Goal: Task Accomplishment & Management: Manage account settings

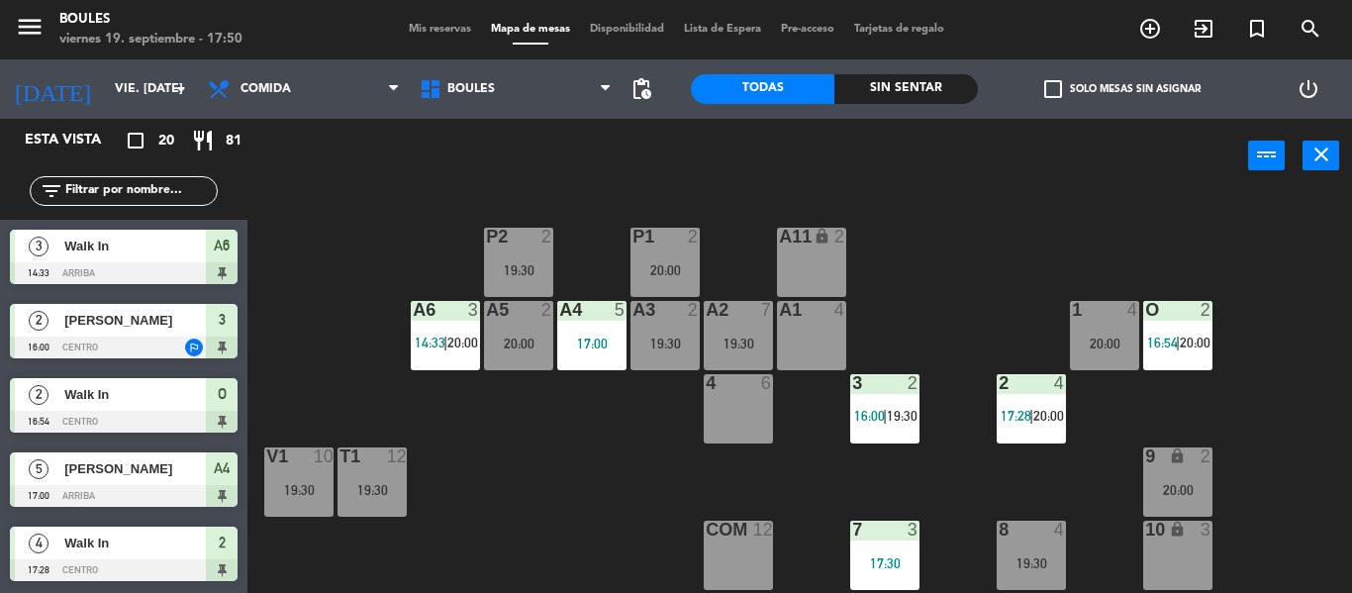
drag, startPoint x: 0, startPoint y: 0, endPoint x: 941, endPoint y: 413, distance: 1027.5
click at [941, 413] on div "P1 2 20:00 P2 2 19:30 A11 lock 2 A5 2 20:00 A6 3 14:33 | 20:00 A4 5 17:00 A3 2 …" at bounding box center [806, 393] width 1090 height 400
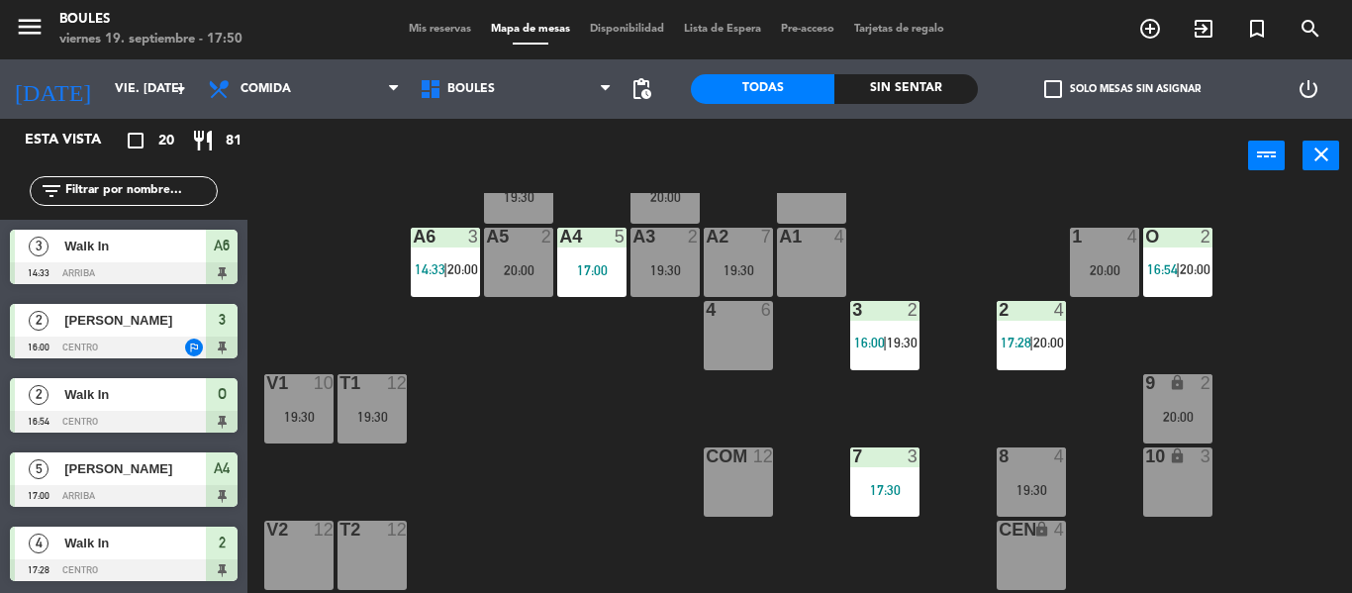
scroll to position [81, 0]
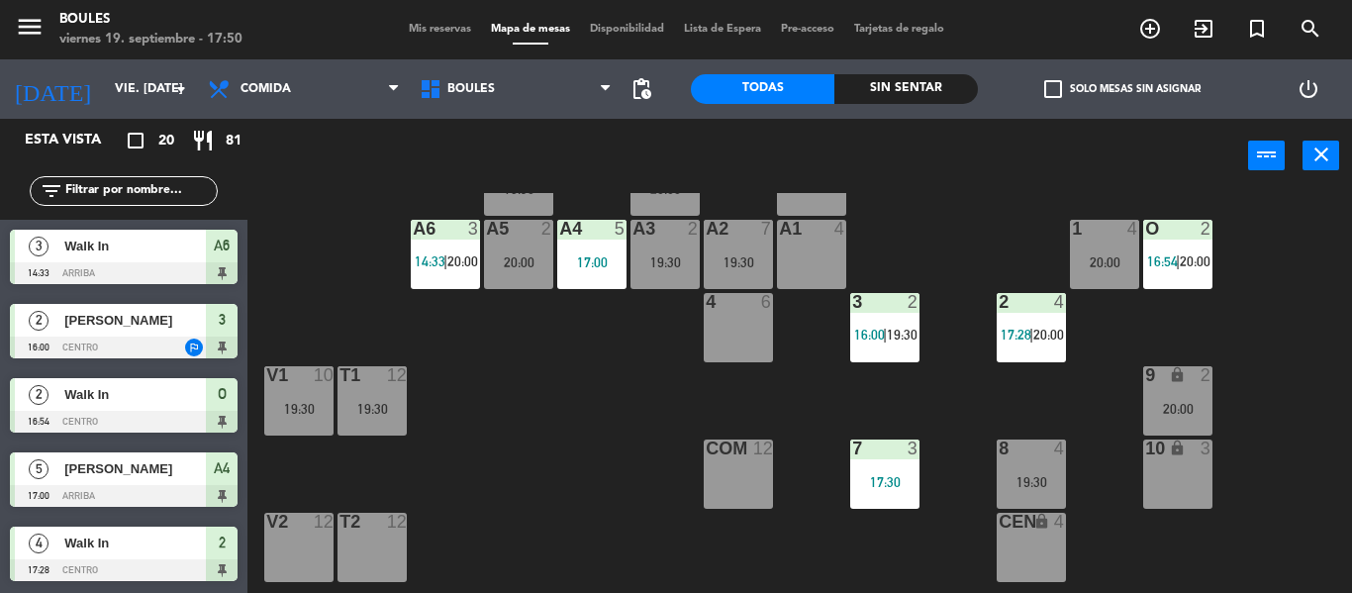
click at [1019, 476] on div "19:30" at bounding box center [1030, 482] width 69 height 14
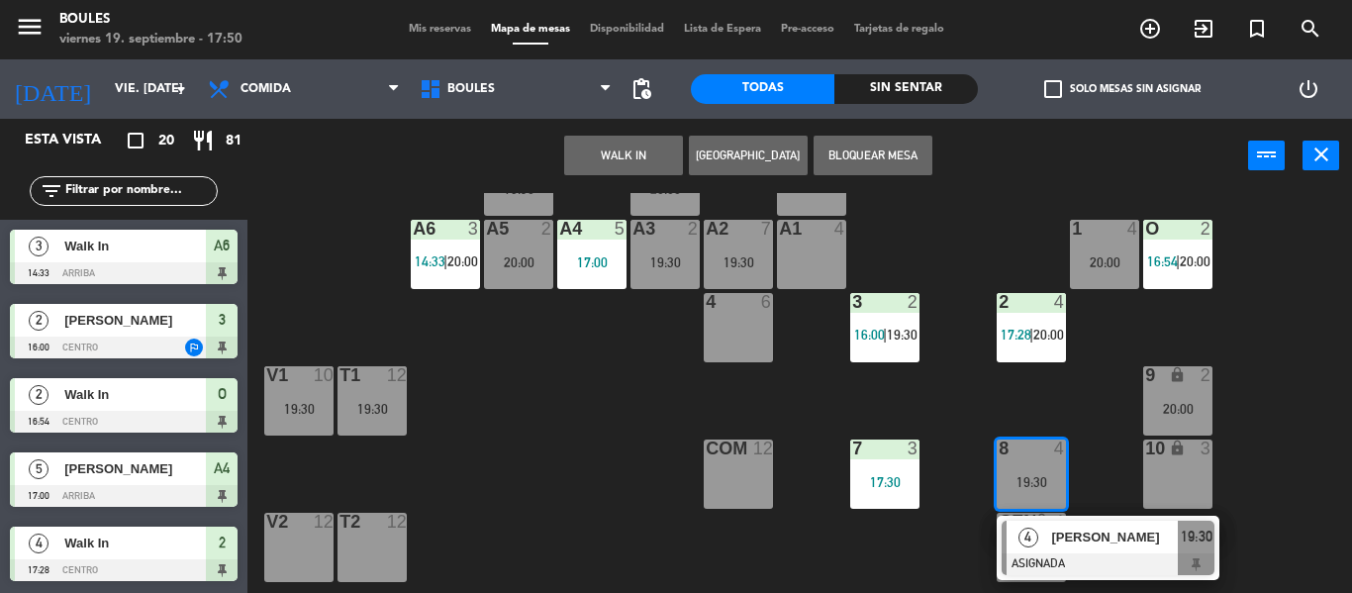
click at [1053, 545] on span "[PERSON_NAME]" at bounding box center [1114, 536] width 127 height 21
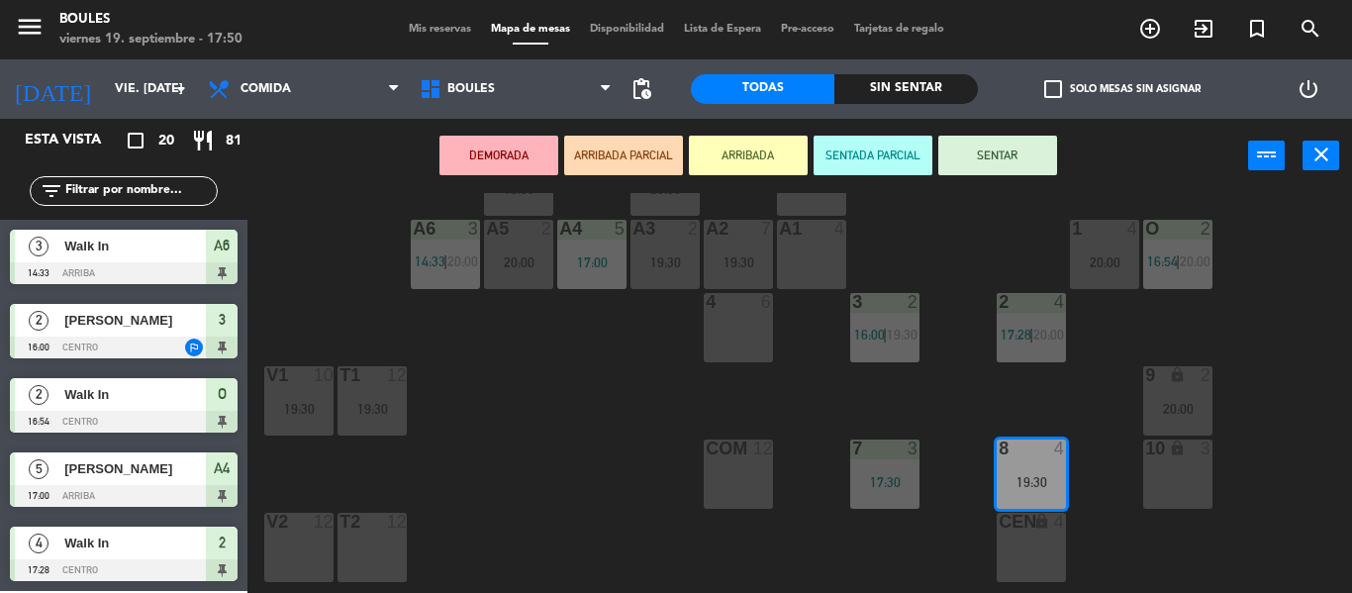
click at [1074, 546] on div "P1 2 20:00 P2 2 19:30 A11 lock 2 A5 2 20:00 A6 3 14:33 | 20:00 A4 5 17:00 A3 2 …" at bounding box center [806, 393] width 1090 height 400
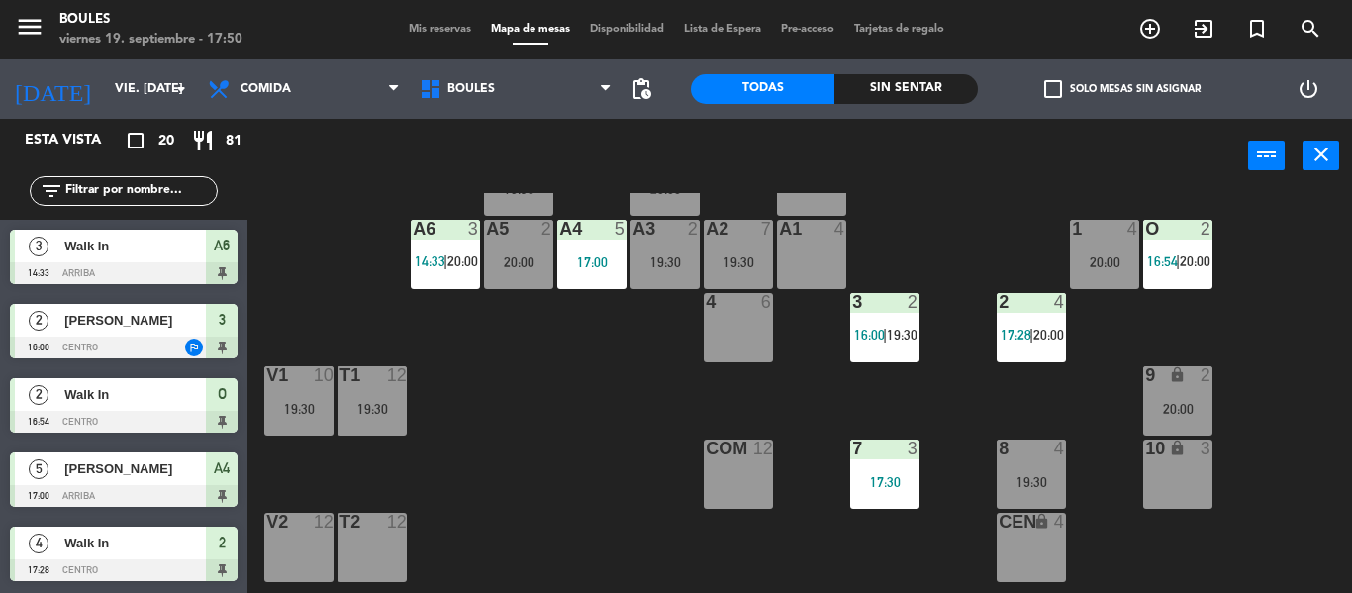
scroll to position [0, 0]
click at [1020, 485] on div "19:30" at bounding box center [1030, 482] width 69 height 14
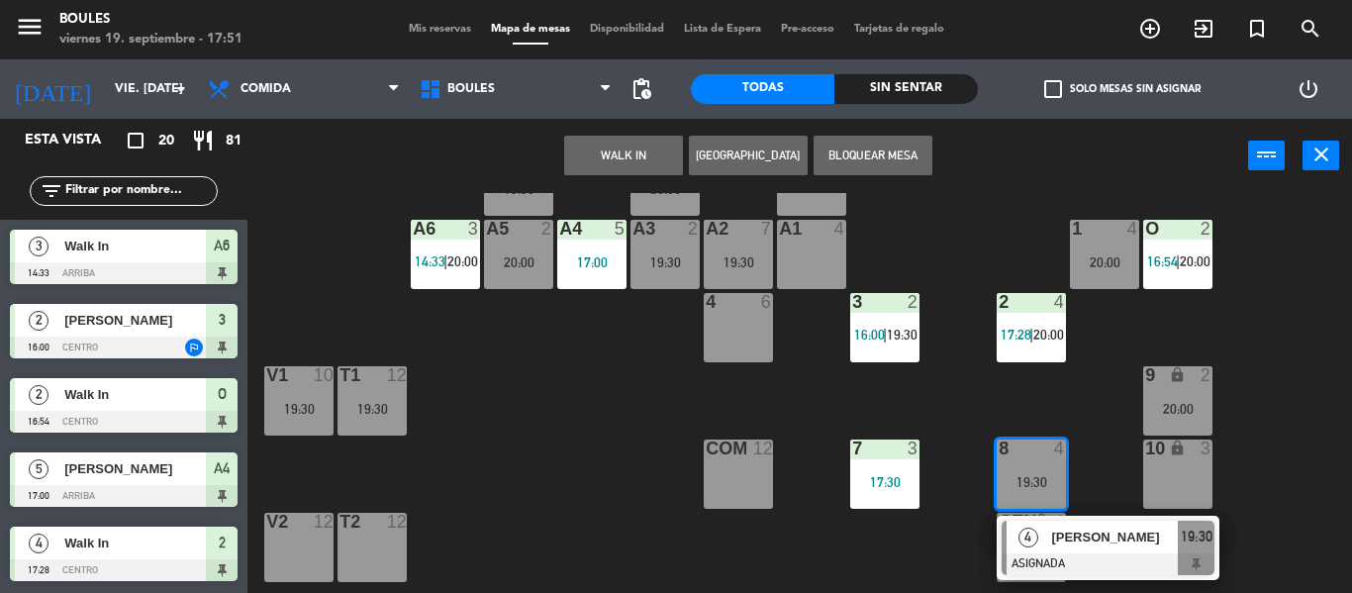
click at [1081, 543] on span "[PERSON_NAME]" at bounding box center [1114, 536] width 127 height 21
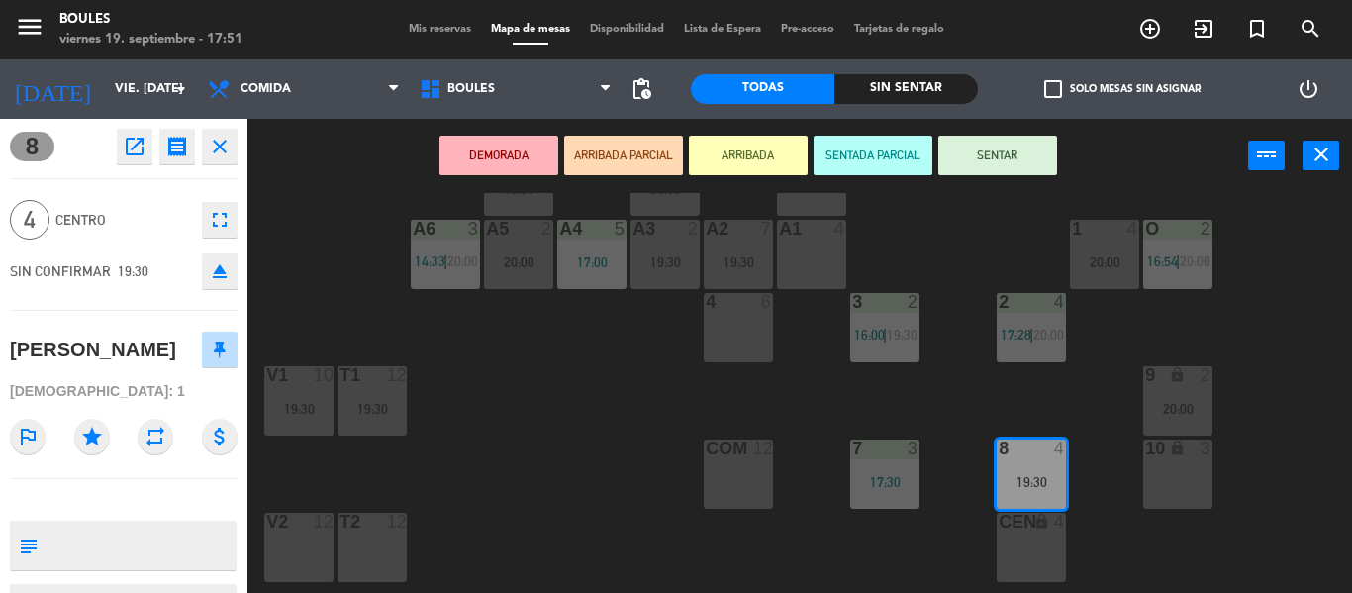
click at [24, 437] on icon "outlined_flag" at bounding box center [28, 437] width 36 height 36
click at [652, 407] on div "P1 2 20:00 P2 2 19:30 A11 lock 2 A5 2 20:00 A6 3 14:33 | 20:00 A4 5 17:00 A3 2 …" at bounding box center [806, 393] width 1090 height 400
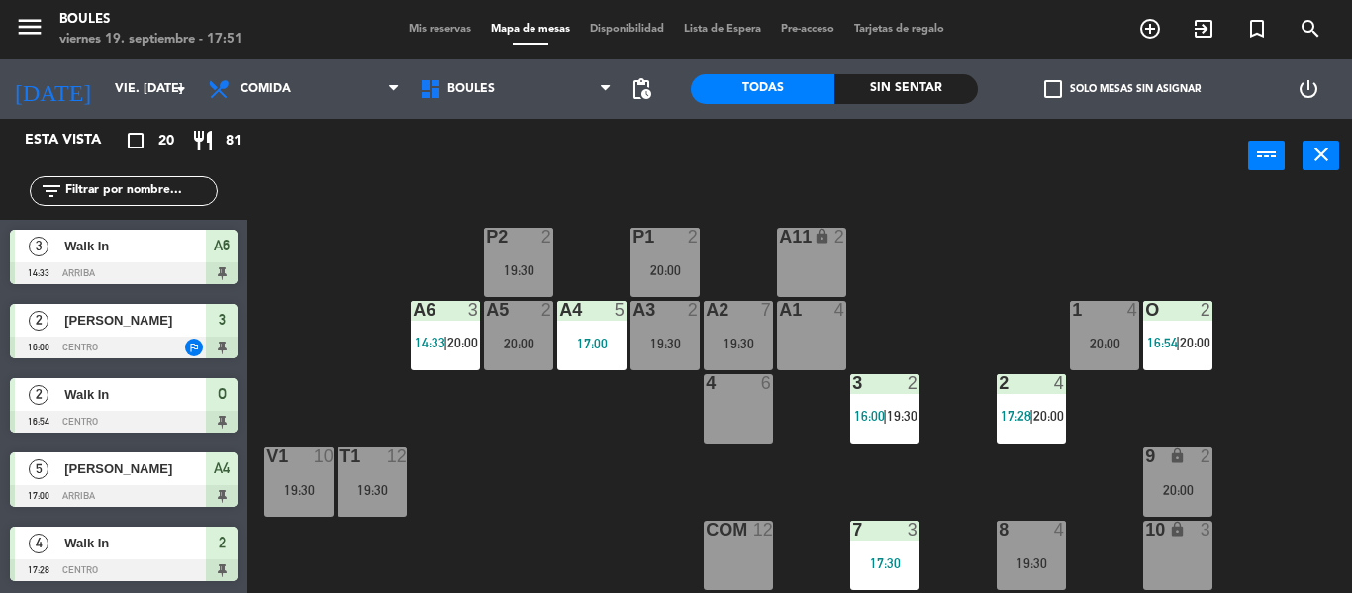
click at [1190, 494] on div "20:00" at bounding box center [1177, 490] width 69 height 14
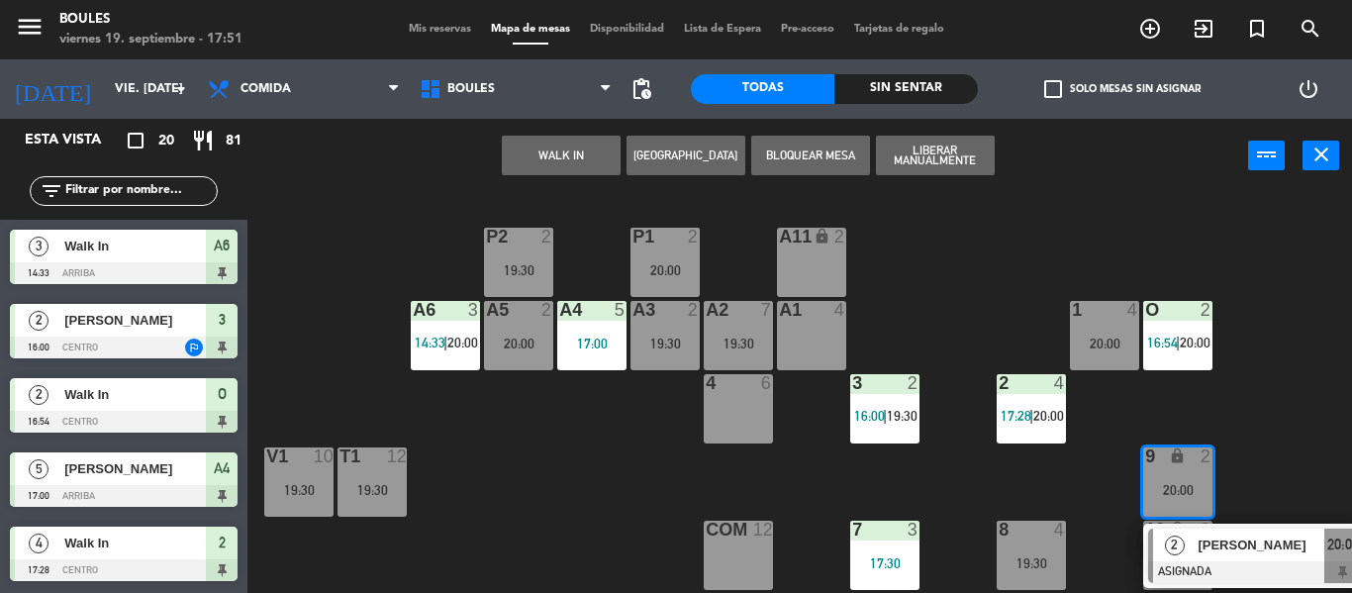
click at [958, 439] on div "P1 2 20:00 P2 2 19:30 A11 lock 2 A5 2 20:00 A6 3 14:33 | 20:00 A4 5 17:00 A3 2 …" at bounding box center [806, 393] width 1090 height 400
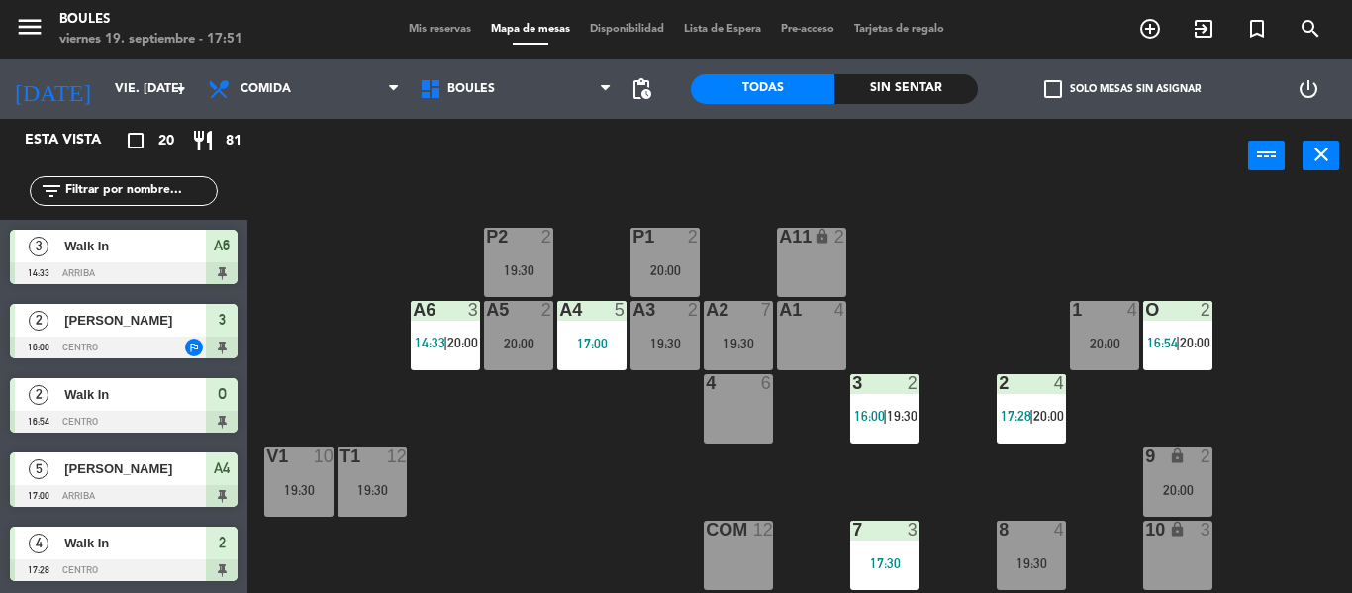
click at [859, 418] on span "16:00" at bounding box center [869, 416] width 31 height 16
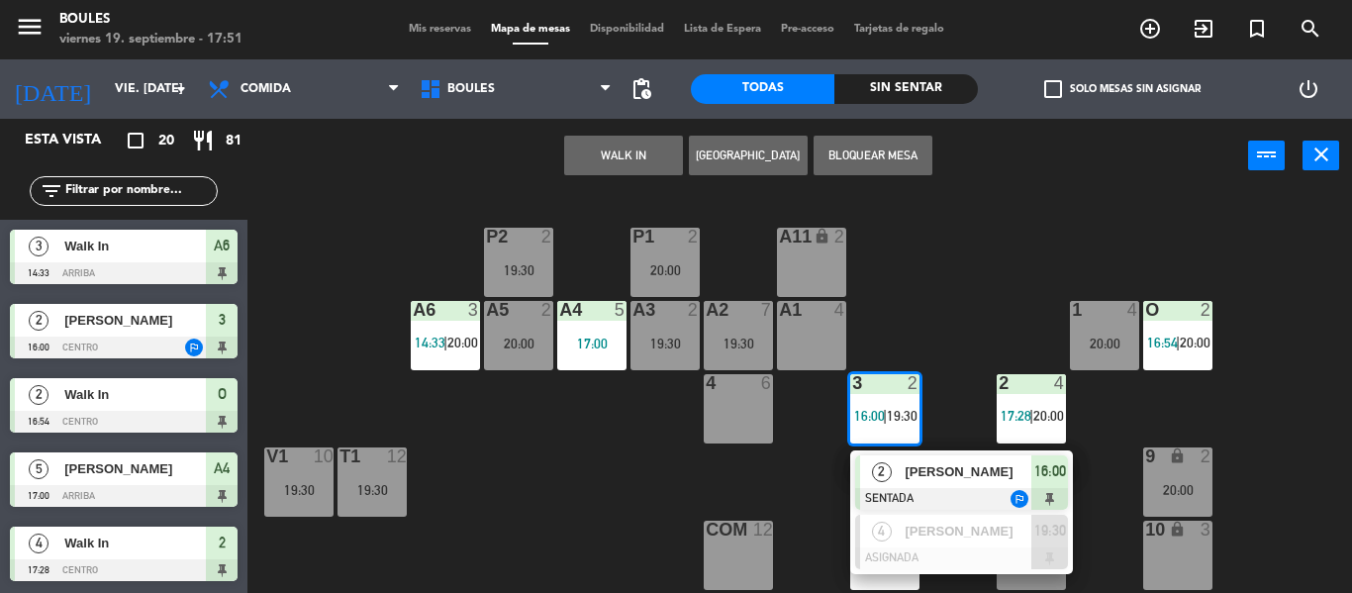
click at [934, 475] on span "[PERSON_NAME]" at bounding box center [967, 471] width 127 height 21
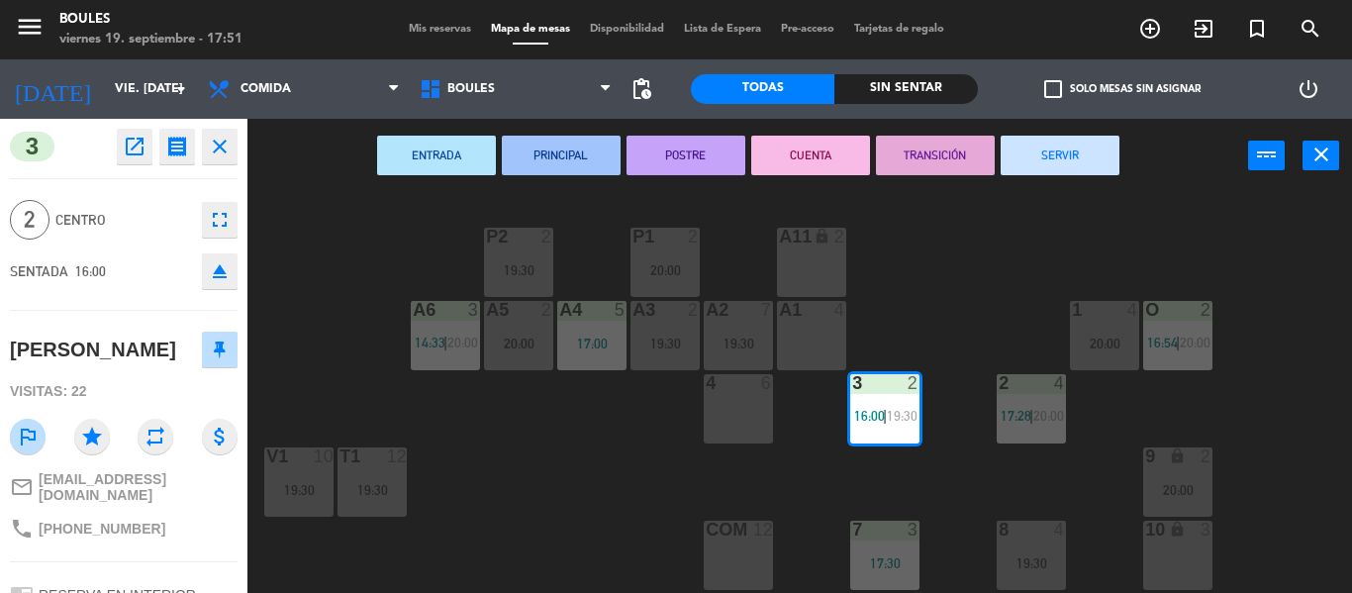
click at [1088, 164] on button "SERVIR" at bounding box center [1059, 156] width 119 height 40
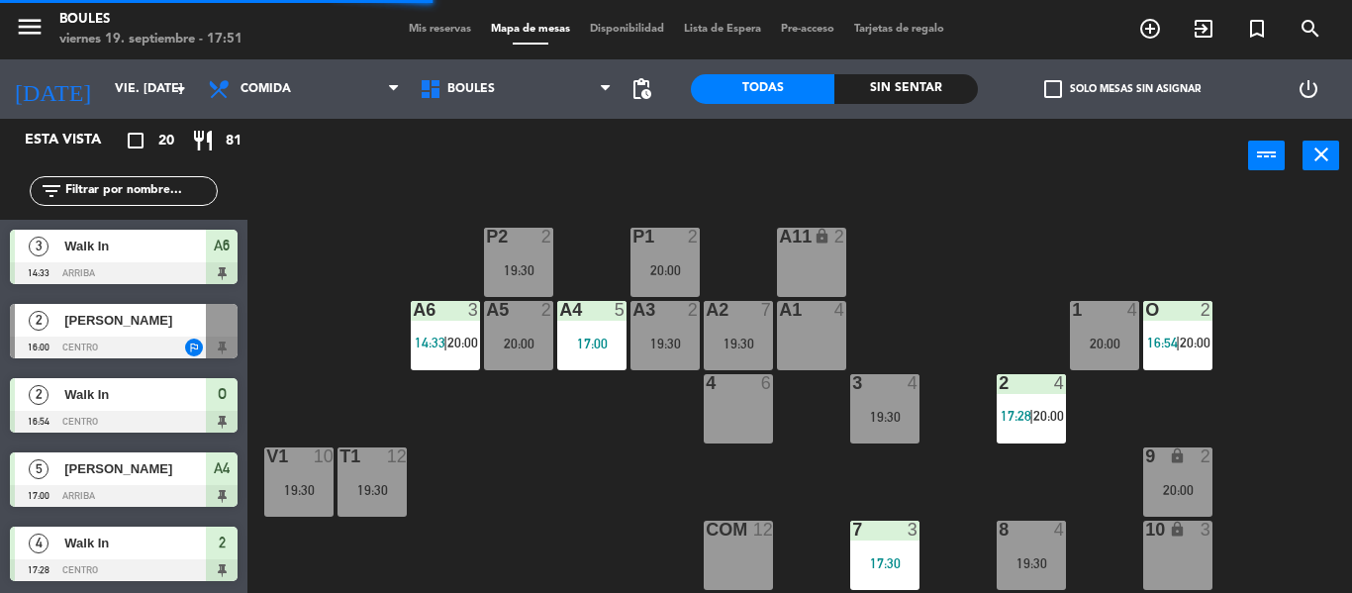
click at [437, 347] on span "14:33" at bounding box center [430, 342] width 31 height 16
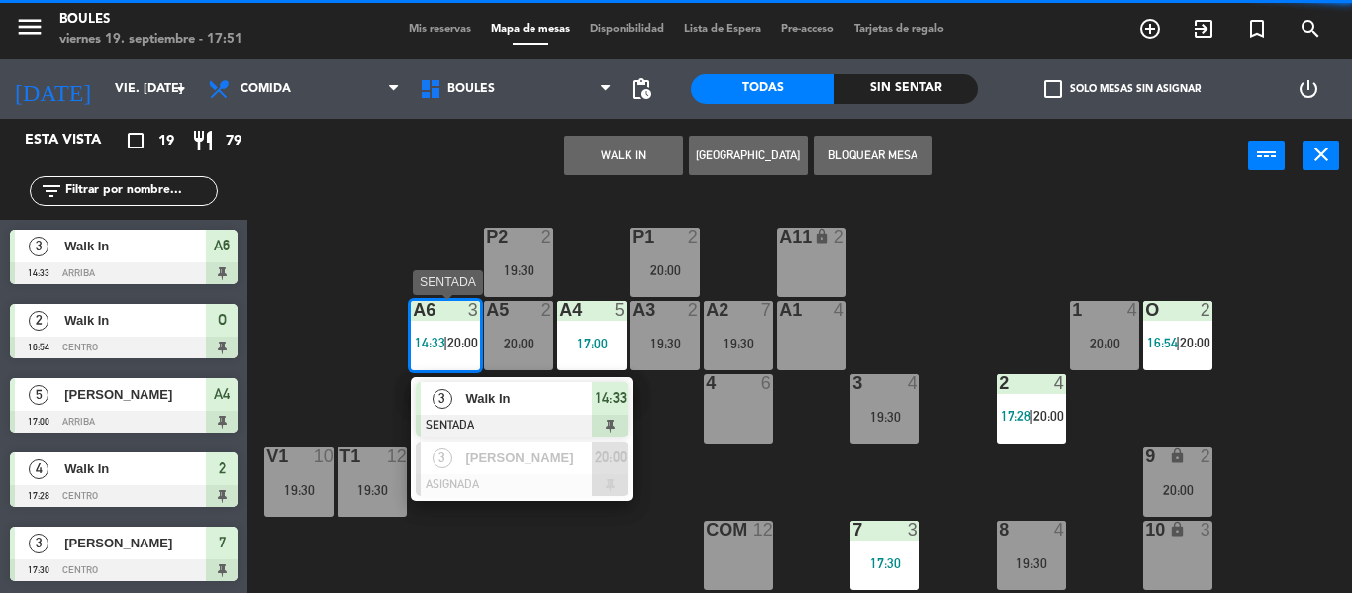
click at [458, 400] on div "3" at bounding box center [442, 398] width 43 height 33
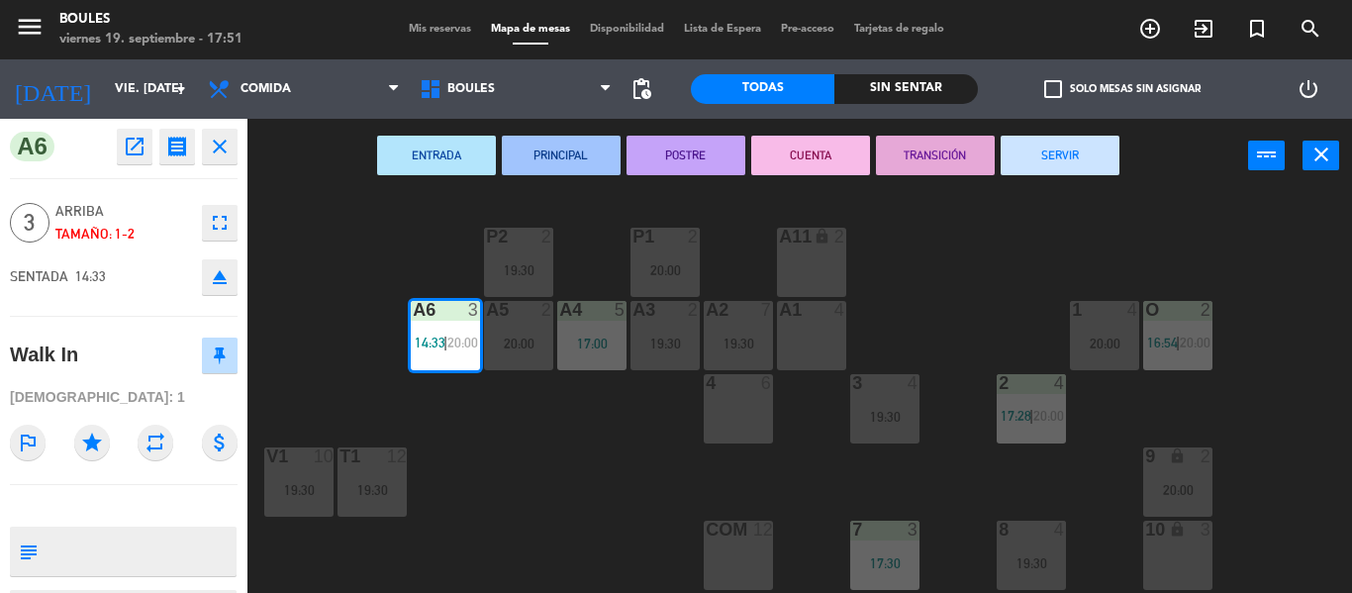
click at [1080, 163] on button "SERVIR" at bounding box center [1059, 156] width 119 height 40
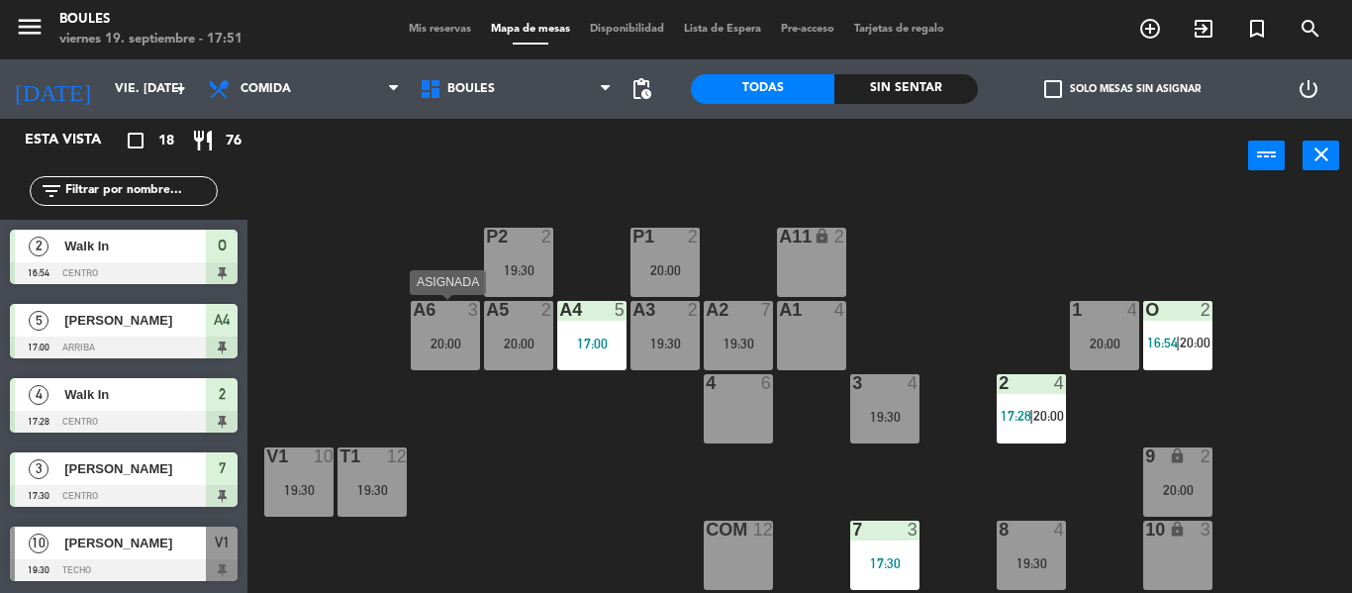
click at [445, 330] on div "A6 3 20:00" at bounding box center [445, 335] width 69 height 69
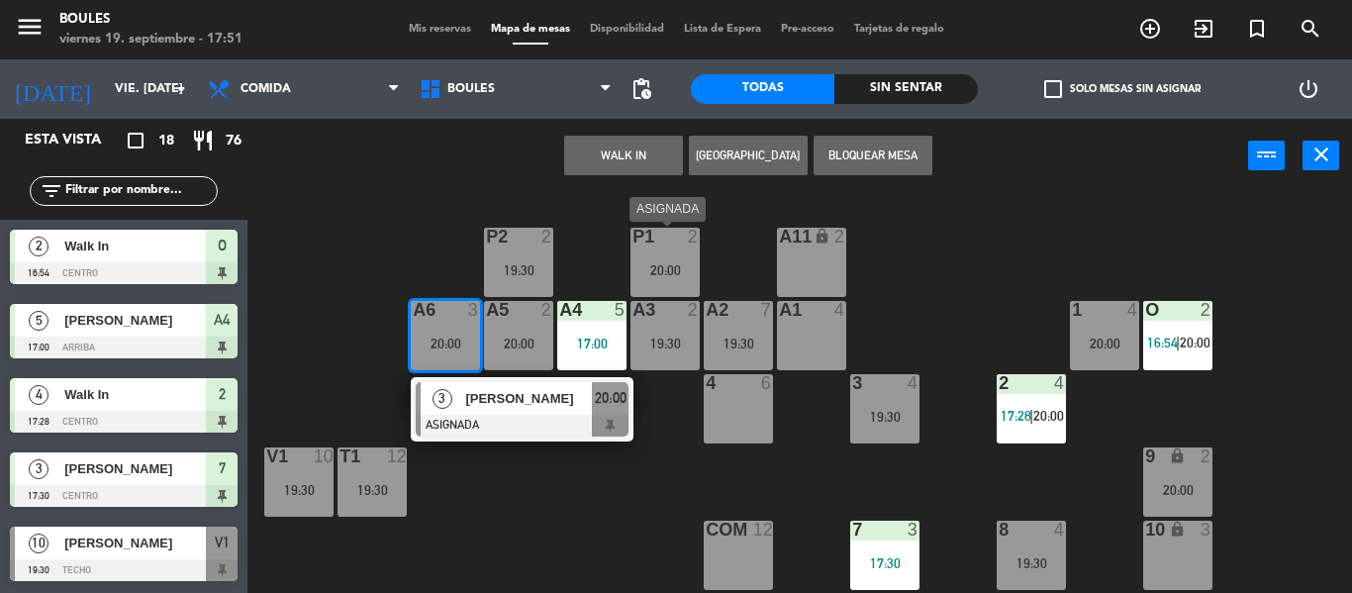
click at [670, 266] on div "20:00" at bounding box center [664, 270] width 69 height 14
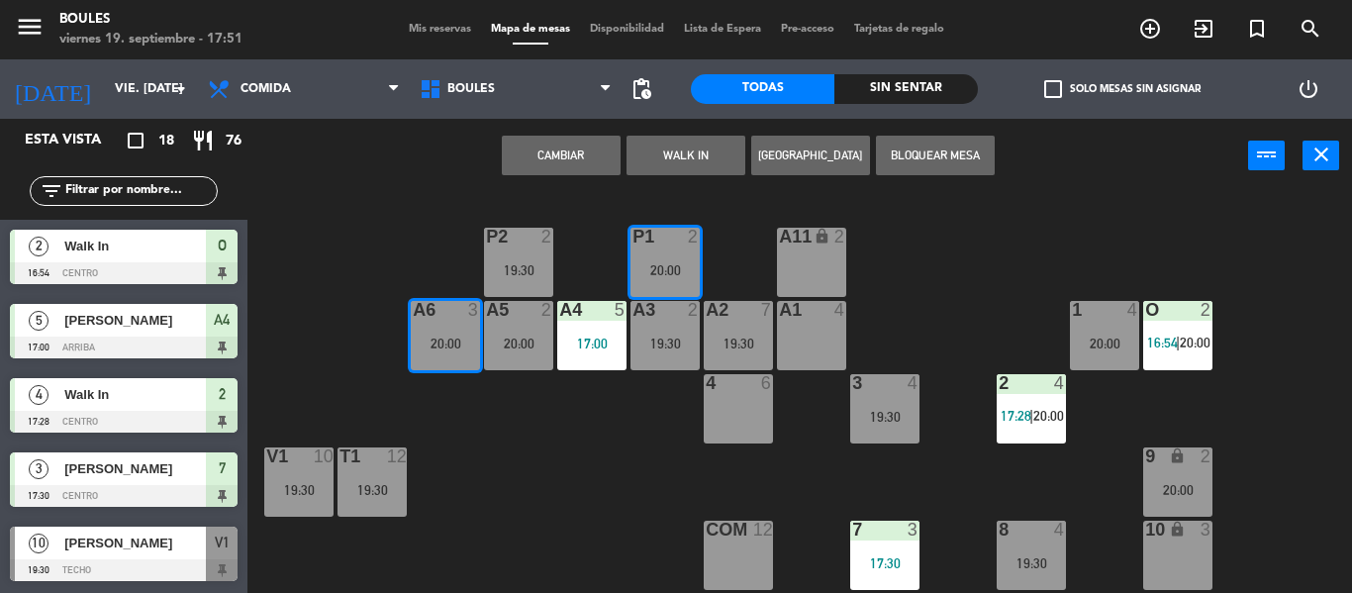
click at [604, 152] on button "Cambiar" at bounding box center [561, 156] width 119 height 40
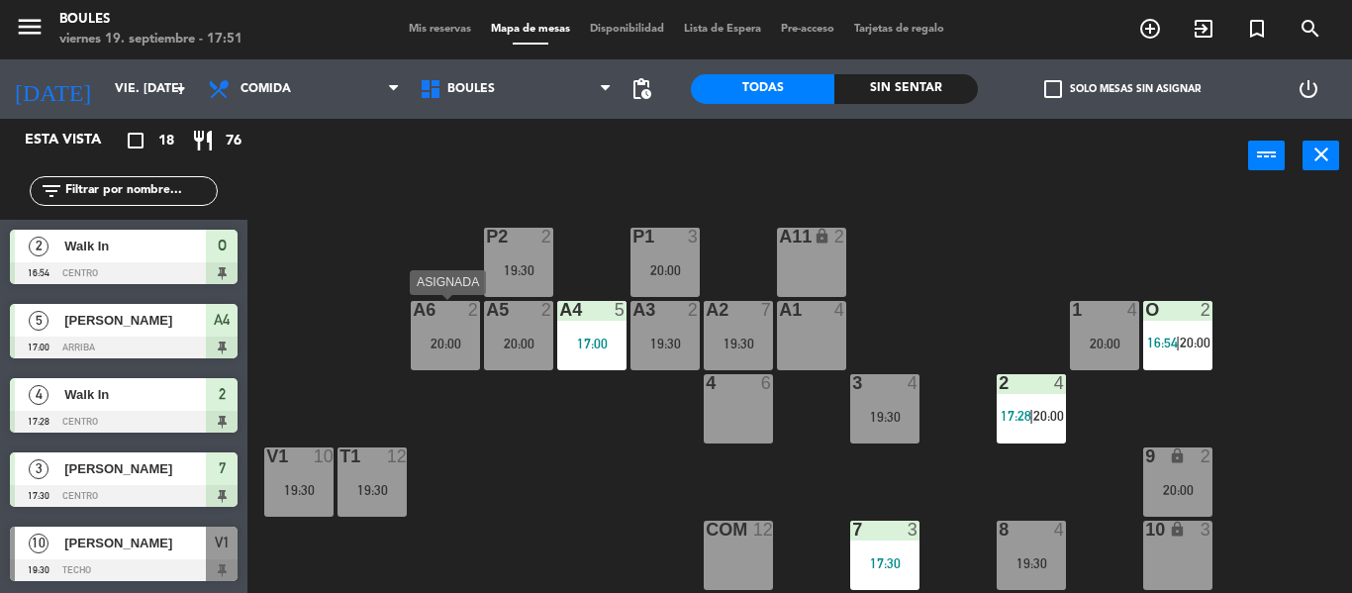
click at [435, 349] on div "20:00" at bounding box center [445, 343] width 69 height 14
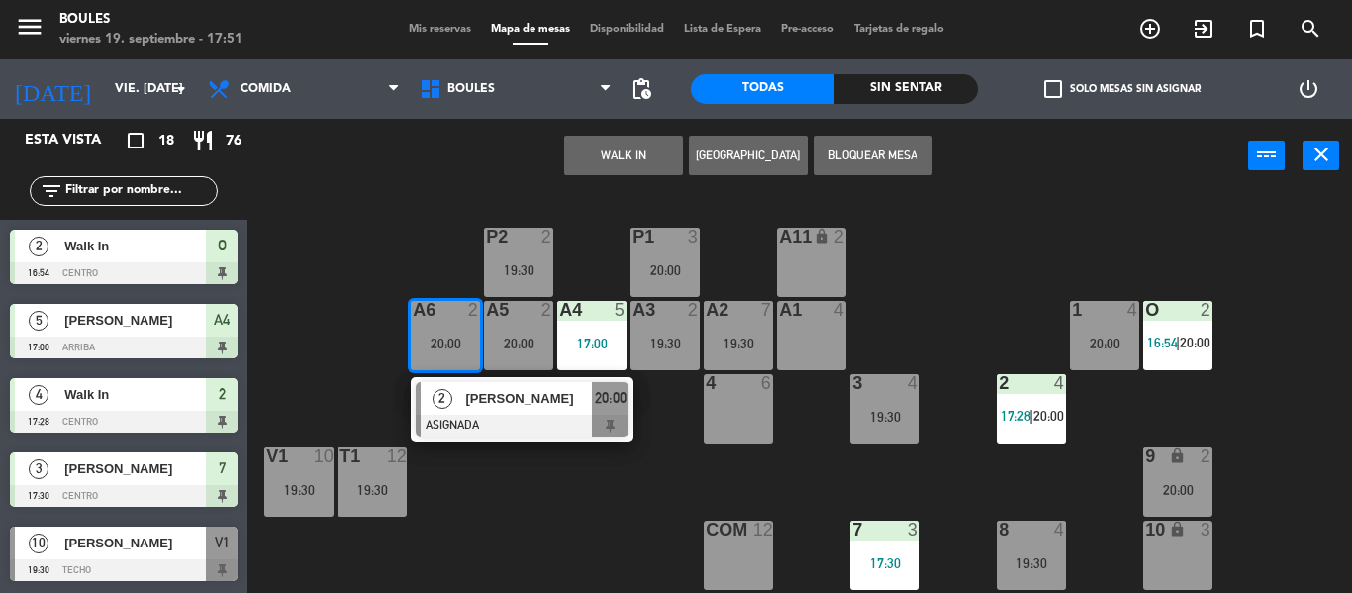
click at [524, 424] on div at bounding box center [522, 426] width 213 height 22
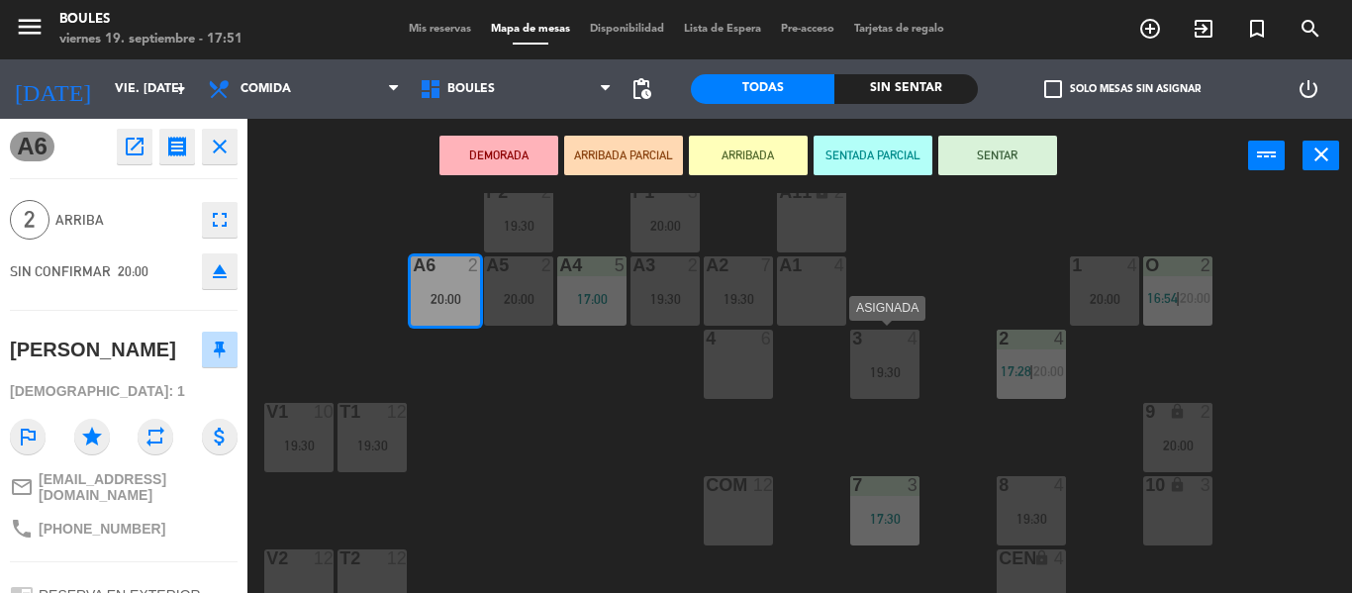
scroll to position [48, 0]
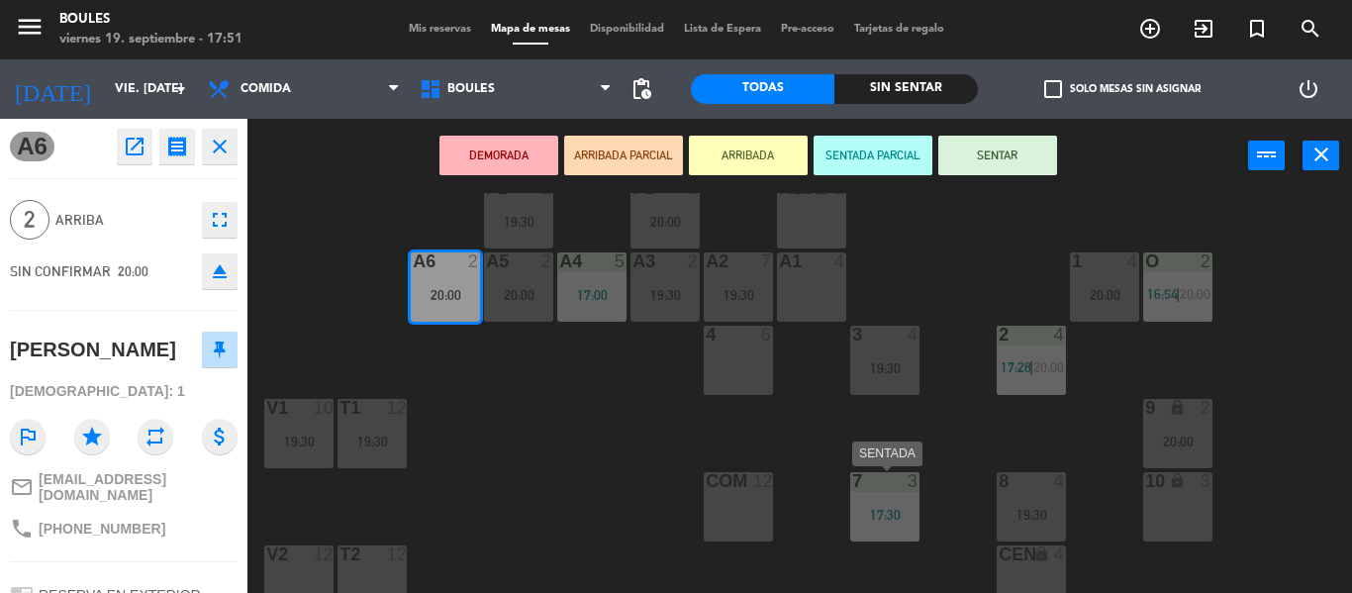
click at [876, 491] on div "7 3" at bounding box center [884, 482] width 69 height 20
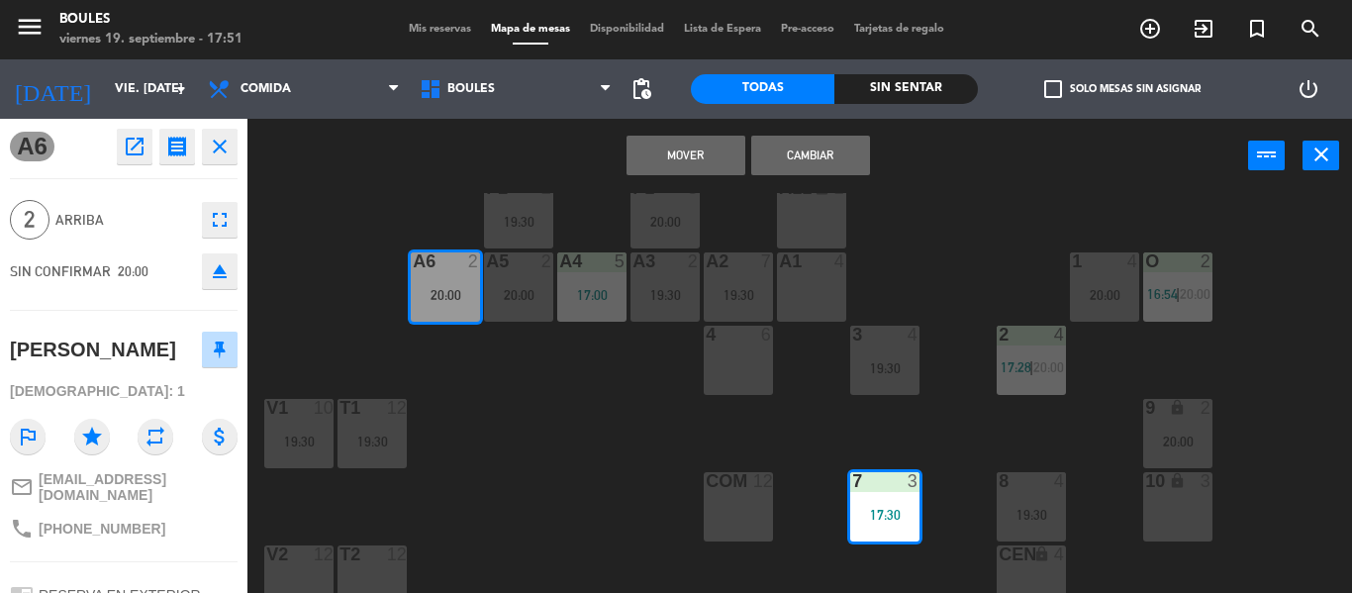
click at [716, 161] on button "Mover" at bounding box center [685, 156] width 119 height 40
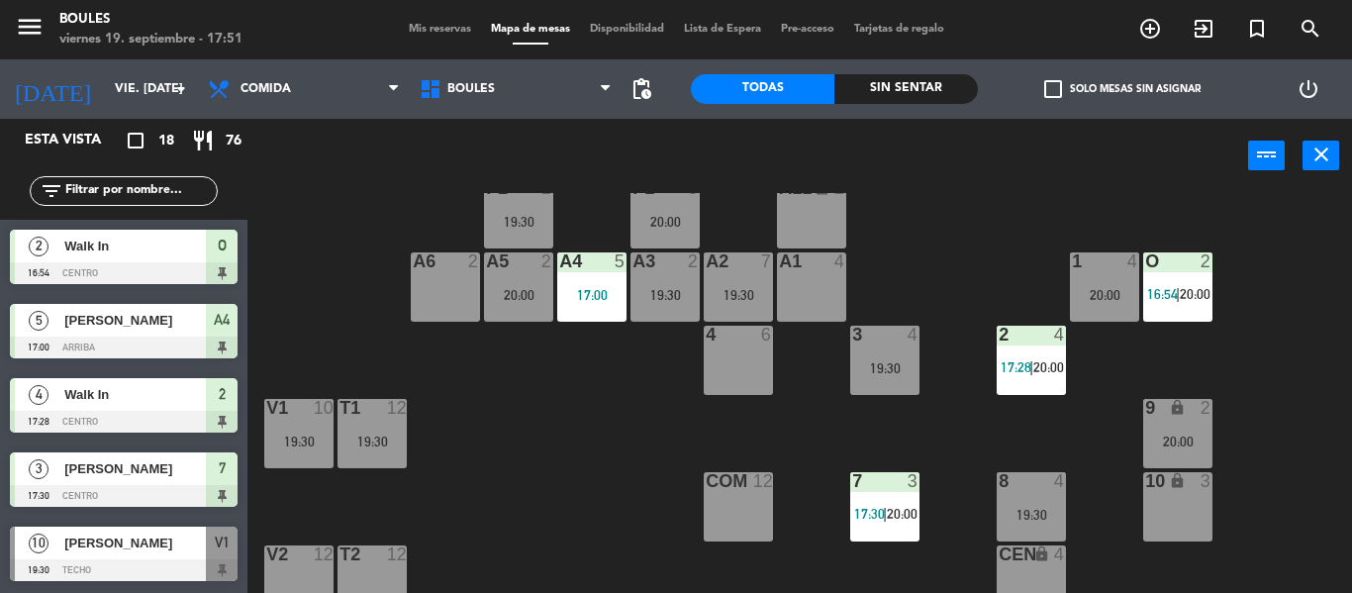
scroll to position [179, 0]
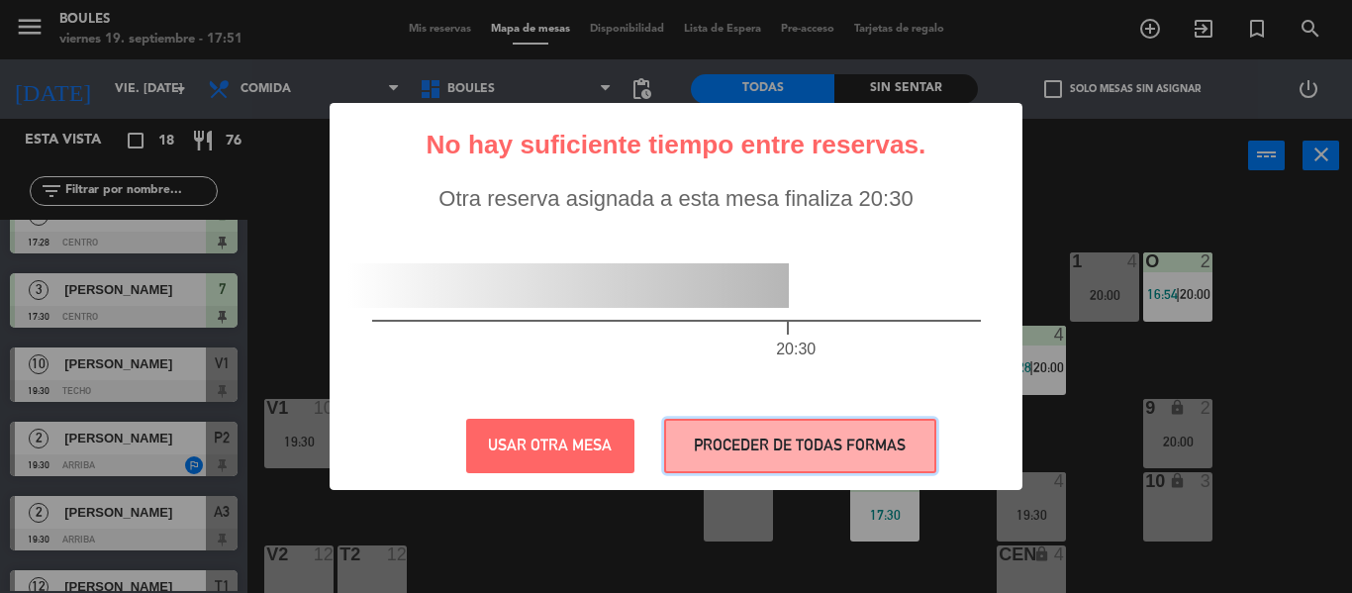
click at [751, 471] on button "PROCEDER DE TODAS FORMAS" at bounding box center [800, 446] width 272 height 54
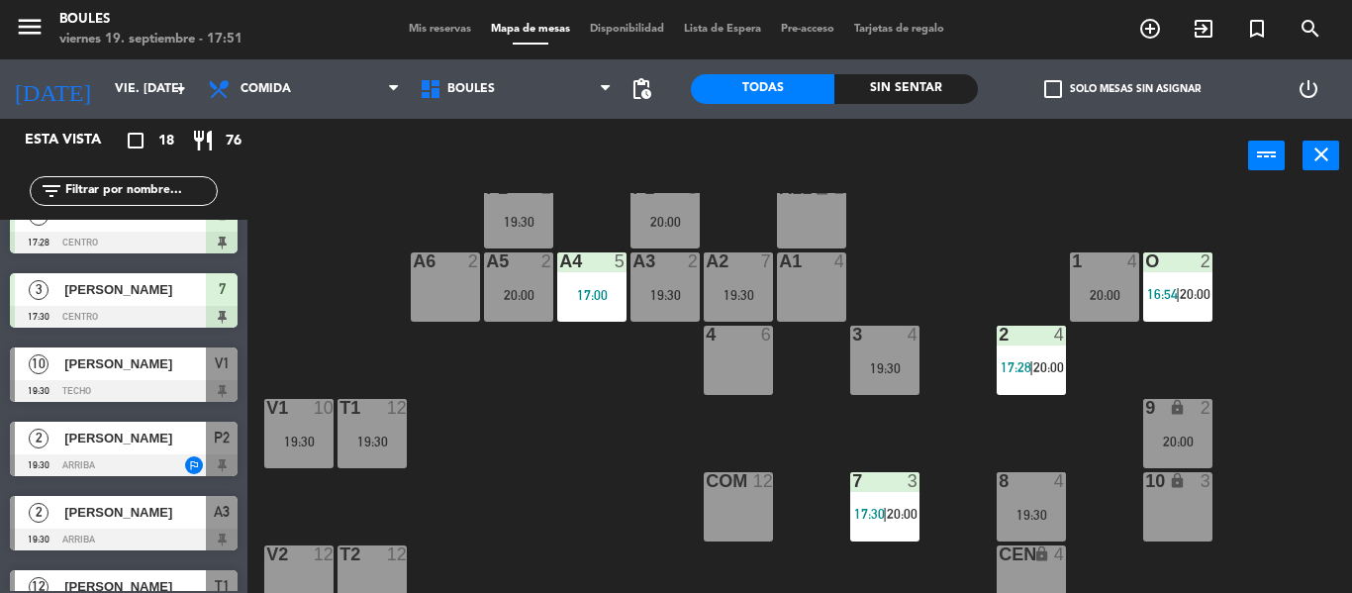
click at [446, 289] on div "A6 2" at bounding box center [445, 286] width 69 height 69
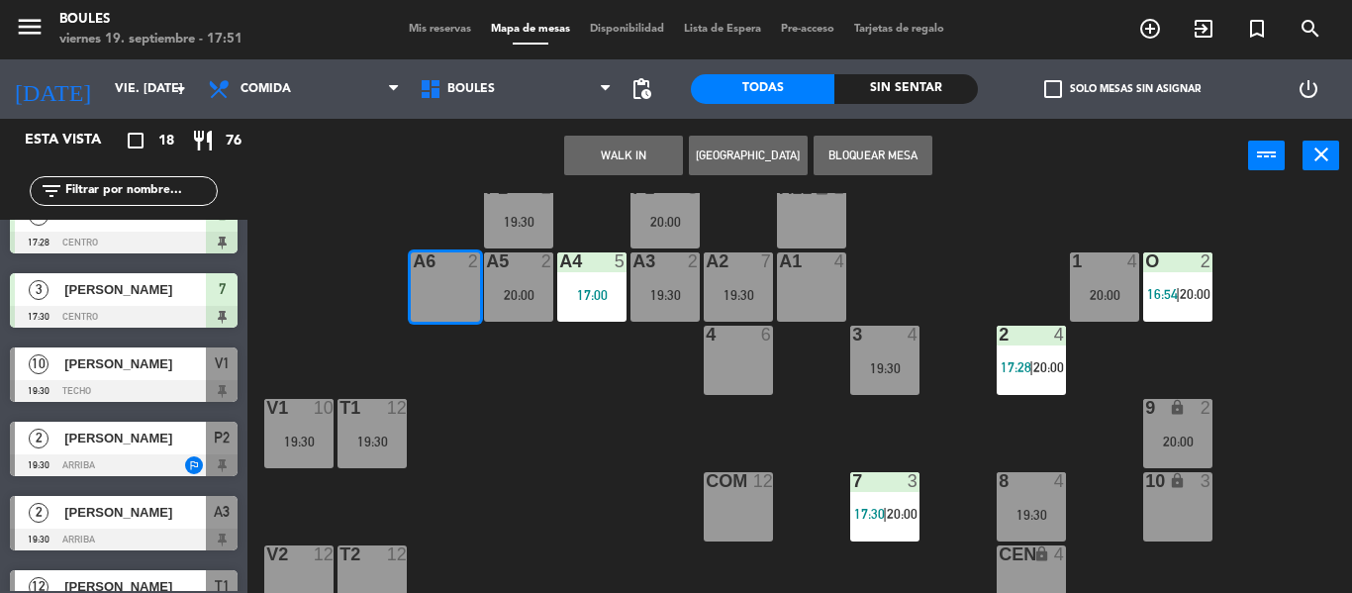
click at [643, 168] on button "WALK IN" at bounding box center [623, 156] width 119 height 40
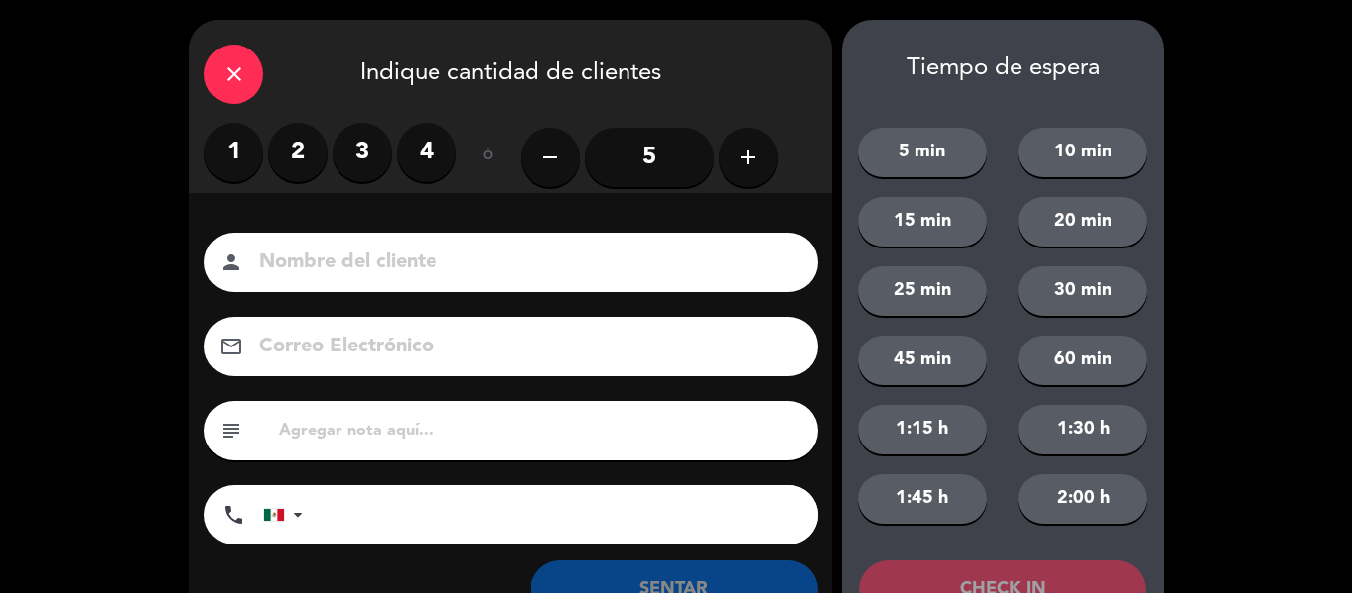
click at [308, 148] on label "2" at bounding box center [297, 152] width 59 height 59
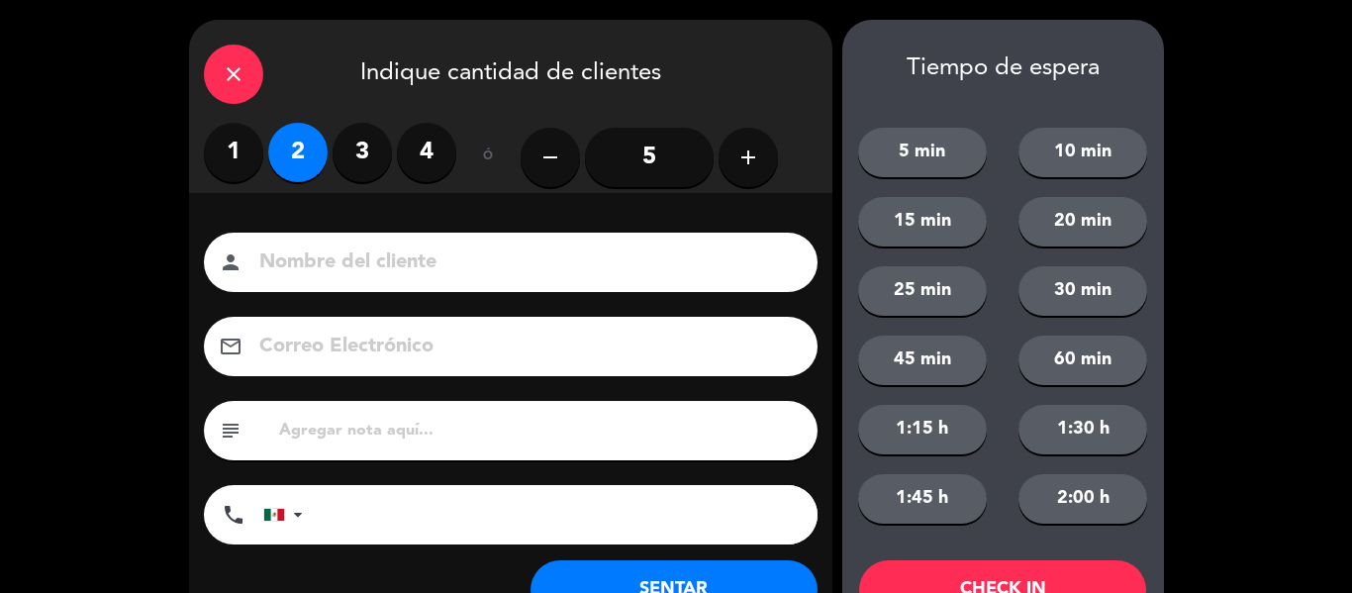
scroll to position [76, 0]
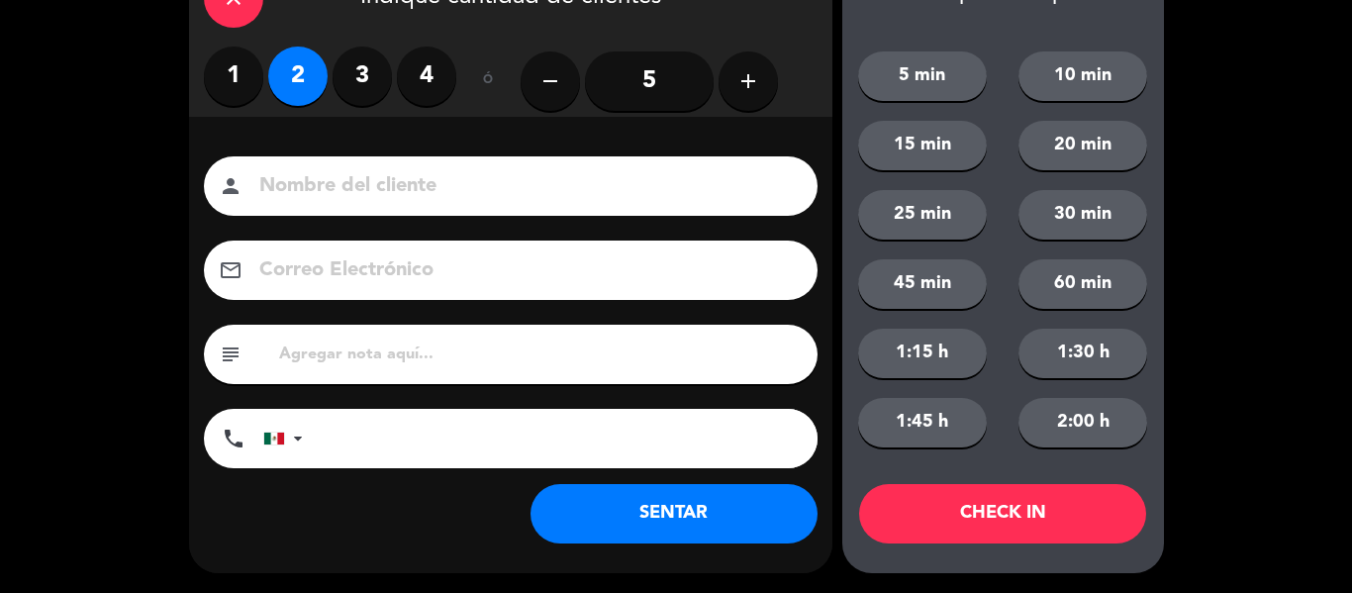
click at [705, 519] on button "SENTAR" at bounding box center [673, 513] width 287 height 59
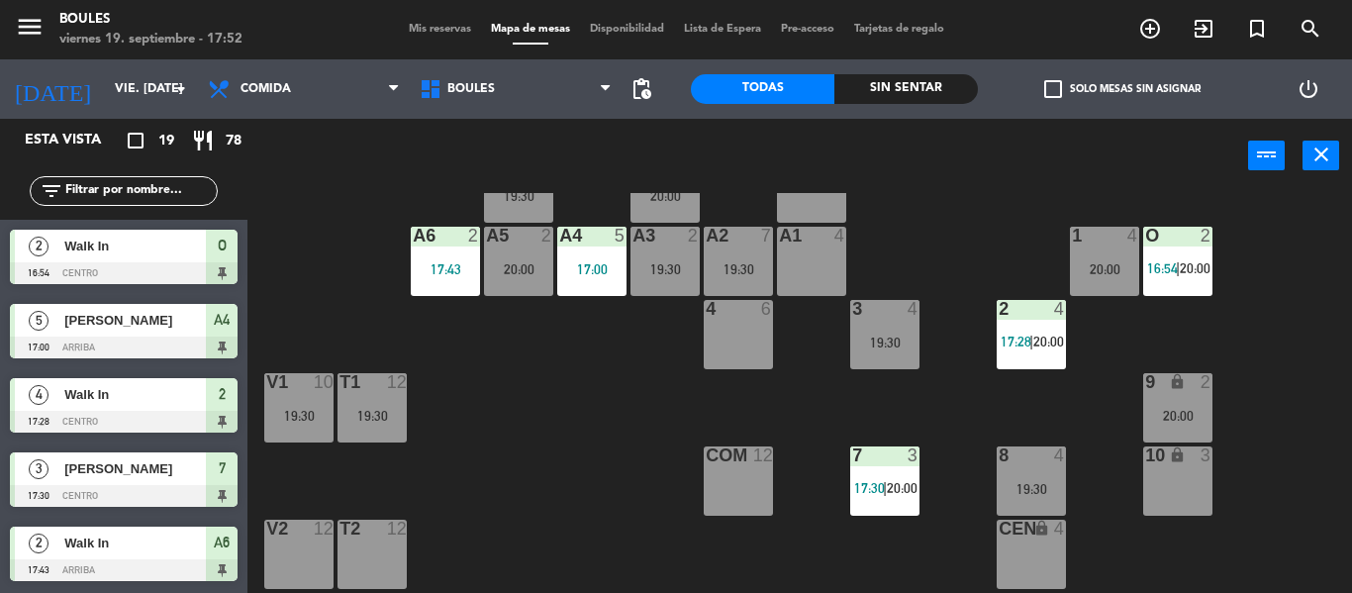
scroll to position [75, 0]
click at [1189, 396] on div "9 lock 2 20:00" at bounding box center [1177, 406] width 69 height 69
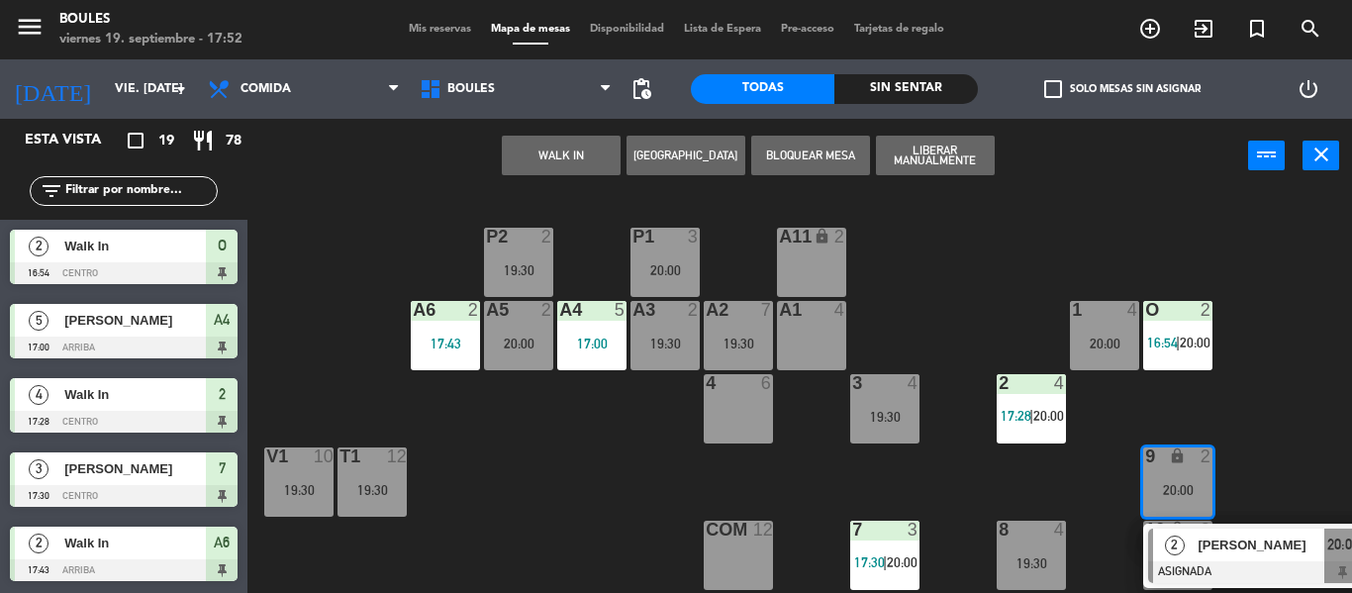
scroll to position [228, 0]
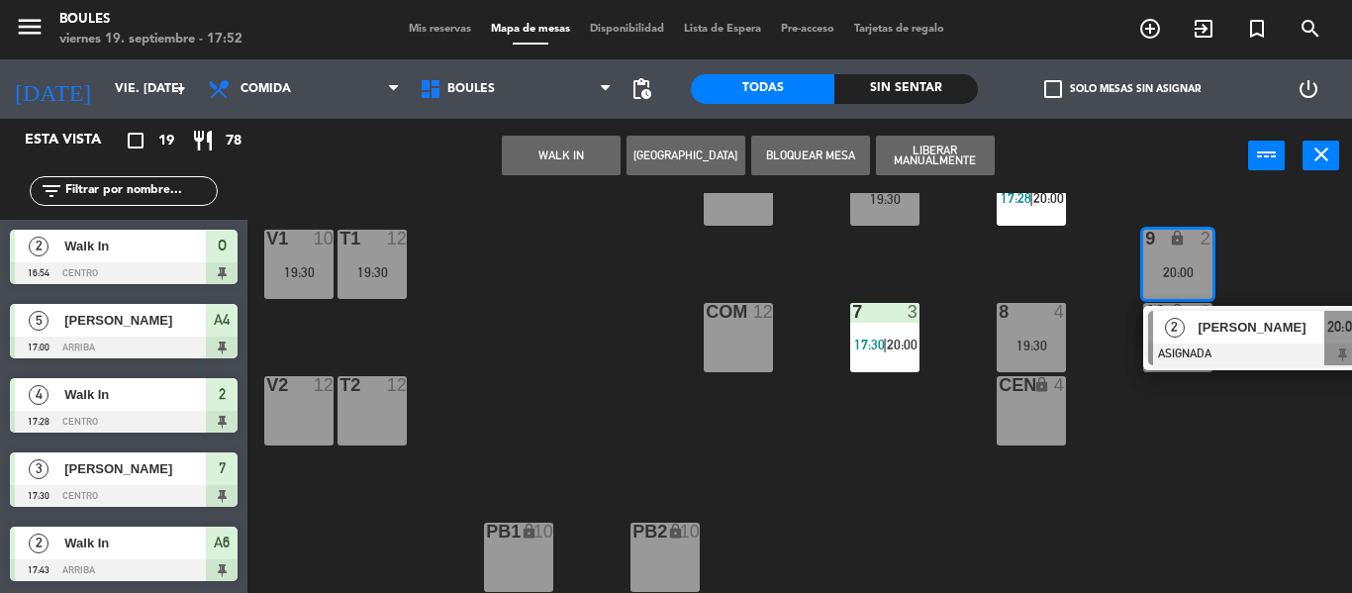
click at [1049, 403] on div "CEN lock 4" at bounding box center [1030, 410] width 69 height 69
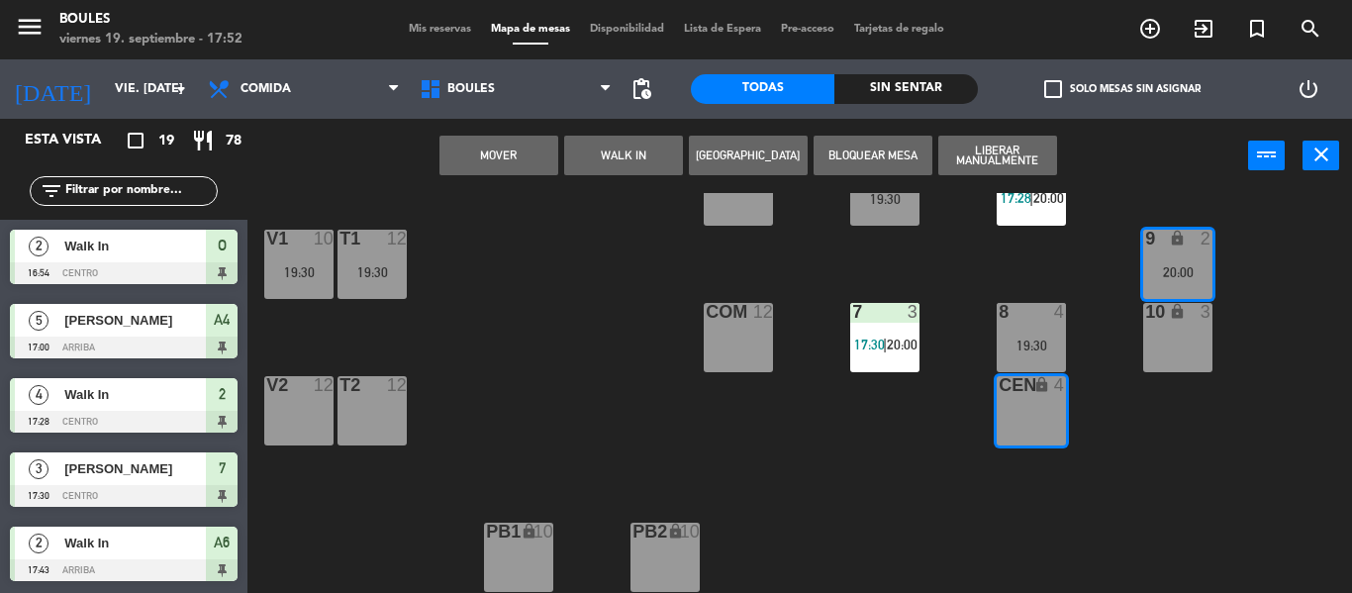
click at [525, 151] on button "Mover" at bounding box center [498, 156] width 119 height 40
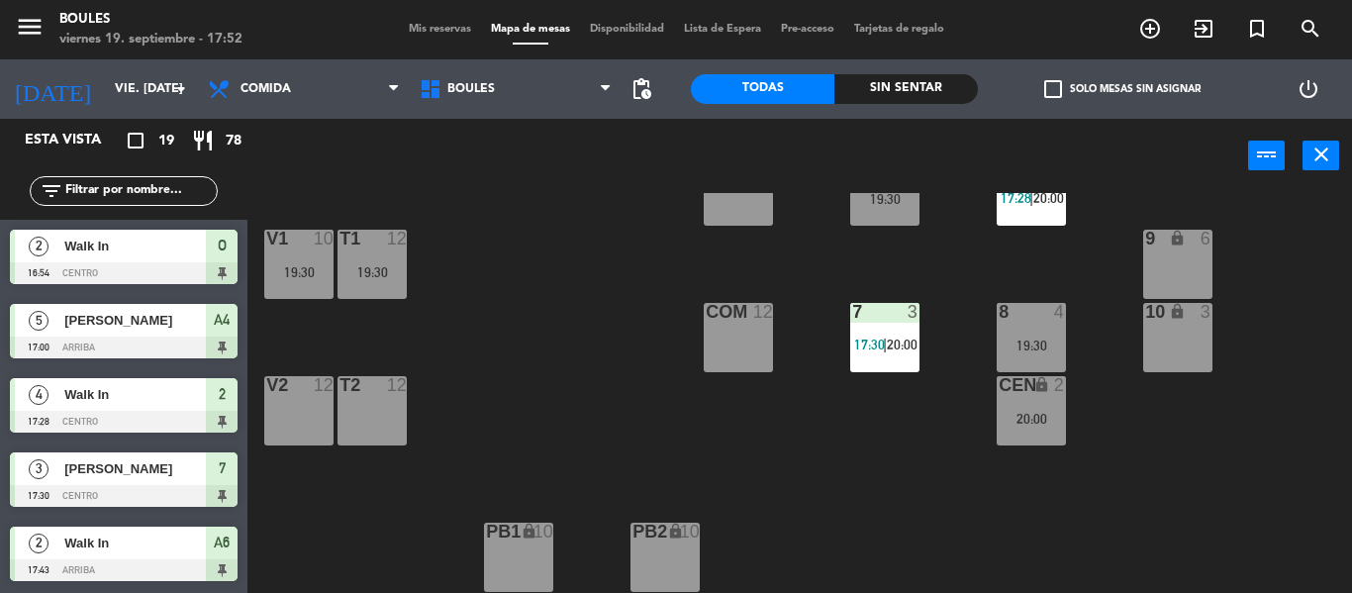
click at [1182, 279] on div "9 lock 6" at bounding box center [1177, 264] width 69 height 69
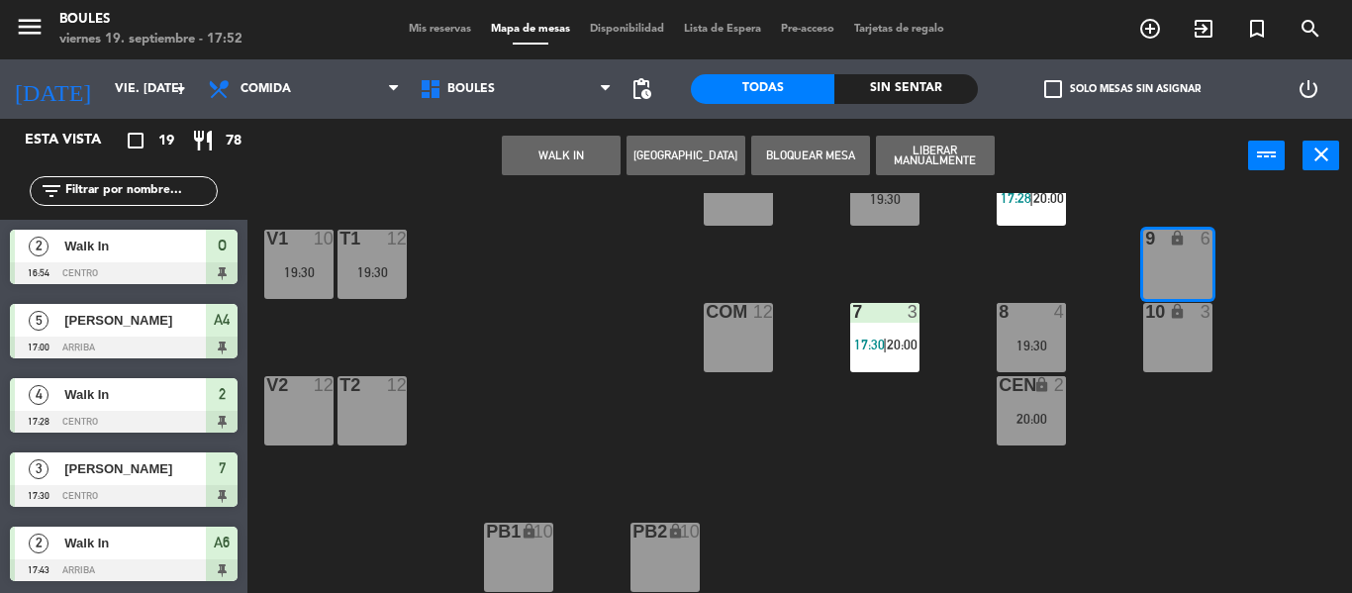
click at [572, 163] on button "WALK IN" at bounding box center [561, 156] width 119 height 40
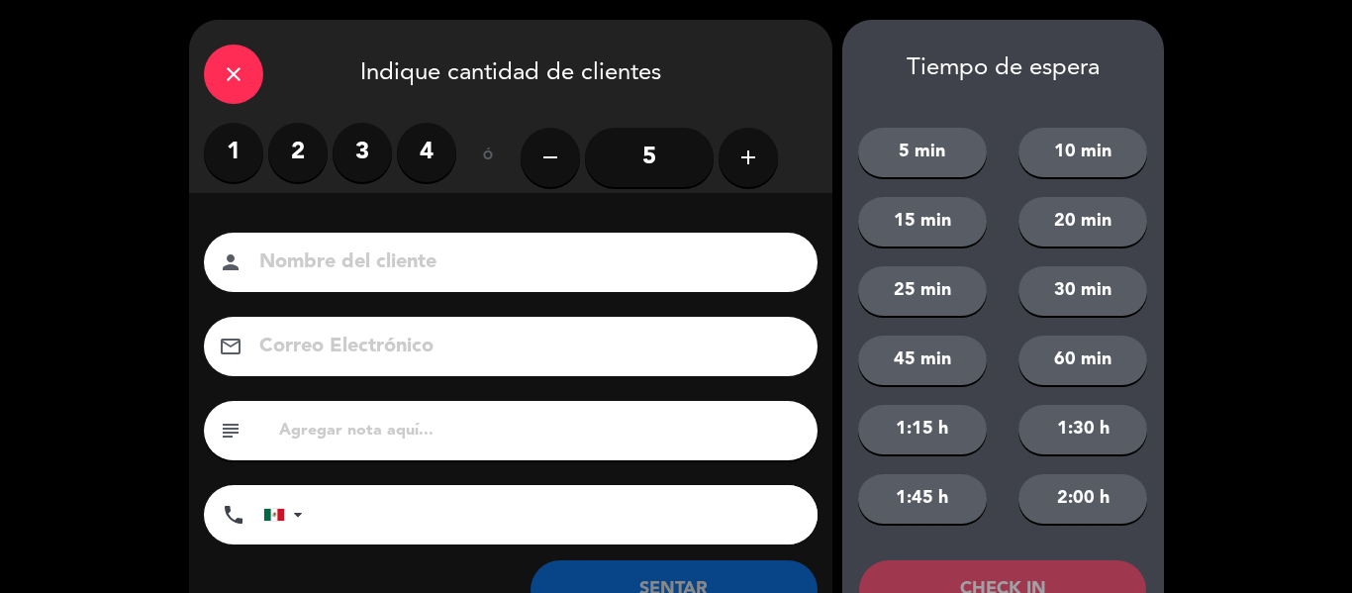
click at [431, 160] on label "4" at bounding box center [426, 152] width 59 height 59
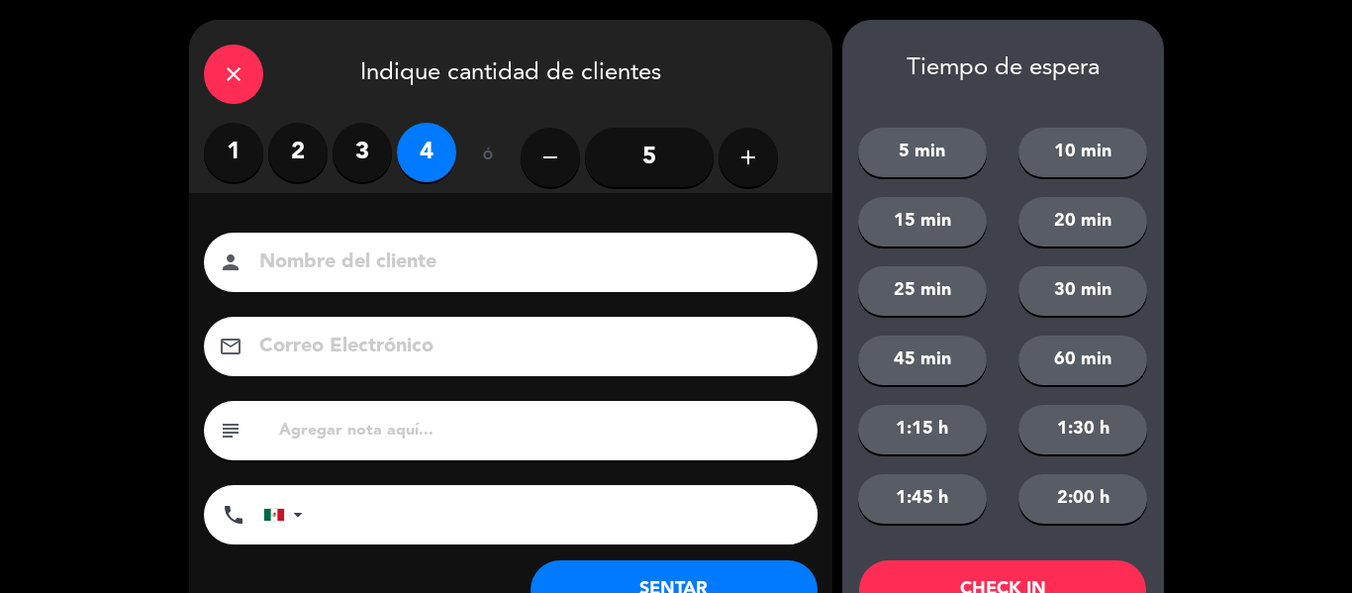
scroll to position [76, 0]
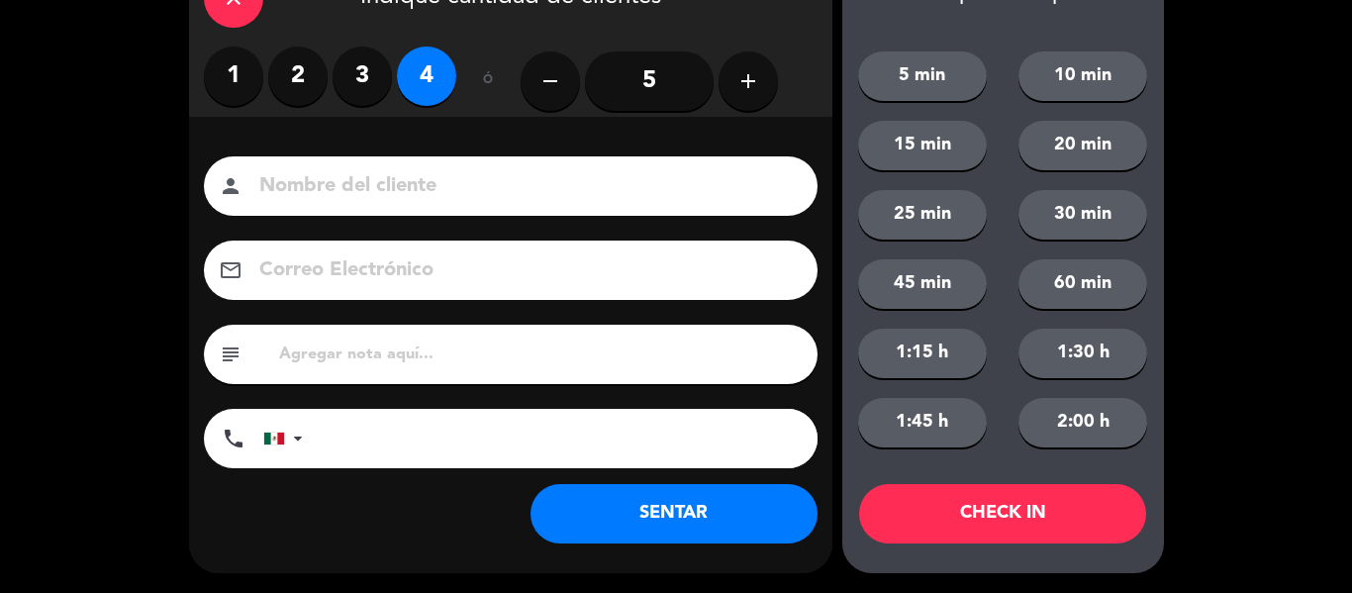
click at [601, 514] on button "SENTAR" at bounding box center [673, 513] width 287 height 59
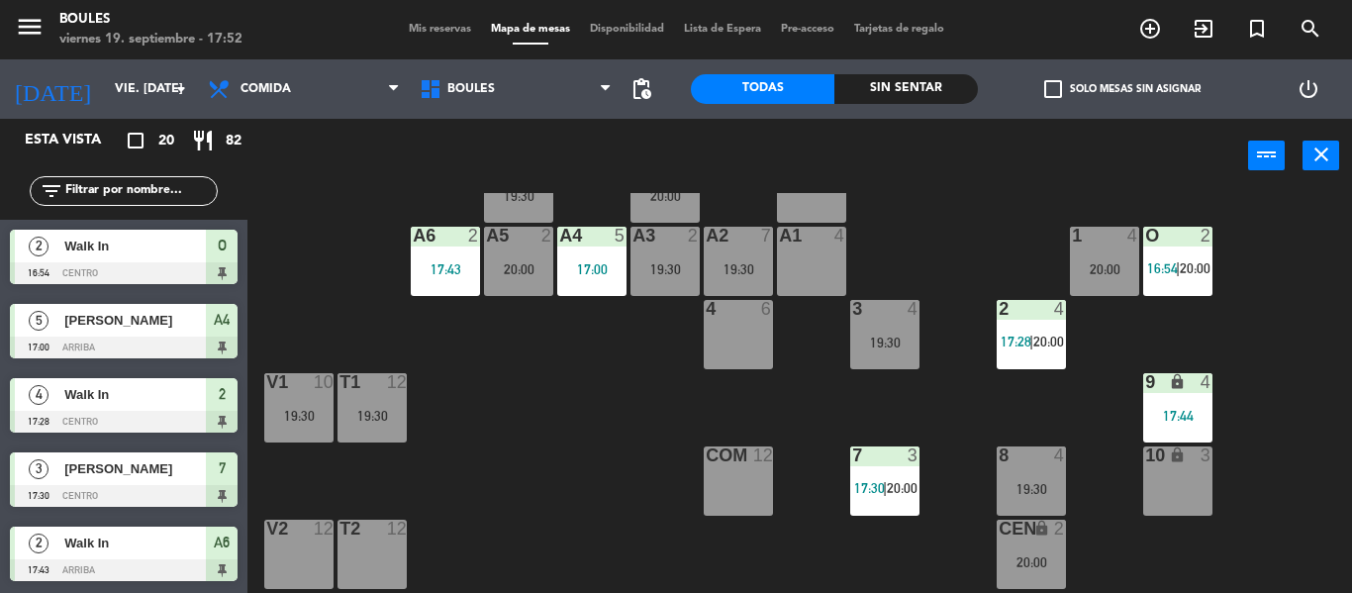
scroll to position [49, 0]
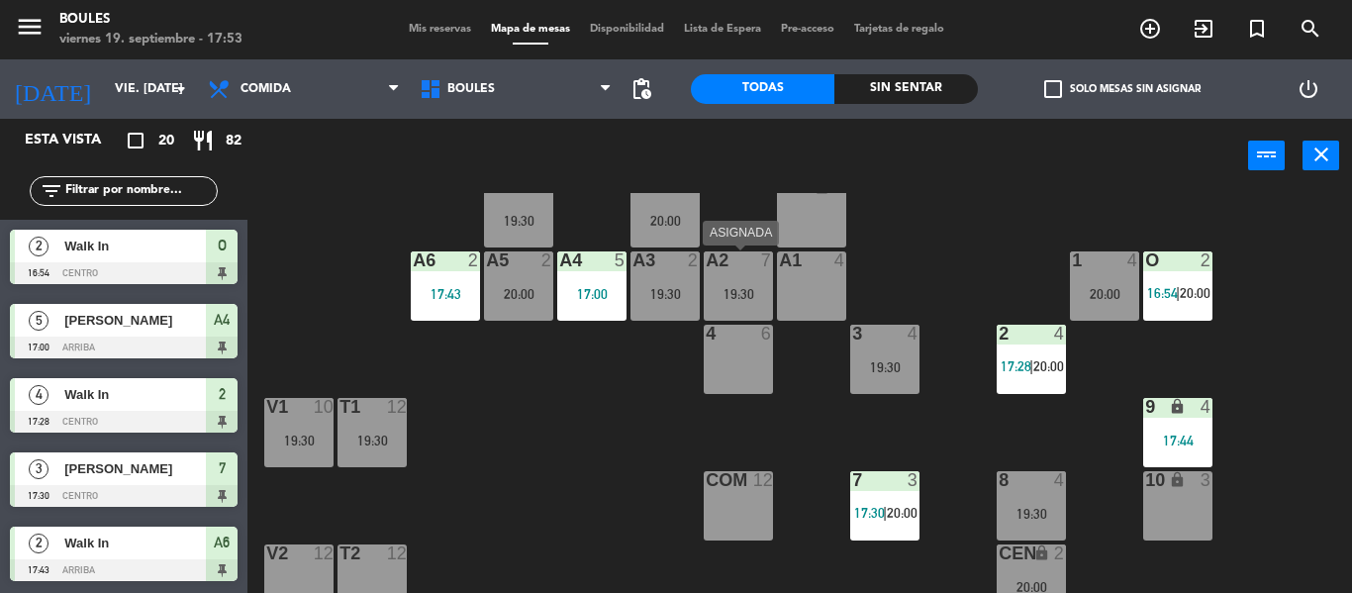
click at [750, 291] on div "19:30" at bounding box center [738, 294] width 69 height 14
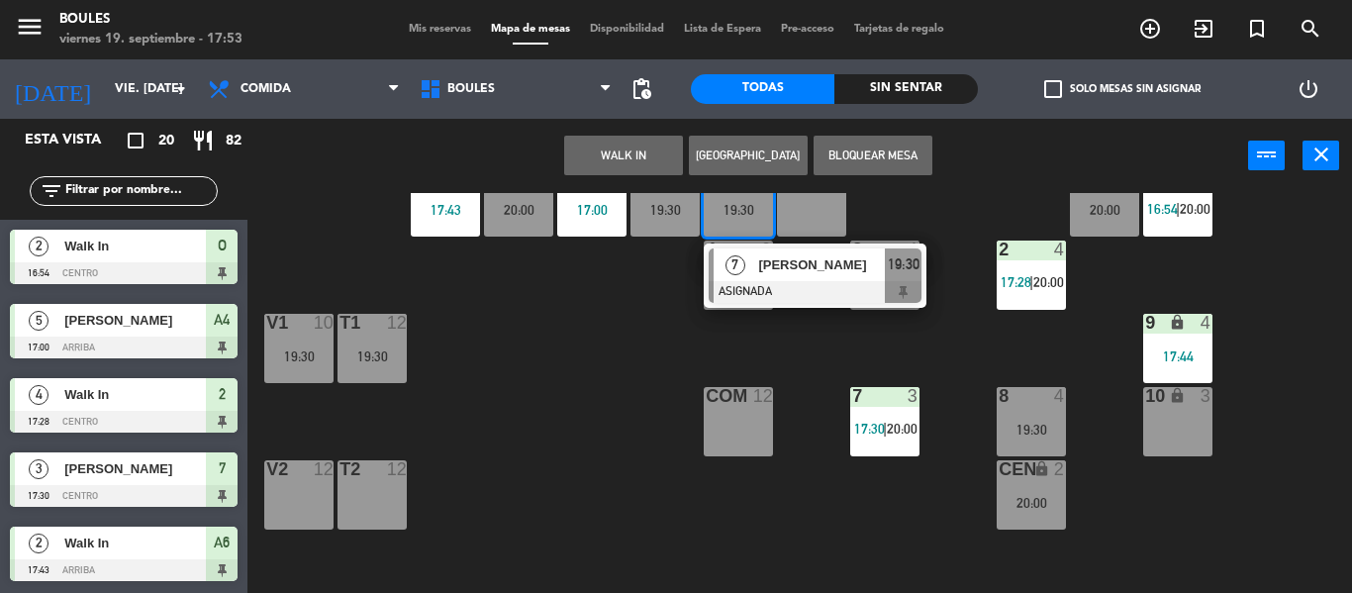
scroll to position [135, 0]
click at [365, 491] on div "T2 12" at bounding box center [371, 493] width 69 height 69
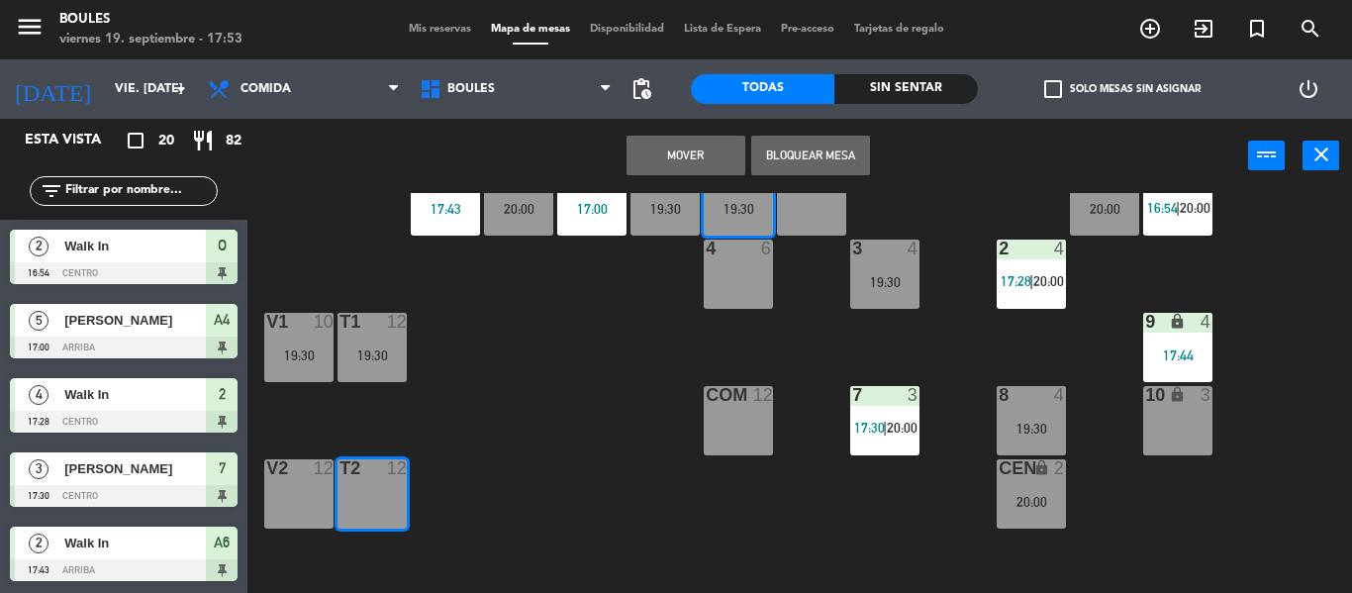
click at [708, 153] on button "Mover" at bounding box center [685, 156] width 119 height 40
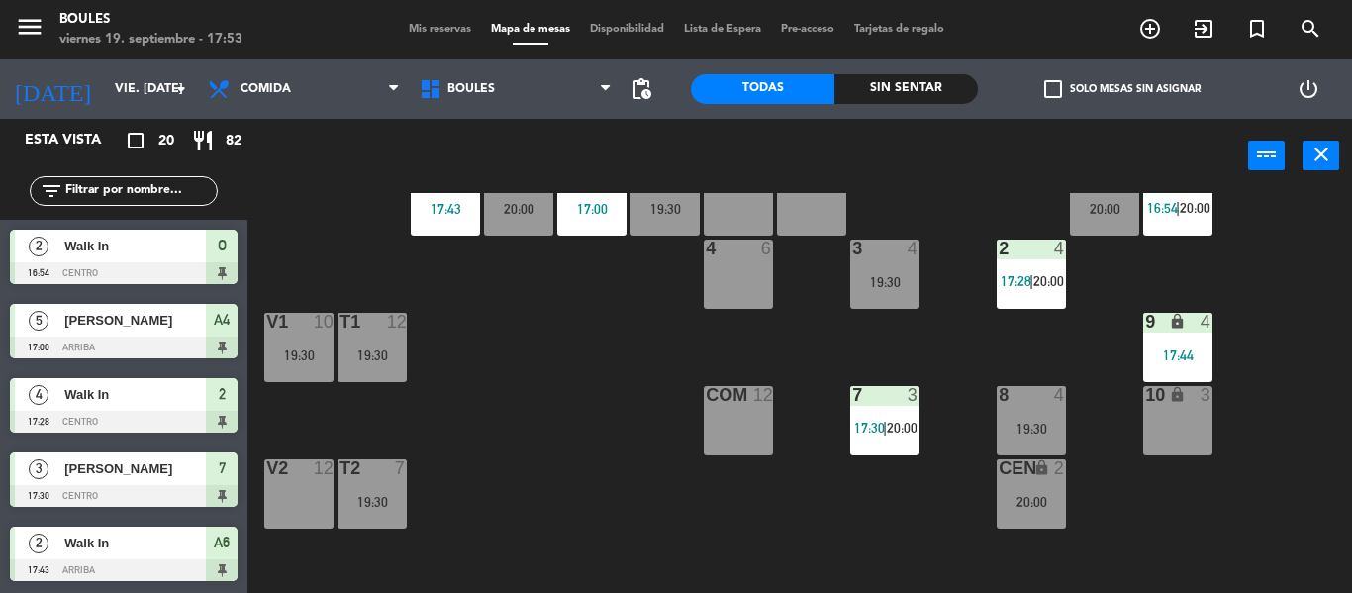
click at [523, 435] on div "P1 3 20:00 P2 2 19:30 A11 lock 2 A5 2 20:00 A6 2 17:43 A4 5 17:00 A3 2 19:30 A2…" at bounding box center [806, 393] width 1090 height 400
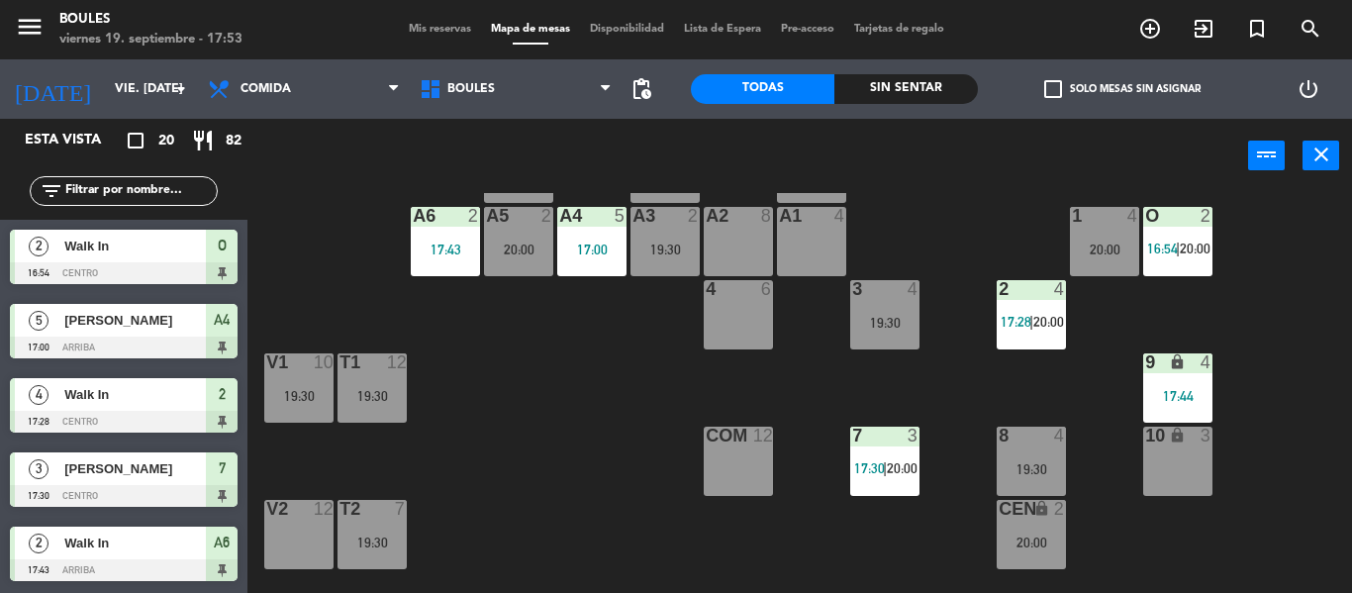
scroll to position [92, 0]
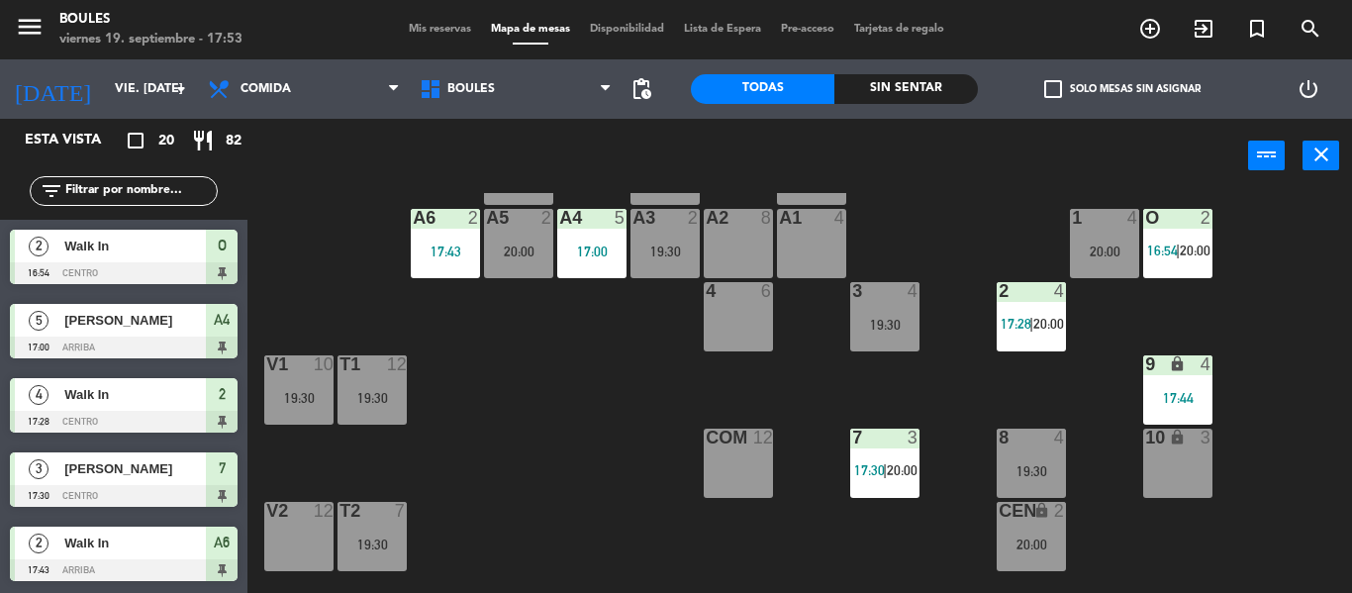
click at [518, 425] on div "P1 3 20:00 P2 2 19:30 A11 lock 2 A5 2 20:00 A6 2 17:43 A4 5 17:00 A3 2 19:30 A2…" at bounding box center [806, 393] width 1090 height 400
click at [575, 265] on div "A4 5 17:00" at bounding box center [591, 243] width 69 height 69
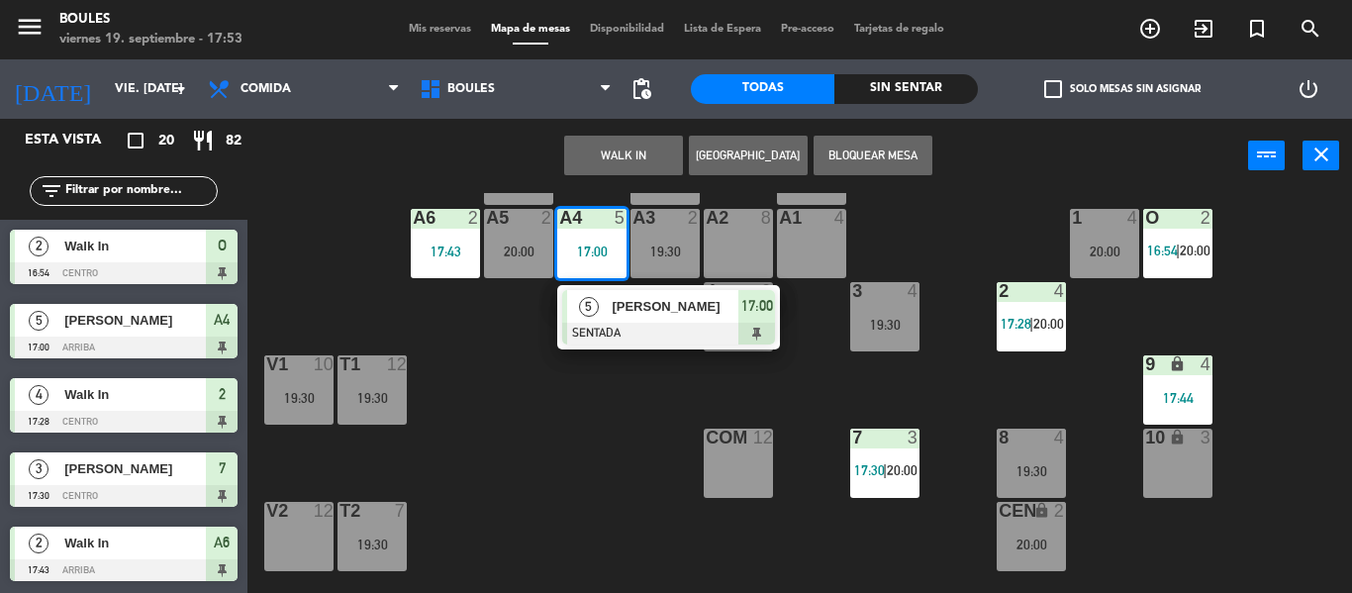
drag, startPoint x: 613, startPoint y: 471, endPoint x: 414, endPoint y: 464, distance: 200.0
click at [414, 464] on div "P1 3 20:00 P2 2 19:30 A11 lock 2 A5 2 20:00 A6 2 17:43 A4 5 17:00 5 [PERSON_NAM…" at bounding box center [806, 393] width 1090 height 400
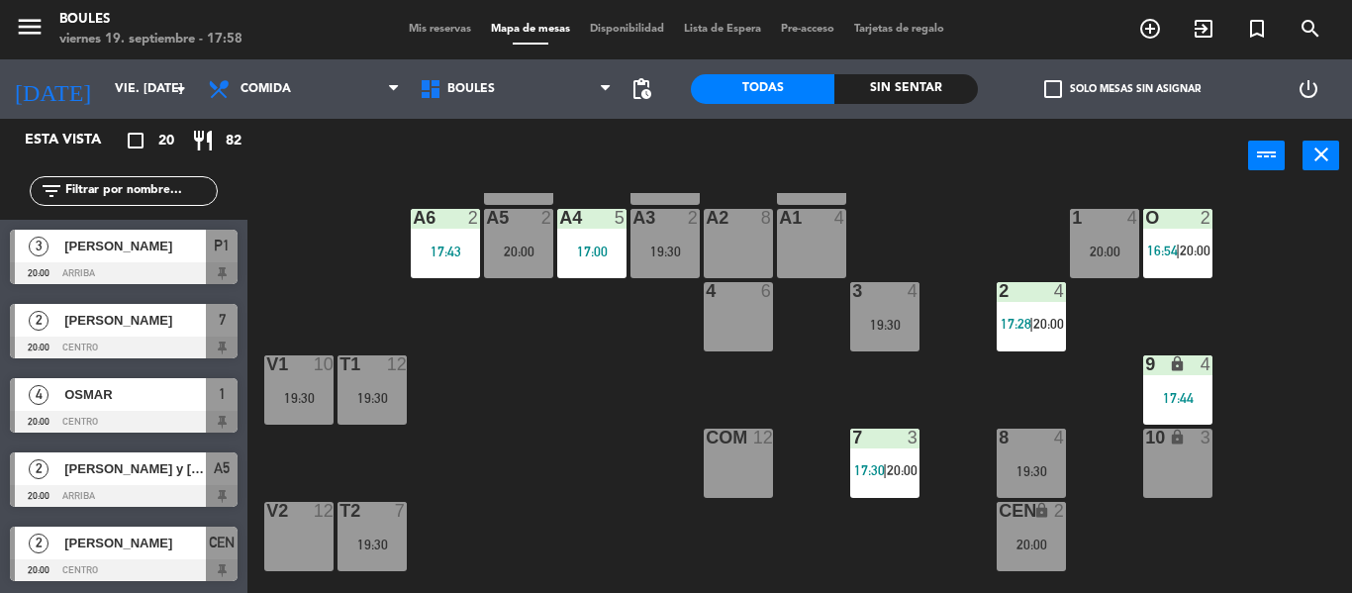
scroll to position [0, 0]
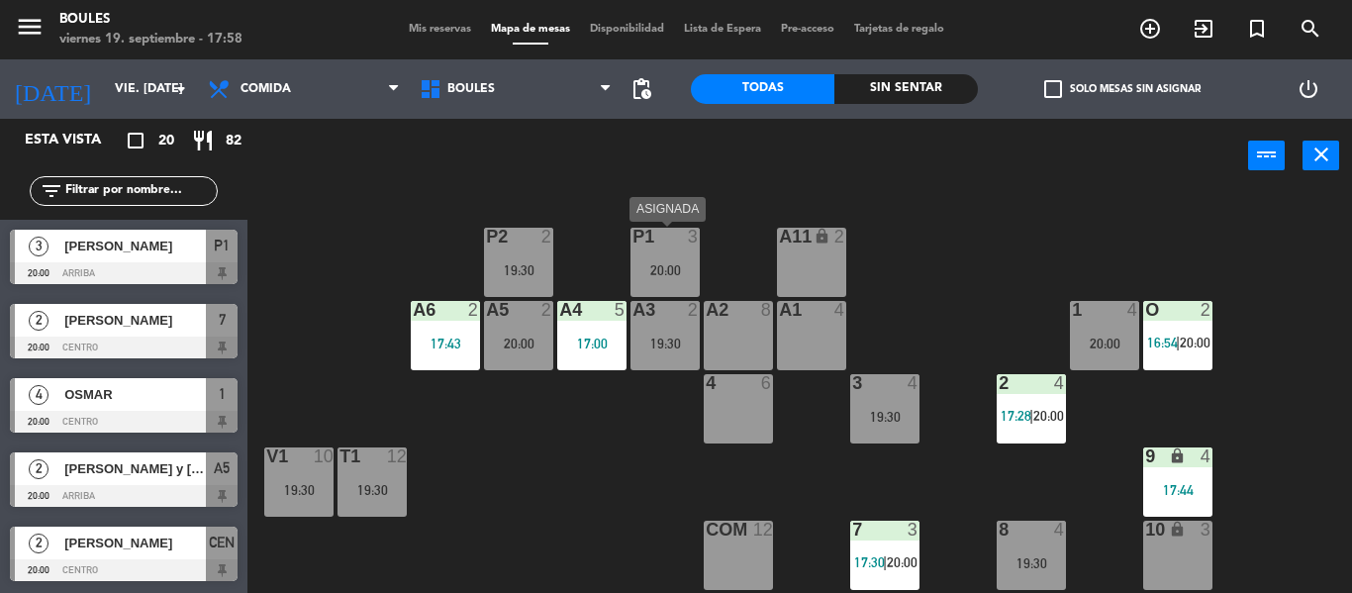
click at [662, 274] on div "20:00" at bounding box center [664, 270] width 69 height 14
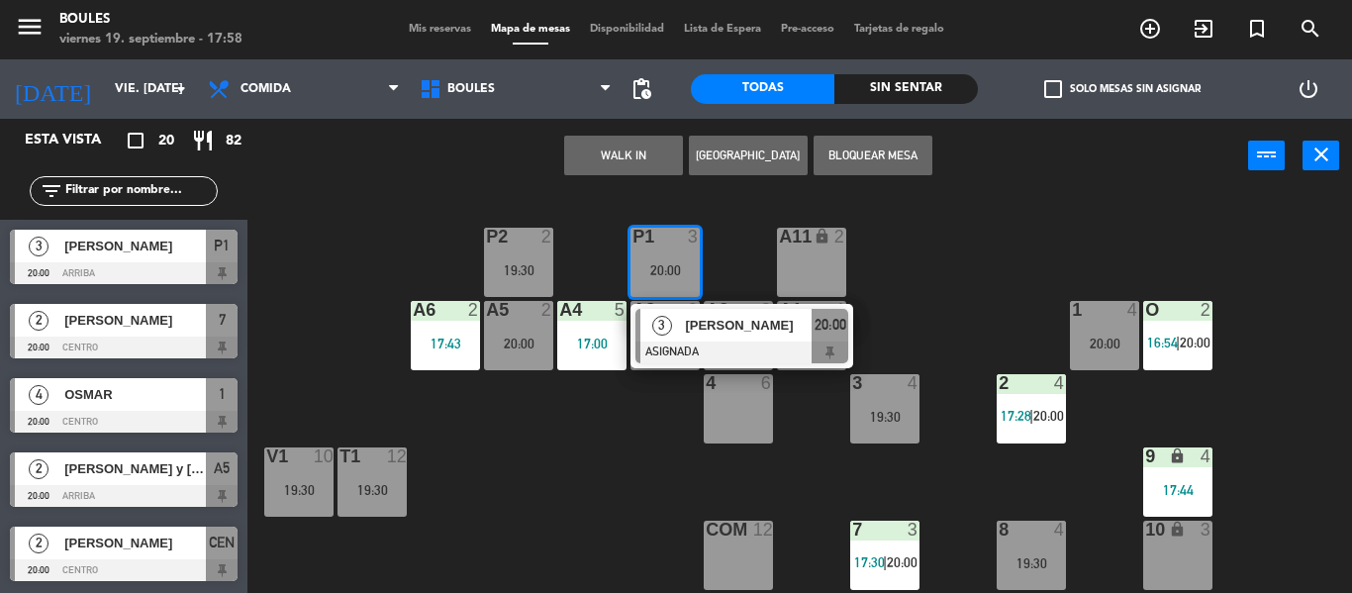
click at [766, 345] on div at bounding box center [741, 352] width 213 height 22
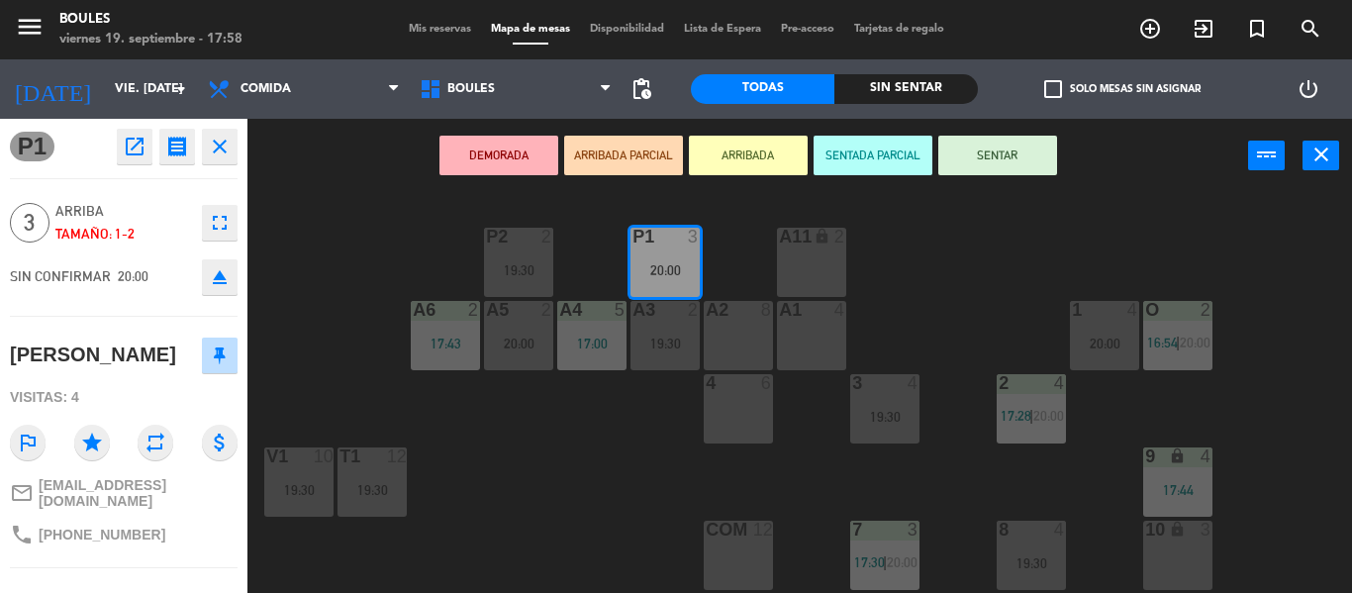
click at [724, 333] on div "A2 8" at bounding box center [738, 335] width 69 height 69
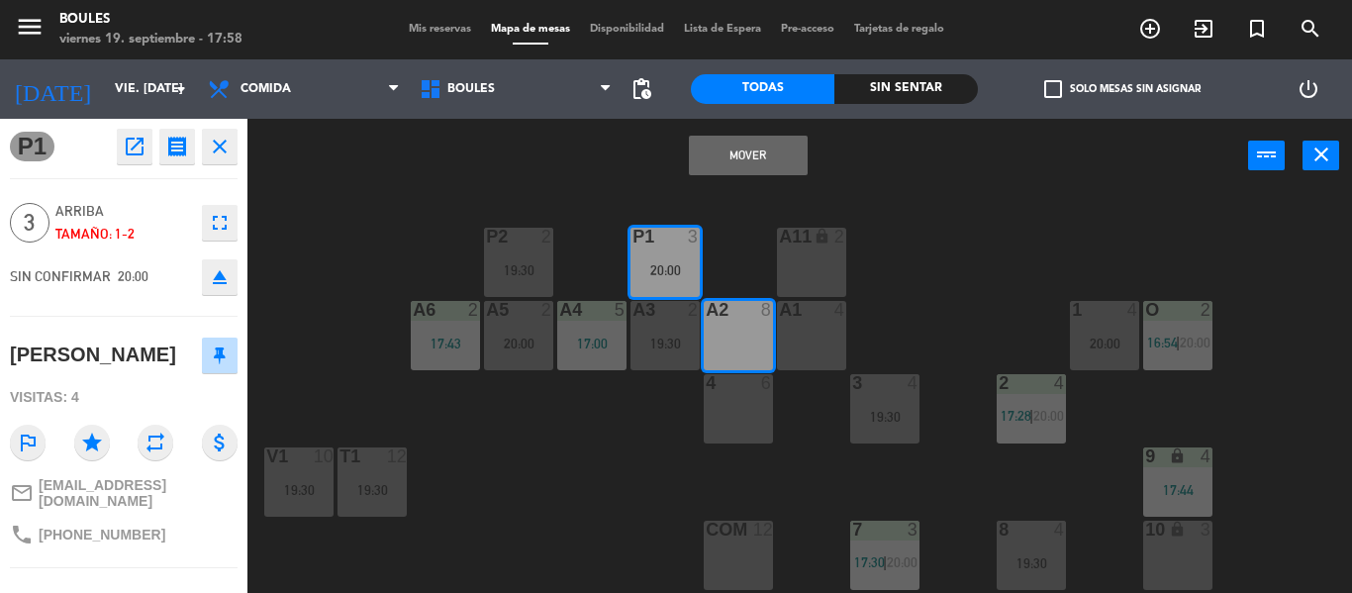
click at [757, 157] on button "Mover" at bounding box center [748, 156] width 119 height 40
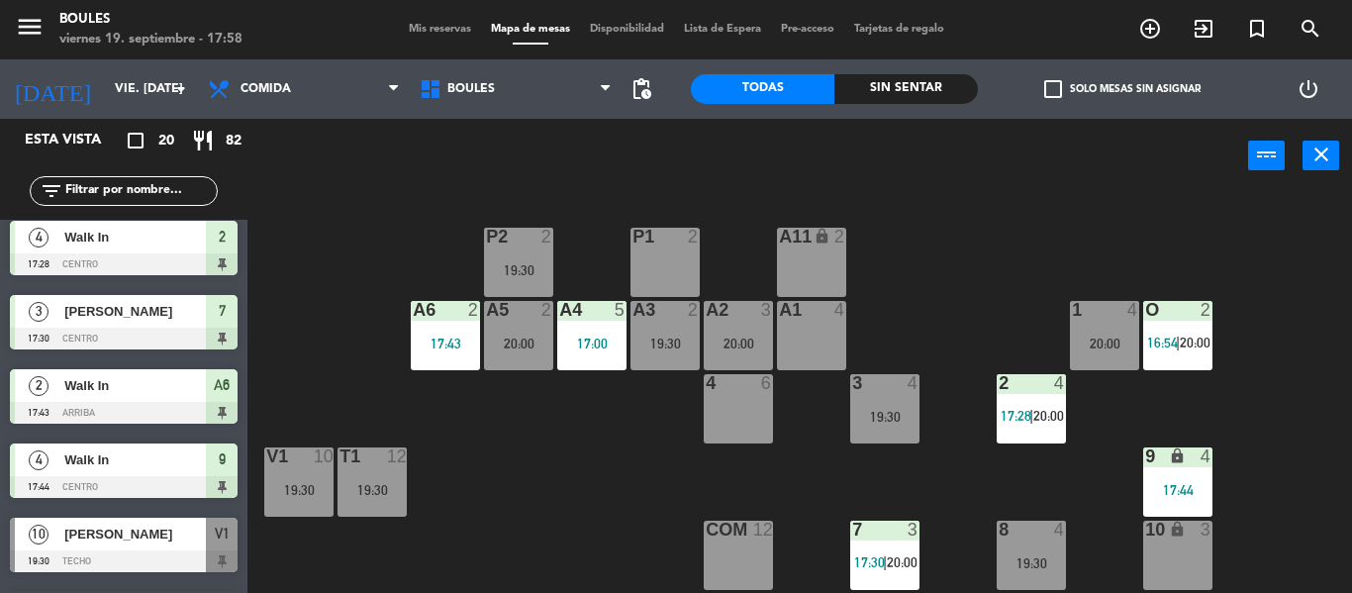
click at [591, 347] on div "17:00" at bounding box center [591, 343] width 69 height 14
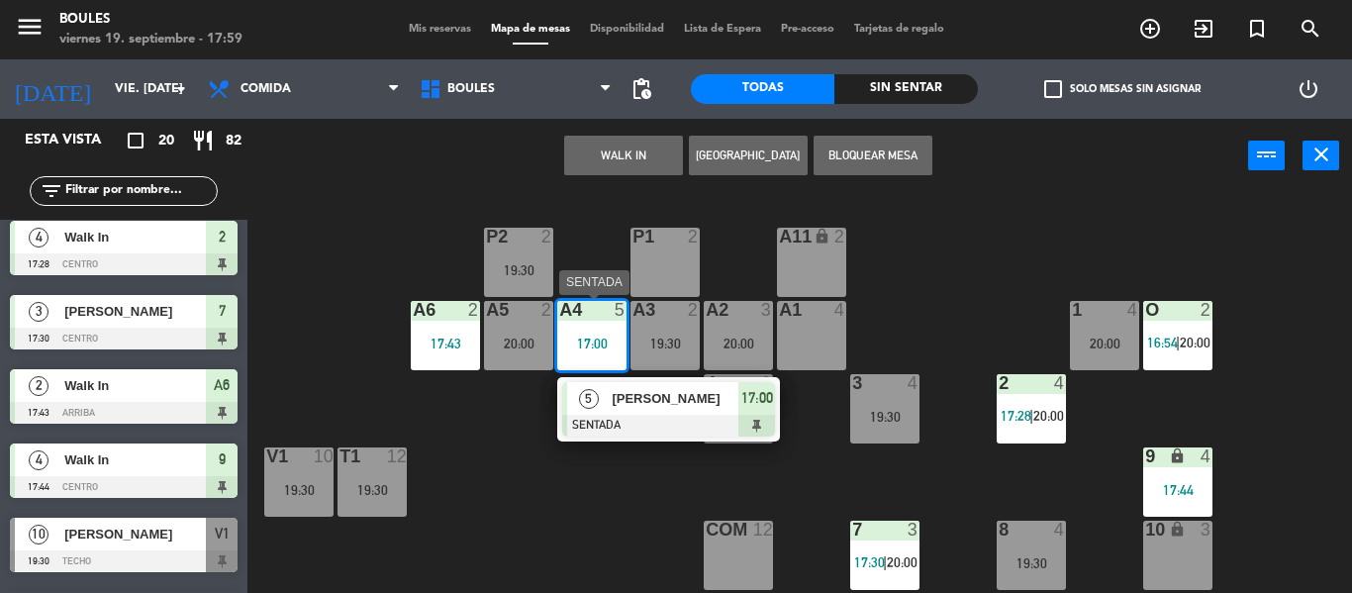
click at [668, 431] on div at bounding box center [668, 426] width 213 height 22
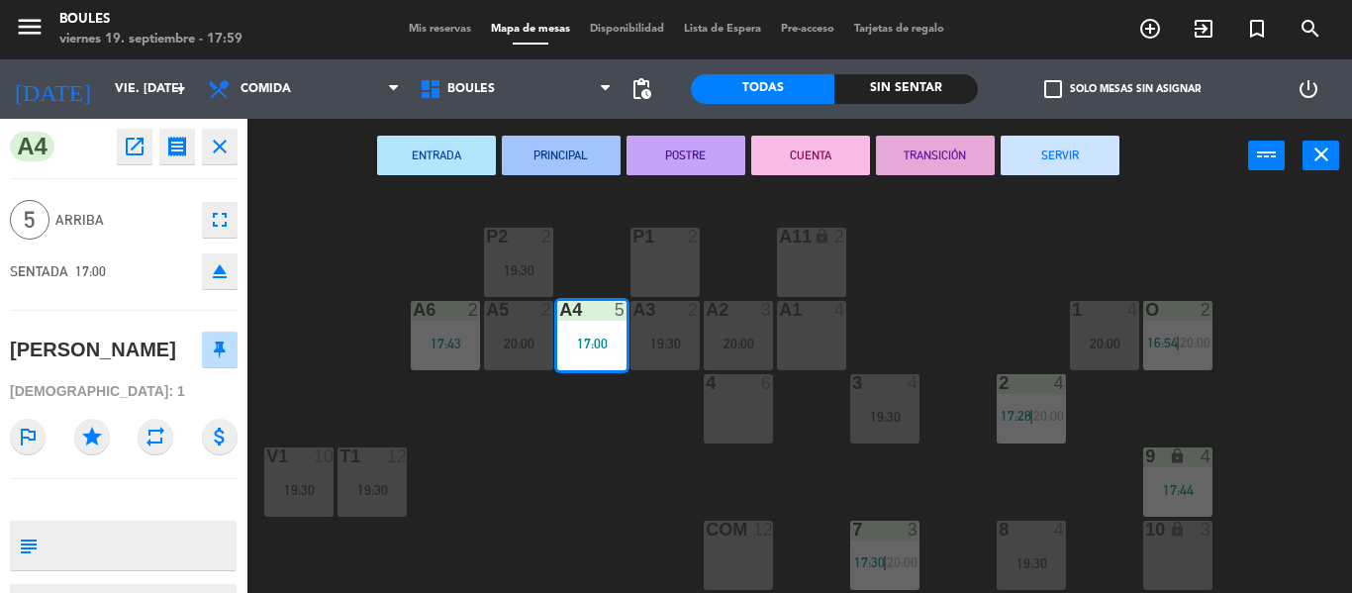
click at [597, 482] on div "P1 2 P2 2 19:30 A11 lock 2 A5 2 20:00 A6 2 17:43 A4 5 17:00 A3 2 19:30 A2 3 20:…" at bounding box center [806, 393] width 1090 height 400
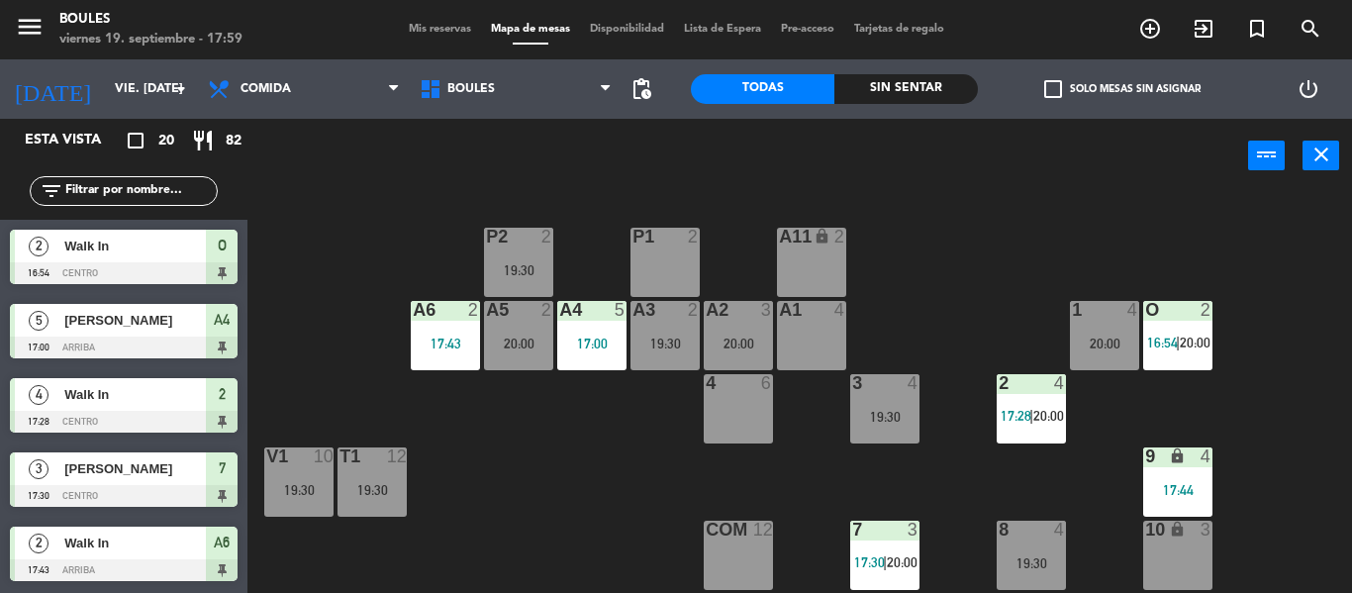
click at [411, 462] on div "12" at bounding box center [405, 456] width 33 height 18
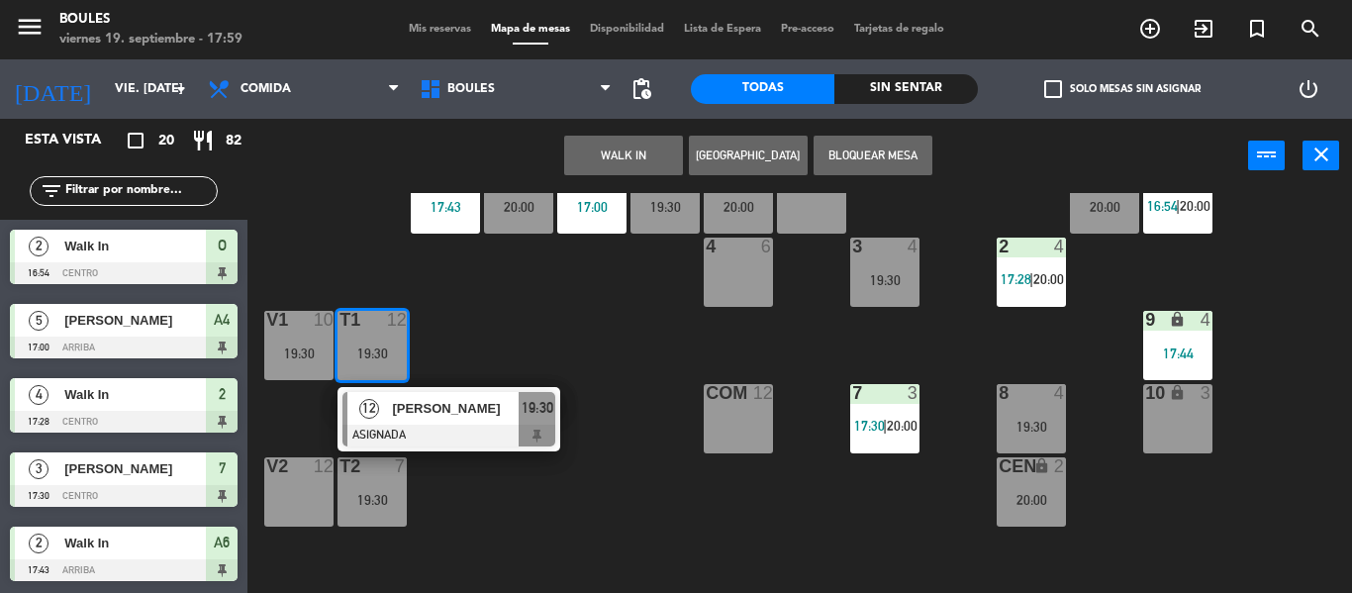
scroll to position [138, 0]
click at [286, 486] on div "V2 12" at bounding box center [298, 490] width 69 height 69
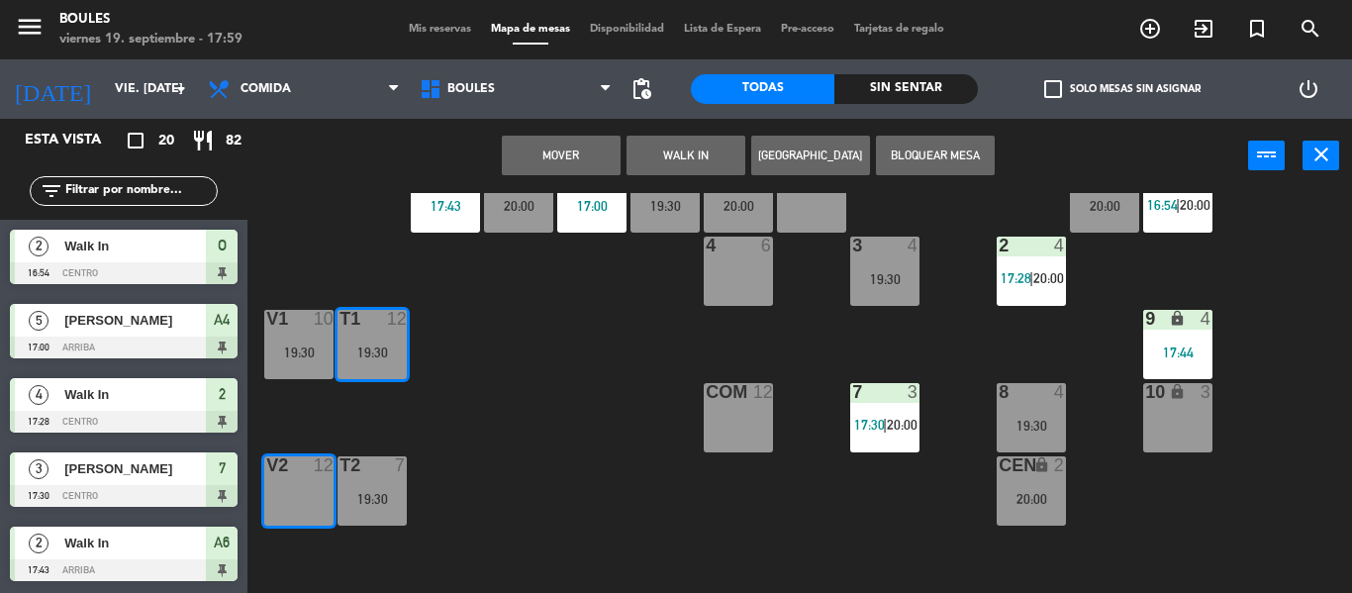
click at [587, 163] on button "Mover" at bounding box center [561, 156] width 119 height 40
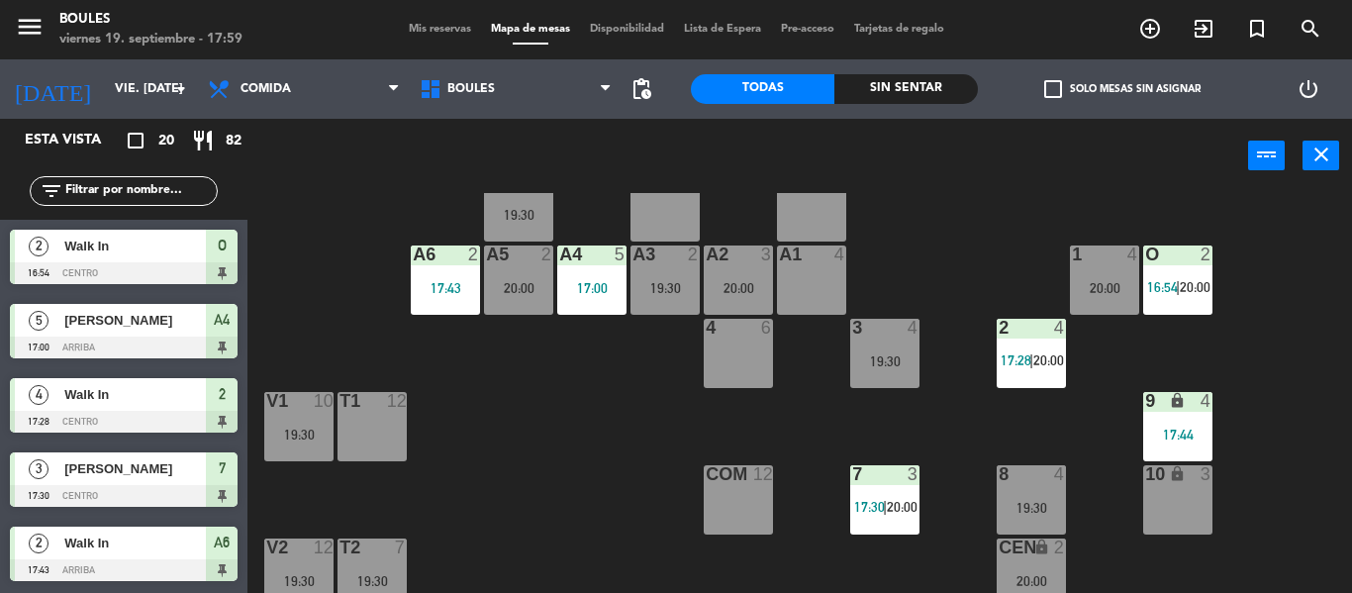
scroll to position [54, 0]
click at [574, 305] on div "A4 5 17:00" at bounding box center [591, 280] width 69 height 69
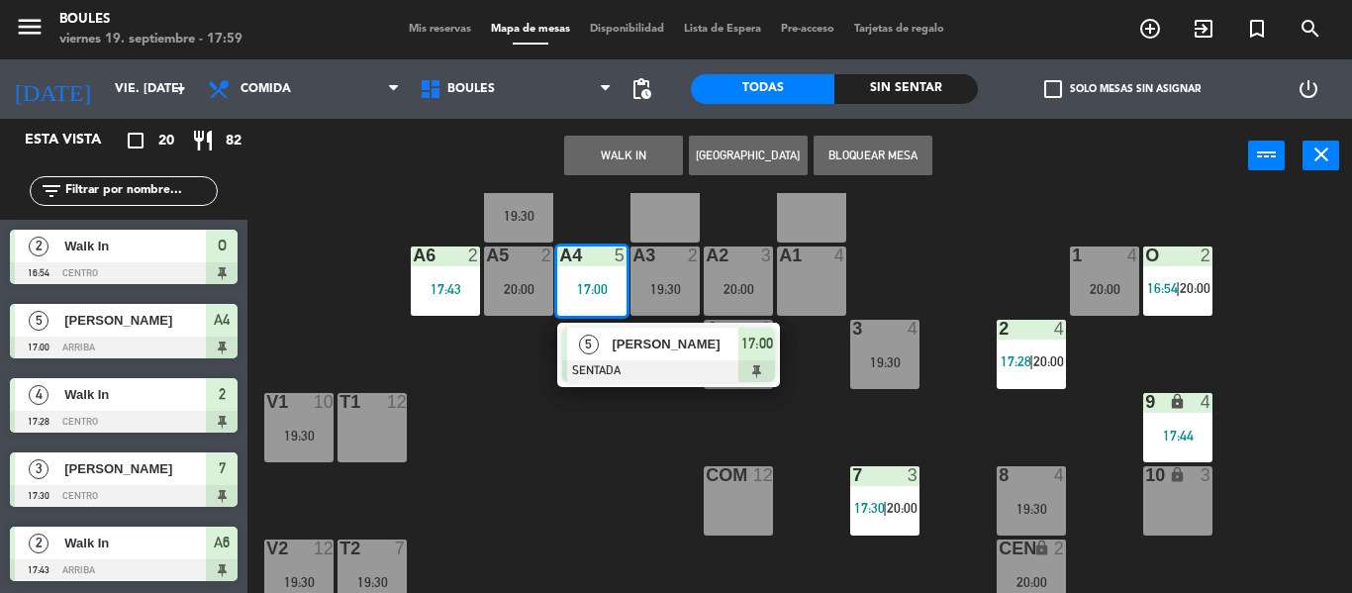
click at [391, 445] on div "T1 12" at bounding box center [371, 427] width 69 height 69
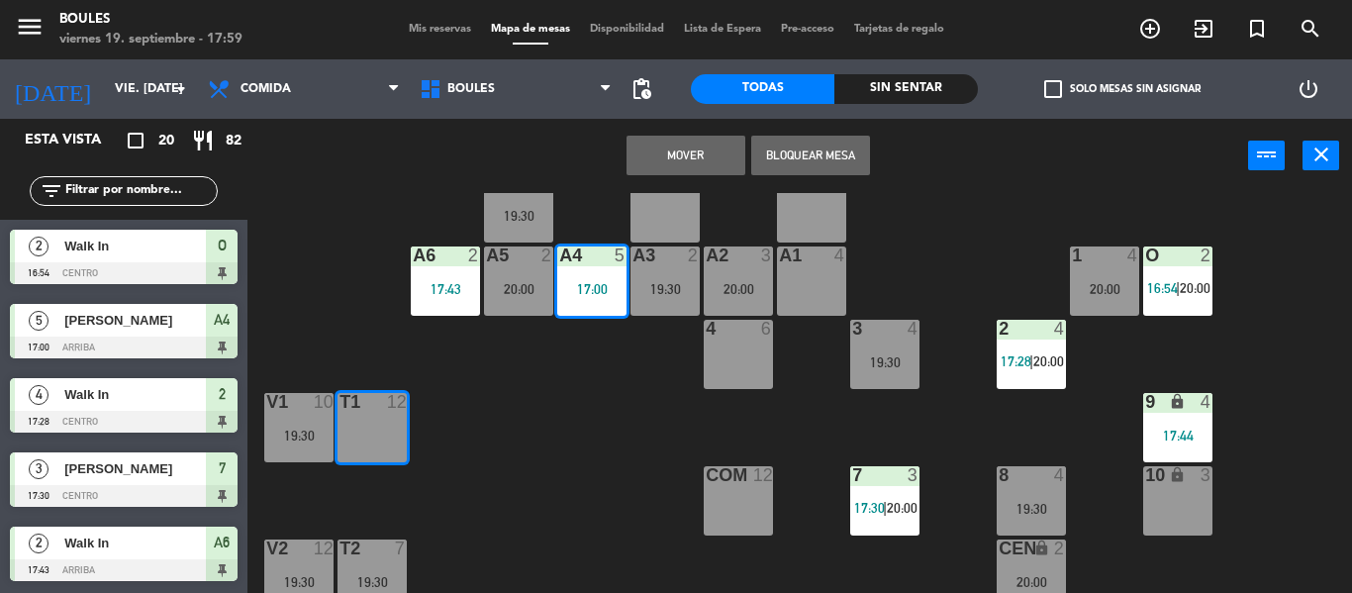
click at [708, 163] on button "Mover" at bounding box center [685, 156] width 119 height 40
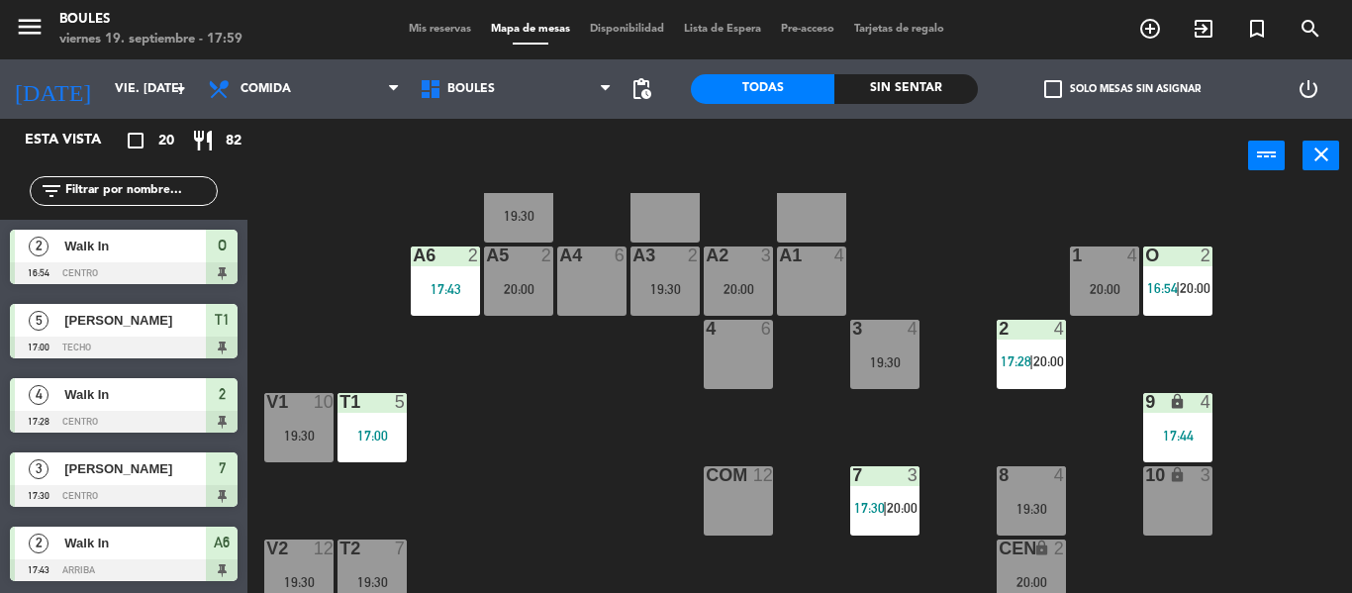
scroll to position [0, 0]
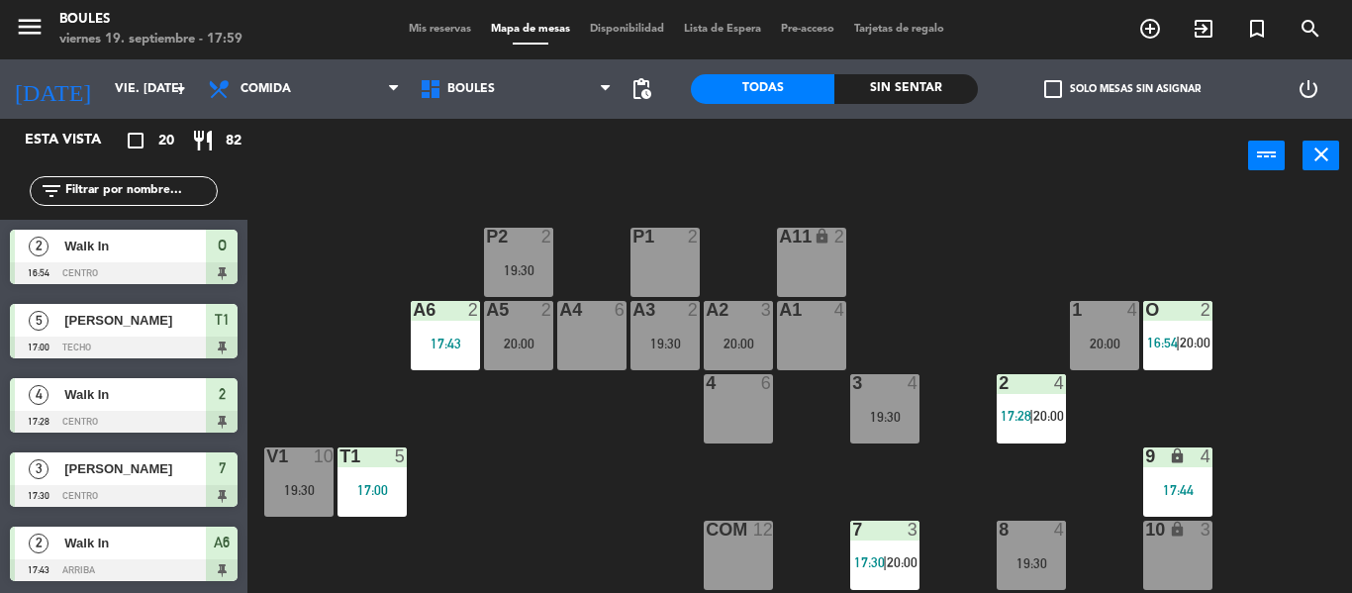
click at [652, 287] on div "P1 2" at bounding box center [664, 262] width 69 height 69
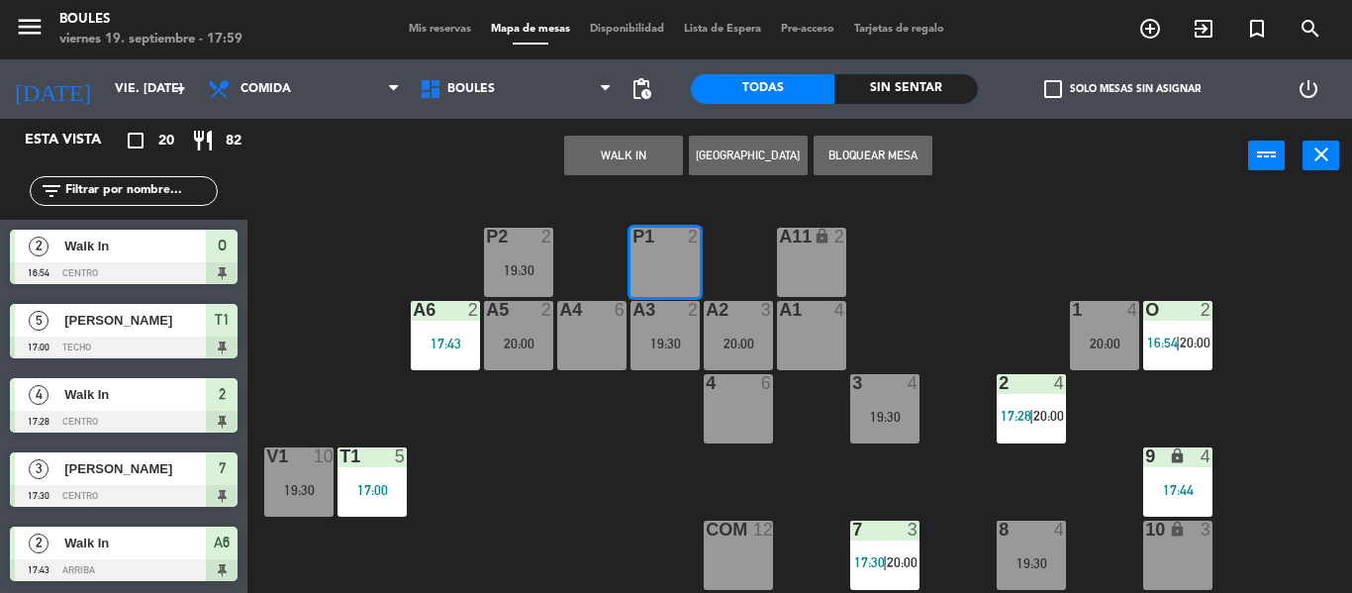
click at [704, 164] on button "[GEOGRAPHIC_DATA]" at bounding box center [748, 156] width 119 height 40
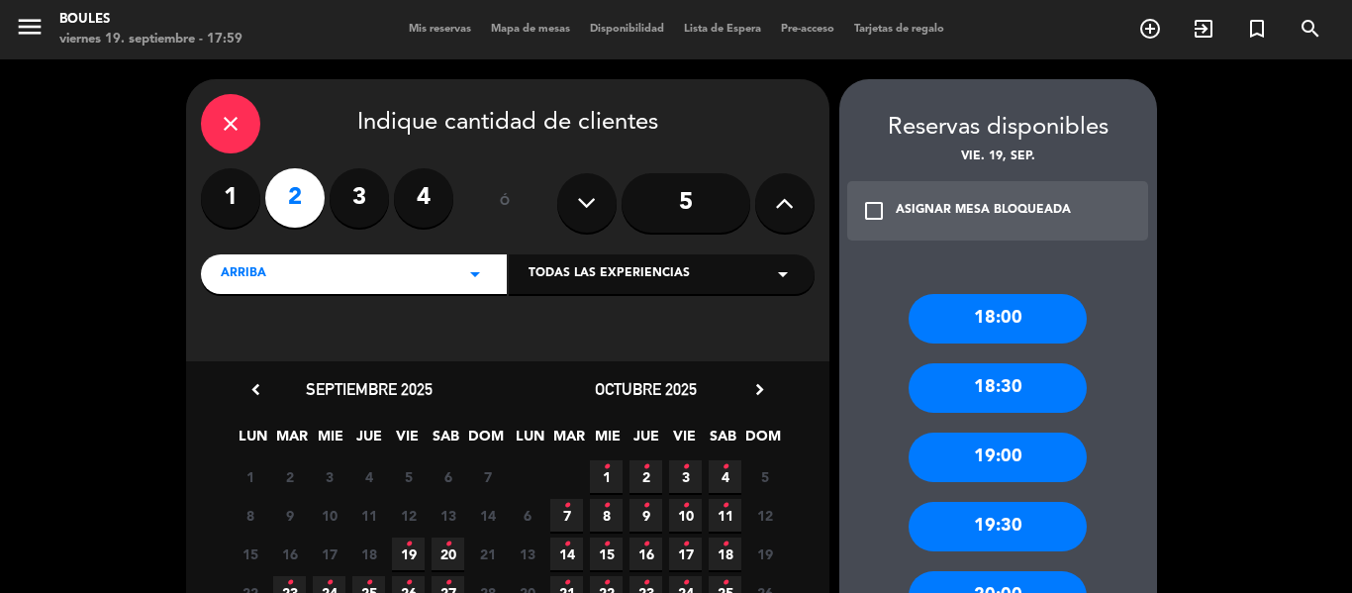
scroll to position [58, 0]
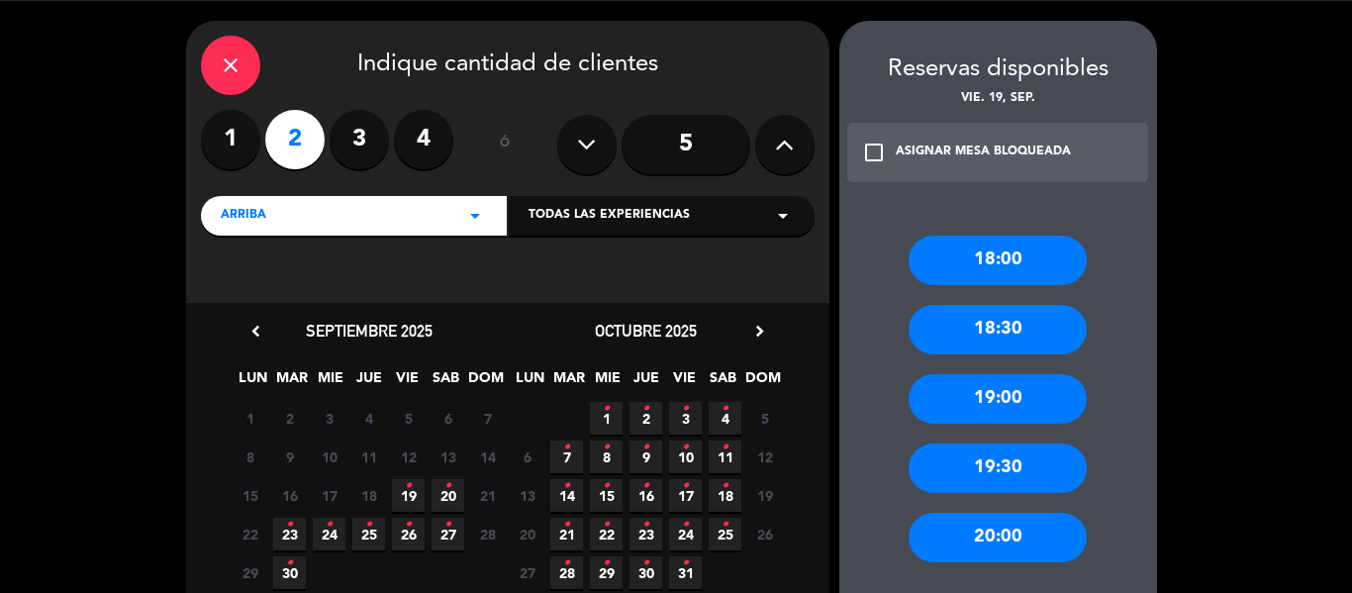
drag, startPoint x: 417, startPoint y: 491, endPoint x: 402, endPoint y: 497, distance: 16.0
click at [402, 497] on span "19 •" at bounding box center [408, 495] width 33 height 33
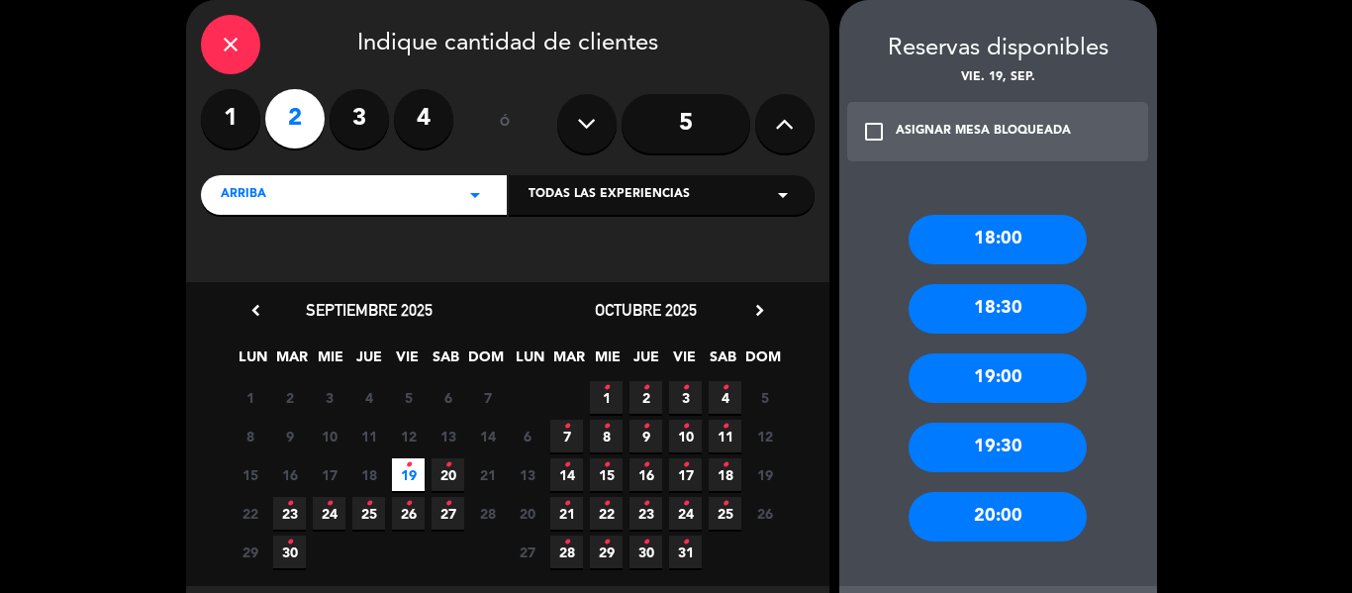
scroll to position [176, 0]
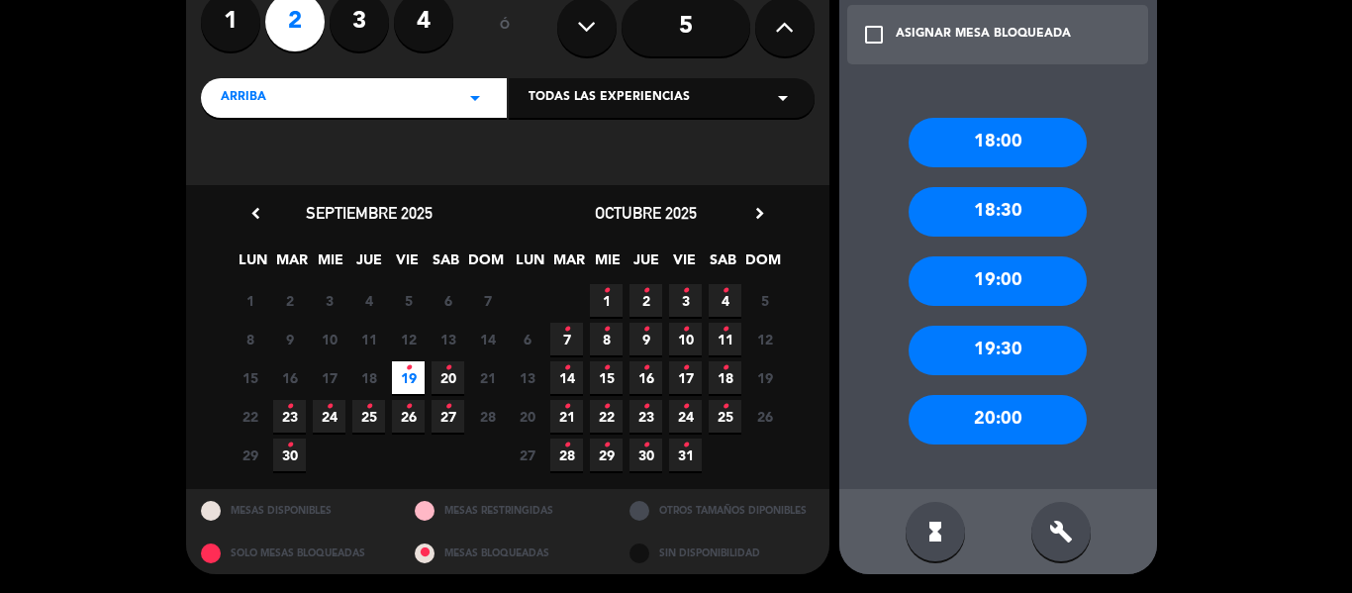
click at [1049, 422] on div "20:00" at bounding box center [997, 419] width 178 height 49
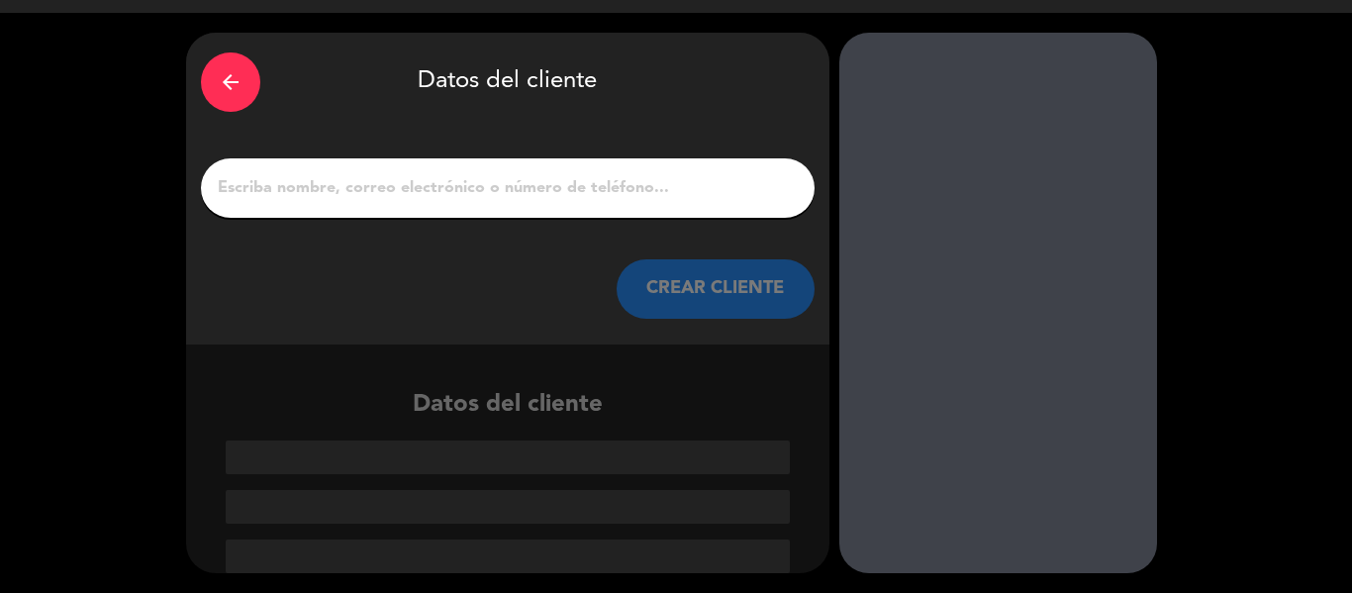
scroll to position [47, 0]
click at [555, 194] on input "1" at bounding box center [508, 188] width 584 height 28
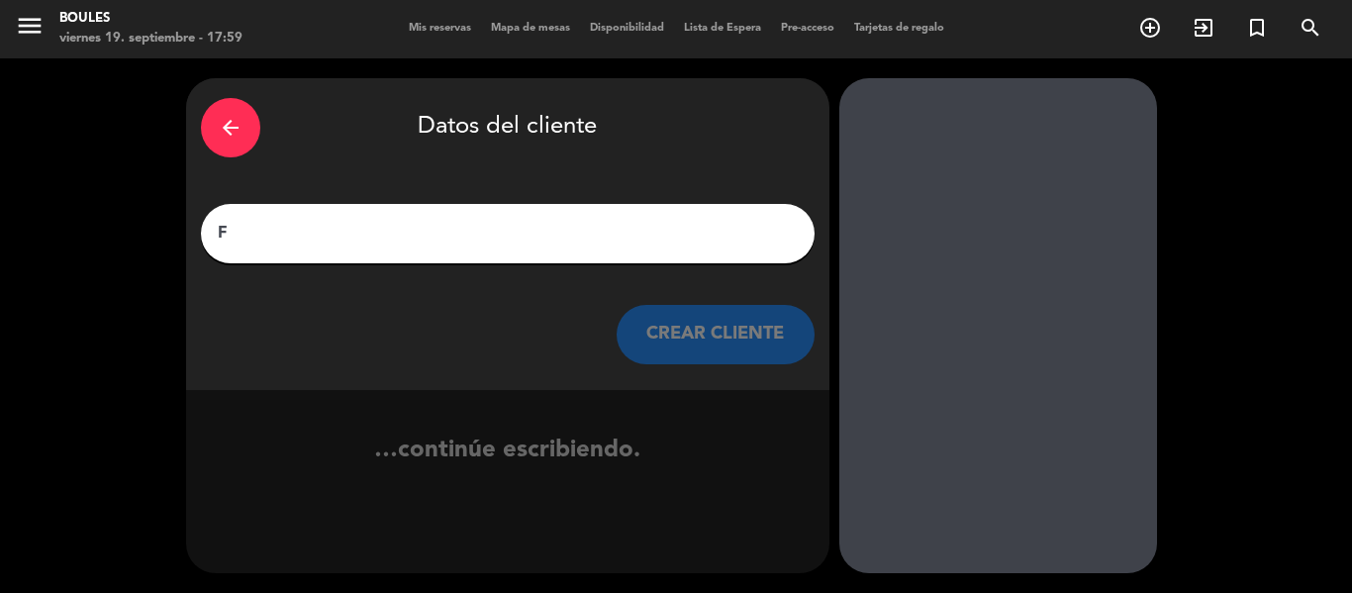
scroll to position [1, 0]
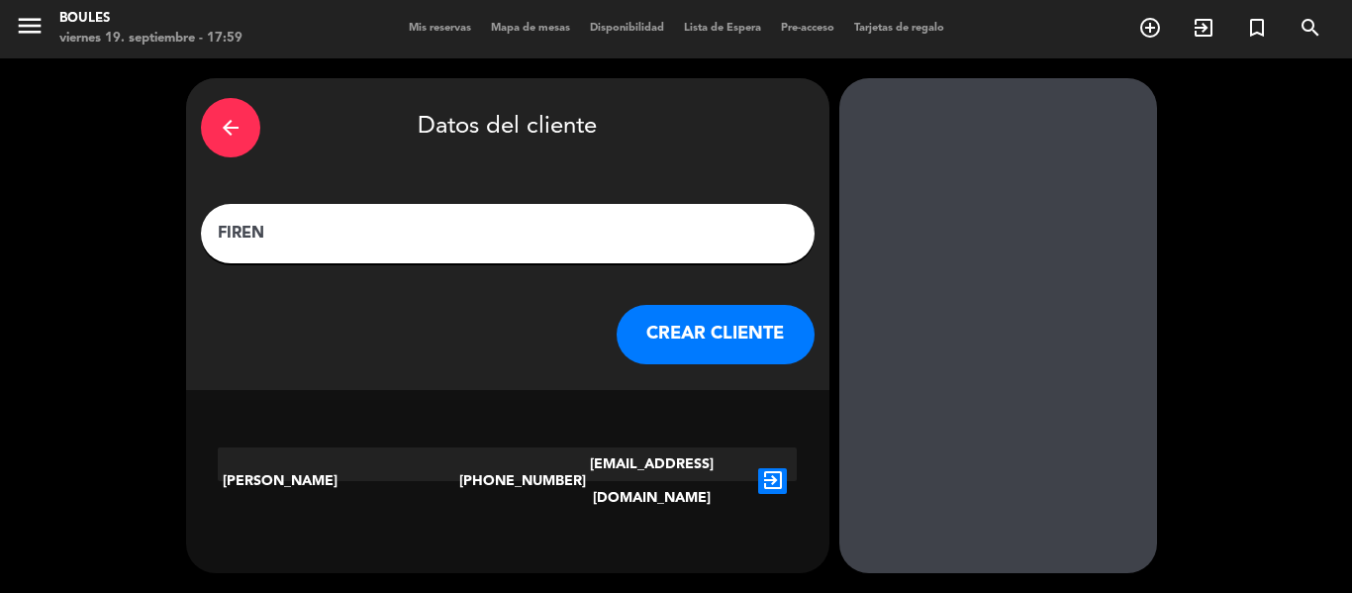
type input "FIREN"
click at [730, 322] on button "CREAR CLIENTE" at bounding box center [715, 334] width 198 height 59
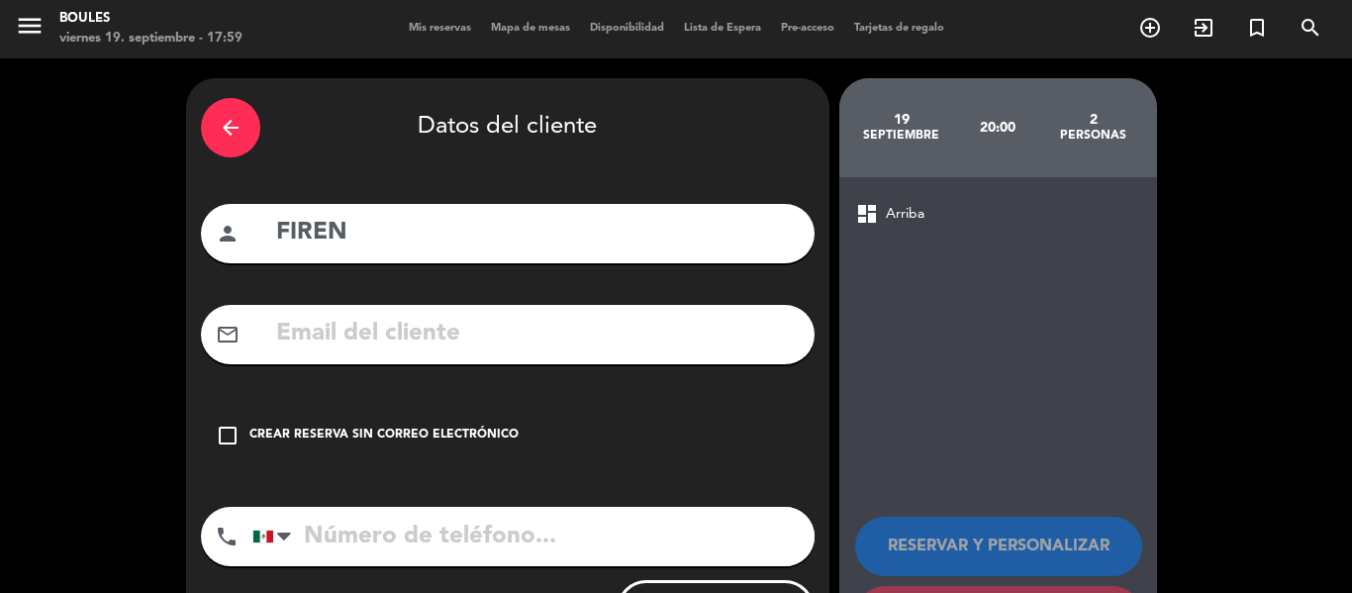
click at [440, 426] on div "Crear reserva sin correo electrónico" at bounding box center [383, 435] width 269 height 20
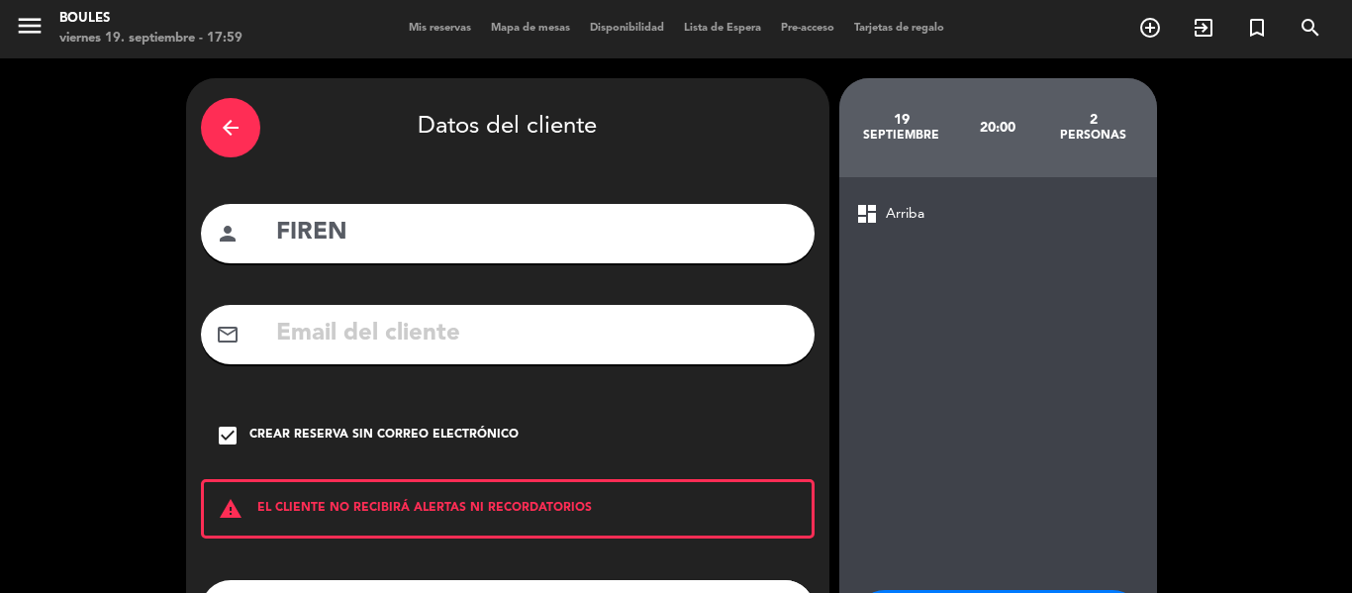
scroll to position [170, 0]
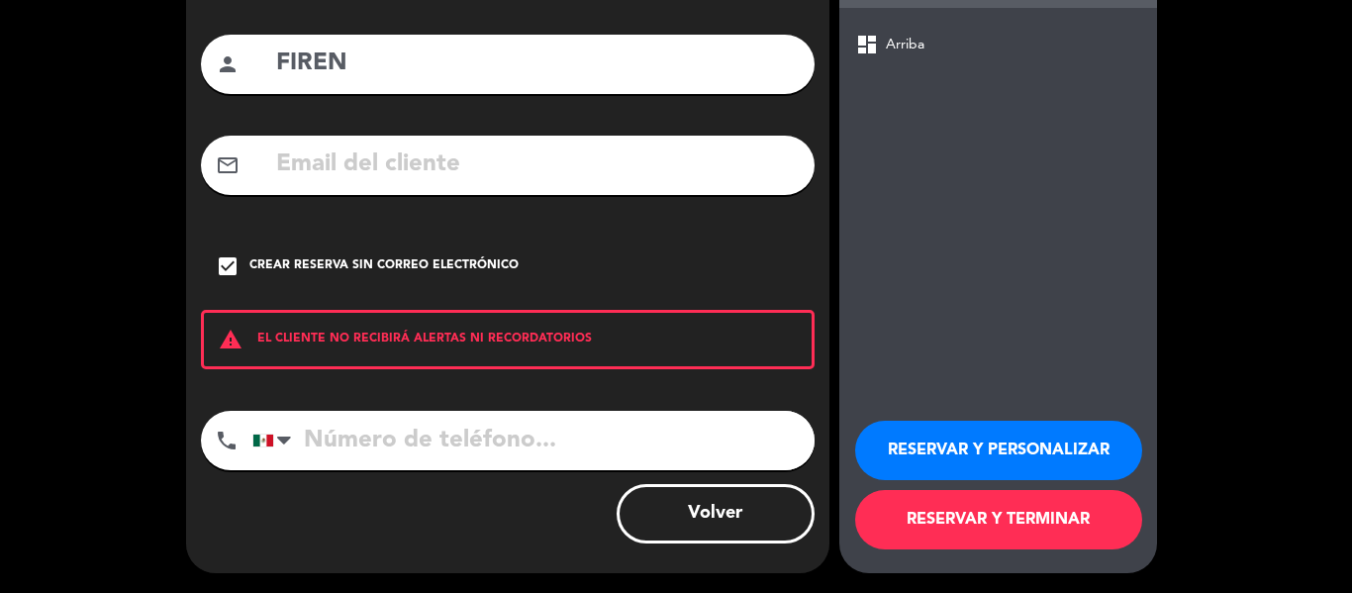
click at [1009, 524] on button "RESERVAR Y TERMINAR" at bounding box center [998, 519] width 287 height 59
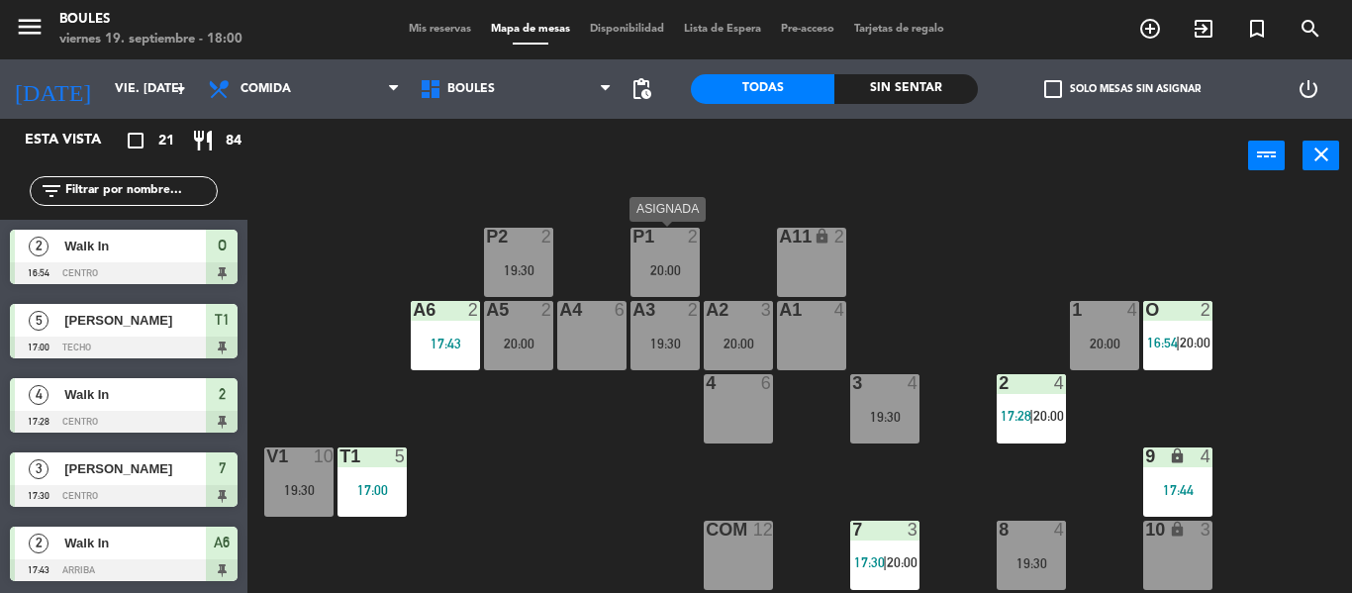
click at [679, 268] on div "20:00" at bounding box center [664, 270] width 69 height 14
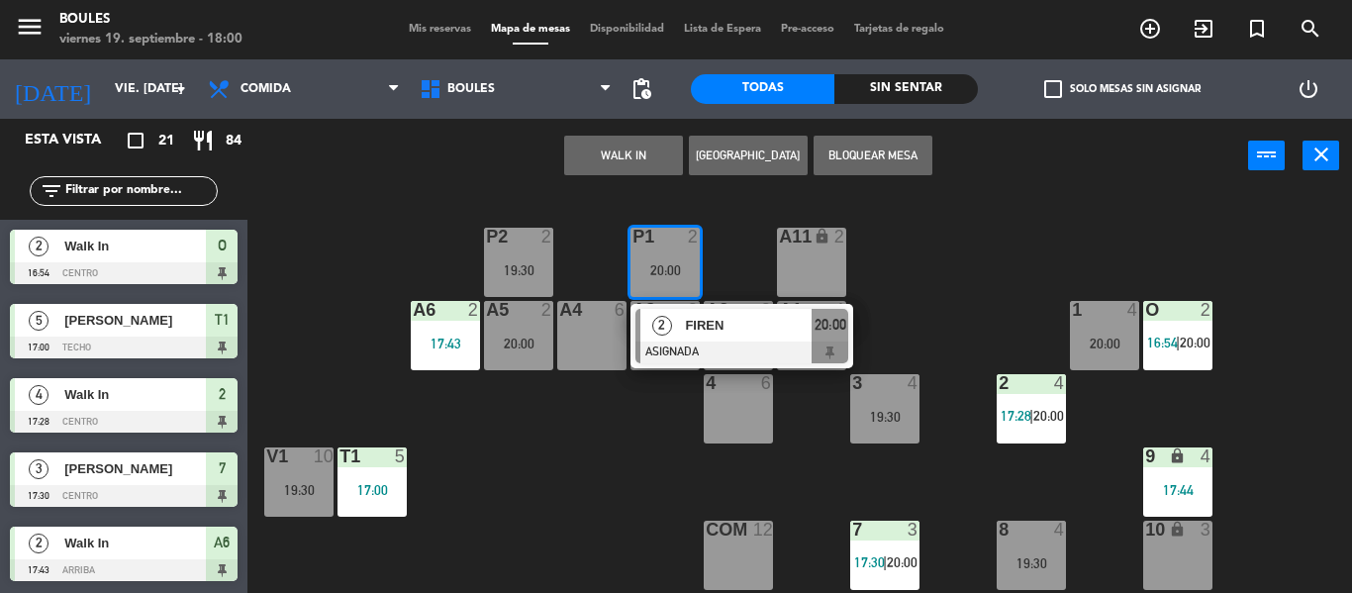
click at [558, 487] on div "P1 2 20:00 2 FIREN ASIGNADA 20:00 P2 2 19:30 A11 lock 2 A5 2 20:00 A6 2 17:43 A…" at bounding box center [806, 393] width 1090 height 400
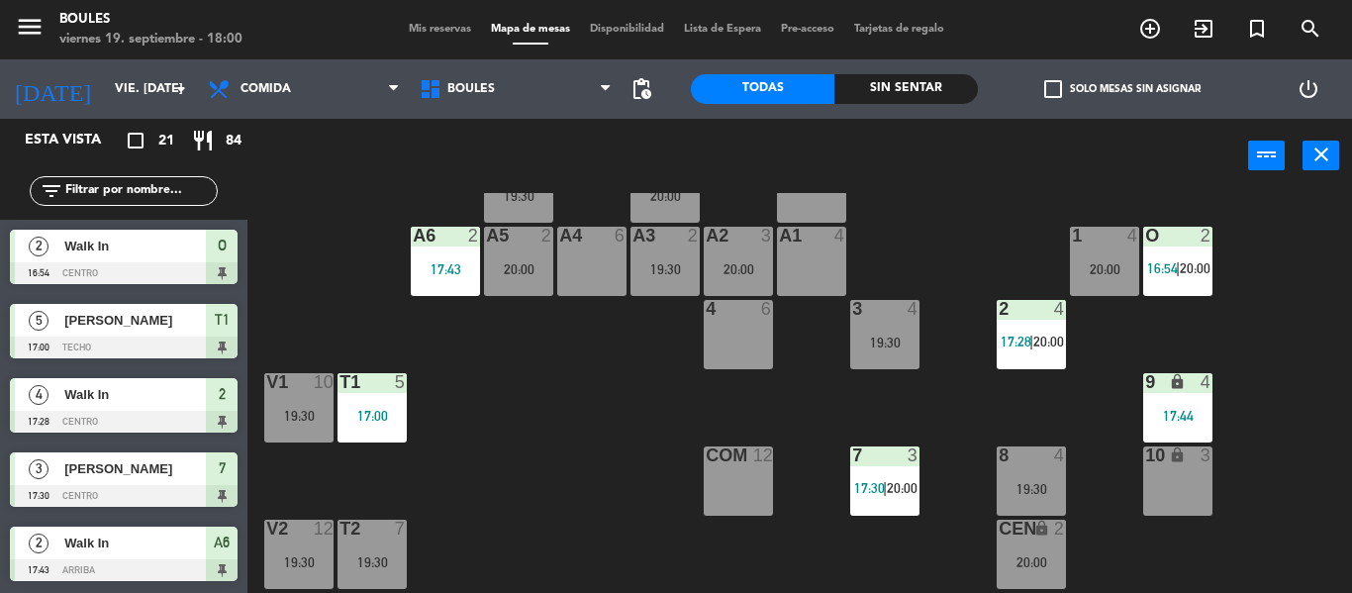
scroll to position [89, 0]
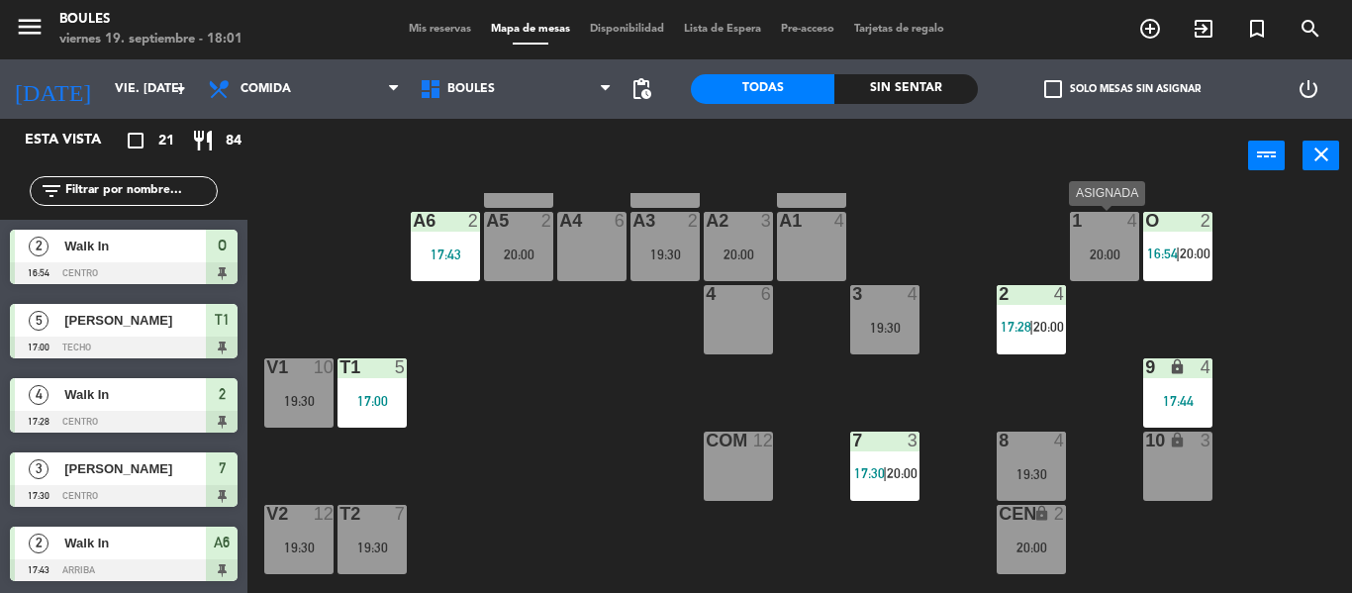
click at [1086, 266] on div "1 4 20:00" at bounding box center [1104, 246] width 69 height 69
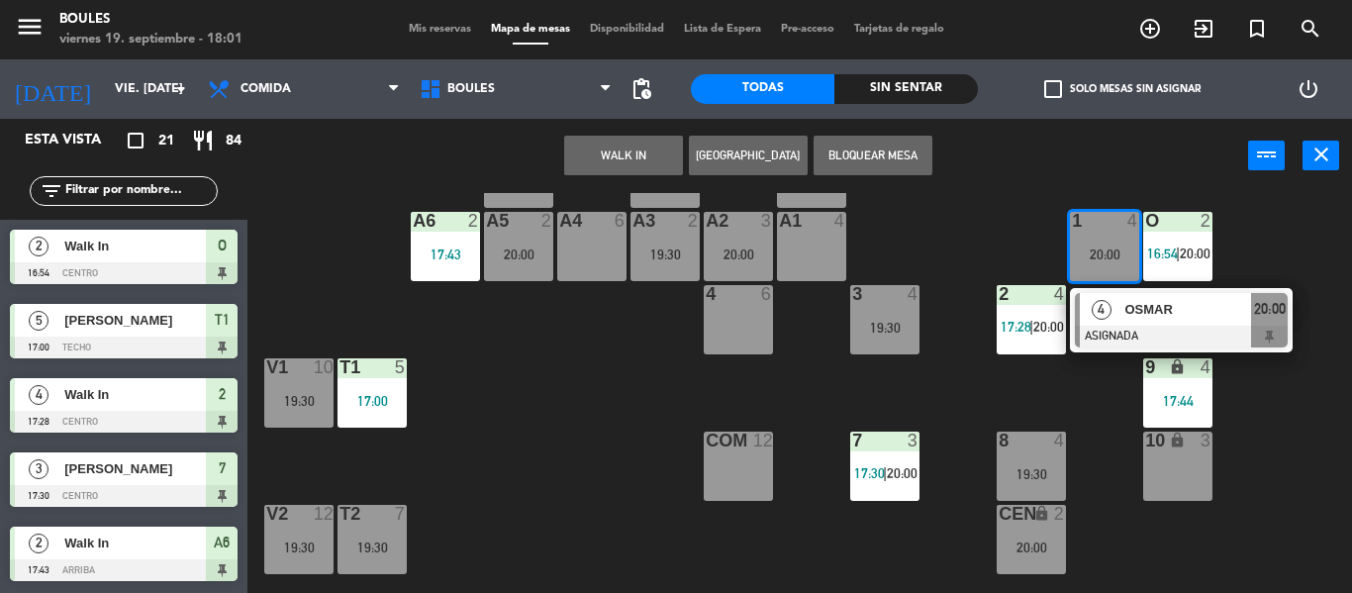
click at [764, 318] on div "4 6" at bounding box center [738, 319] width 69 height 69
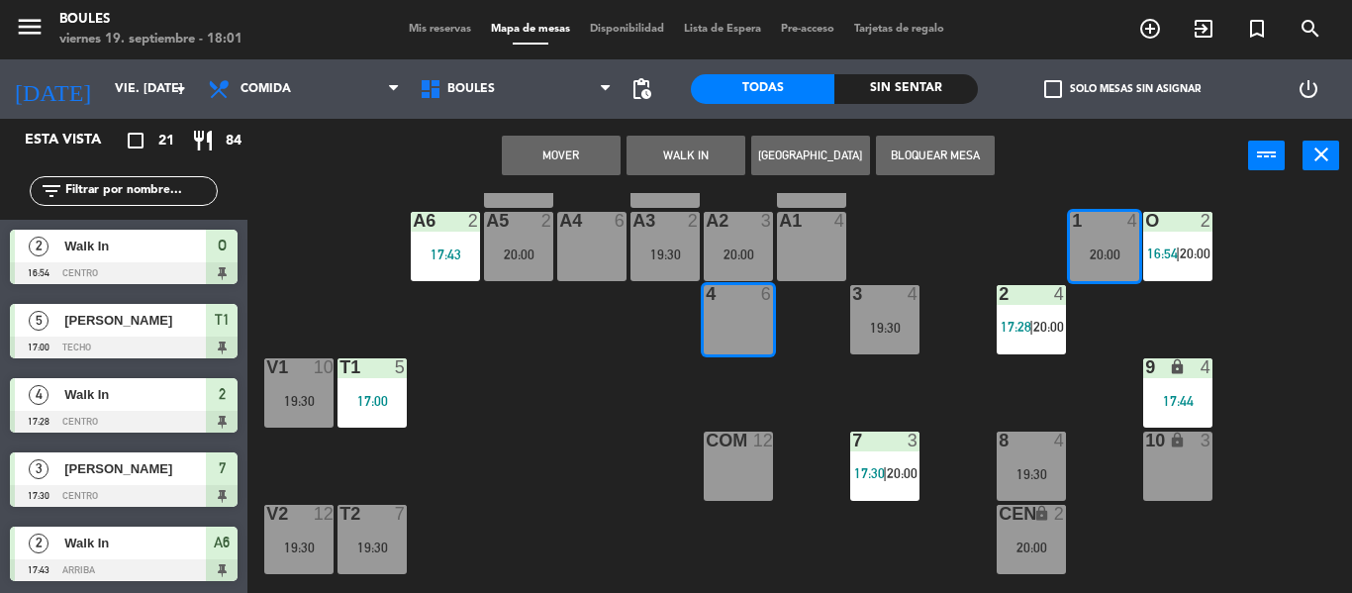
click at [598, 153] on button "Mover" at bounding box center [561, 156] width 119 height 40
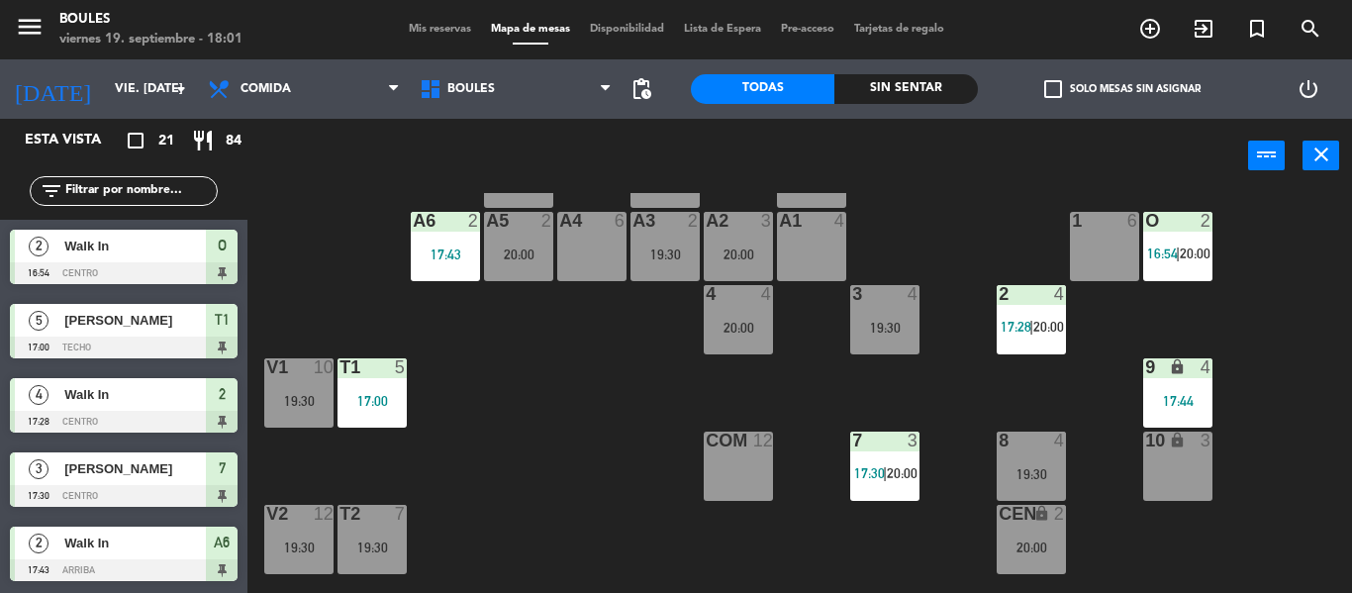
click at [1087, 258] on div "1 6" at bounding box center [1104, 246] width 69 height 69
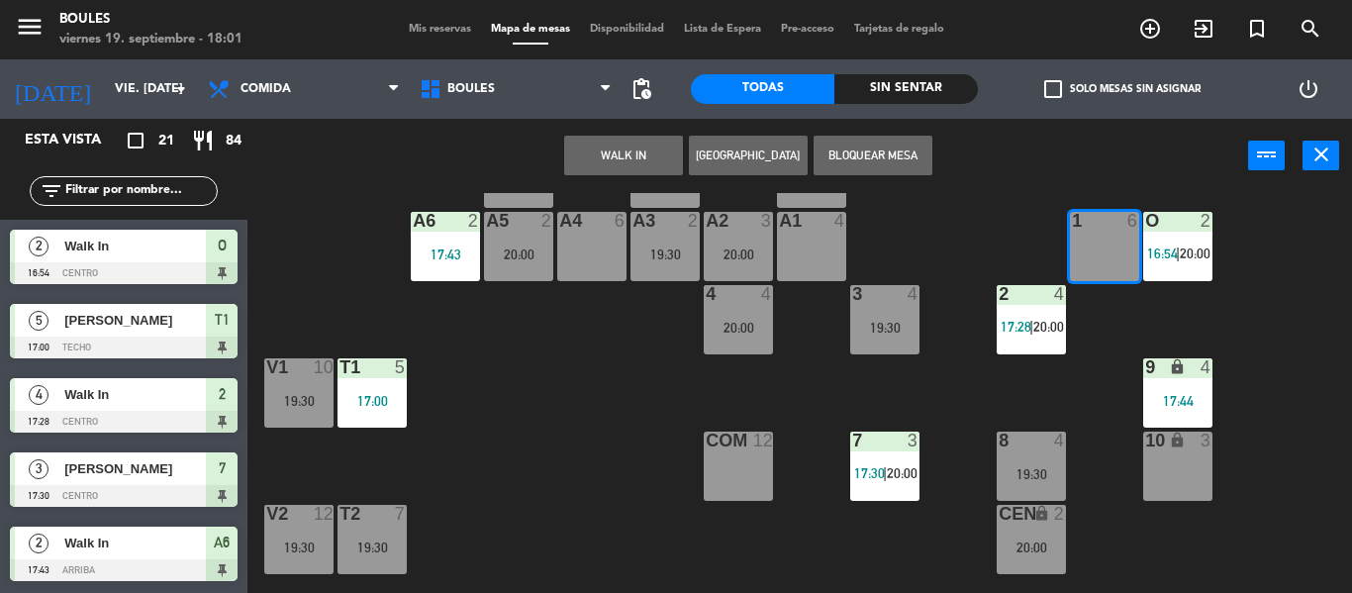
click at [652, 156] on button "WALK IN" at bounding box center [623, 156] width 119 height 40
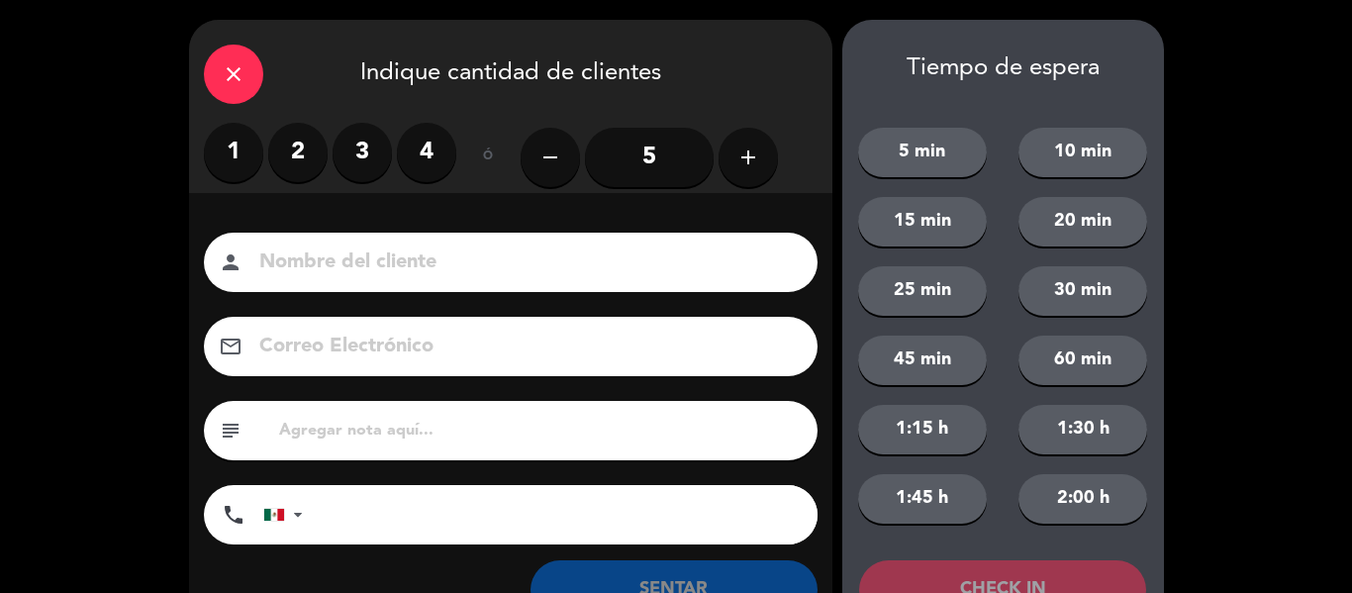
click at [636, 157] on input "5" at bounding box center [649, 157] width 129 height 59
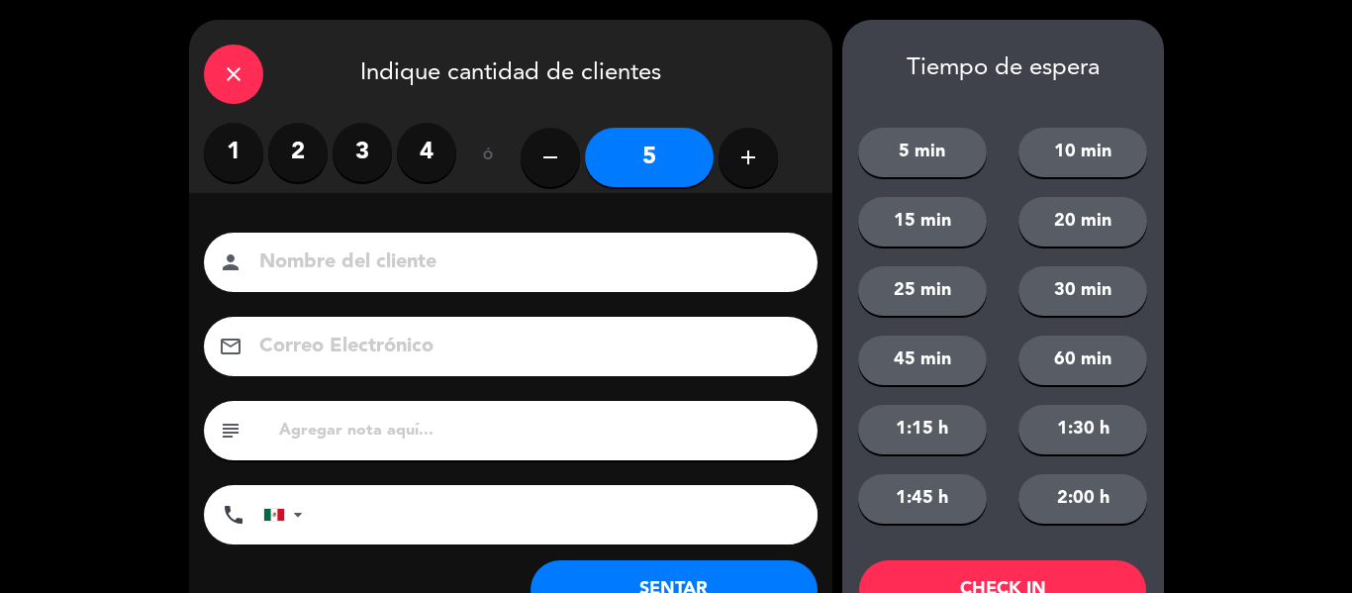
scroll to position [76, 0]
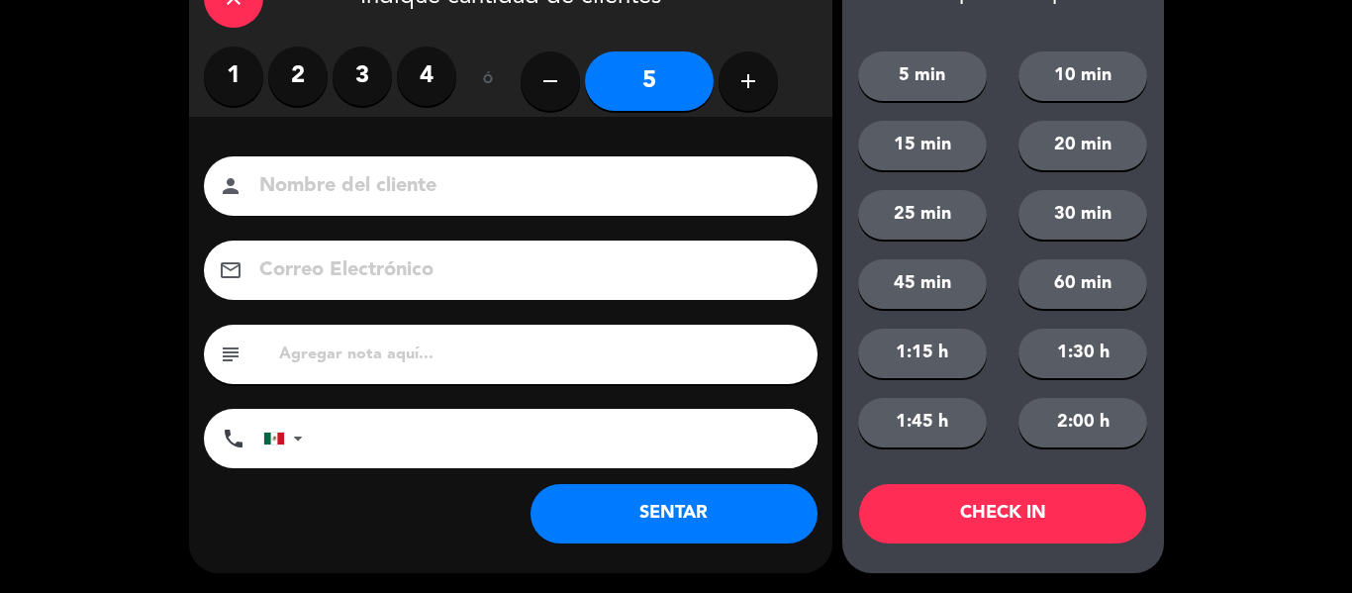
click at [699, 520] on button "SENTAR" at bounding box center [673, 513] width 287 height 59
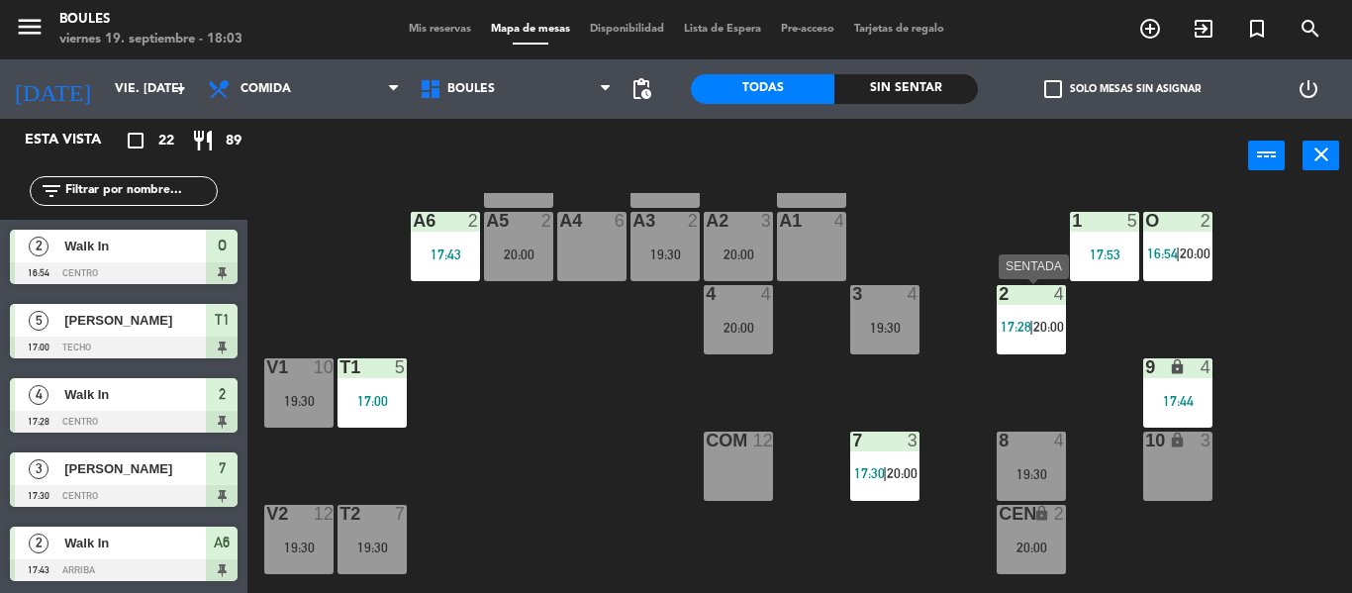
click at [1014, 326] on span "17:28" at bounding box center [1015, 327] width 31 height 16
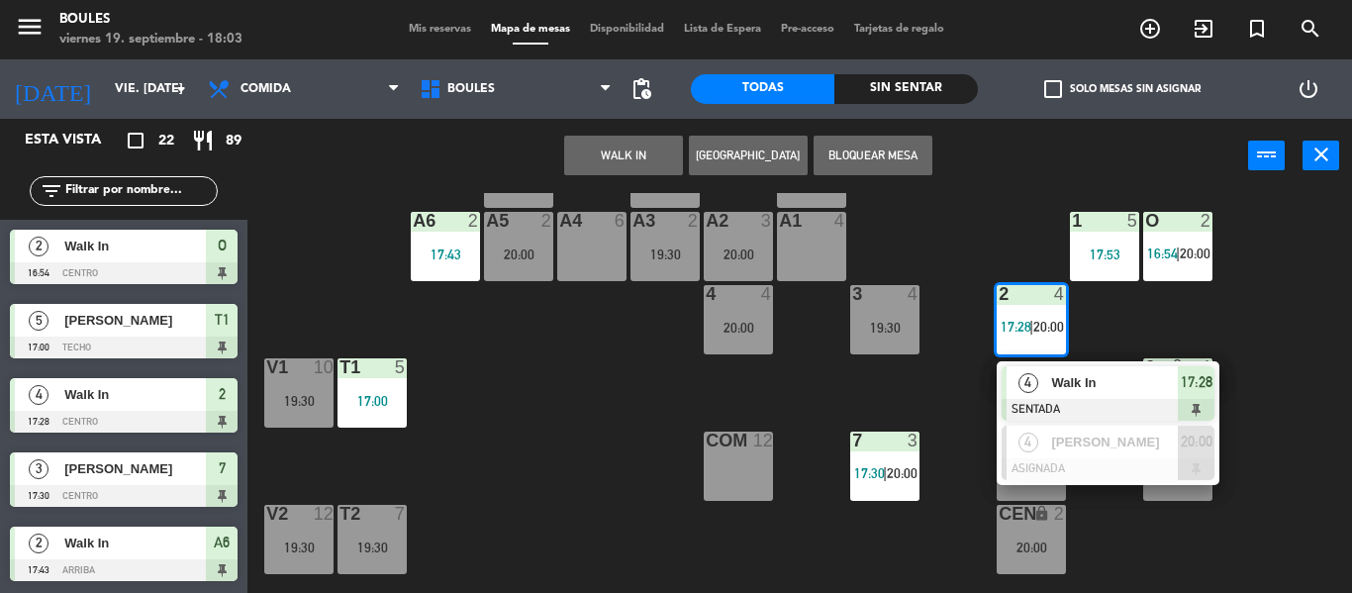
click at [1042, 384] on div "4" at bounding box center [1027, 382] width 43 height 33
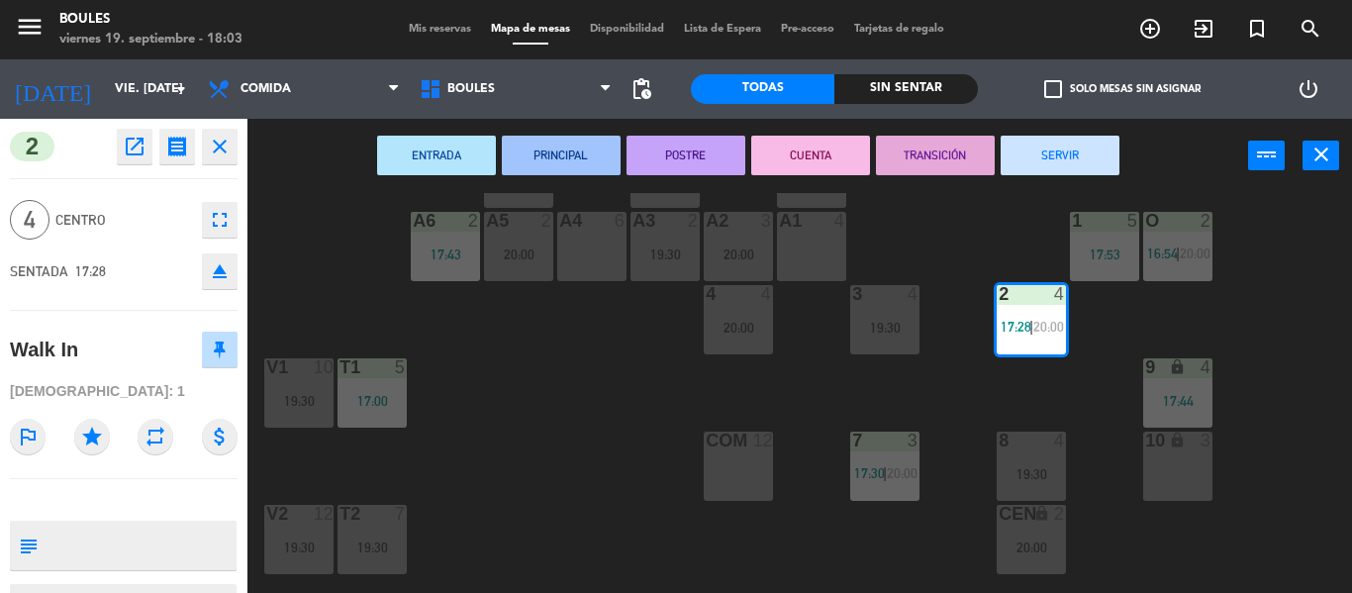
click at [1002, 403] on div "P1 2 20:00 P2 2 19:30 A11 lock 2 A5 2 20:00 A6 2 17:43 A4 6 A3 2 19:30 A2 3 20:…" at bounding box center [806, 393] width 1090 height 400
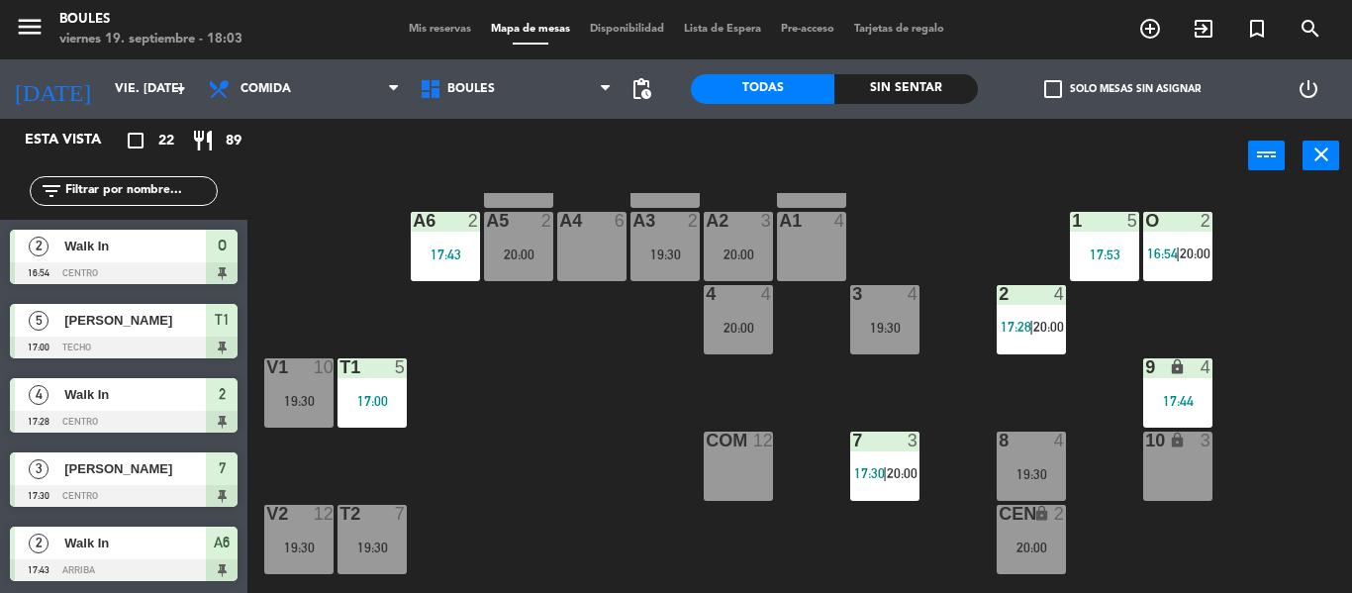
click at [1013, 320] on span "17:28" at bounding box center [1015, 327] width 31 height 16
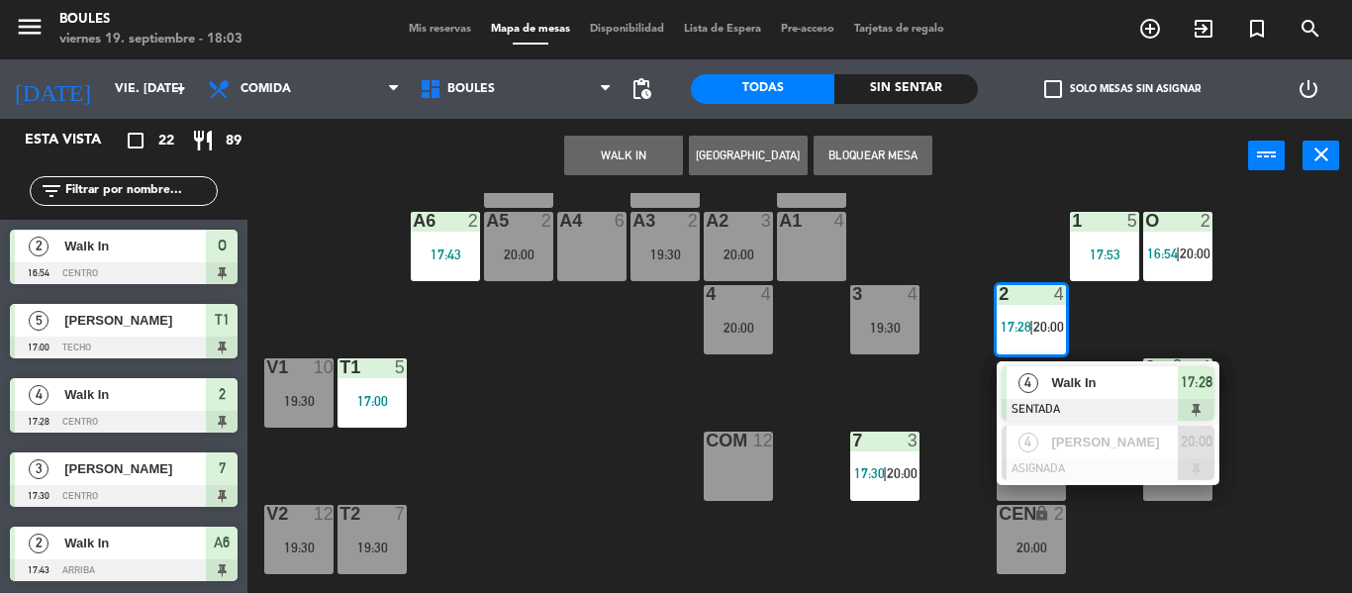
click at [1044, 391] on div "4" at bounding box center [1027, 382] width 43 height 33
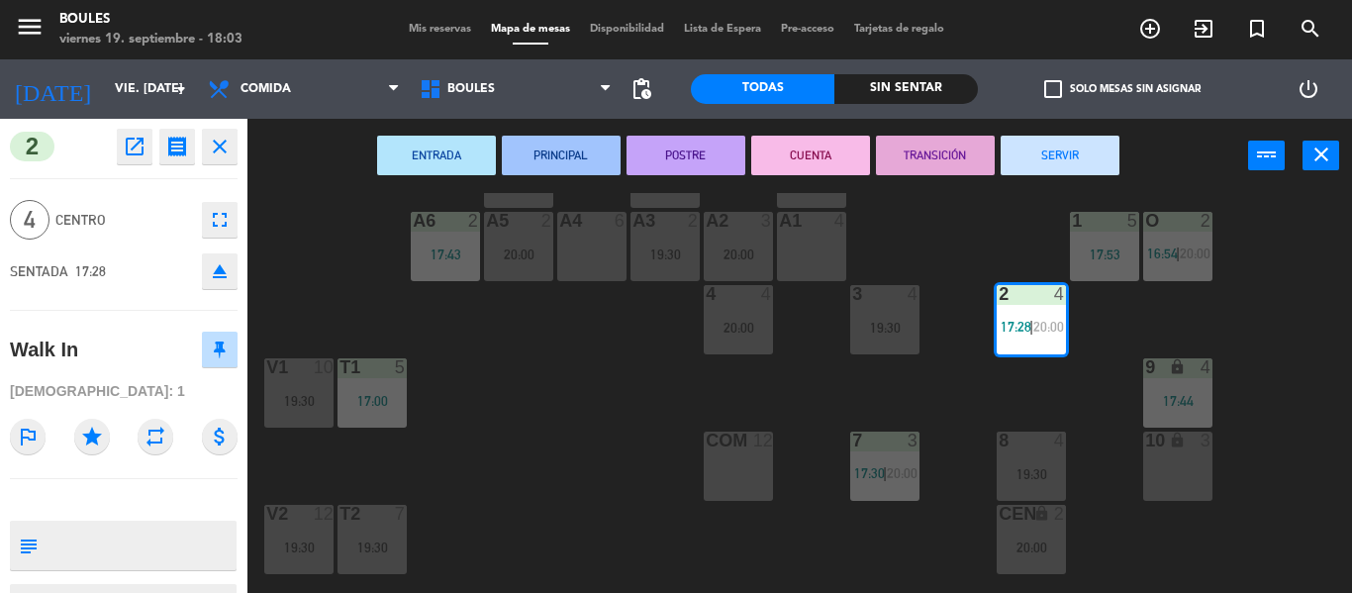
click at [1106, 163] on button "SERVIR" at bounding box center [1059, 156] width 119 height 40
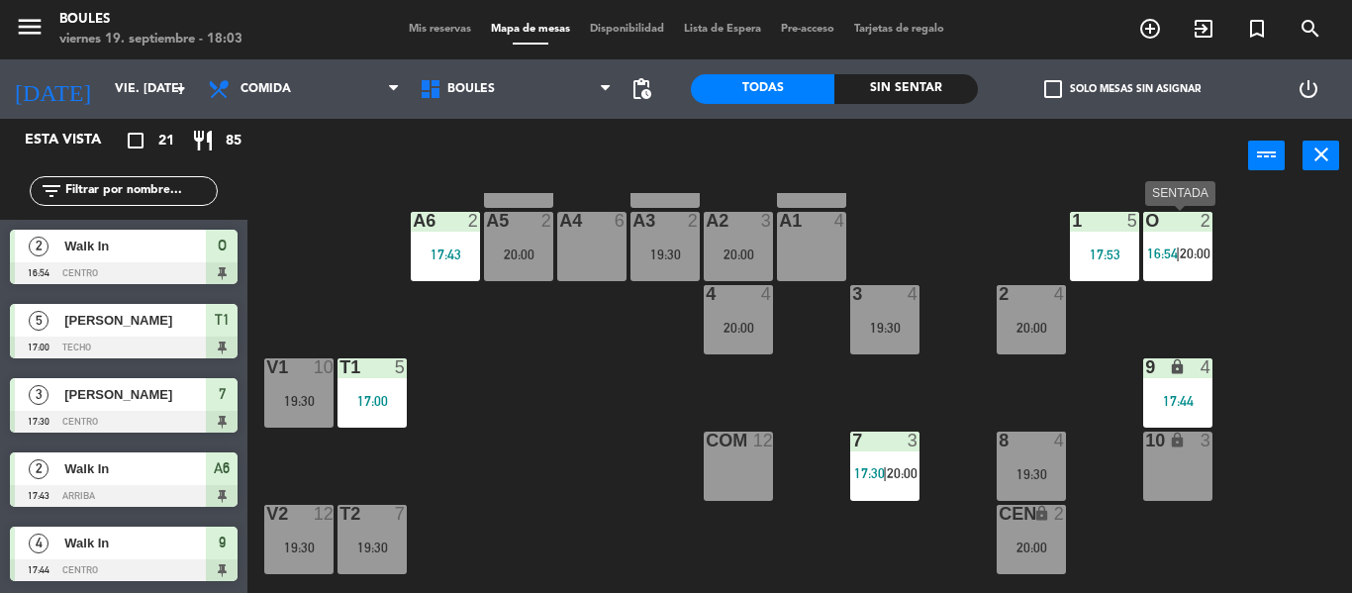
click at [1195, 239] on div "O 2 16:54 | 20:00" at bounding box center [1177, 246] width 69 height 69
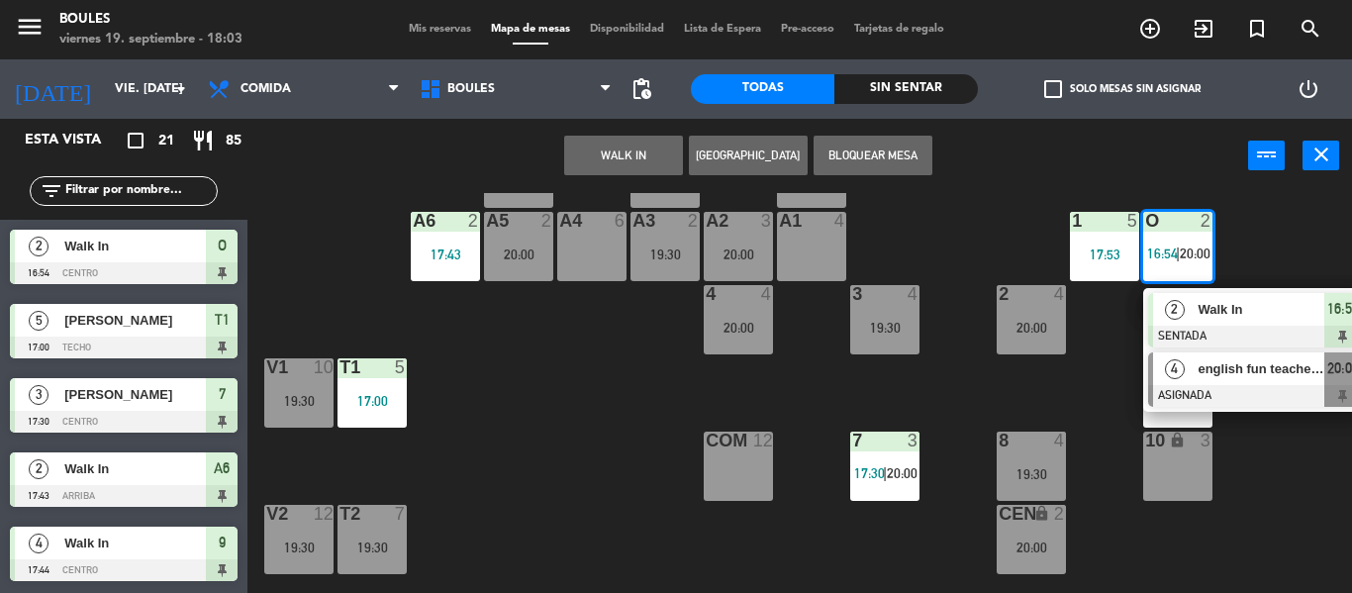
click at [1211, 378] on span "english fun teacher [PERSON_NAME]" at bounding box center [1260, 368] width 127 height 21
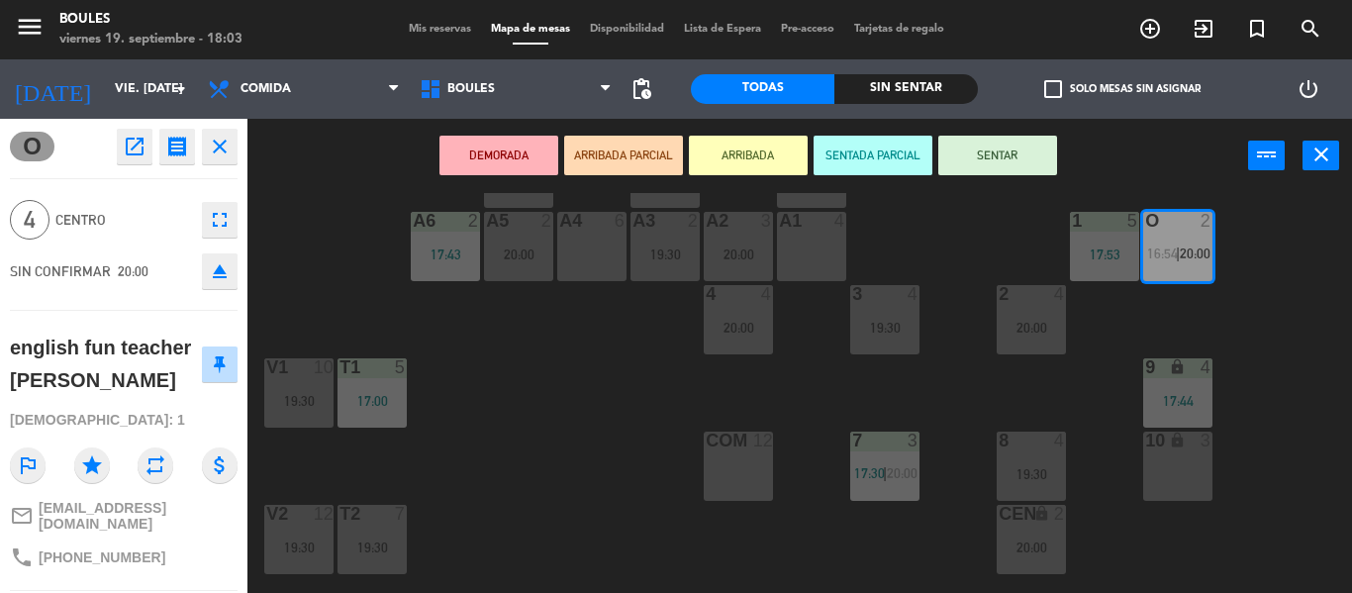
click at [604, 248] on div "A4 6" at bounding box center [591, 246] width 69 height 69
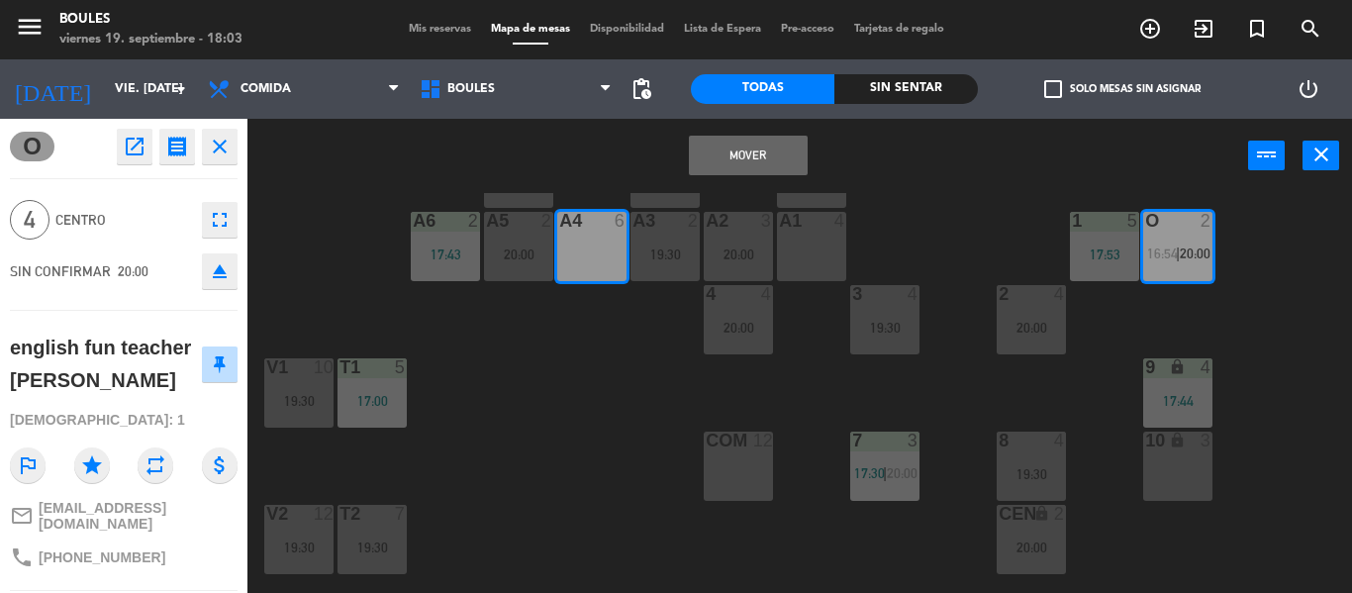
click at [769, 160] on button "Mover" at bounding box center [748, 156] width 119 height 40
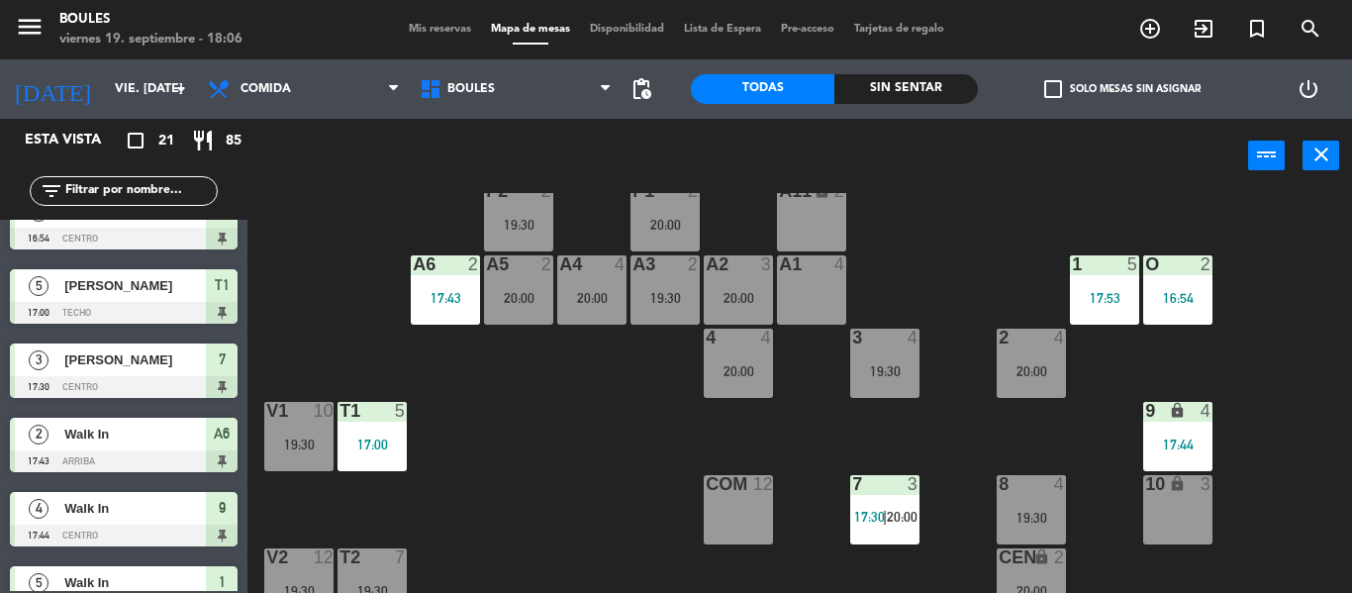
scroll to position [45, 0]
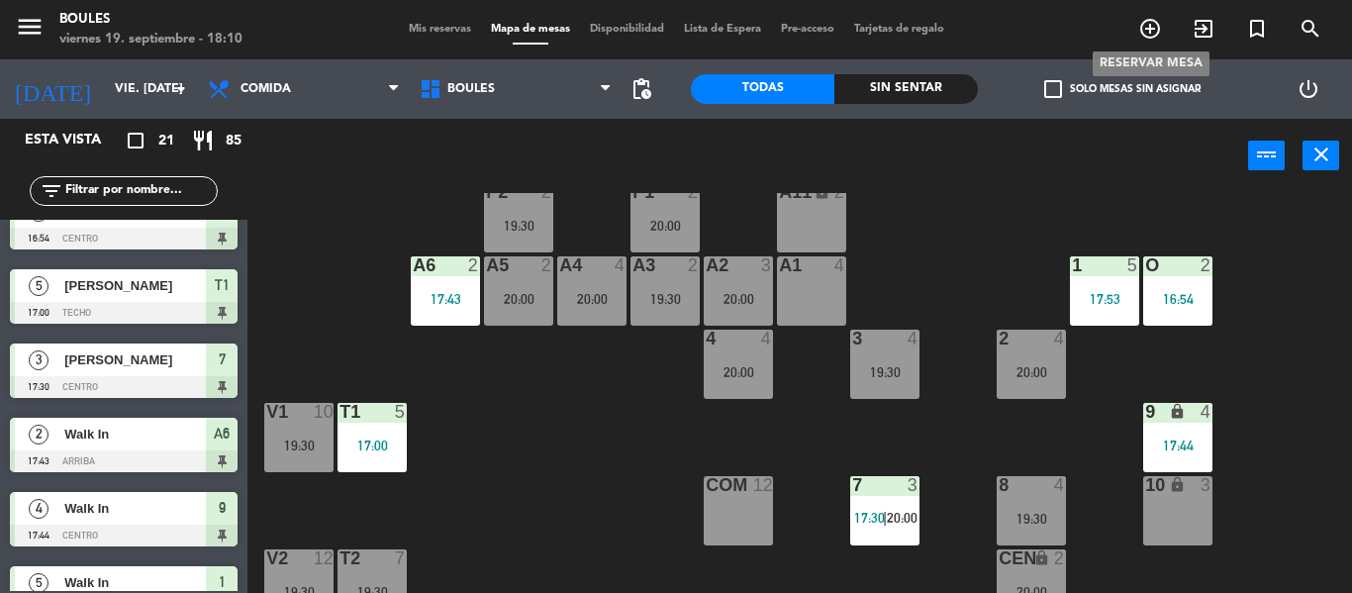
click at [1151, 27] on icon "add_circle_outline" at bounding box center [1150, 29] width 24 height 24
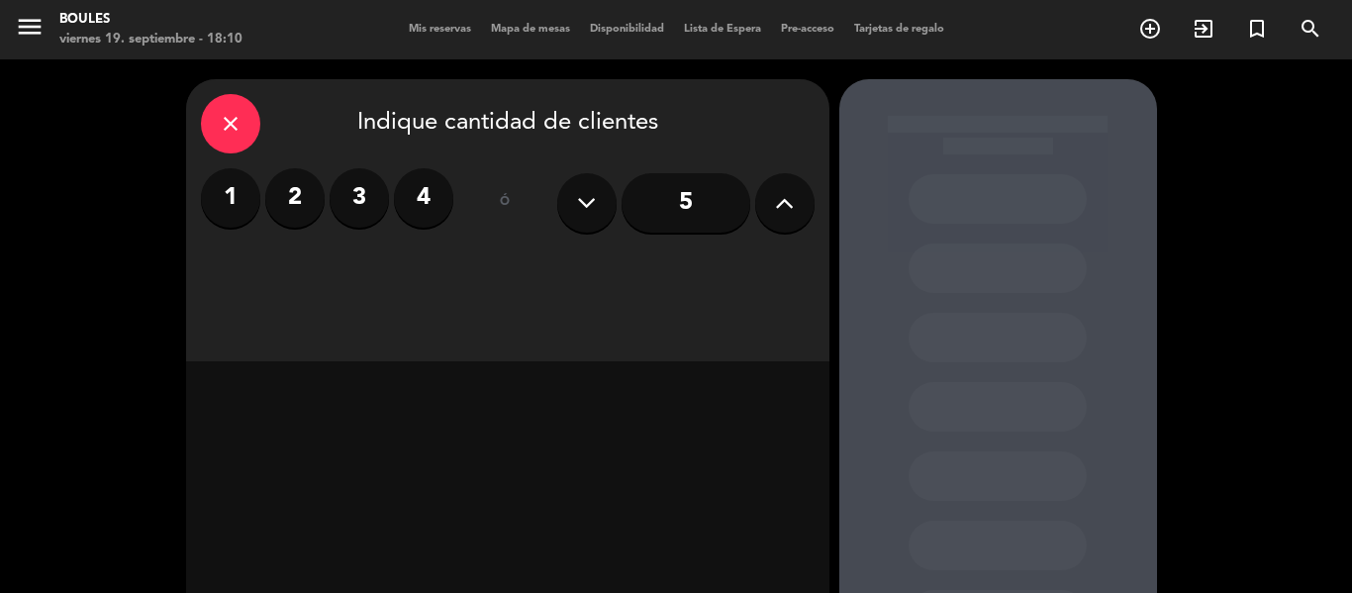
click at [799, 221] on button at bounding box center [784, 202] width 59 height 59
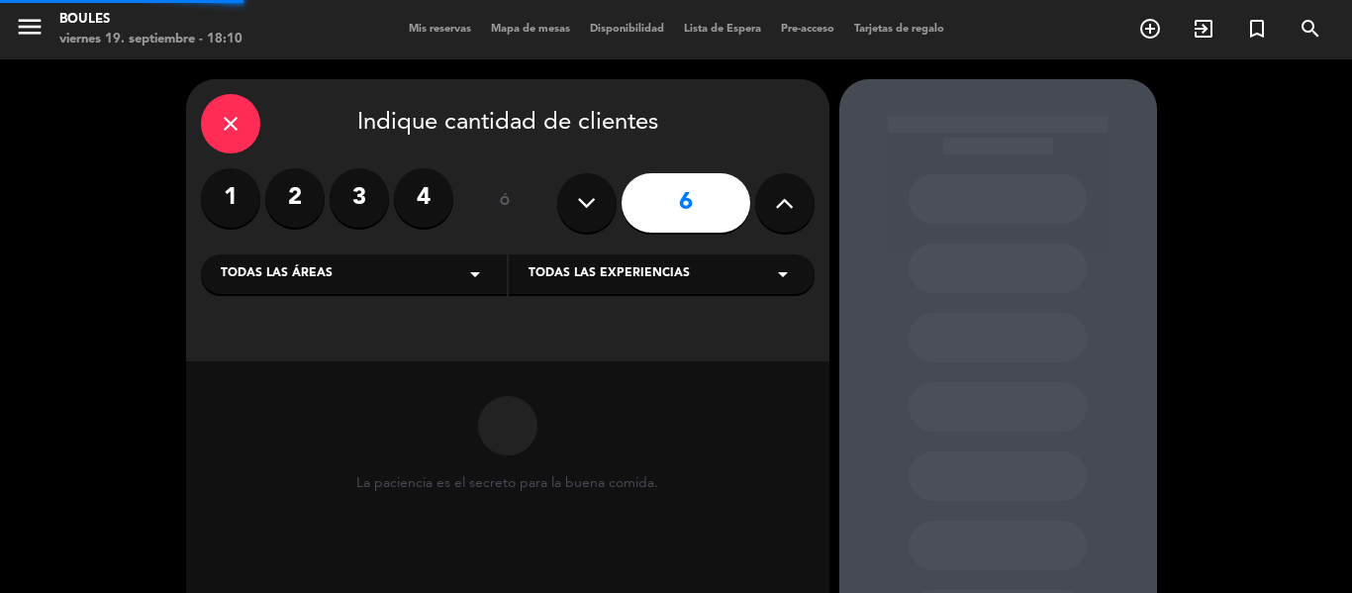
click at [799, 221] on button at bounding box center [784, 202] width 59 height 59
type input "7"
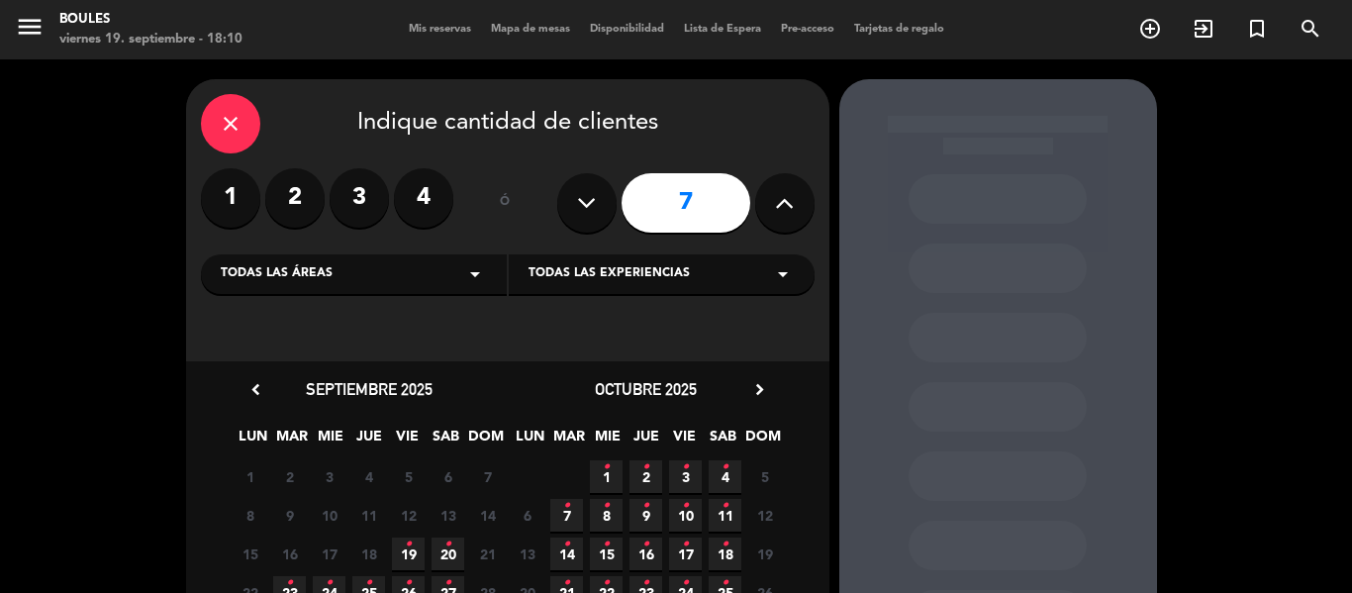
scroll to position [130, 0]
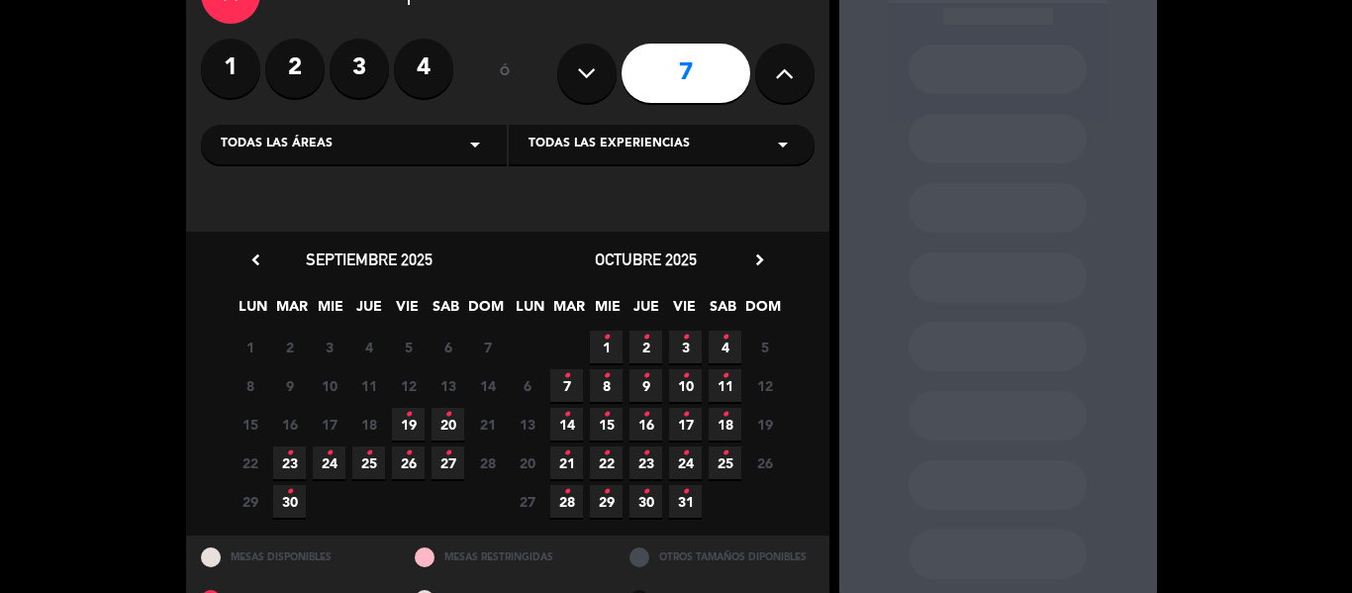
click at [447, 419] on icon "•" at bounding box center [447, 415] width 7 height 32
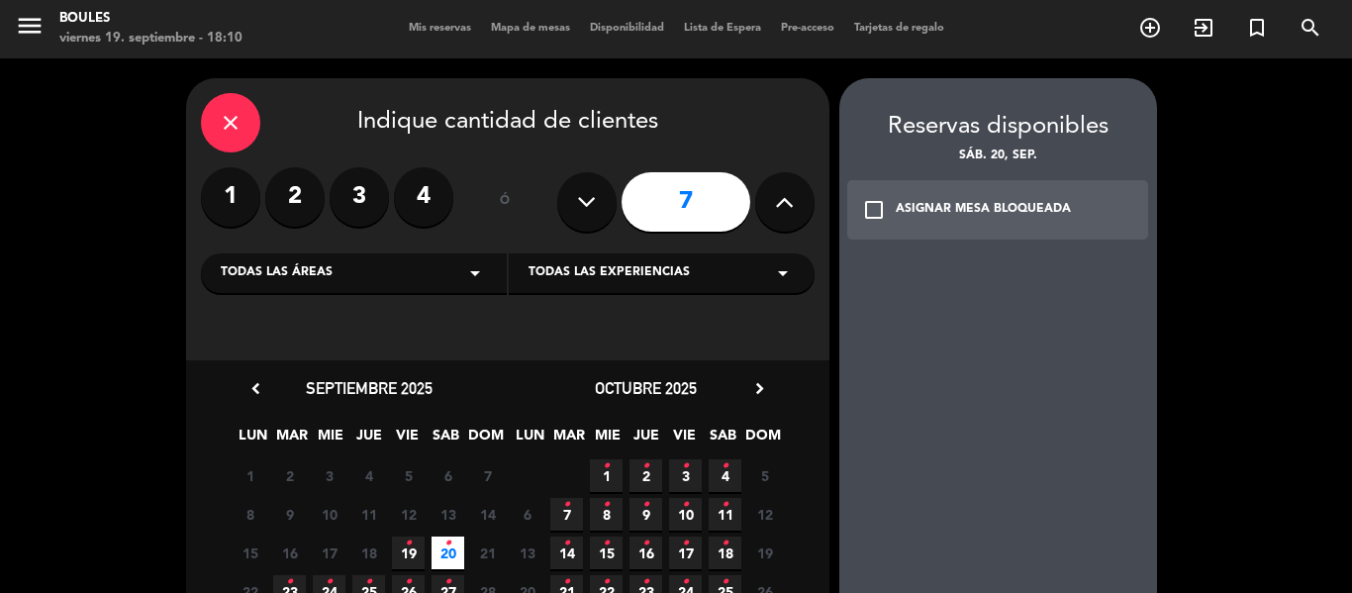
scroll to position [0, 0]
click at [217, 109] on div "close" at bounding box center [230, 123] width 59 height 59
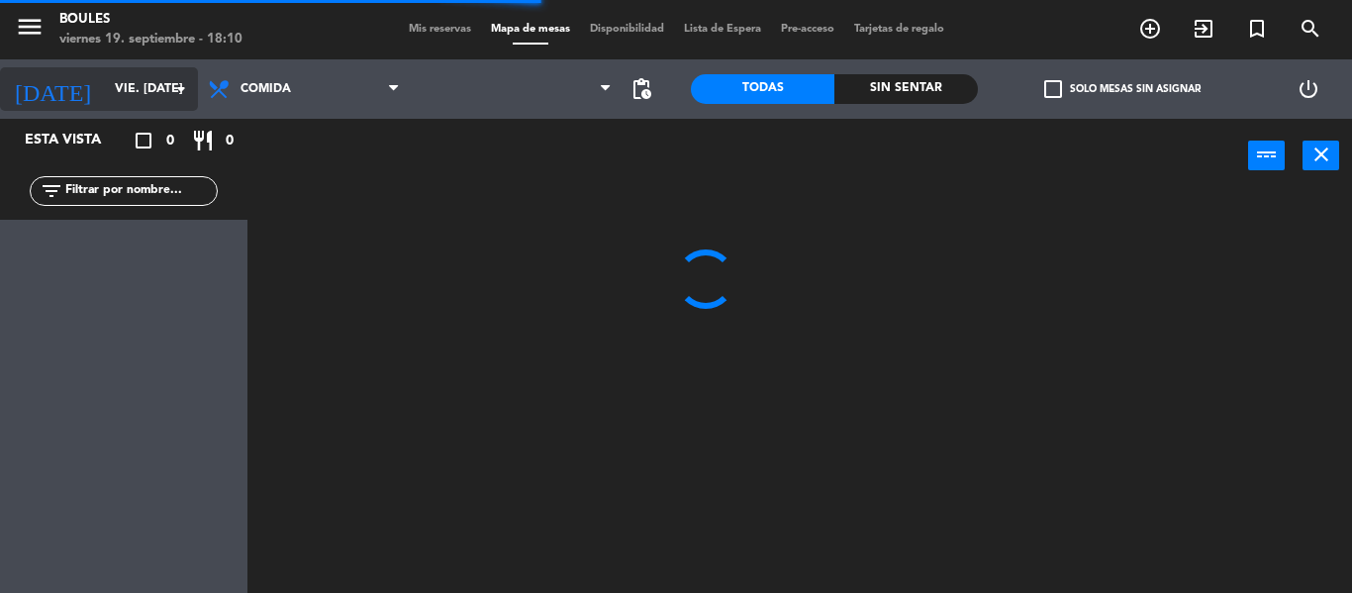
click at [110, 81] on input "vie. [DATE]" at bounding box center [188, 89] width 167 height 34
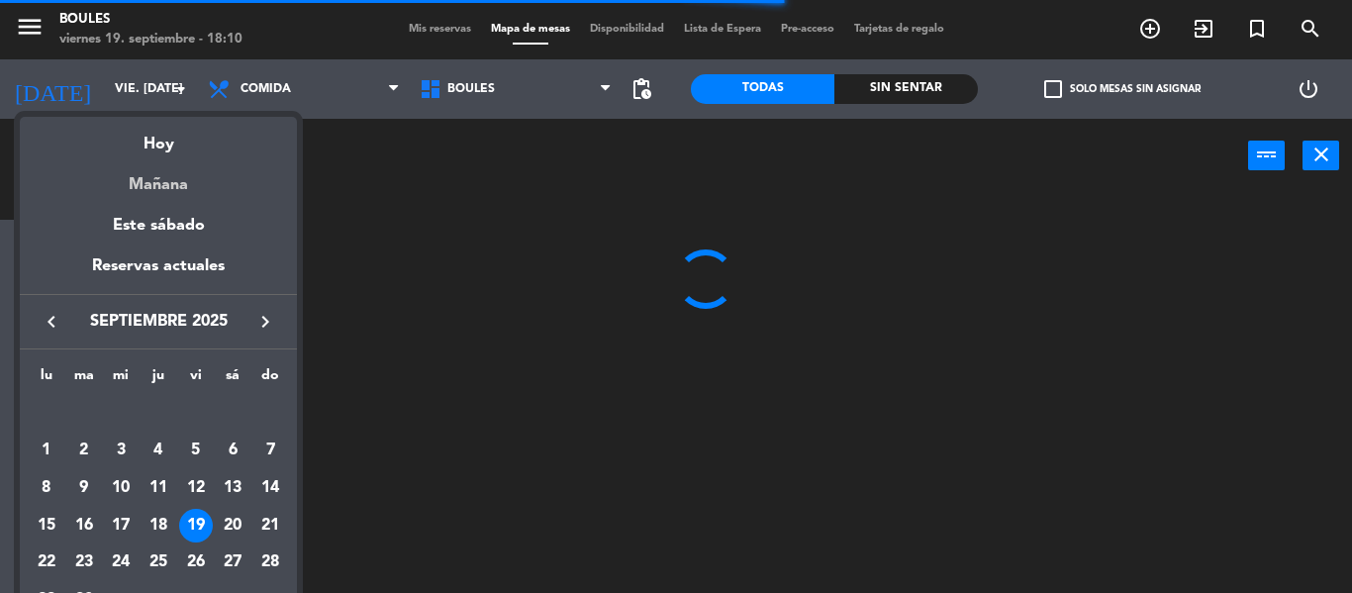
click at [156, 172] on div "Mañana" at bounding box center [158, 177] width 277 height 41
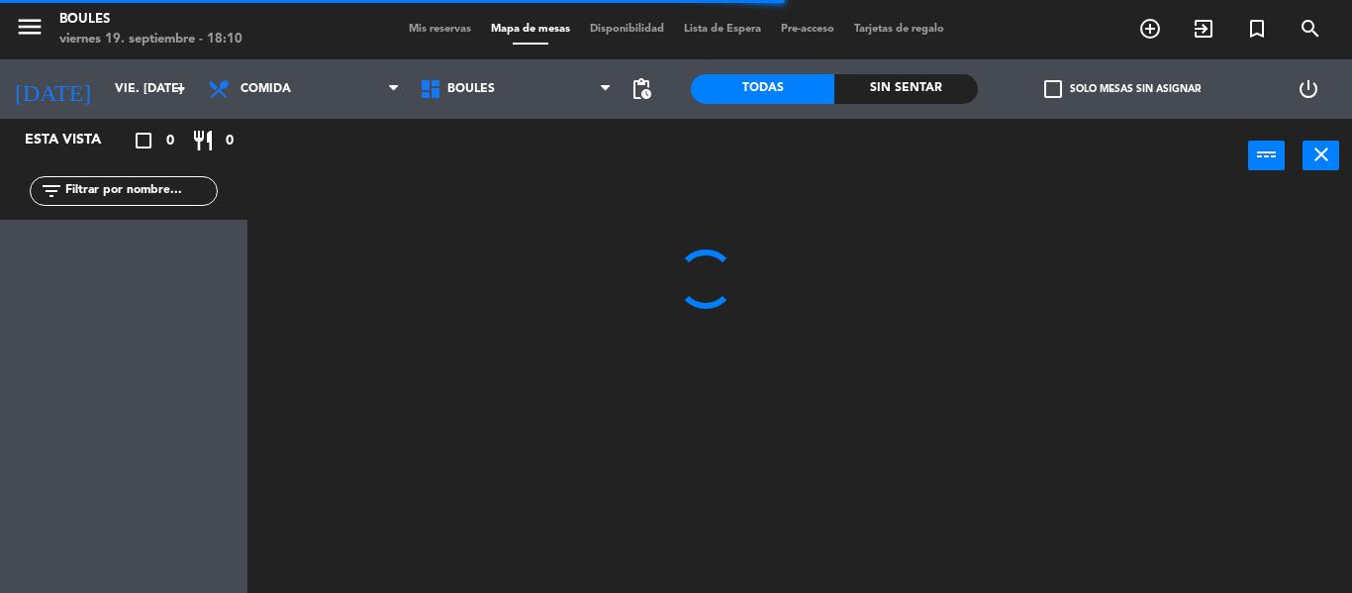
type input "sáb. [DATE]"
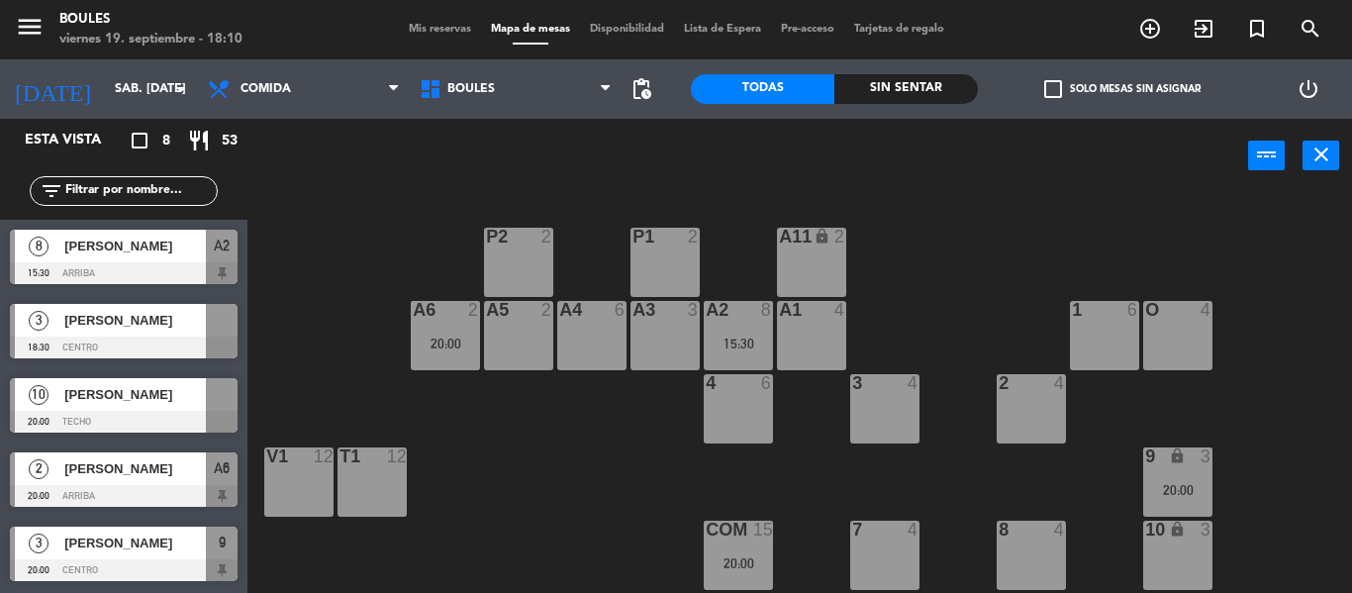
scroll to position [223, 0]
click at [1156, 24] on icon "add_circle_outline" at bounding box center [1150, 29] width 24 height 24
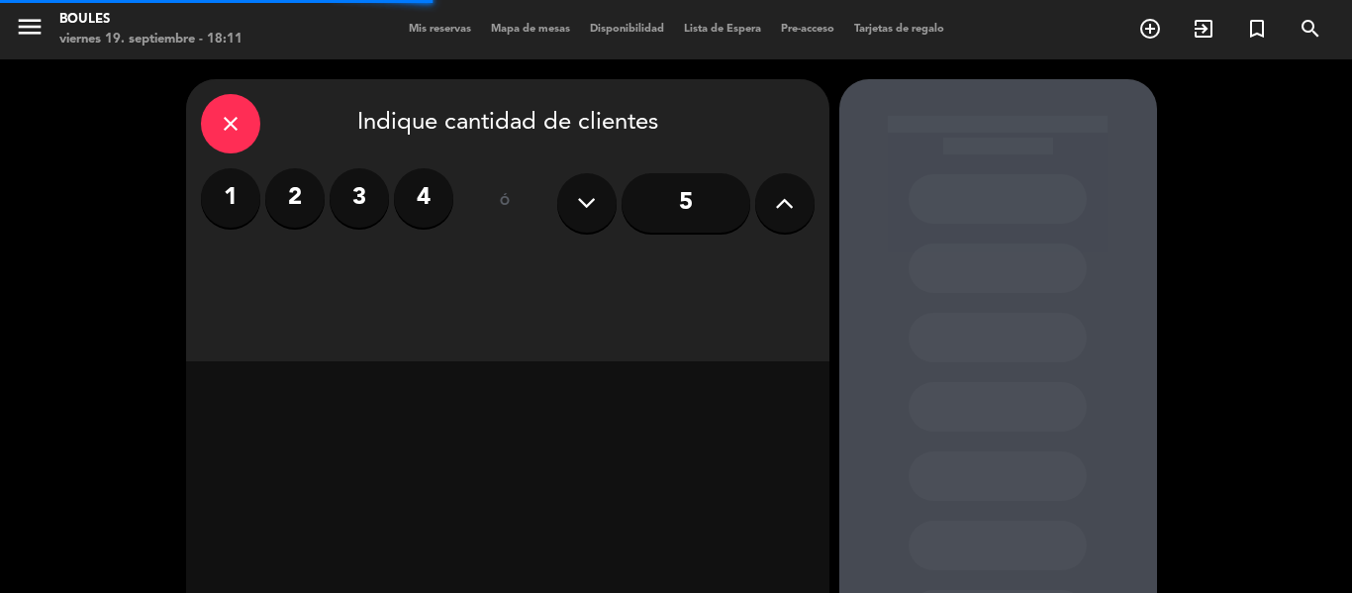
click at [763, 189] on button at bounding box center [784, 202] width 59 height 59
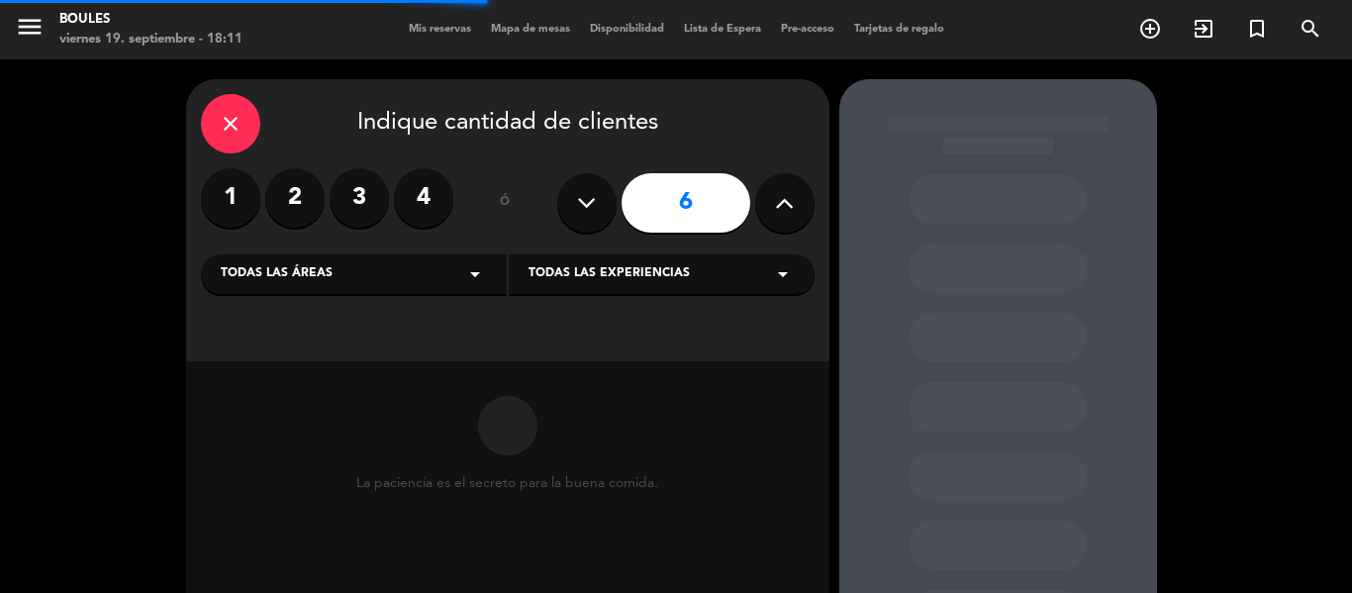
click at [763, 189] on button at bounding box center [784, 202] width 59 height 59
type input "7"
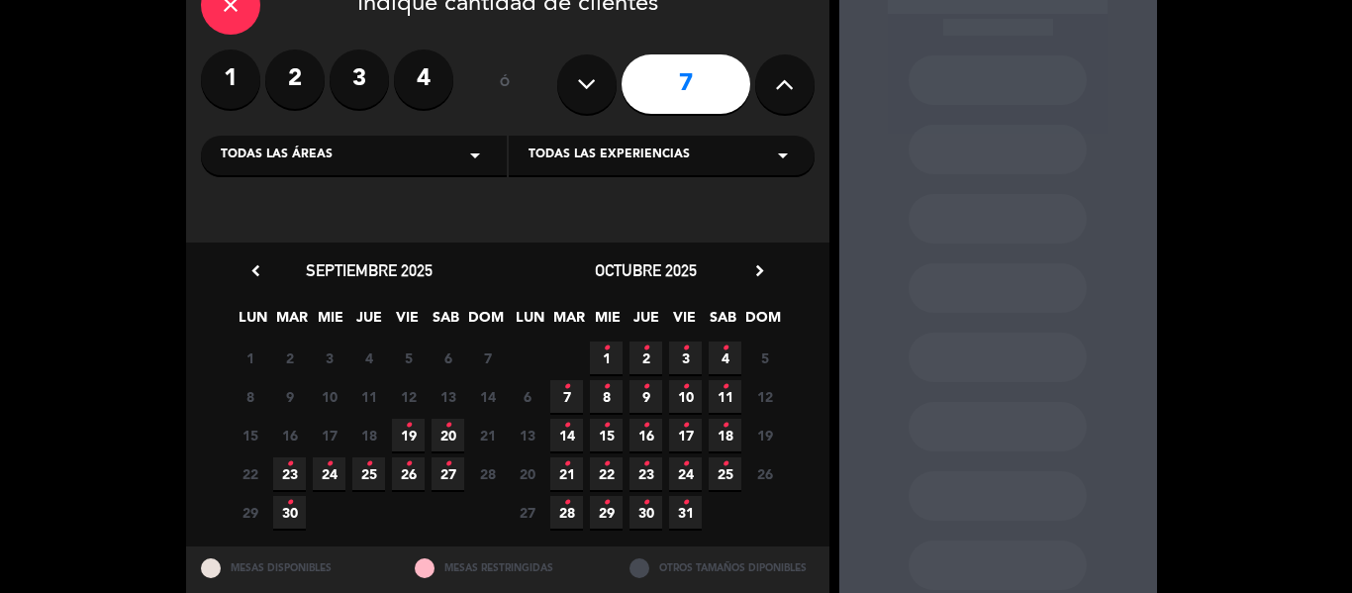
click at [444, 436] on icon "•" at bounding box center [447, 426] width 7 height 32
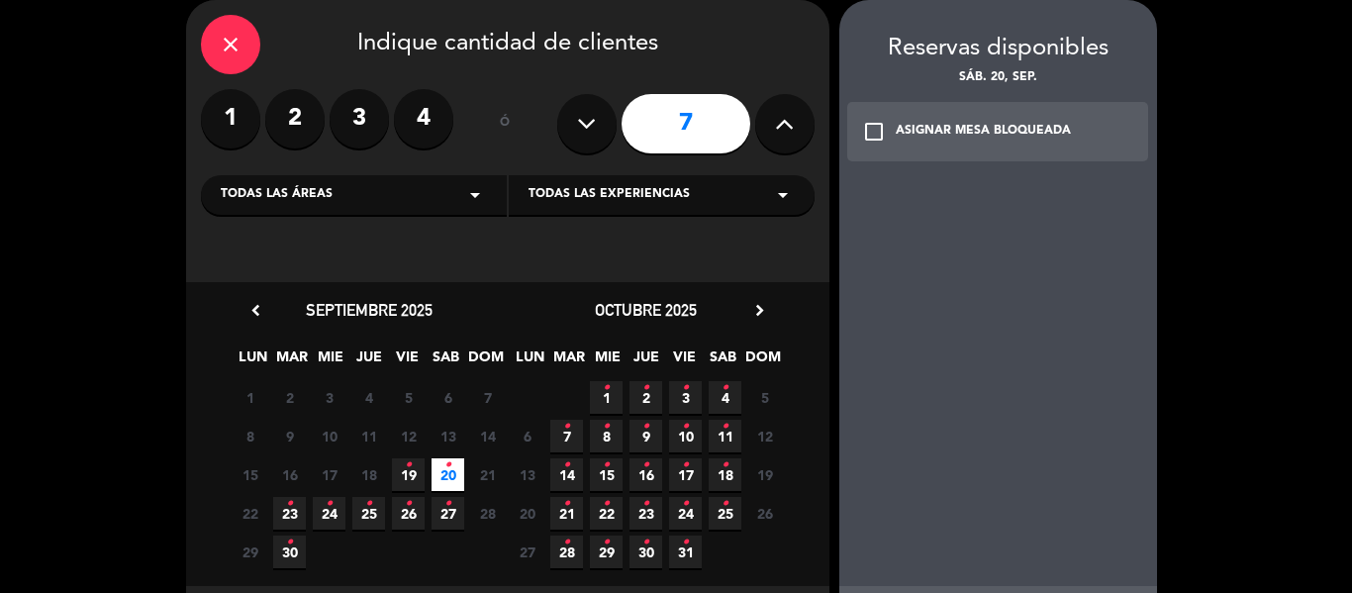
click at [881, 130] on icon "check_box_outline_blank" at bounding box center [874, 132] width 24 height 24
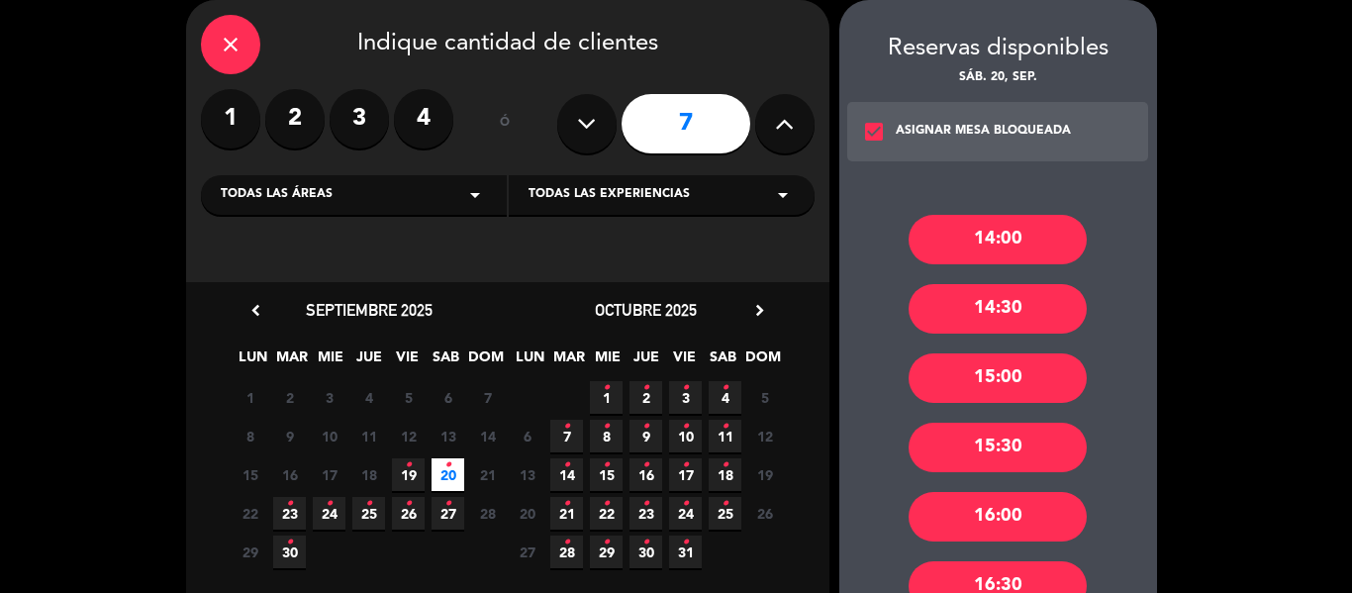
click at [881, 130] on icon "check_box" at bounding box center [874, 132] width 24 height 24
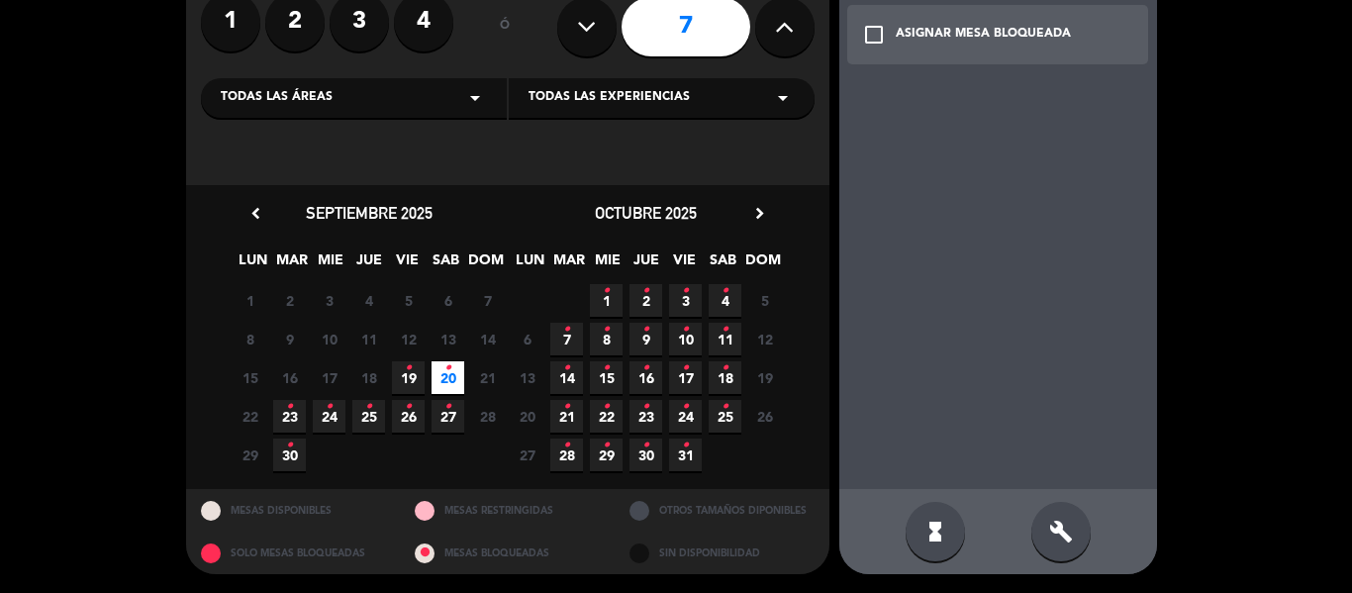
scroll to position [0, 0]
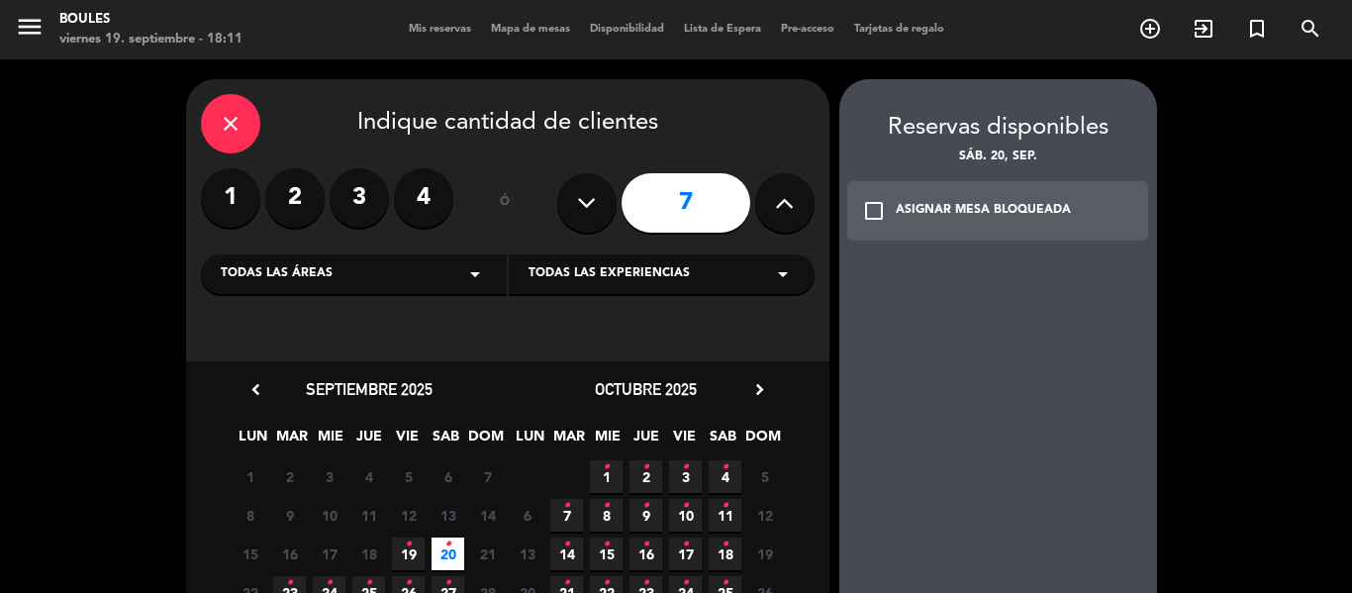
click at [235, 108] on div "close" at bounding box center [230, 123] width 59 height 59
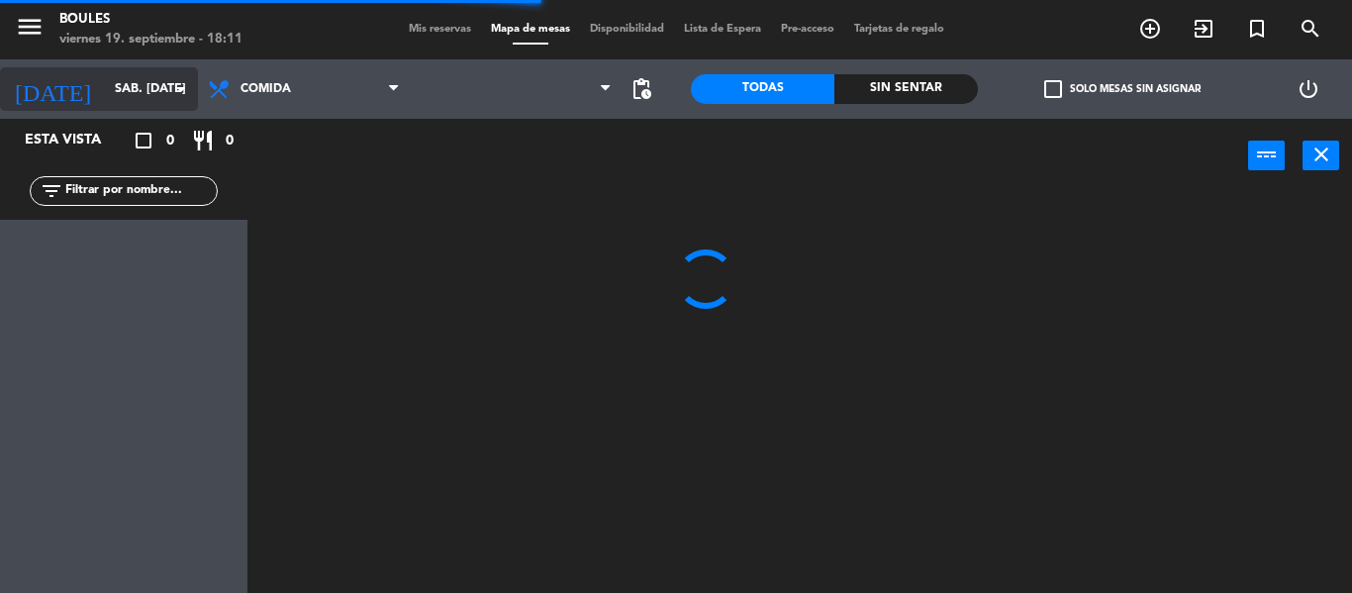
click at [154, 87] on input "sáb. [DATE]" at bounding box center [188, 89] width 167 height 34
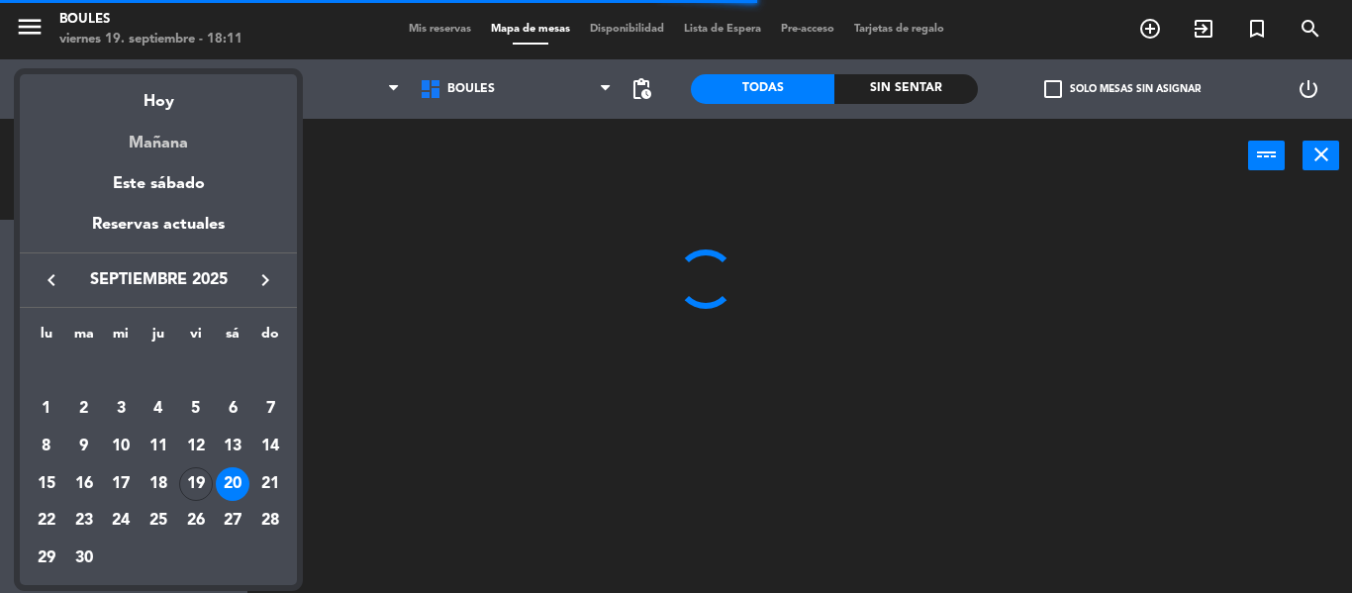
click at [165, 136] on div "Mañana" at bounding box center [158, 136] width 277 height 41
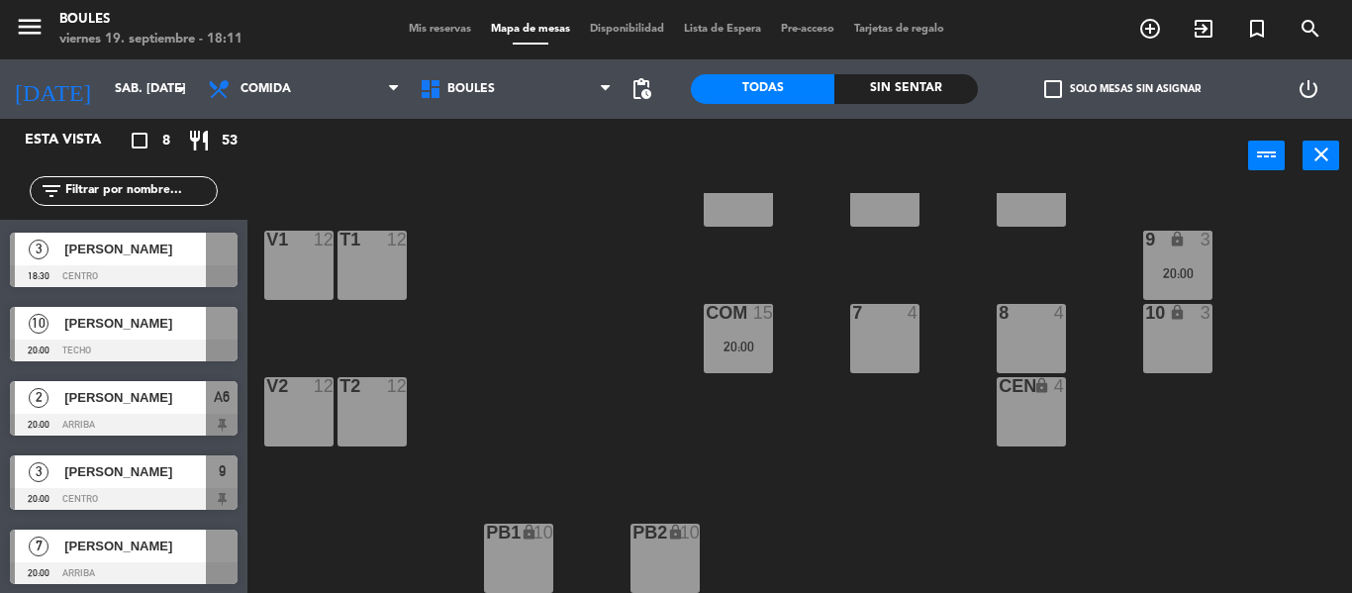
scroll to position [56, 0]
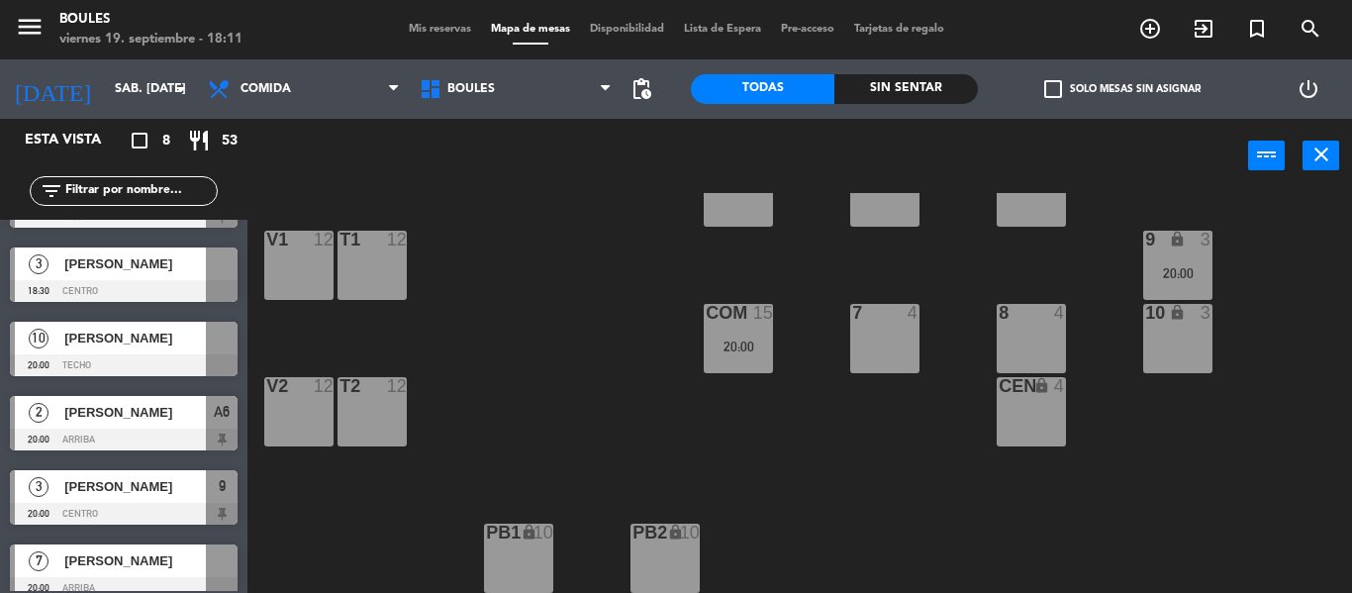
click at [383, 421] on div "T2 12" at bounding box center [371, 411] width 69 height 69
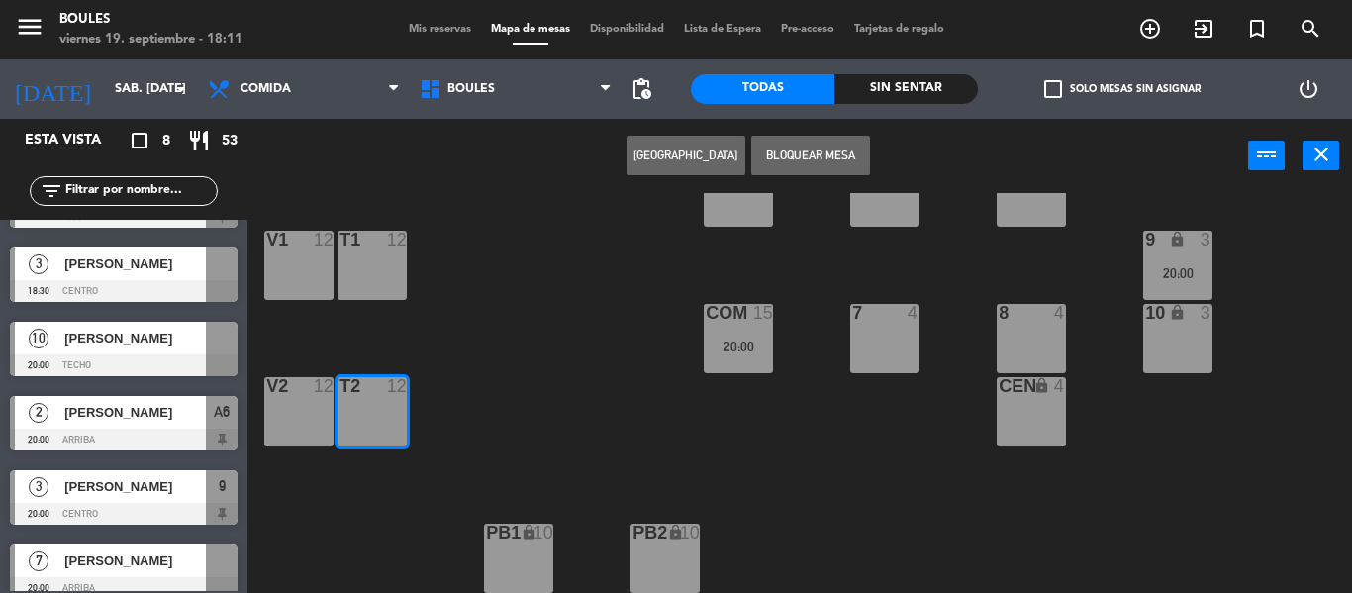
click at [694, 148] on button "[GEOGRAPHIC_DATA]" at bounding box center [685, 156] width 119 height 40
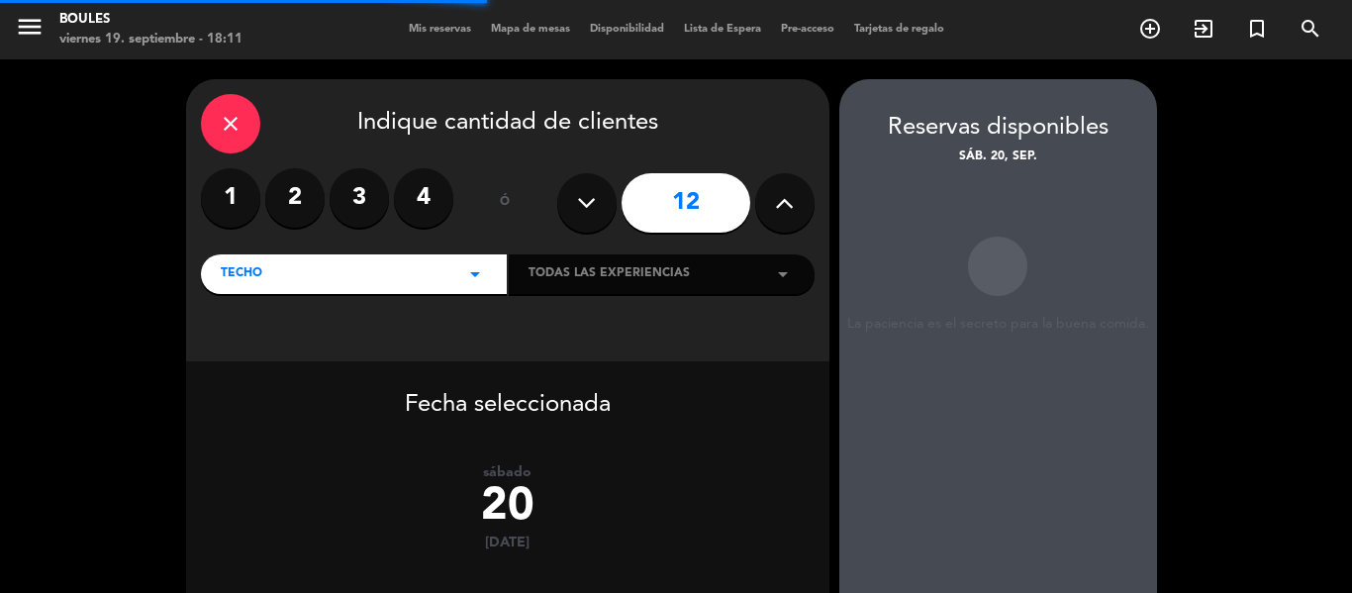
click at [591, 193] on icon at bounding box center [586, 203] width 19 height 30
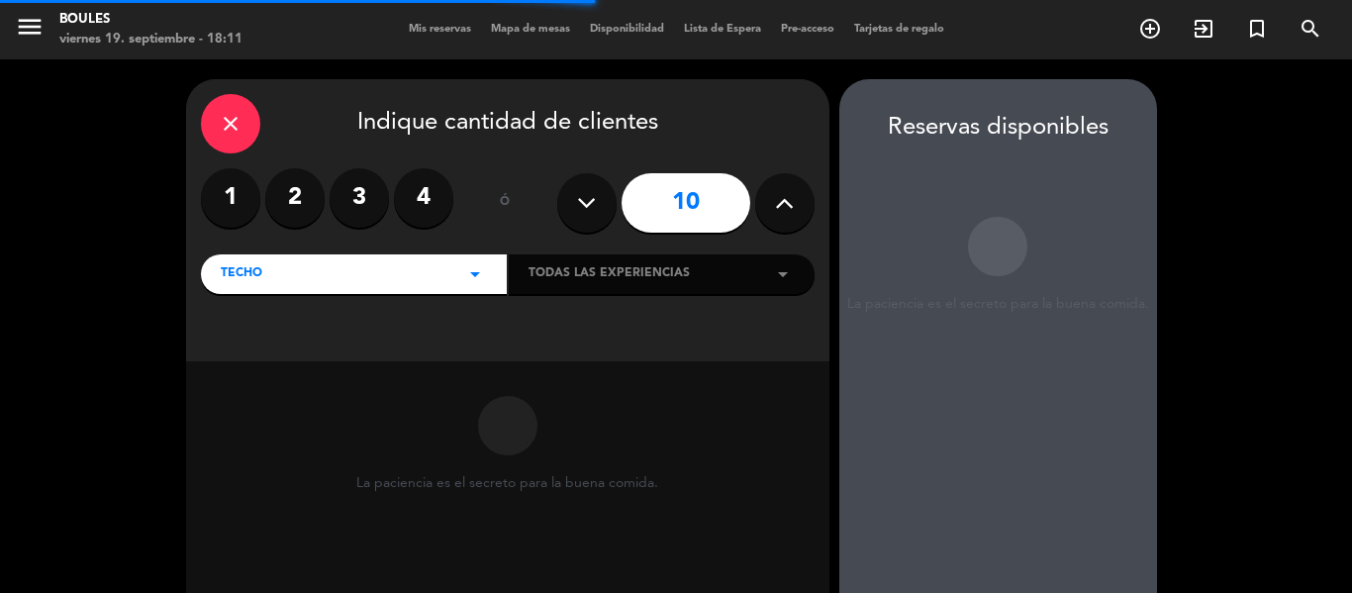
click at [591, 193] on icon at bounding box center [586, 203] width 19 height 30
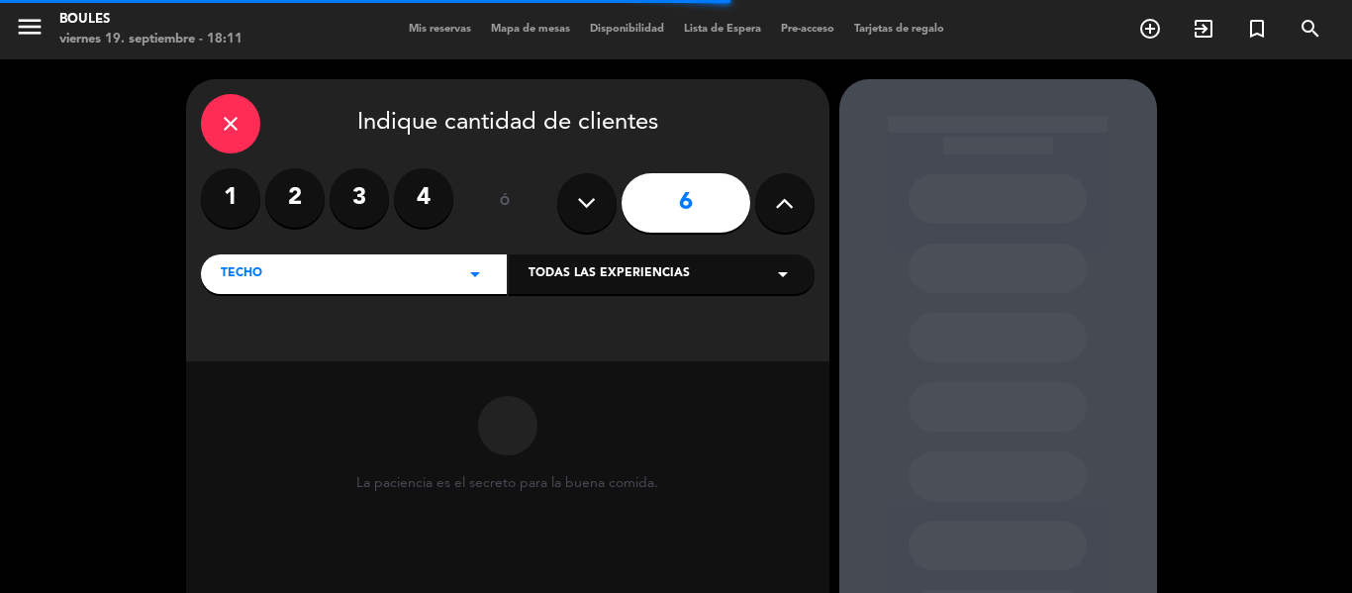
click at [591, 193] on icon at bounding box center [586, 203] width 19 height 30
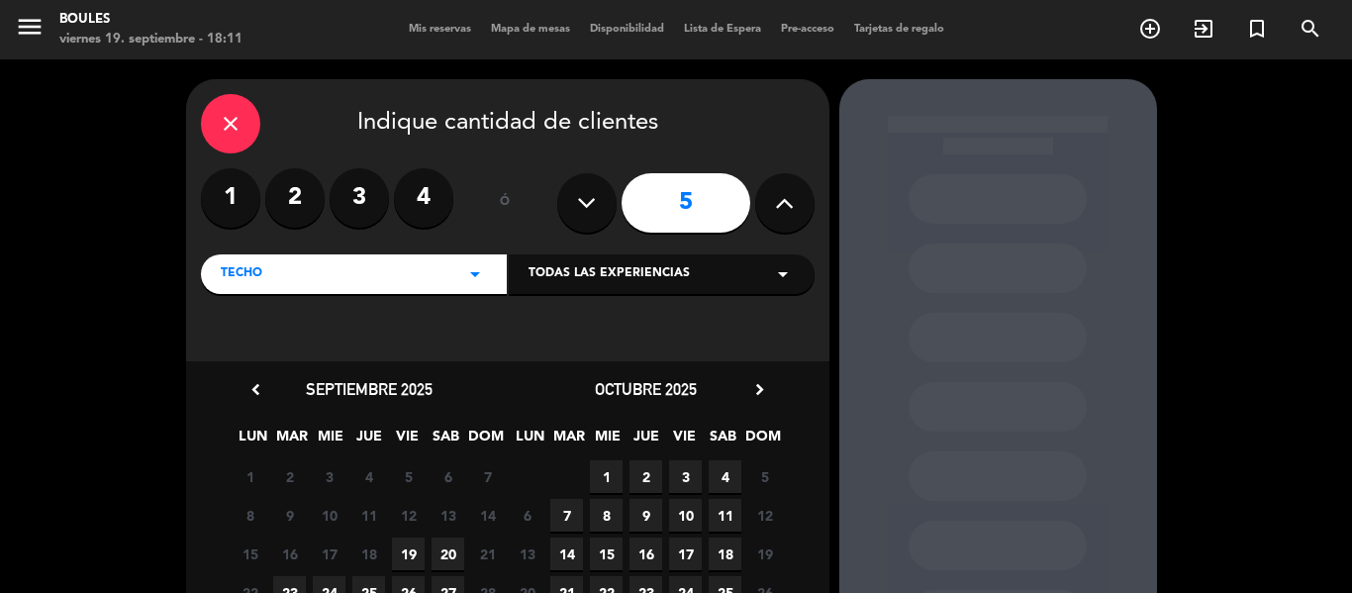
click at [778, 208] on icon at bounding box center [784, 203] width 19 height 30
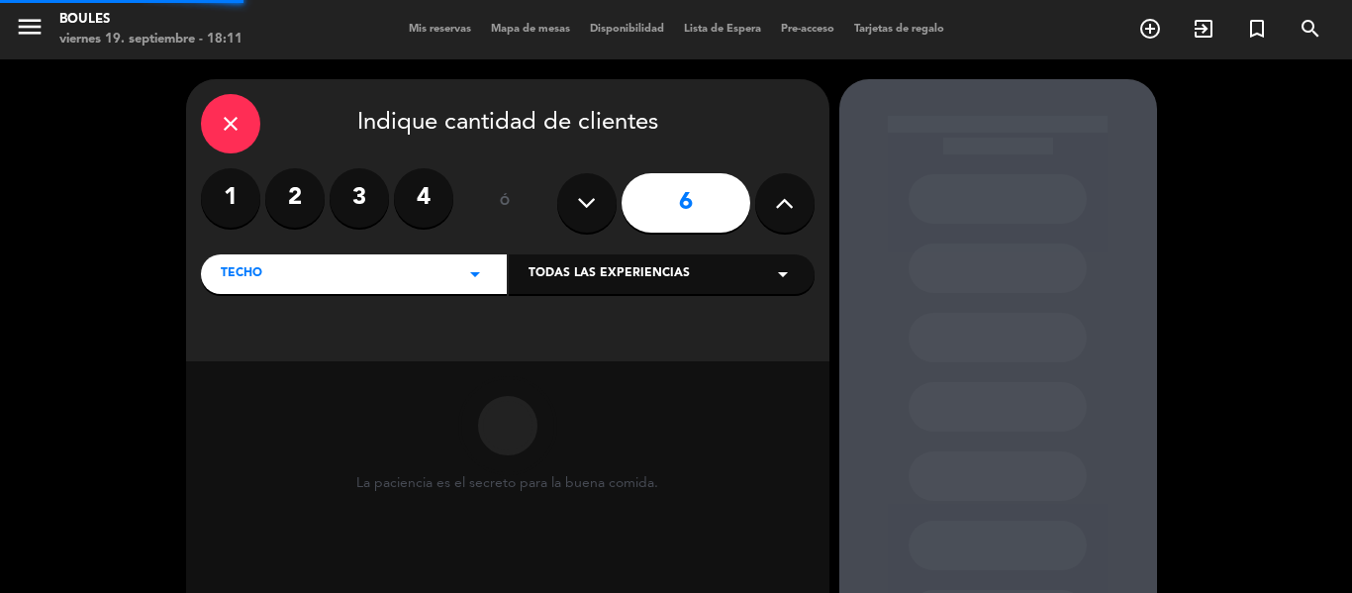
click at [778, 208] on icon at bounding box center [784, 203] width 19 height 30
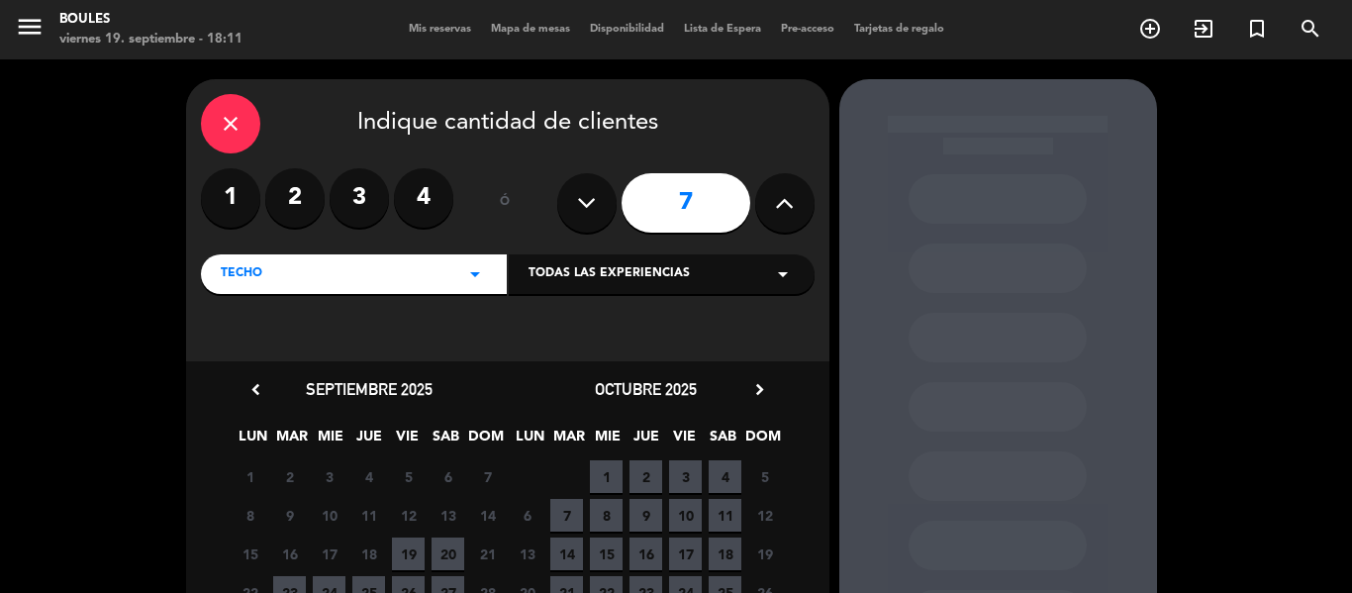
click at [444, 543] on span "20" at bounding box center [447, 553] width 33 height 33
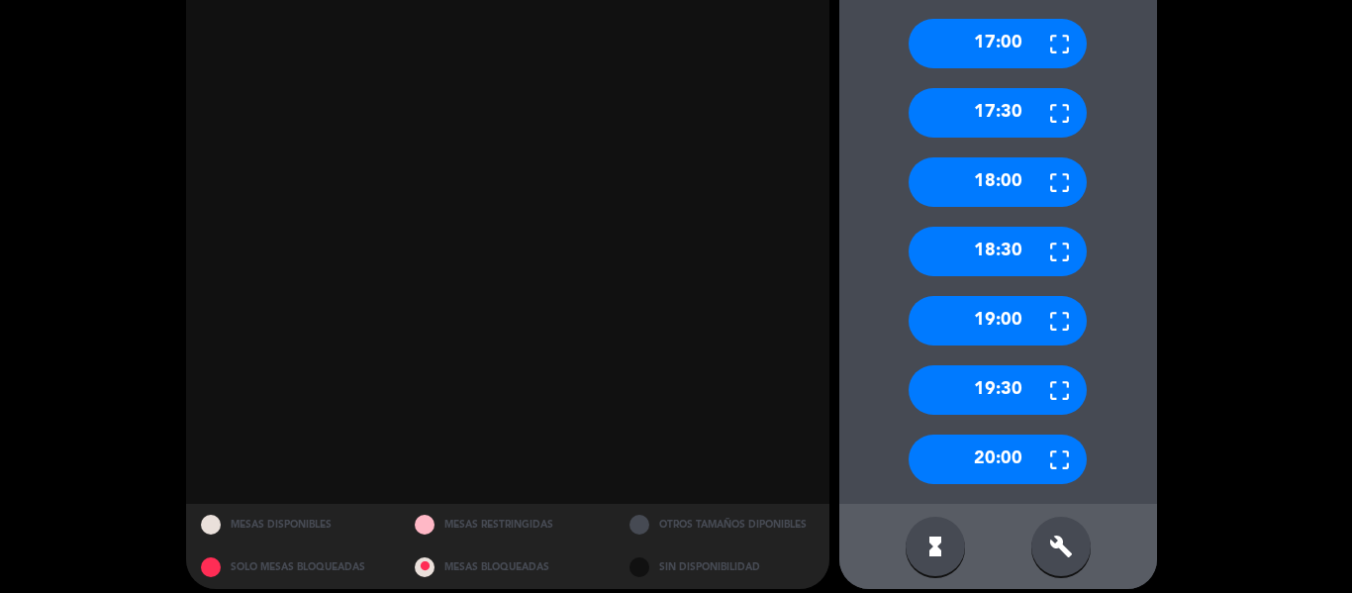
scroll to position [679, 0]
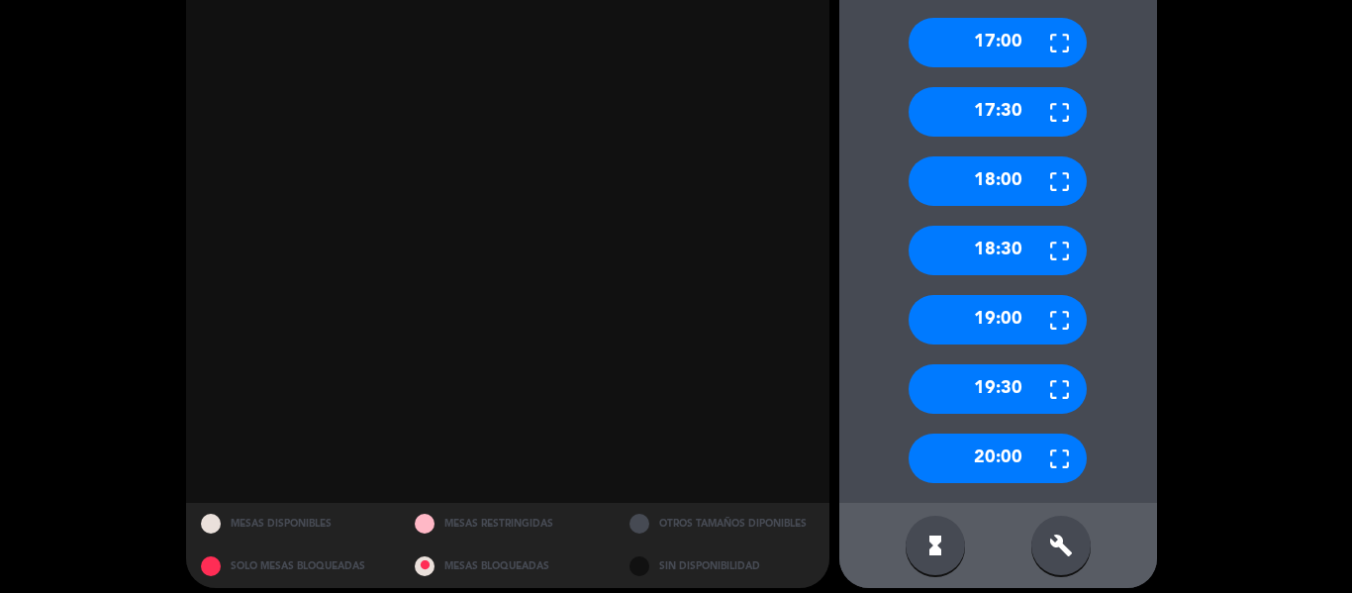
click at [969, 311] on div "19:00" at bounding box center [997, 319] width 178 height 49
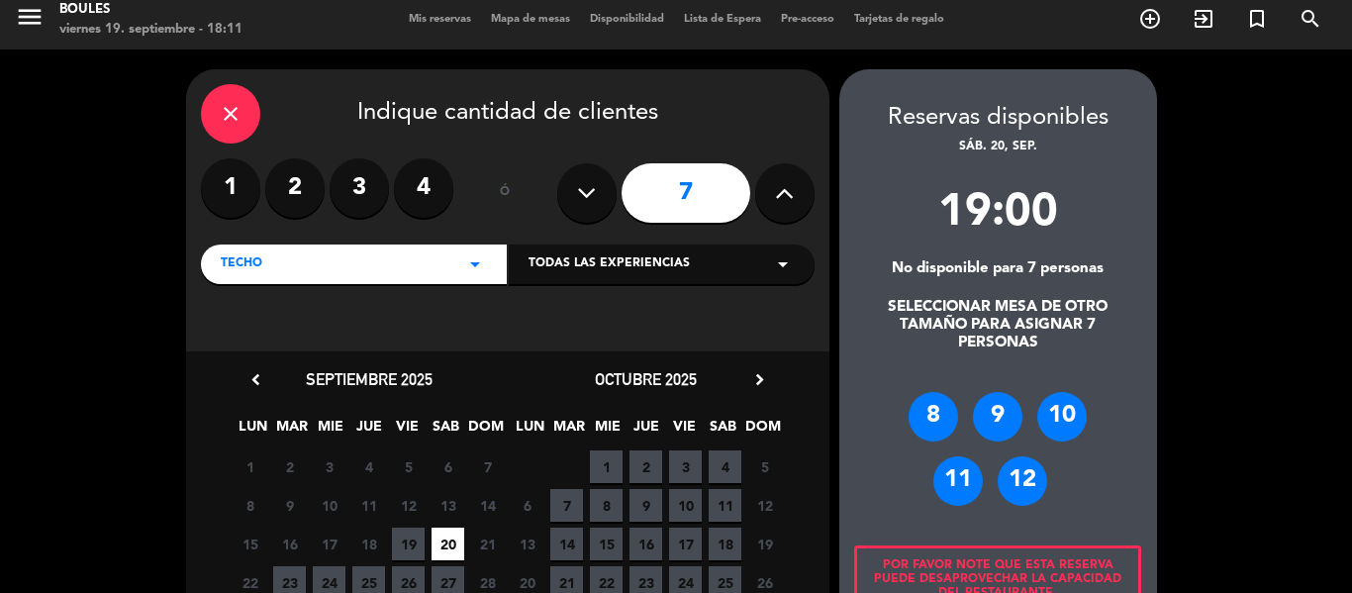
scroll to position [0, 0]
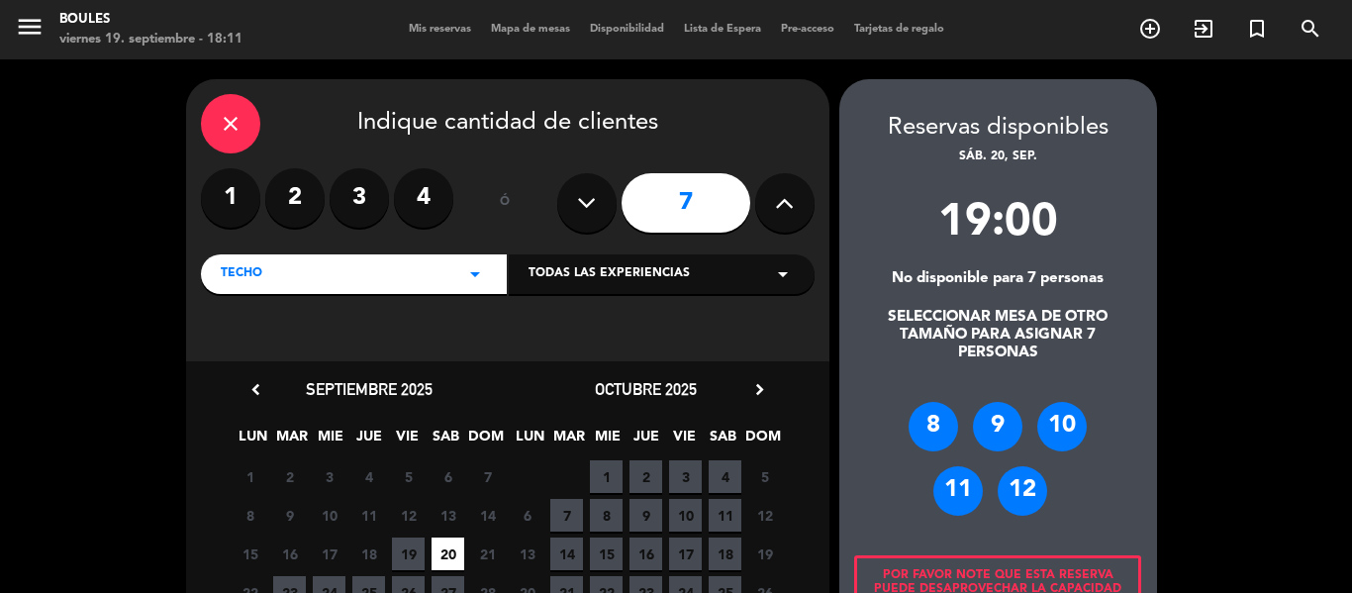
click at [792, 212] on icon at bounding box center [784, 203] width 19 height 30
type input "8"
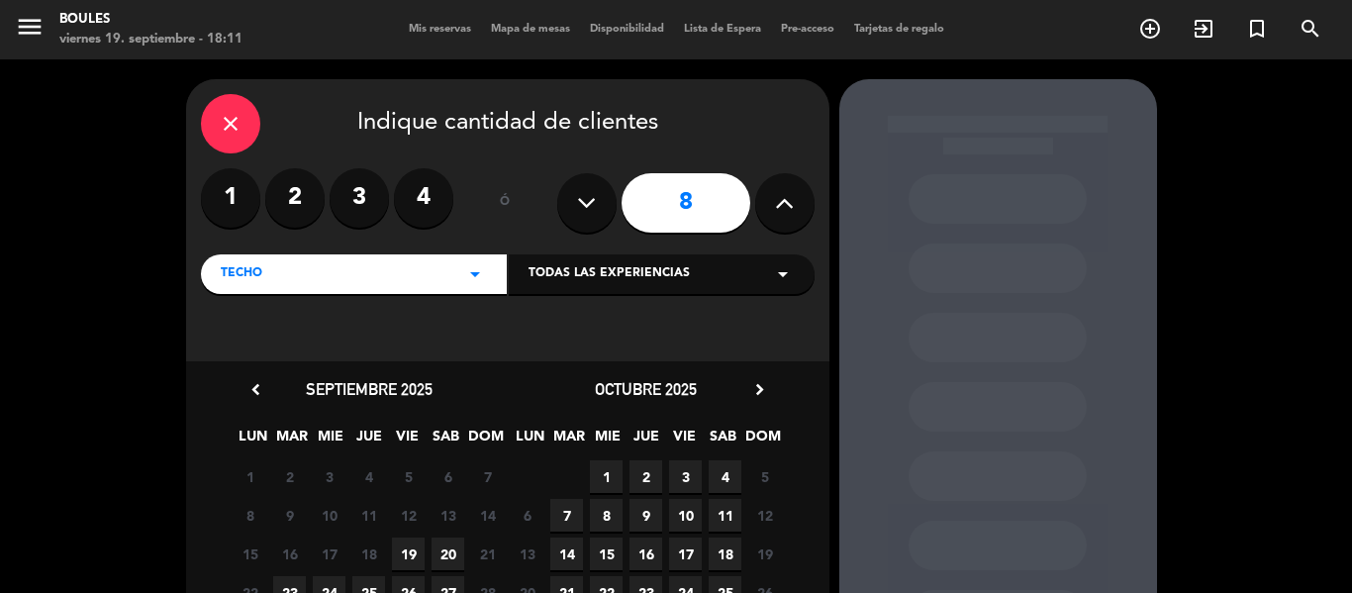
click at [440, 549] on span "20" at bounding box center [447, 553] width 33 height 33
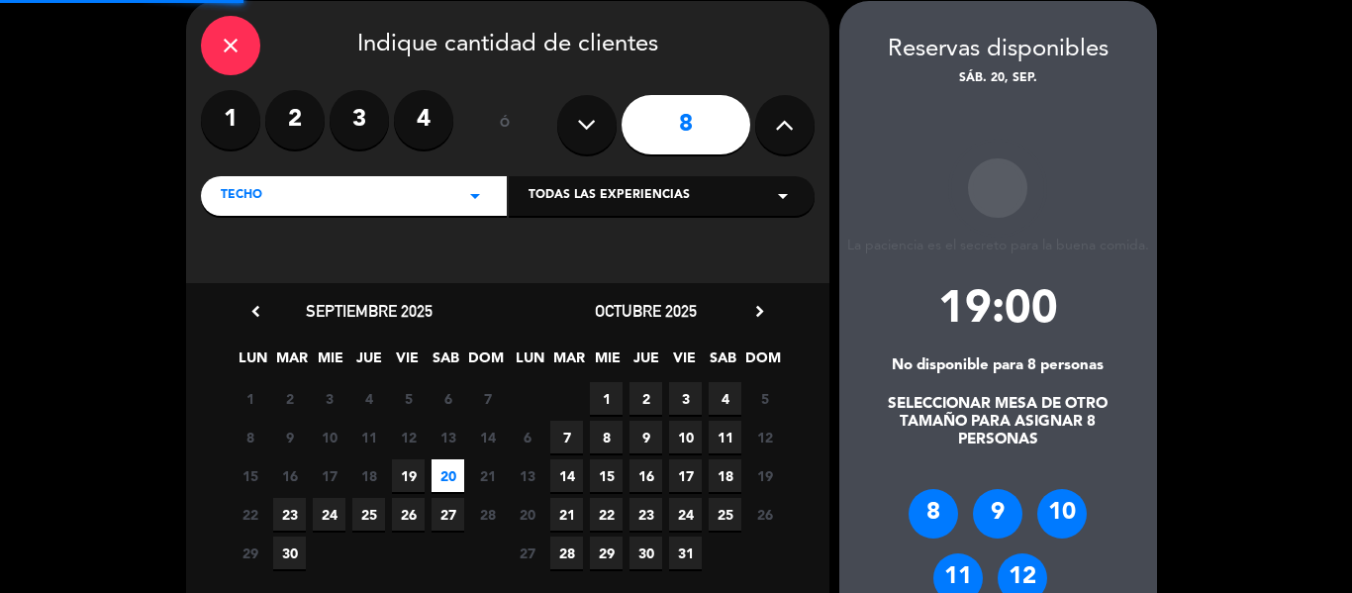
scroll to position [79, 0]
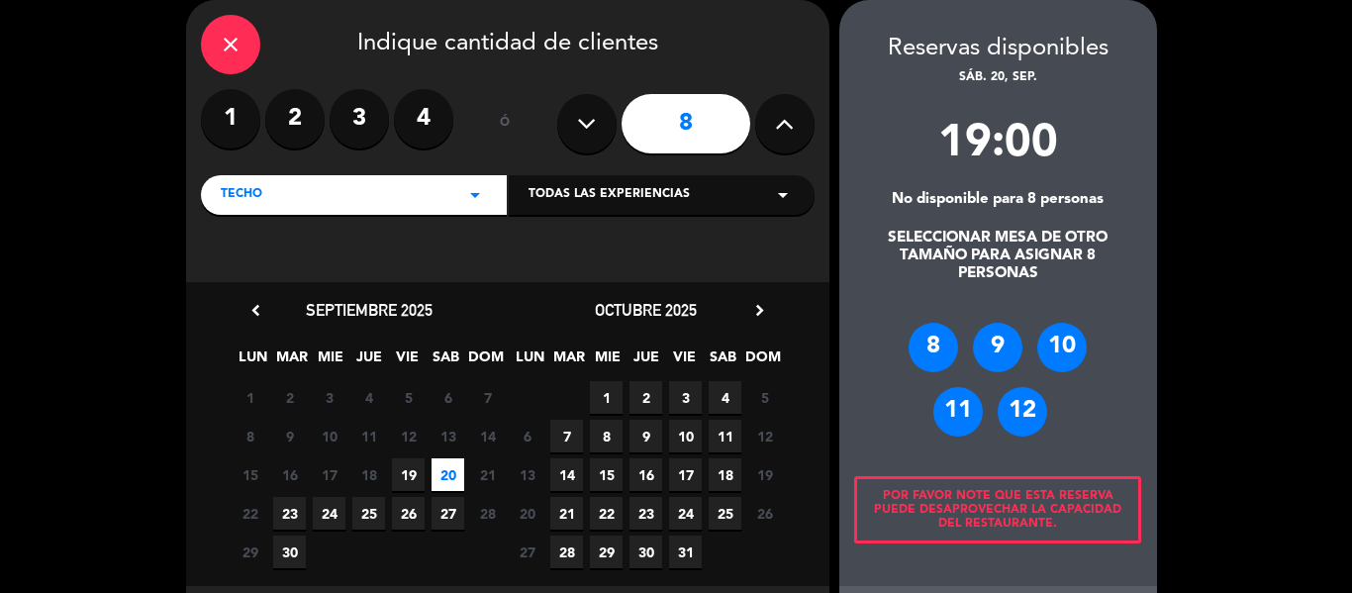
click at [930, 339] on div "8" at bounding box center [932, 347] width 49 height 49
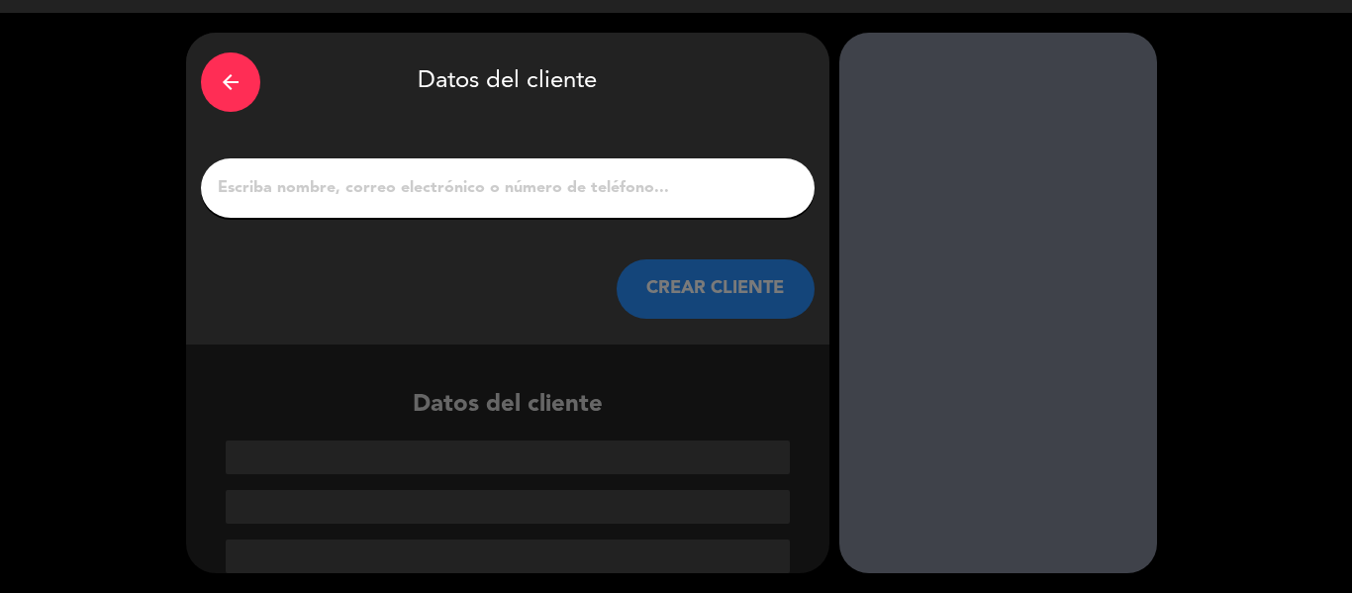
click at [461, 182] on input "1" at bounding box center [508, 188] width 584 height 28
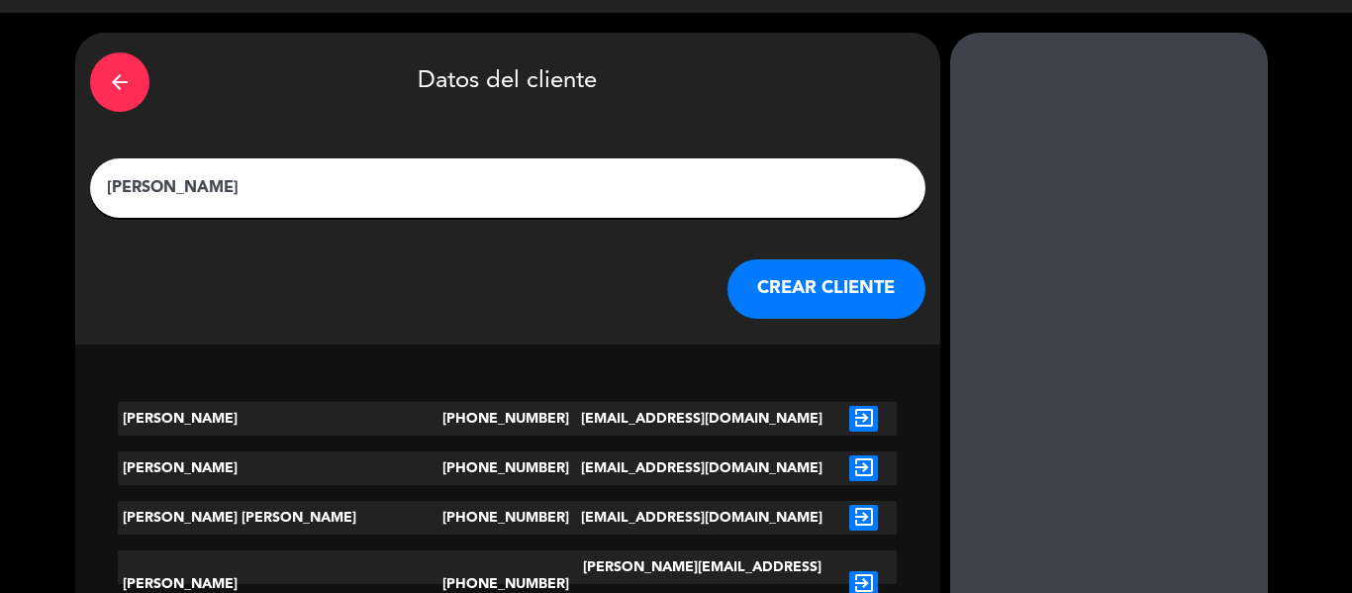
scroll to position [1, 0]
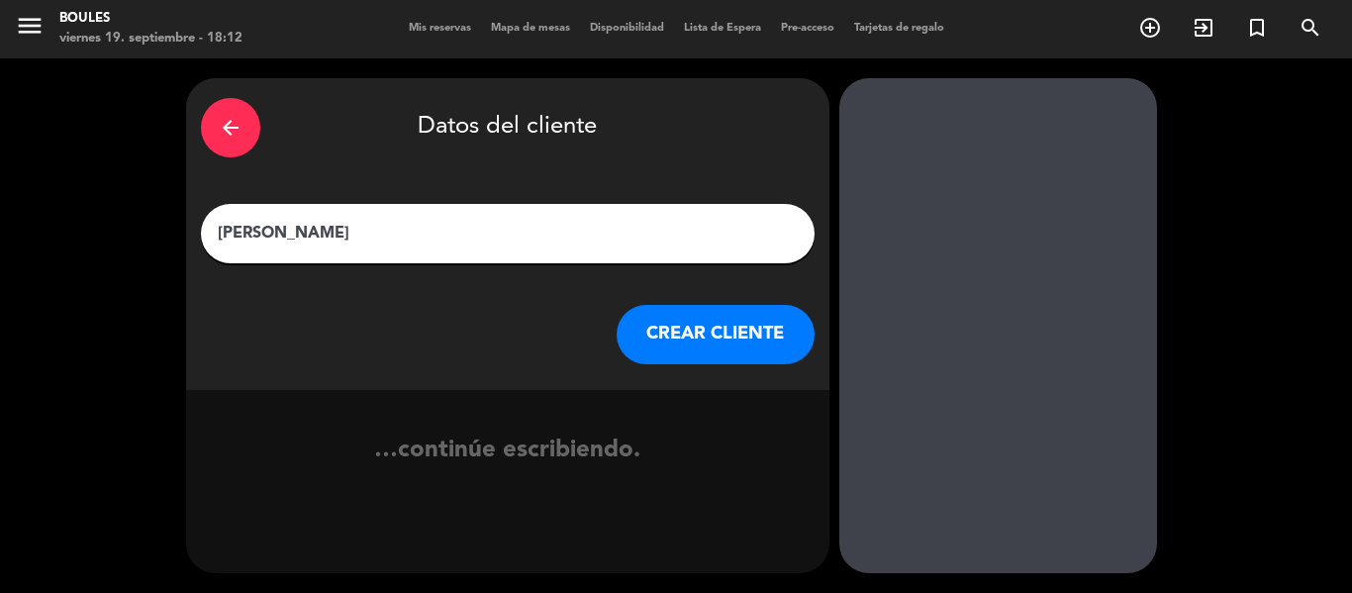
type input "[PERSON_NAME]"
click at [657, 318] on button "CREAR CLIENTE" at bounding box center [715, 334] width 198 height 59
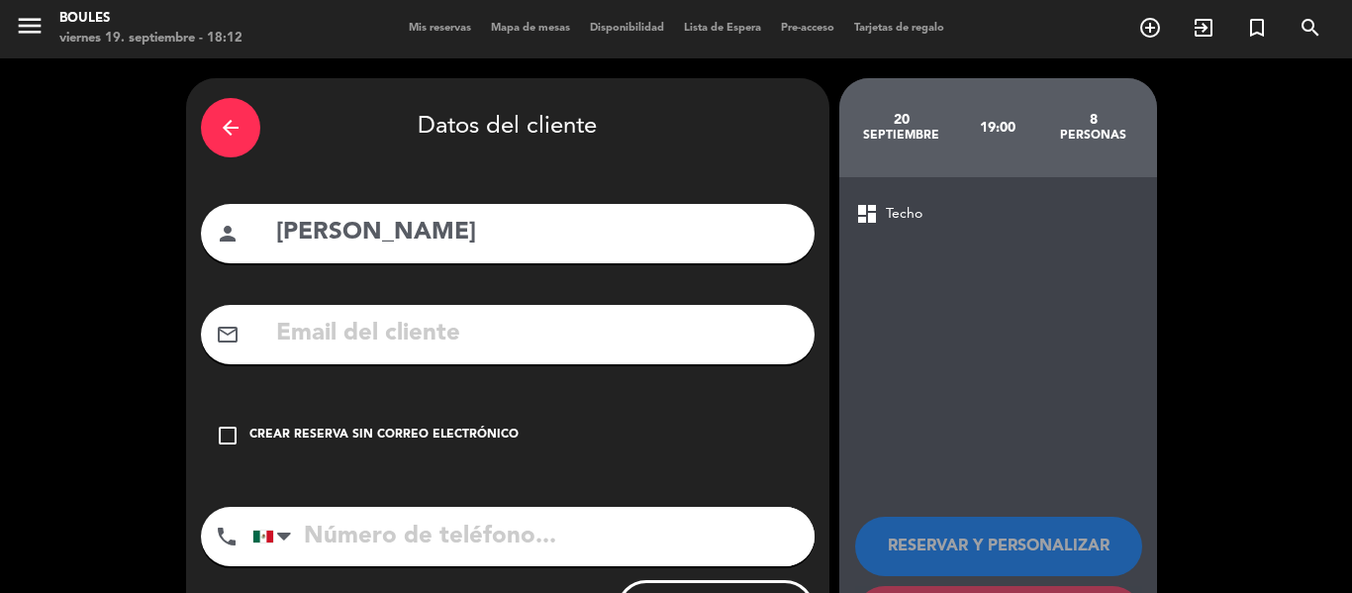
click at [408, 423] on div "check_box_outline_blank Crear reserva sin correo electrónico" at bounding box center [507, 435] width 613 height 59
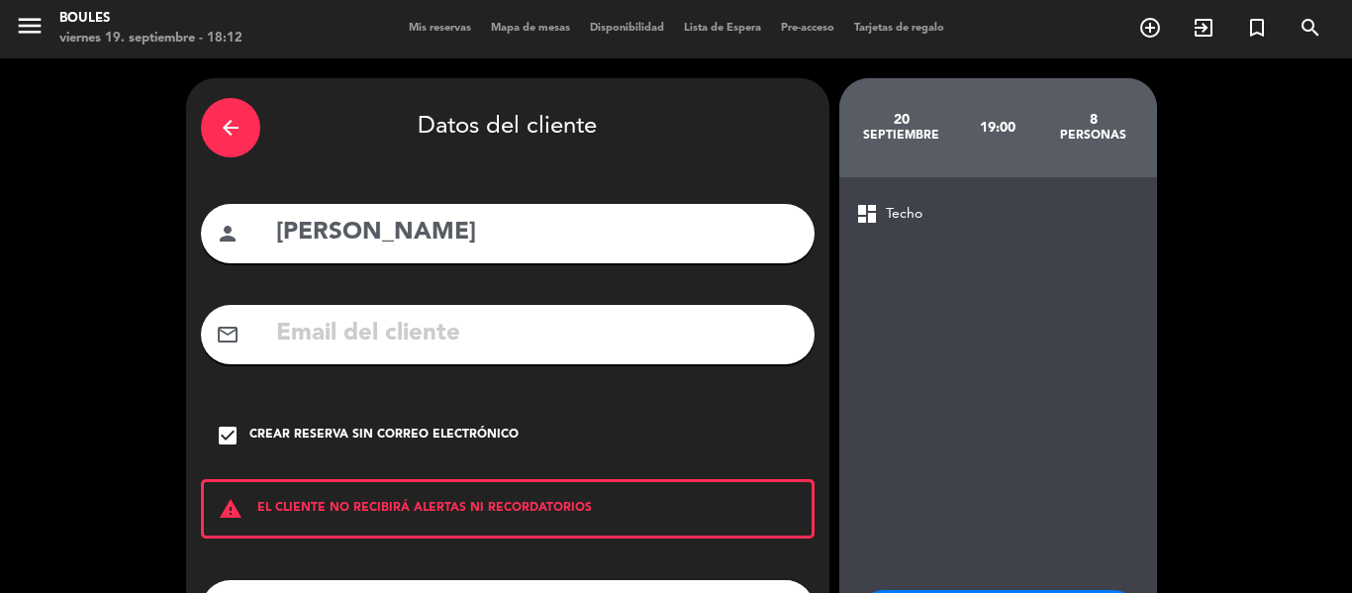
scroll to position [170, 0]
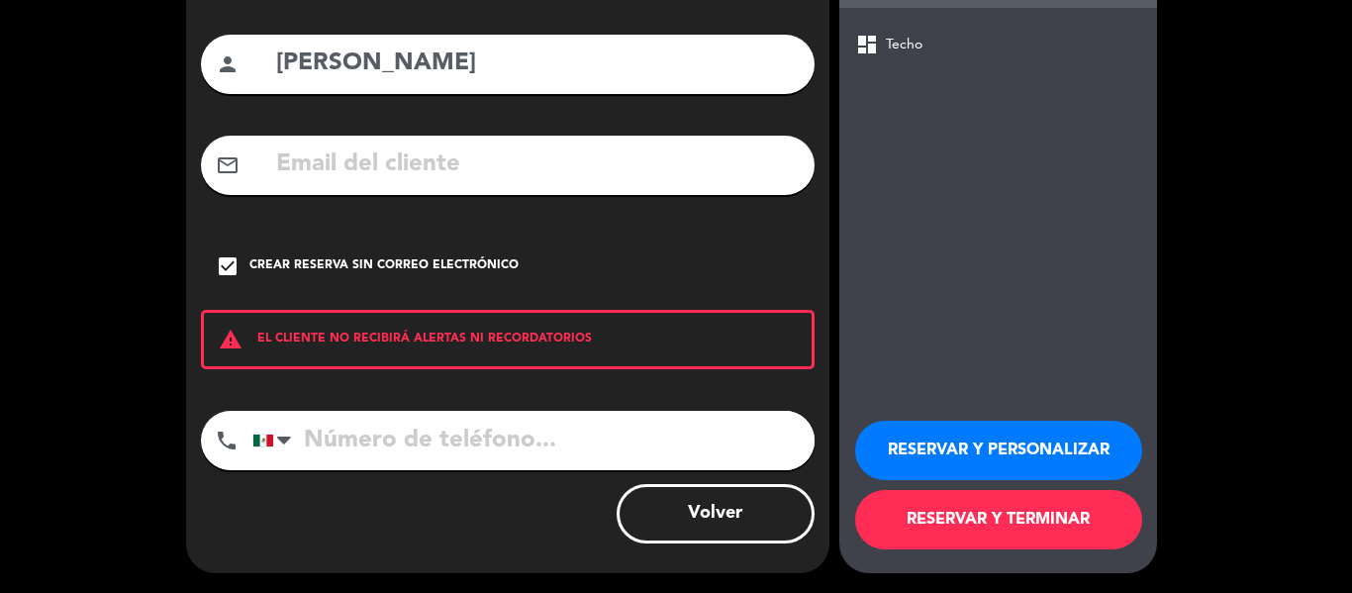
click at [929, 506] on button "RESERVAR Y TERMINAR" at bounding box center [998, 519] width 287 height 59
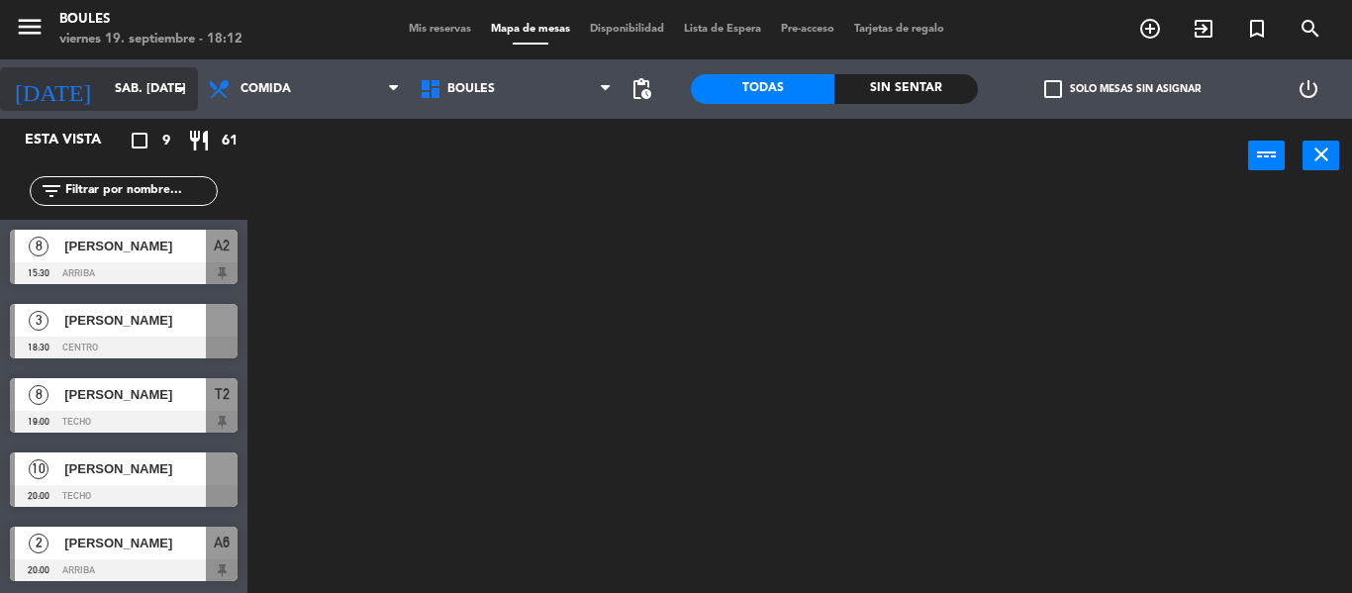
click at [109, 82] on input "sáb. [DATE]" at bounding box center [188, 89] width 167 height 34
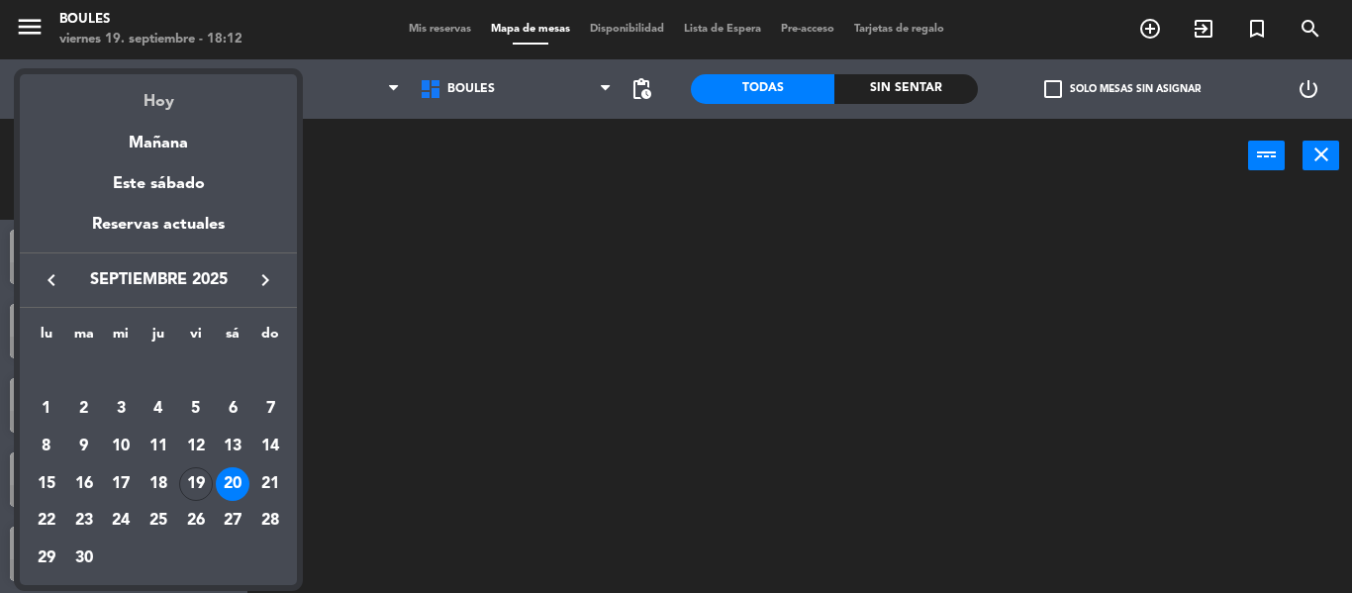
click at [143, 109] on div "Hoy" at bounding box center [158, 94] width 277 height 41
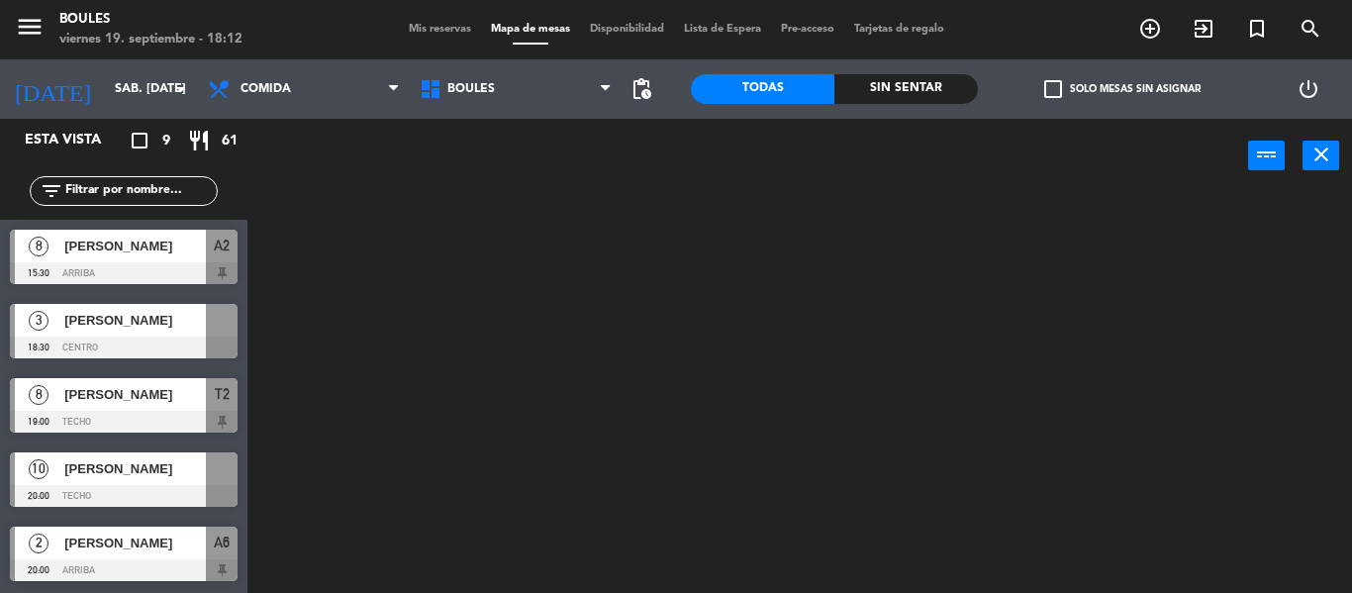
type input "vie. [DATE]"
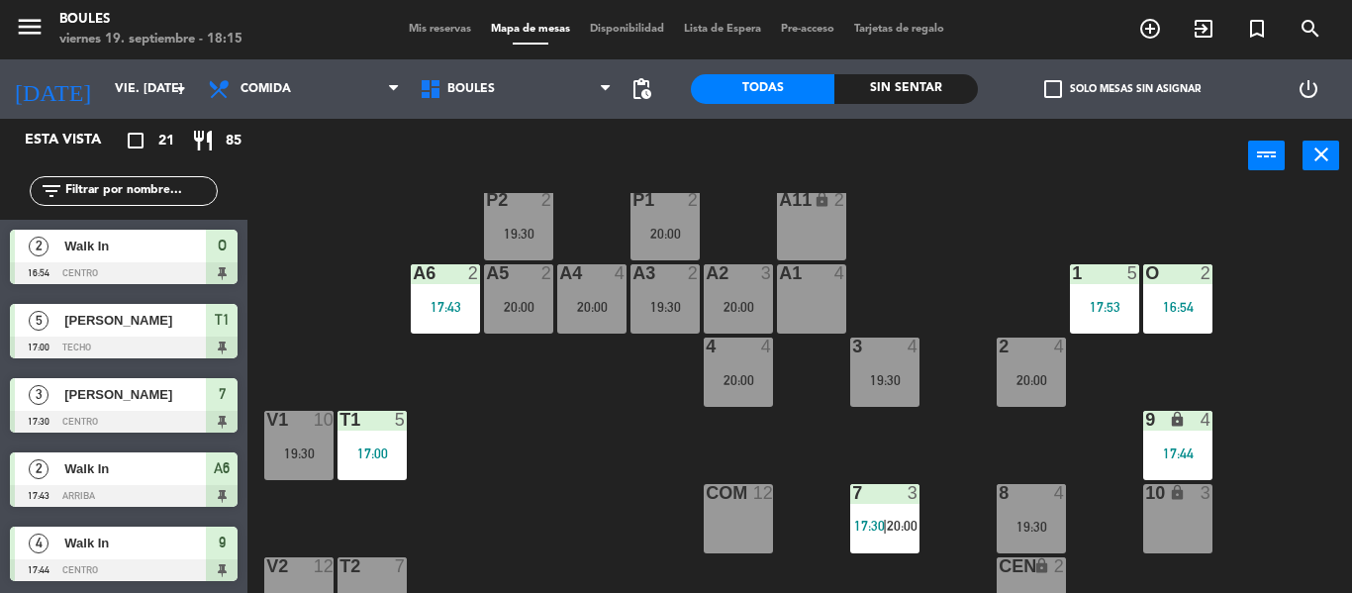
scroll to position [37, 0]
click at [739, 370] on div "4 4 20:00" at bounding box center [738, 371] width 69 height 69
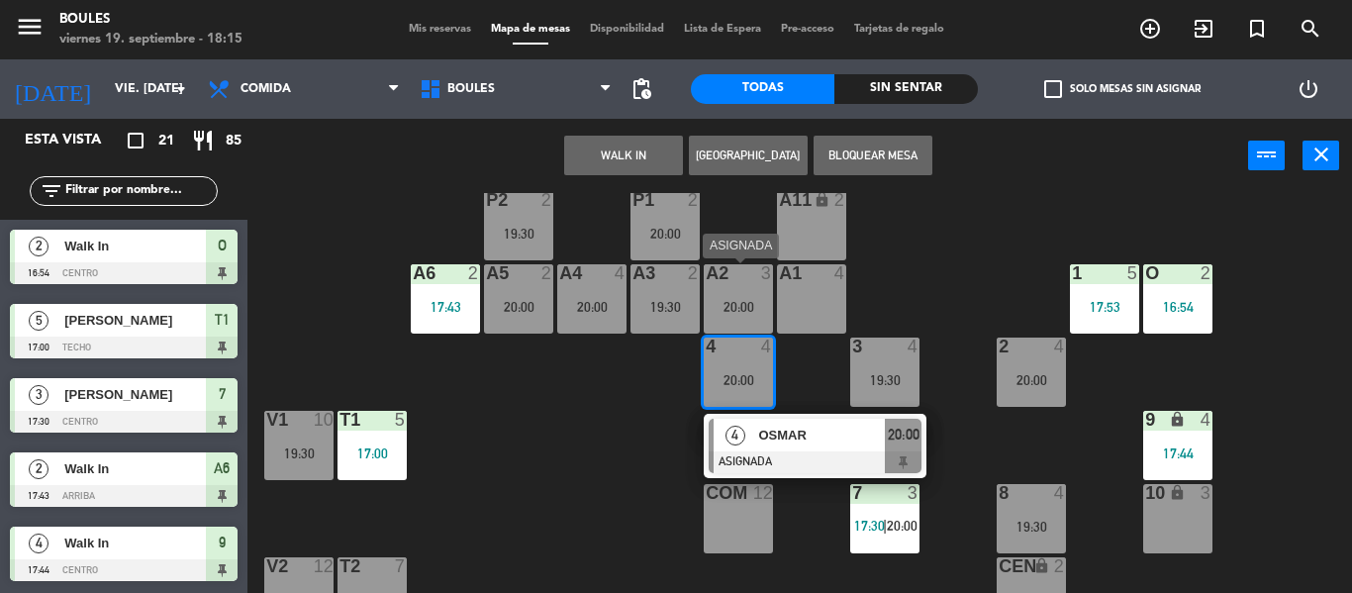
click at [750, 301] on div "20:00" at bounding box center [738, 307] width 69 height 14
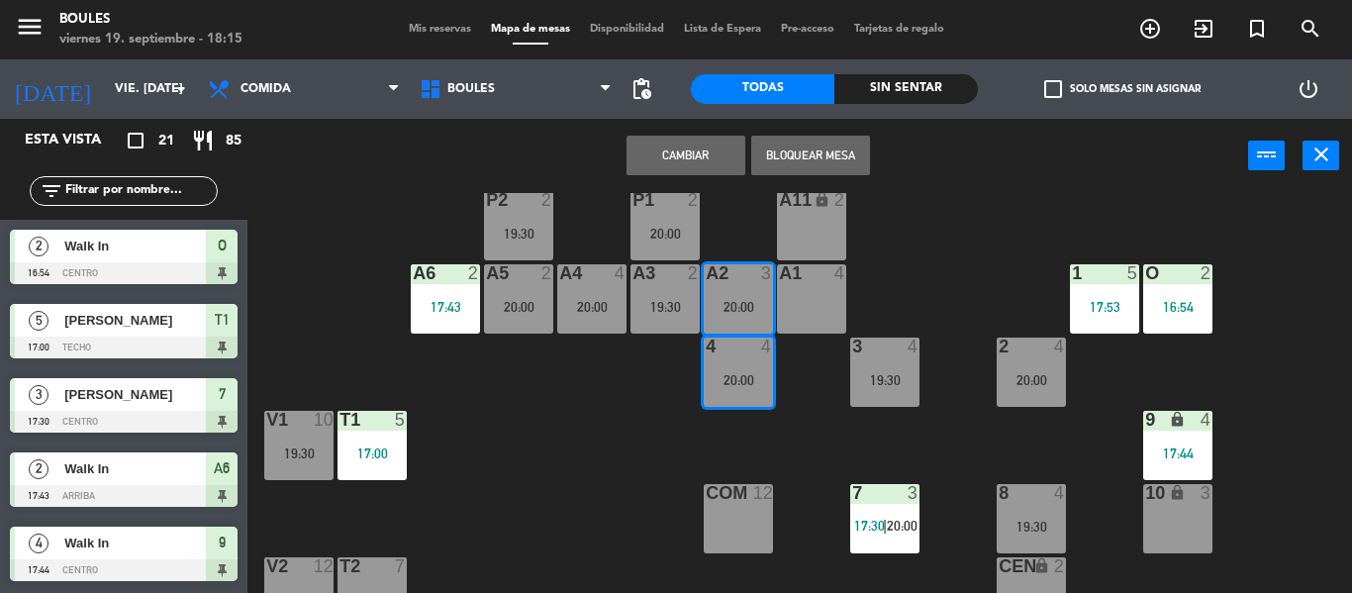
click at [727, 156] on button "Cambiar" at bounding box center [685, 156] width 119 height 40
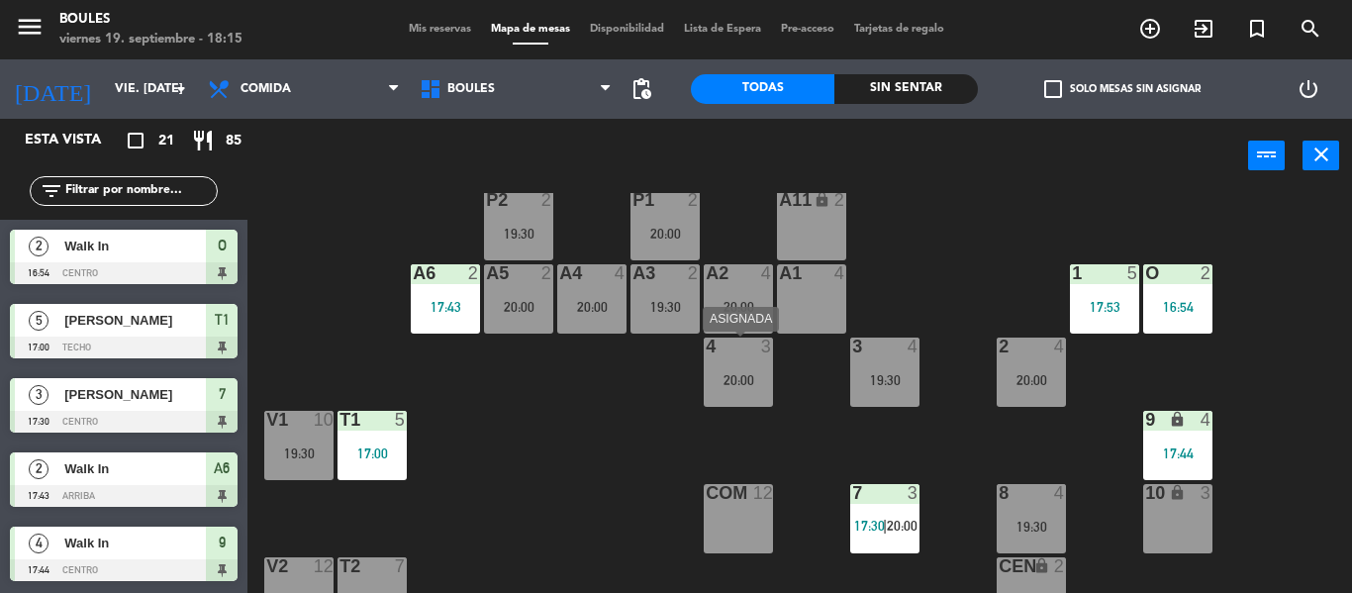
click at [726, 377] on div "20:00" at bounding box center [738, 380] width 69 height 14
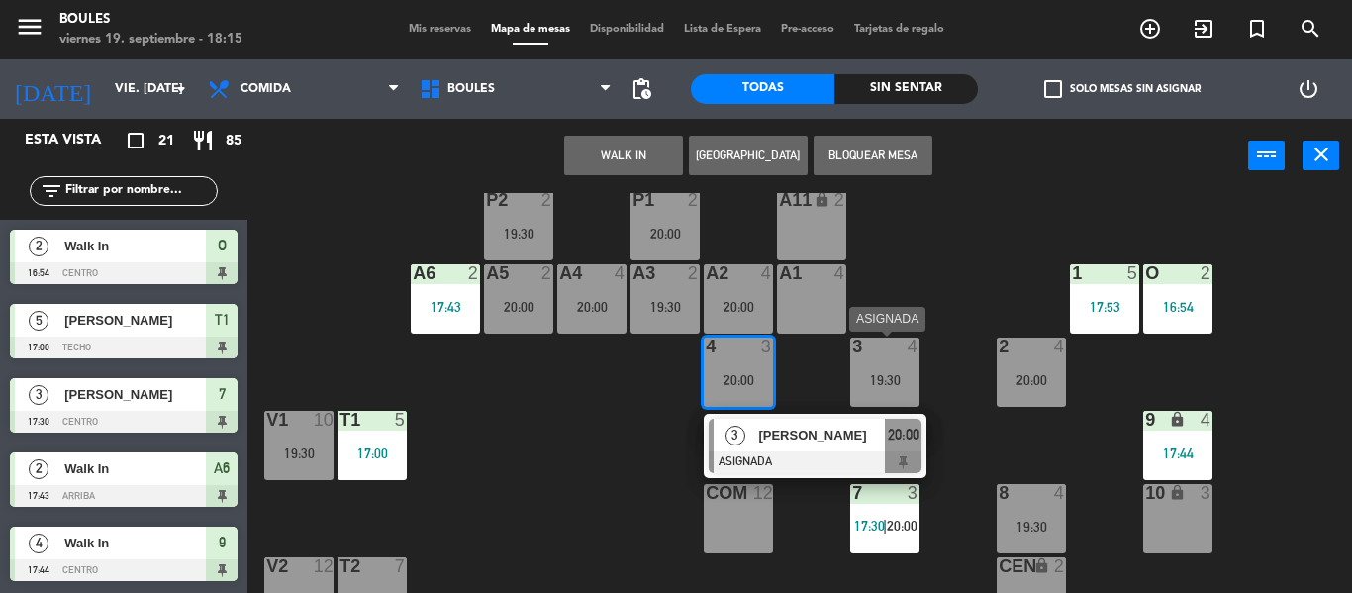
click at [897, 366] on div "3 4 19:30" at bounding box center [884, 371] width 69 height 69
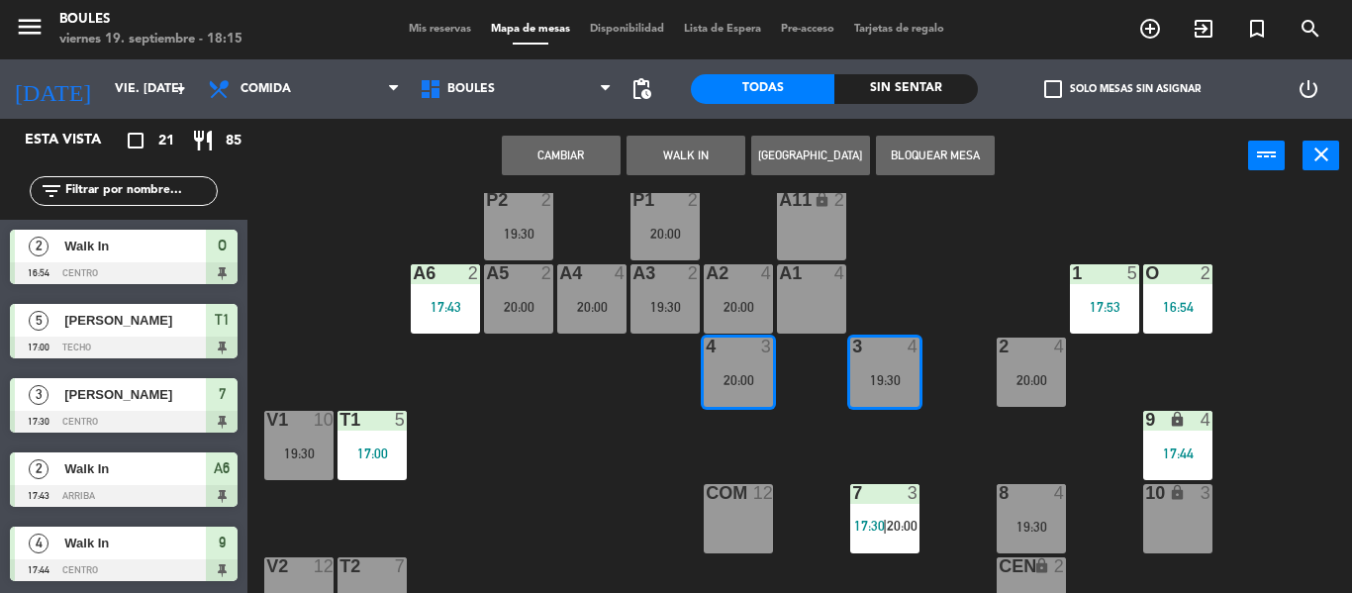
click at [1017, 267] on div "P1 2 20:00 P2 2 19:30 A11 lock 2 A5 2 20:00 A6 2 17:43 A4 4 20:00 A3 2 19:30 A2…" at bounding box center [806, 393] width 1090 height 400
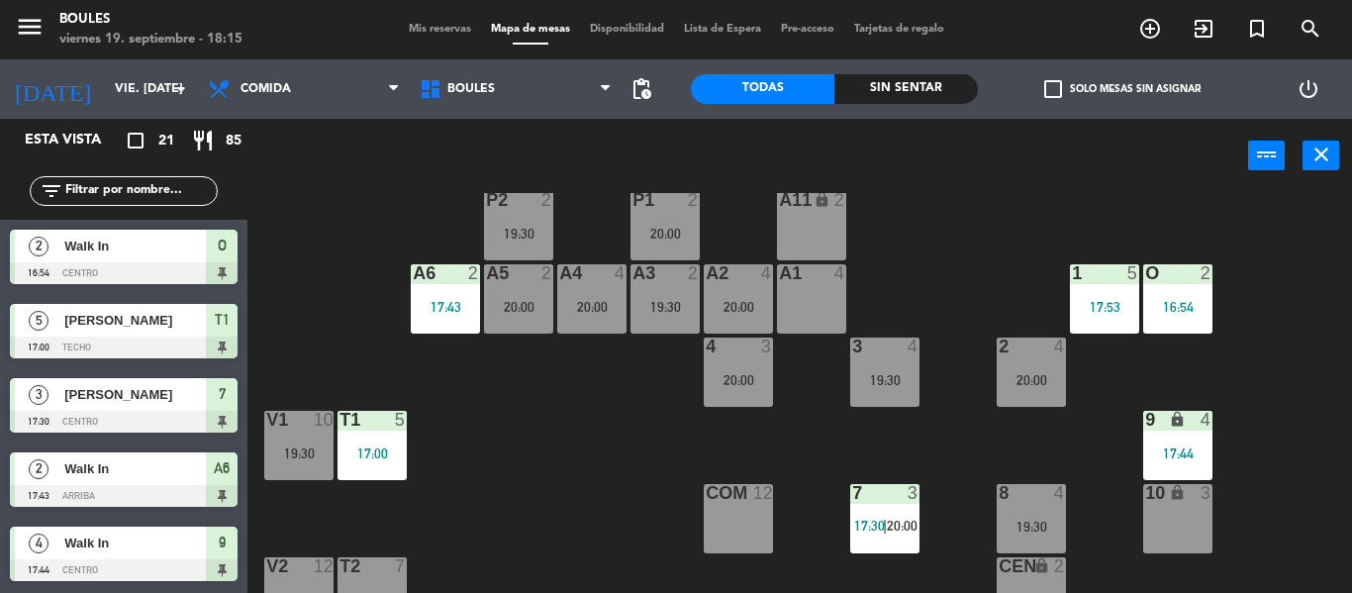
click at [1054, 351] on div "4" at bounding box center [1060, 346] width 12 height 18
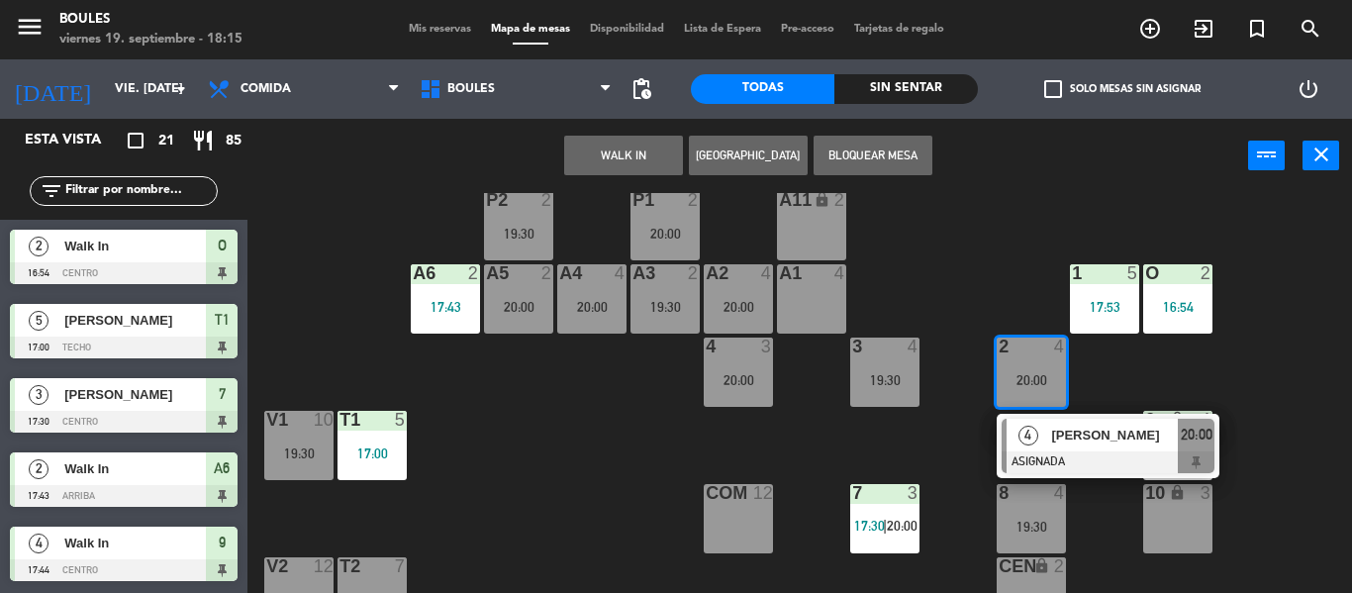
click at [755, 382] on div "20:00" at bounding box center [738, 380] width 69 height 14
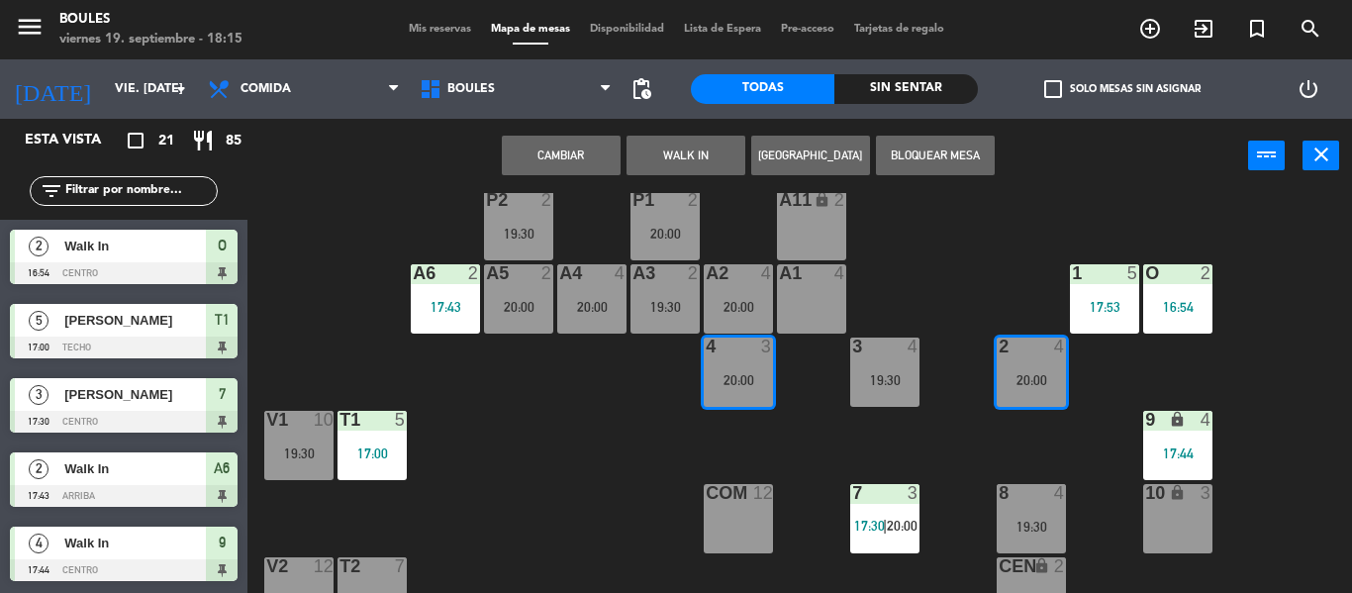
click at [606, 155] on button "Cambiar" at bounding box center [561, 156] width 119 height 40
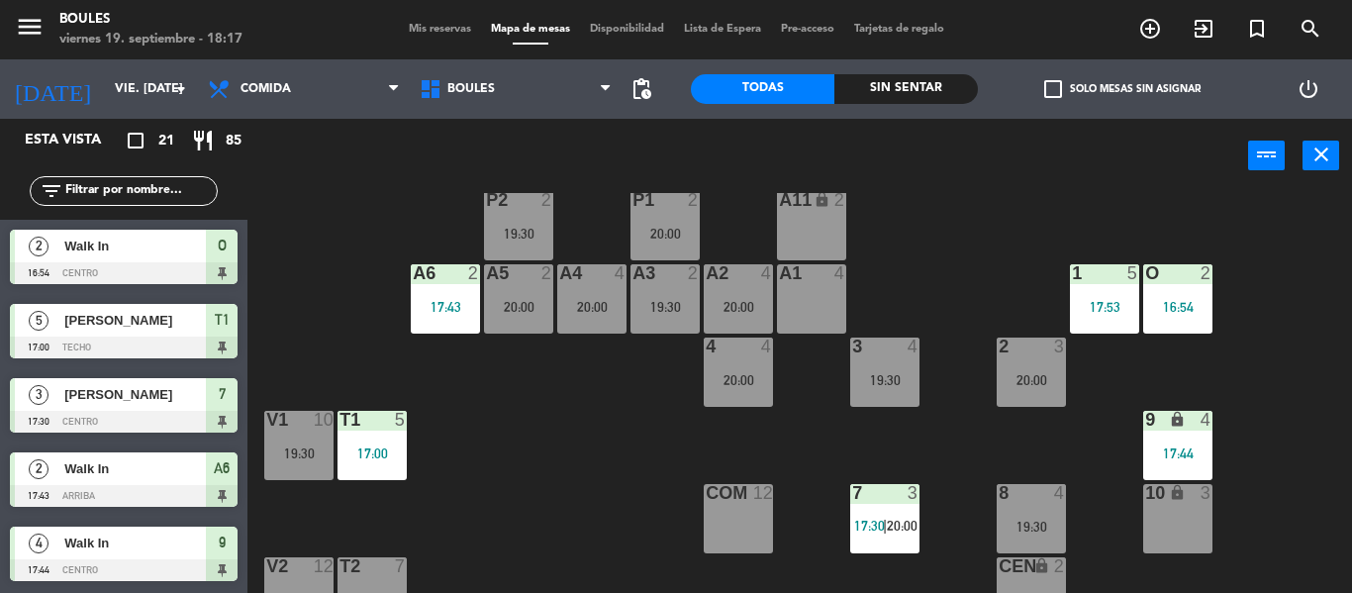
scroll to position [105, 0]
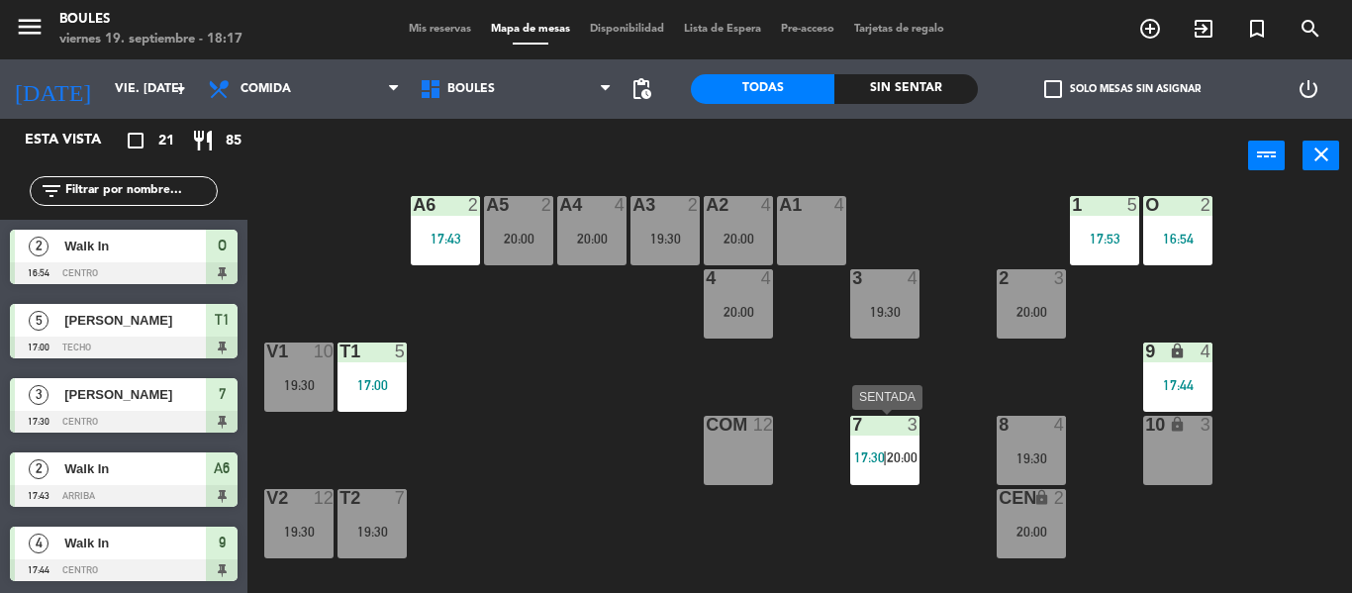
click at [910, 456] on span "20:00" at bounding box center [902, 457] width 31 height 16
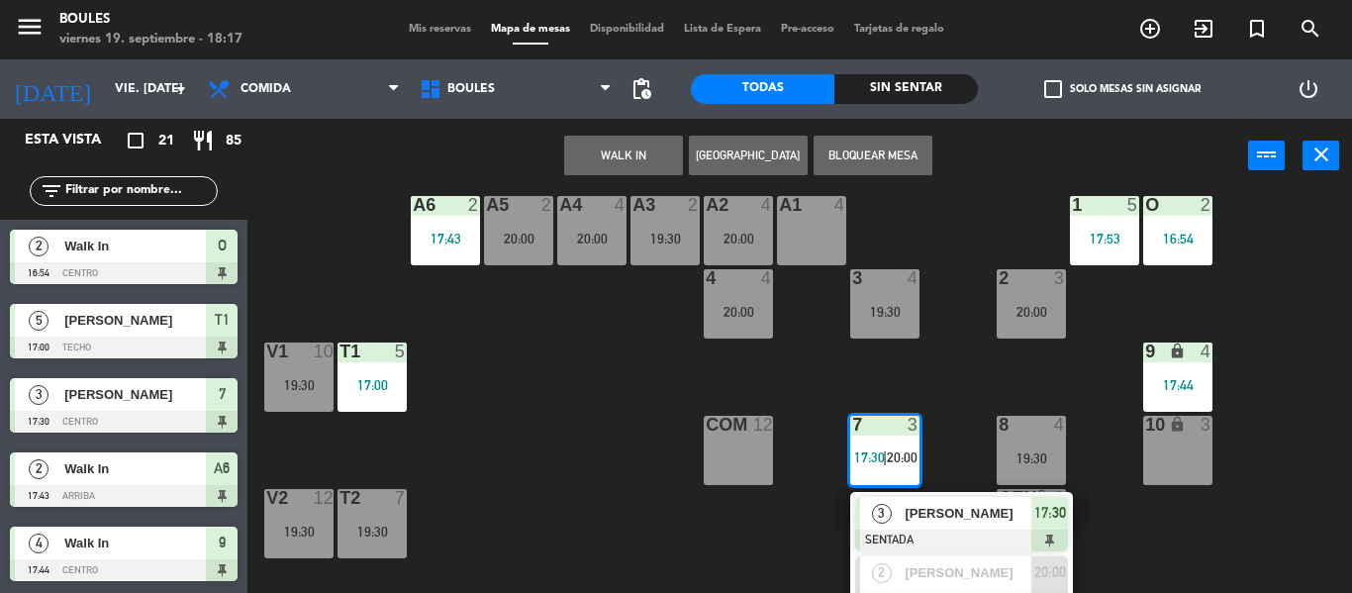
click at [760, 571] on div "P1 2 20:00 P2 2 19:30 A11 lock 2 A5 2 20:00 A6 2 17:43 A4 4 20:00 A3 2 19:30 A2…" at bounding box center [806, 393] width 1090 height 400
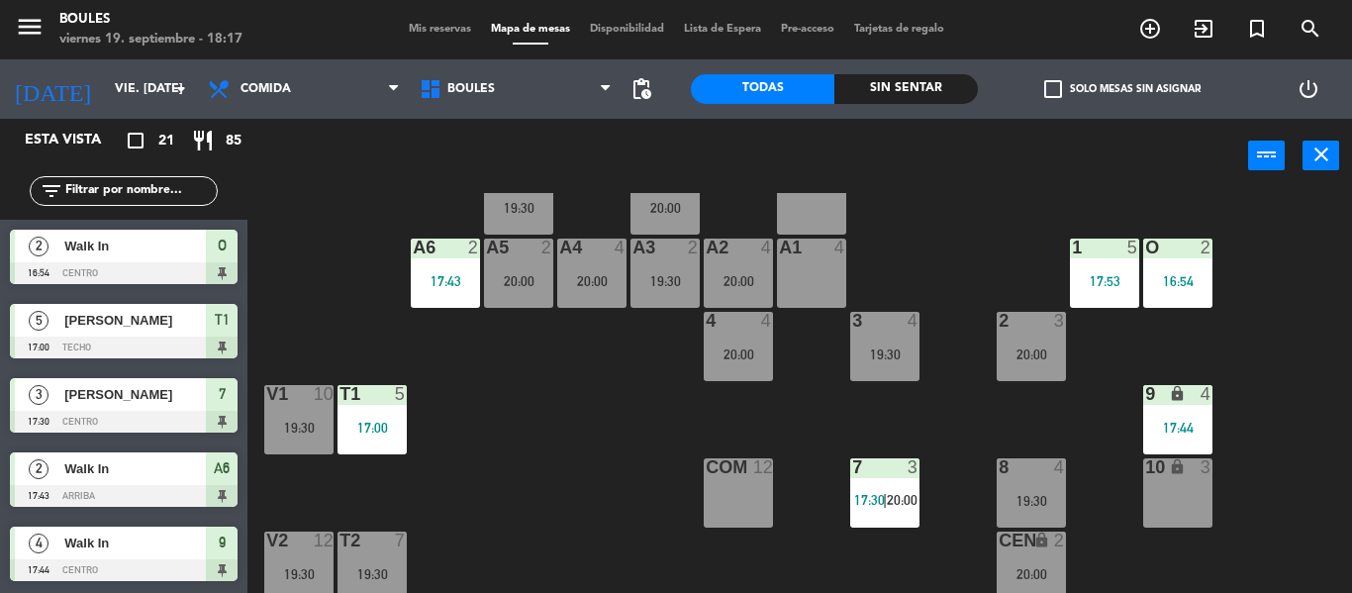
scroll to position [63, 0]
drag, startPoint x: 760, startPoint y: 571, endPoint x: 799, endPoint y: 528, distance: 58.1
click at [799, 528] on div "P1 2 20:00 P2 2 19:30 A11 lock 2 A5 2 20:00 A6 2 17:43 A4 4 20:00 A3 2 19:30 A2…" at bounding box center [806, 393] width 1090 height 400
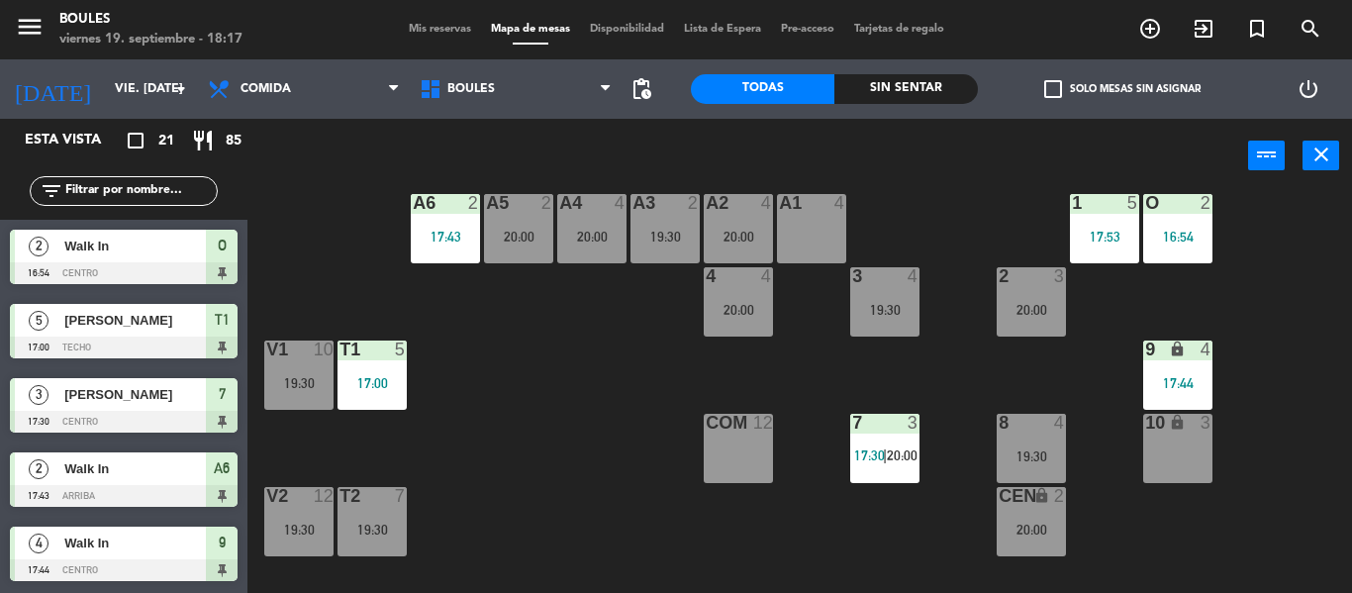
scroll to position [123, 0]
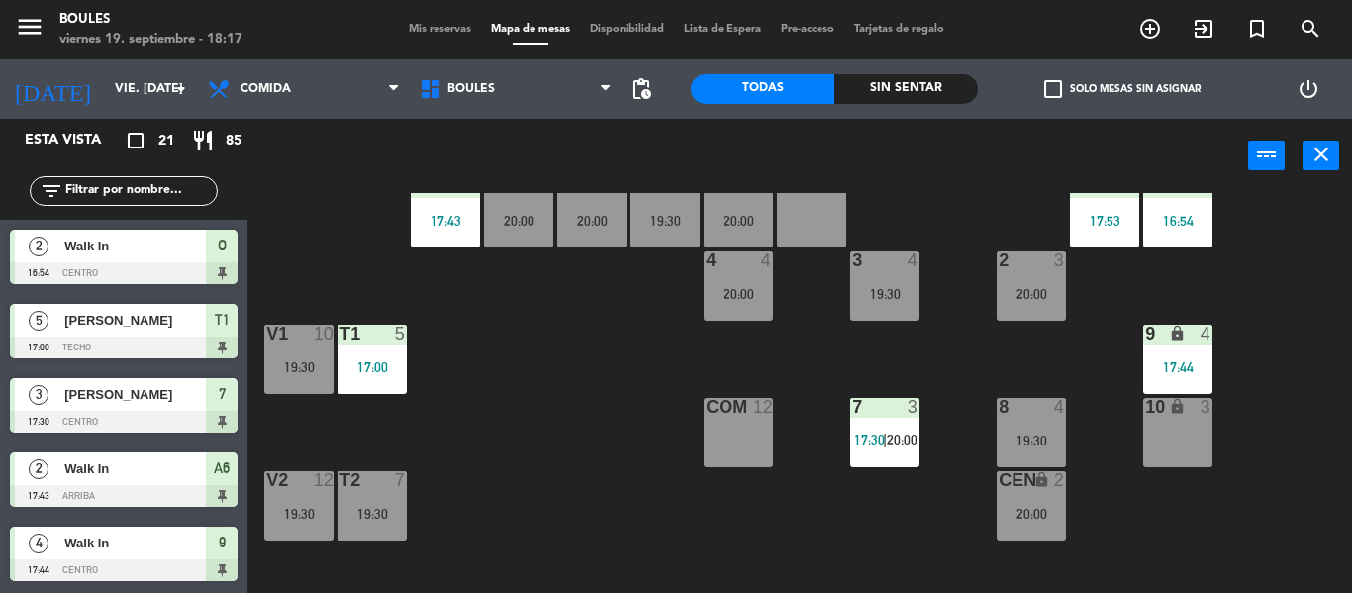
click at [885, 442] on span "|" at bounding box center [885, 439] width 4 height 16
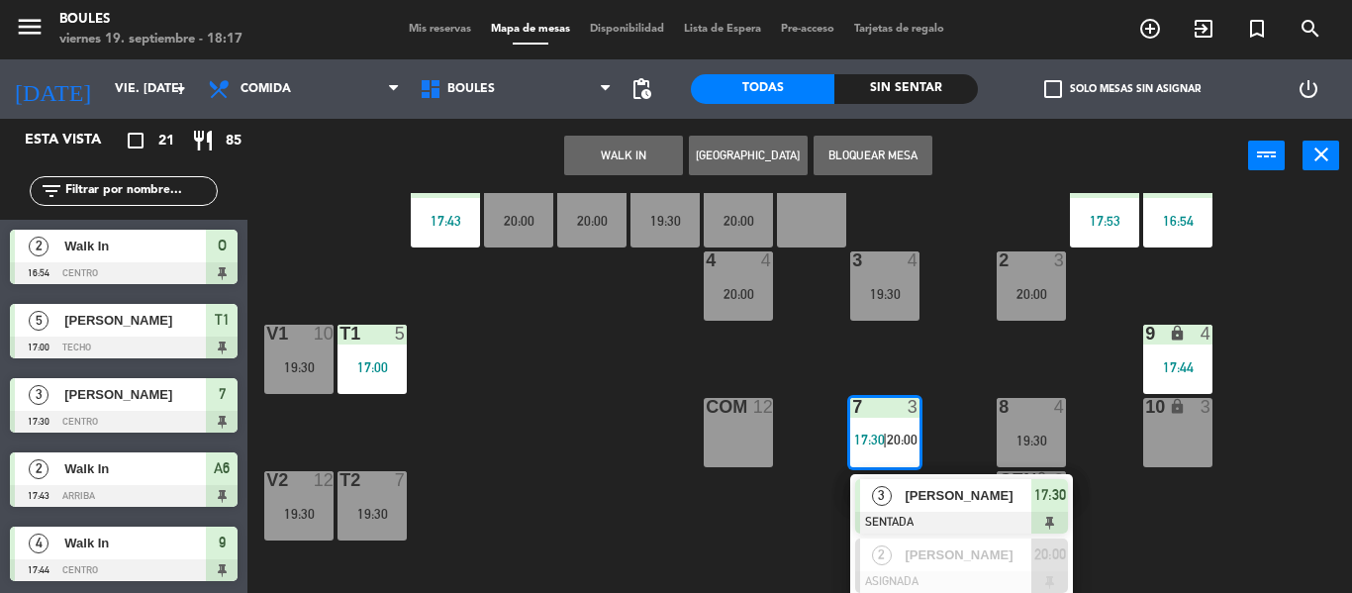
drag, startPoint x: 921, startPoint y: 559, endPoint x: 880, endPoint y: 561, distance: 41.6
click at [880, 561] on div "2 [PERSON_NAME] ASIGNADA 20:00" at bounding box center [961, 565] width 252 height 64
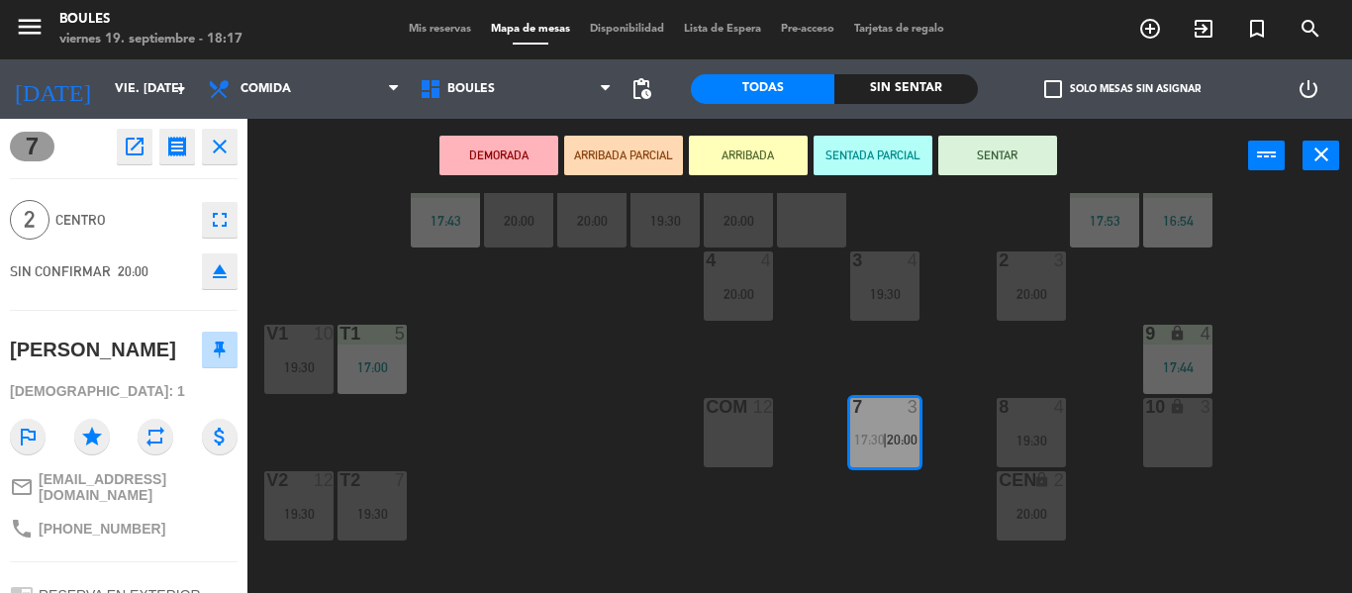
drag, startPoint x: 1174, startPoint y: 431, endPoint x: 783, endPoint y: 230, distance: 439.9
click at [757, 213] on div "20:00" at bounding box center [738, 220] width 69 height 15
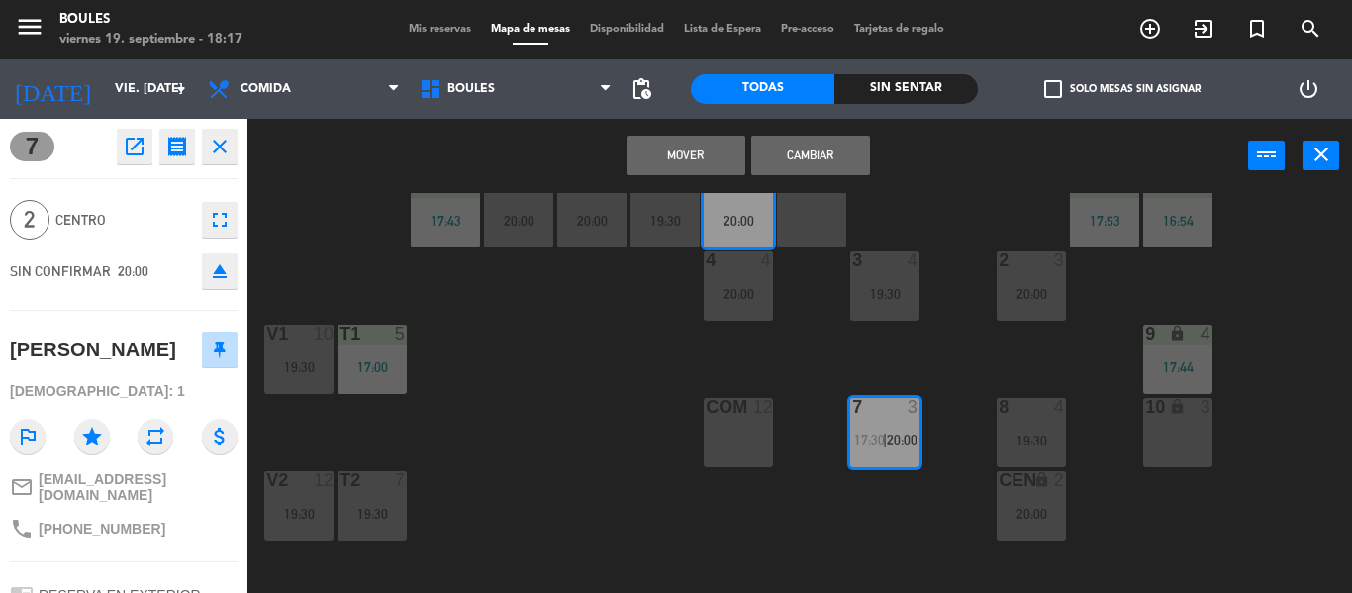
click at [1192, 435] on div "10 lock 3" at bounding box center [1177, 432] width 69 height 69
click at [702, 156] on button "Mover" at bounding box center [685, 156] width 119 height 40
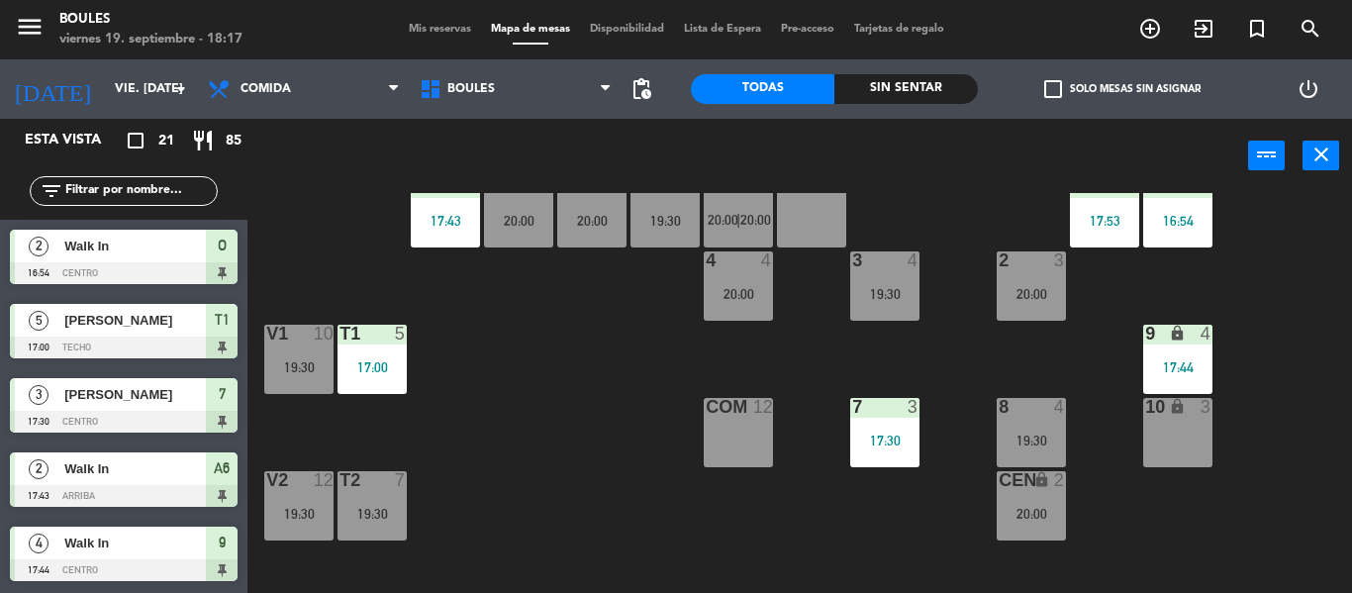
scroll to position [257, 0]
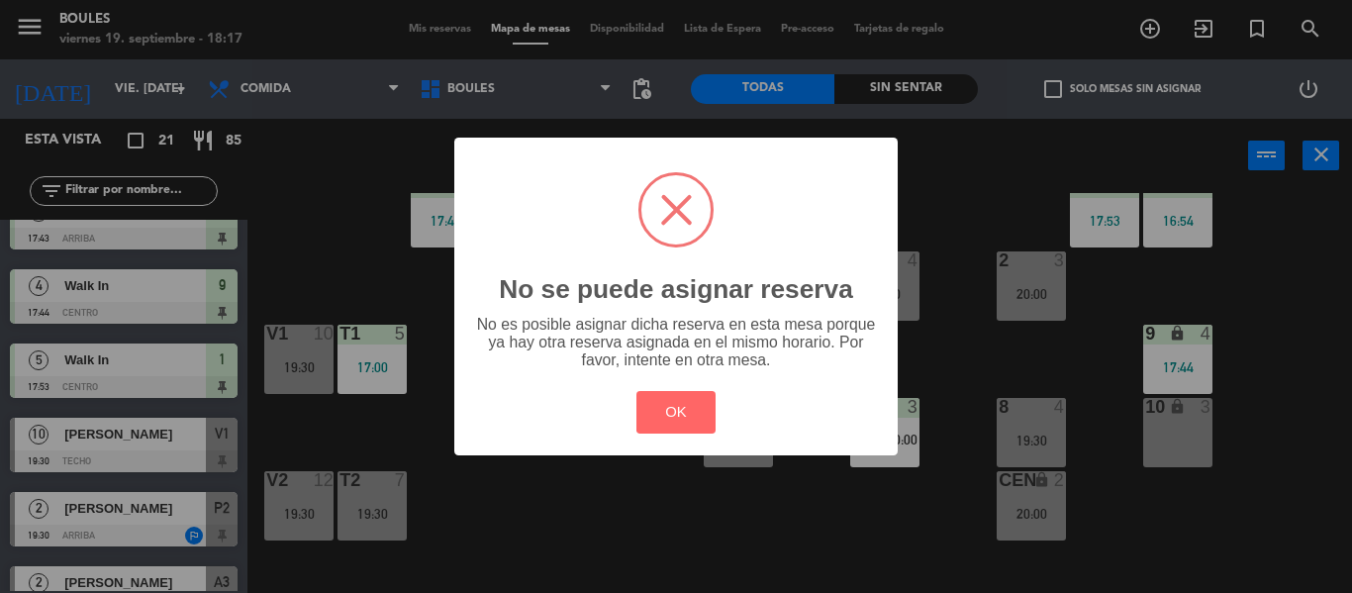
drag, startPoint x: 678, startPoint y: 399, endPoint x: 871, endPoint y: 534, distance: 235.8
drag, startPoint x: 871, startPoint y: 534, endPoint x: 680, endPoint y: 416, distance: 224.9
drag, startPoint x: 680, startPoint y: 416, endPoint x: 837, endPoint y: 500, distance: 178.4
click at [837, 500] on div "? ! i No se puede asignar reserva × No es posible asignar dicha reserva en esta…" at bounding box center [676, 296] width 1352 height 593
click at [686, 419] on button "OK" at bounding box center [676, 412] width 80 height 43
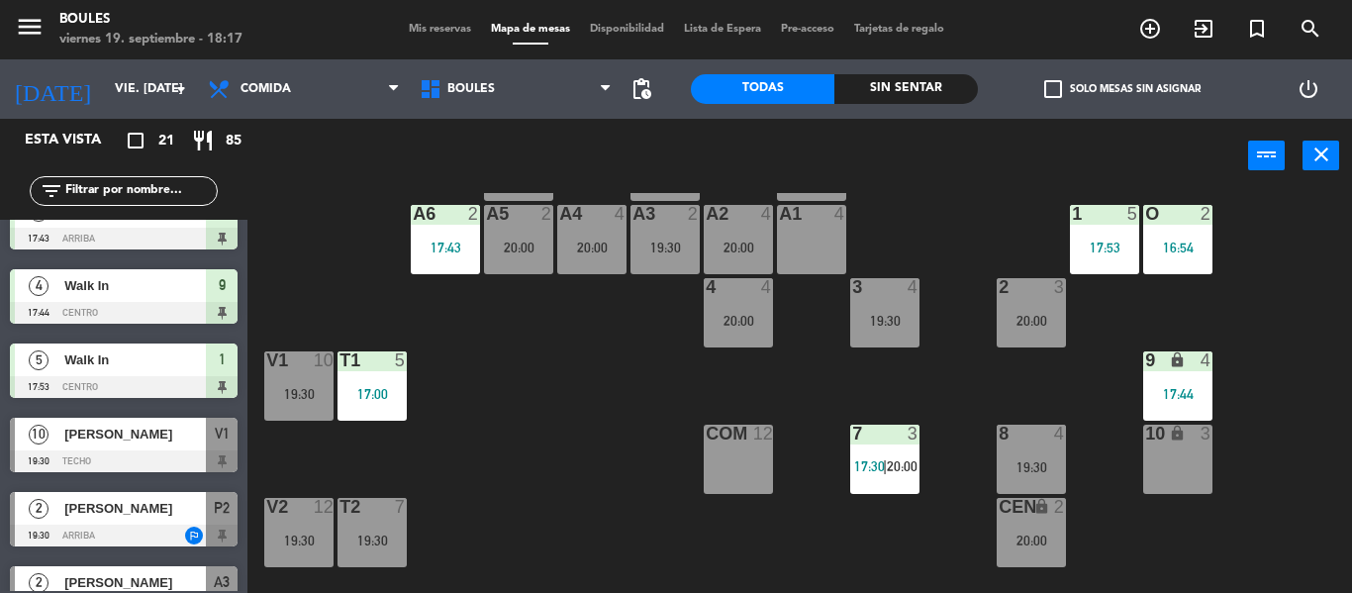
scroll to position [94, 0]
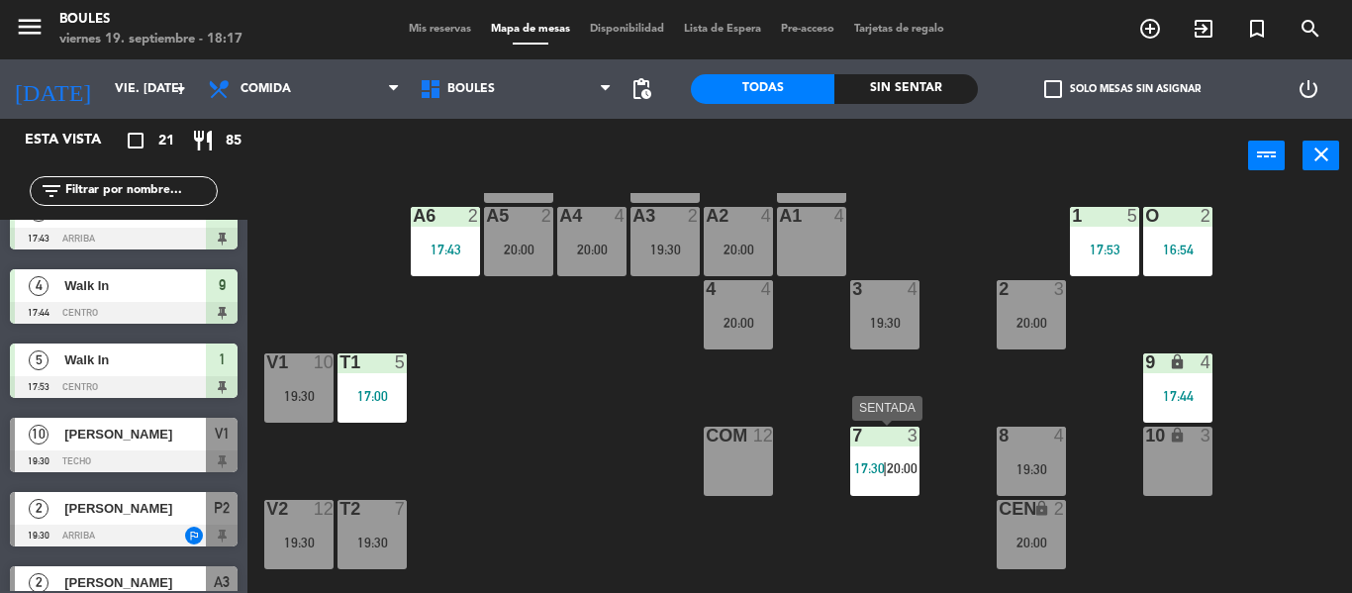
drag, startPoint x: 895, startPoint y: 473, endPoint x: 891, endPoint y: 494, distance: 21.4
click at [891, 494] on div "7 3 17:30 | 20:00" at bounding box center [884, 460] width 69 height 69
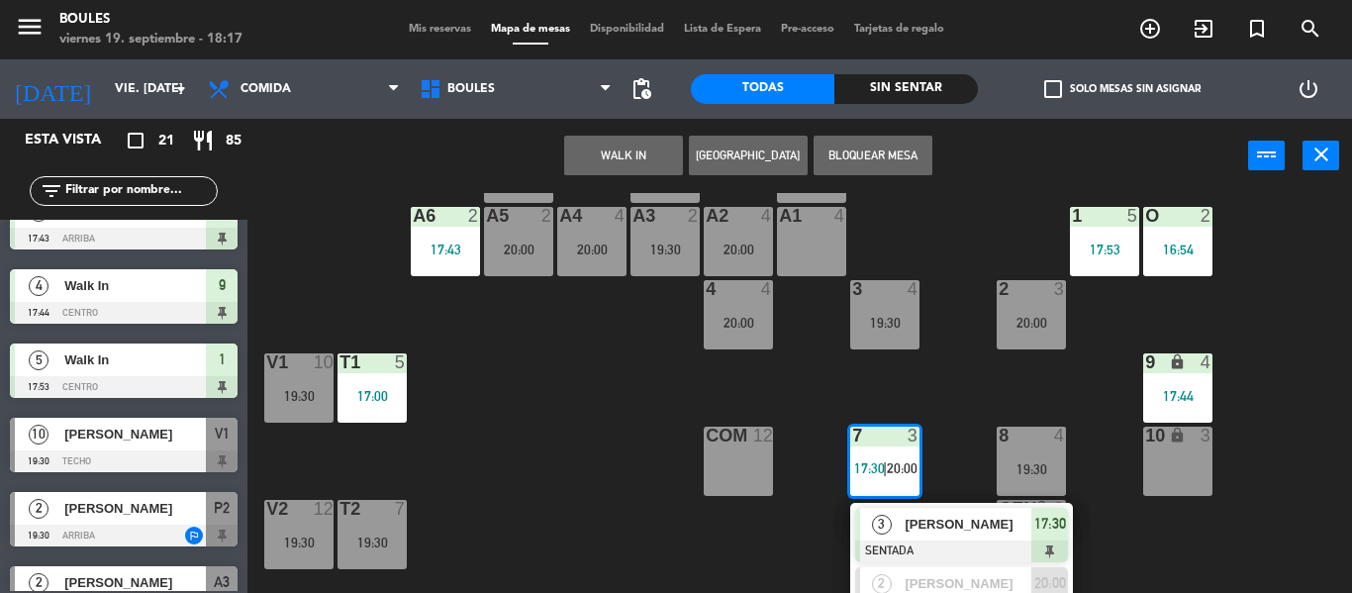
drag, startPoint x: 913, startPoint y: 574, endPoint x: 889, endPoint y: 584, distance: 26.6
click at [889, 584] on div "2 [PERSON_NAME] ASIGNADA 20:00" at bounding box center [961, 594] width 252 height 64
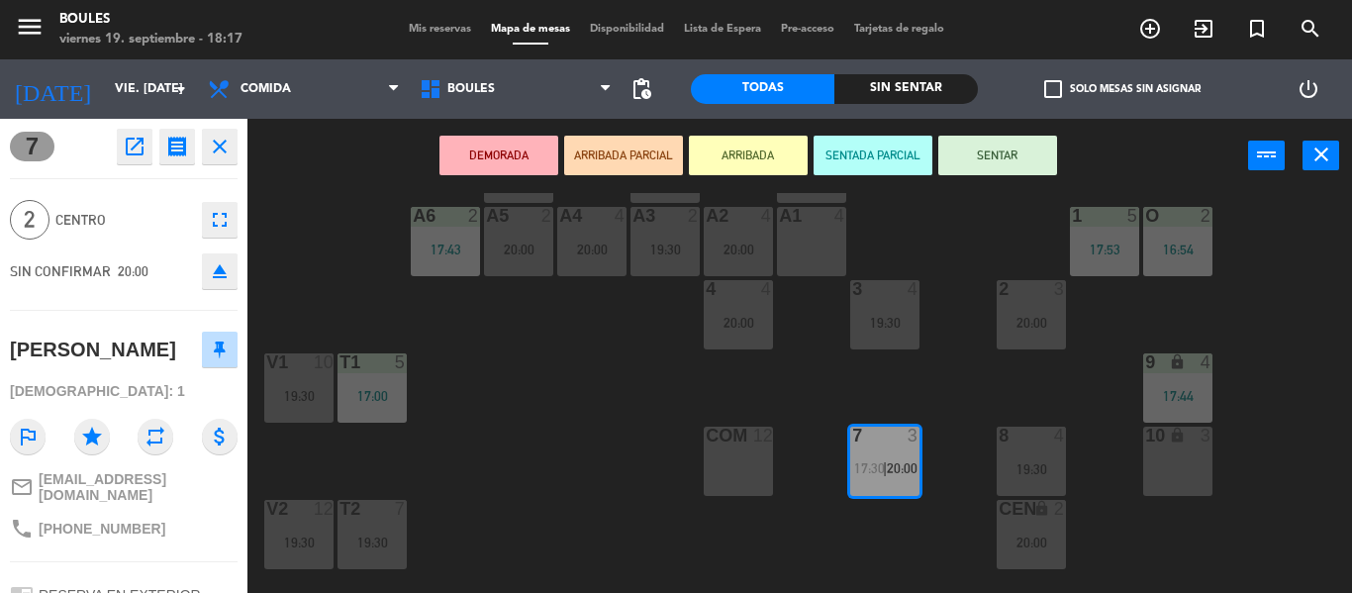
drag, startPoint x: 1181, startPoint y: 439, endPoint x: 1166, endPoint y: 483, distance: 46.3
click at [1166, 483] on div "10 lock 3" at bounding box center [1177, 460] width 69 height 69
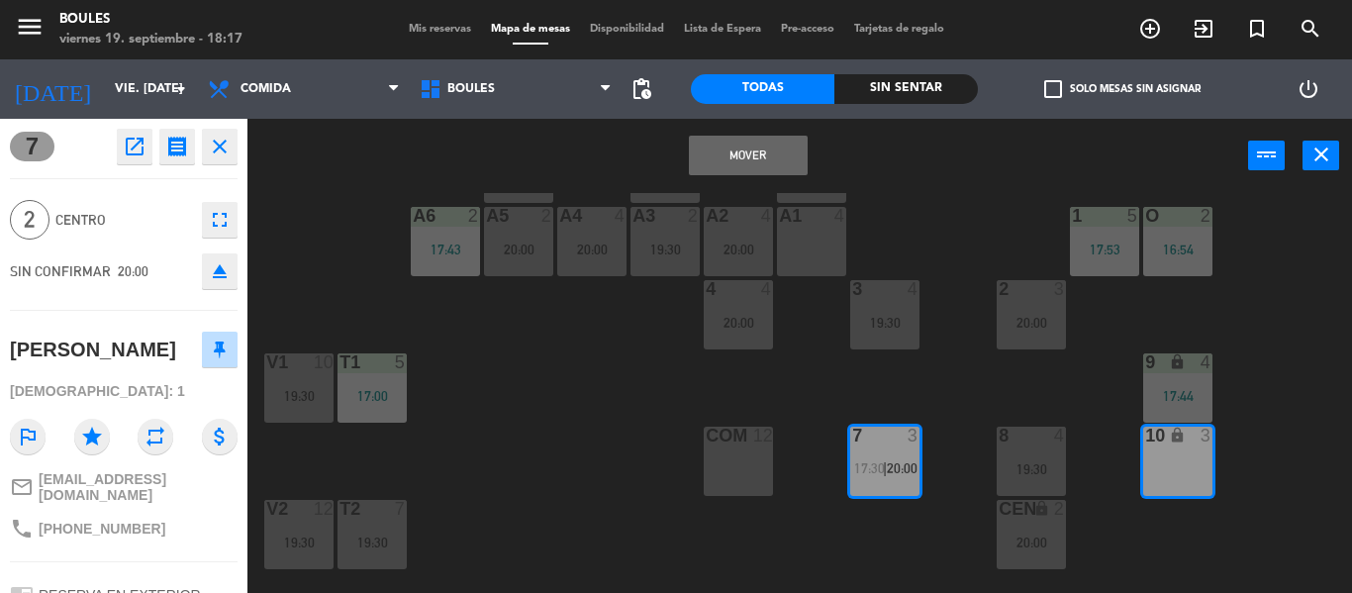
click at [765, 166] on button "Mover" at bounding box center [748, 156] width 119 height 40
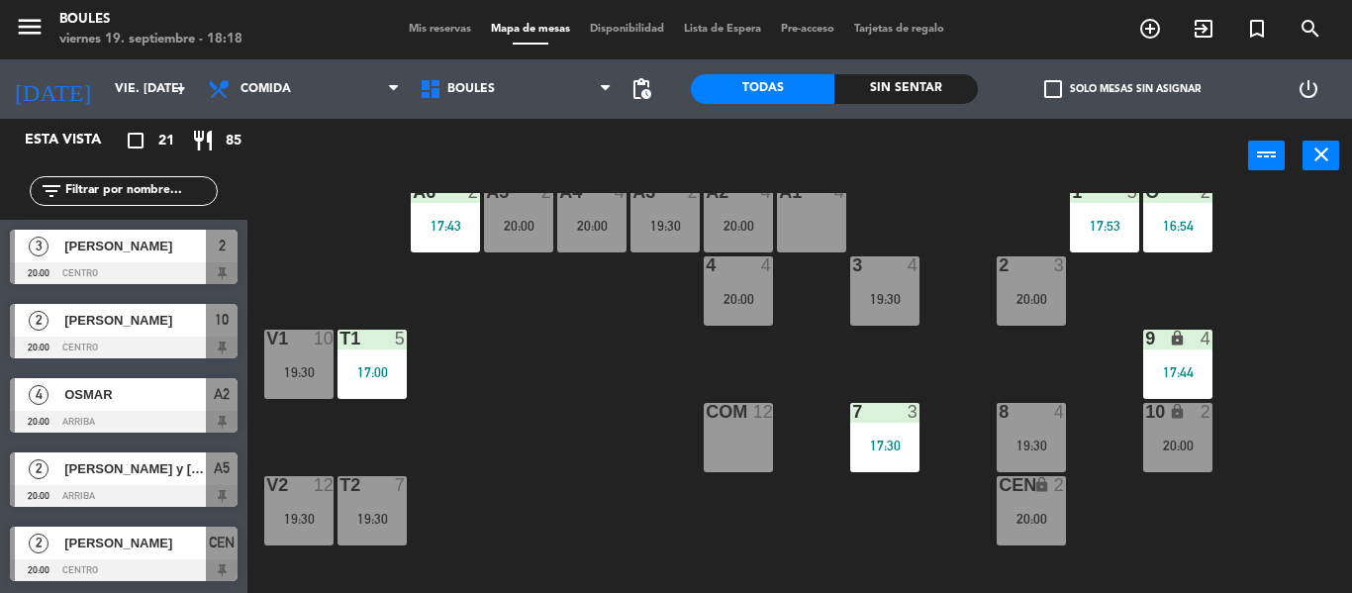
scroll to position [118, 0]
drag, startPoint x: 318, startPoint y: 503, endPoint x: 786, endPoint y: 380, distance: 483.8
click at [786, 380] on div "P1 2 20:00 P2 2 19:30 A11 lock 2 A5 2 20:00 A6 2 17:43 A4 4 20:00 A3 2 19:30 A2…" at bounding box center [806, 393] width 1090 height 400
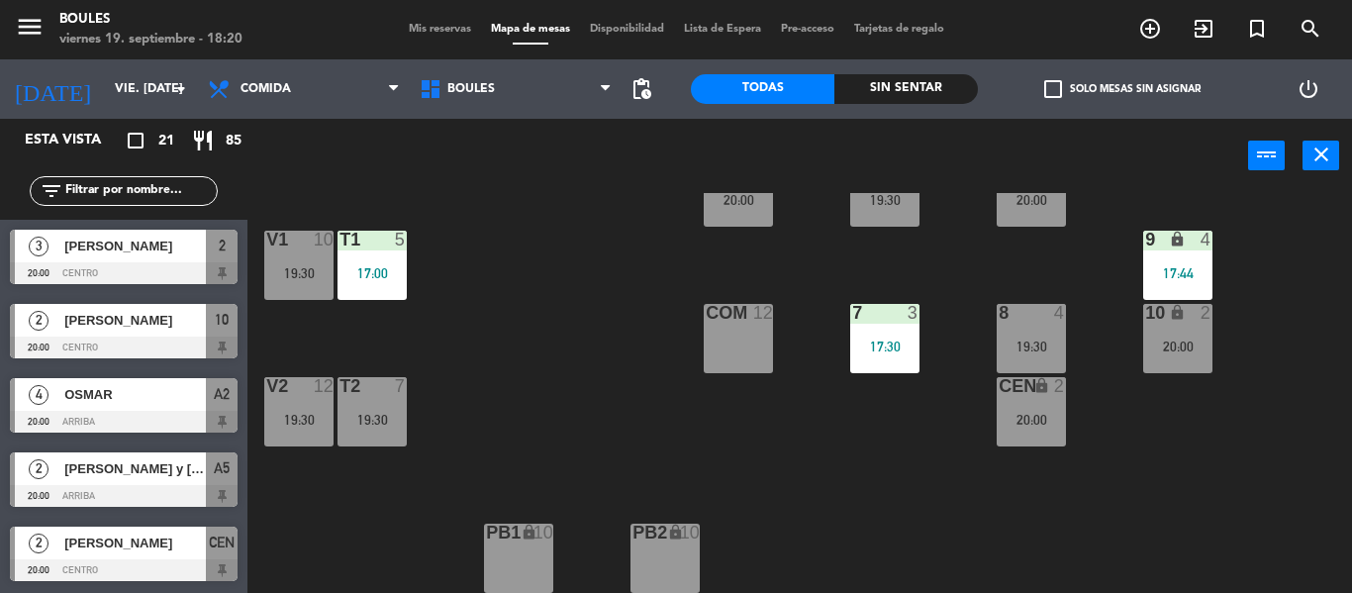
scroll to position [0, 0]
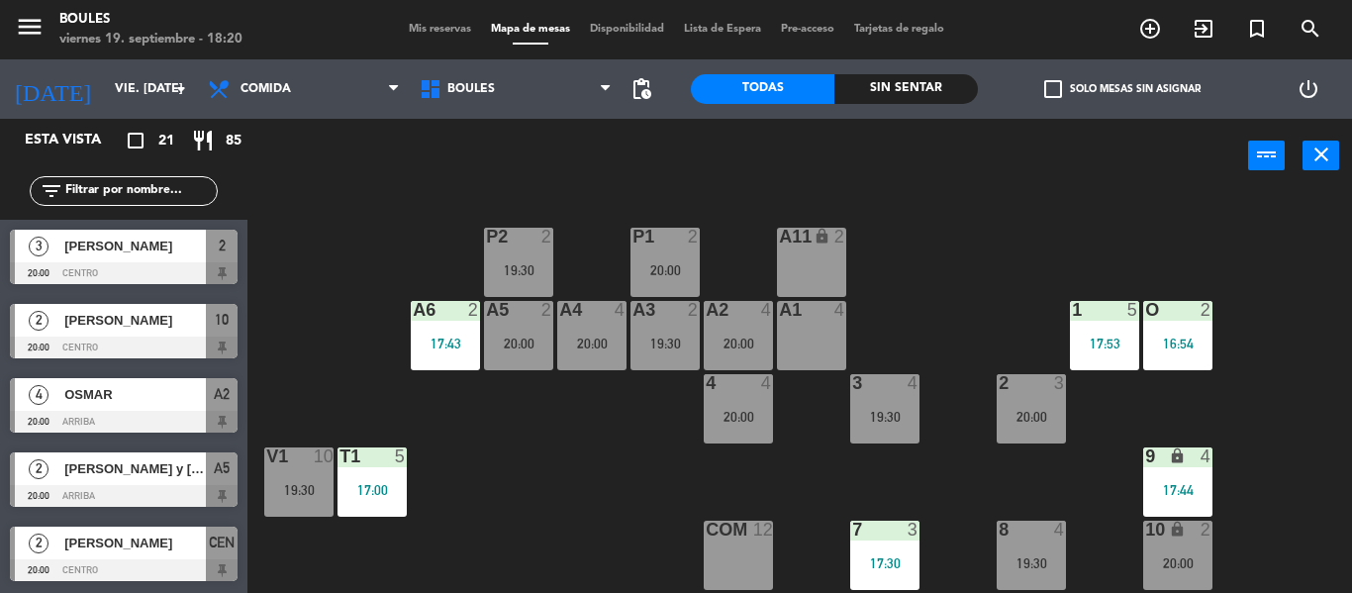
click at [819, 333] on div "A1 4" at bounding box center [811, 335] width 69 height 69
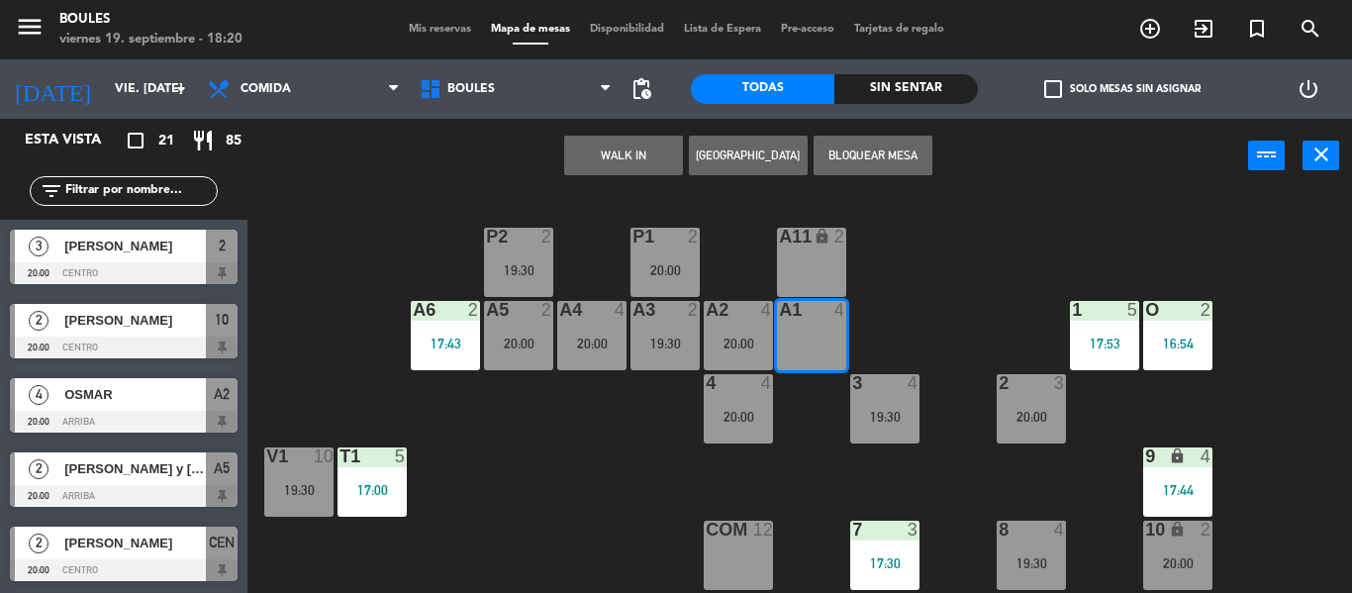
click at [729, 167] on button "[GEOGRAPHIC_DATA]" at bounding box center [748, 156] width 119 height 40
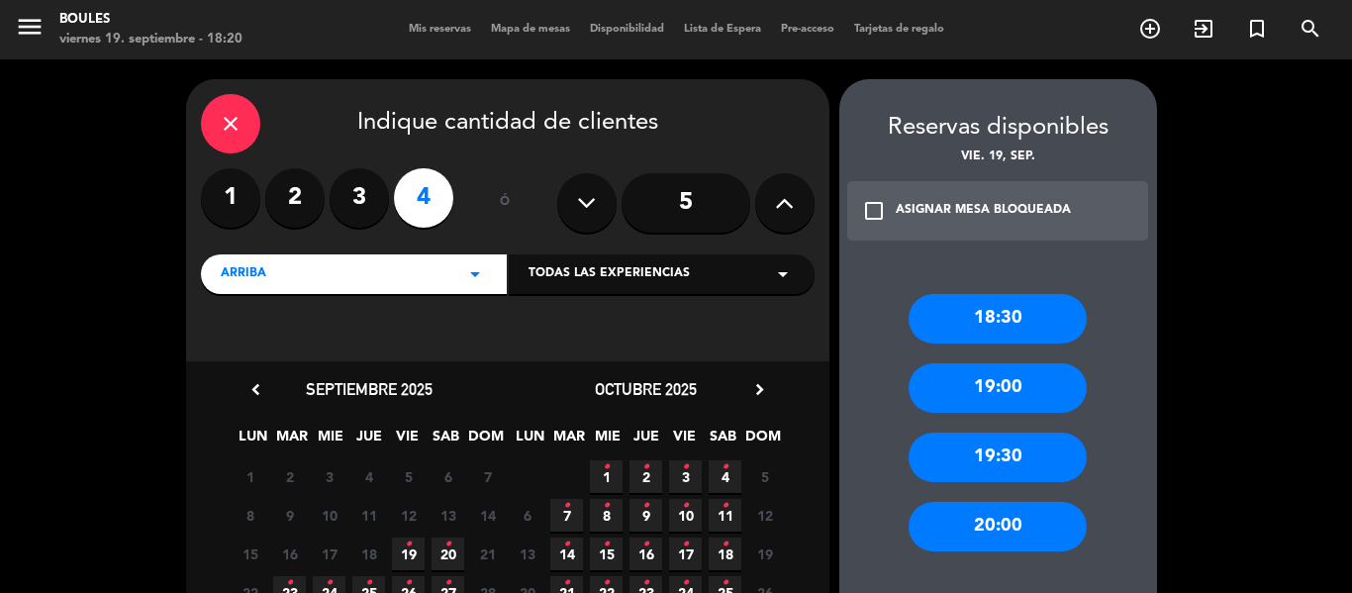
click at [979, 538] on div "20:00" at bounding box center [997, 526] width 178 height 49
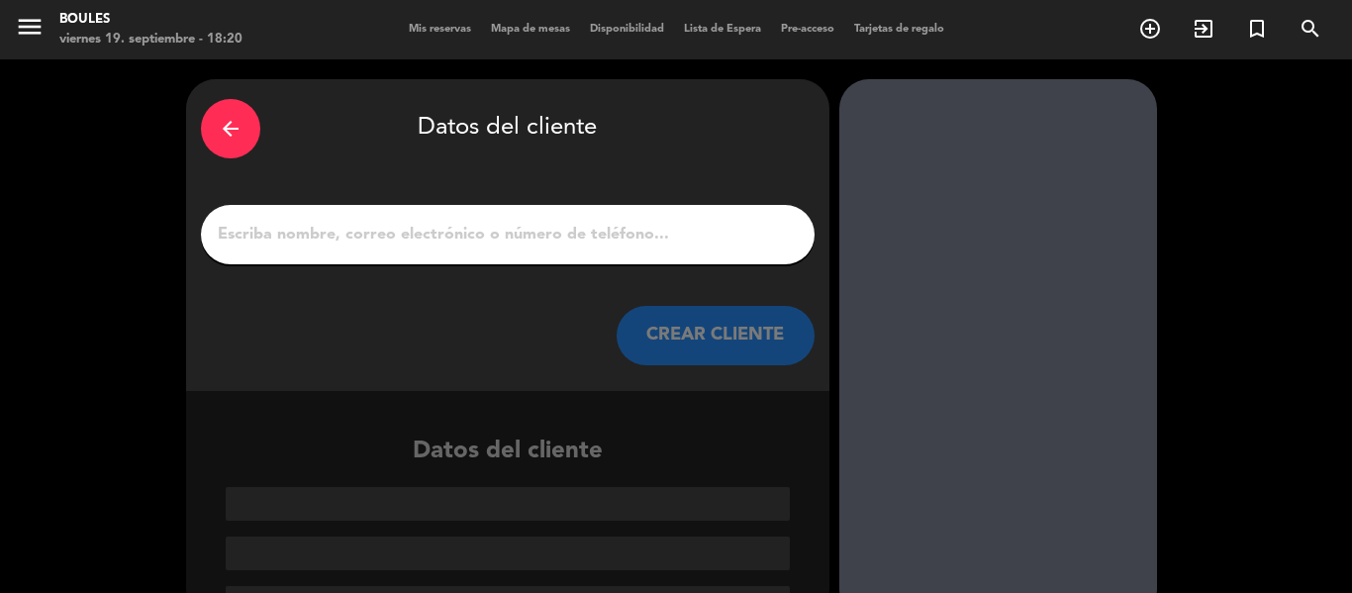
click at [711, 235] on input "1" at bounding box center [508, 235] width 584 height 28
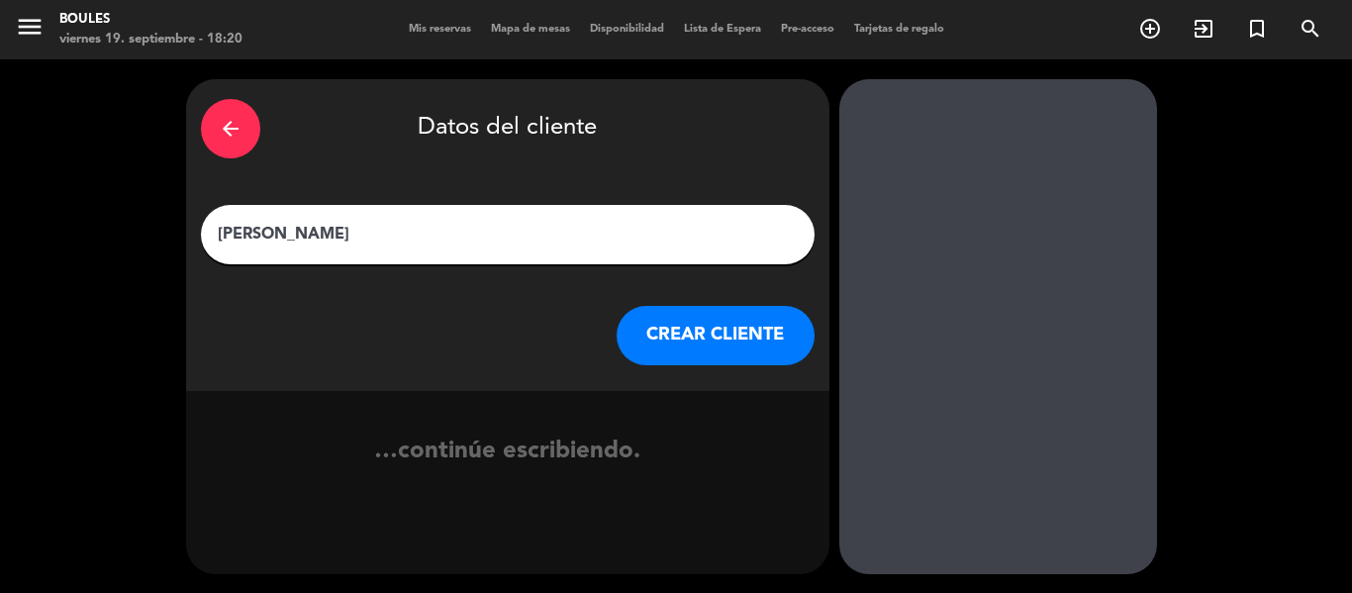
type input "[PERSON_NAME]"
click at [664, 365] on div "arrow_back Datos del cliente [PERSON_NAME] CLIENTE" at bounding box center [507, 235] width 643 height 312
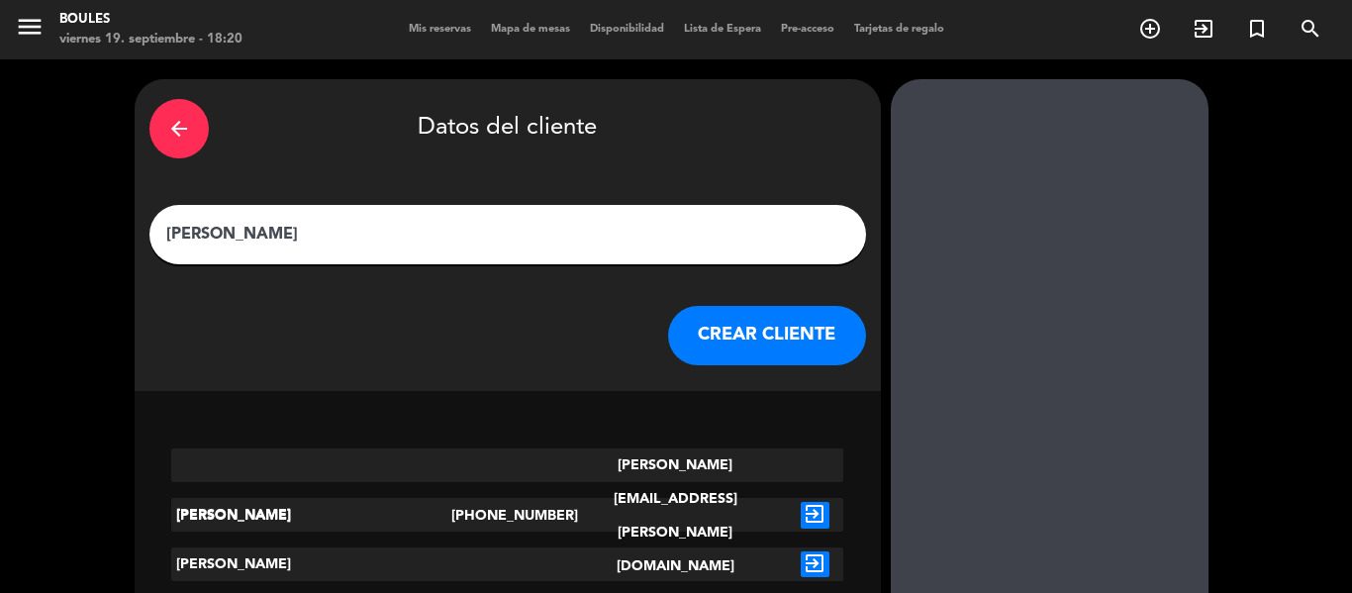
click at [692, 347] on button "CREAR CLIENTE" at bounding box center [767, 335] width 198 height 59
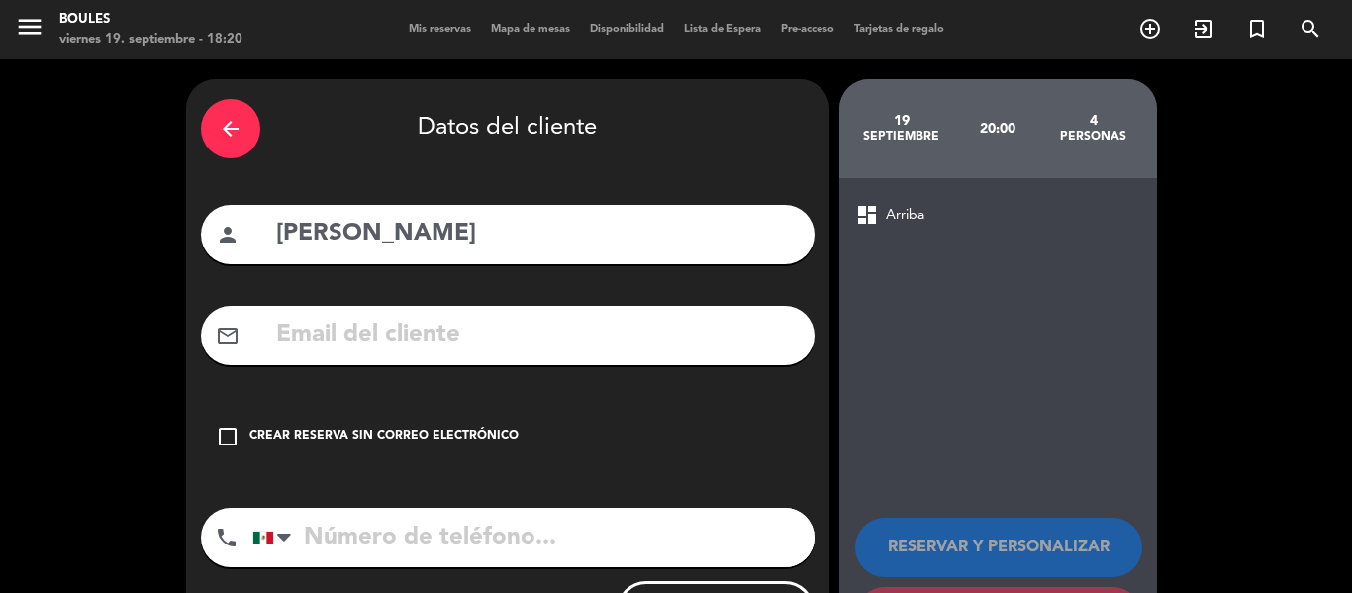
click at [387, 443] on div "Crear reserva sin correo electrónico" at bounding box center [383, 436] width 269 height 20
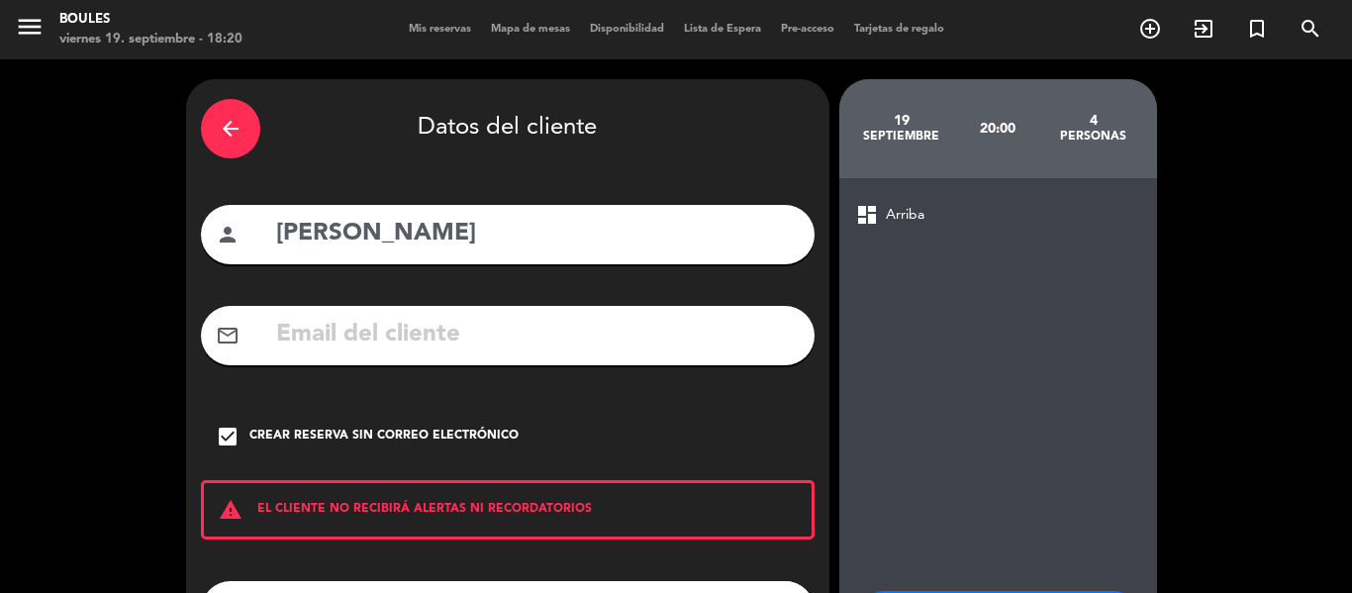
scroll to position [170, 0]
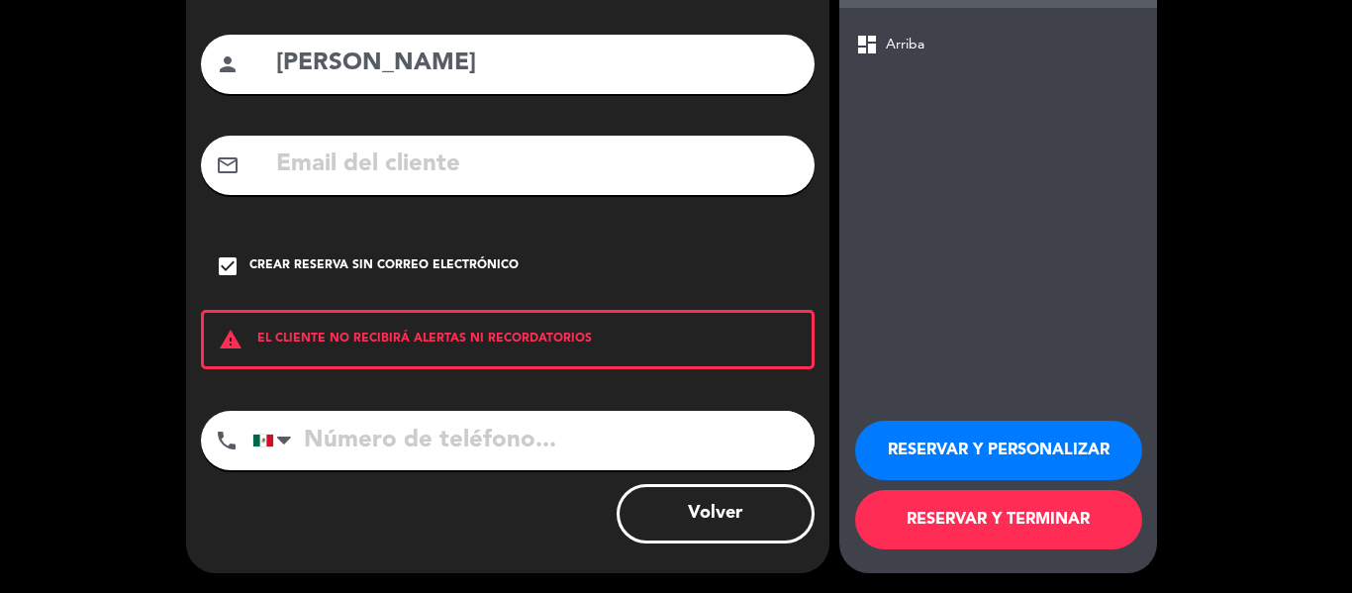
click at [952, 513] on button "RESERVAR Y TERMINAR" at bounding box center [998, 519] width 287 height 59
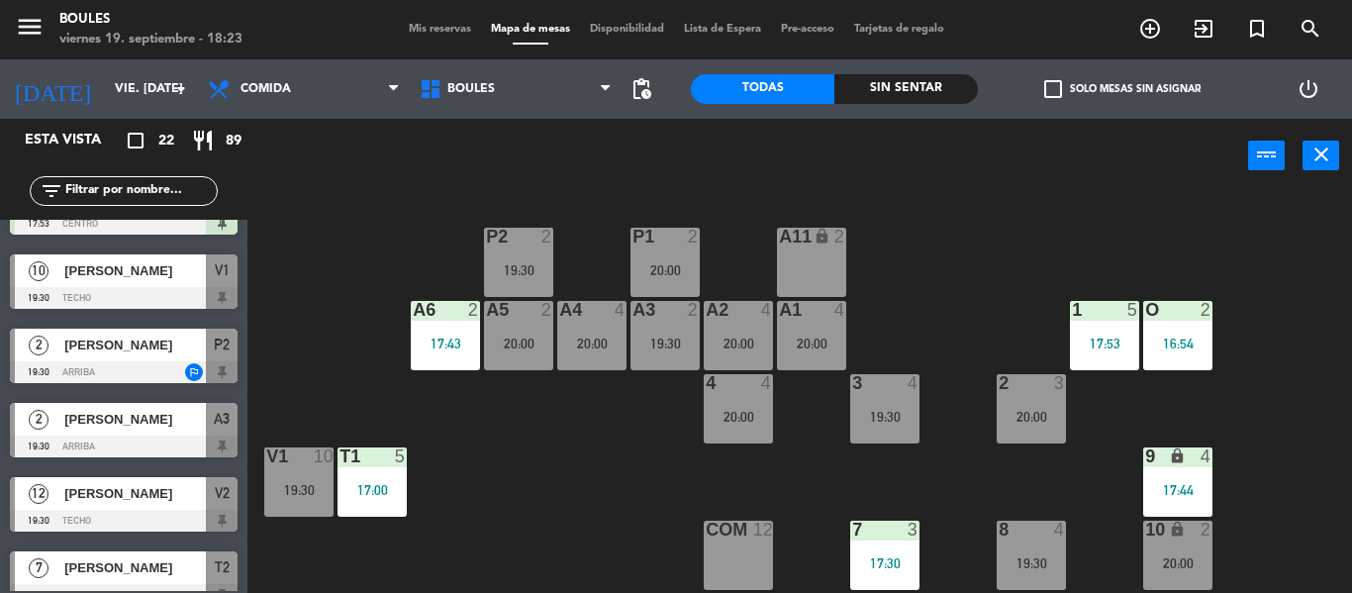
scroll to position [420, 0]
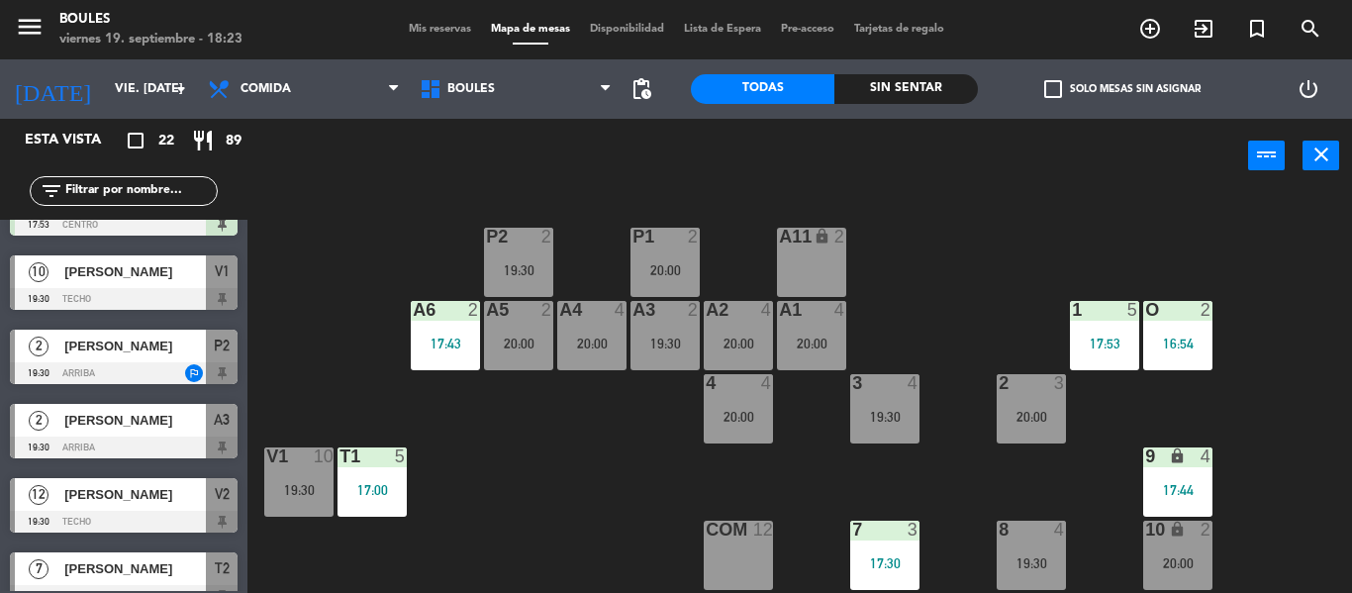
click at [181, 305] on div "10 [PERSON_NAME] 19:30 Techo V1" at bounding box center [123, 282] width 247 height 74
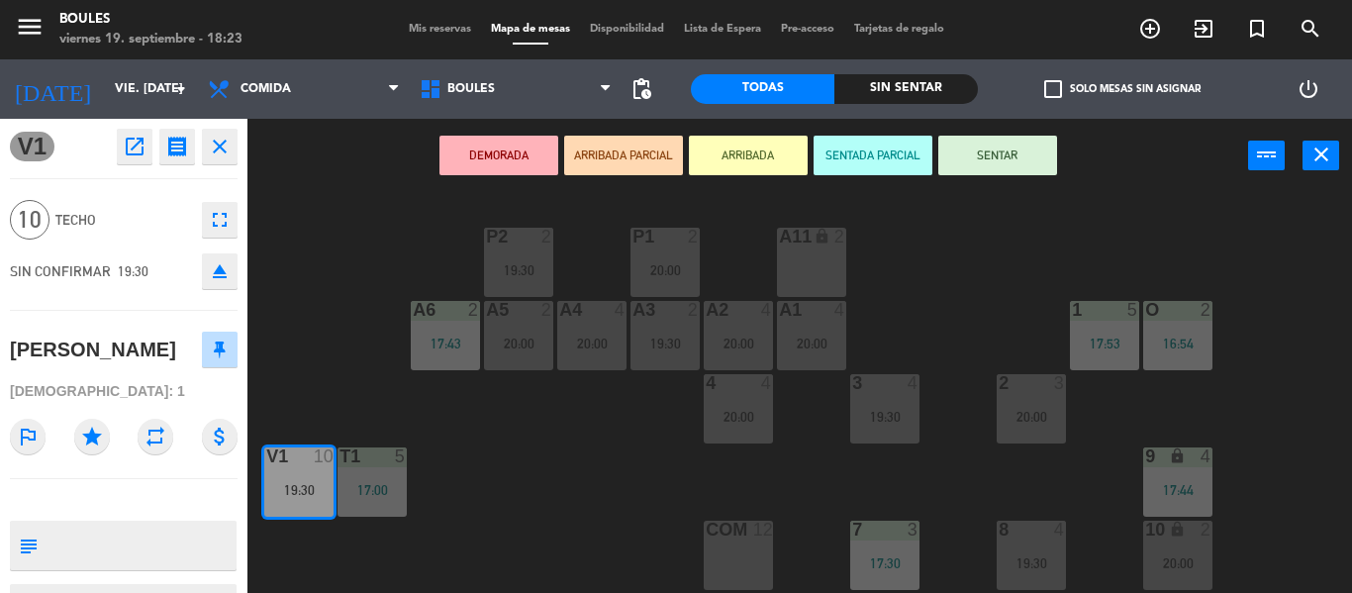
click at [1016, 166] on button "SENTAR" at bounding box center [997, 156] width 119 height 40
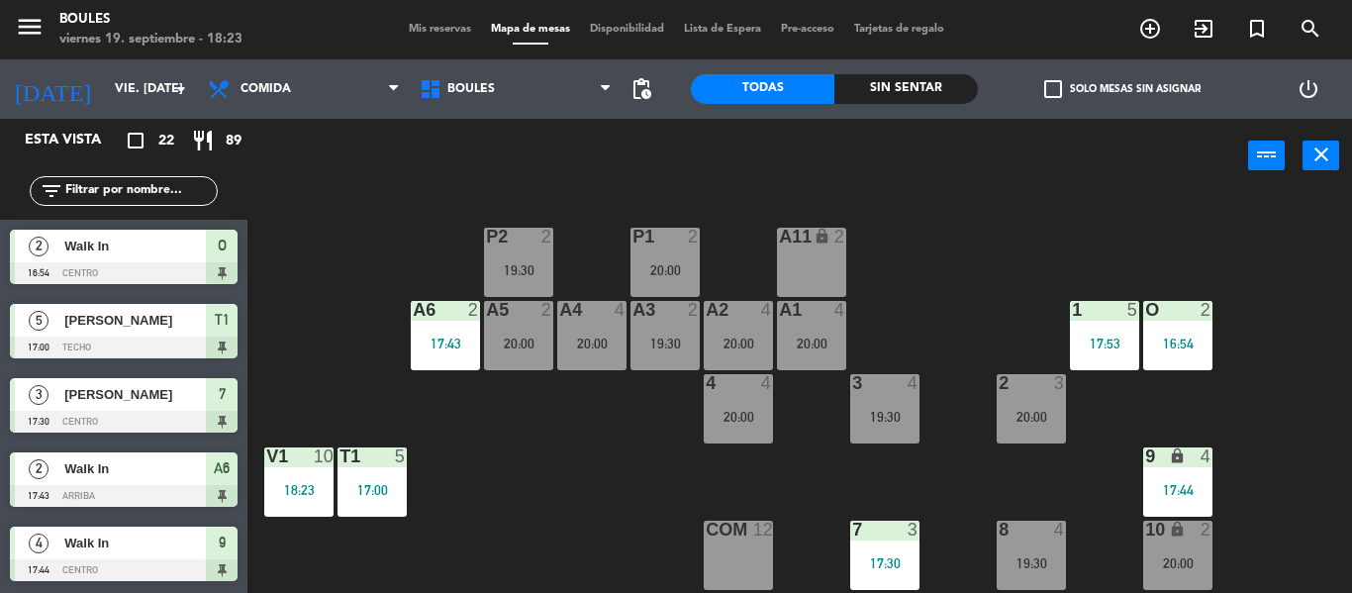
scroll to position [0, 0]
click at [305, 467] on div "V1 10" at bounding box center [298, 457] width 69 height 20
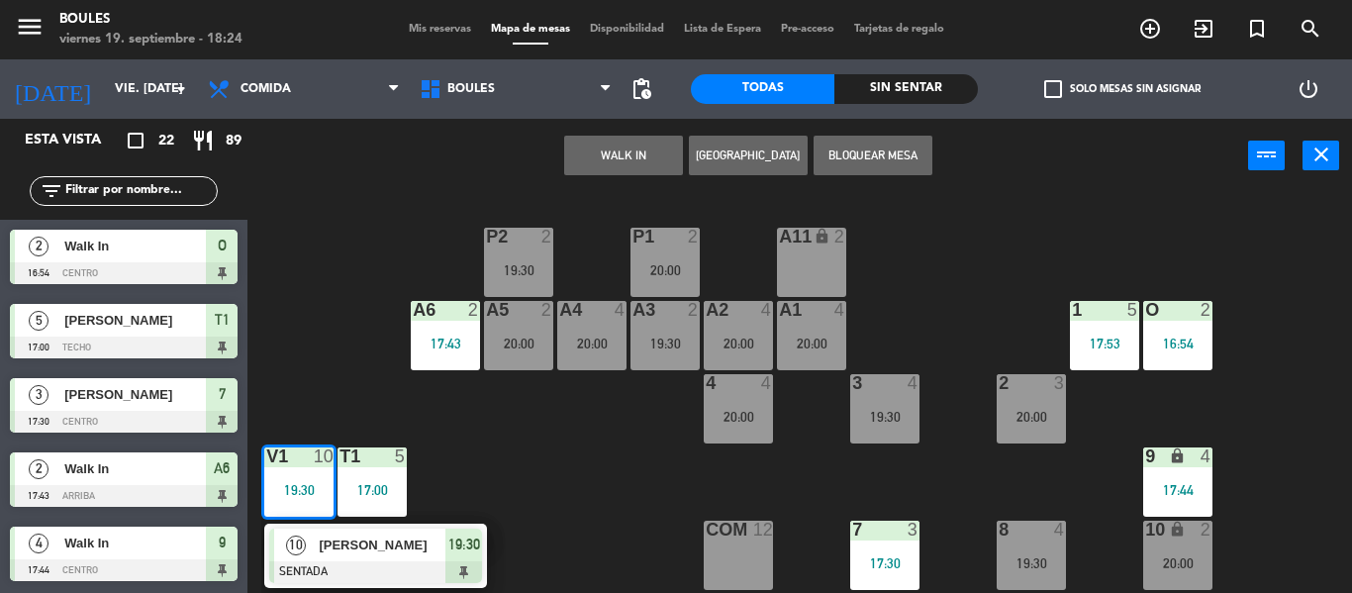
click at [298, 329] on div "P1 2 20:00 P2 2 19:30 A11 lock 2 A5 2 20:00 A6 2 17:43 A4 4 20:00 A3 2 19:30 A2…" at bounding box center [806, 393] width 1090 height 400
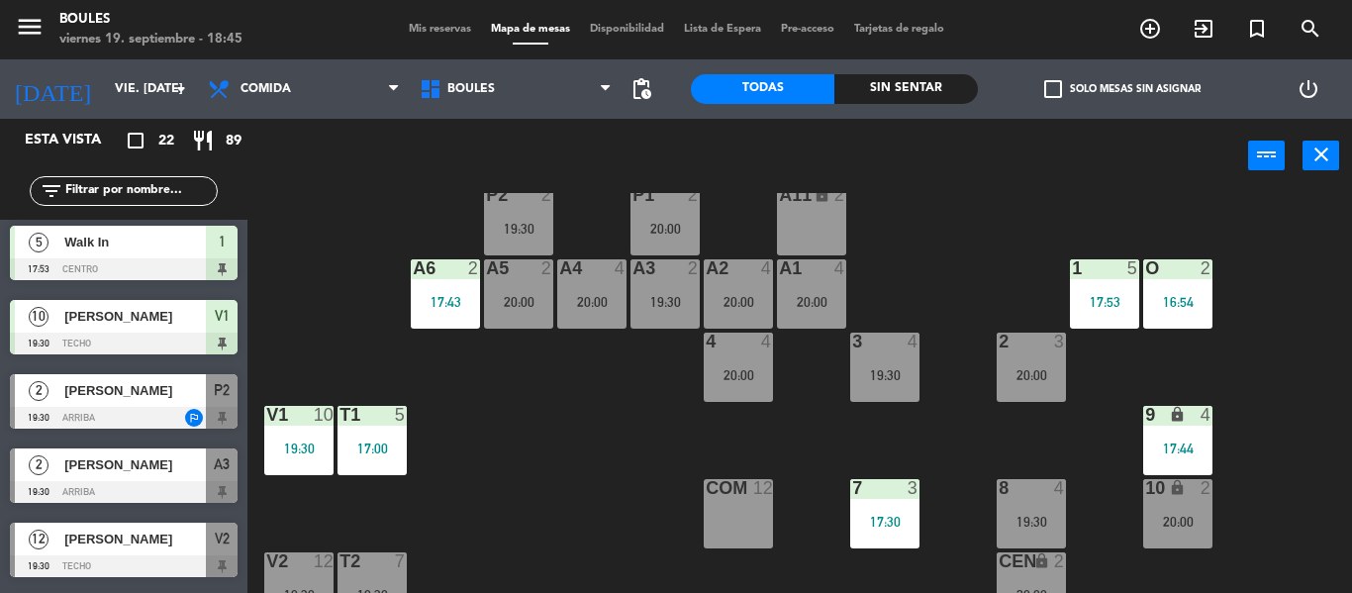
scroll to position [203, 0]
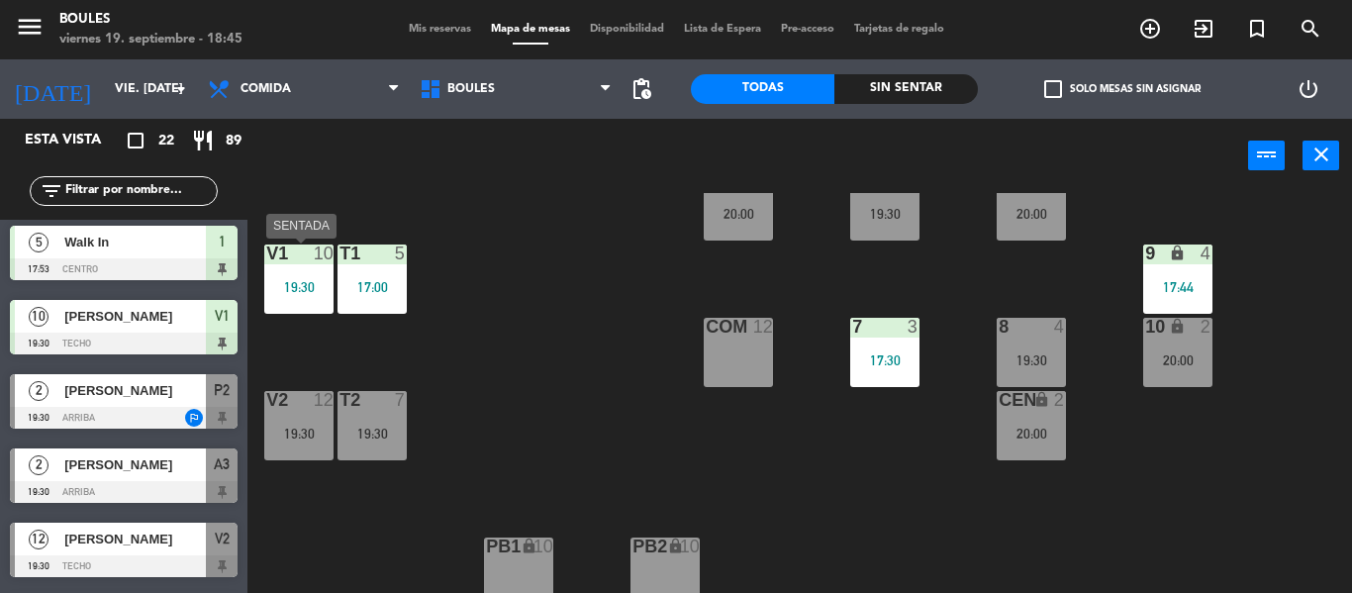
click at [306, 279] on div "19:30" at bounding box center [298, 286] width 69 height 15
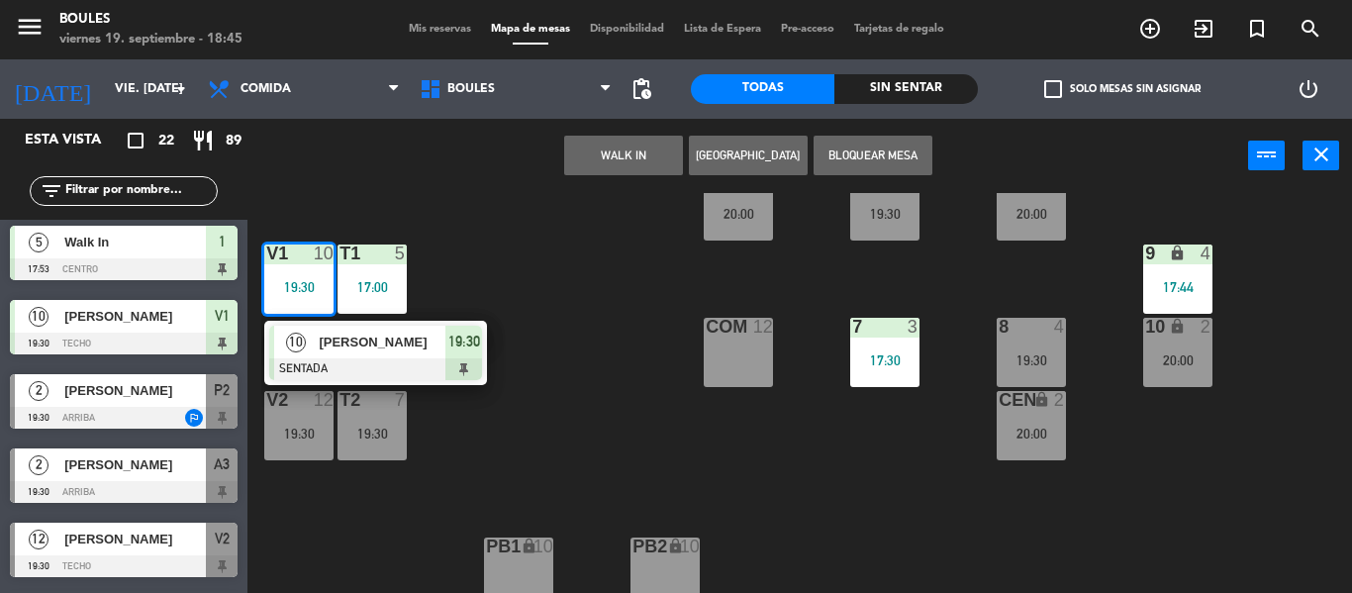
click at [550, 393] on div "P1 2 20:00 P2 2 19:30 A11 lock 2 A5 2 20:00 A6 2 17:43 A4 4 20:00 A3 2 19:30 A2…" at bounding box center [806, 393] width 1090 height 400
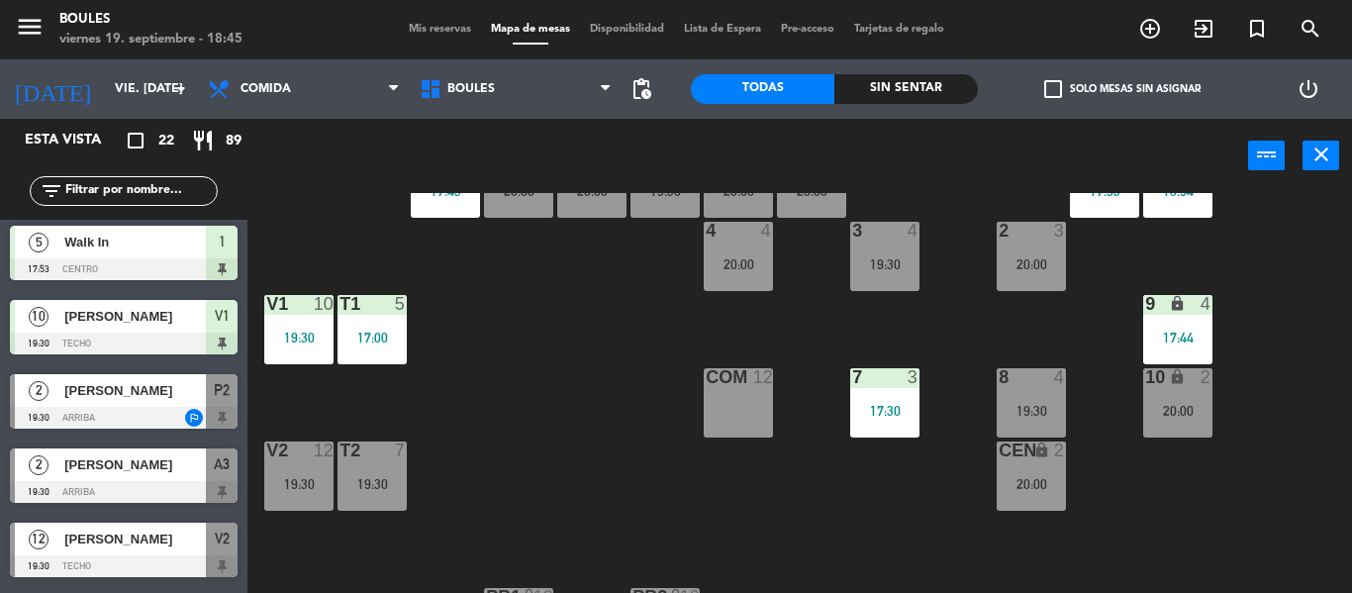
scroll to position [76, 0]
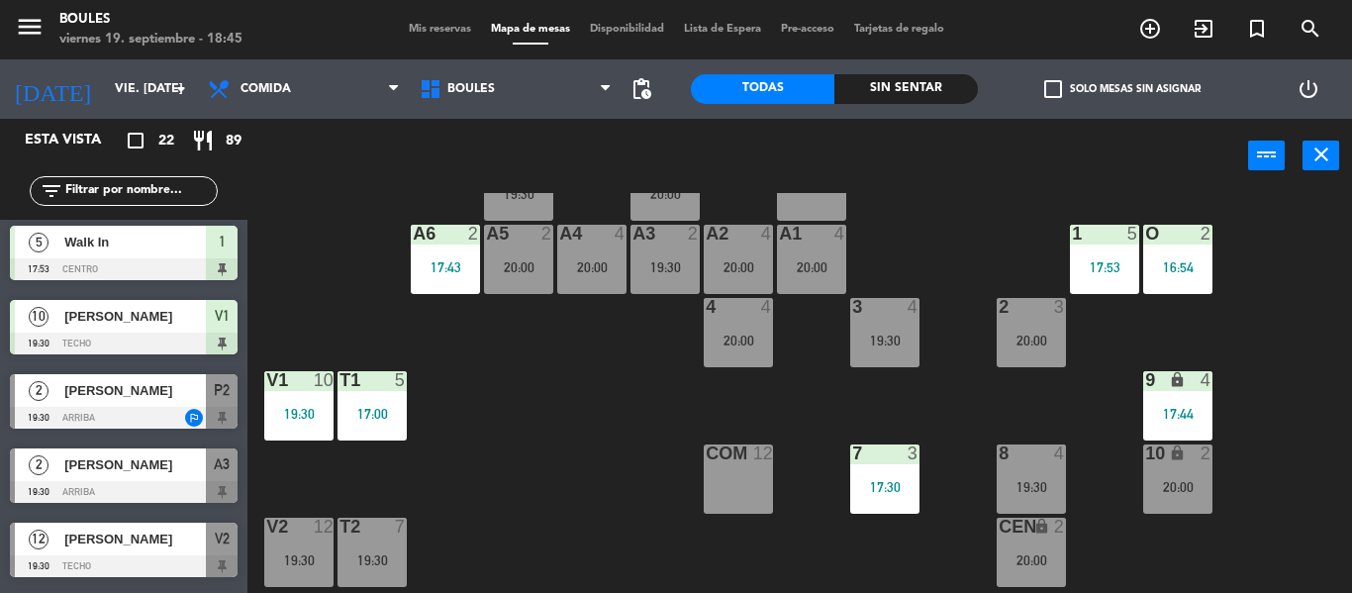
click at [1046, 351] on div "2 3 20:00" at bounding box center [1030, 332] width 69 height 69
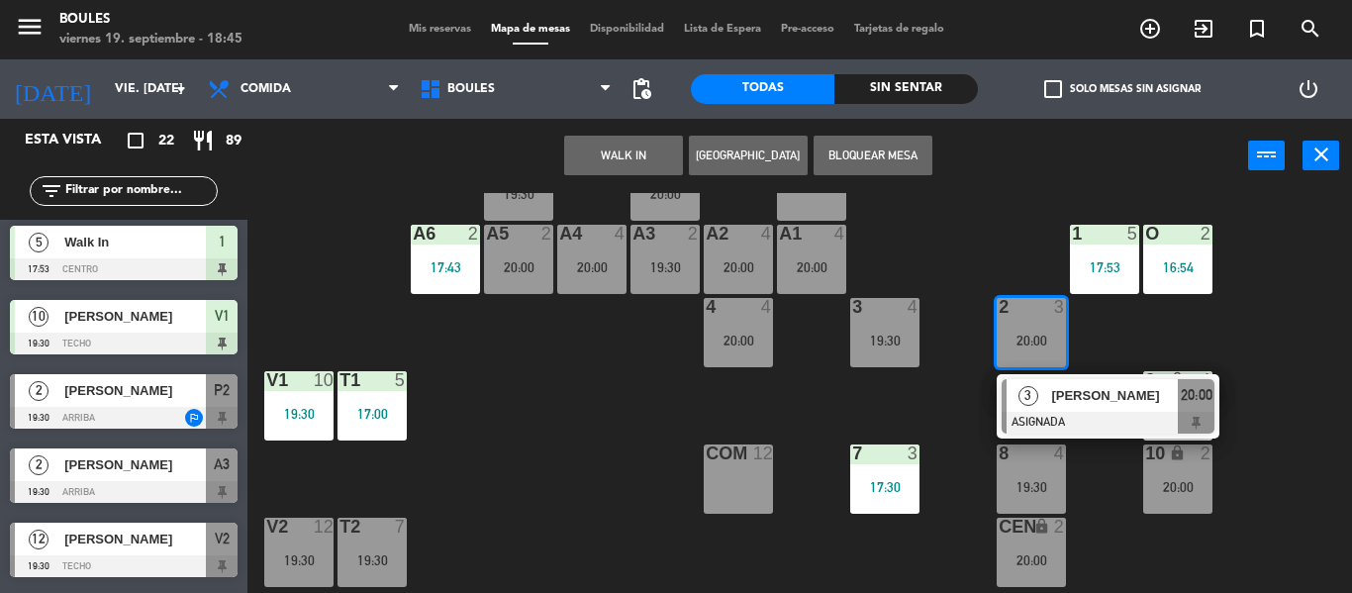
click at [1075, 414] on div at bounding box center [1107, 423] width 213 height 22
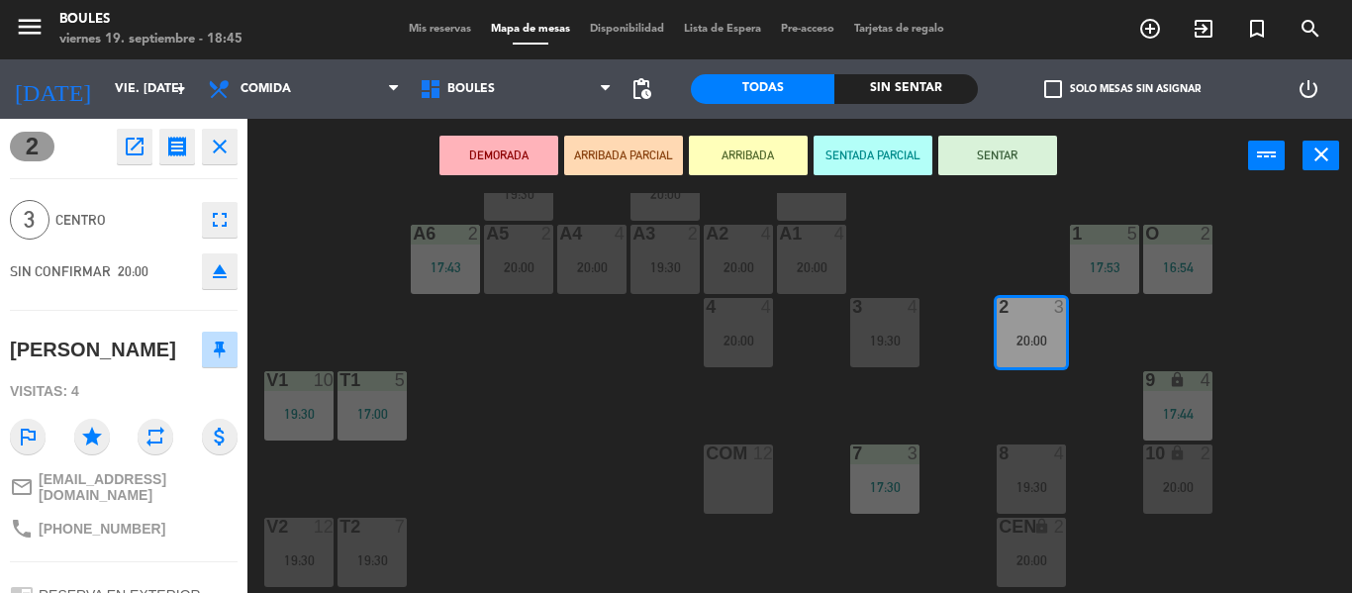
click at [895, 493] on div "17:30" at bounding box center [884, 487] width 69 height 14
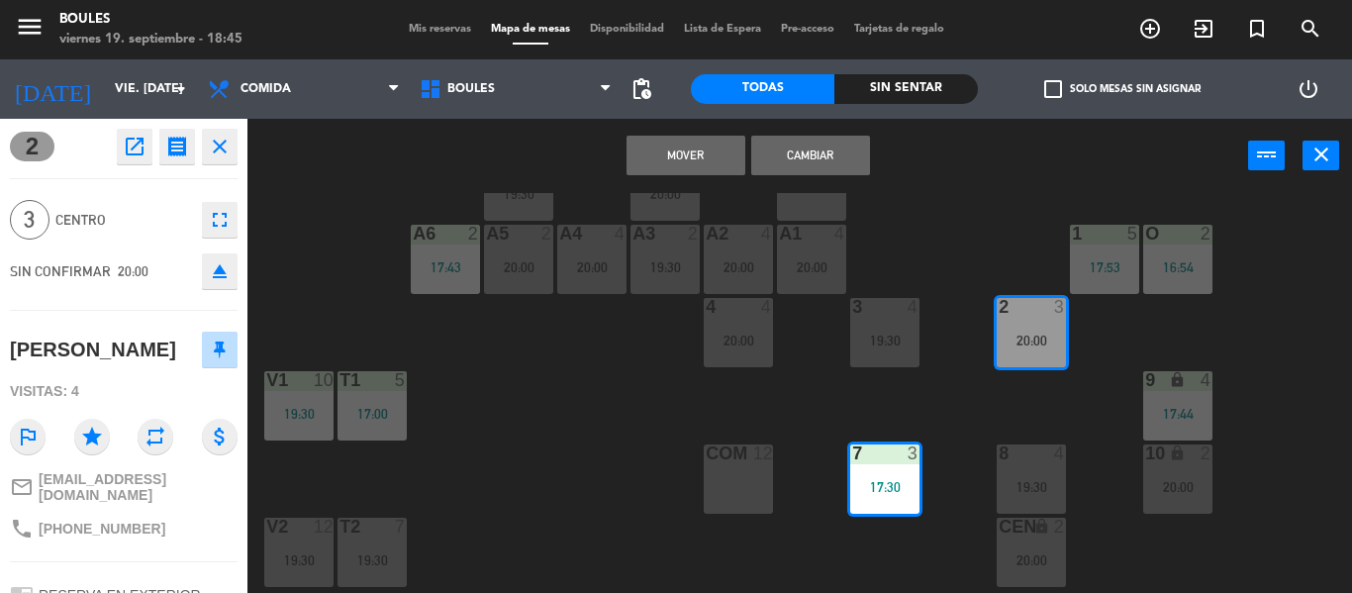
click at [726, 170] on button "Mover" at bounding box center [685, 156] width 119 height 40
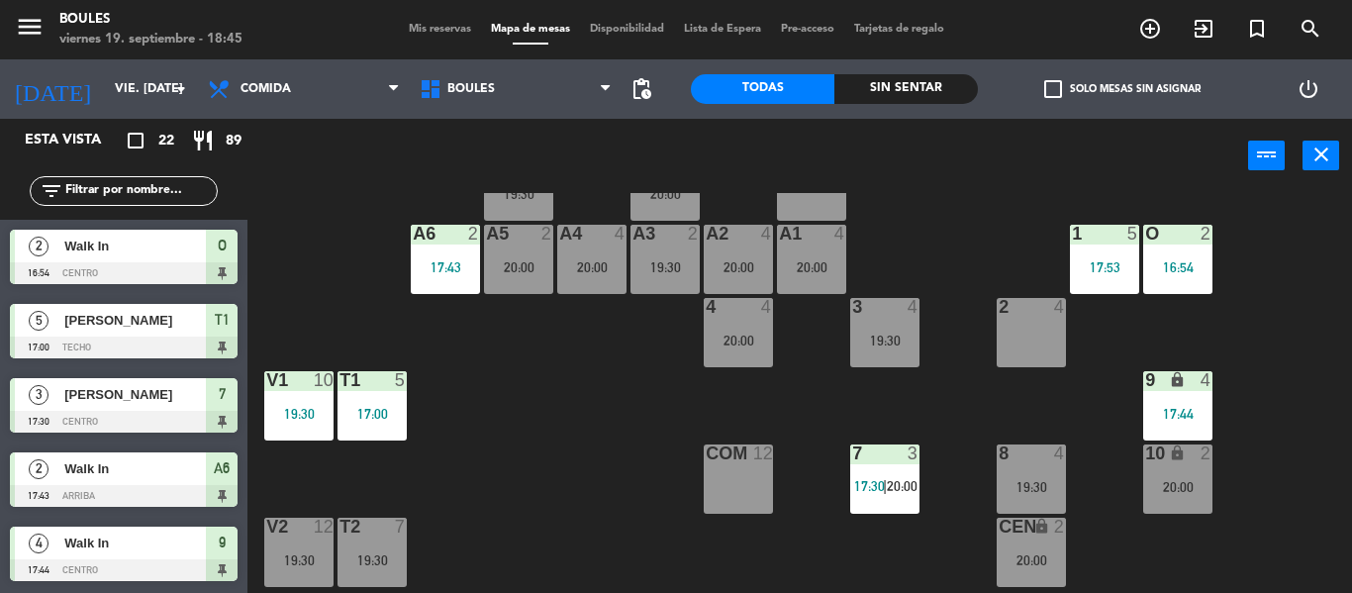
scroll to position [135, 0]
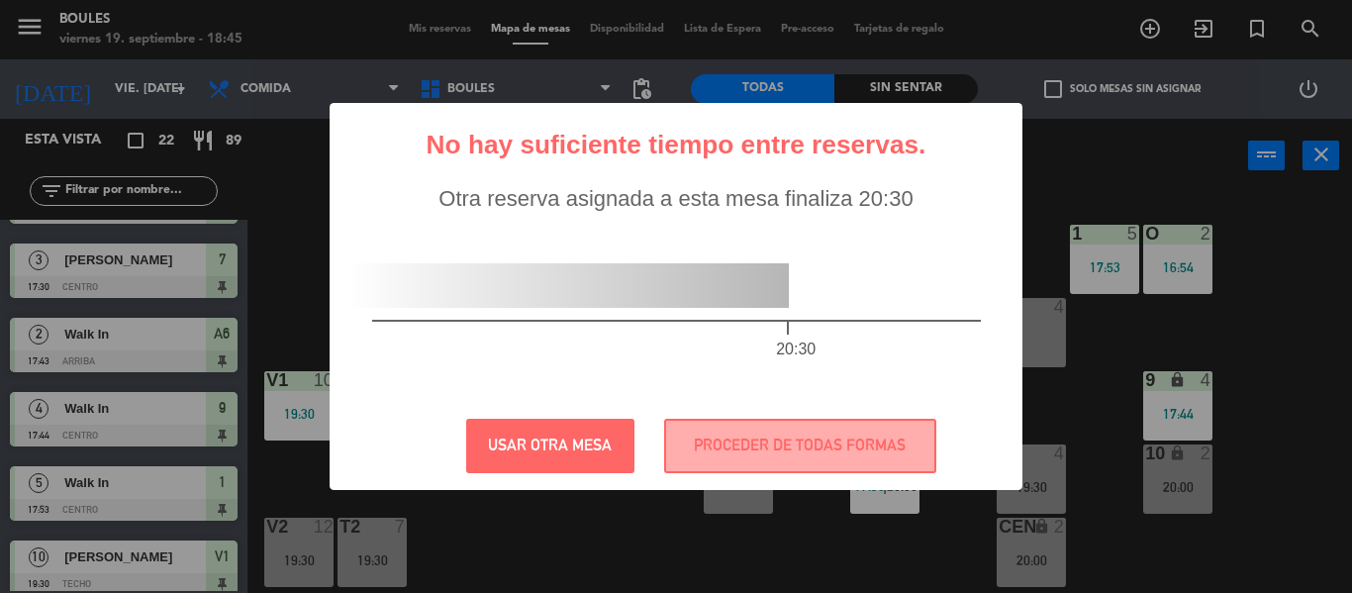
click at [1035, 317] on div "? ! i No hay suficiente tiempo entre reservas. × Otra reserva asignada a esta m…" at bounding box center [676, 296] width 1352 height 593
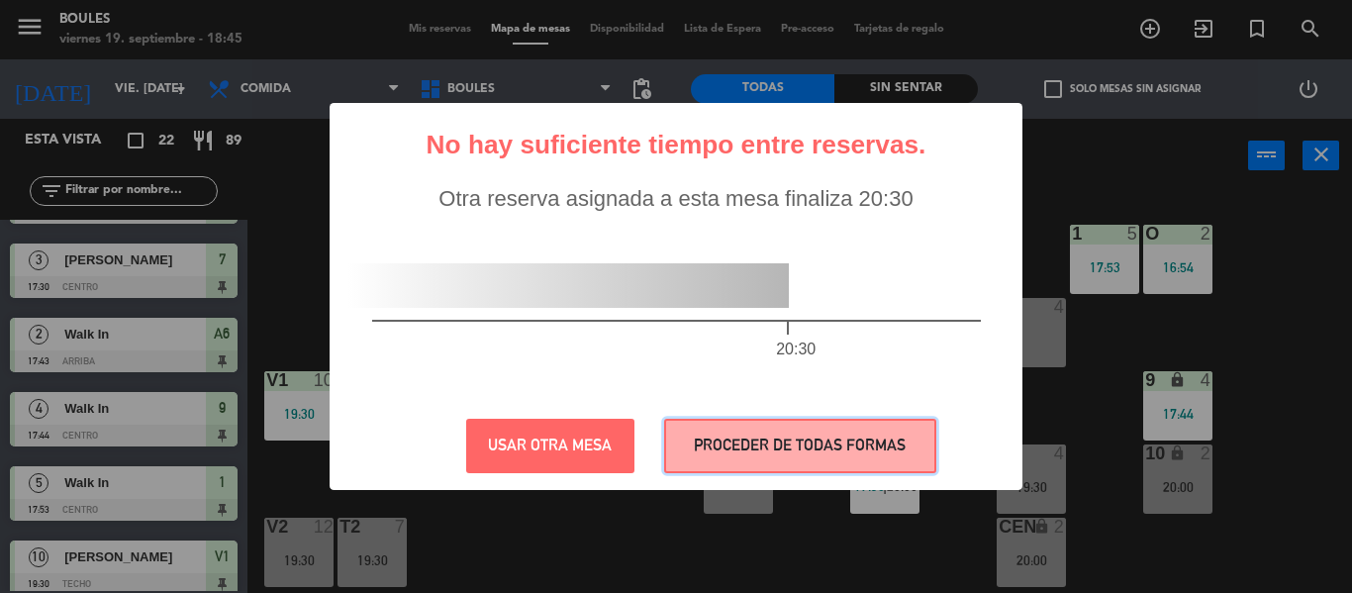
click at [810, 440] on button "PROCEDER DE TODAS FORMAS" at bounding box center [800, 446] width 272 height 54
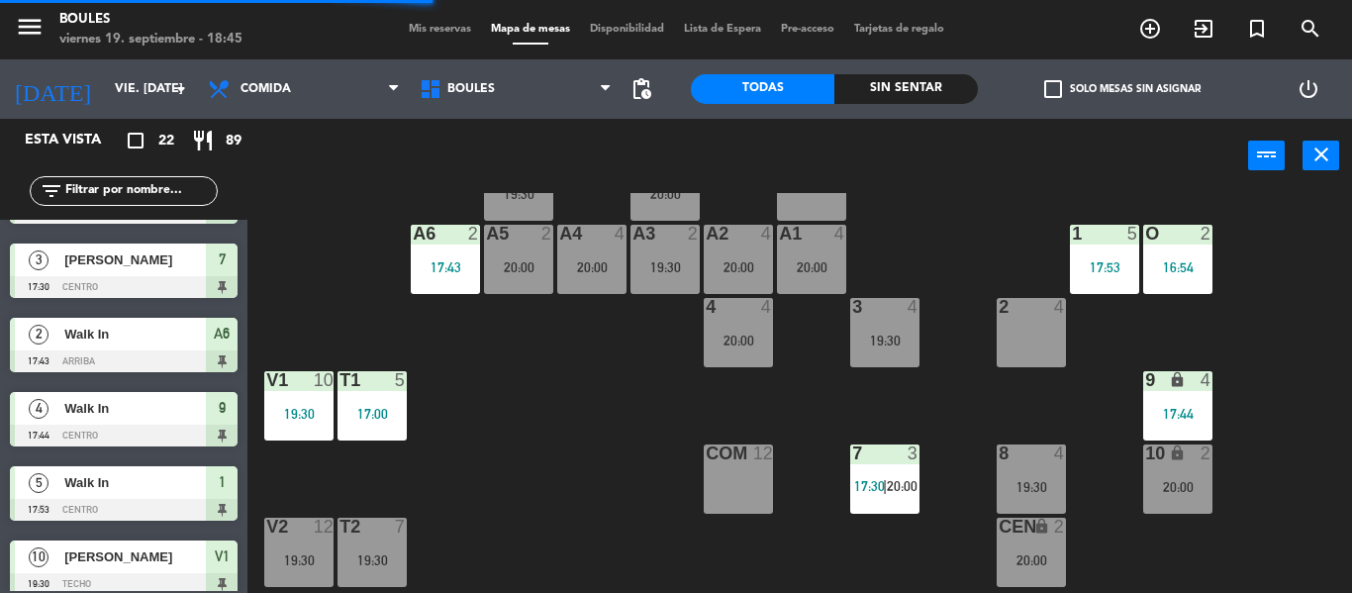
click at [1027, 314] on div at bounding box center [1030, 307] width 33 height 18
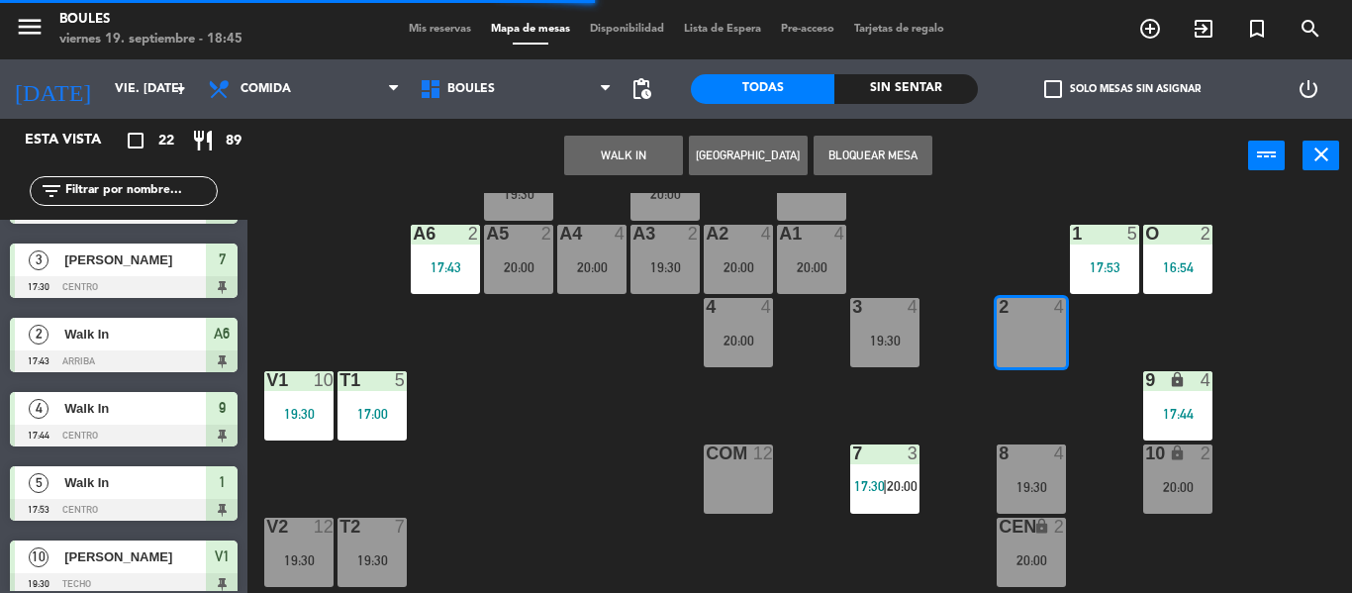
click at [735, 144] on button "[GEOGRAPHIC_DATA]" at bounding box center [748, 156] width 119 height 40
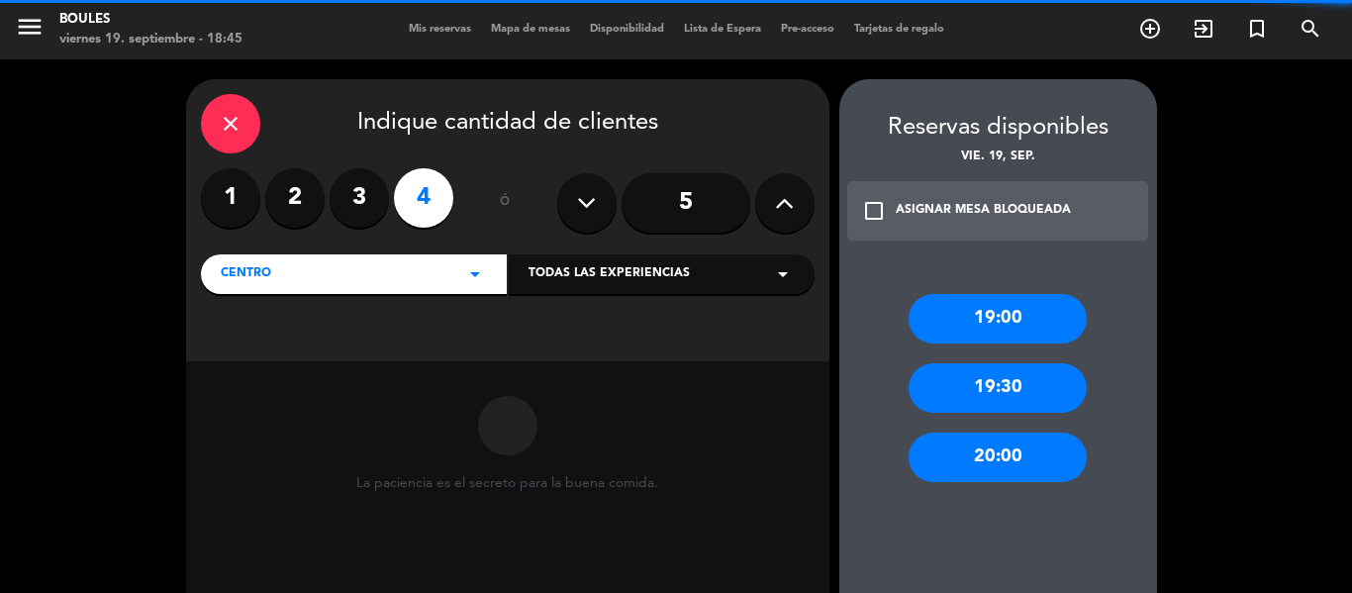
scroll to position [175, 0]
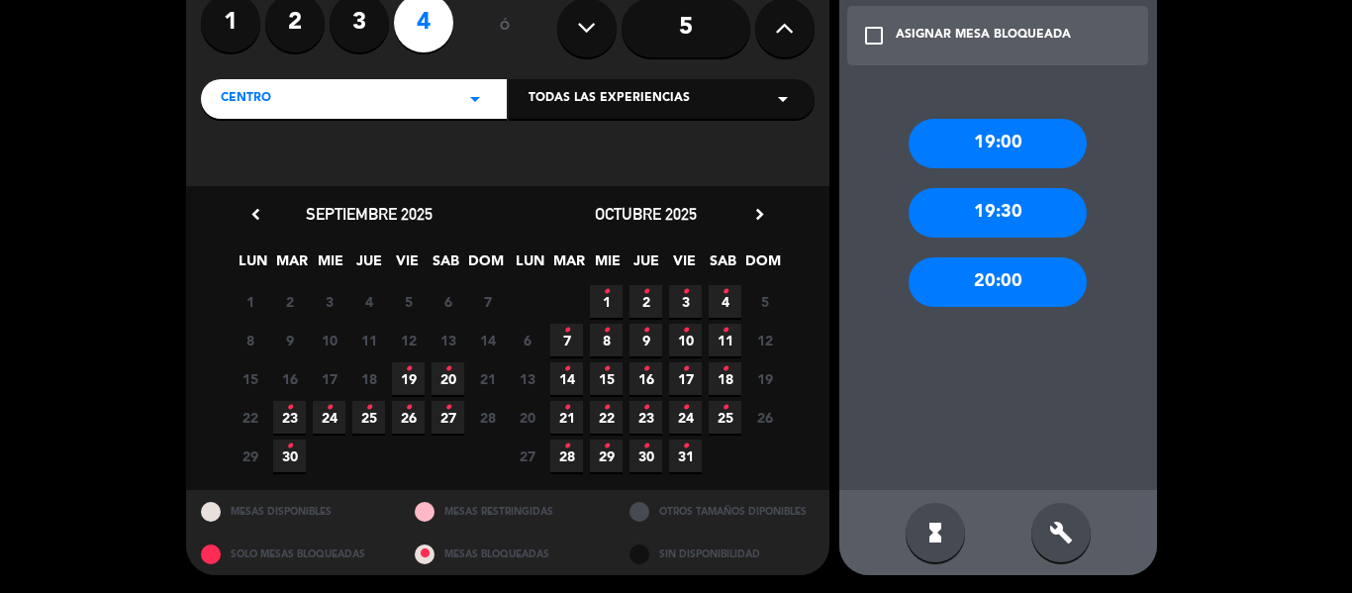
click at [409, 371] on icon "•" at bounding box center [408, 369] width 7 height 32
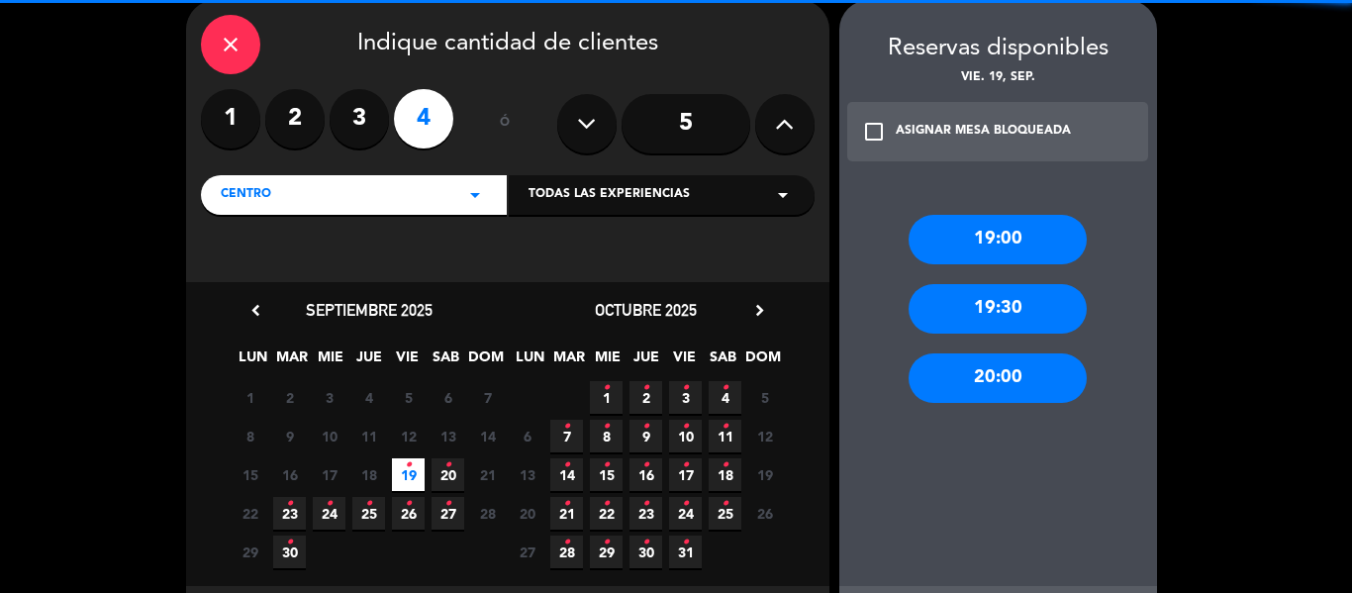
click at [1015, 353] on div "20:00" at bounding box center [997, 377] width 178 height 49
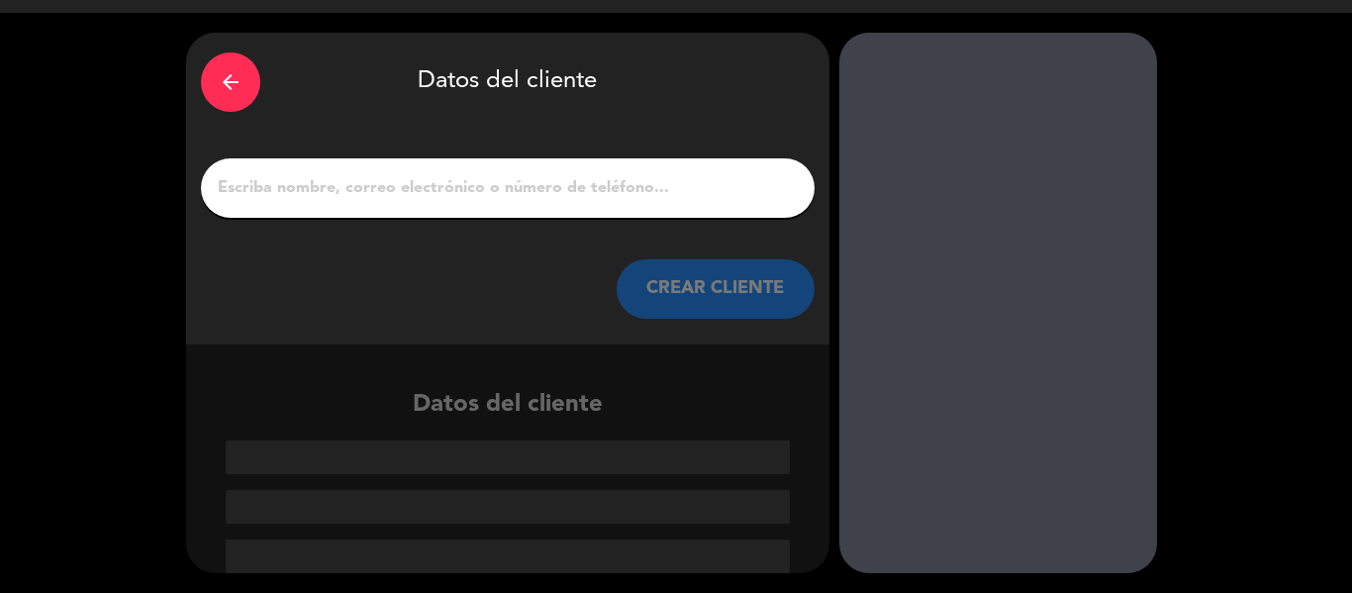
scroll to position [47, 0]
click at [618, 194] on input "1" at bounding box center [508, 188] width 584 height 28
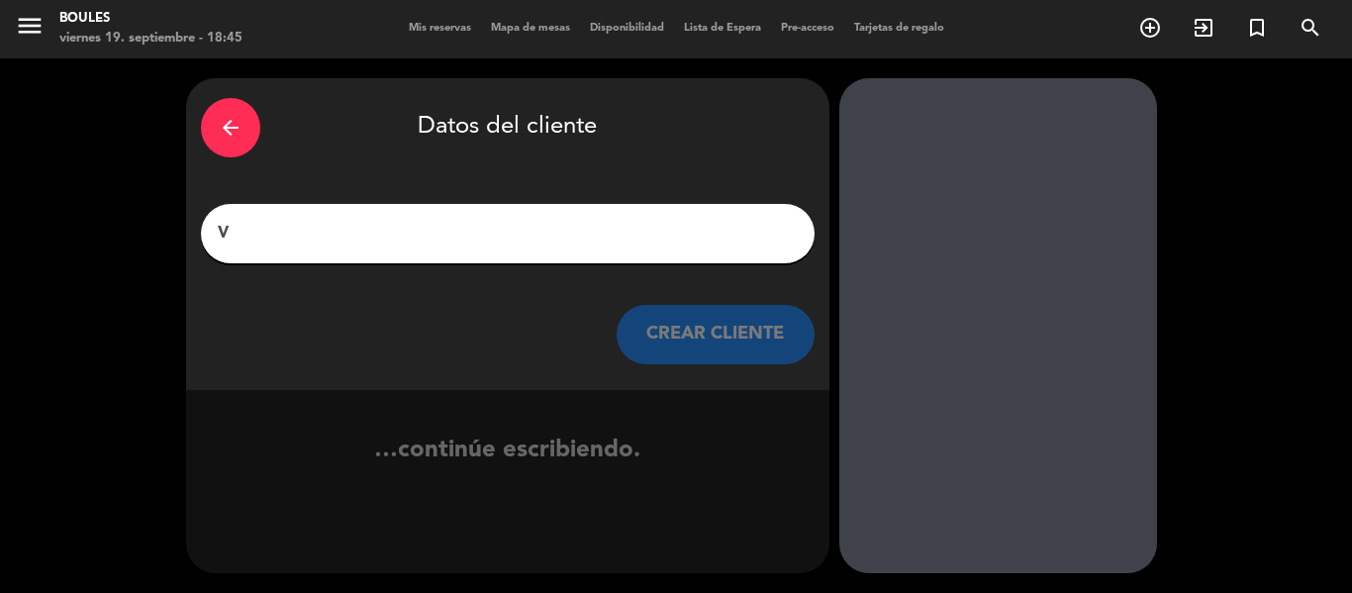
scroll to position [1, 0]
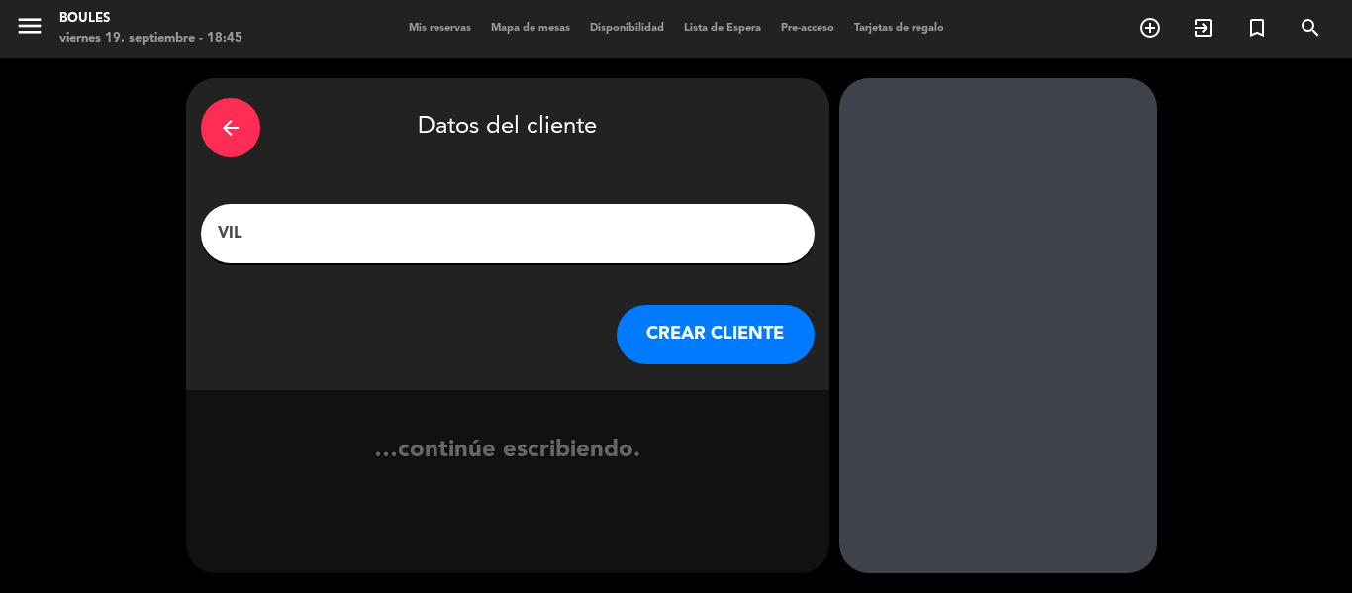
click at [230, 146] on div "arrow_back" at bounding box center [230, 127] width 59 height 59
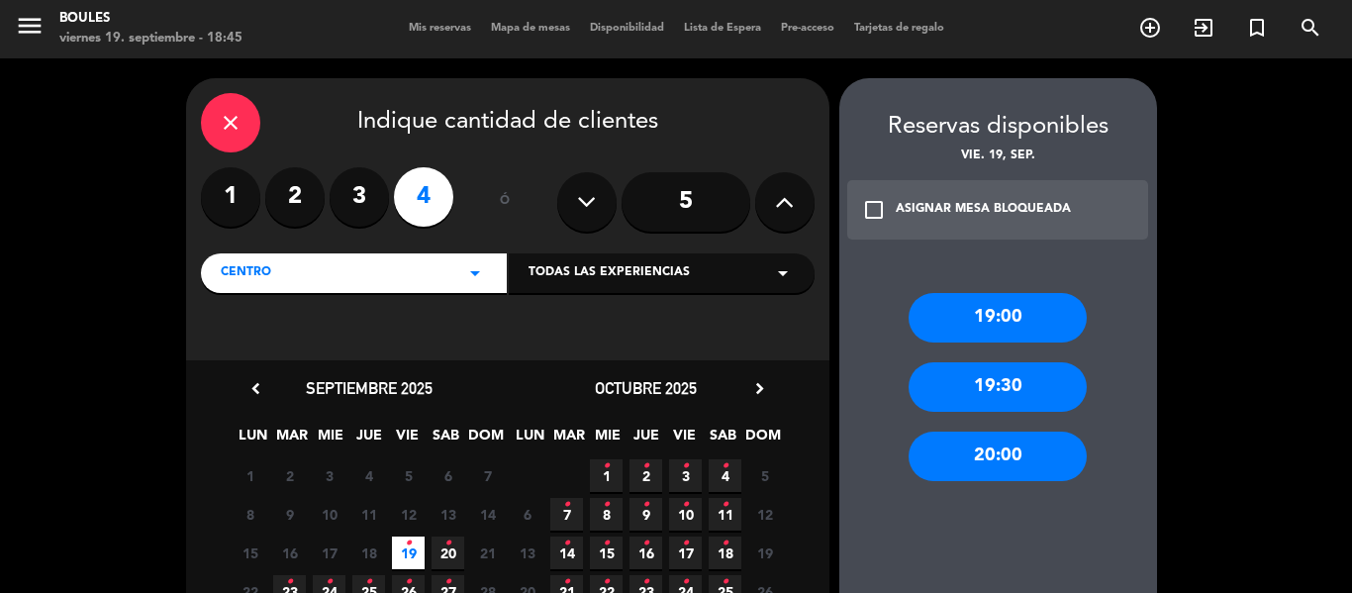
click at [1031, 323] on div "19:00" at bounding box center [997, 317] width 178 height 49
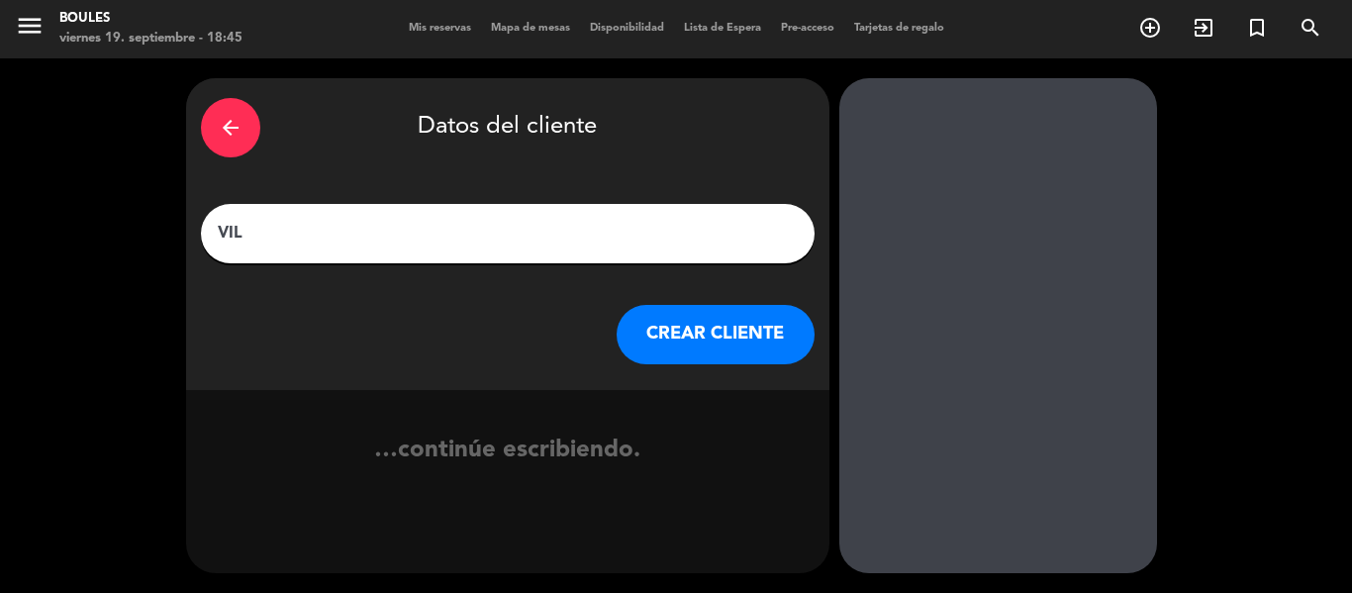
click at [698, 235] on input "VIL" at bounding box center [508, 234] width 584 height 28
type input "VILLA"
click at [743, 336] on button "CREAR CLIENTE" at bounding box center [715, 334] width 198 height 59
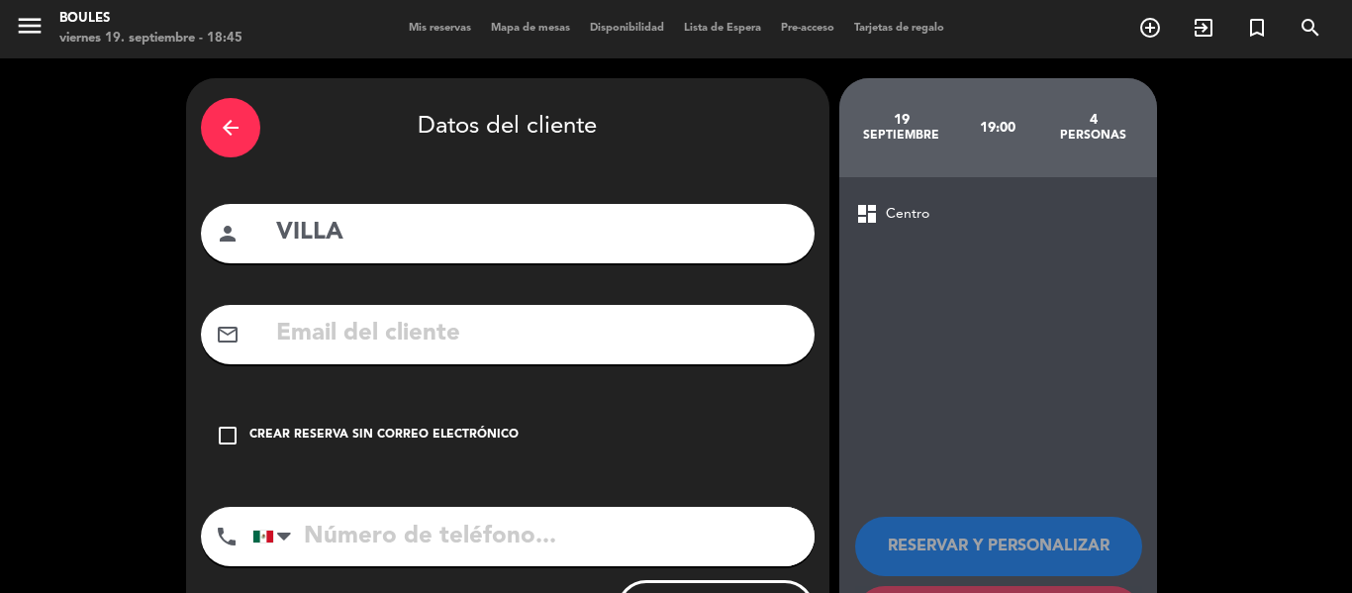
click at [431, 427] on div "Crear reserva sin correo electrónico" at bounding box center [383, 435] width 269 height 20
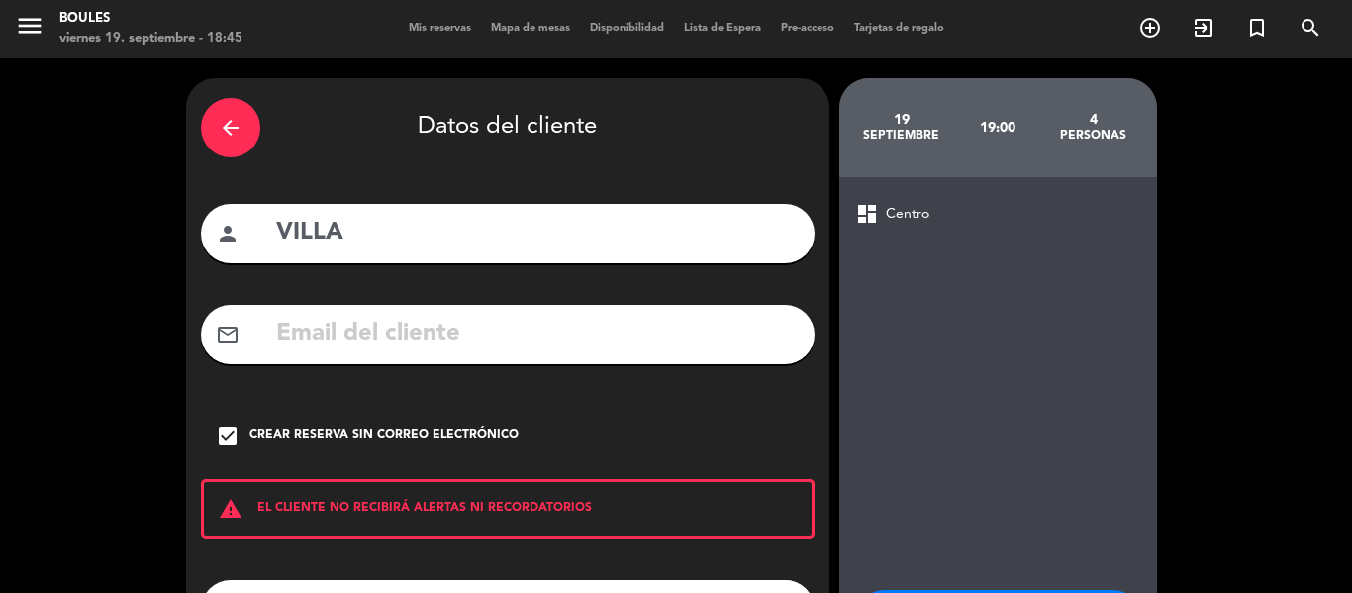
scroll to position [170, 0]
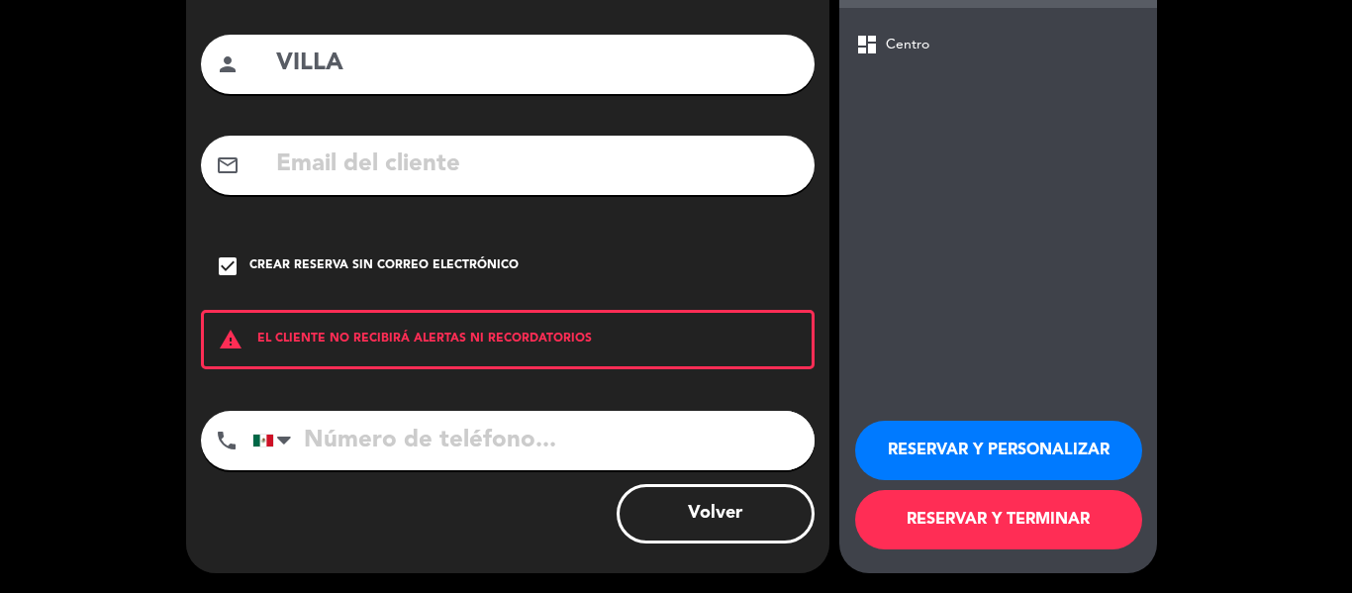
click at [978, 521] on button "RESERVAR Y TERMINAR" at bounding box center [998, 519] width 287 height 59
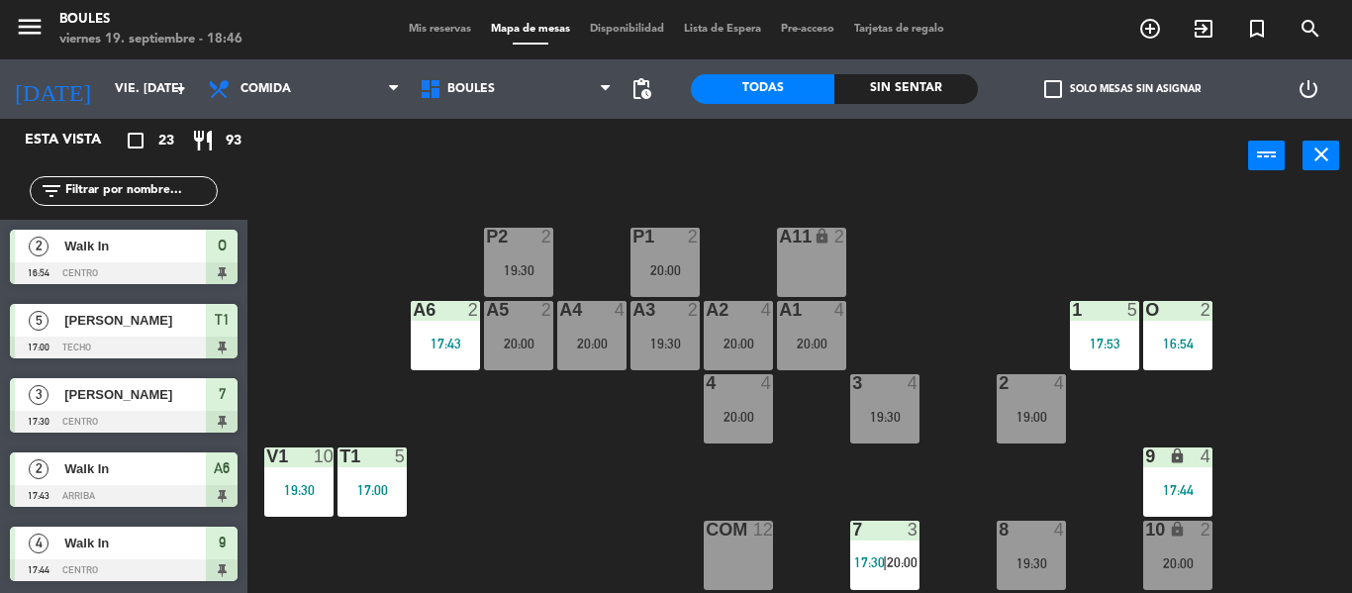
click at [808, 262] on div "A11 lock 2" at bounding box center [811, 262] width 69 height 69
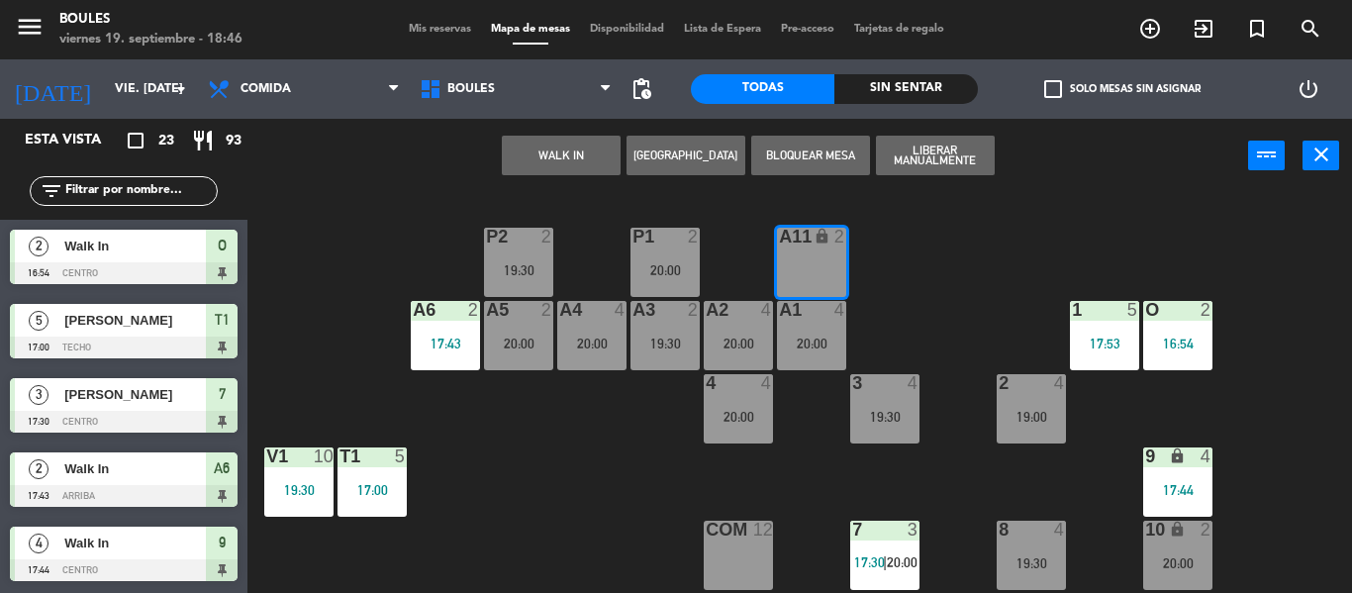
click at [696, 162] on button "[GEOGRAPHIC_DATA]" at bounding box center [685, 156] width 119 height 40
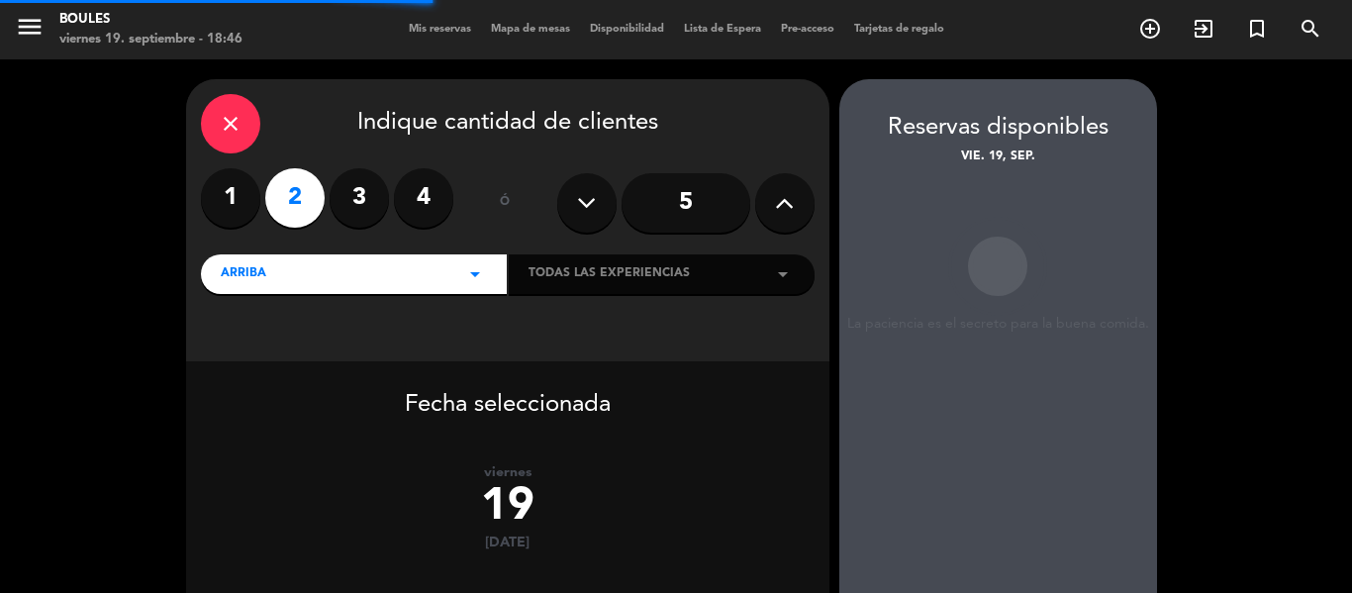
click at [436, 207] on label "4" at bounding box center [423, 197] width 59 height 59
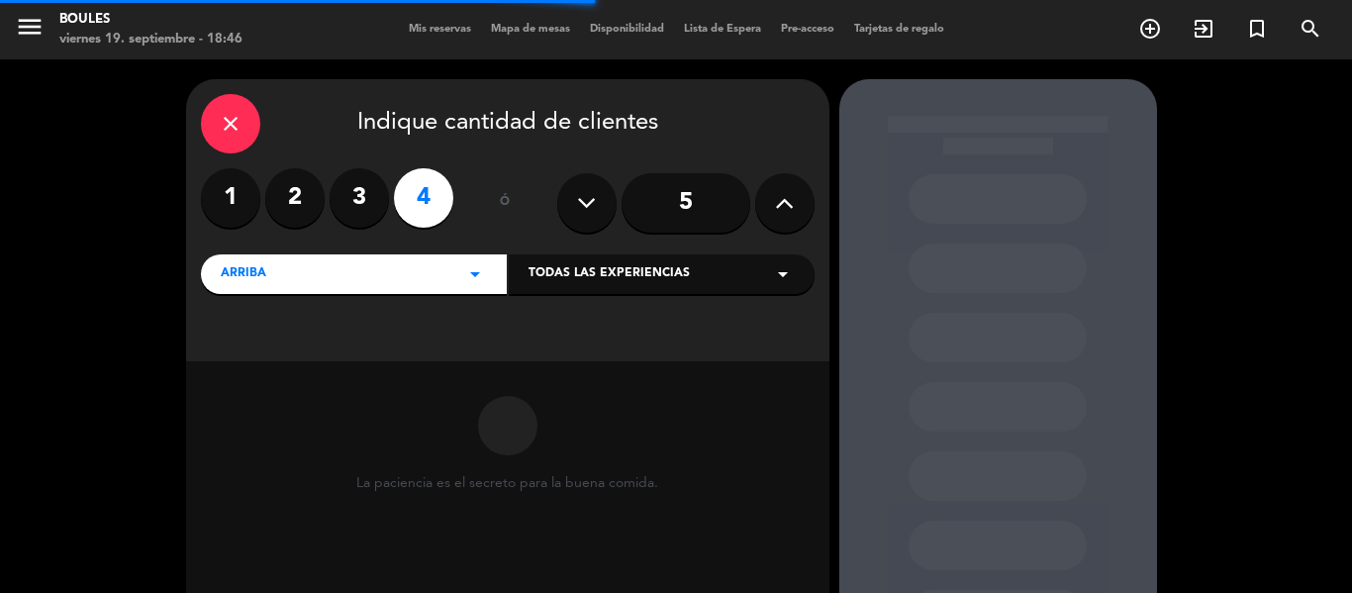
scroll to position [205, 0]
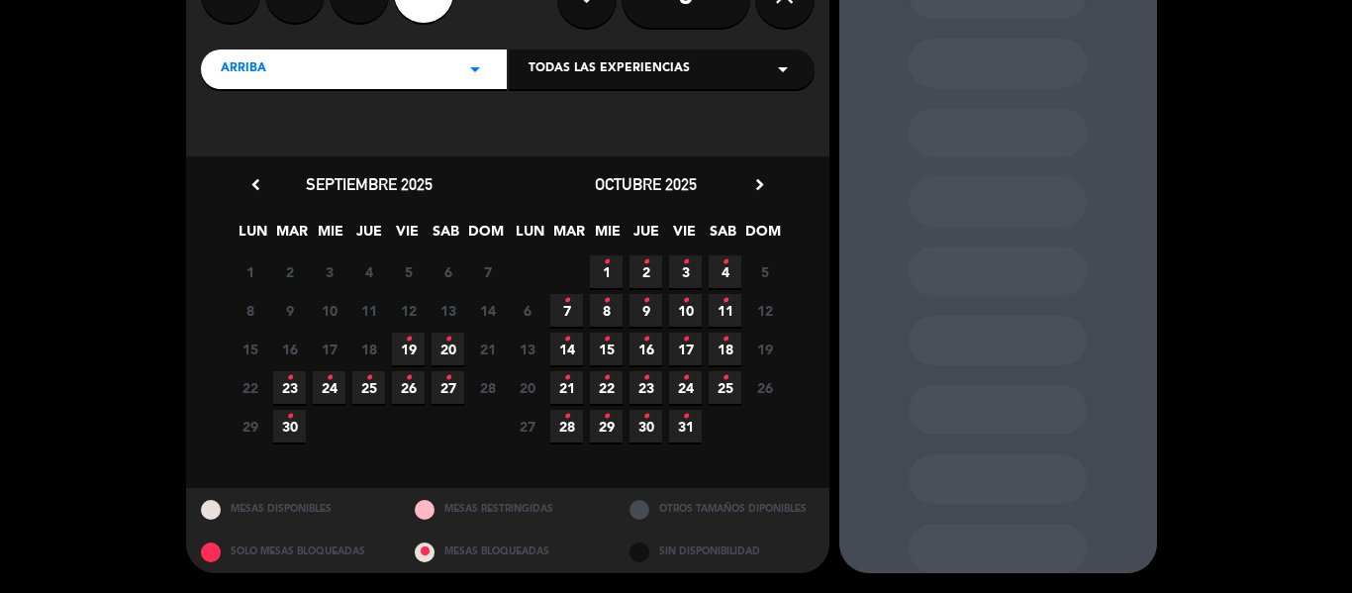
click at [406, 342] on icon "•" at bounding box center [408, 340] width 7 height 32
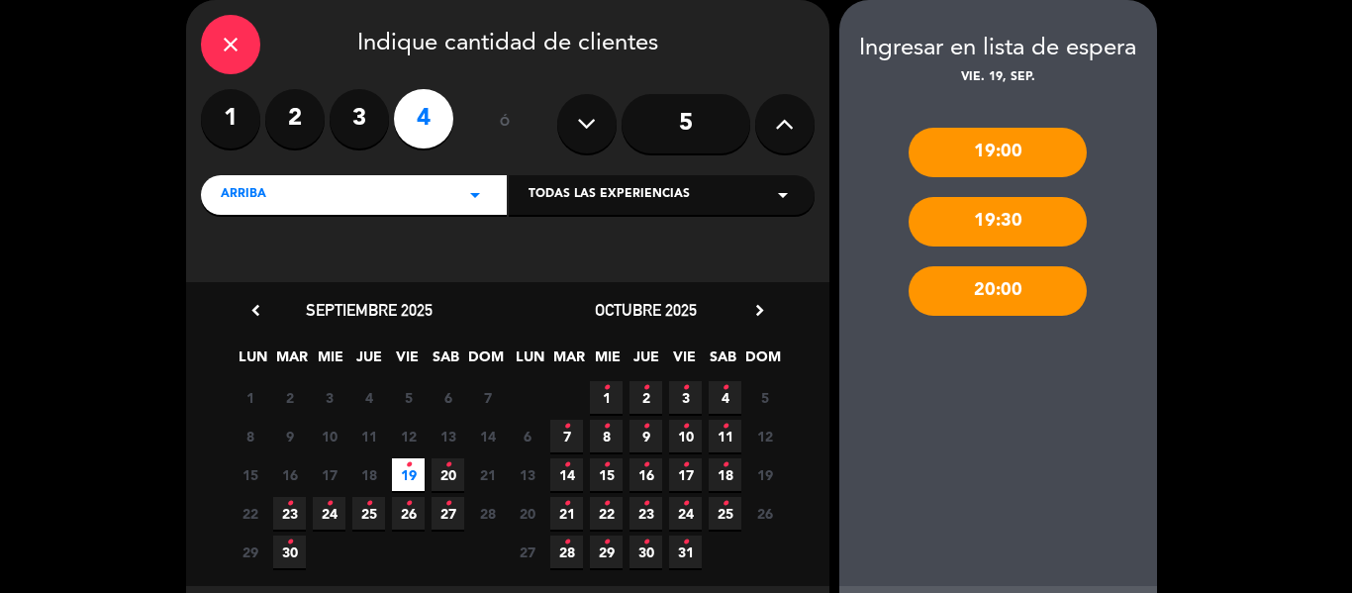
scroll to position [176, 0]
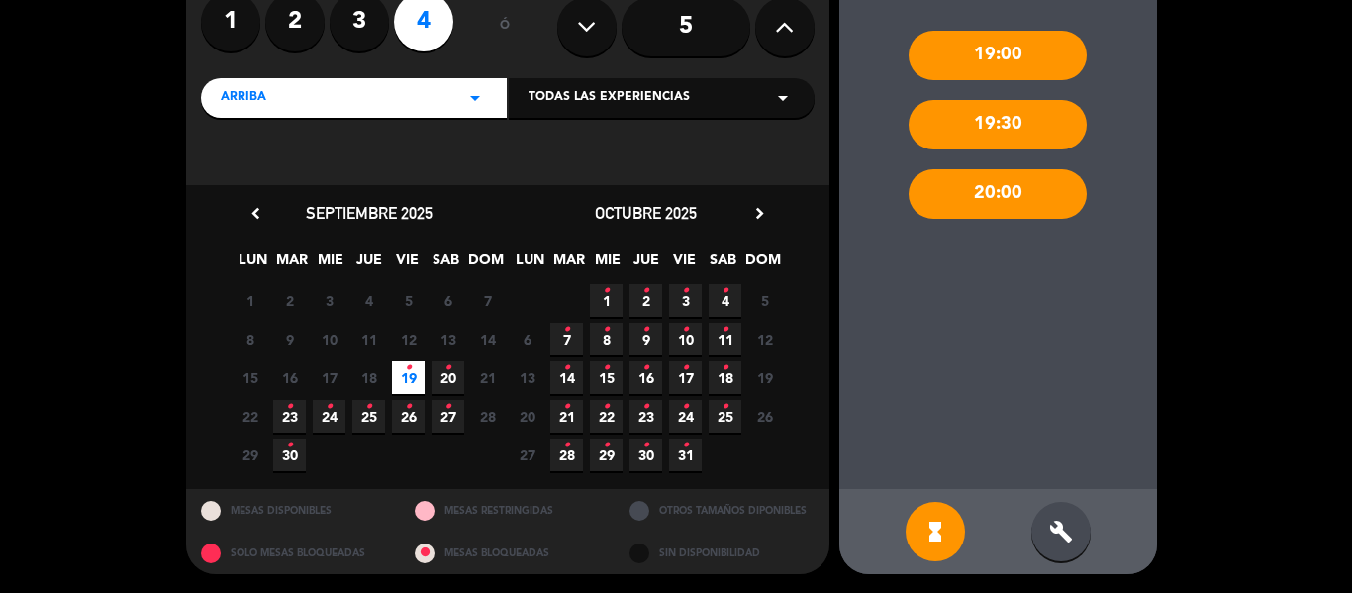
click at [1062, 519] on icon "build" at bounding box center [1061, 531] width 24 height 24
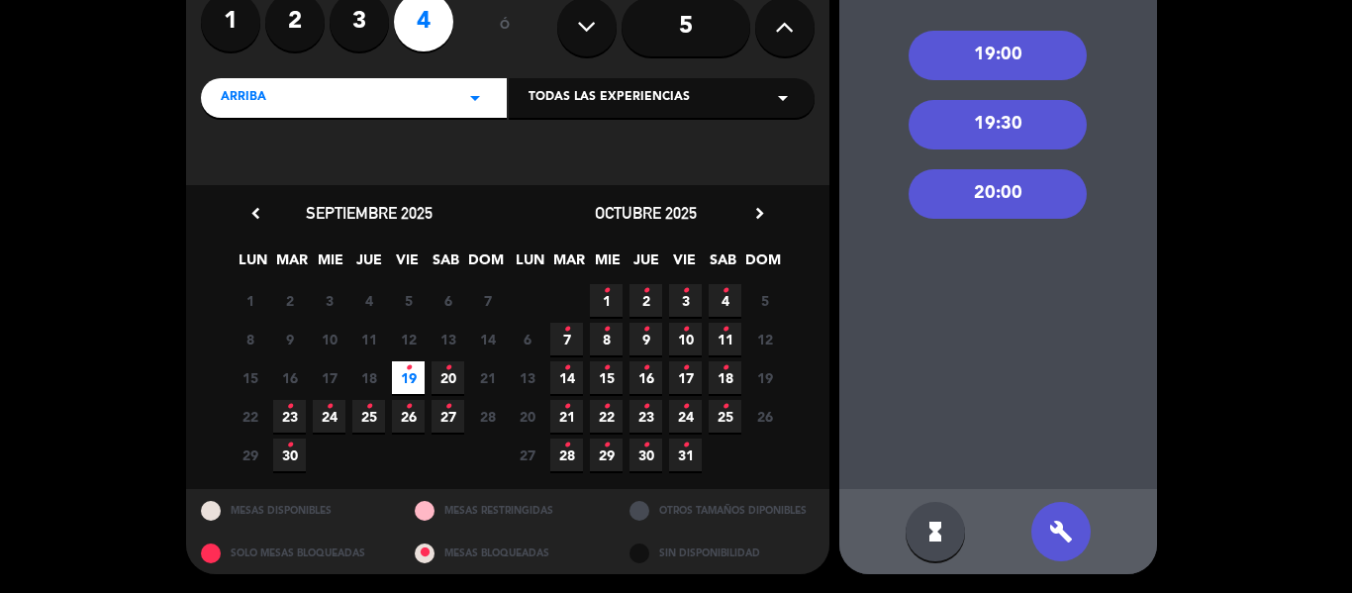
click at [1044, 133] on div "19:30" at bounding box center [997, 124] width 178 height 49
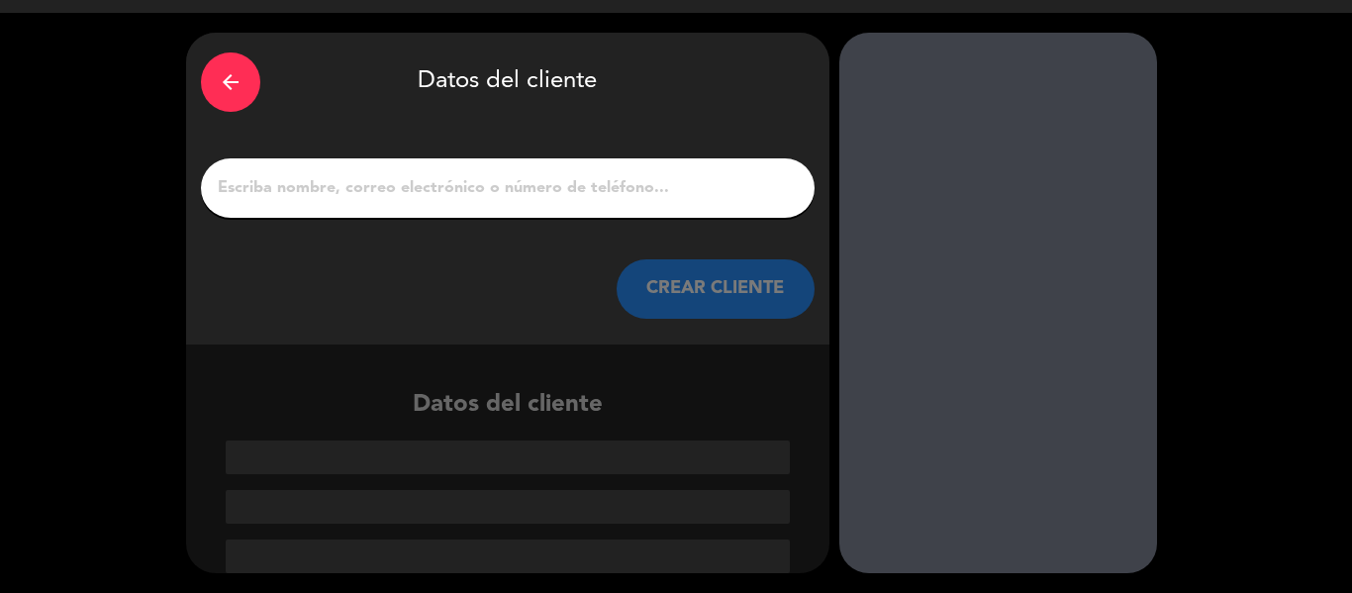
scroll to position [47, 0]
click at [669, 189] on input "1" at bounding box center [508, 188] width 584 height 28
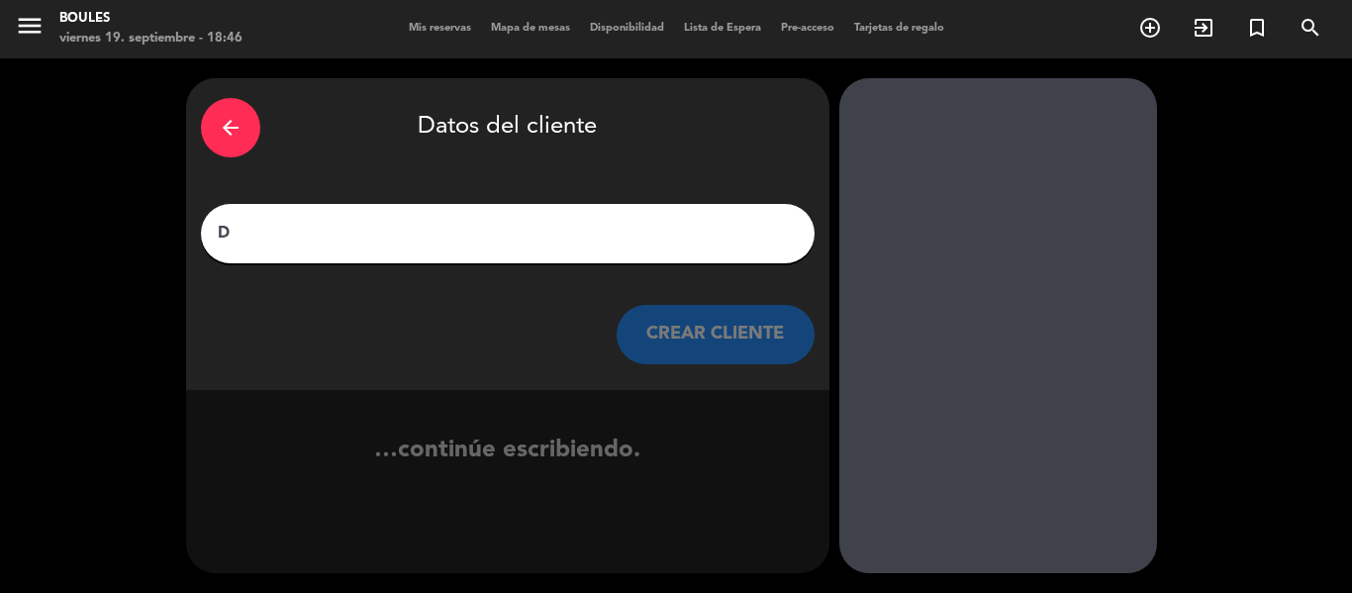
scroll to position [1, 0]
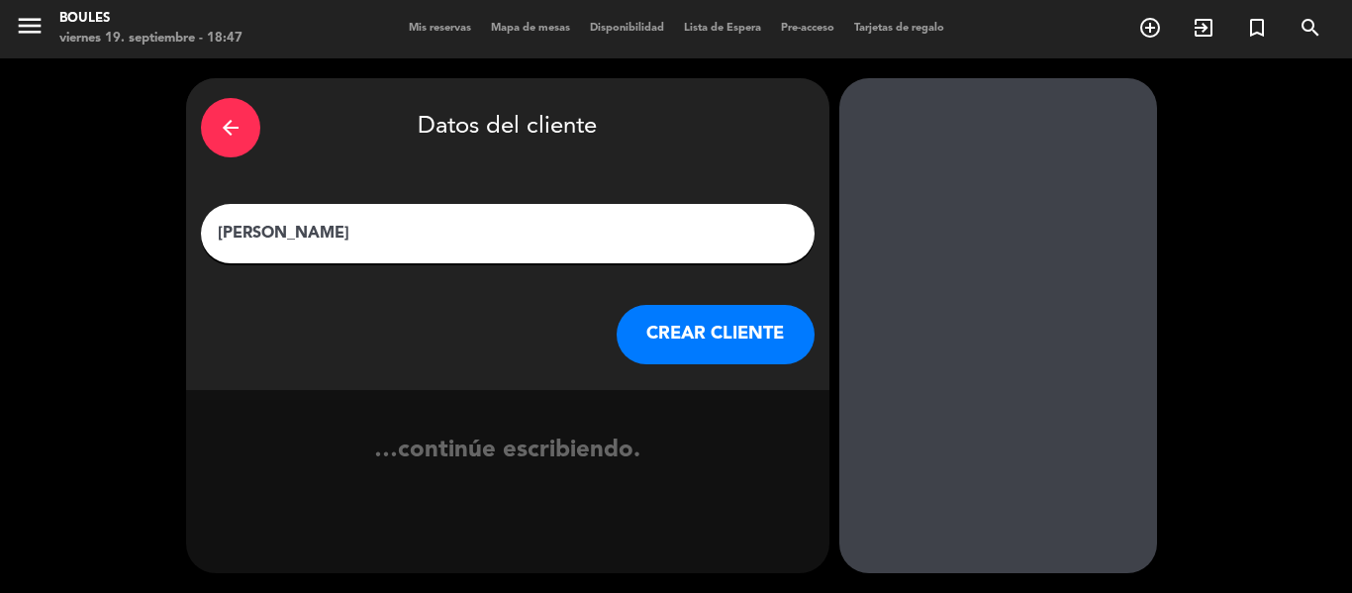
type input "[PERSON_NAME]"
click at [742, 321] on div "arrow_back Datos del cliente [PERSON_NAME] CLIENTE" at bounding box center [507, 234] width 643 height 312
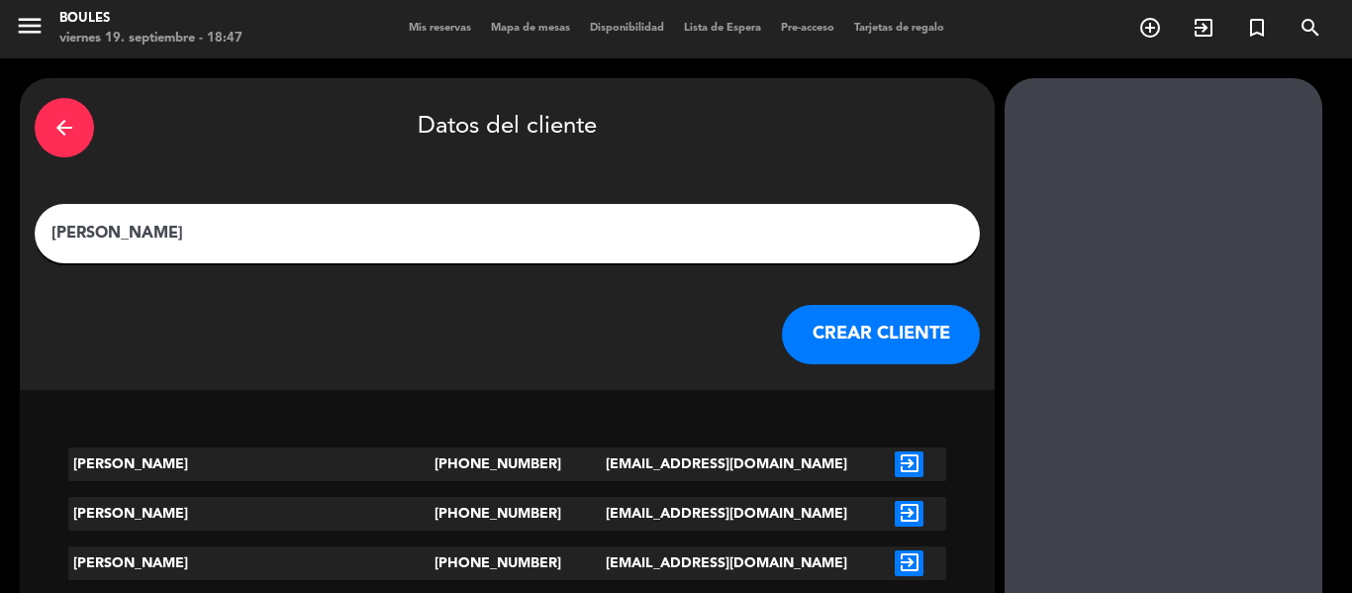
scroll to position [47, 0]
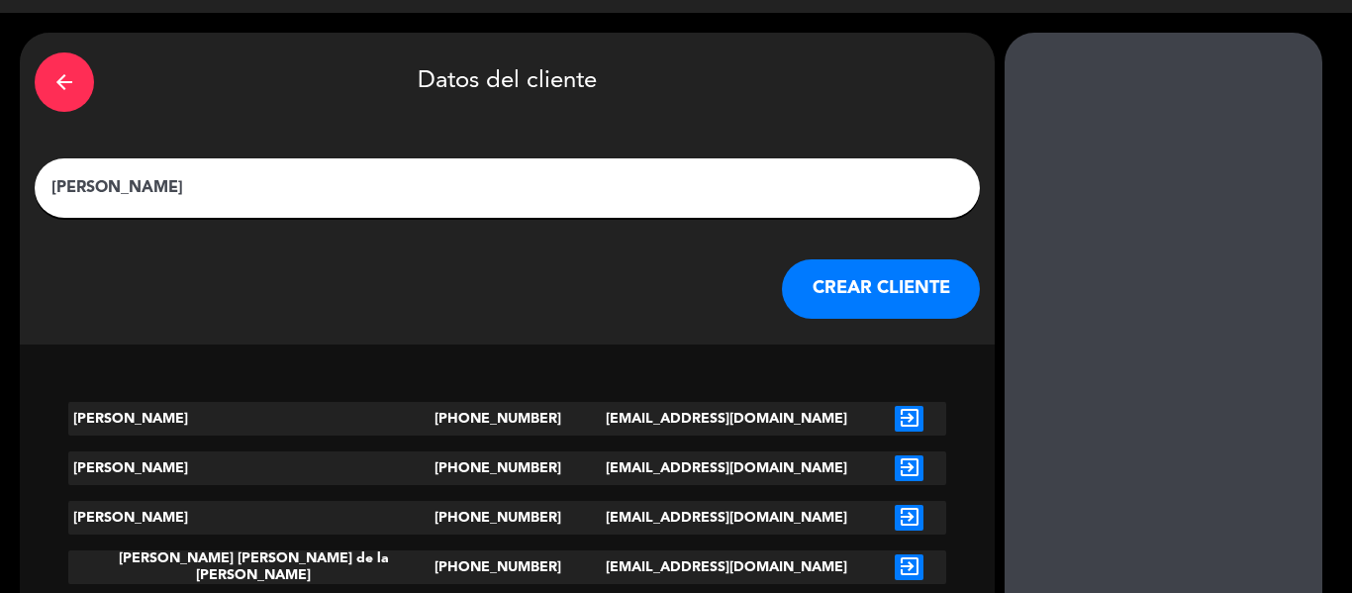
click at [782, 283] on button "CREAR CLIENTE" at bounding box center [881, 288] width 198 height 59
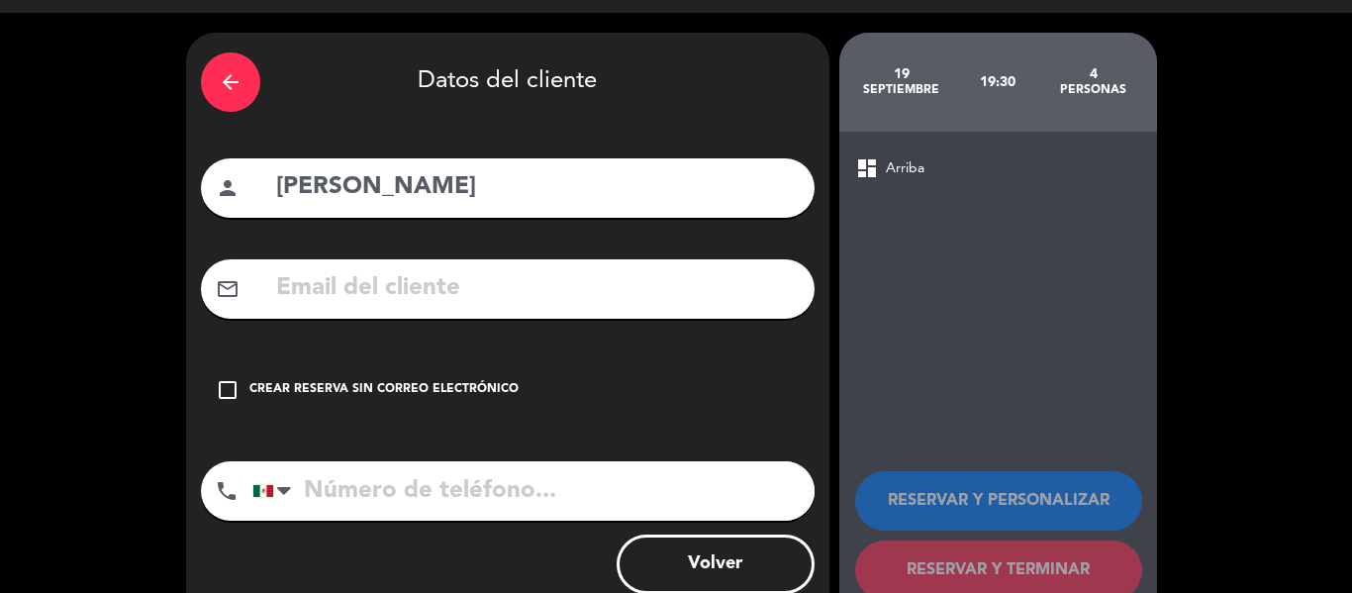
click at [461, 380] on div "Crear reserva sin correo electrónico" at bounding box center [383, 390] width 269 height 20
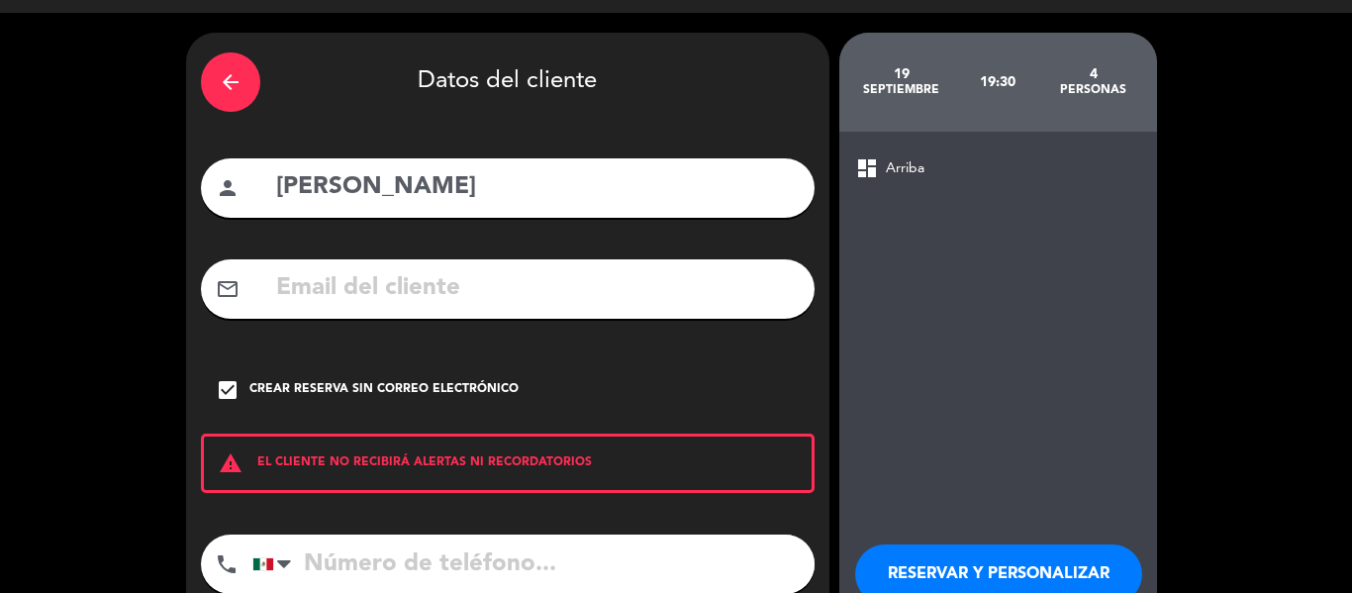
scroll to position [170, 0]
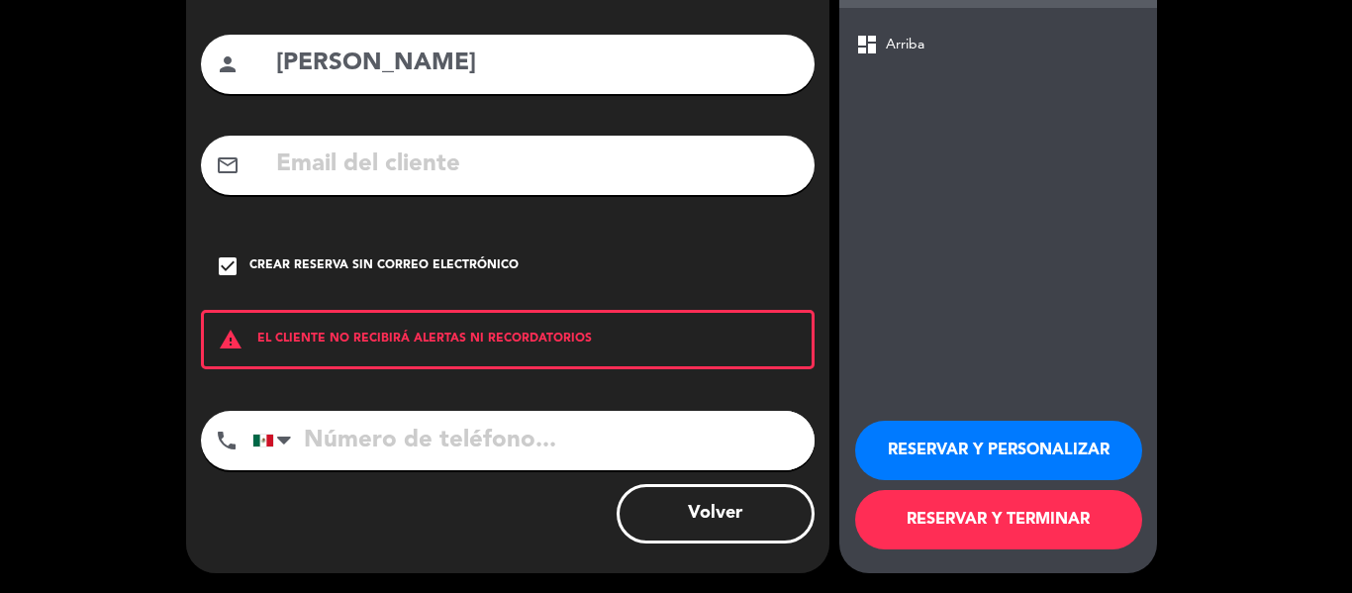
click at [983, 526] on button "RESERVAR Y TERMINAR" at bounding box center [998, 519] width 287 height 59
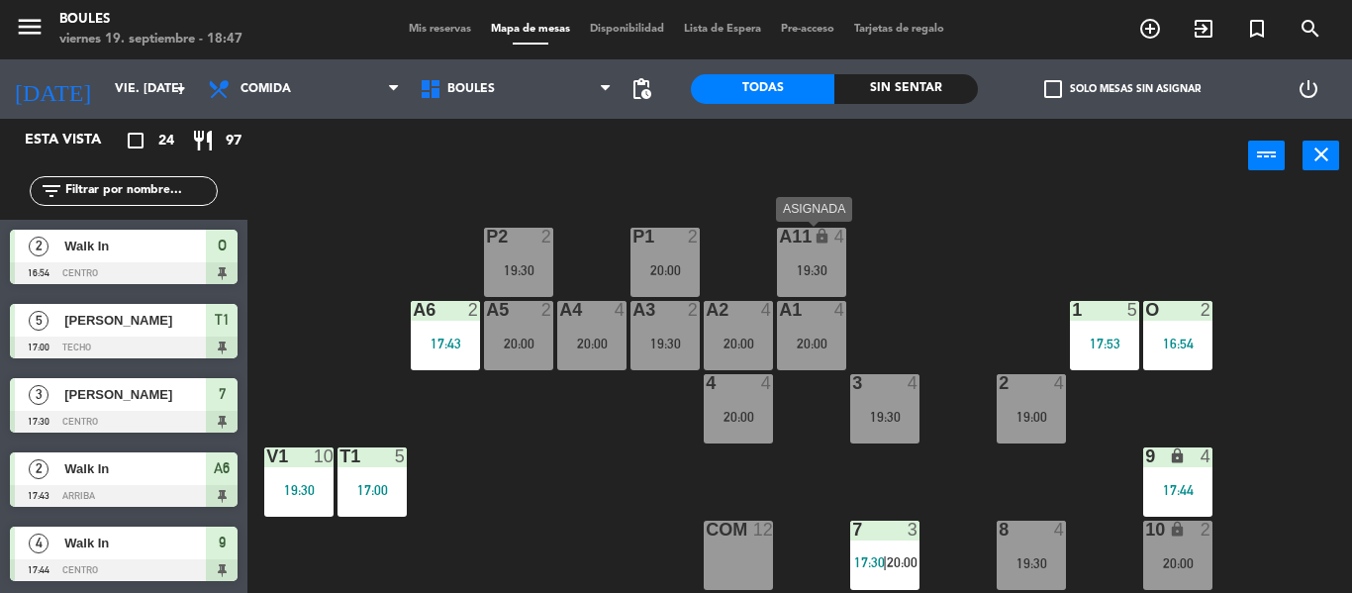
click at [815, 275] on div "19:30" at bounding box center [811, 270] width 69 height 14
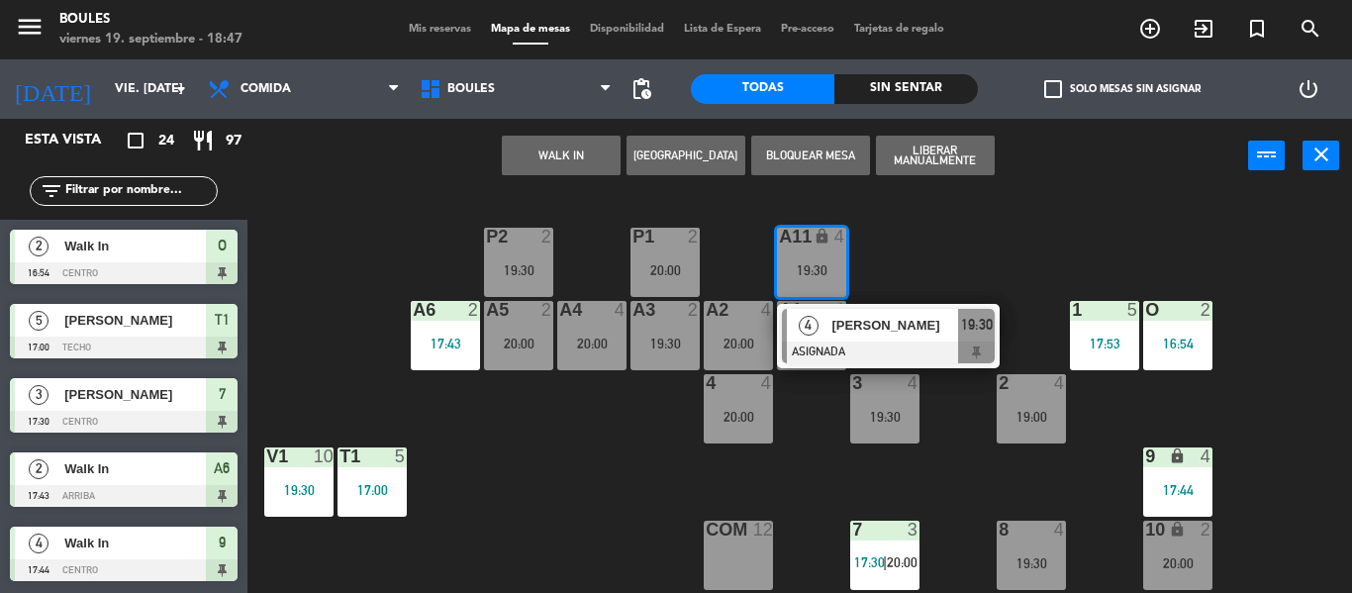
click at [730, 539] on div "COM 12" at bounding box center [738, 530] width 69 height 20
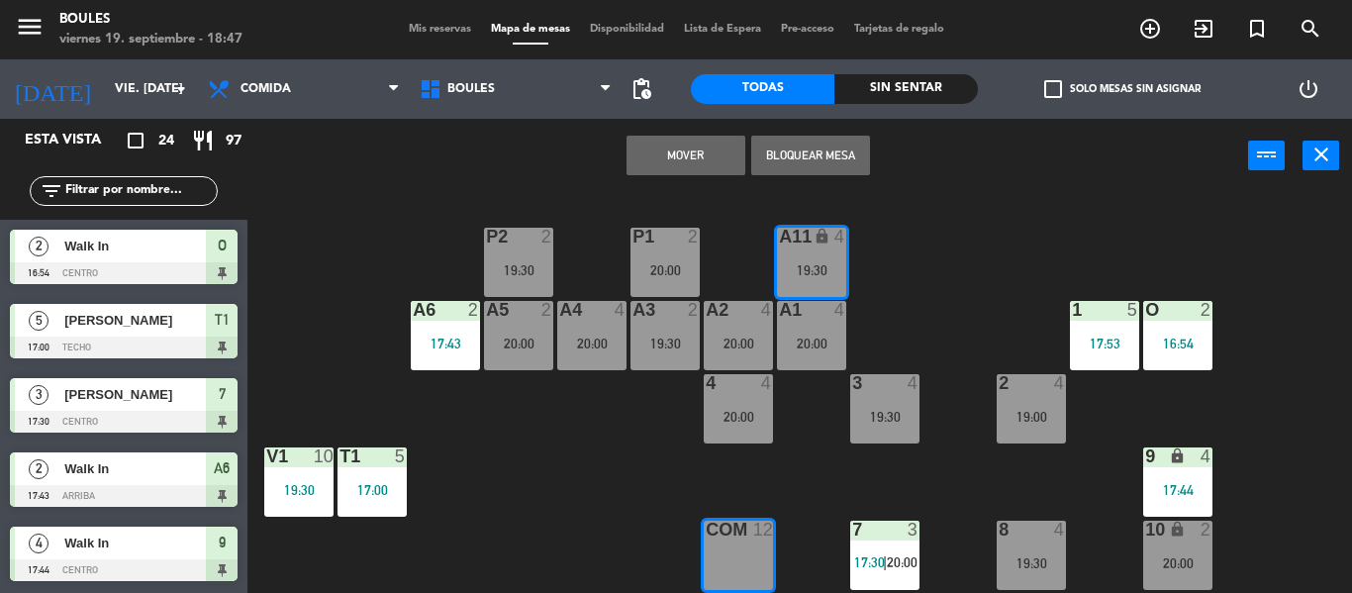
click at [723, 150] on button "Mover" at bounding box center [685, 156] width 119 height 40
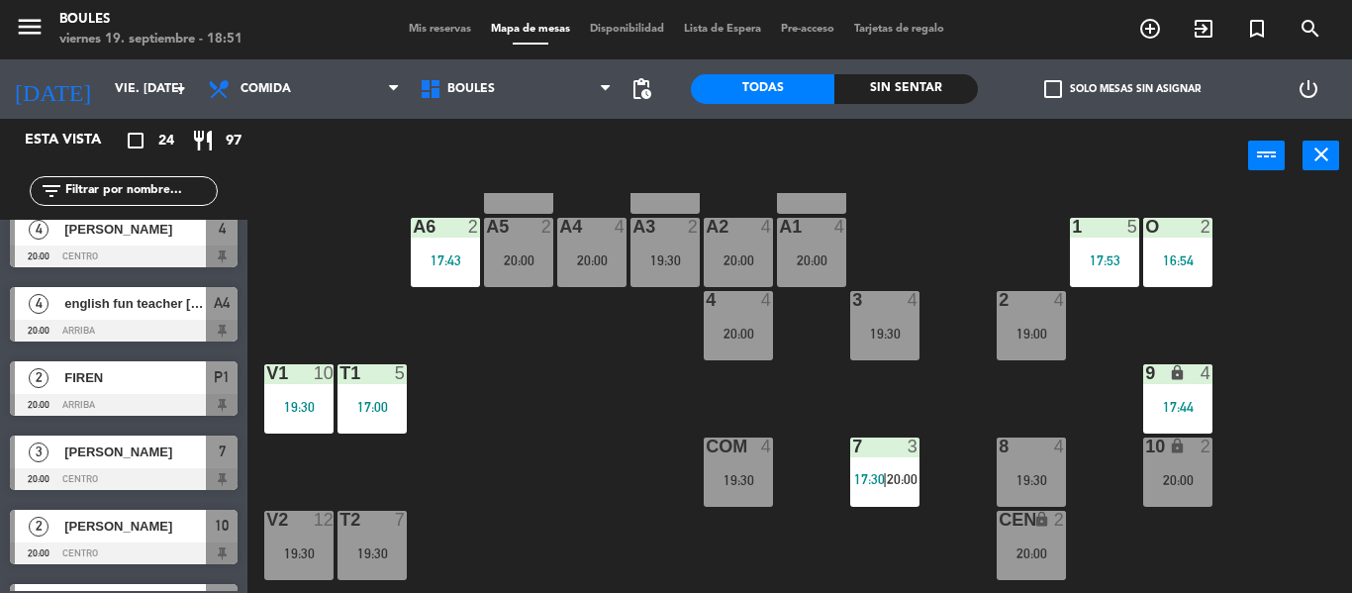
scroll to position [82, 0]
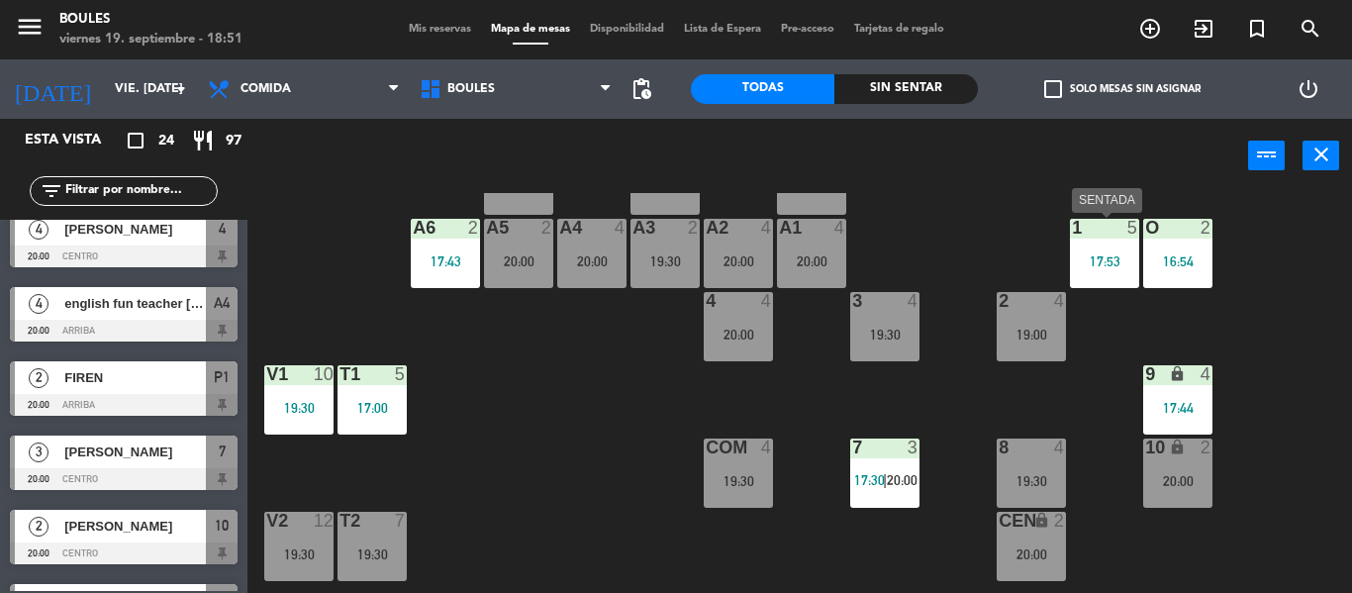
click at [1096, 264] on div "17:53" at bounding box center [1104, 261] width 69 height 14
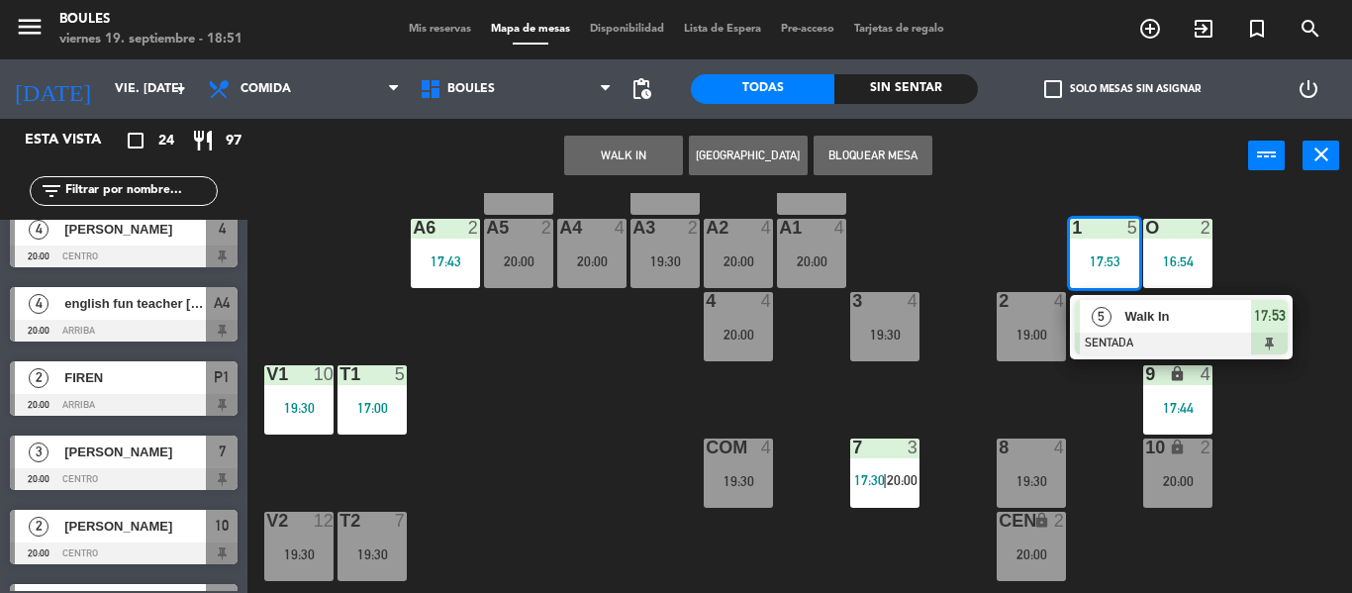
click at [1122, 314] on div "Walk In" at bounding box center [1186, 316] width 129 height 33
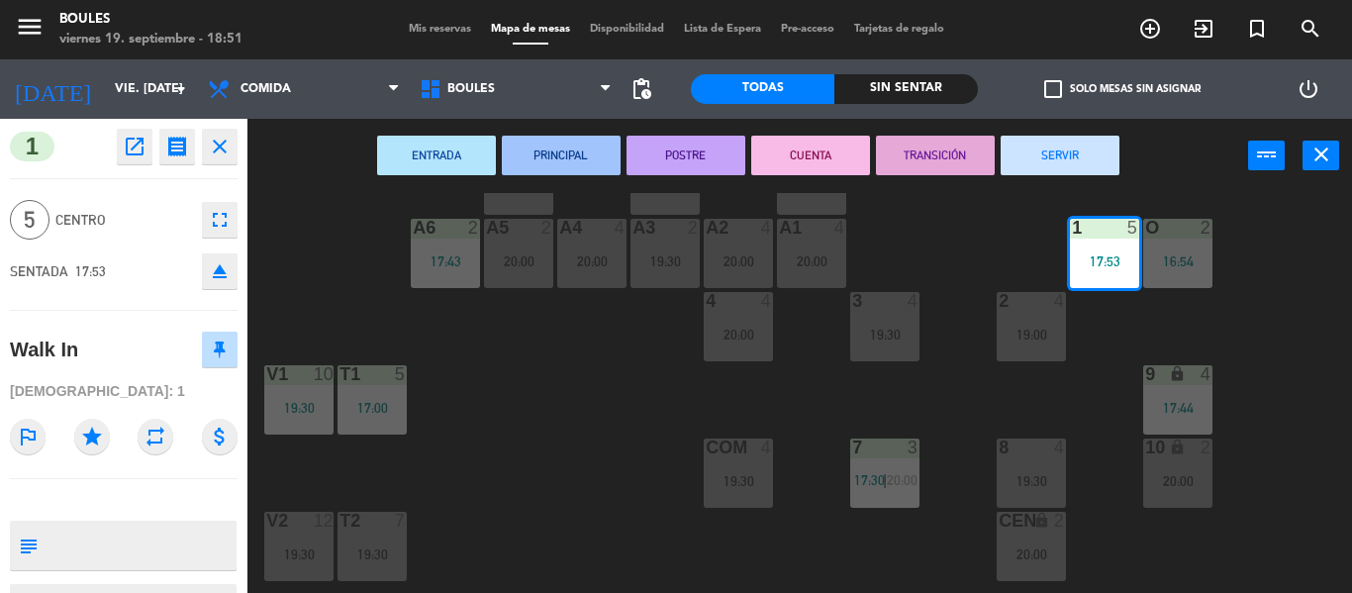
click at [1083, 158] on button "SERVIR" at bounding box center [1059, 156] width 119 height 40
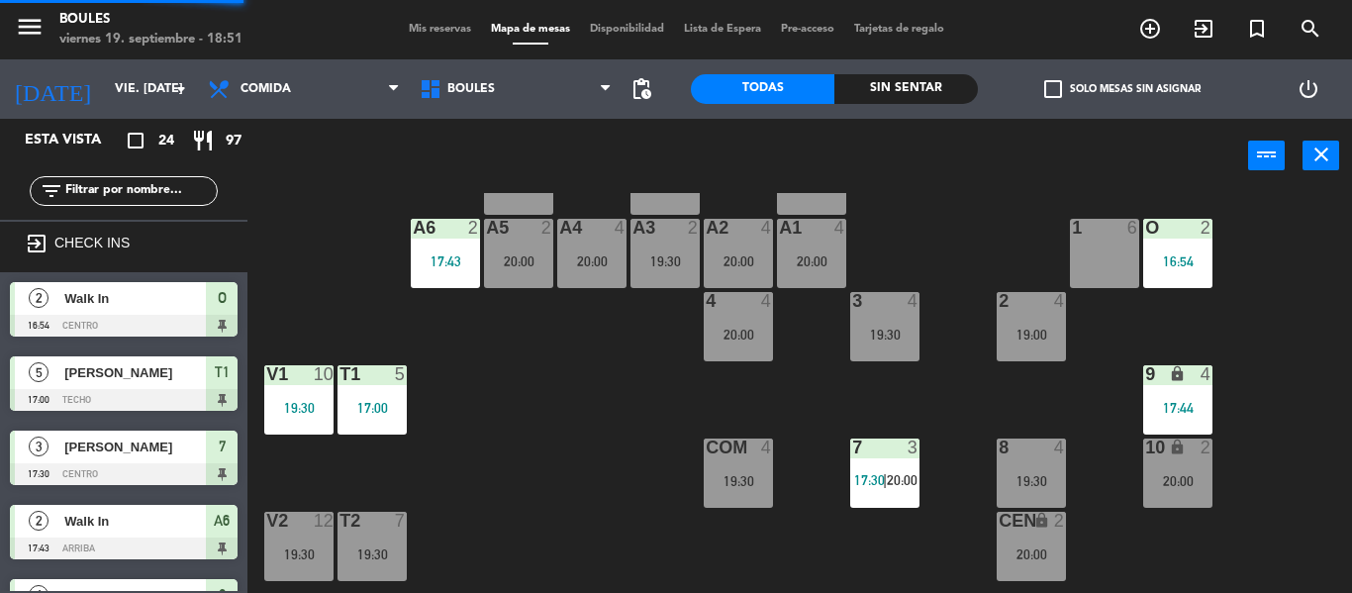
scroll to position [0, 0]
click at [1027, 321] on div "2 4 19:00" at bounding box center [1030, 326] width 69 height 69
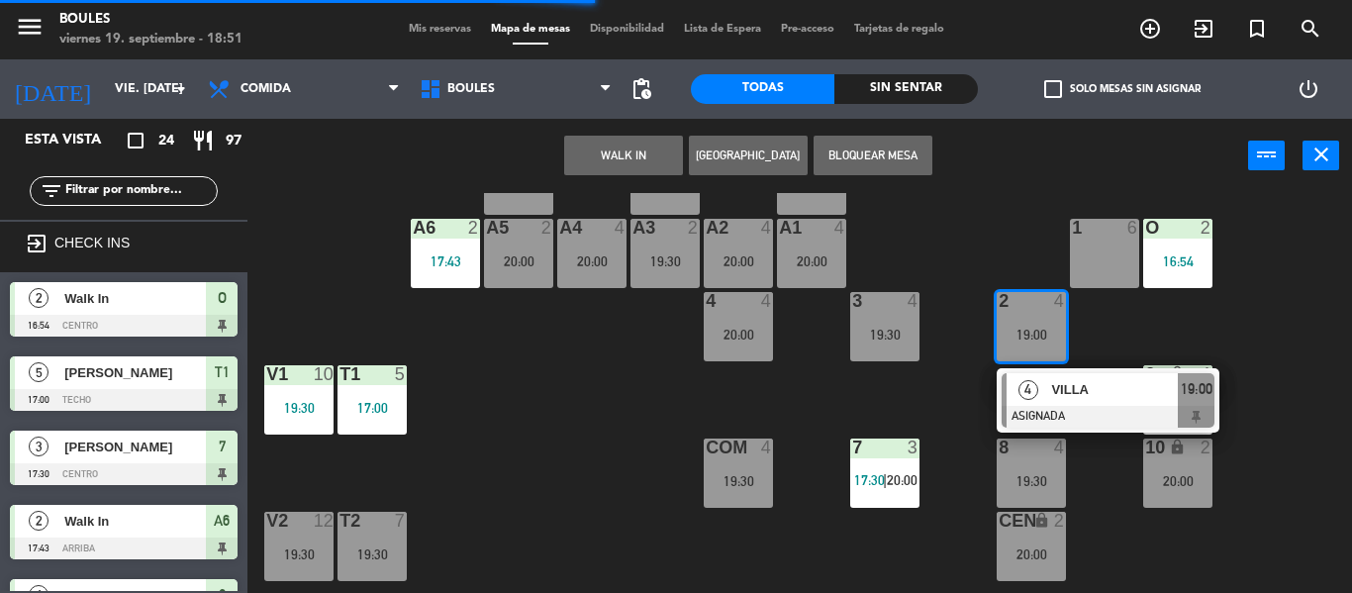
click at [990, 269] on div "P1 2 20:00 P2 2 19:30 A11 lock 2 A5 2 20:00 A6 2 17:43 A4 4 20:00 A3 2 19:30 A2…" at bounding box center [806, 393] width 1090 height 400
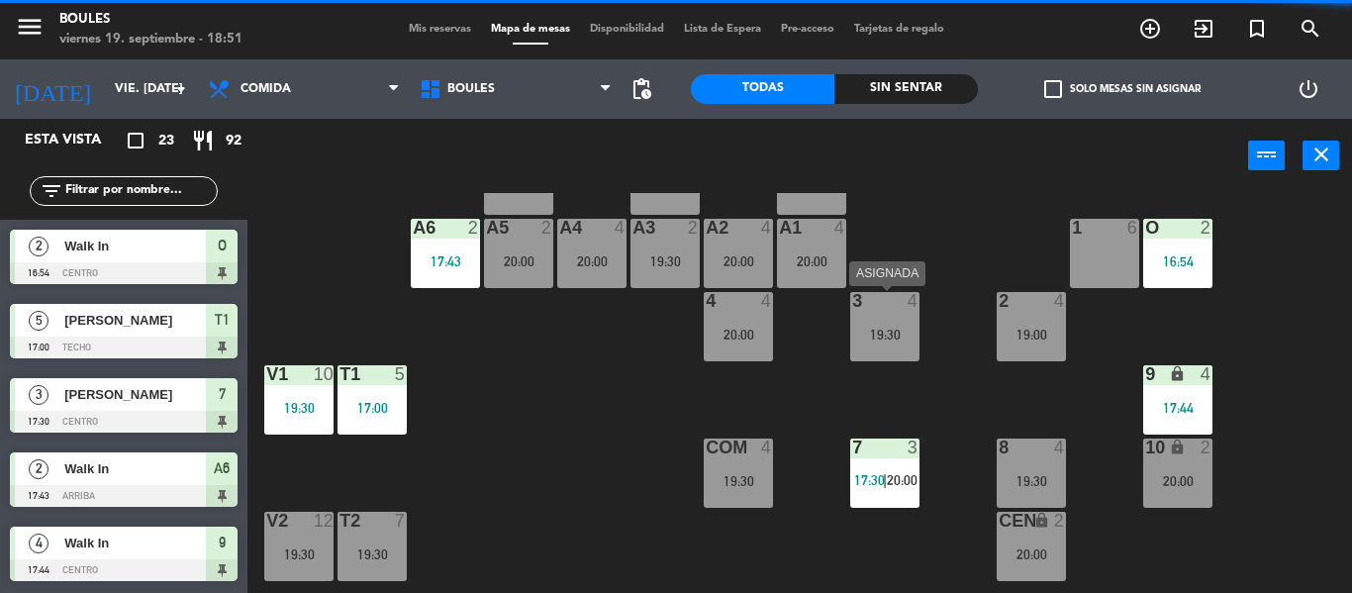
click at [917, 328] on div "19:30" at bounding box center [884, 335] width 69 height 14
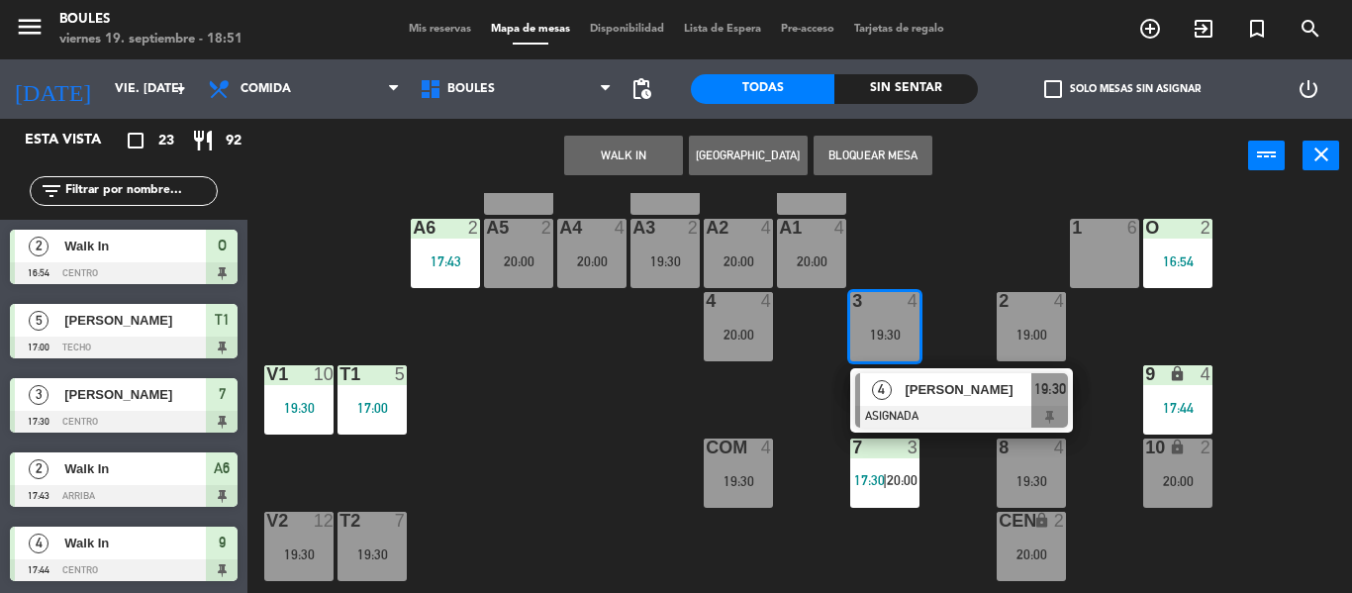
click at [1081, 256] on div "1 6" at bounding box center [1104, 253] width 69 height 69
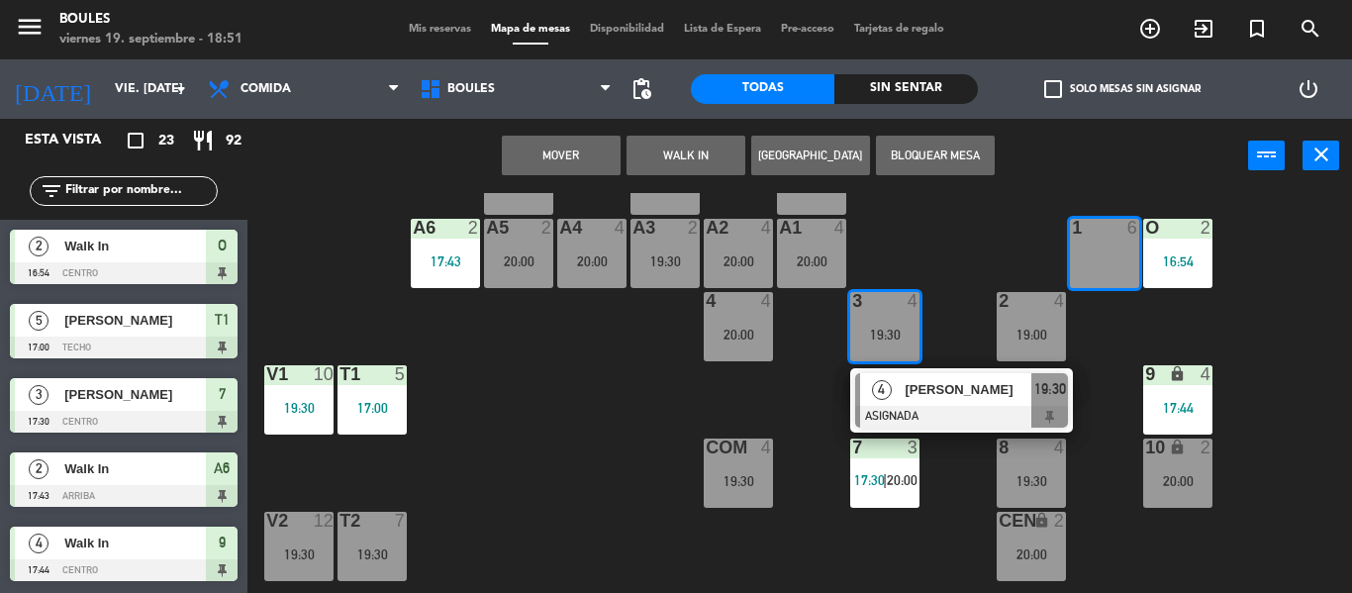
click at [600, 153] on button "Mover" at bounding box center [561, 156] width 119 height 40
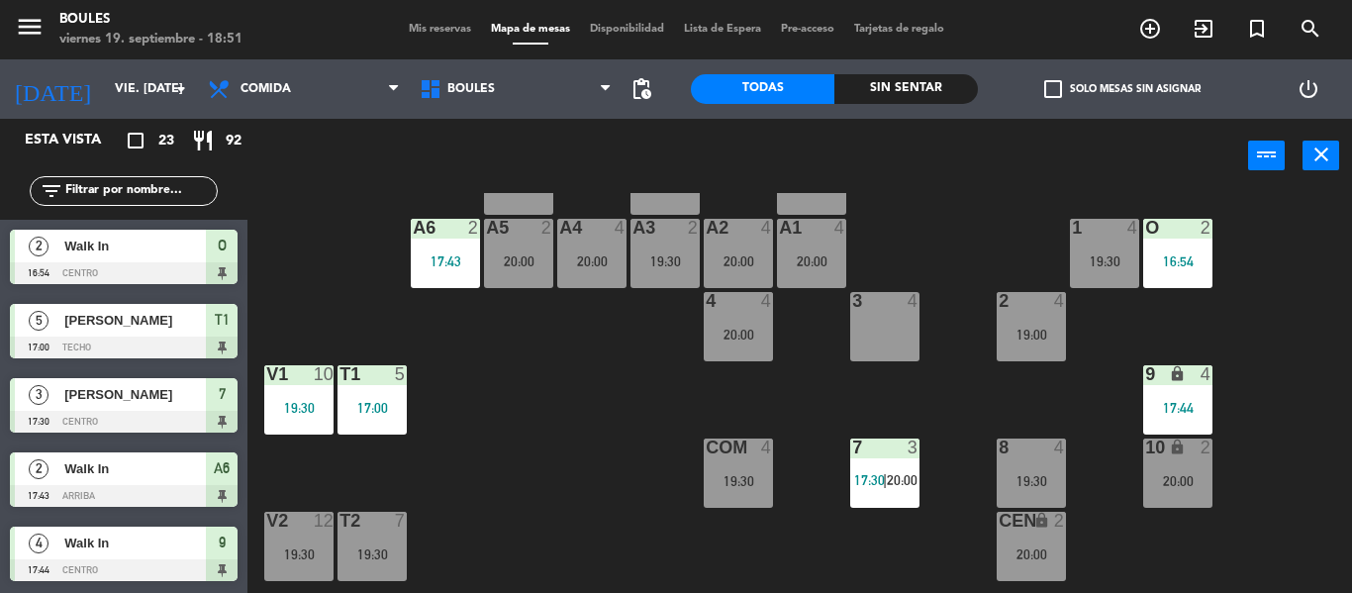
click at [1014, 316] on div "2 4 19:00" at bounding box center [1030, 326] width 69 height 69
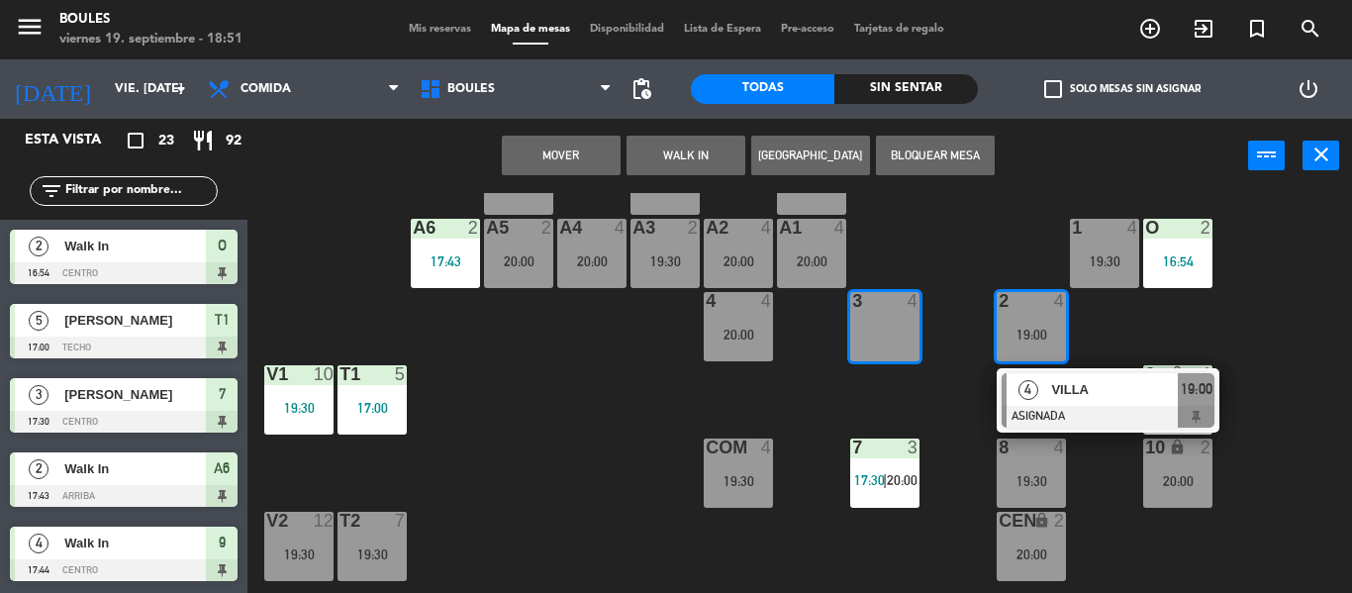
click at [596, 155] on button "Mover" at bounding box center [561, 156] width 119 height 40
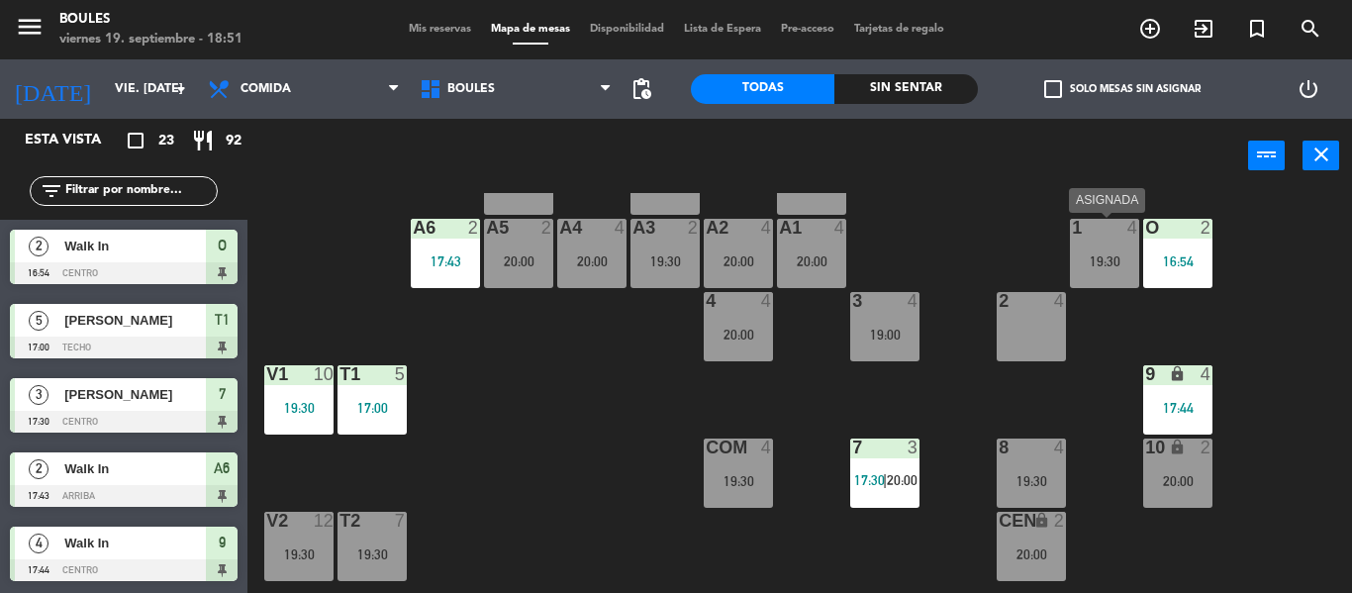
click at [1100, 262] on div "19:30" at bounding box center [1104, 261] width 69 height 14
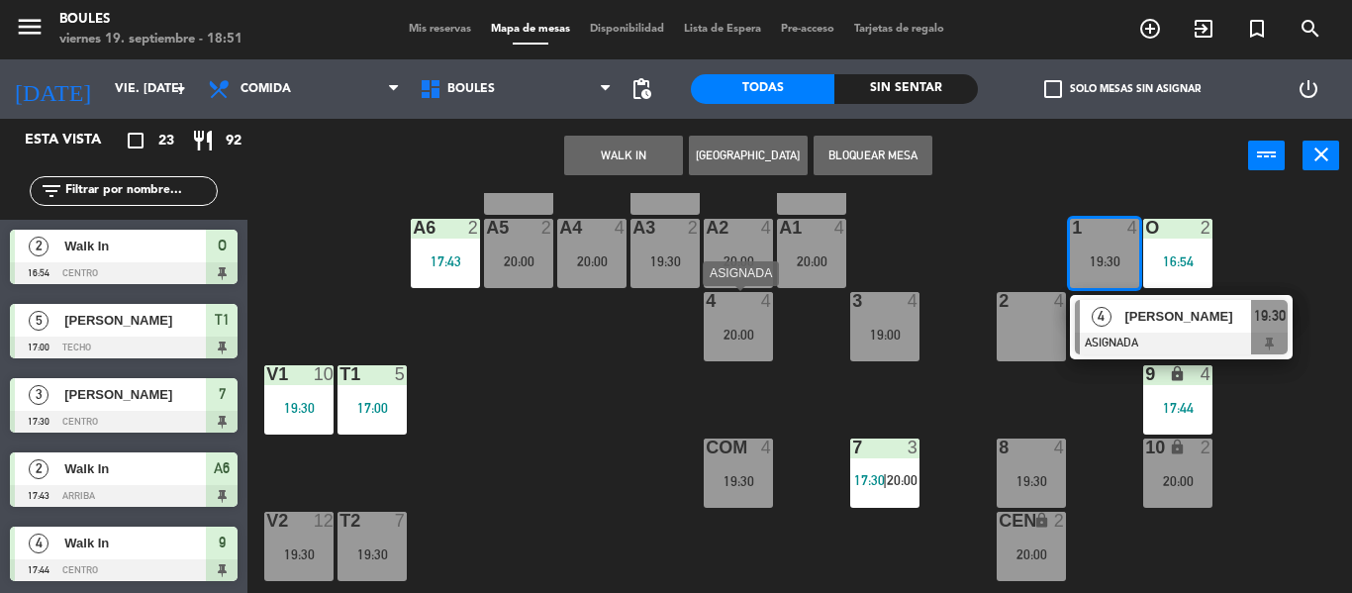
click at [768, 329] on div "20:00" at bounding box center [738, 335] width 69 height 14
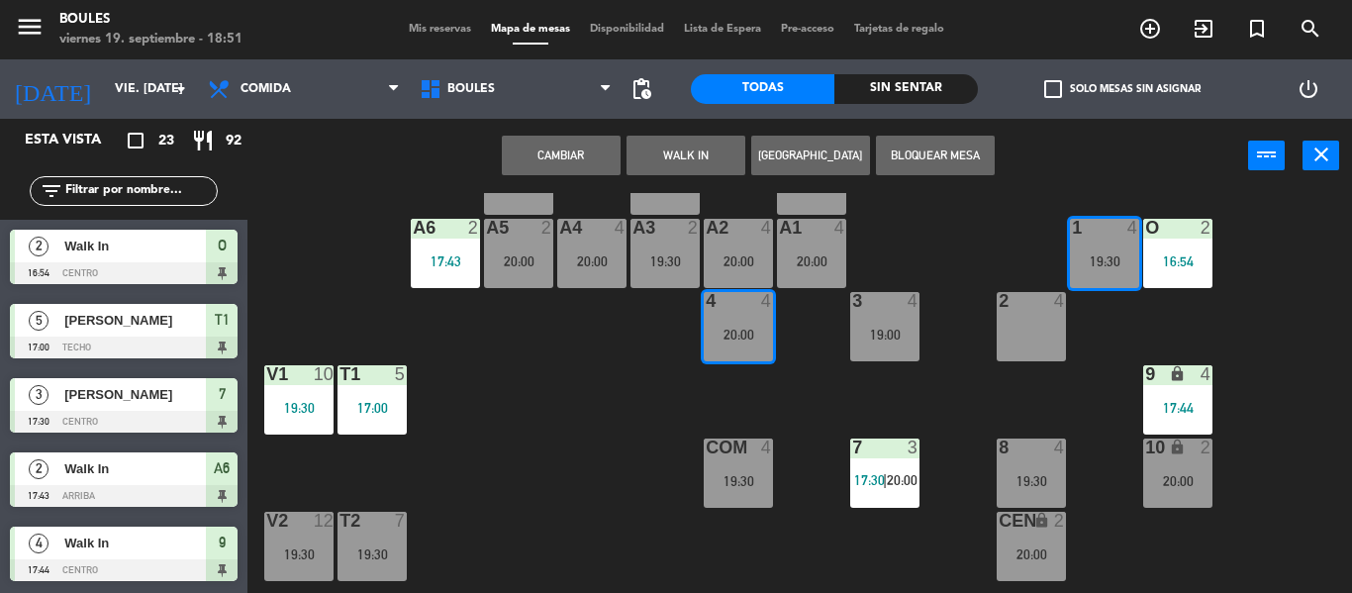
click at [590, 152] on button "Cambiar" at bounding box center [561, 156] width 119 height 40
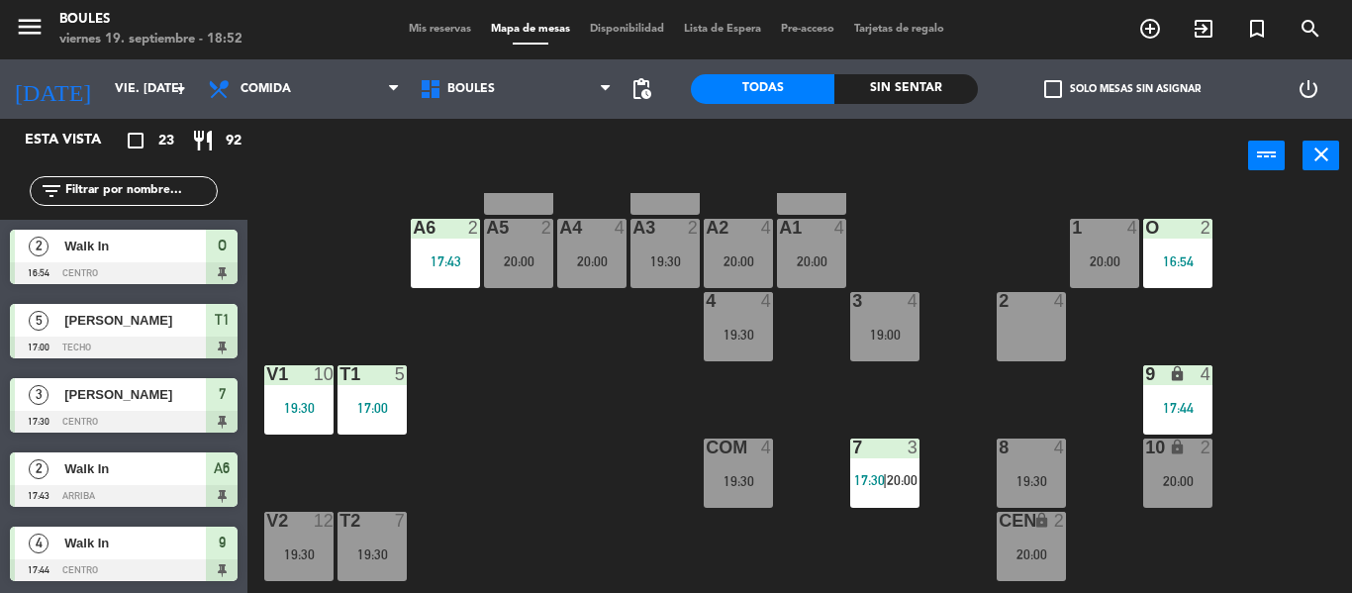
drag, startPoint x: 1035, startPoint y: 326, endPoint x: 1056, endPoint y: 332, distance: 21.9
click at [1056, 332] on div "2 4" at bounding box center [1030, 326] width 69 height 69
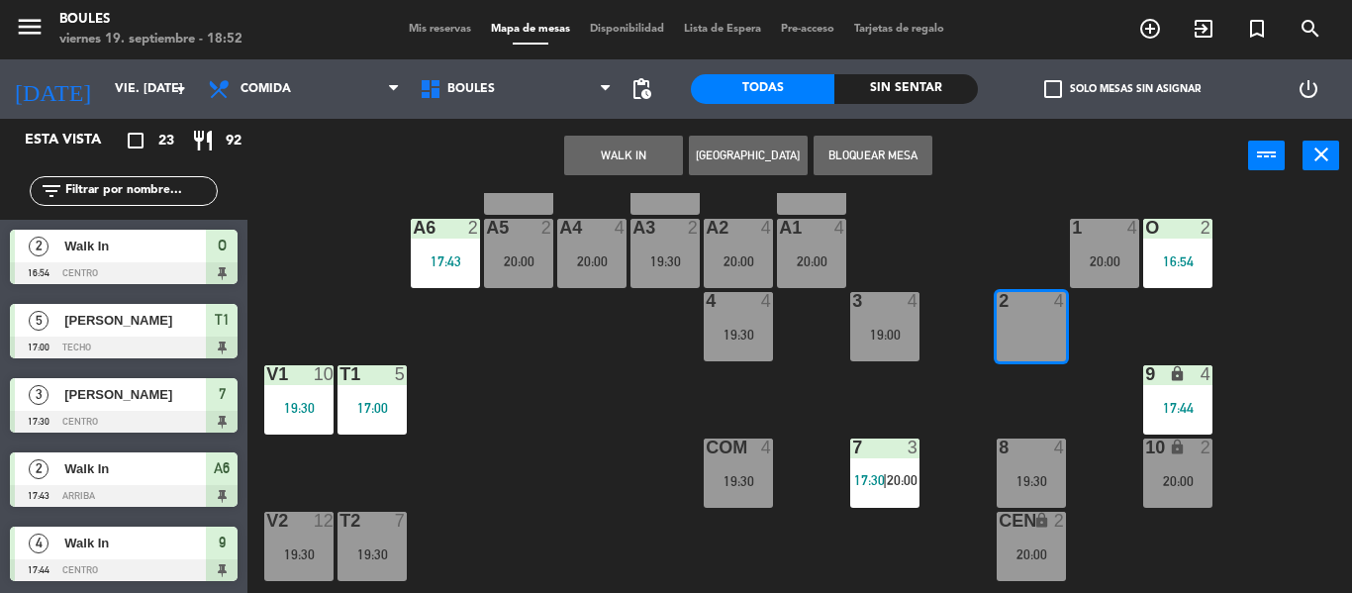
click at [632, 148] on button "WALK IN" at bounding box center [623, 156] width 119 height 40
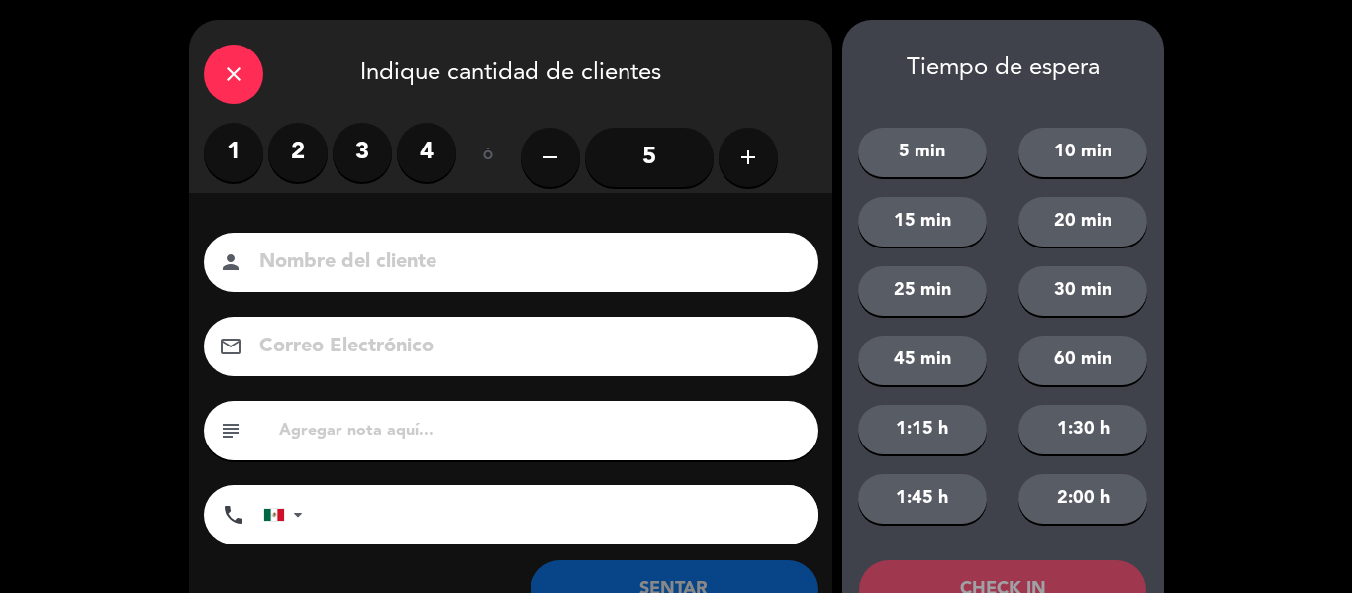
click at [434, 158] on label "4" at bounding box center [426, 152] width 59 height 59
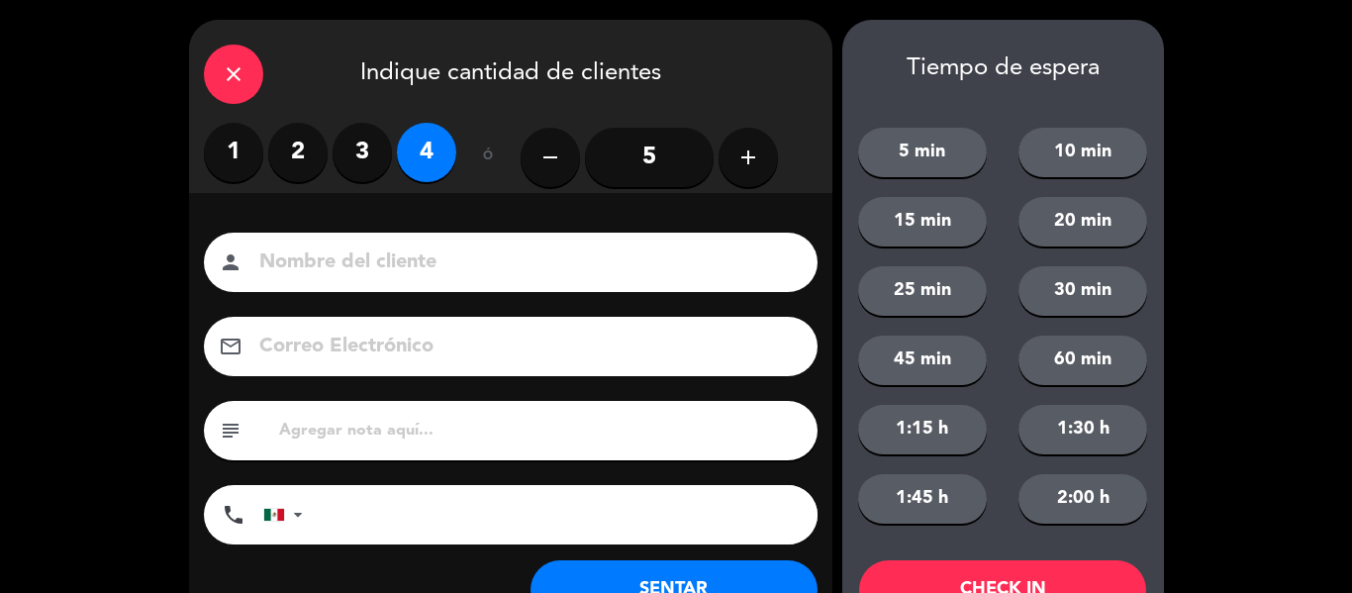
scroll to position [76, 0]
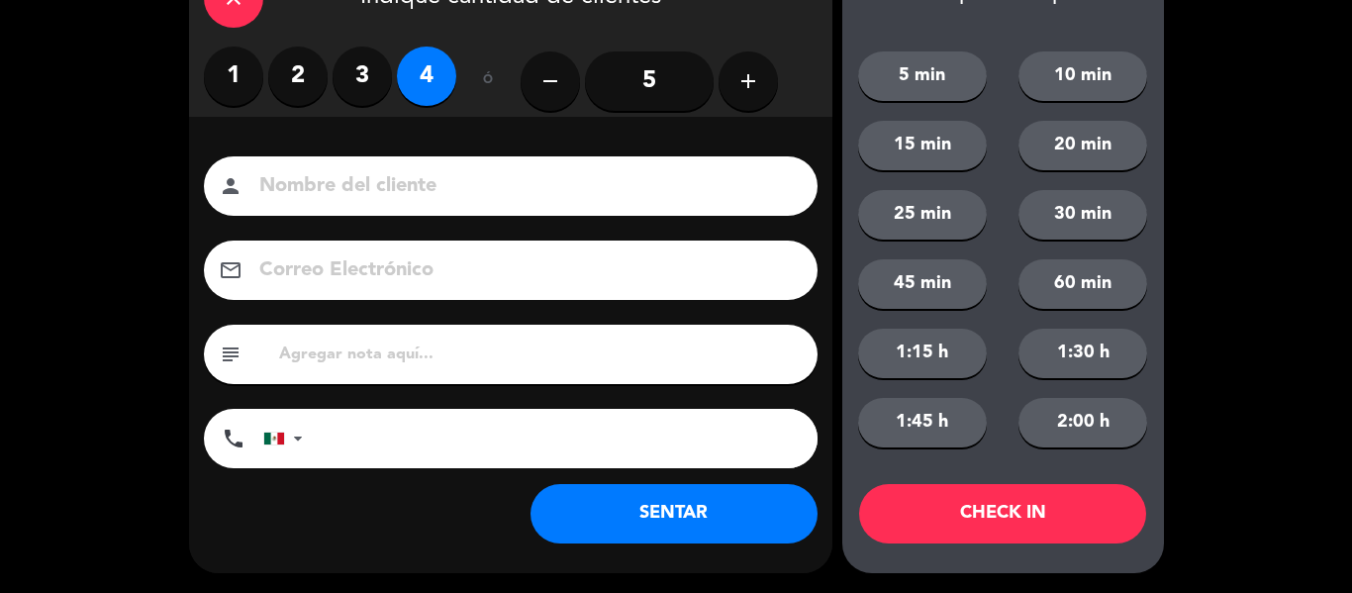
click at [689, 524] on button "SENTAR" at bounding box center [673, 513] width 287 height 59
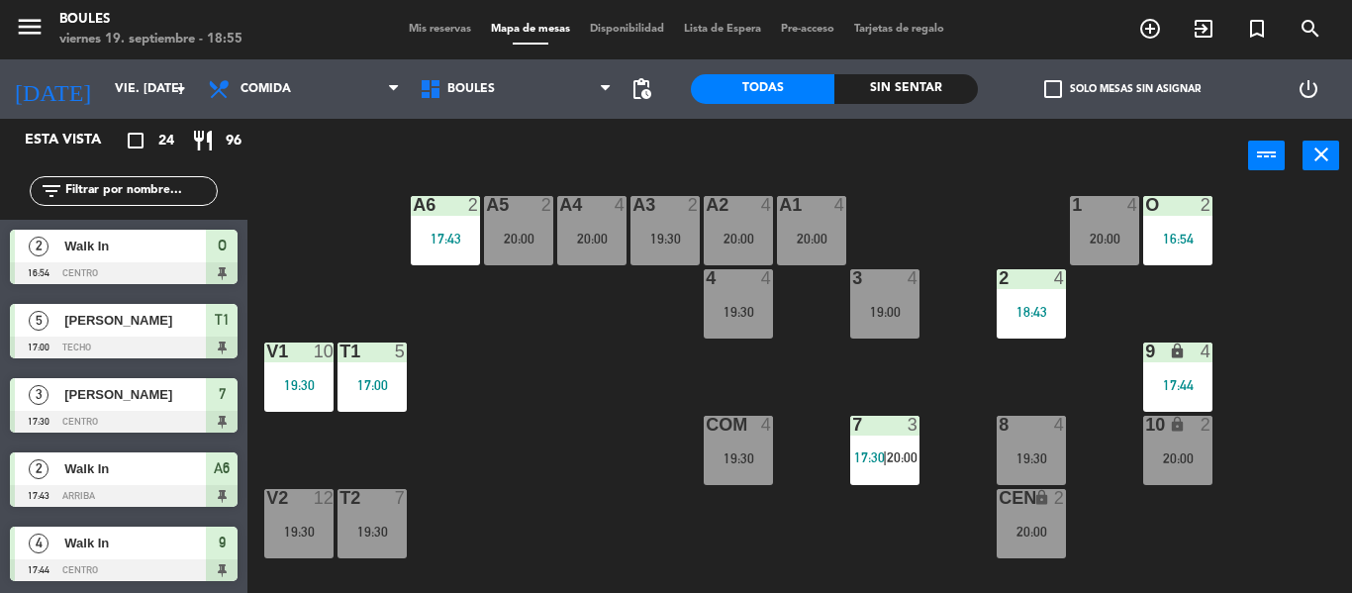
scroll to position [106, 0]
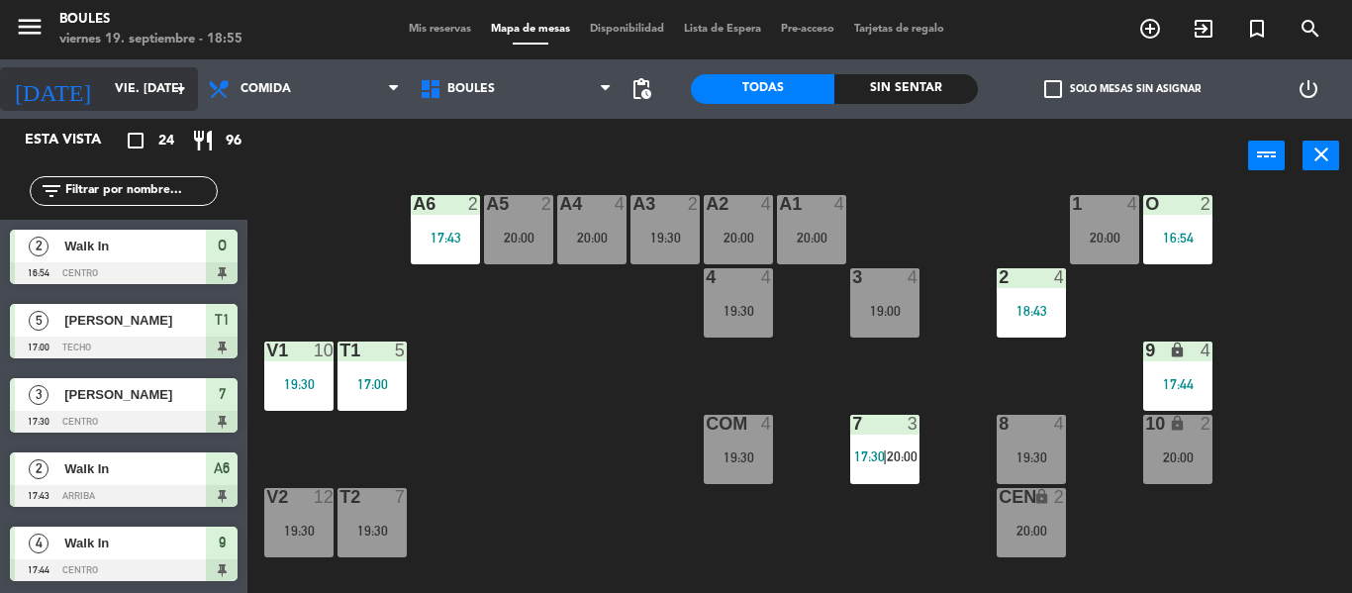
click at [171, 99] on icon "arrow_drop_down" at bounding box center [181, 89] width 24 height 24
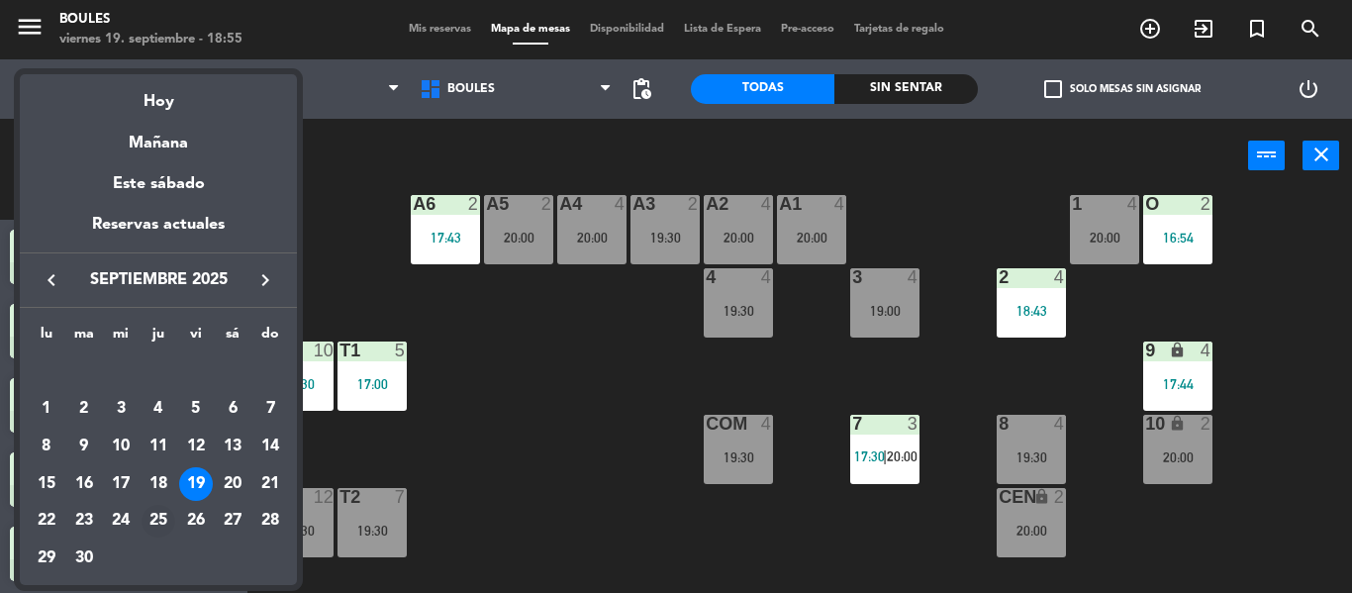
click at [165, 519] on div "25" at bounding box center [158, 522] width 34 height 34
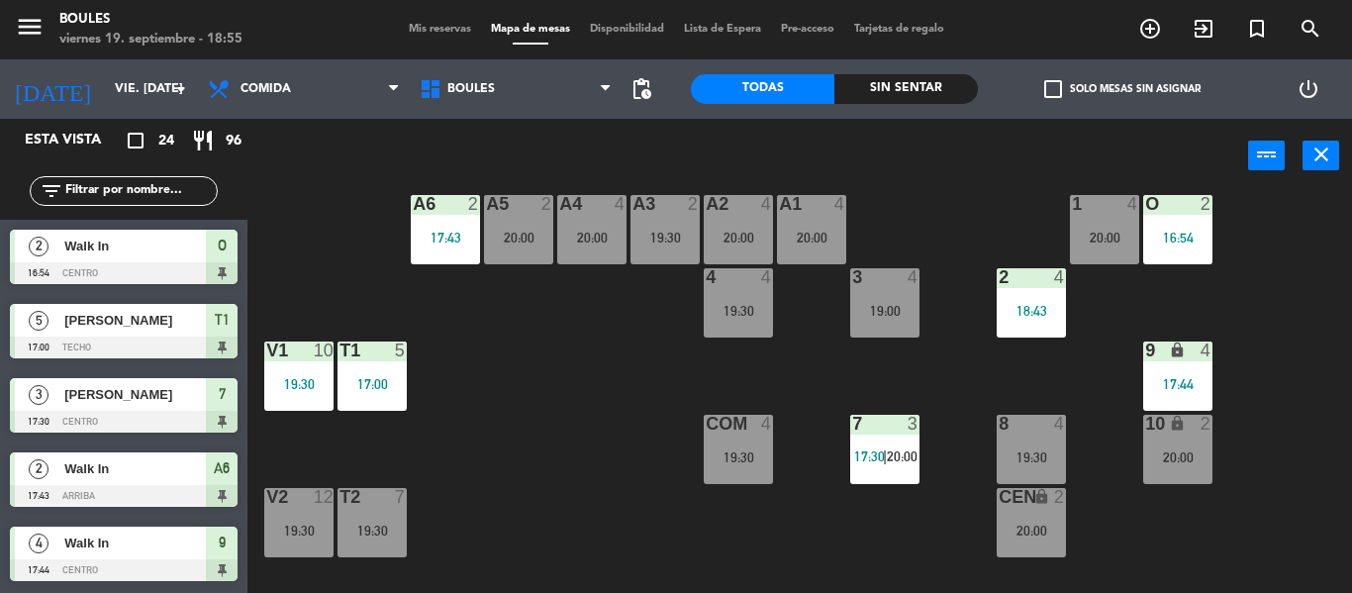
type input "[DEMOGRAPHIC_DATA] [DATE]"
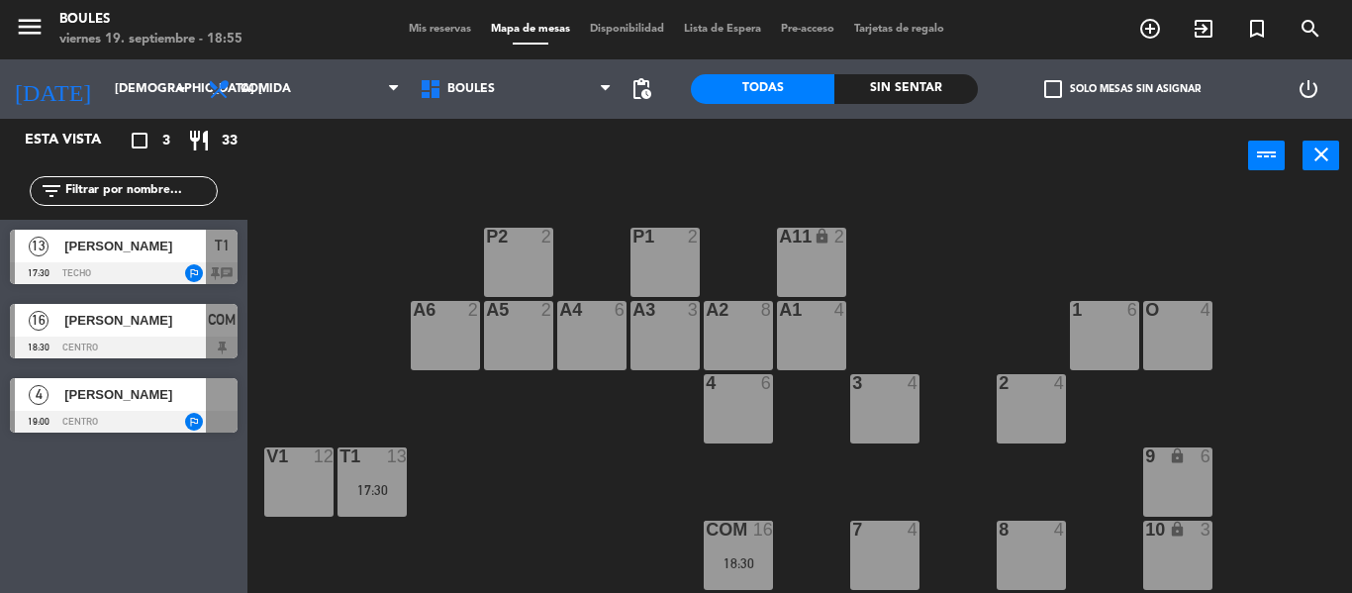
scroll to position [97, 0]
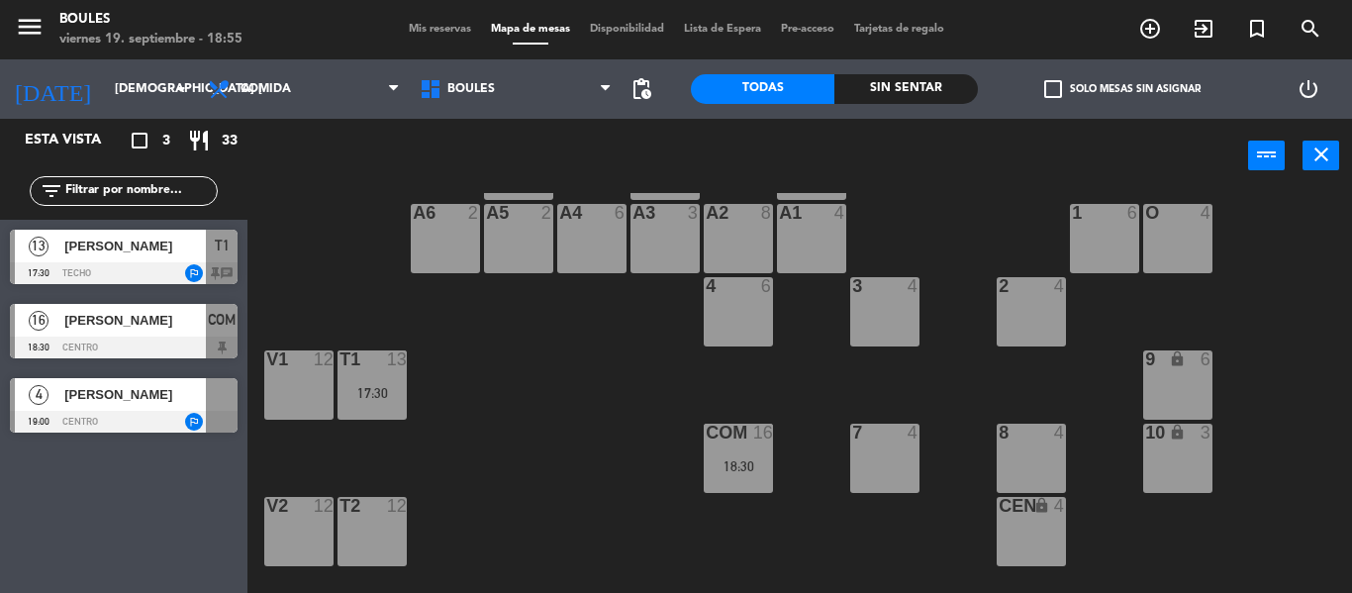
drag, startPoint x: 568, startPoint y: 519, endPoint x: 264, endPoint y: 412, distance: 322.3
click at [264, 412] on div "P1 2 P2 2 A11 lock 2 A5 2 A6 2 A4 6 A3 3 A2 8 A1 4 1 6 O 4 4 6 3 4 2 4 V1 12 T1…" at bounding box center [806, 393] width 1090 height 400
click at [173, 338] on div at bounding box center [124, 347] width 228 height 22
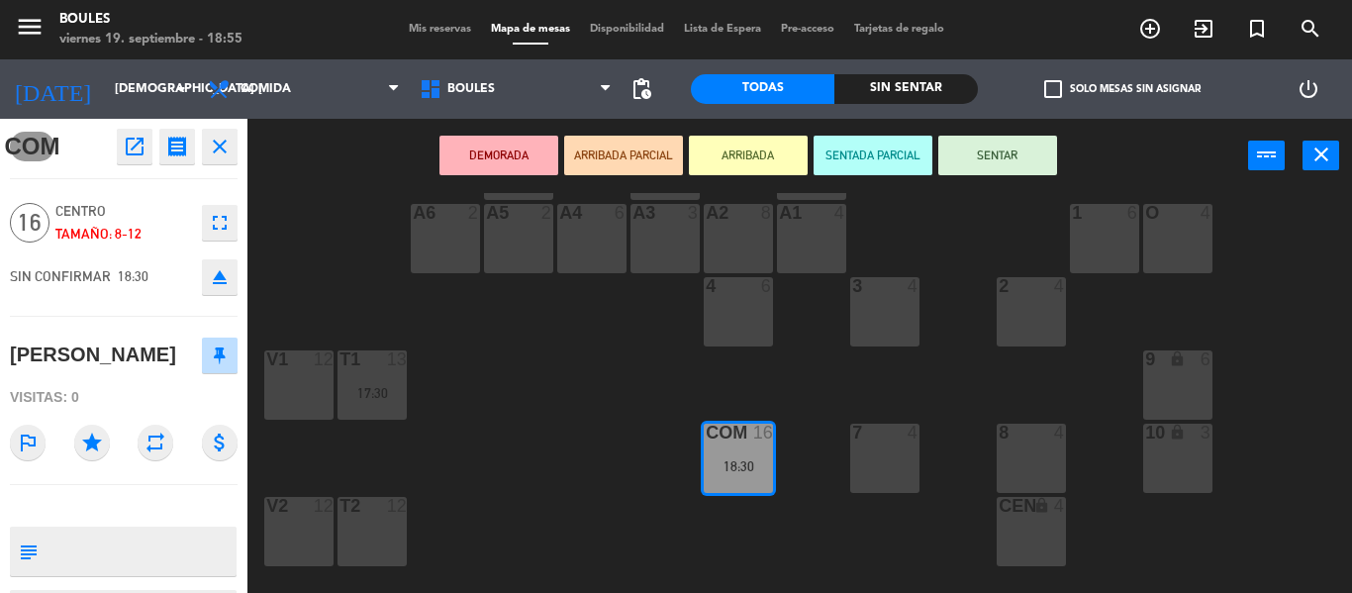
click at [540, 383] on div "P1 2 P2 2 A11 lock 2 A5 2 A6 2 A4 6 A3 3 A2 8 A1 4 1 6 O 4 4 6 3 4 2 4 V1 12 T1…" at bounding box center [806, 393] width 1090 height 400
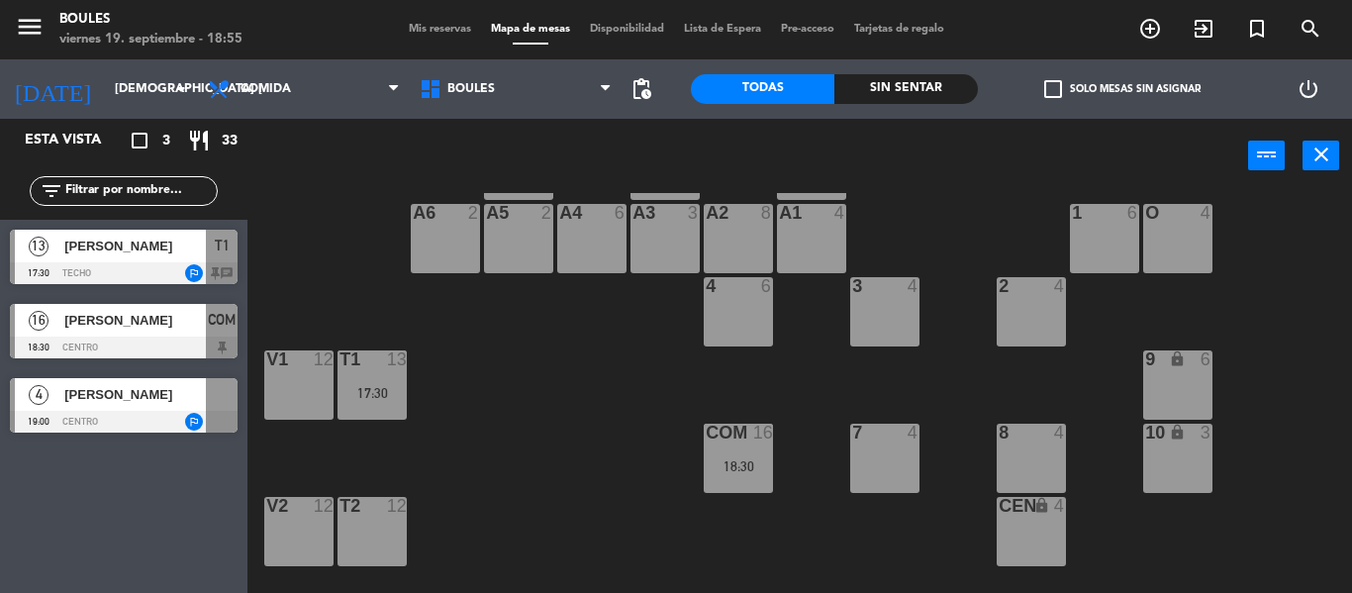
click at [287, 379] on div "V1 12" at bounding box center [298, 384] width 69 height 69
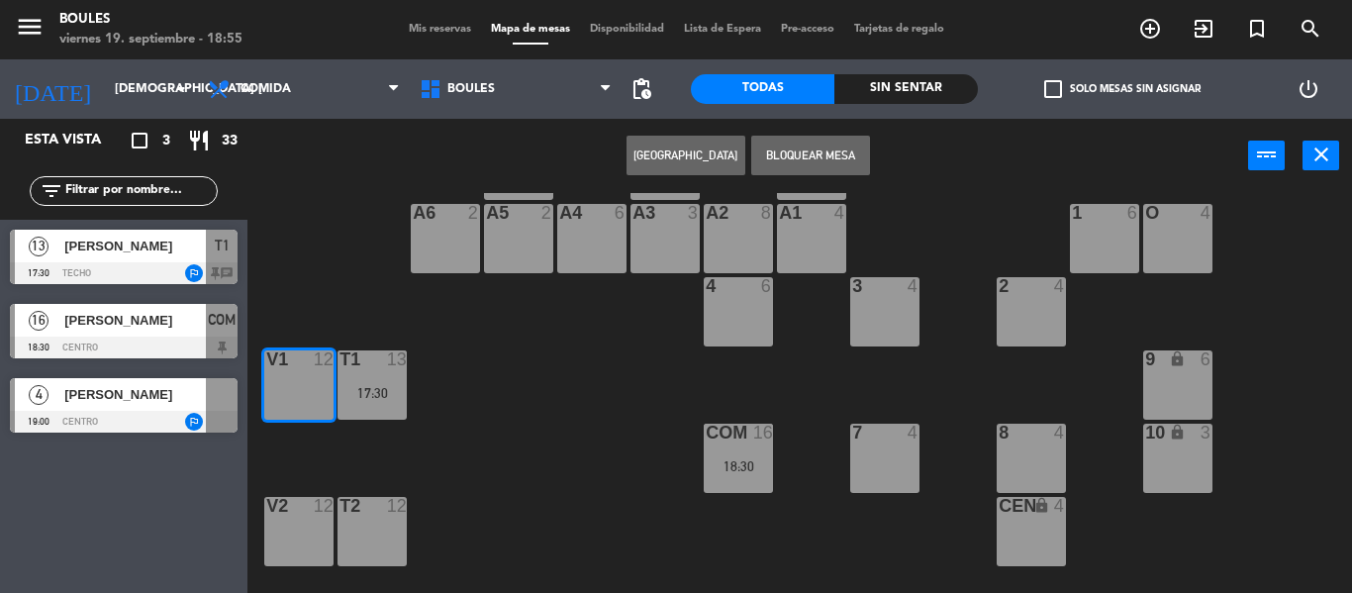
click at [724, 162] on button "[GEOGRAPHIC_DATA]" at bounding box center [685, 156] width 119 height 40
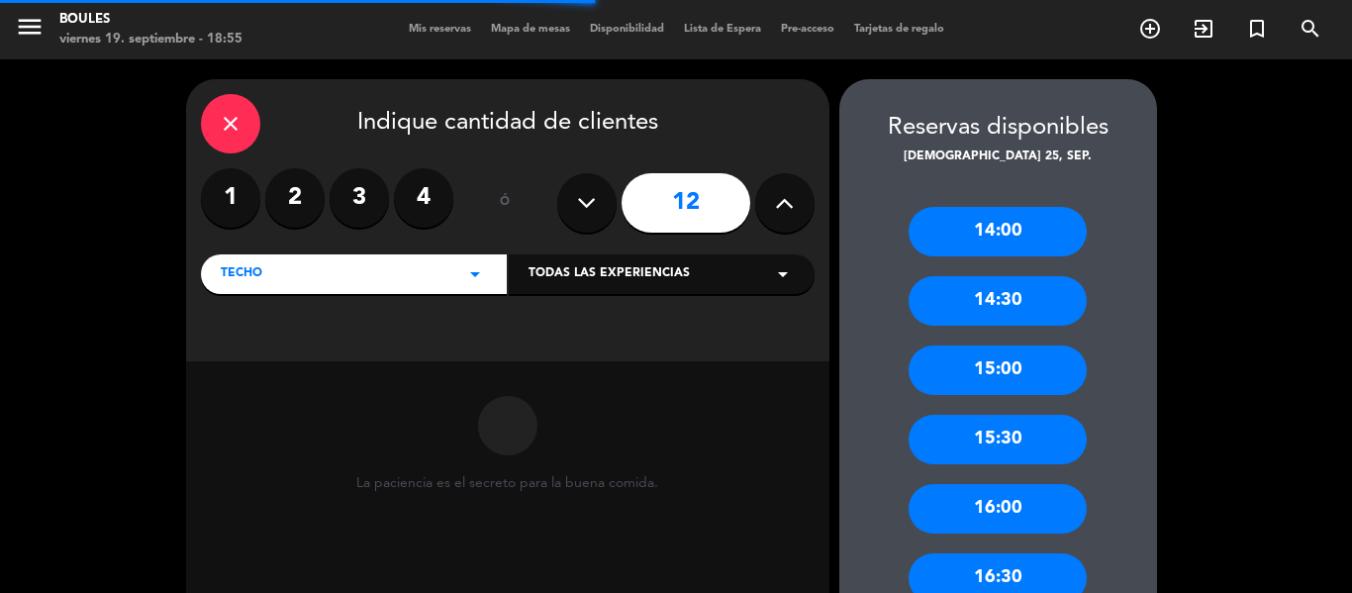
scroll to position [73, 0]
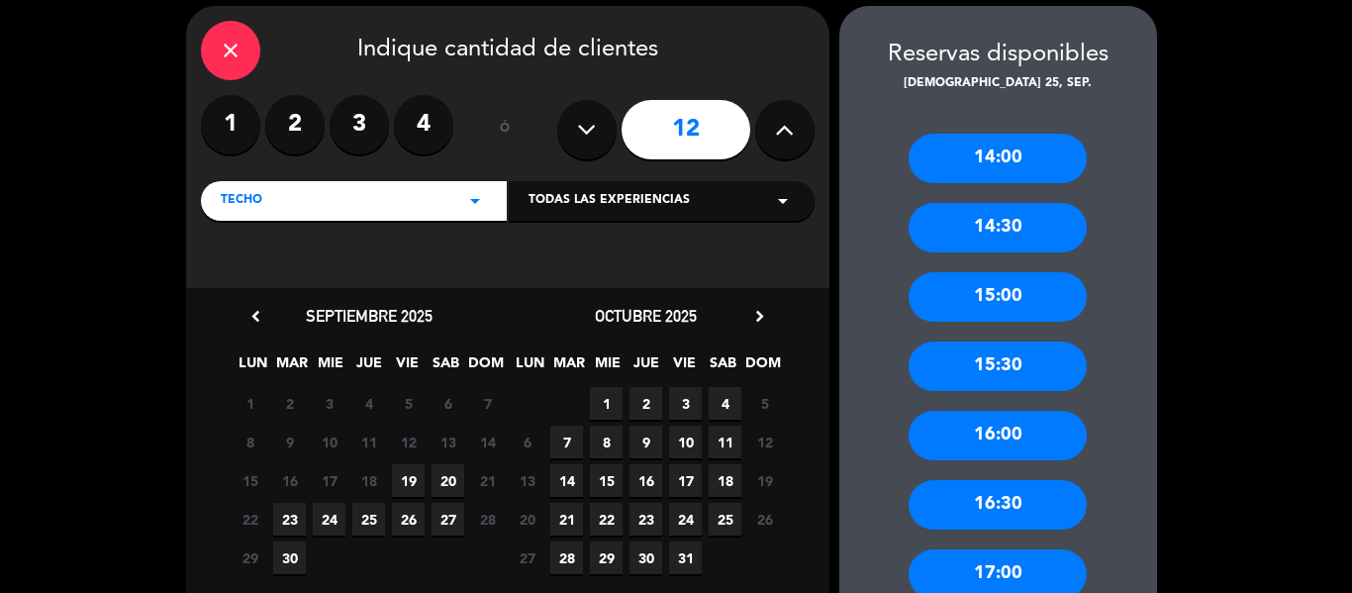
click at [579, 130] on icon at bounding box center [586, 130] width 19 height 30
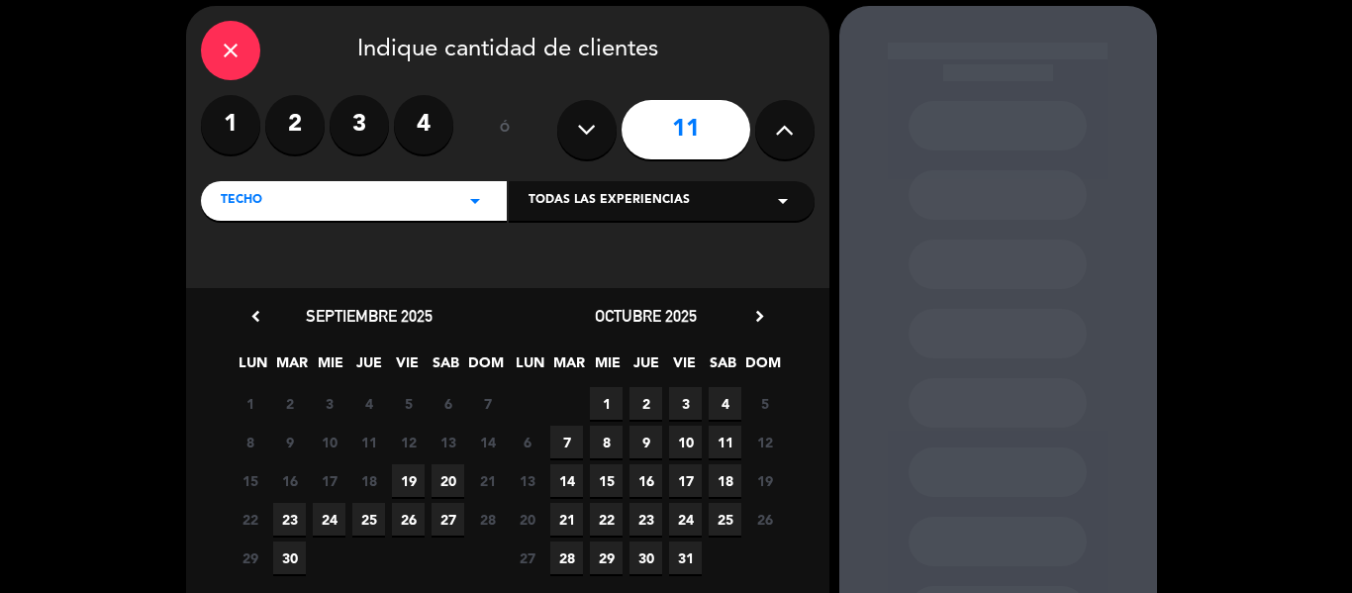
click at [579, 130] on icon at bounding box center [586, 130] width 19 height 30
type input "10"
click at [413, 482] on span "19" at bounding box center [408, 480] width 33 height 33
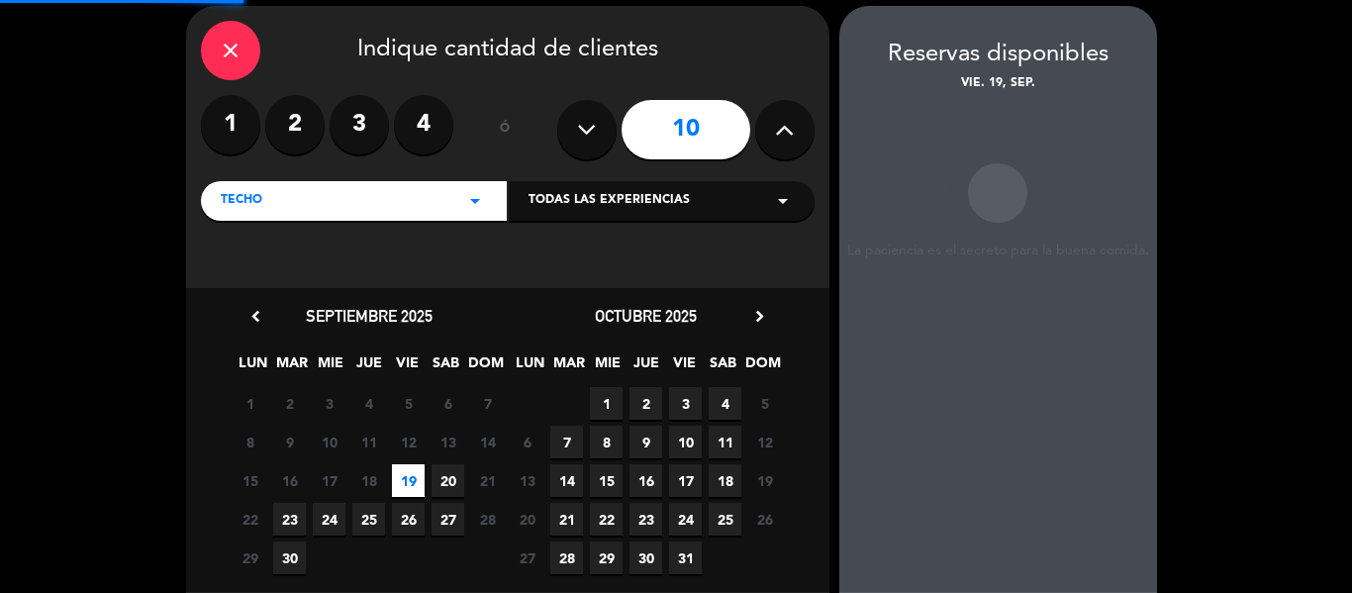
scroll to position [79, 0]
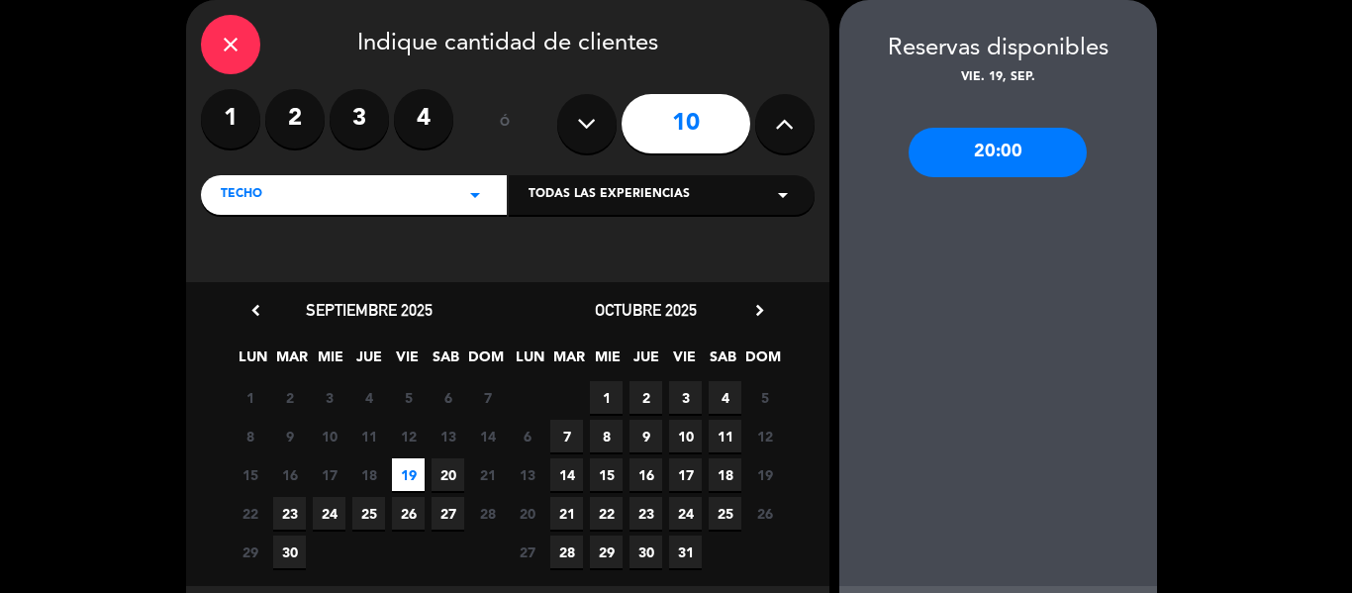
click at [362, 521] on span "25" at bounding box center [368, 513] width 33 height 33
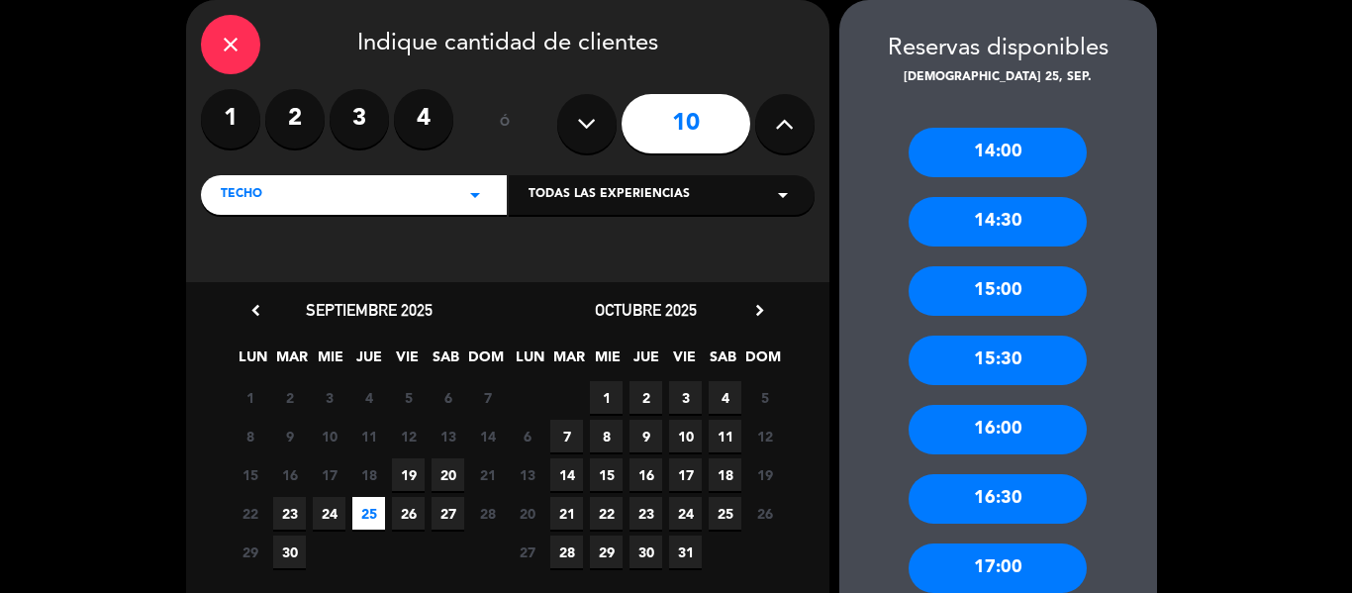
click at [1020, 440] on div "16:00" at bounding box center [997, 429] width 178 height 49
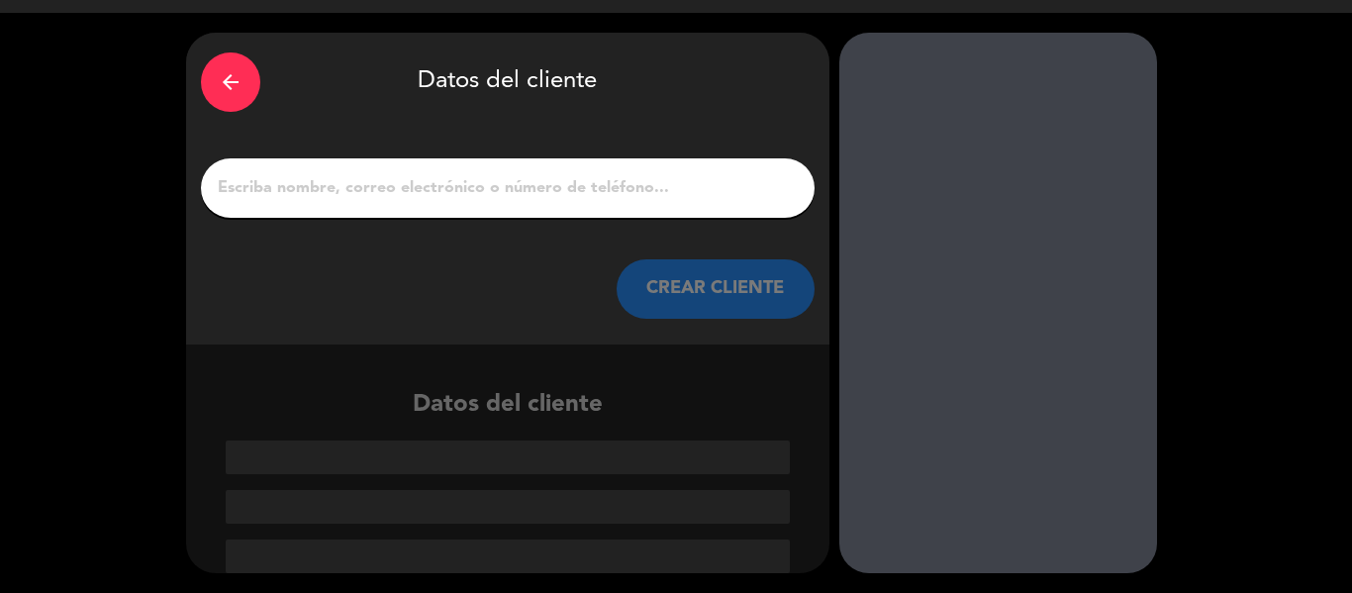
scroll to position [47, 0]
click at [479, 193] on input "1" at bounding box center [508, 188] width 584 height 28
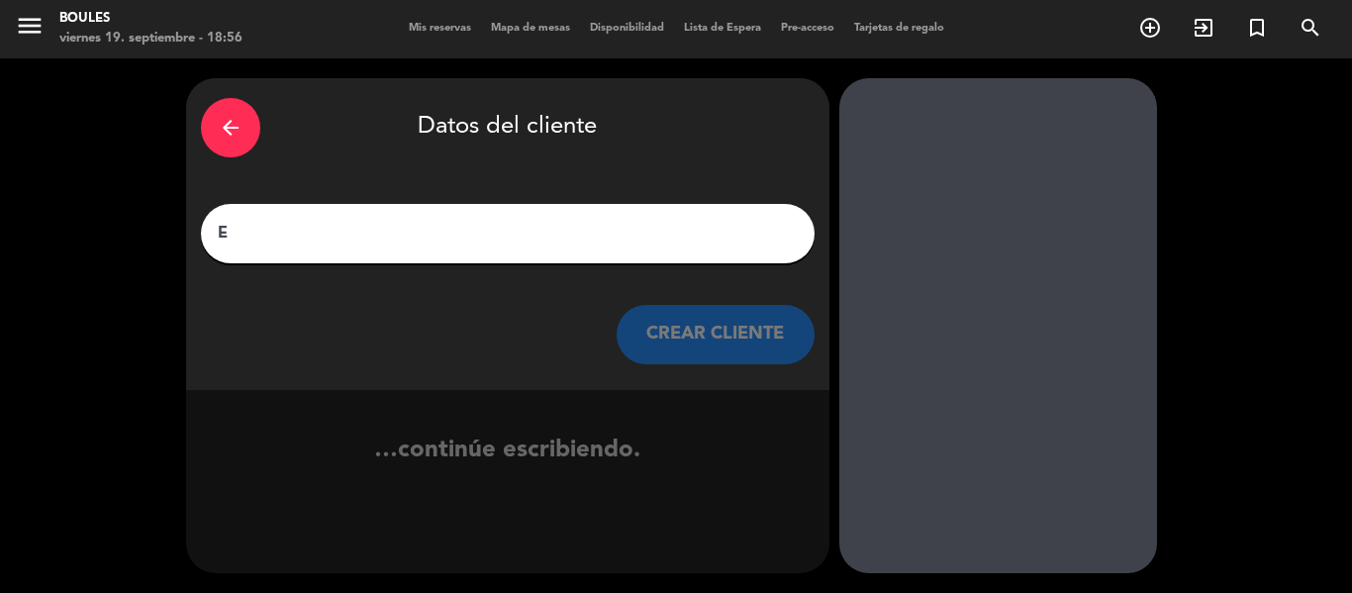
scroll to position [1, 0]
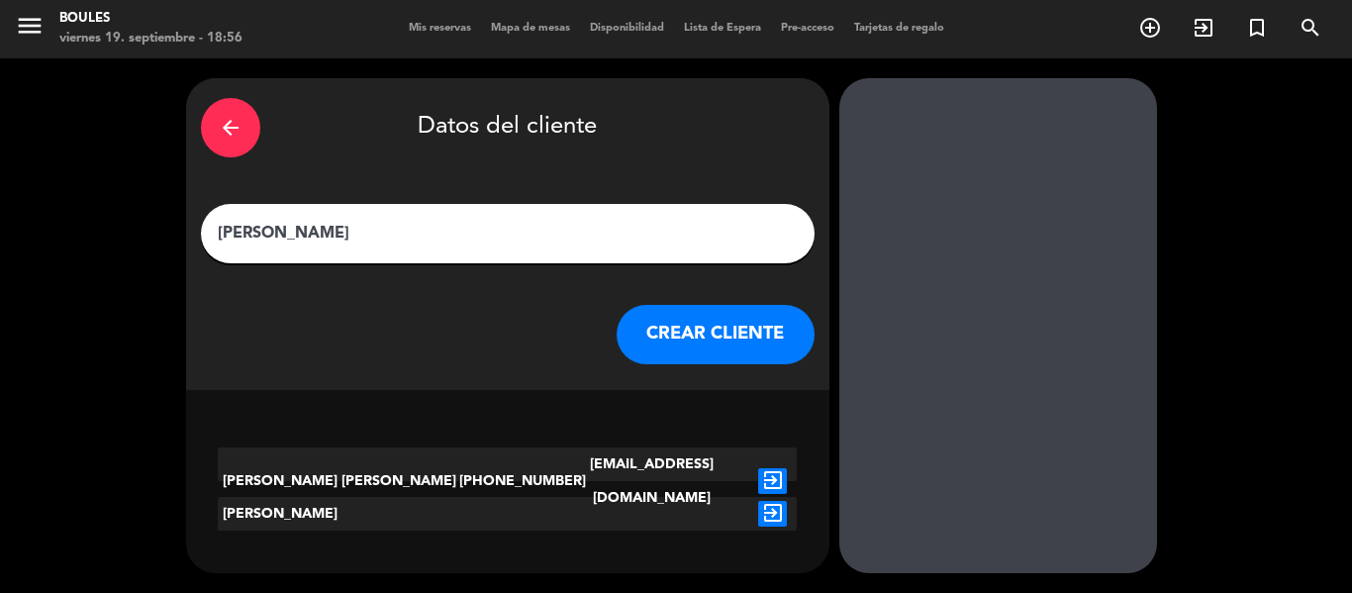
type input "[PERSON_NAME]"
click at [685, 350] on button "CREAR CLIENTE" at bounding box center [715, 334] width 198 height 59
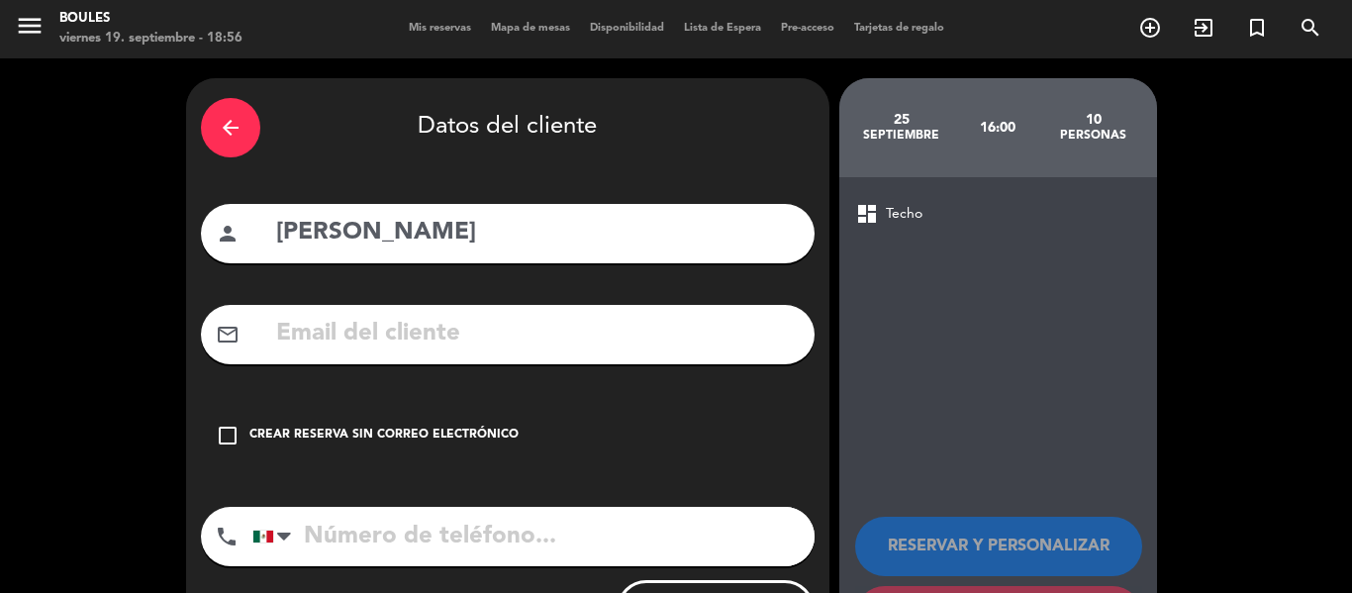
click at [458, 431] on div "Crear reserva sin correo electrónico" at bounding box center [383, 435] width 269 height 20
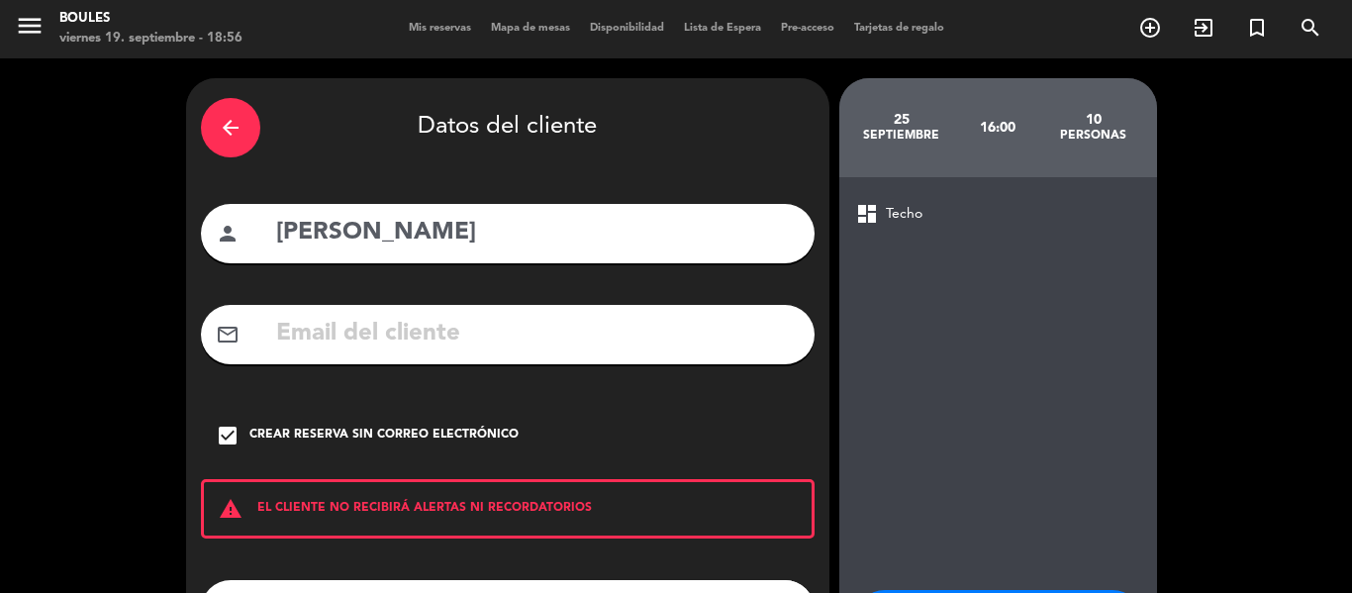
scroll to position [170, 0]
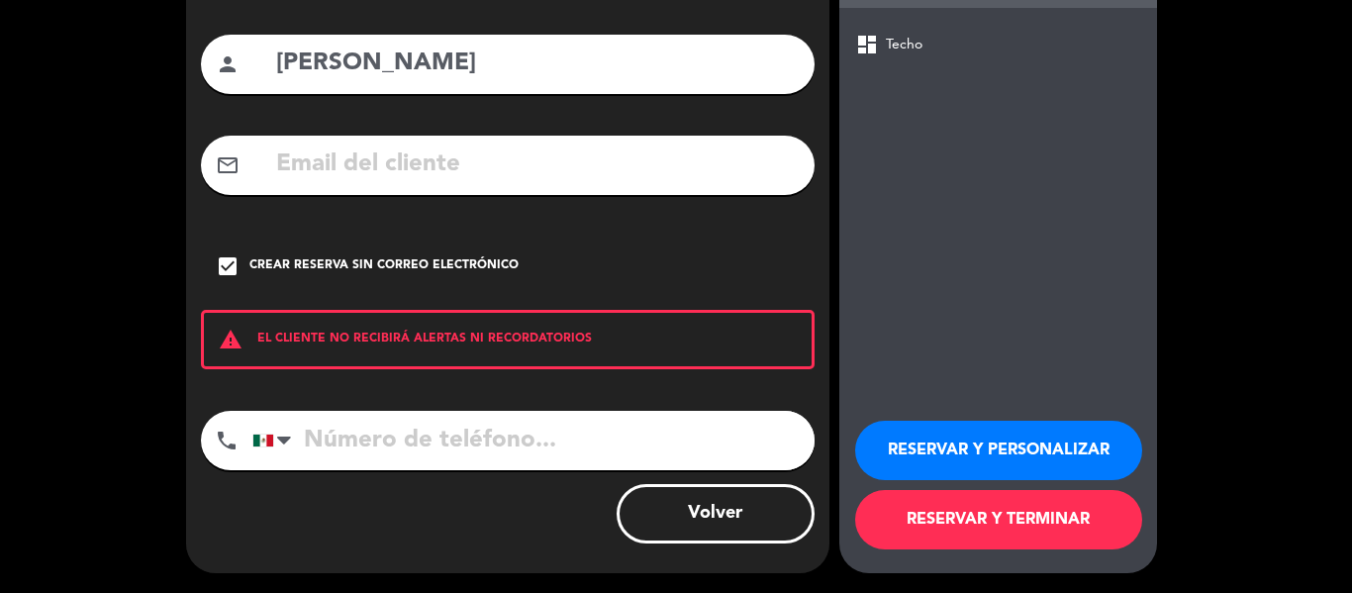
click at [1034, 530] on button "RESERVAR Y TERMINAR" at bounding box center [998, 519] width 287 height 59
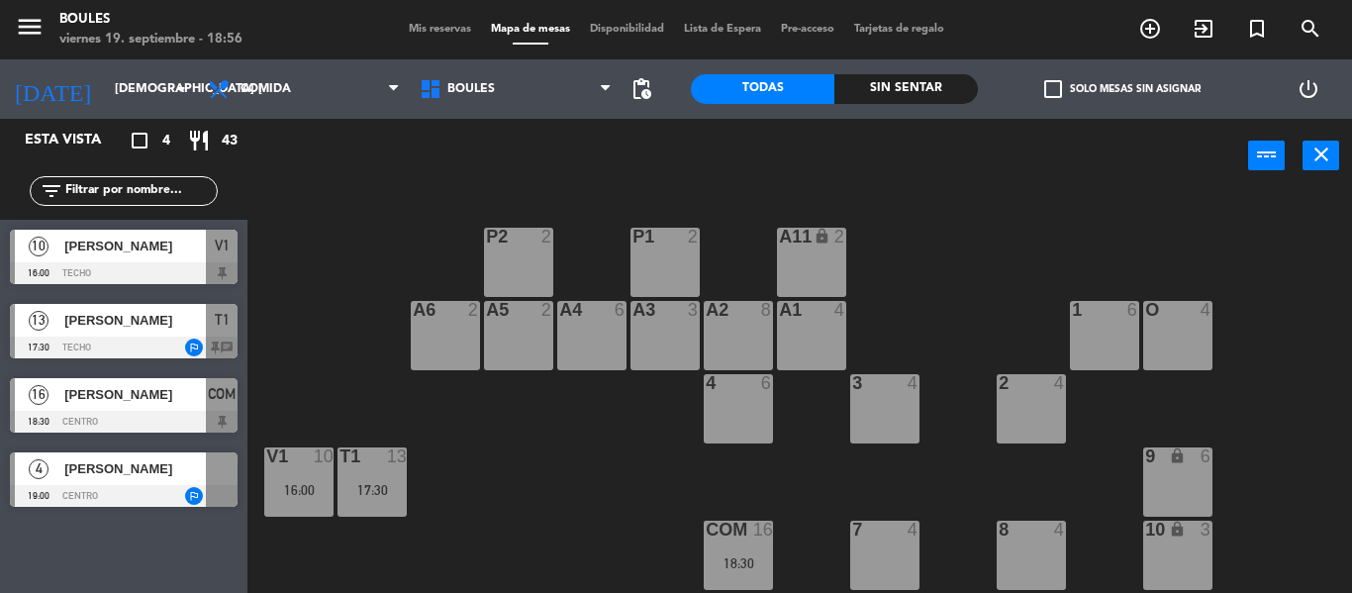
click at [170, 269] on div at bounding box center [124, 273] width 228 height 22
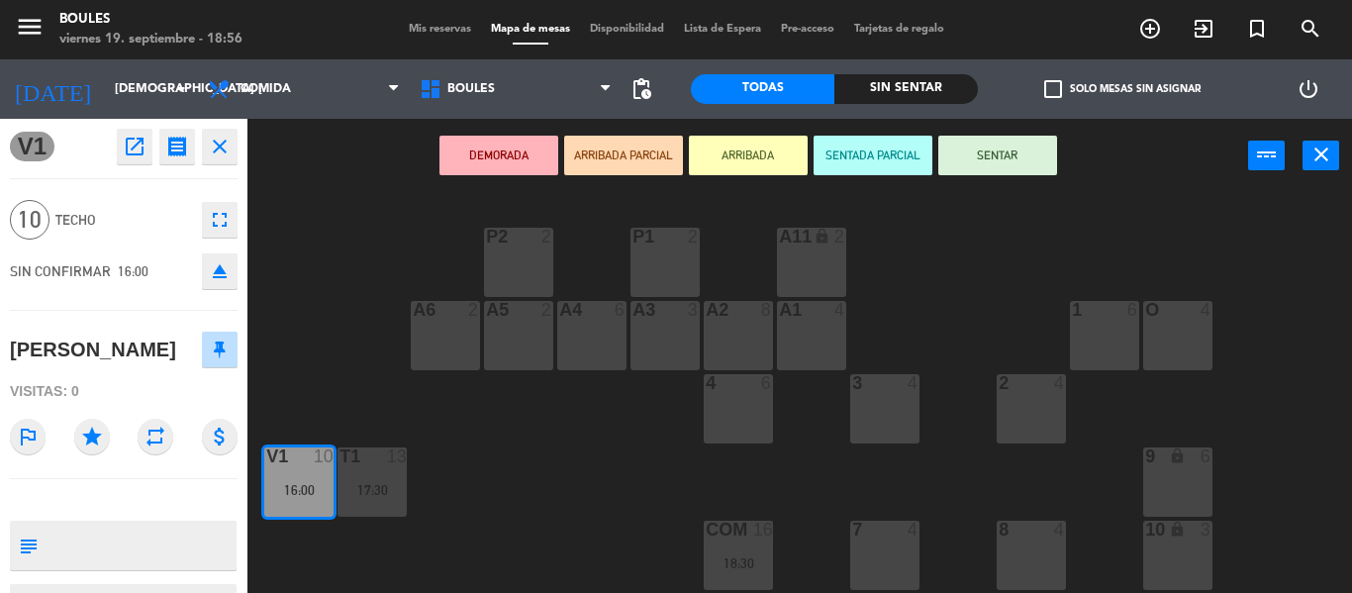
click at [208, 227] on icon "fullscreen" at bounding box center [220, 220] width 24 height 24
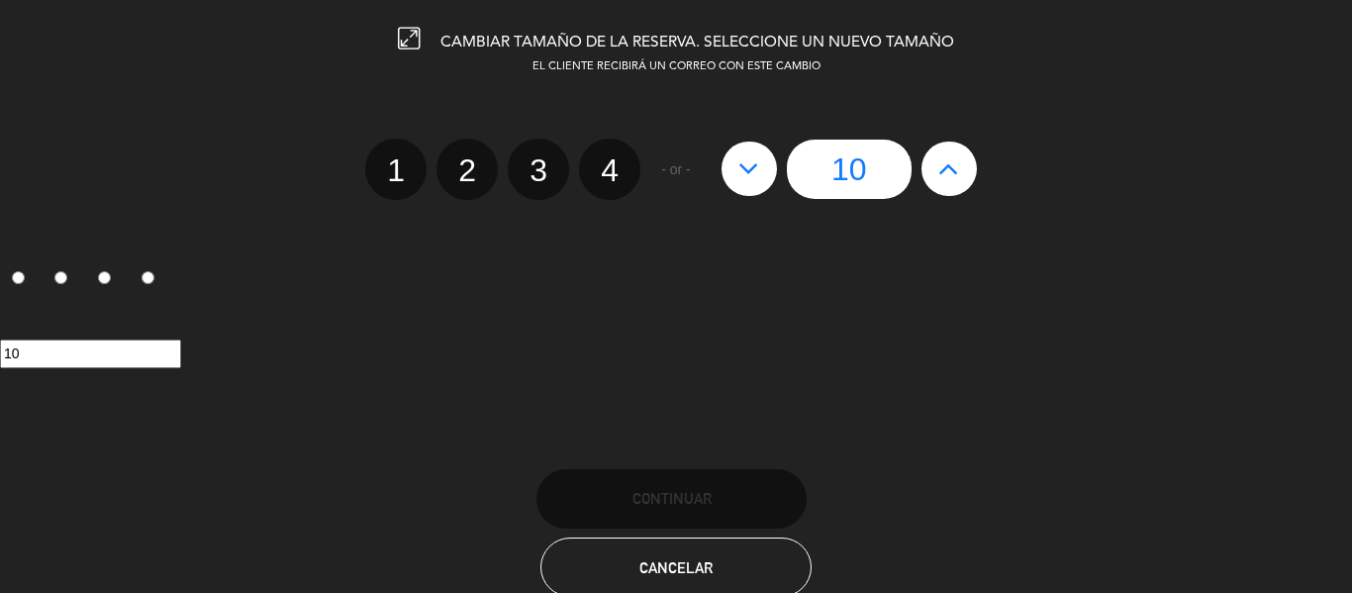
click at [951, 171] on edit-booking-info-modal "CAMBIAR TAMAÑO DE LA RESERVA. SELECCIONE UN NUEVO TAMAÑO EL CLIENTE RECIBIRÁ UN…" at bounding box center [676, 296] width 1352 height 593
click at [951, 171] on icon at bounding box center [948, 168] width 21 height 32
type input "11"
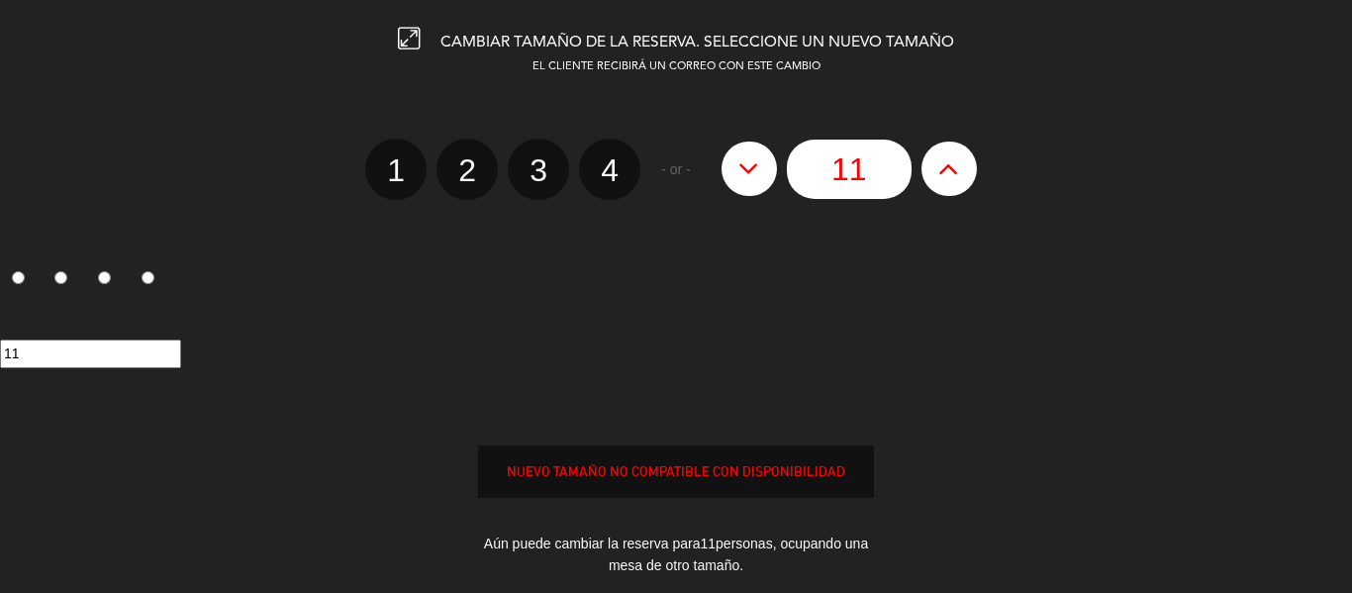
click at [951, 171] on icon at bounding box center [948, 168] width 21 height 32
type input "12"
click at [951, 171] on icon at bounding box center [948, 168] width 21 height 32
type input "13"
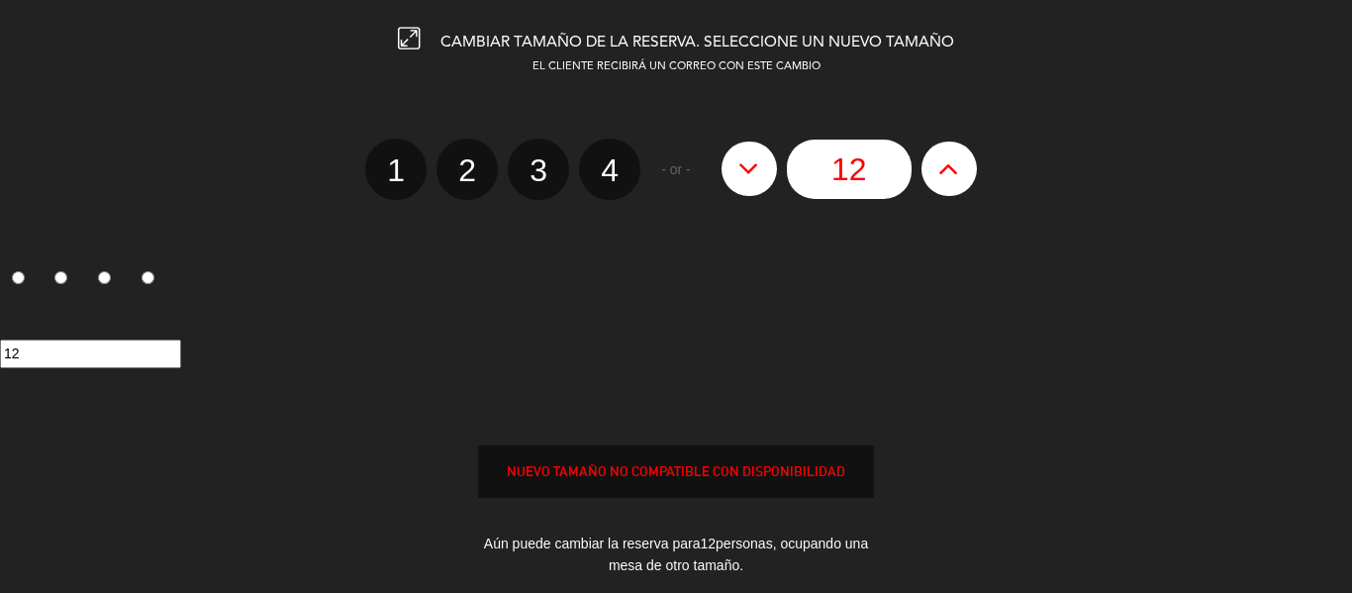
type input "13"
click at [951, 171] on icon at bounding box center [948, 168] width 21 height 32
type input "14"
click at [951, 171] on icon at bounding box center [948, 168] width 21 height 32
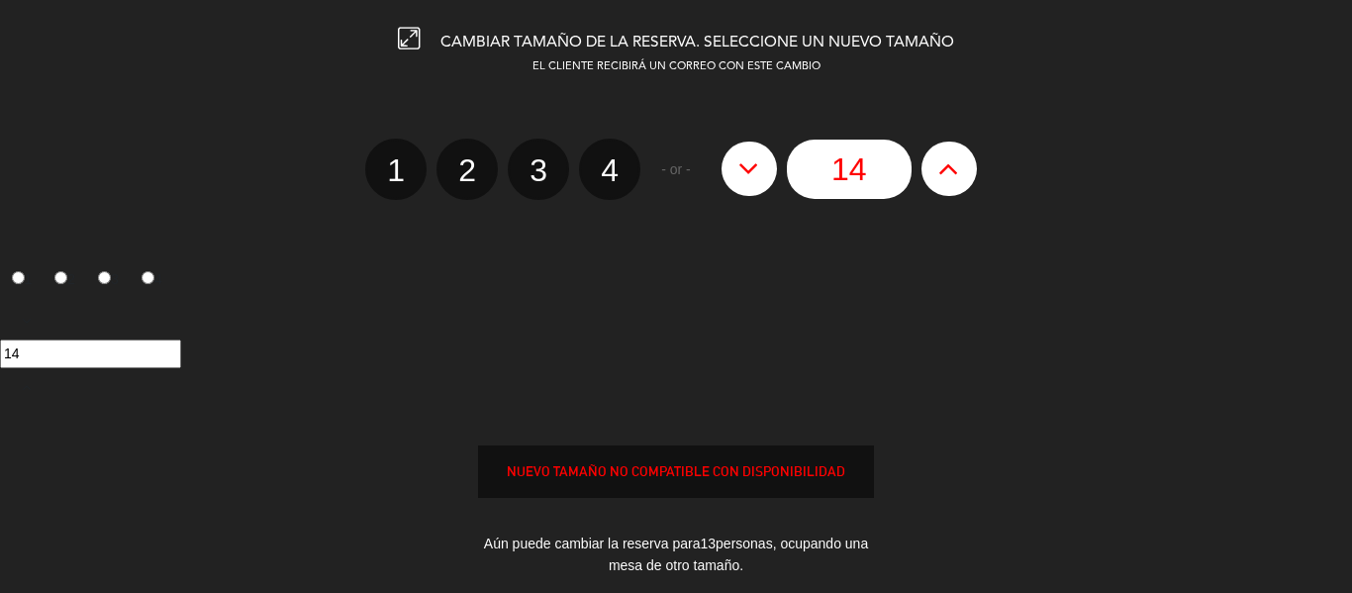
type input "15"
click at [951, 171] on icon at bounding box center [948, 168] width 21 height 32
type input "16"
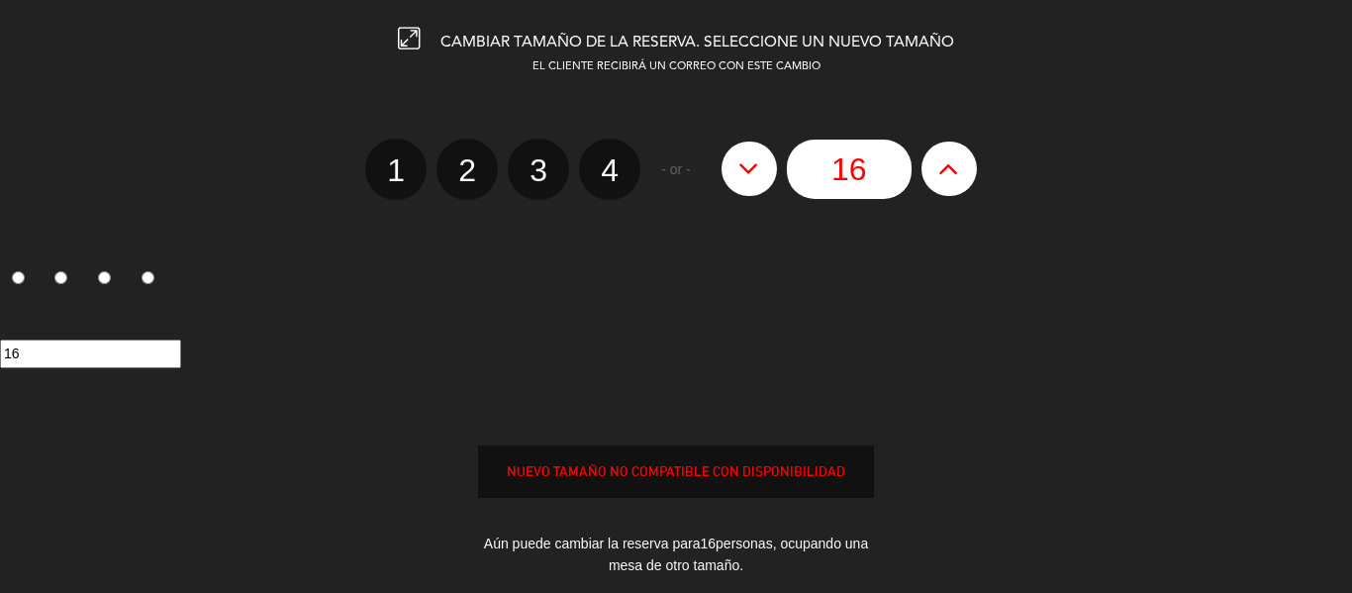
click at [951, 171] on icon at bounding box center [948, 168] width 21 height 32
type input "17"
click at [951, 171] on icon at bounding box center [948, 168] width 21 height 32
type input "18"
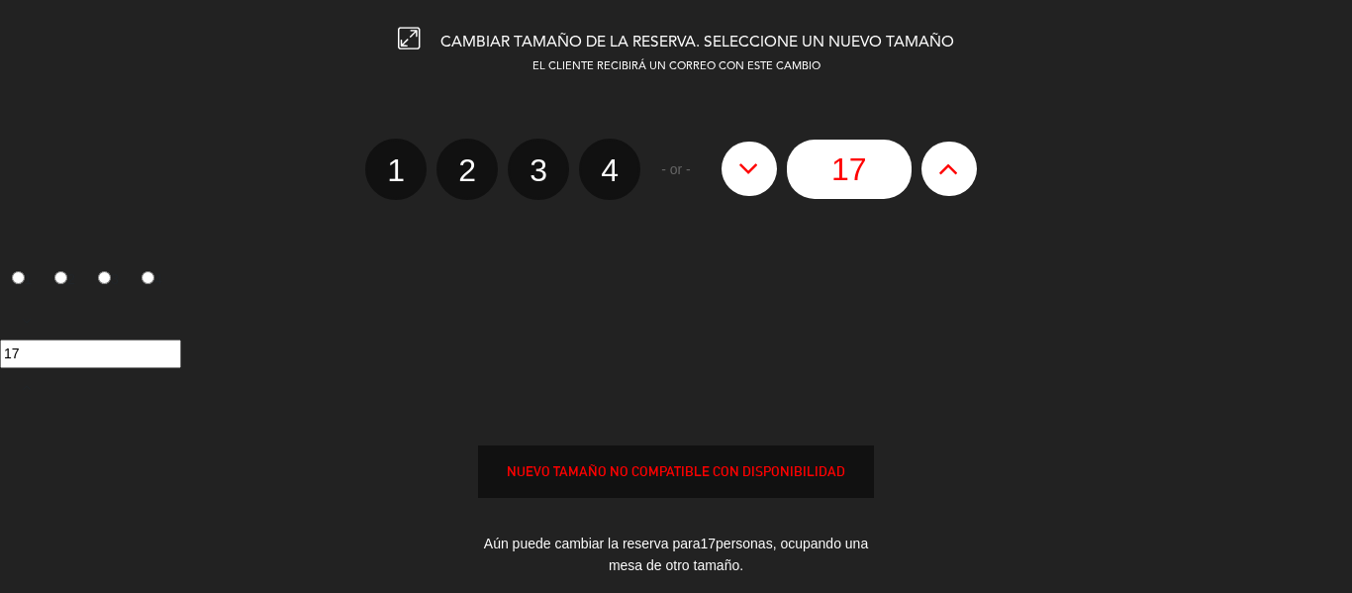
type input "18"
click at [951, 171] on icon at bounding box center [948, 168] width 21 height 32
type input "19"
click at [951, 171] on icon at bounding box center [948, 168] width 21 height 32
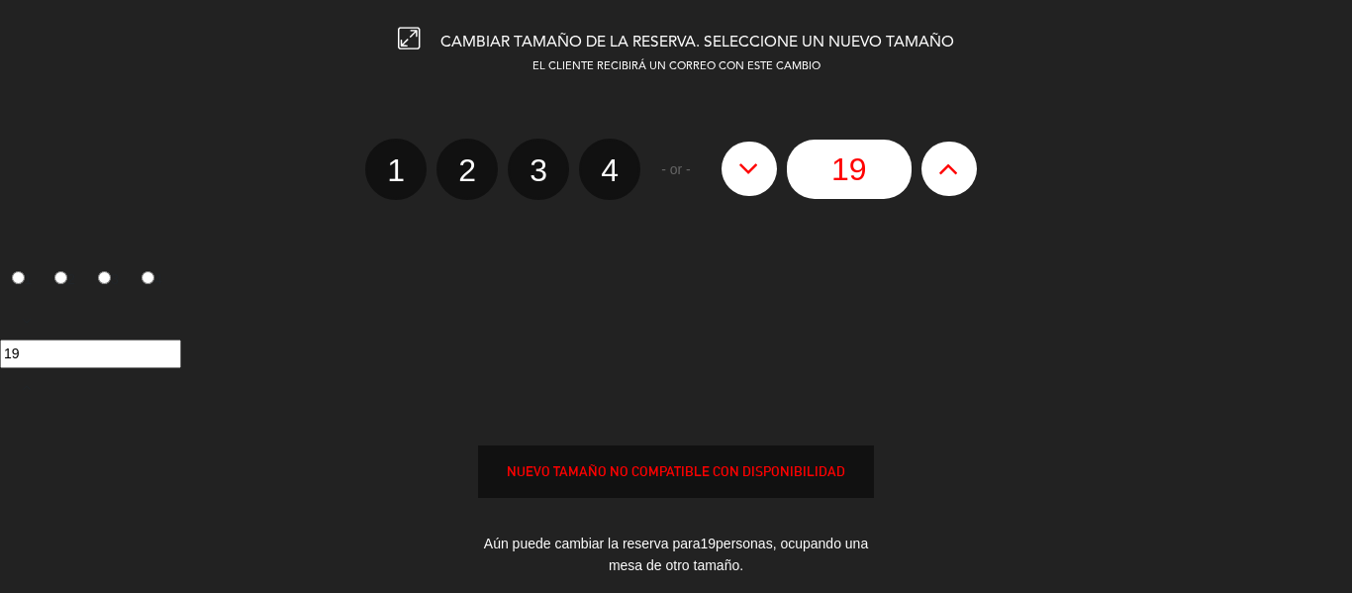
type input "20"
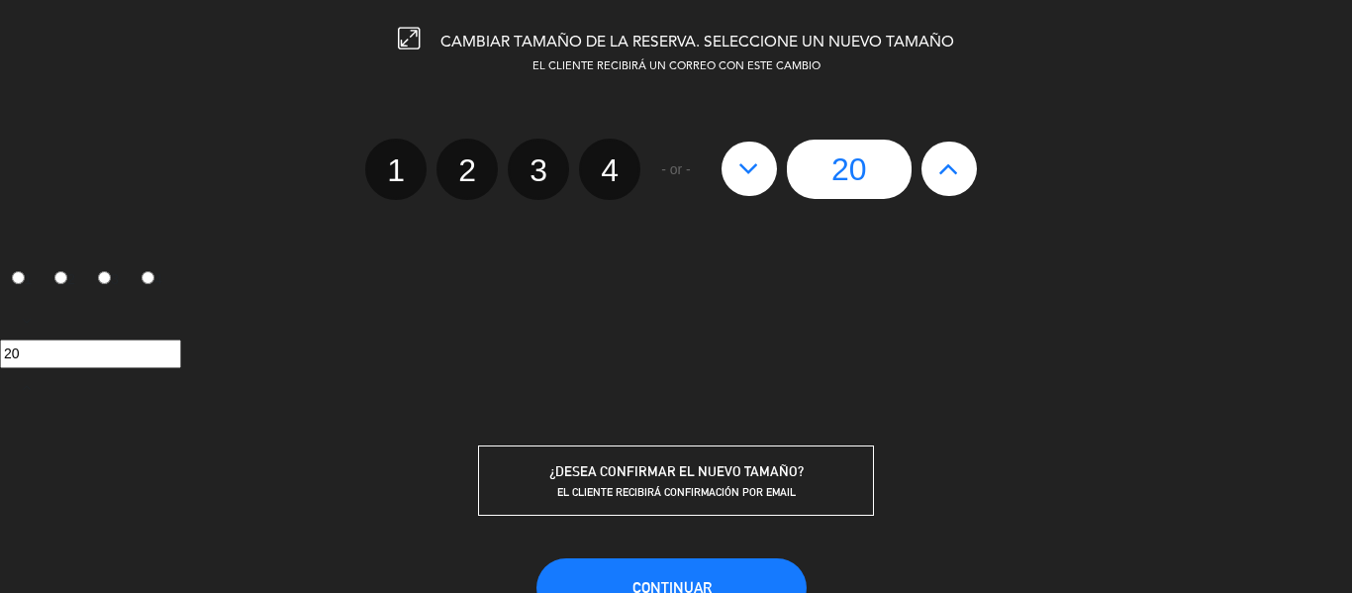
scroll to position [136, 0]
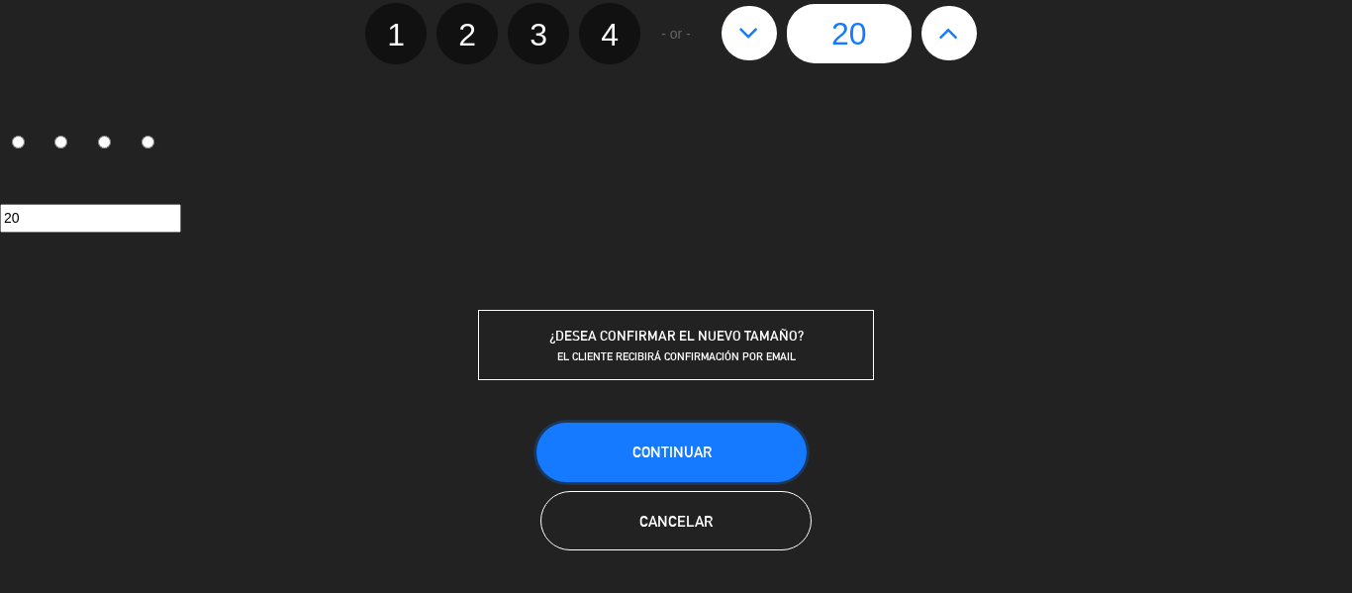
click at [746, 458] on button "Continuar" at bounding box center [671, 452] width 270 height 59
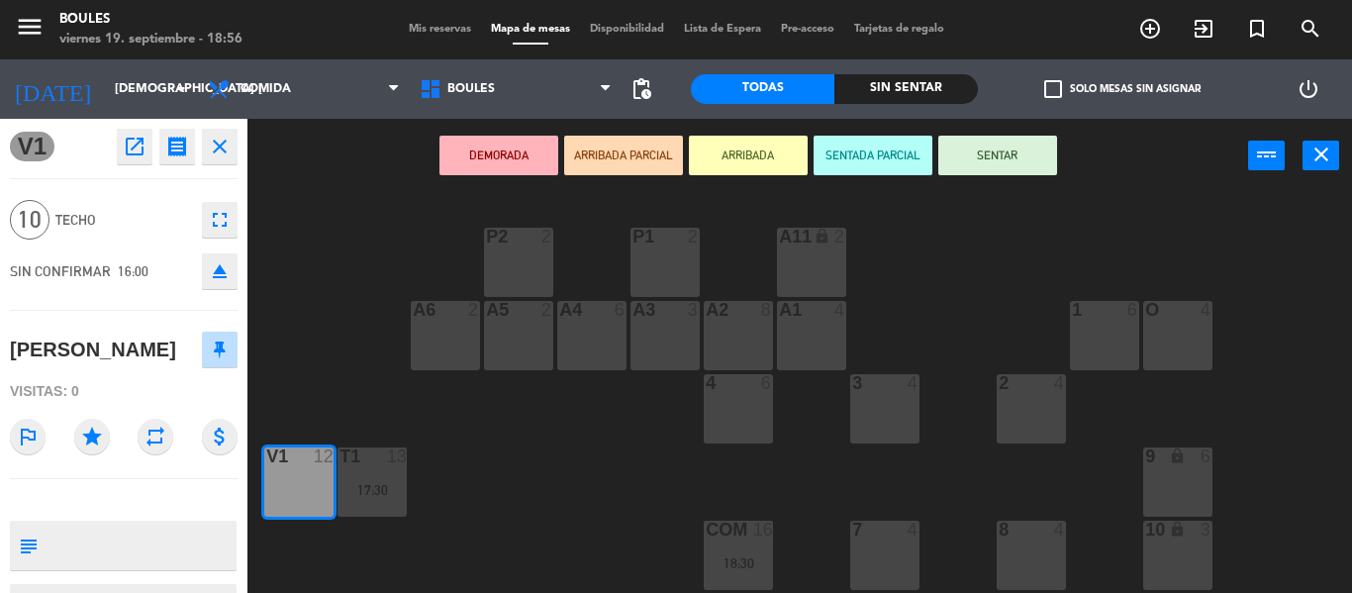
click at [588, 485] on div "P1 2 P2 2 A11 lock 2 A5 2 A6 2 A4 6 A3 3 A2 8 A1 4 1 6 O 4 4 6 3 4 2 4 V1 12 T1…" at bounding box center [806, 393] width 1090 height 400
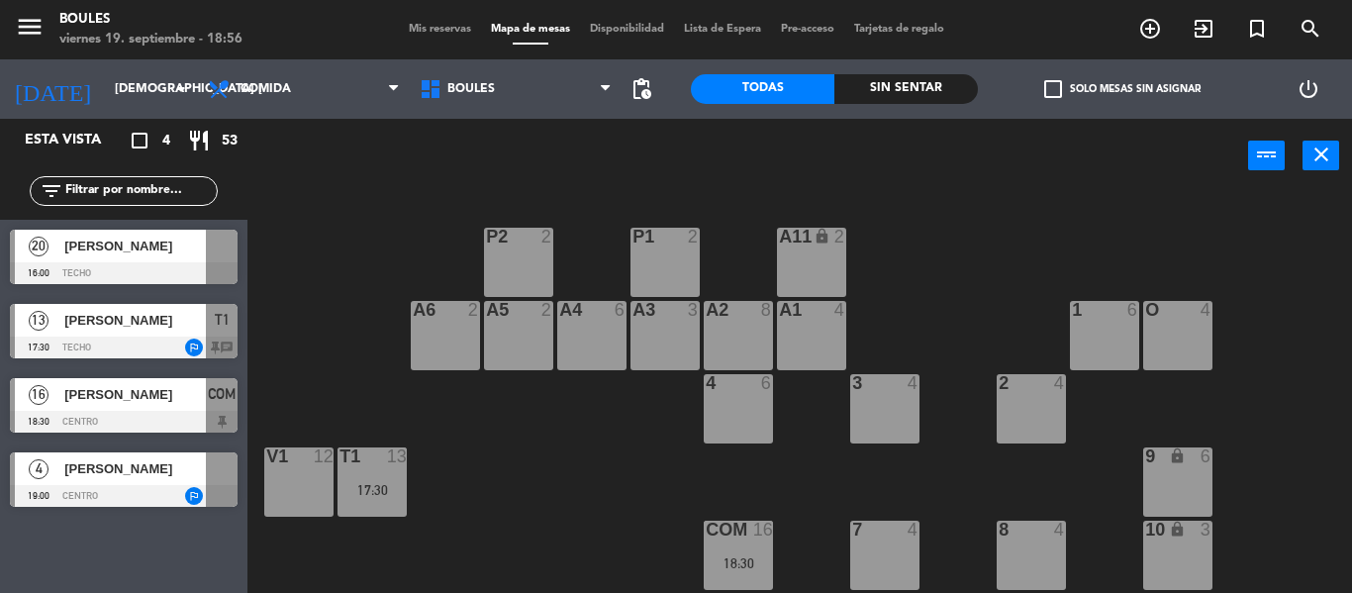
click at [159, 265] on div at bounding box center [124, 273] width 228 height 22
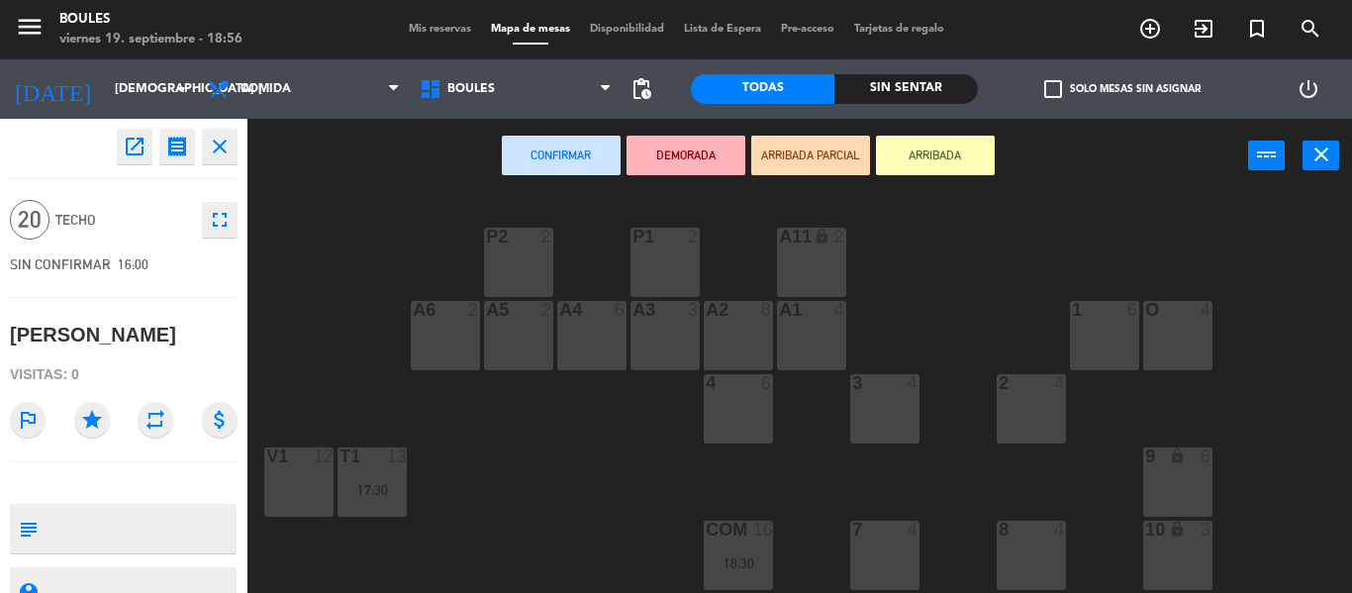
click at [296, 472] on div "V1 12" at bounding box center [298, 481] width 69 height 69
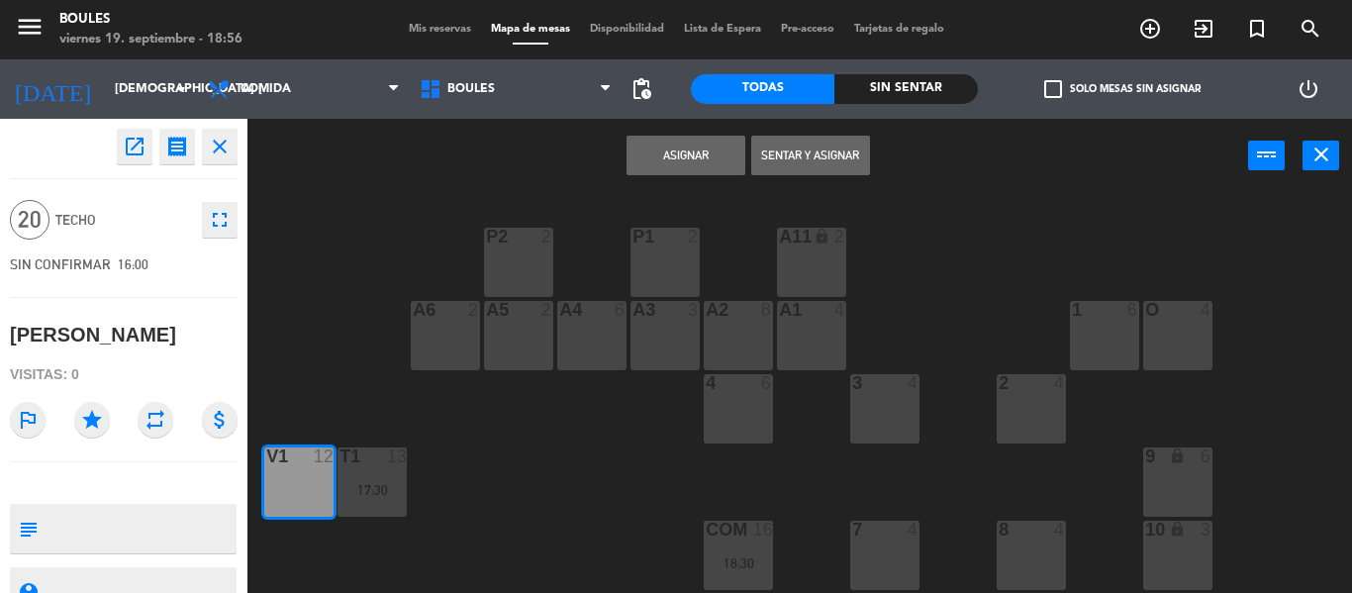
click at [715, 154] on button "Asignar" at bounding box center [685, 156] width 119 height 40
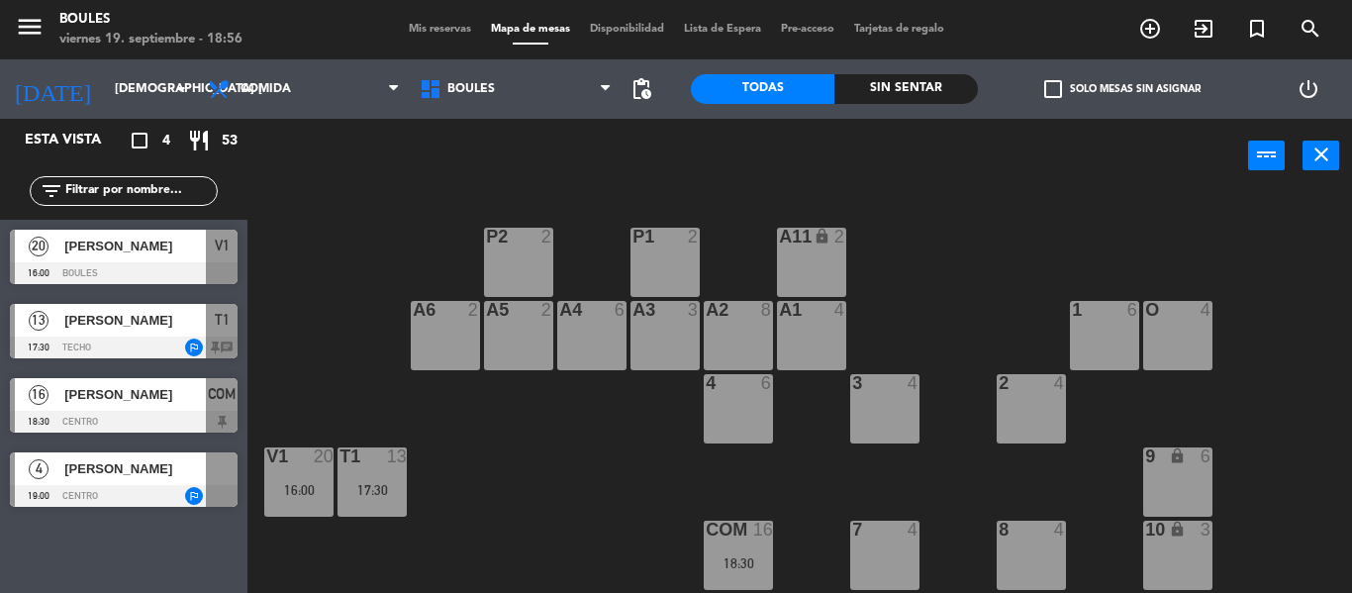
scroll to position [217, 0]
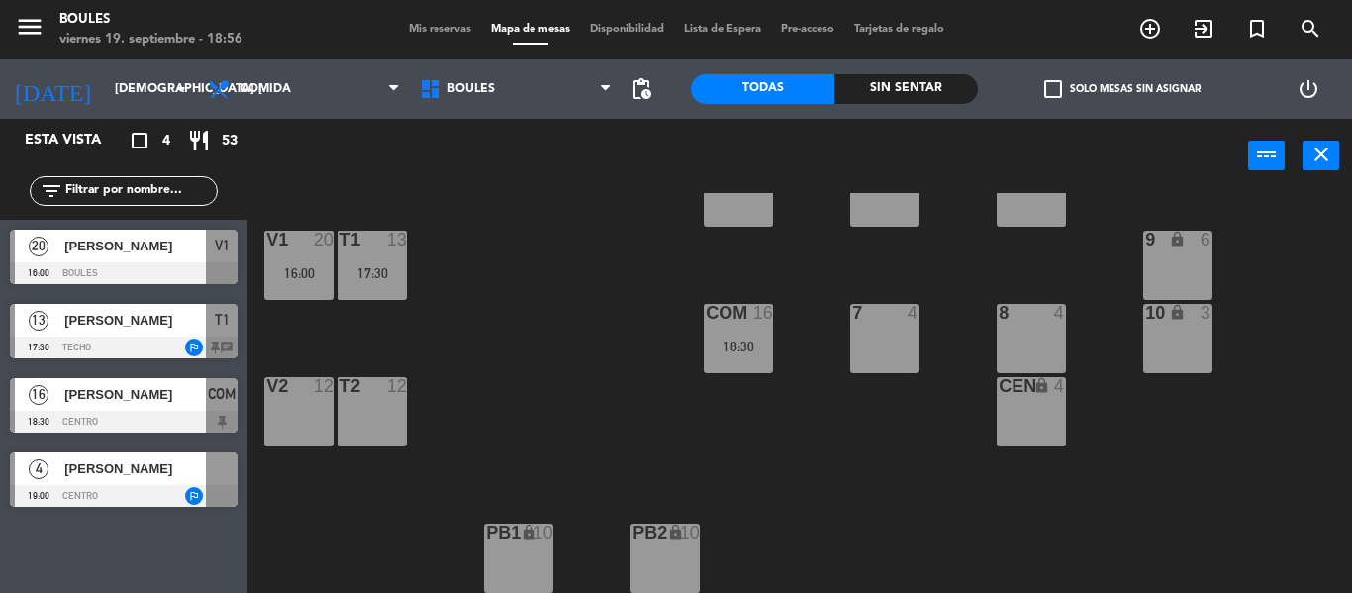
click at [309, 405] on div "V2 12" at bounding box center [298, 411] width 69 height 69
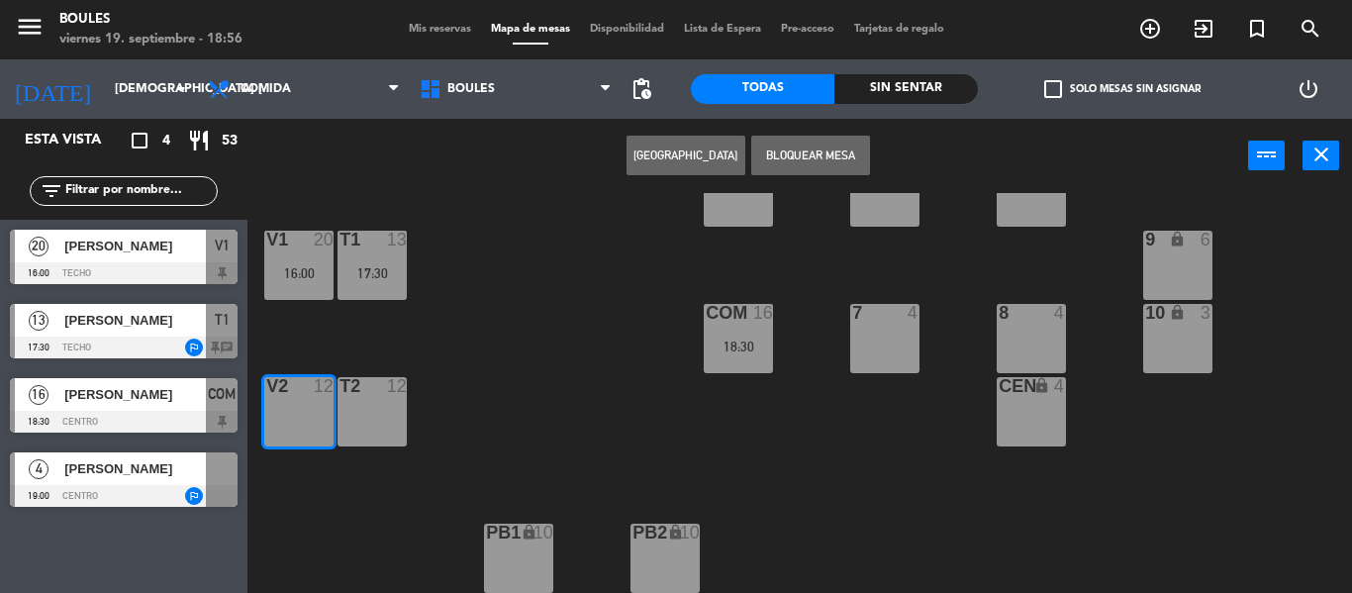
click at [837, 156] on button "Bloquear Mesa" at bounding box center [810, 156] width 119 height 40
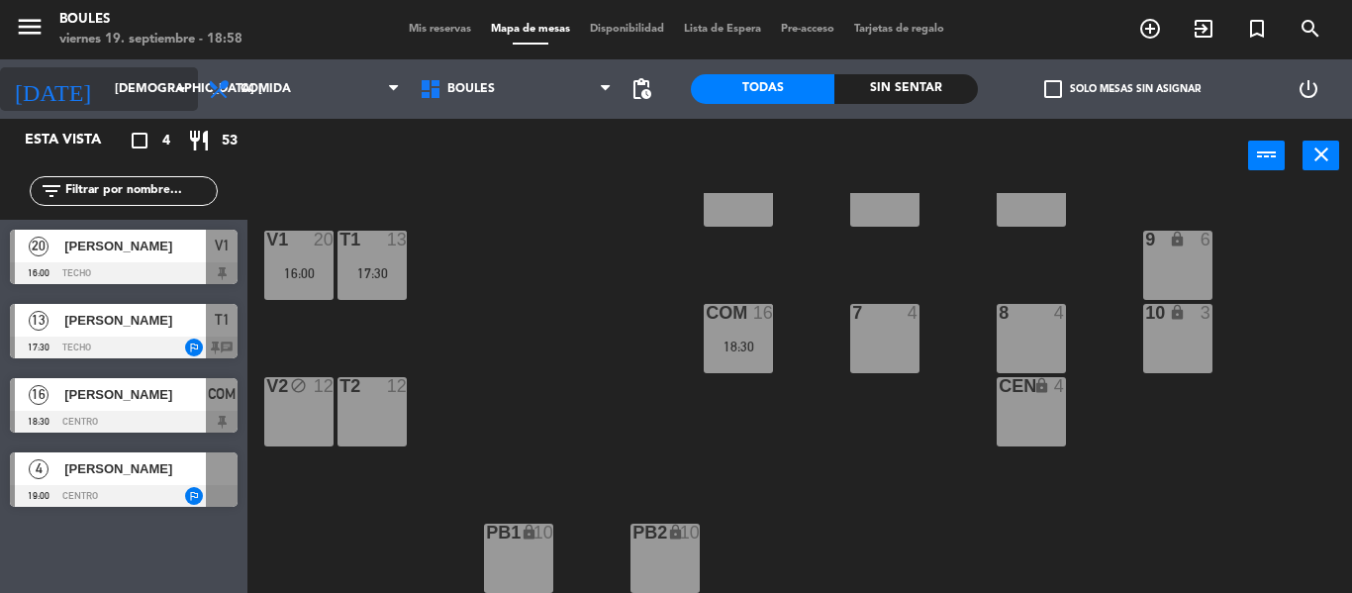
click at [163, 89] on input "[DEMOGRAPHIC_DATA] [DATE]" at bounding box center [188, 89] width 167 height 34
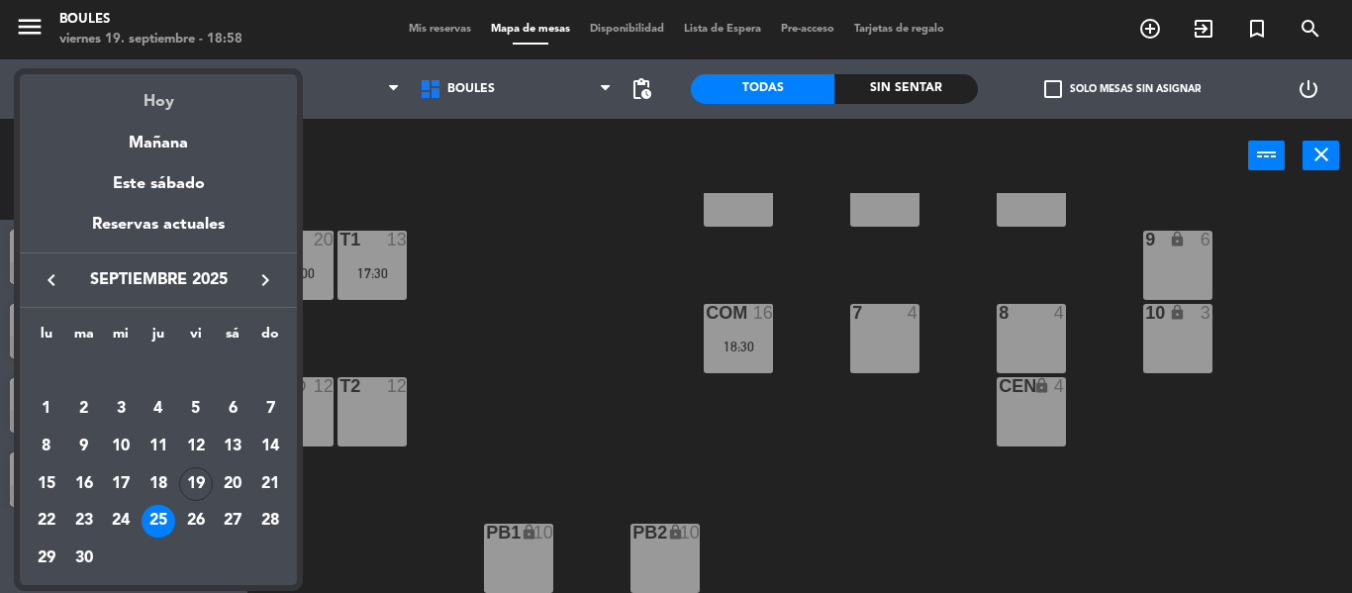
click at [168, 102] on div "Hoy" at bounding box center [158, 94] width 277 height 41
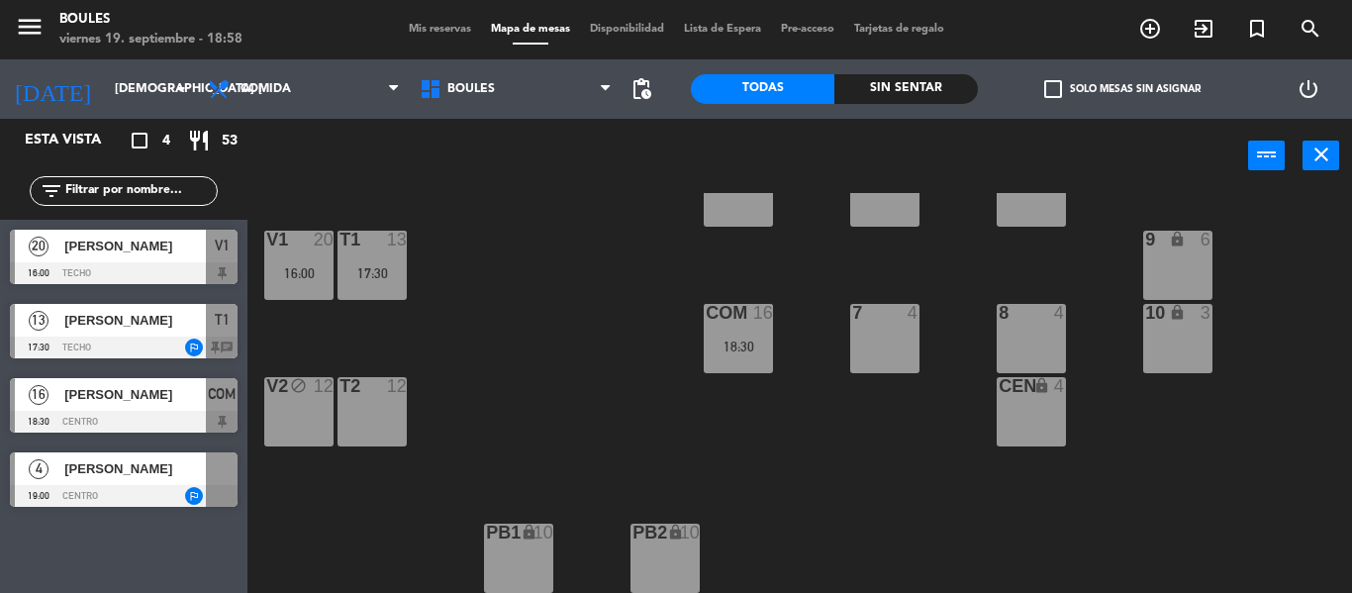
type input "vie. [DATE]"
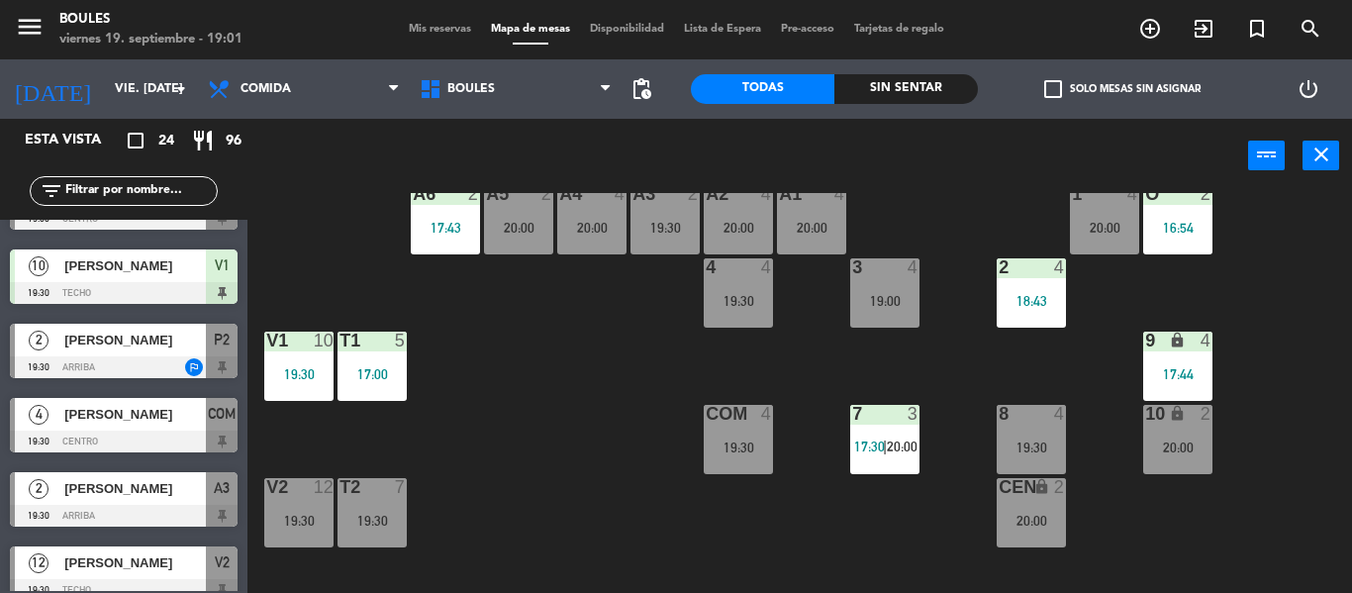
scroll to position [500, 0]
click at [199, 468] on div "2 [PERSON_NAME] 19:30 Arriba A3" at bounding box center [123, 499] width 247 height 74
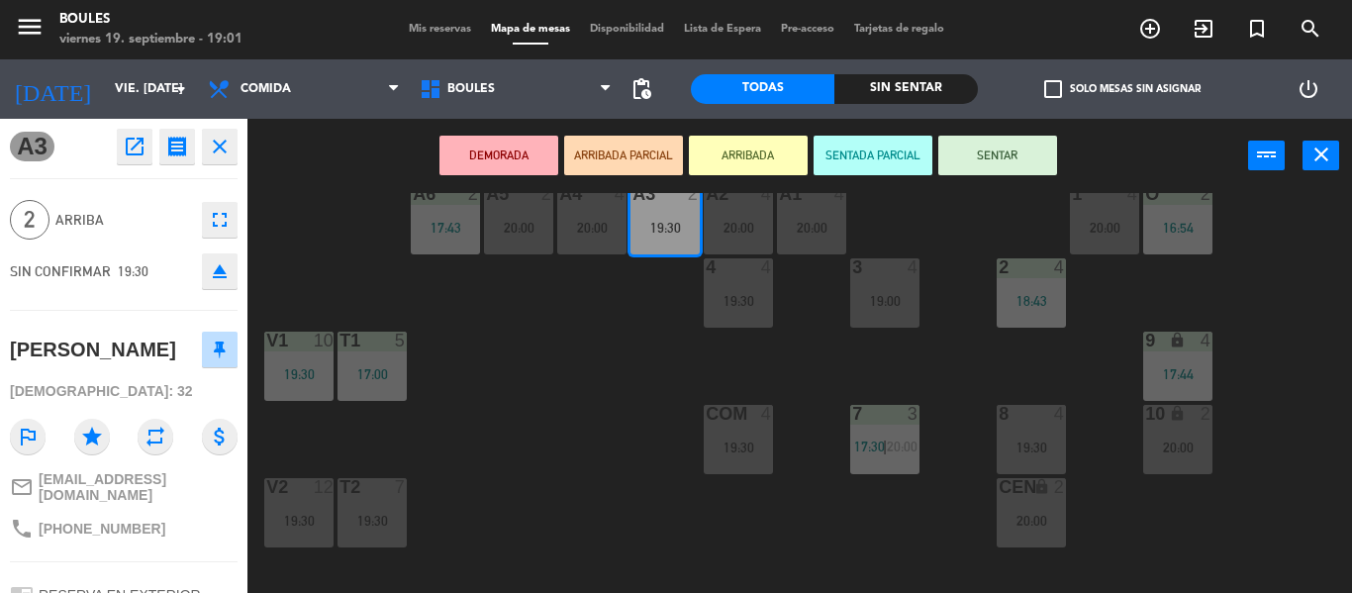
click at [228, 153] on icon "close" at bounding box center [220, 147] width 24 height 24
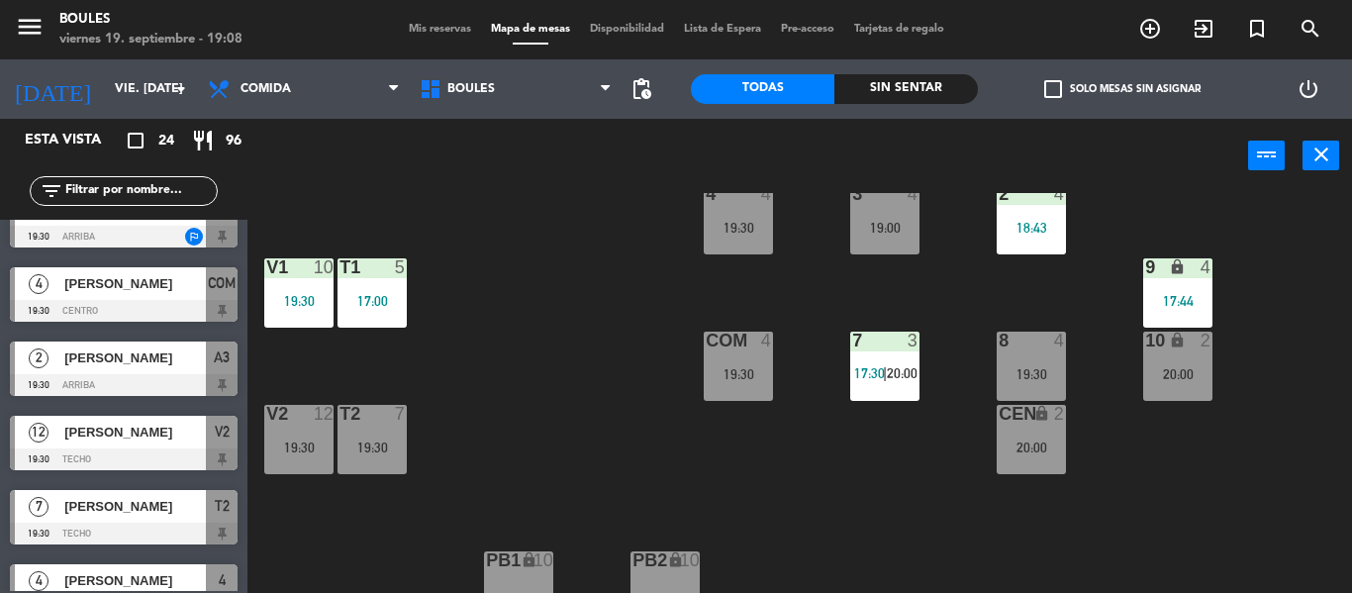
scroll to position [190, 0]
click at [295, 448] on div "19:30" at bounding box center [298, 446] width 69 height 14
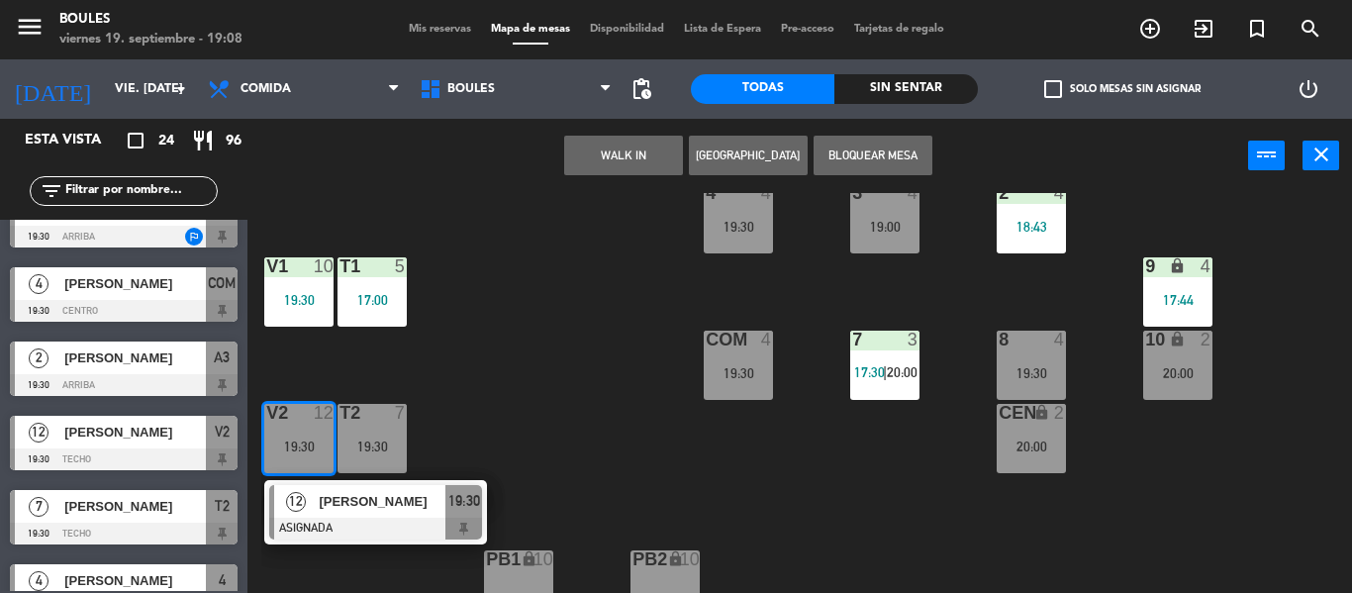
click at [518, 563] on div "lock" at bounding box center [518, 559] width 33 height 19
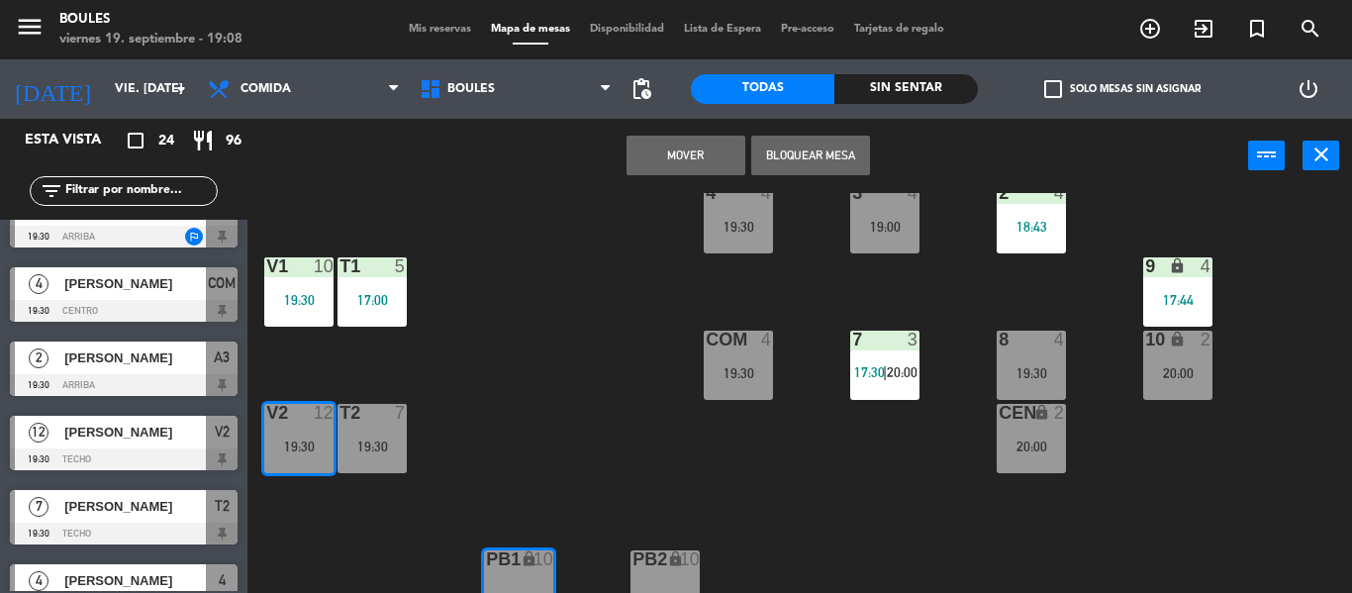
click at [706, 146] on button "Mover" at bounding box center [685, 156] width 119 height 40
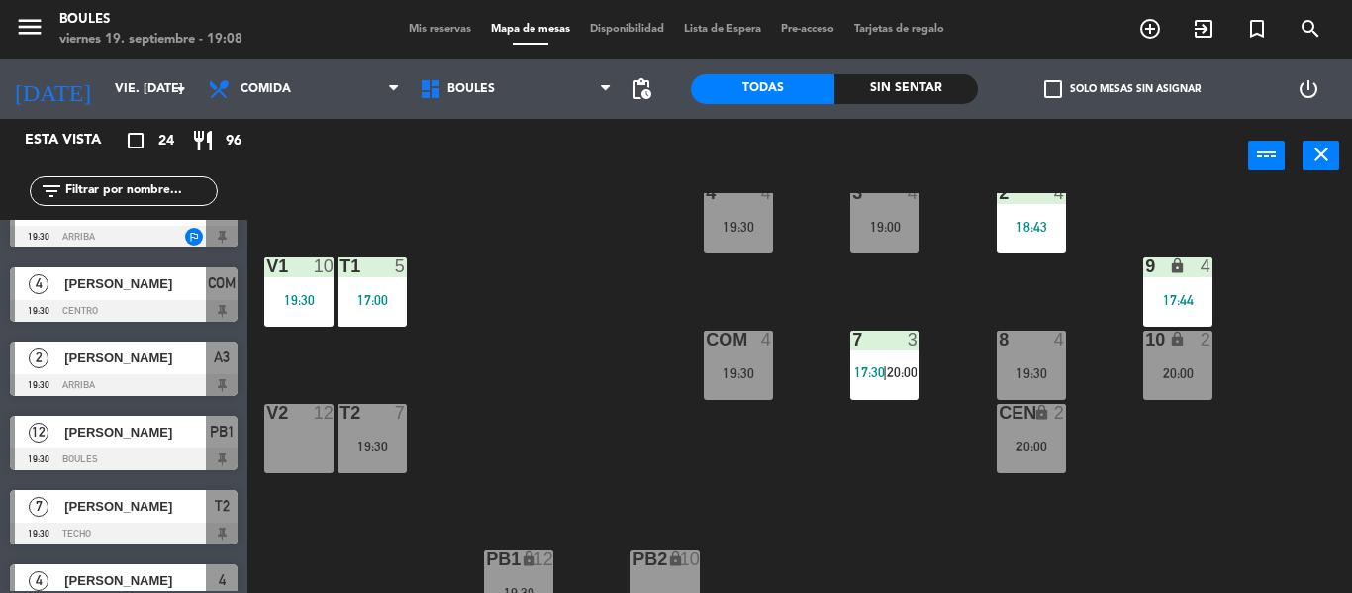
click at [300, 439] on div "V2 12" at bounding box center [298, 438] width 69 height 69
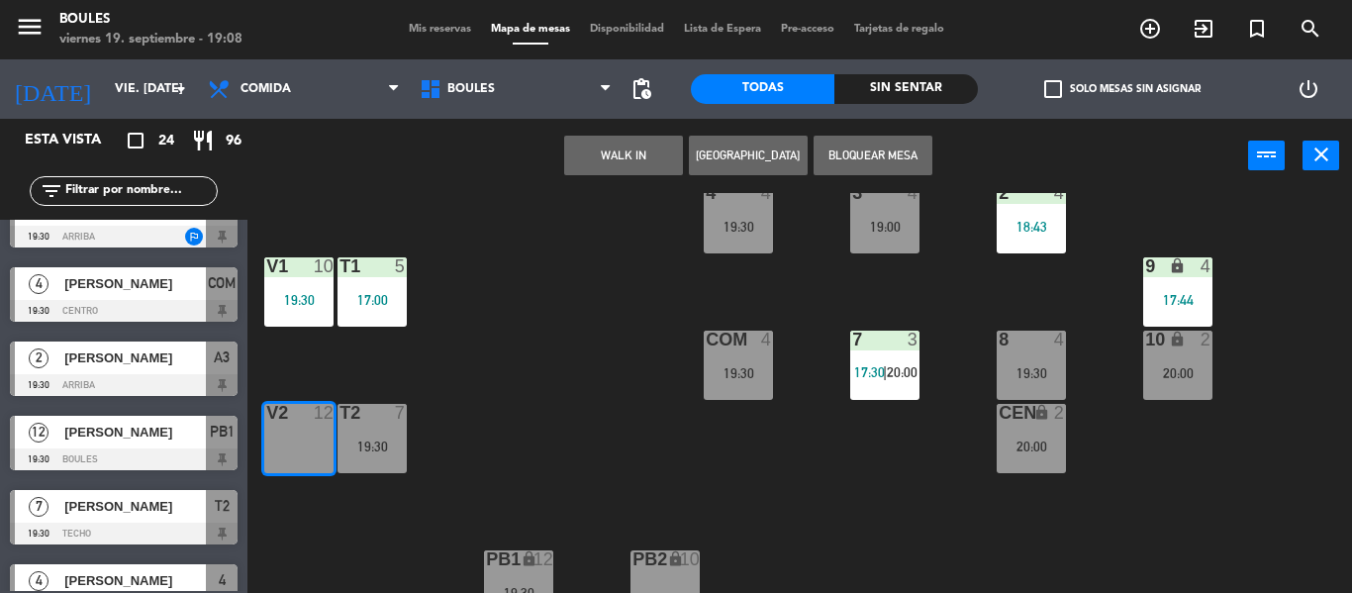
click at [628, 156] on button "WALK IN" at bounding box center [623, 156] width 119 height 40
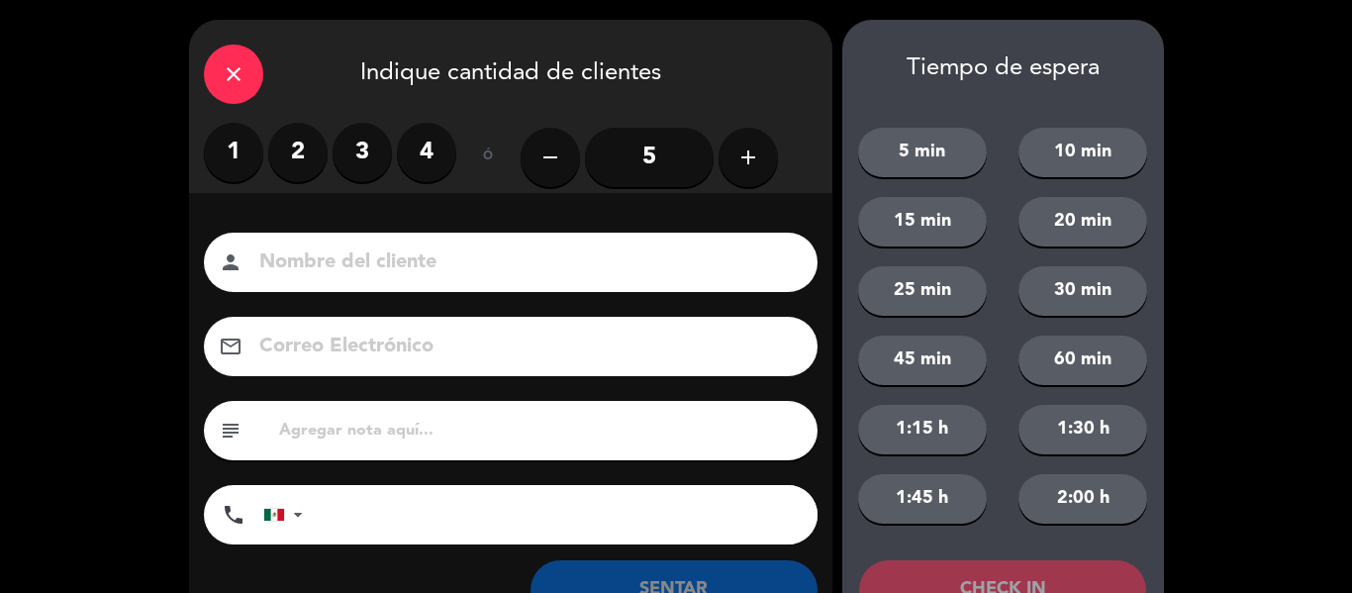
click at [650, 153] on input "5" at bounding box center [649, 157] width 129 height 59
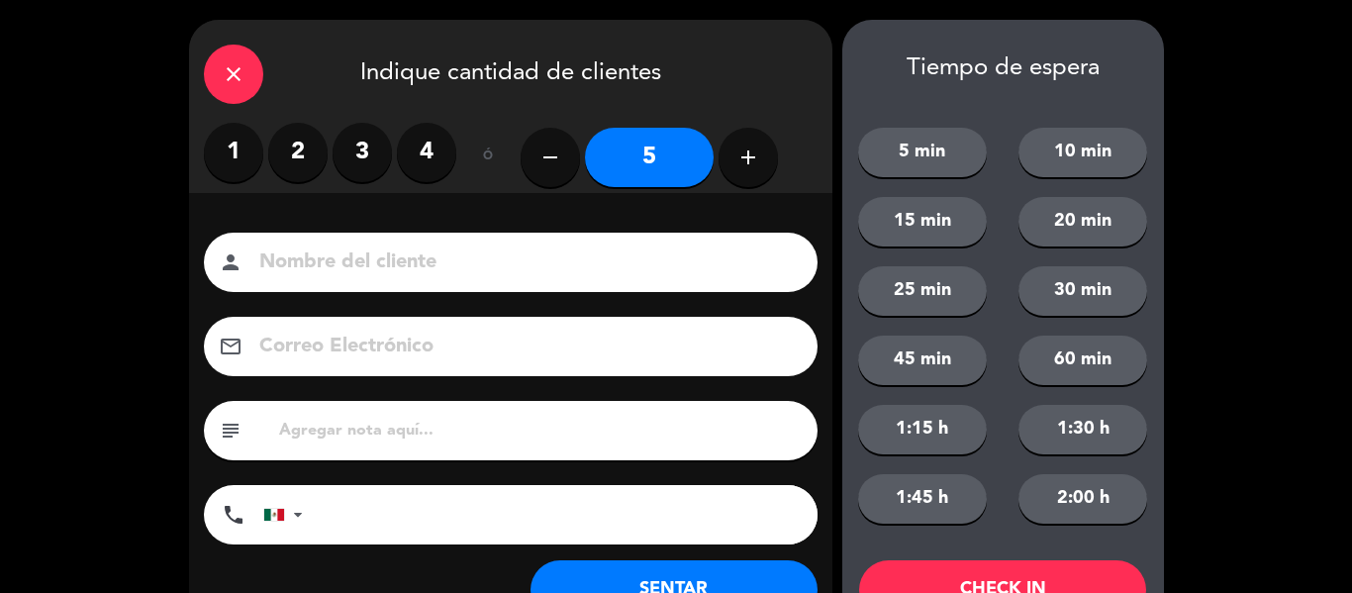
scroll to position [76, 0]
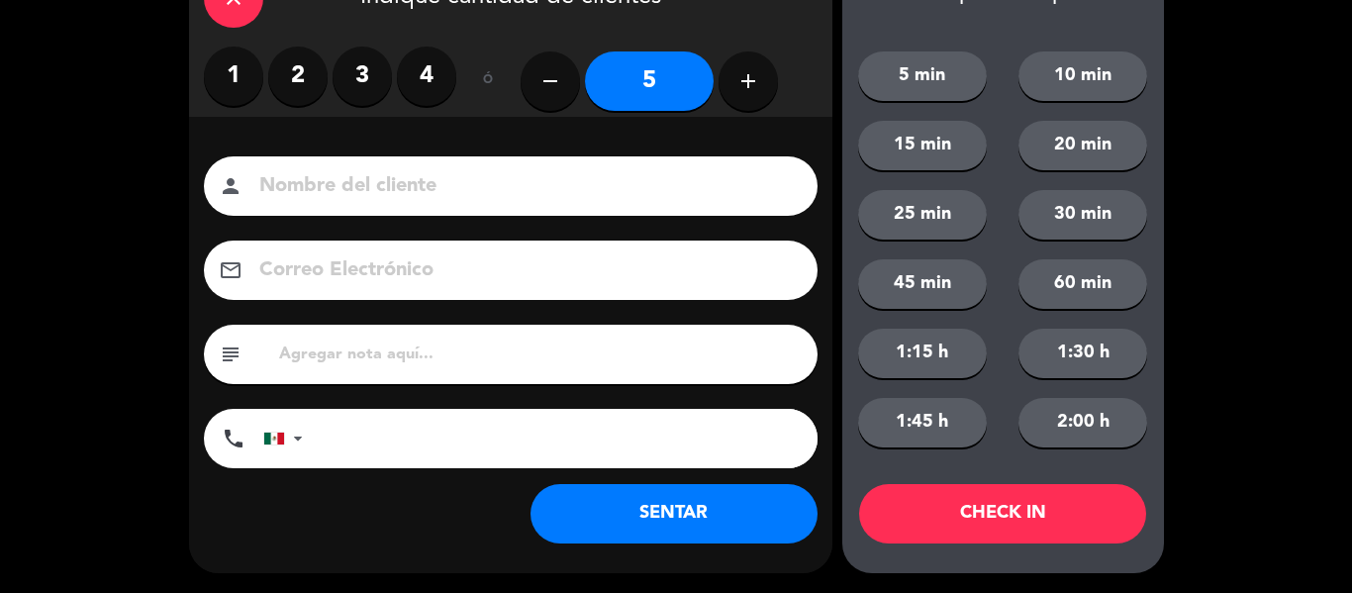
click at [699, 522] on button "SENTAR" at bounding box center [673, 513] width 287 height 59
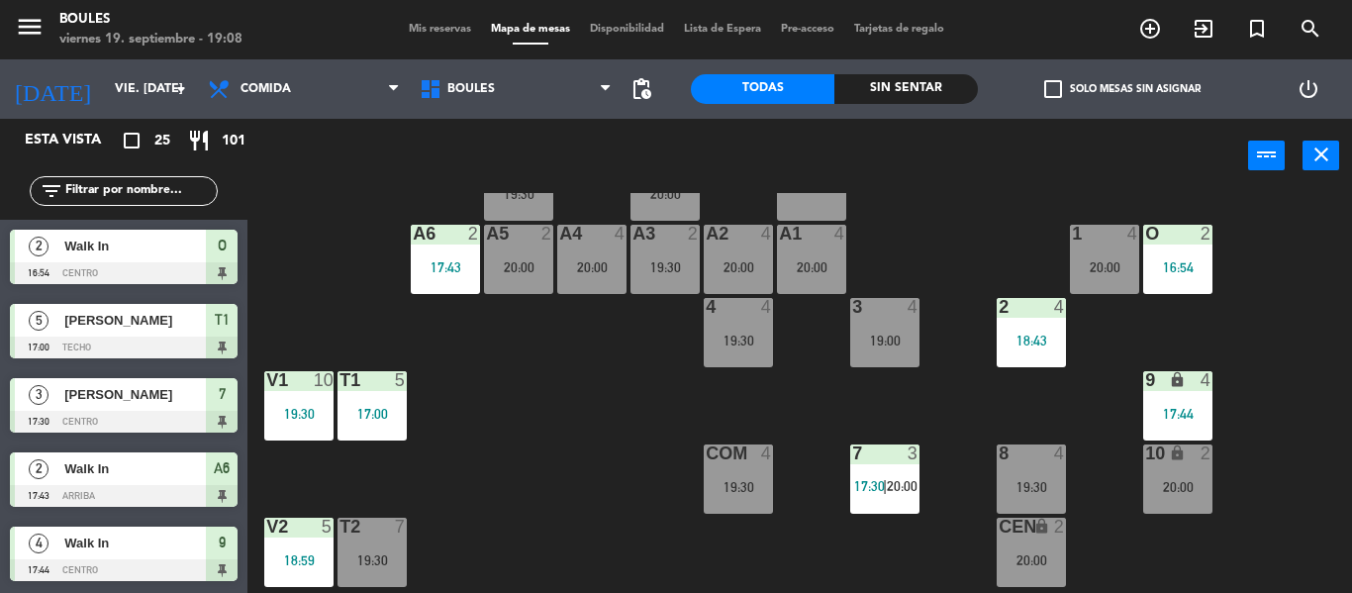
click at [569, 442] on div "P1 2 20:00 P2 2 19:30 A11 lock 2 A5 2 20:00 A6 2 17:43 A4 4 20:00 A3 2 19:30 A2…" at bounding box center [806, 393] width 1090 height 400
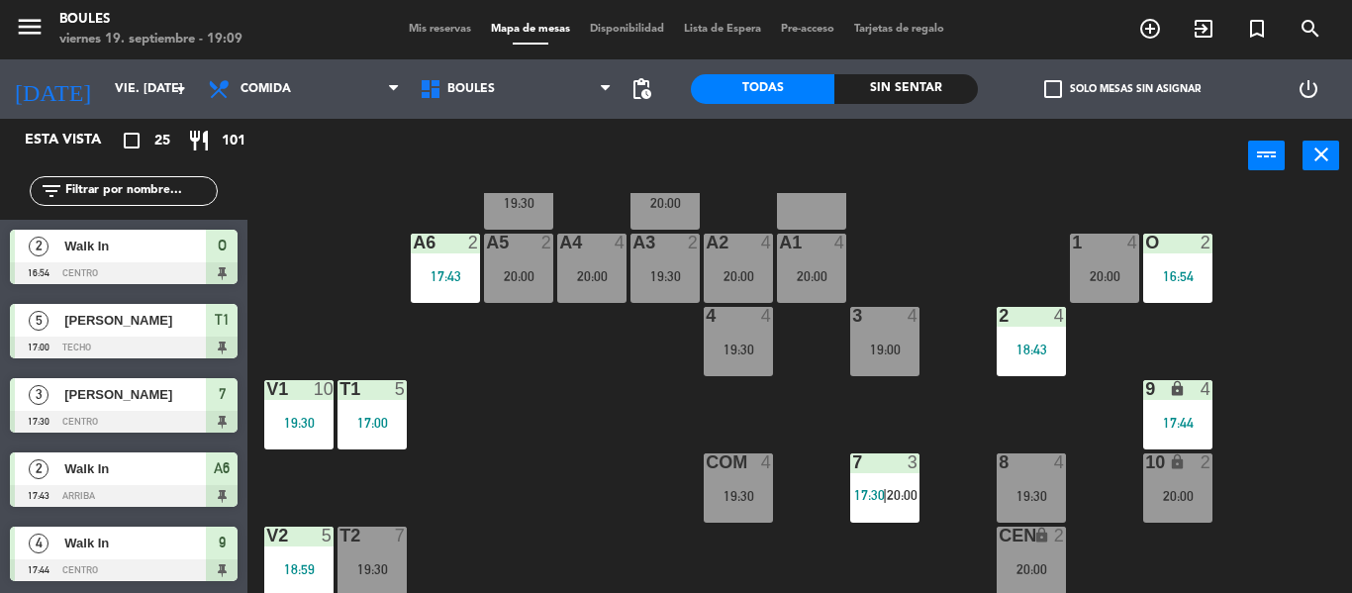
scroll to position [70, 0]
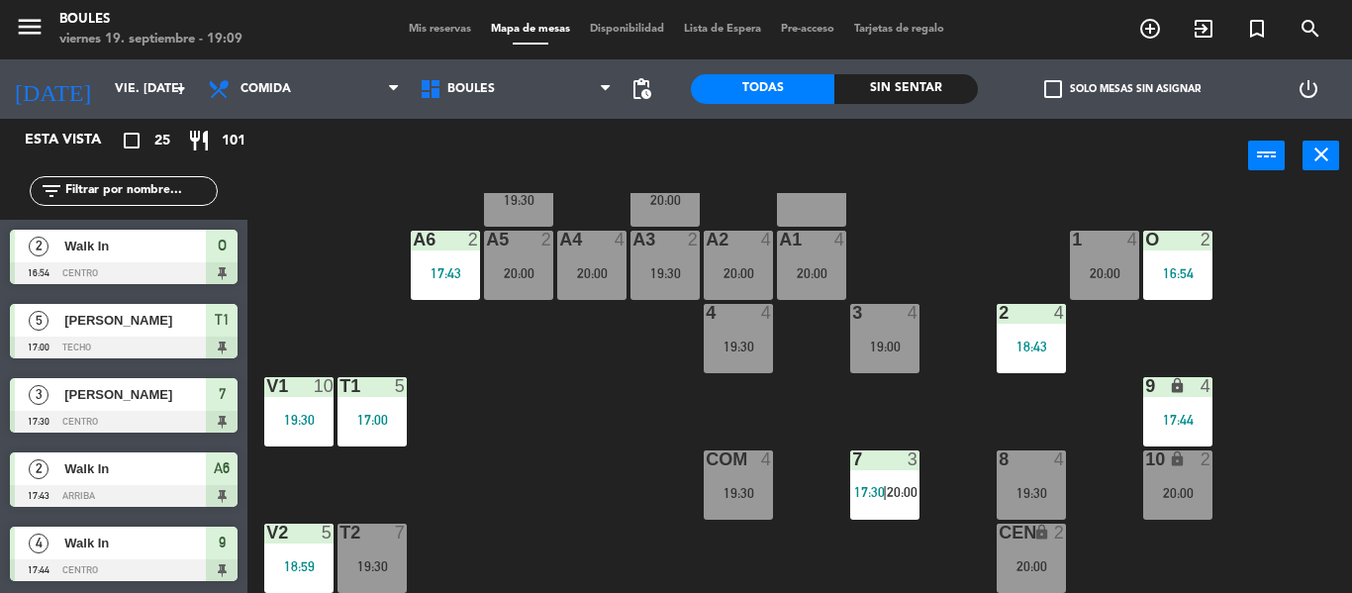
click at [569, 442] on div "P1 2 20:00 P2 2 19:30 A11 lock 2 A5 2 20:00 A6 2 17:43 A4 4 20:00 A3 2 19:30 A2…" at bounding box center [806, 393] width 1090 height 400
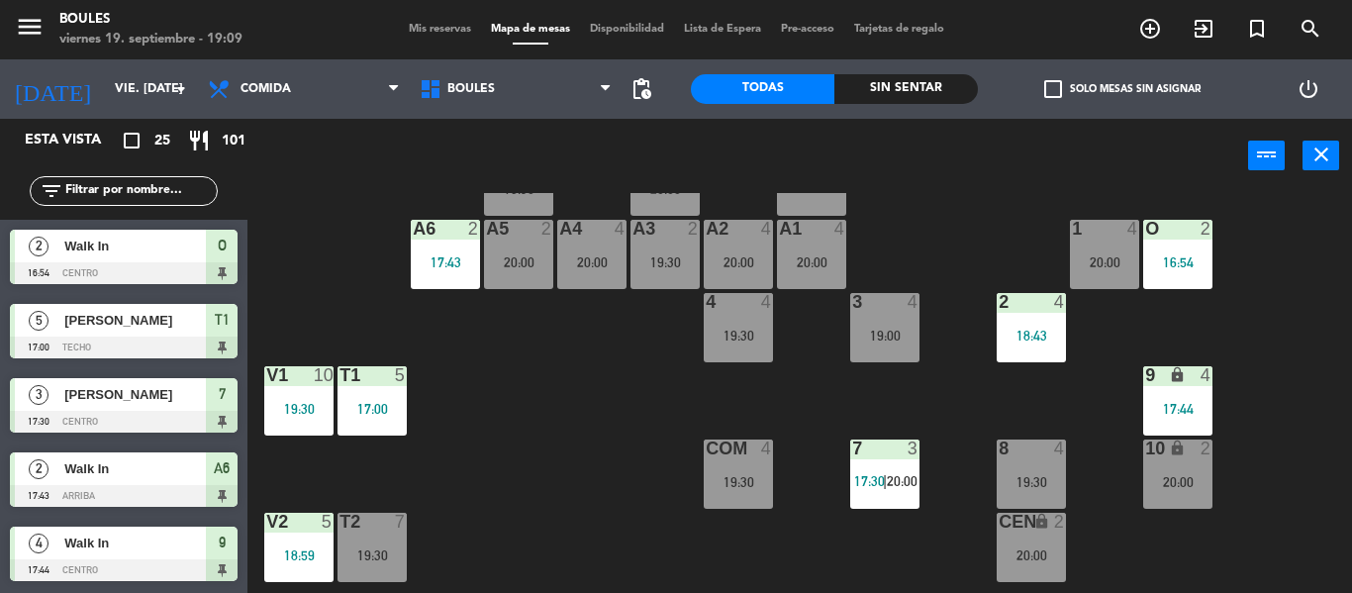
scroll to position [85, 0]
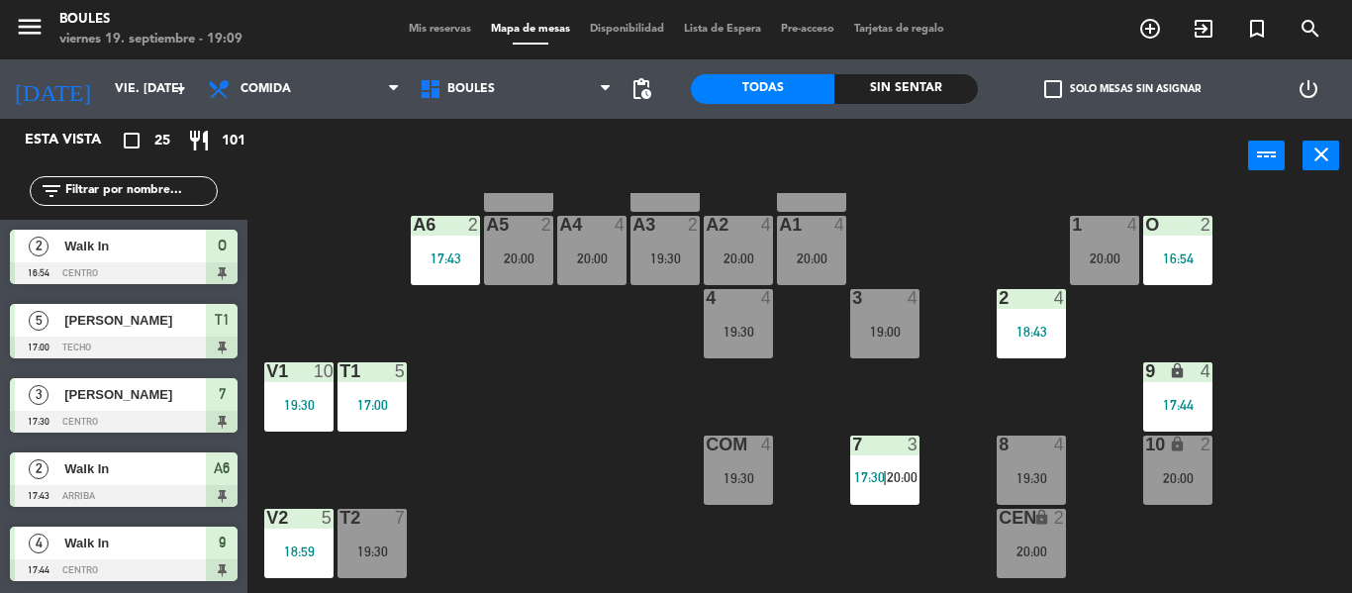
click at [1033, 485] on div "19:30" at bounding box center [1030, 478] width 69 height 14
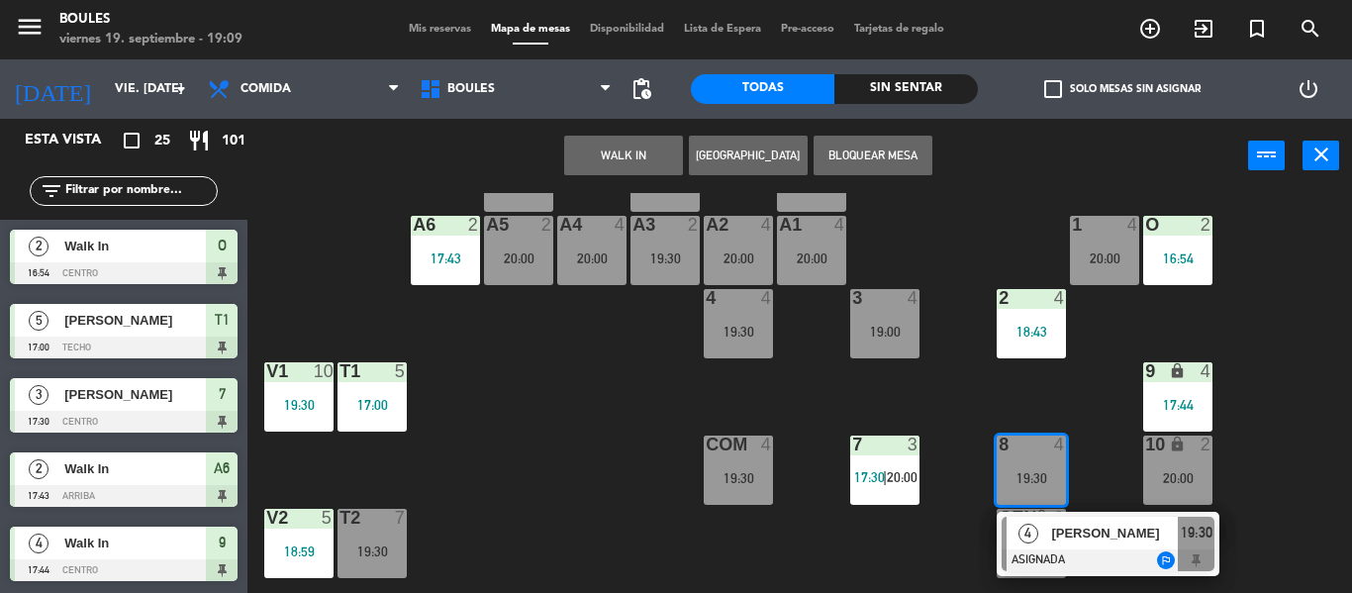
click at [1061, 555] on div at bounding box center [1107, 560] width 213 height 22
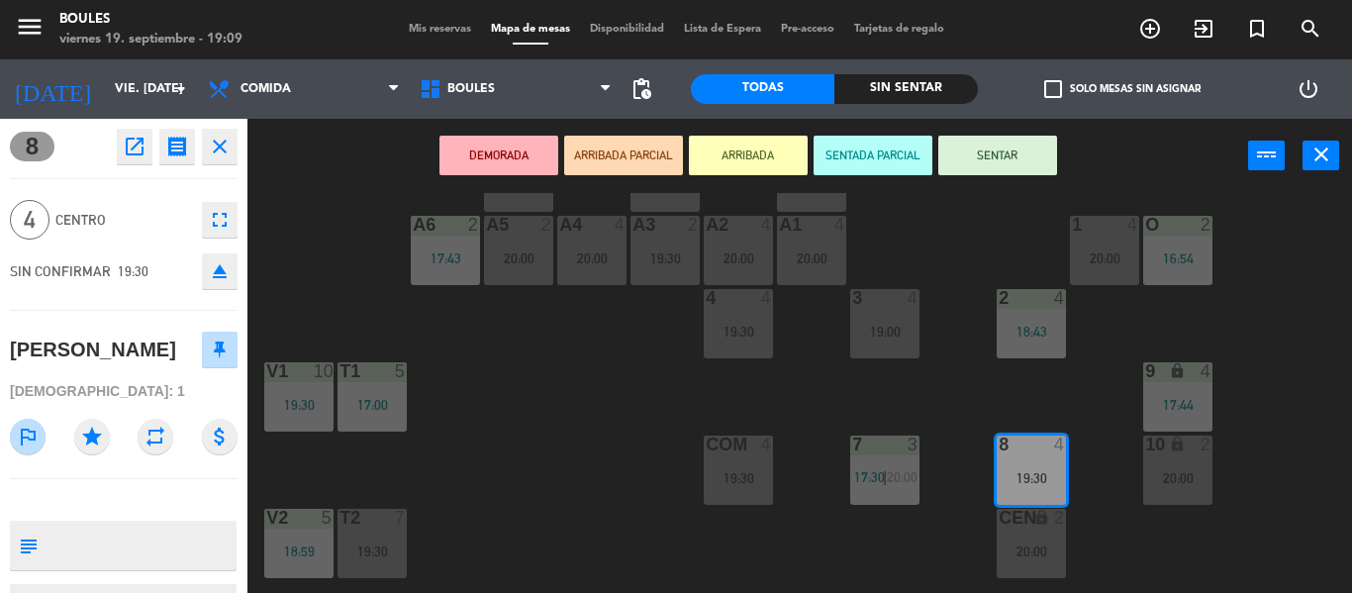
click at [1013, 160] on button "SENTAR" at bounding box center [997, 156] width 119 height 40
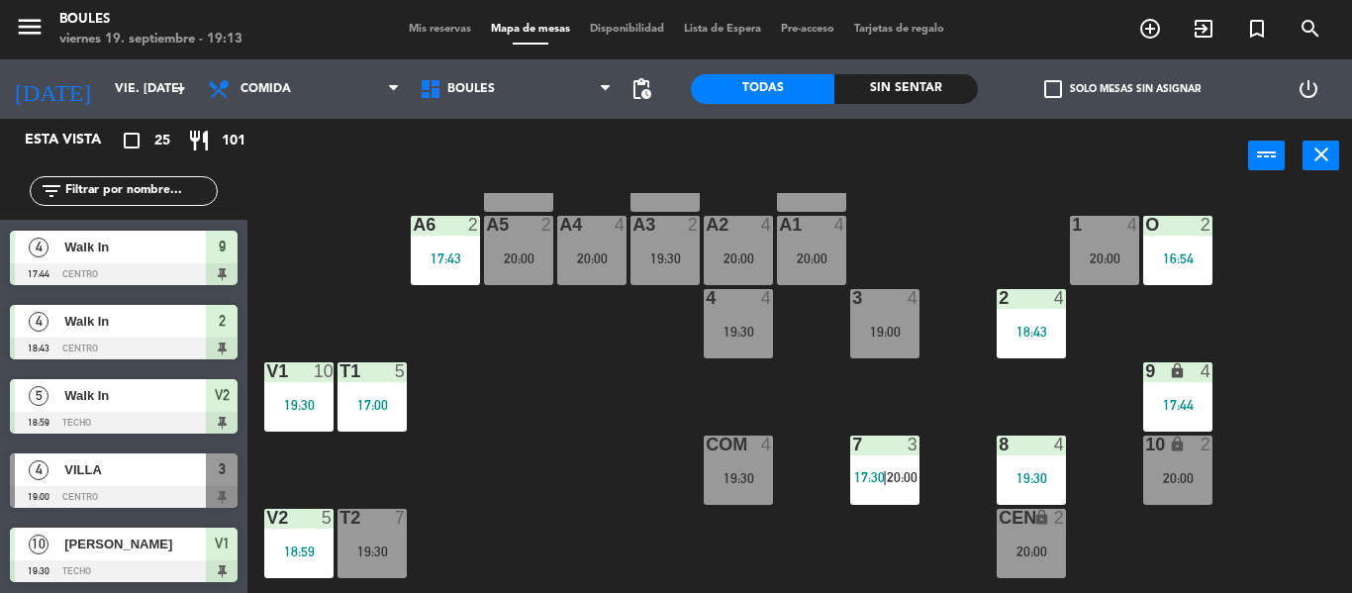
scroll to position [297, 0]
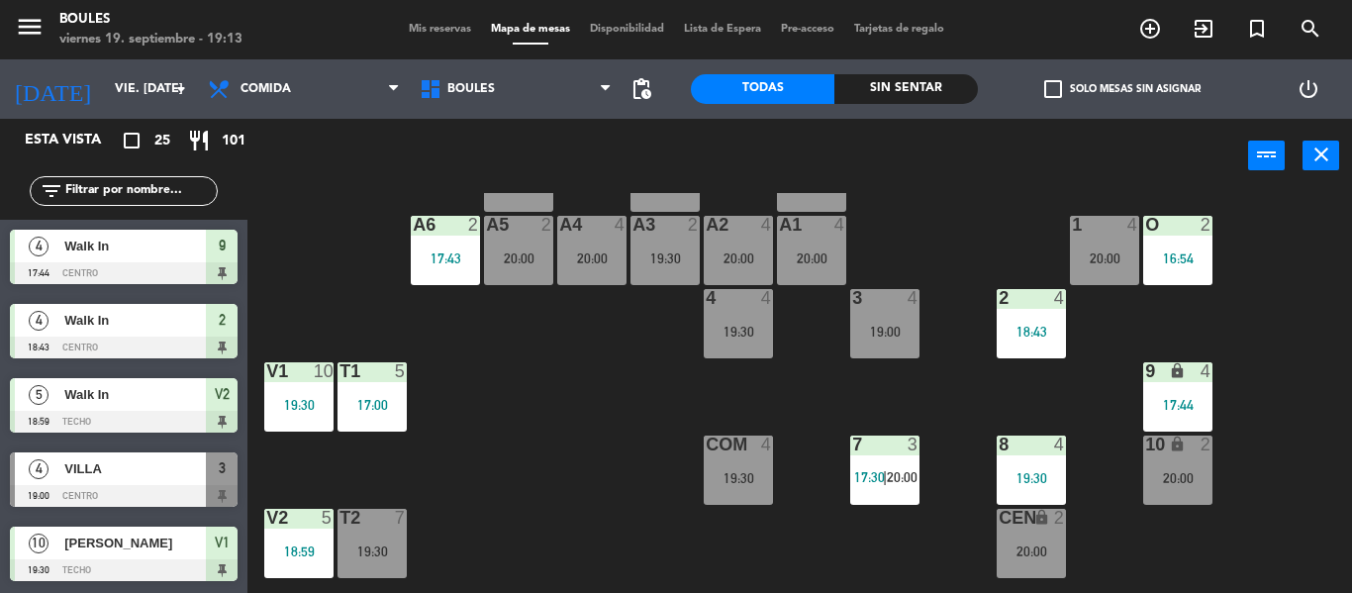
click at [146, 474] on span "VILLA" at bounding box center [134, 468] width 141 height 21
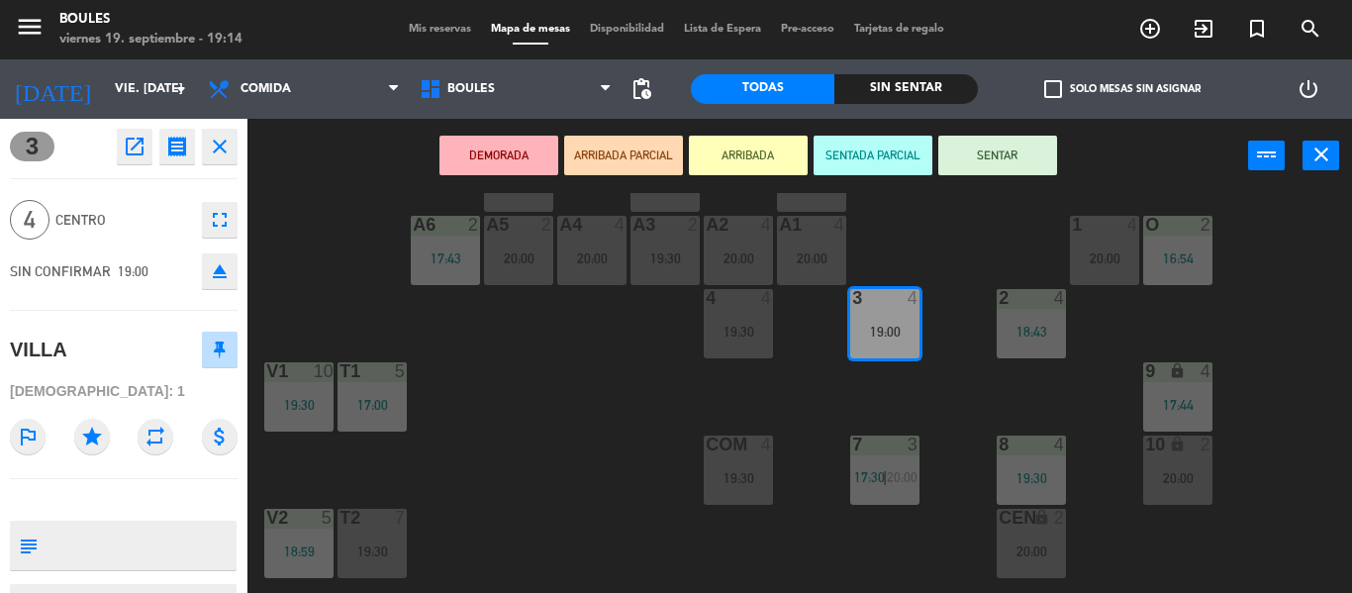
click at [222, 149] on icon "close" at bounding box center [220, 147] width 24 height 24
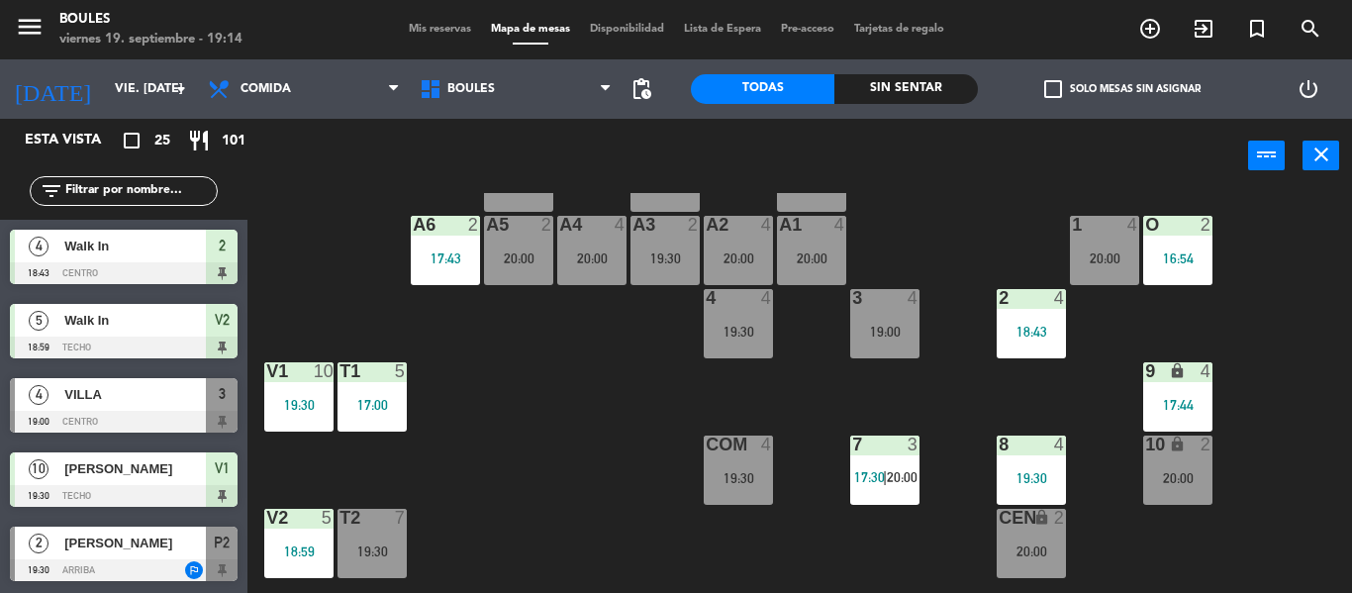
scroll to position [369, 0]
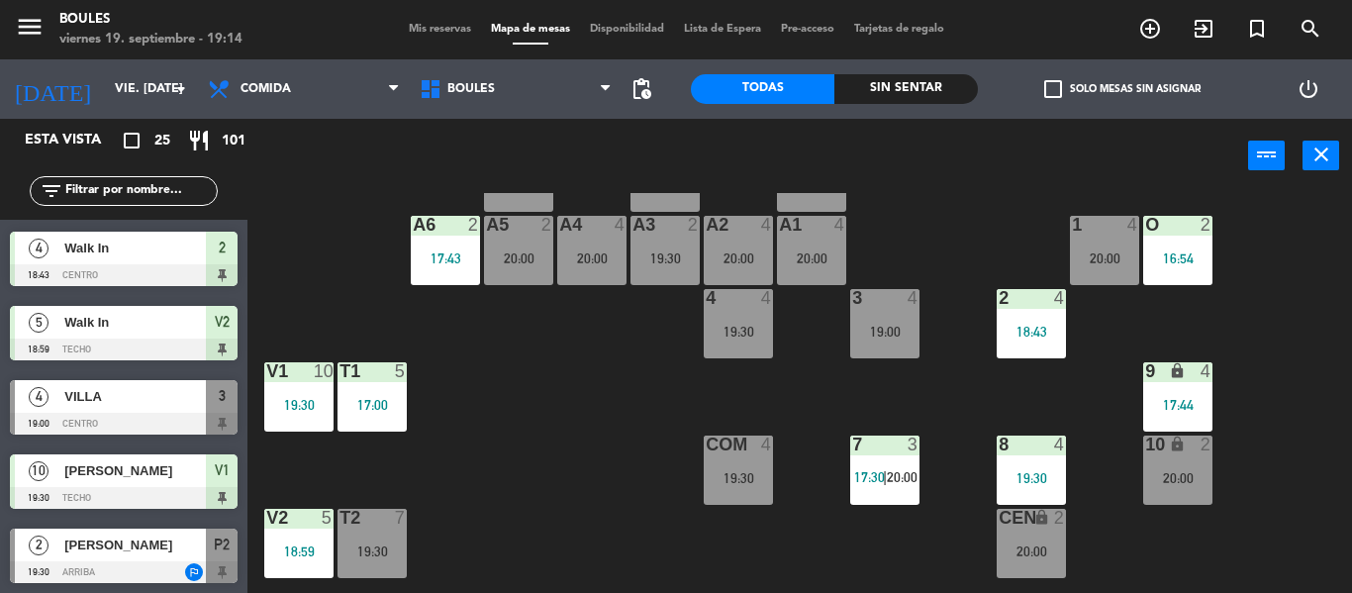
click at [873, 336] on div "19:00" at bounding box center [884, 332] width 69 height 14
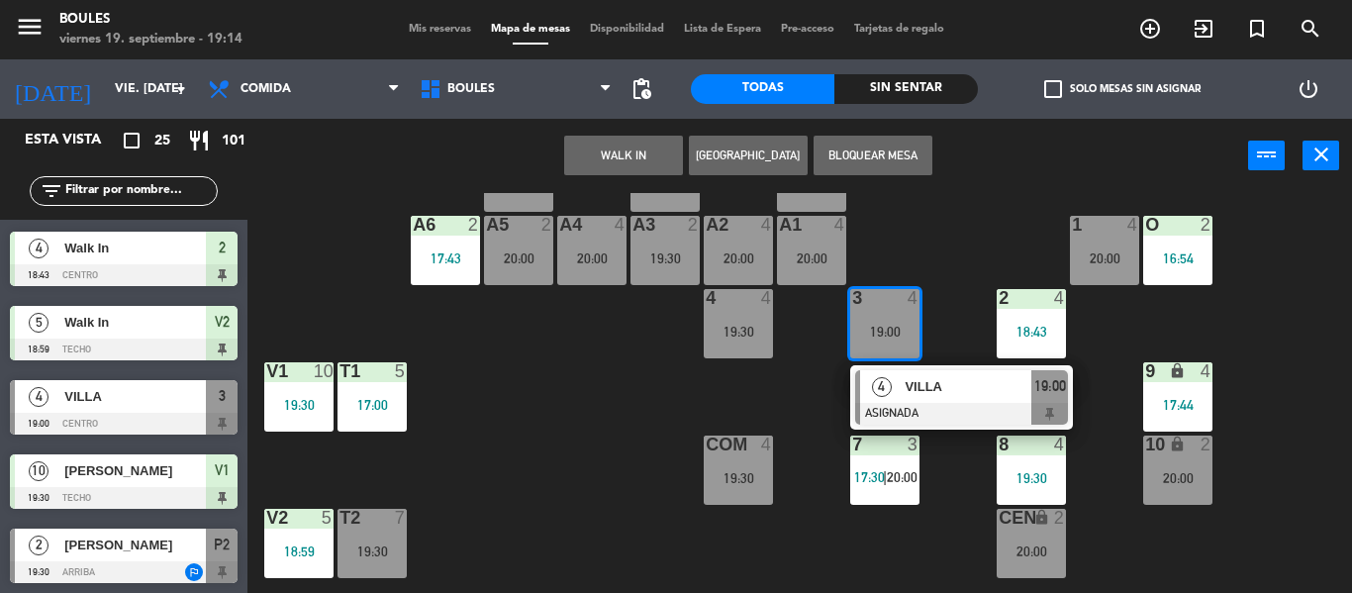
click at [479, 405] on div "P1 2 20:00 P2 2 19:30 A11 lock 2 A5 2 20:00 A6 2 17:43 A4 4 20:00 A3 2 19:30 A2…" at bounding box center [806, 393] width 1090 height 400
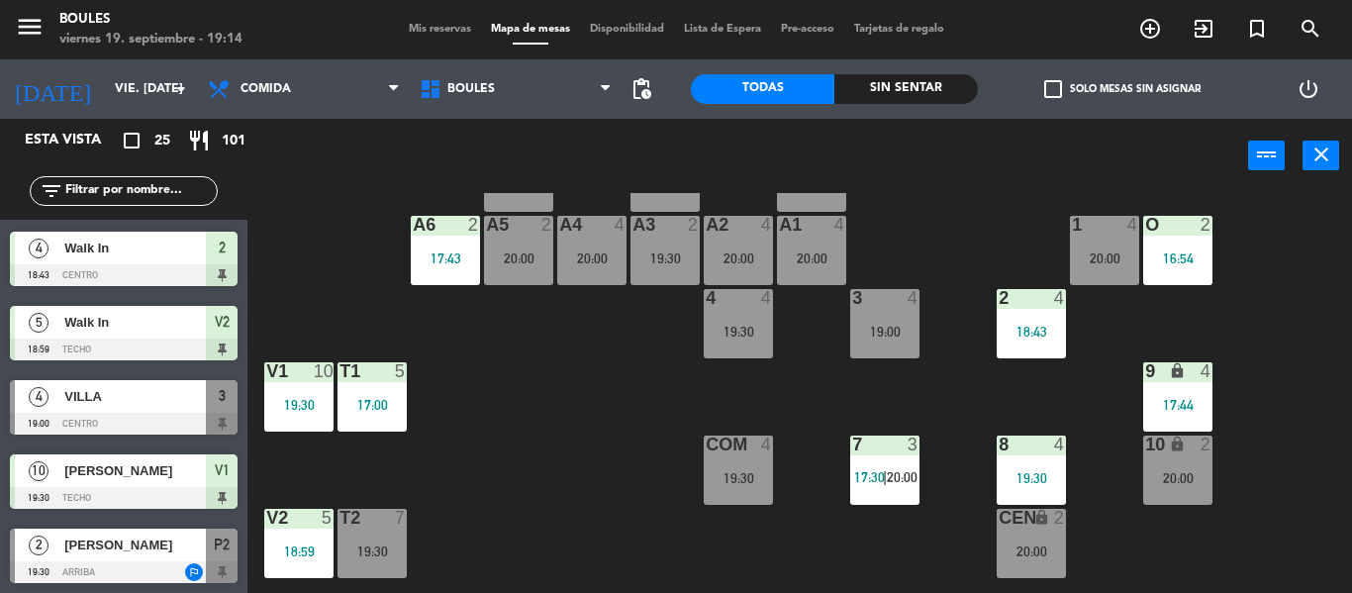
click at [122, 398] on span "VILLA" at bounding box center [134, 396] width 141 height 21
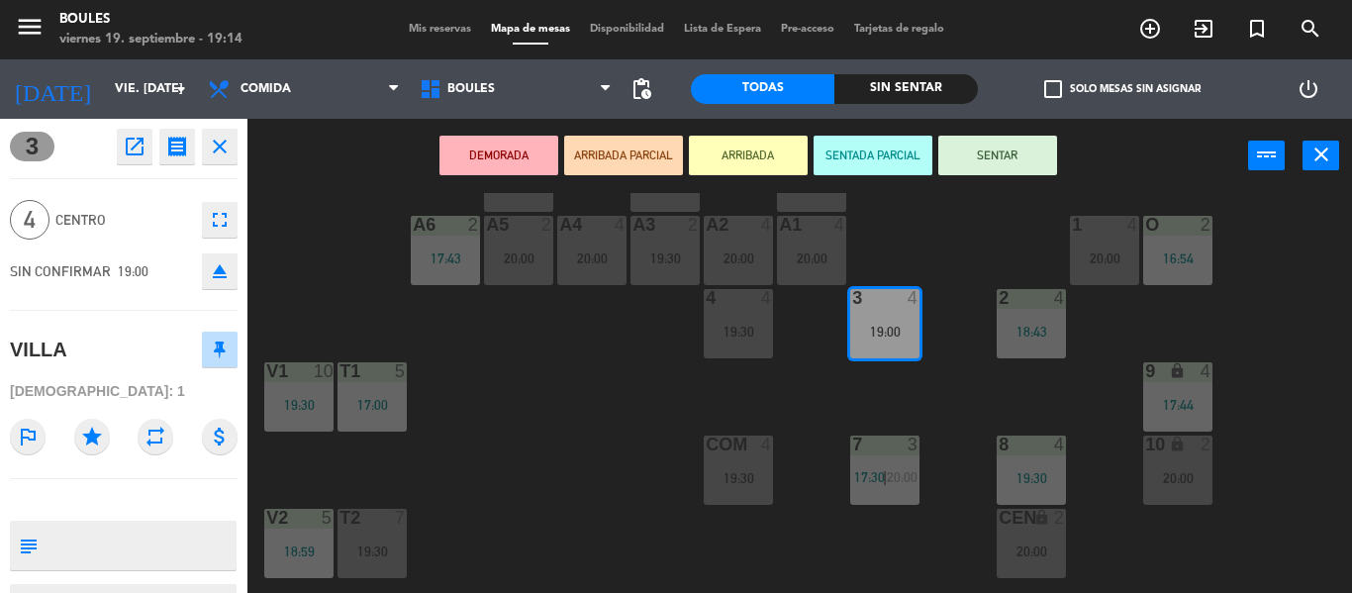
click at [847, 154] on button "SENTADA PARCIAL" at bounding box center [872, 156] width 119 height 40
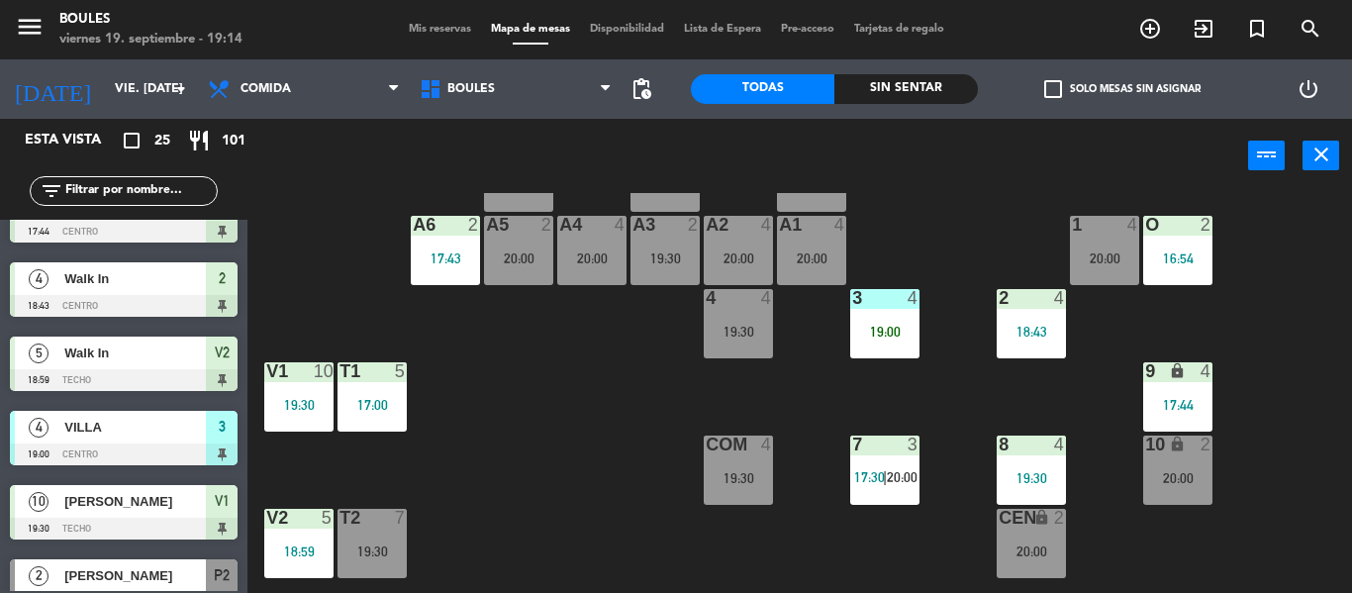
scroll to position [341, 0]
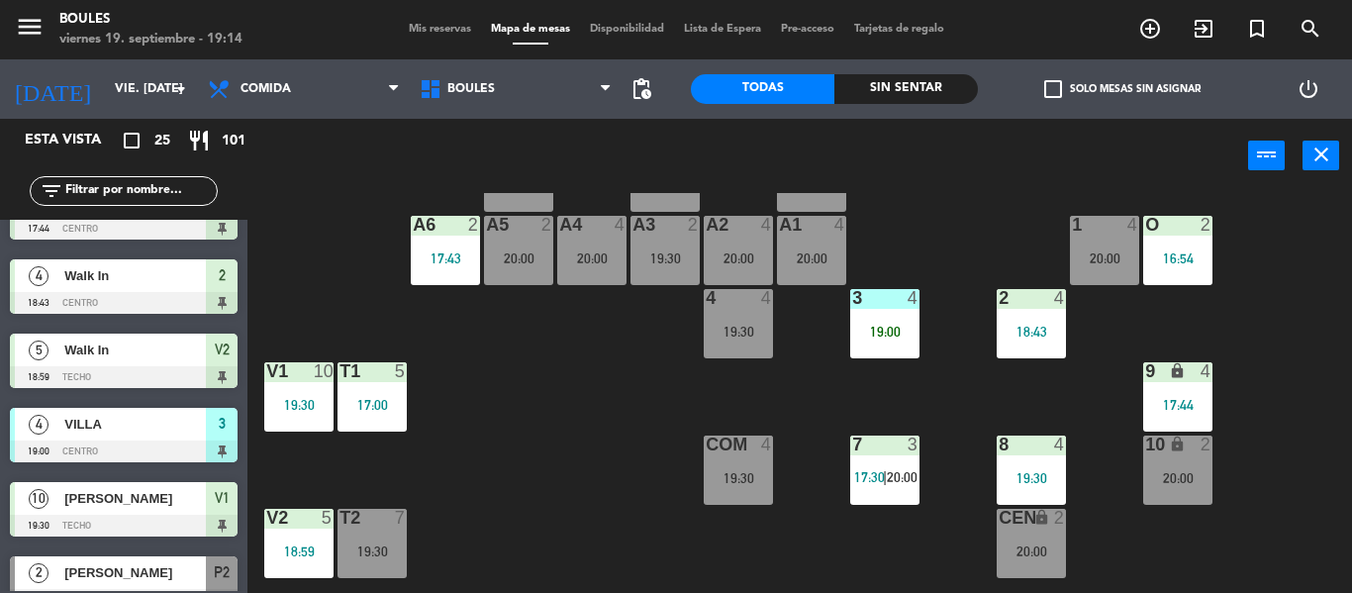
click at [220, 427] on span "3" at bounding box center [222, 424] width 7 height 24
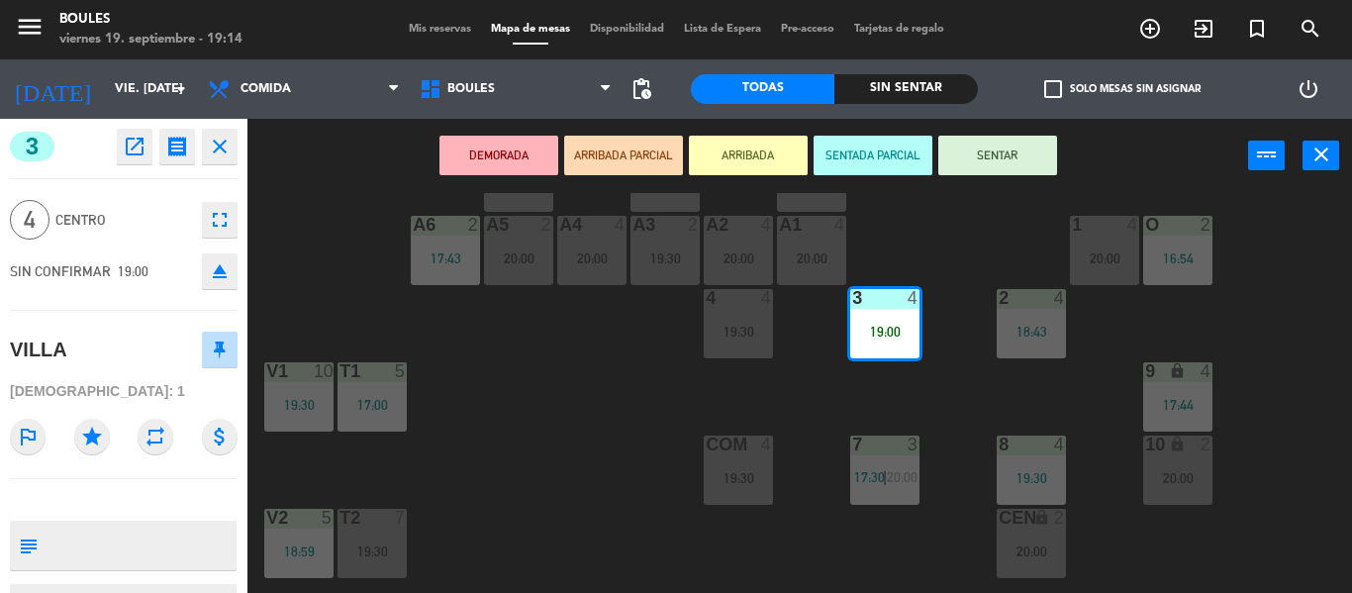
click at [996, 148] on button "SENTAR" at bounding box center [997, 156] width 119 height 40
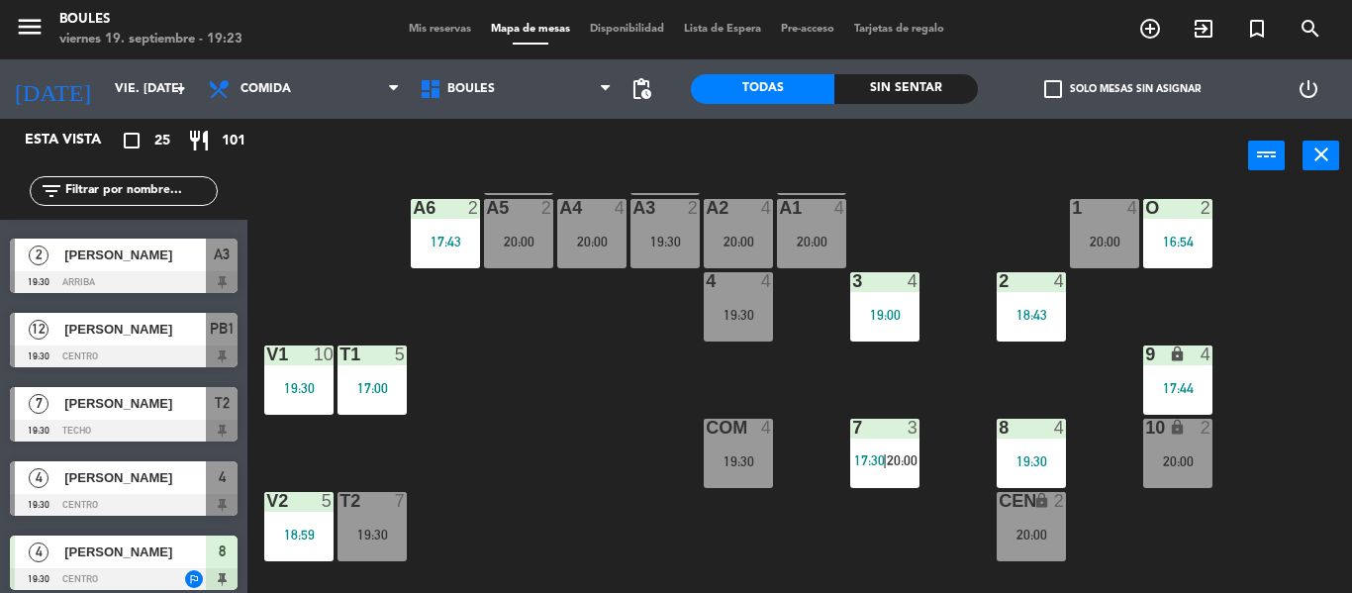
scroll to position [822, 0]
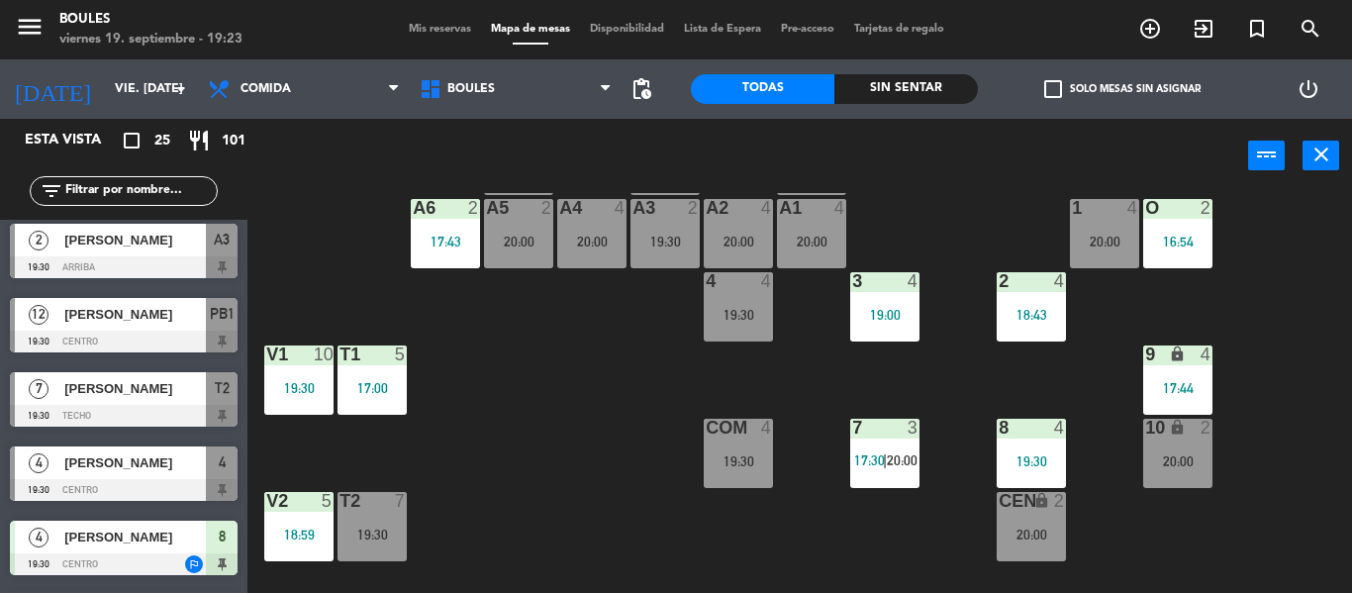
click at [188, 379] on span "[PERSON_NAME]" at bounding box center [134, 388] width 141 height 21
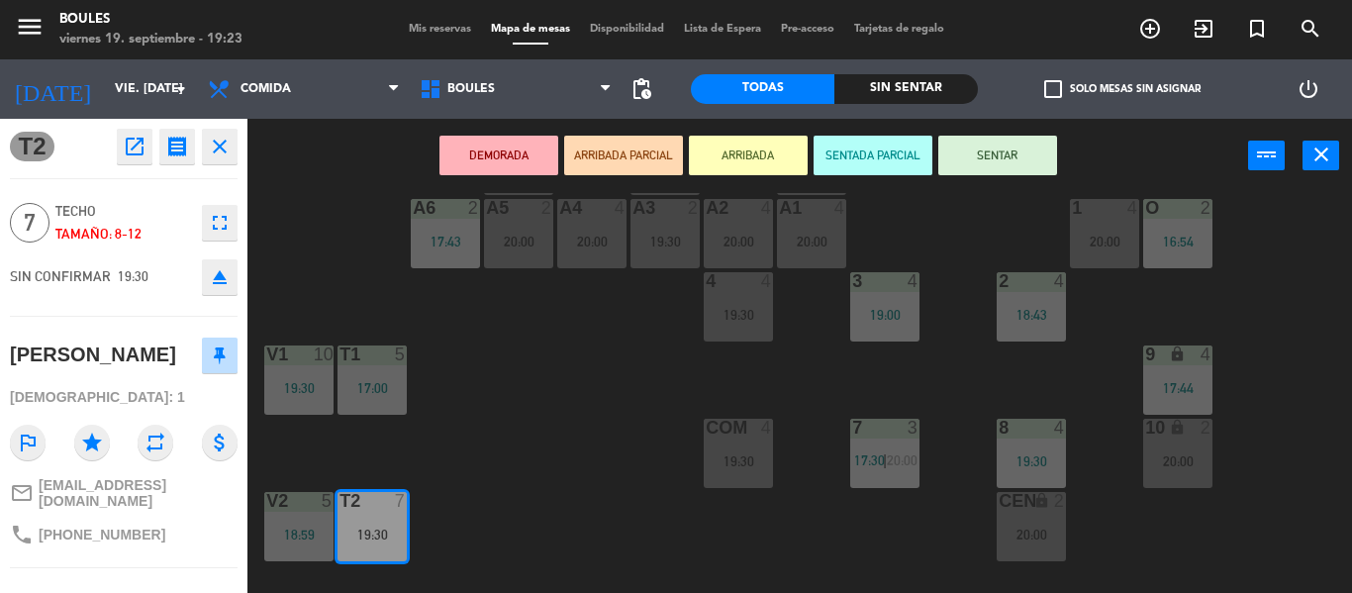
click at [492, 444] on div "P1 2 20:00 P2 2 19:30 A11 lock 2 A5 2 20:00 A6 2 17:43 A4 4 20:00 A3 2 19:30 A2…" at bounding box center [806, 393] width 1090 height 400
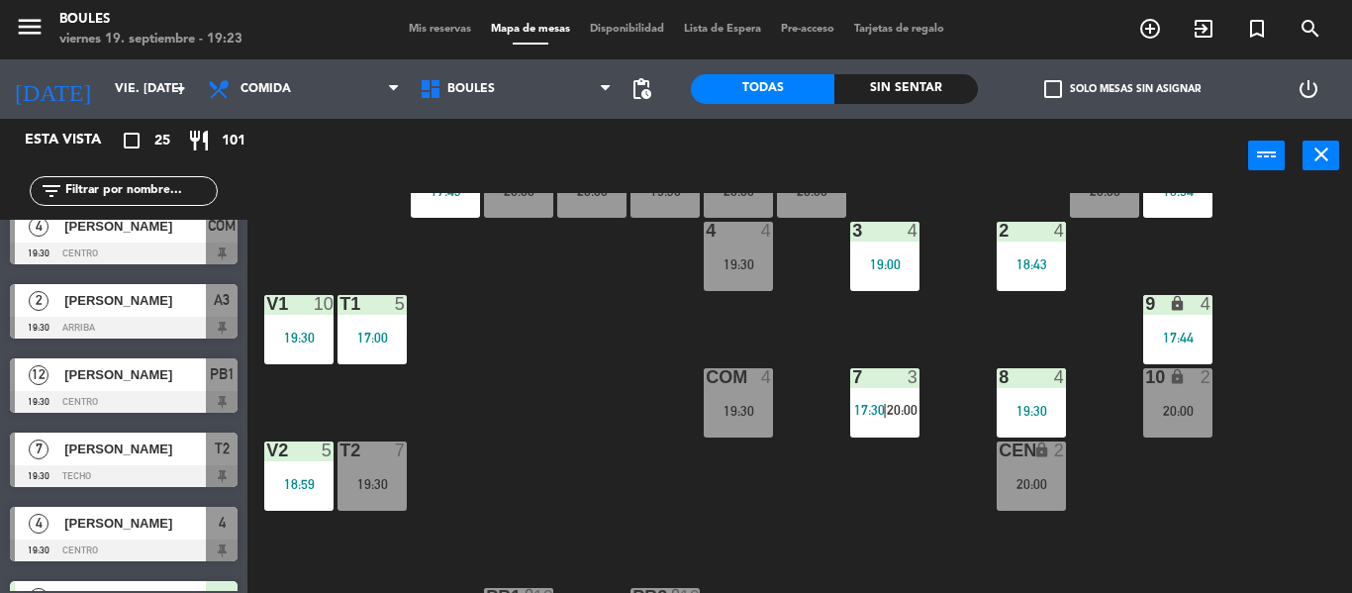
scroll to position [156, 0]
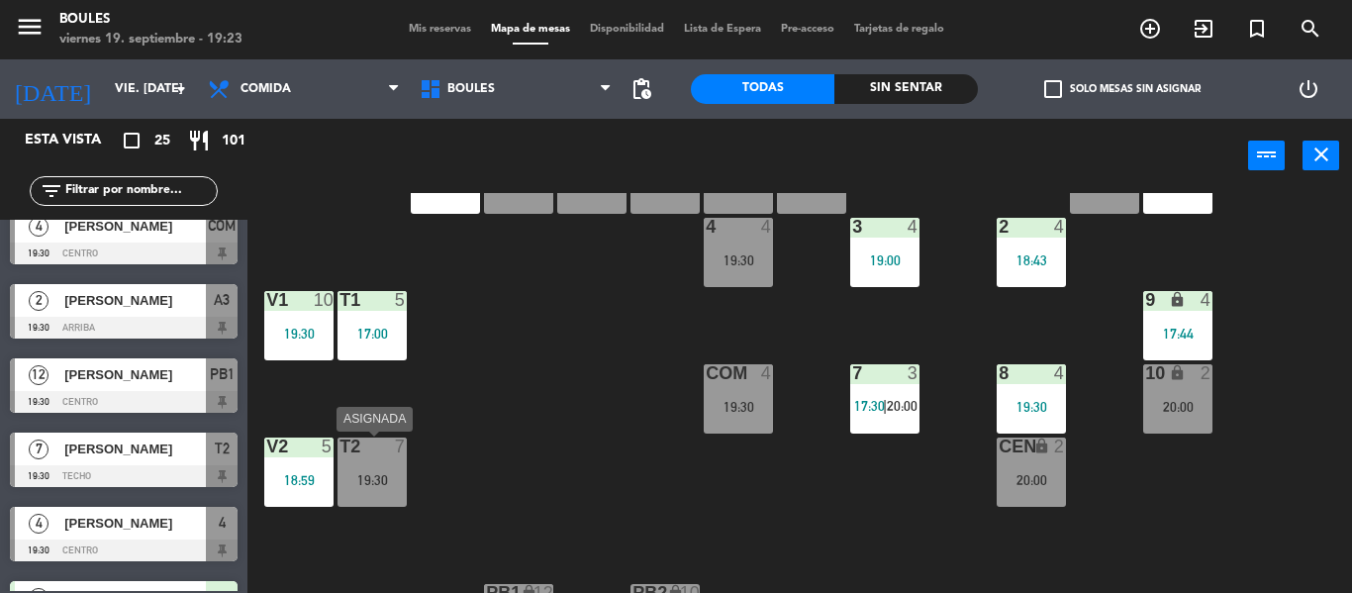
click at [366, 472] on div "19:30" at bounding box center [371, 479] width 69 height 15
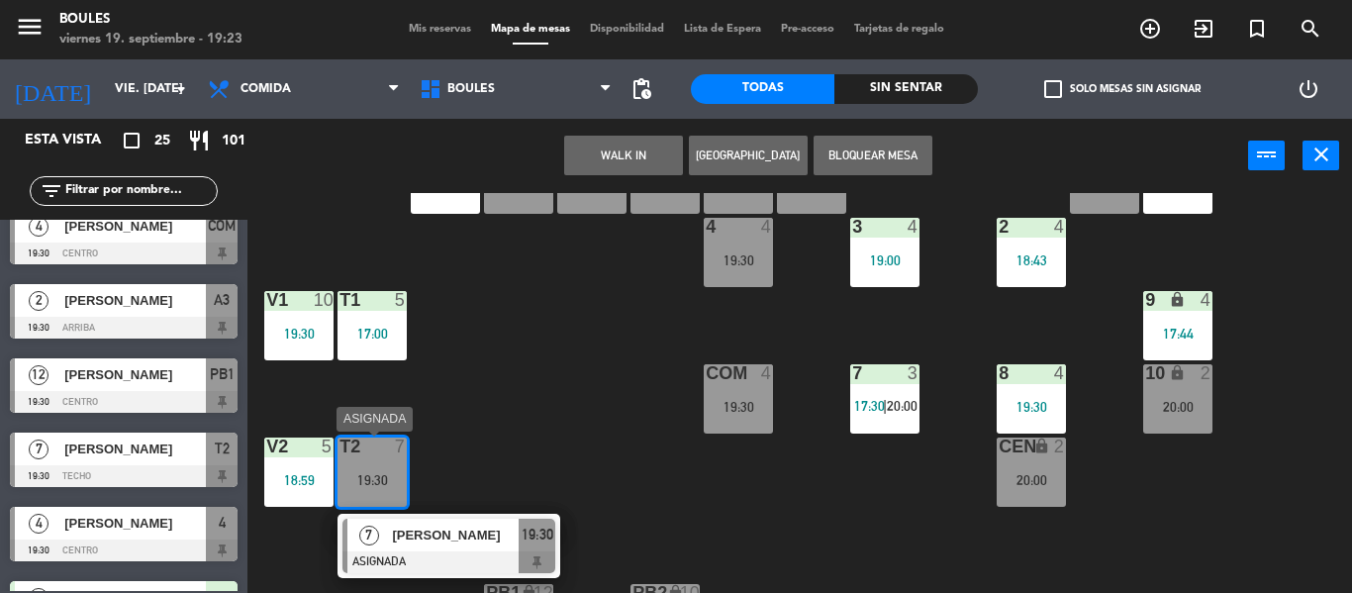
click at [441, 543] on span "[PERSON_NAME]" at bounding box center [455, 534] width 127 height 21
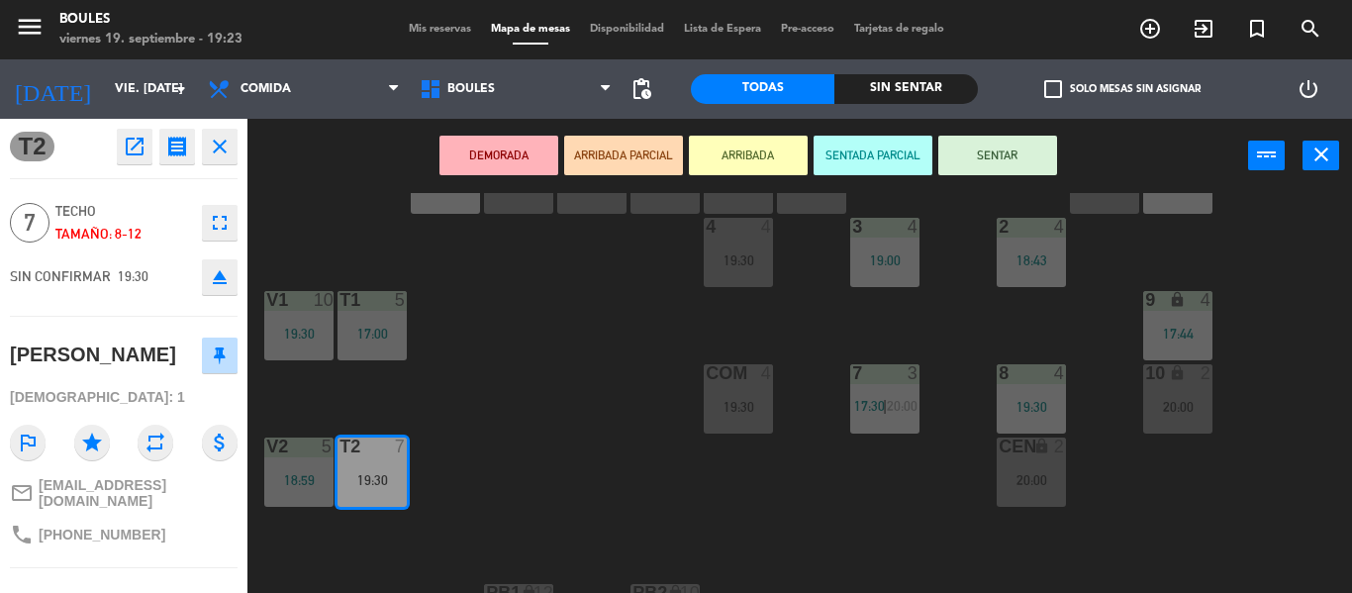
click at [968, 166] on button "SENTAR" at bounding box center [997, 156] width 119 height 40
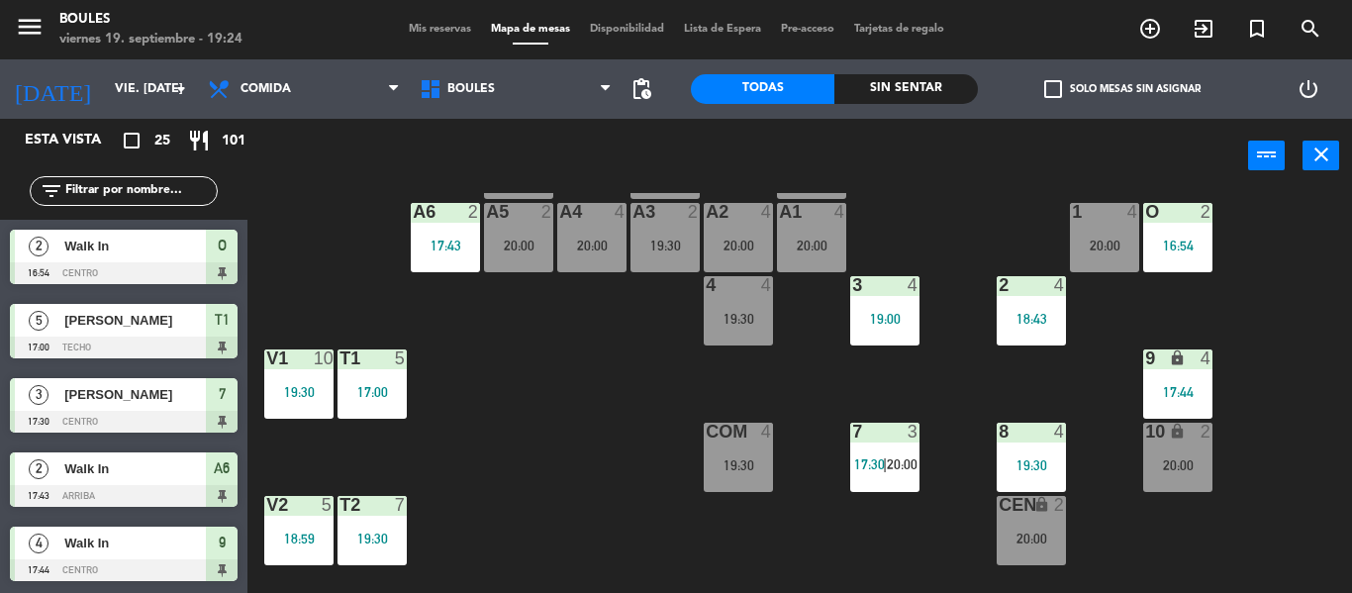
scroll to position [99, 0]
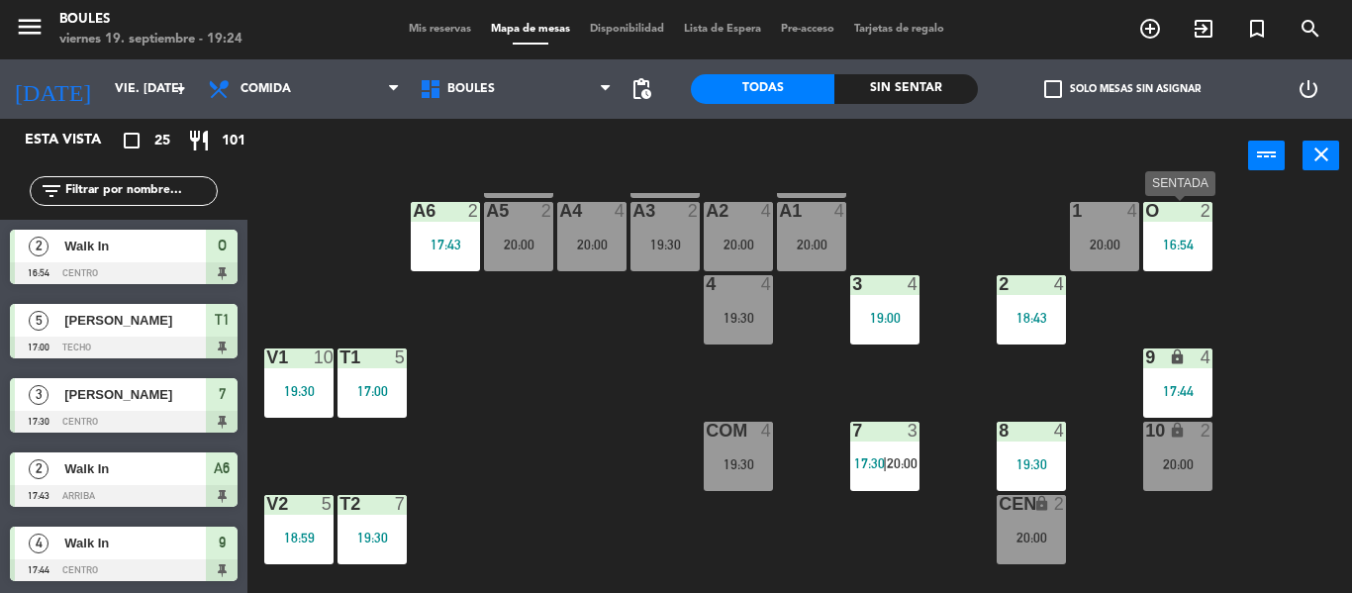
click at [1187, 214] on div at bounding box center [1177, 211] width 33 height 18
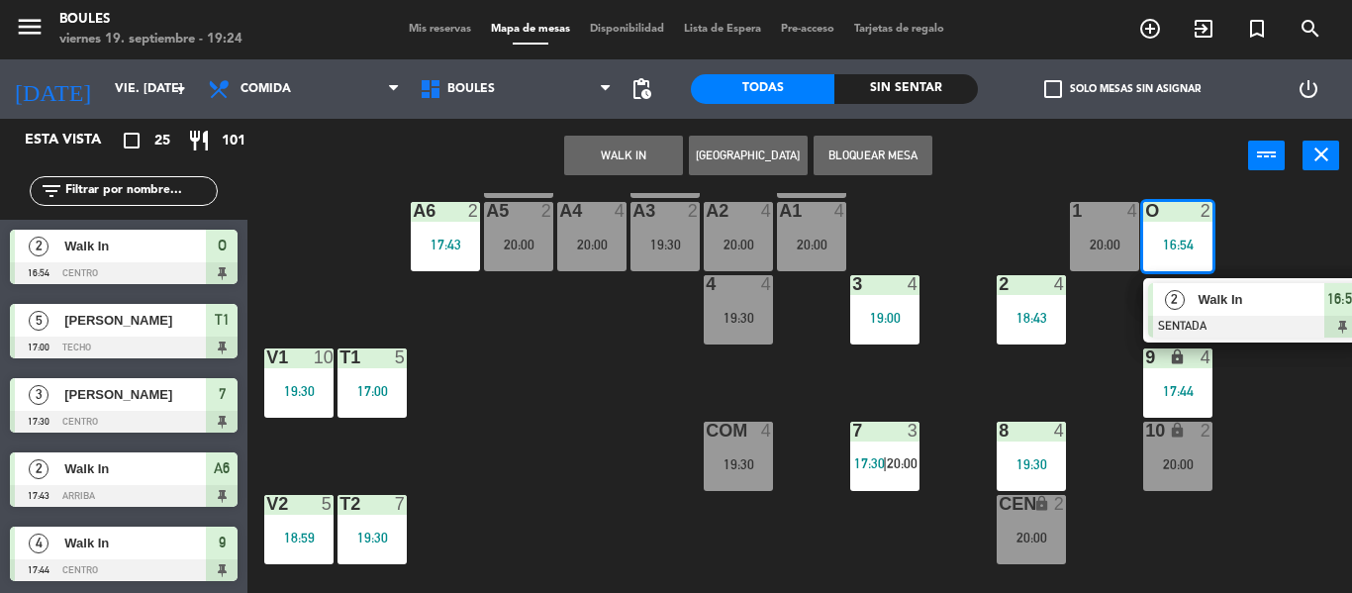
click at [899, 156] on button "Bloquear Mesa" at bounding box center [872, 156] width 119 height 40
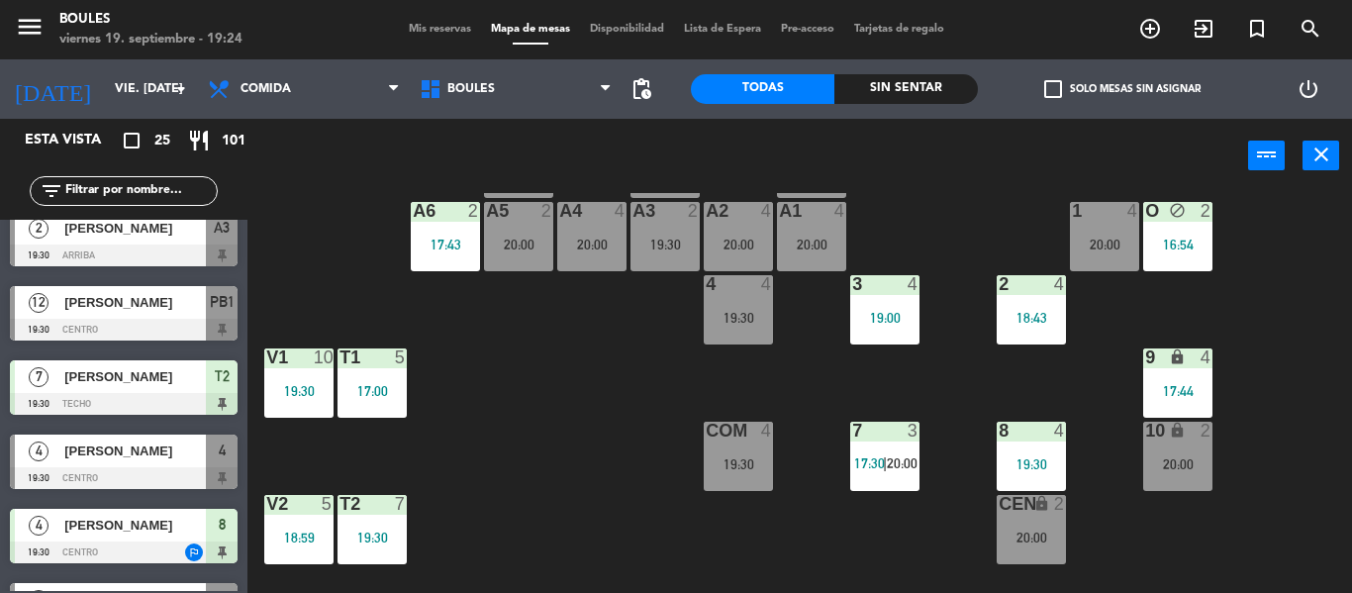
scroll to position [833, 0]
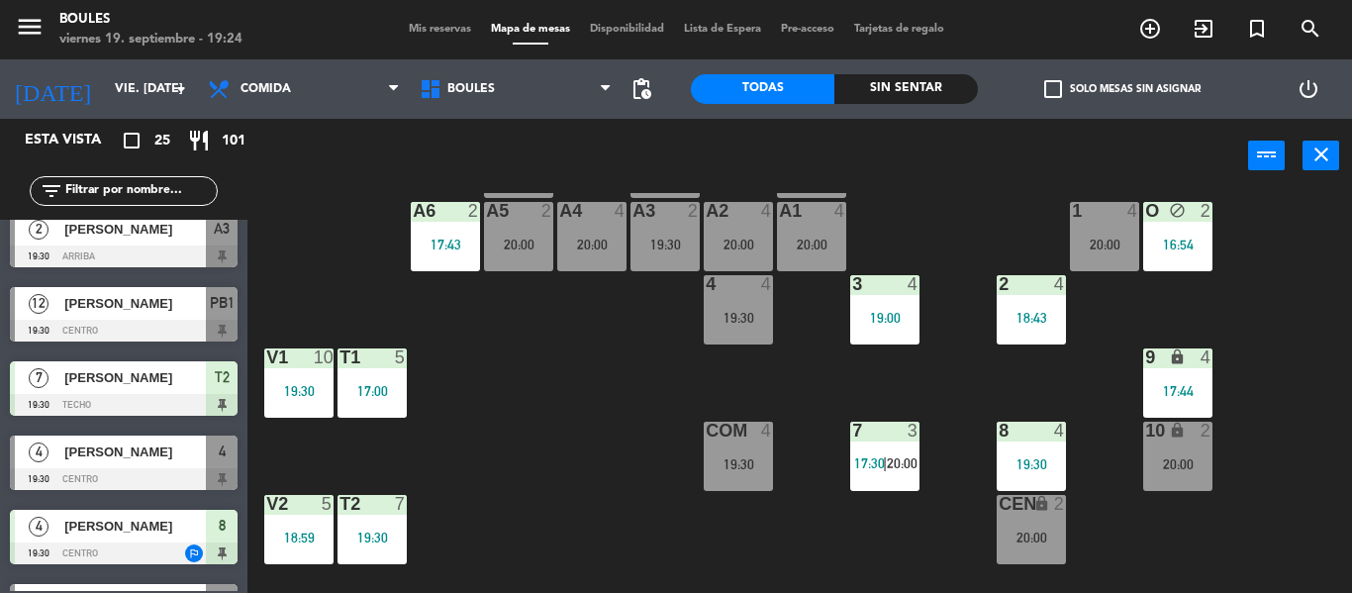
click at [170, 302] on span "[PERSON_NAME]" at bounding box center [134, 303] width 141 height 21
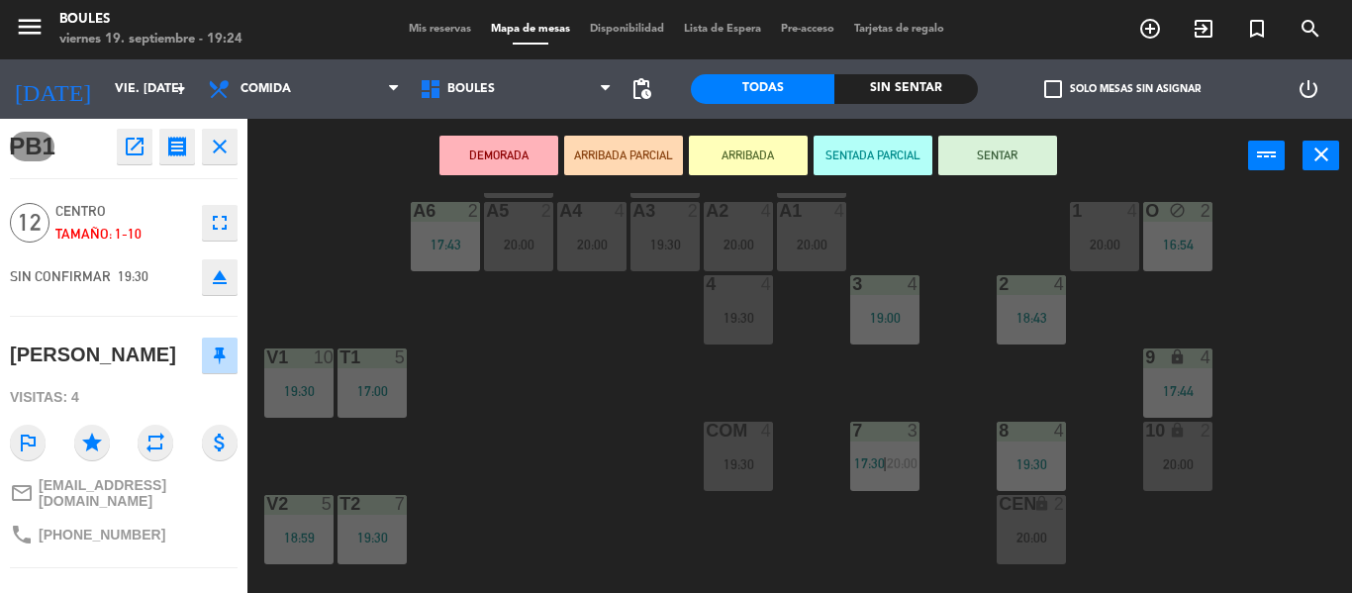
click at [1042, 165] on button "SENTAR" at bounding box center [997, 156] width 119 height 40
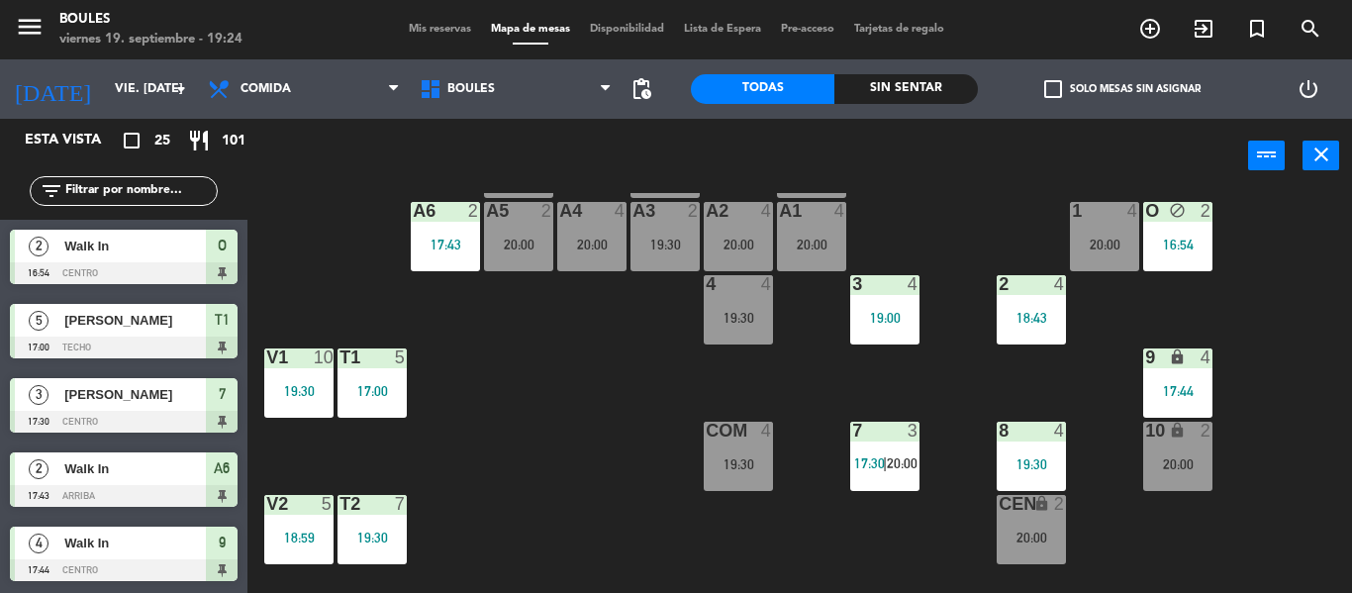
scroll to position [0, 0]
drag, startPoint x: 1174, startPoint y: 384, endPoint x: 1264, endPoint y: 414, distance: 94.8
click at [1264, 414] on div "P1 2 20:00 P2 2 19:30 A11 lock 2 A5 2 20:00 A6 2 17:43 A4 4 20:00 A3 2 19:30 A2…" at bounding box center [806, 393] width 1090 height 400
click at [1186, 378] on div "9 lock 4 17:44" at bounding box center [1177, 382] width 69 height 69
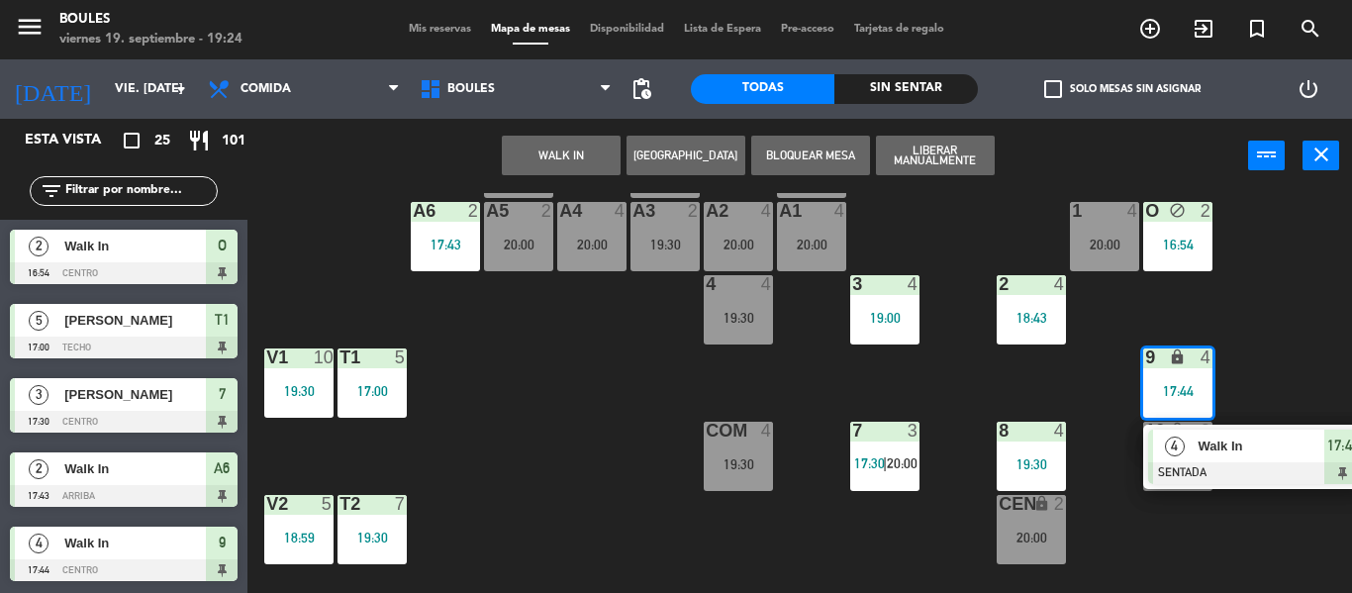
click at [1233, 457] on div "Walk In" at bounding box center [1259, 445] width 129 height 33
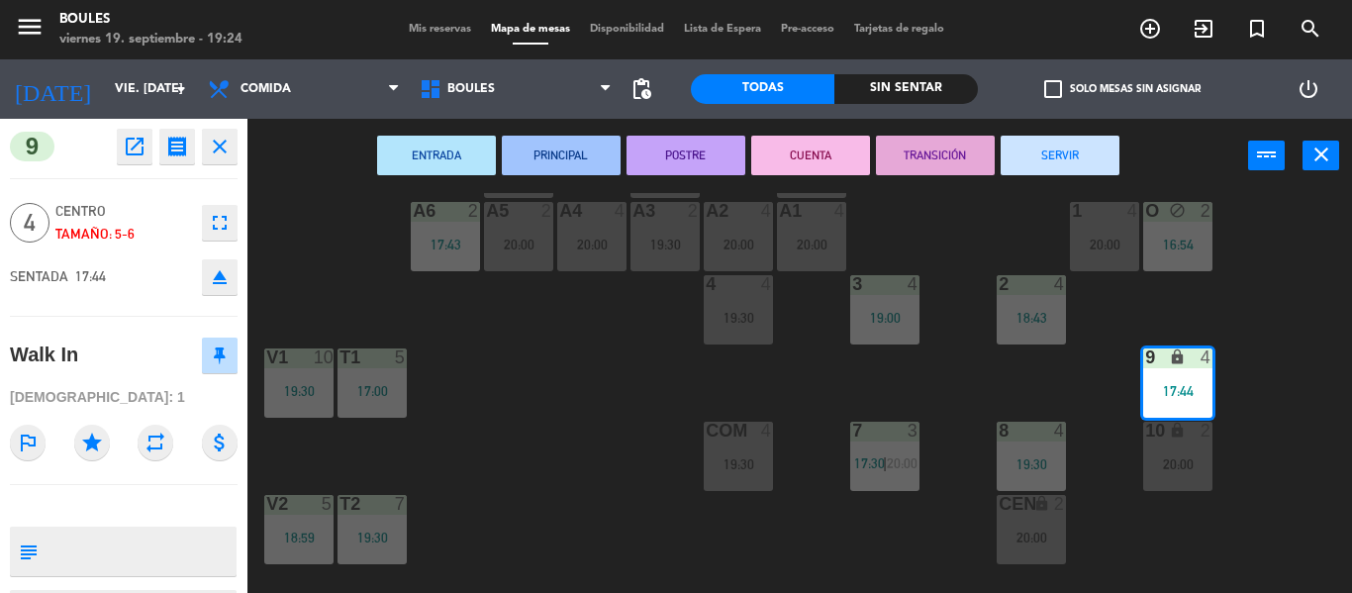
click at [1024, 159] on button "SERVIR" at bounding box center [1059, 156] width 119 height 40
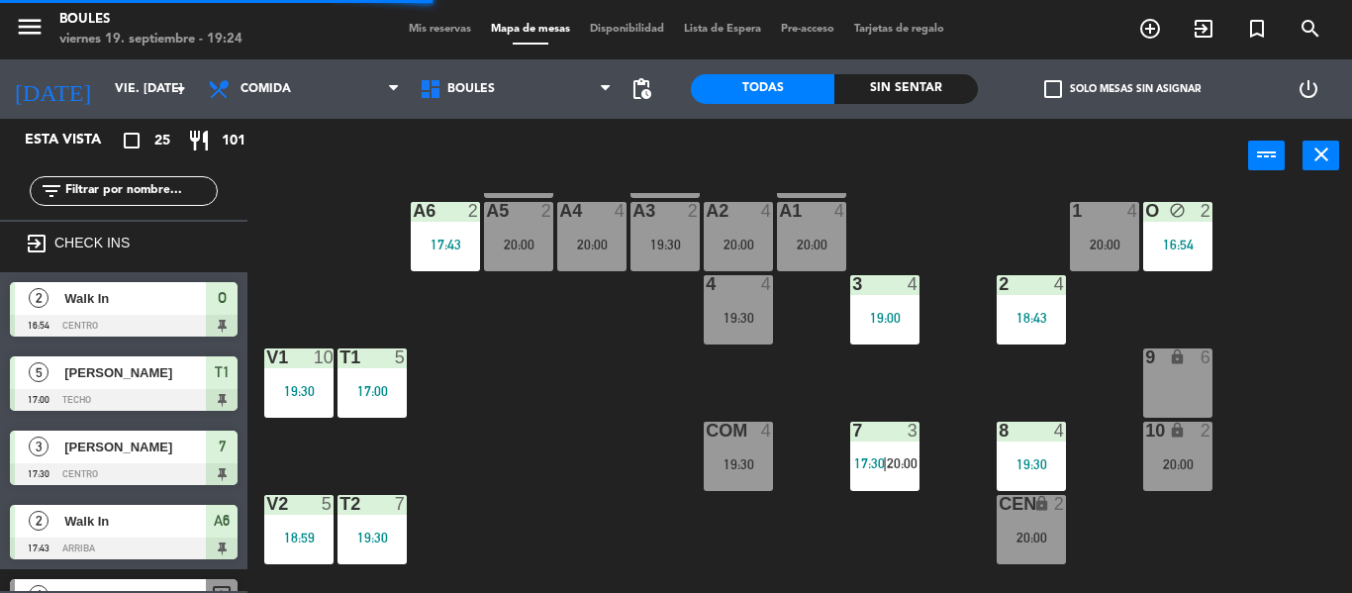
click at [885, 475] on div "7 3 17:30 | 20:00" at bounding box center [884, 456] width 69 height 69
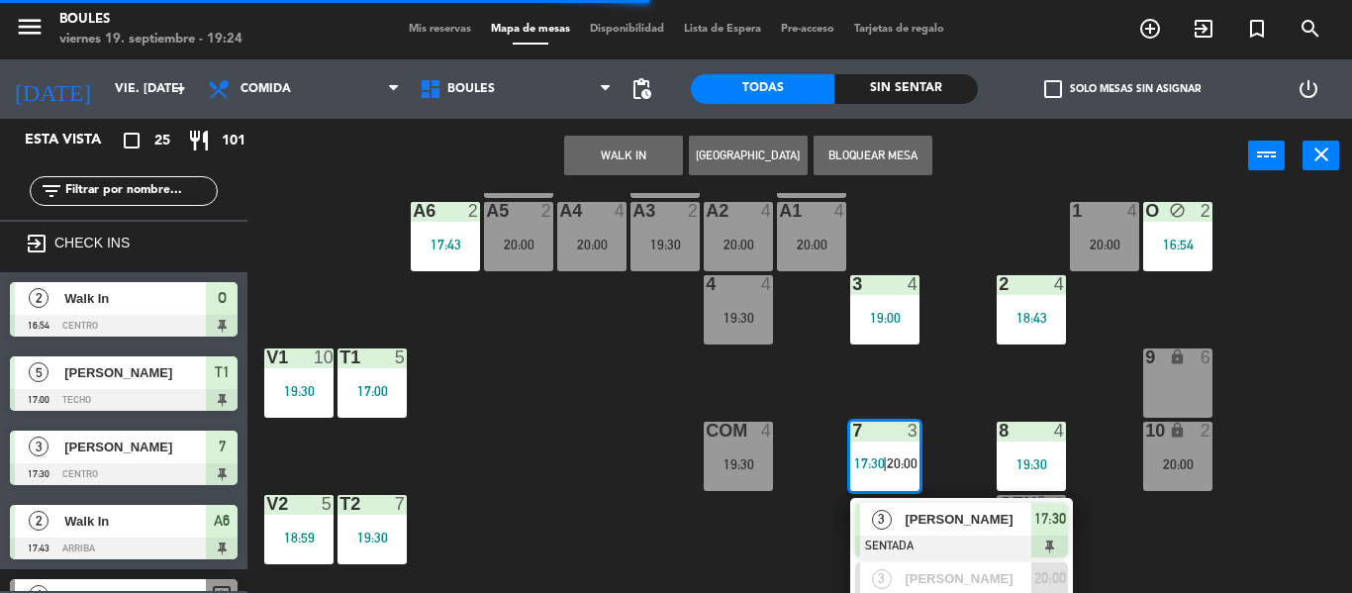
click at [912, 528] on span "[PERSON_NAME]" at bounding box center [967, 519] width 127 height 21
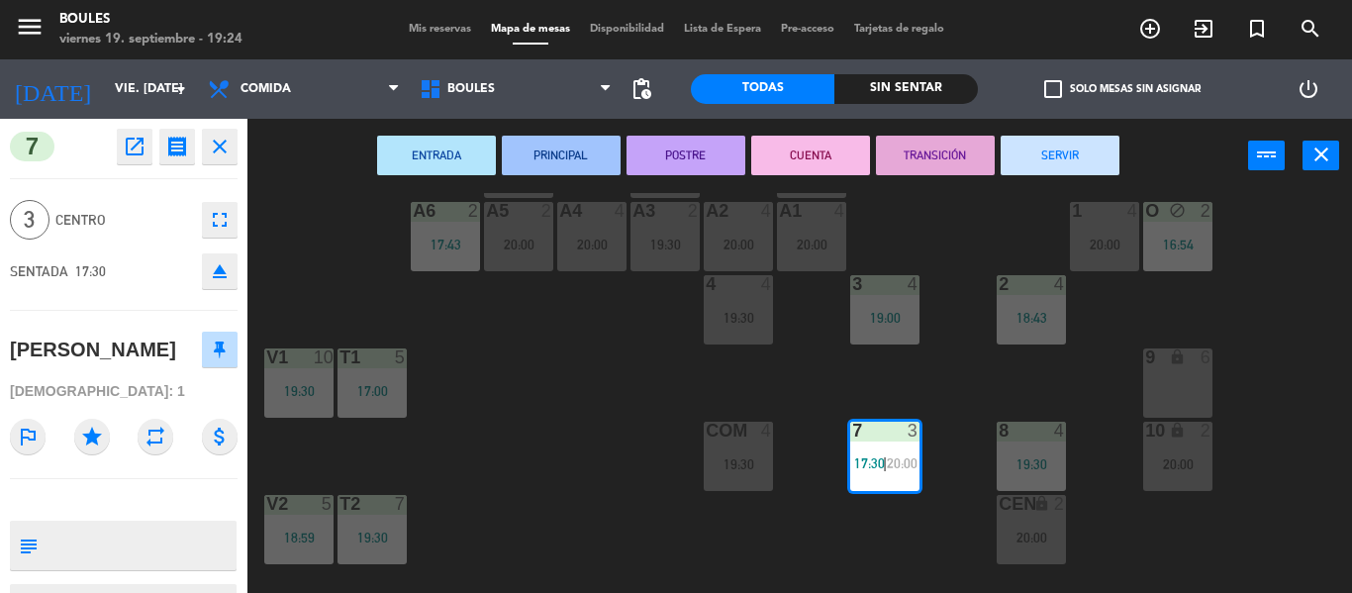
click at [1196, 386] on div "9 lock 6" at bounding box center [1177, 382] width 69 height 69
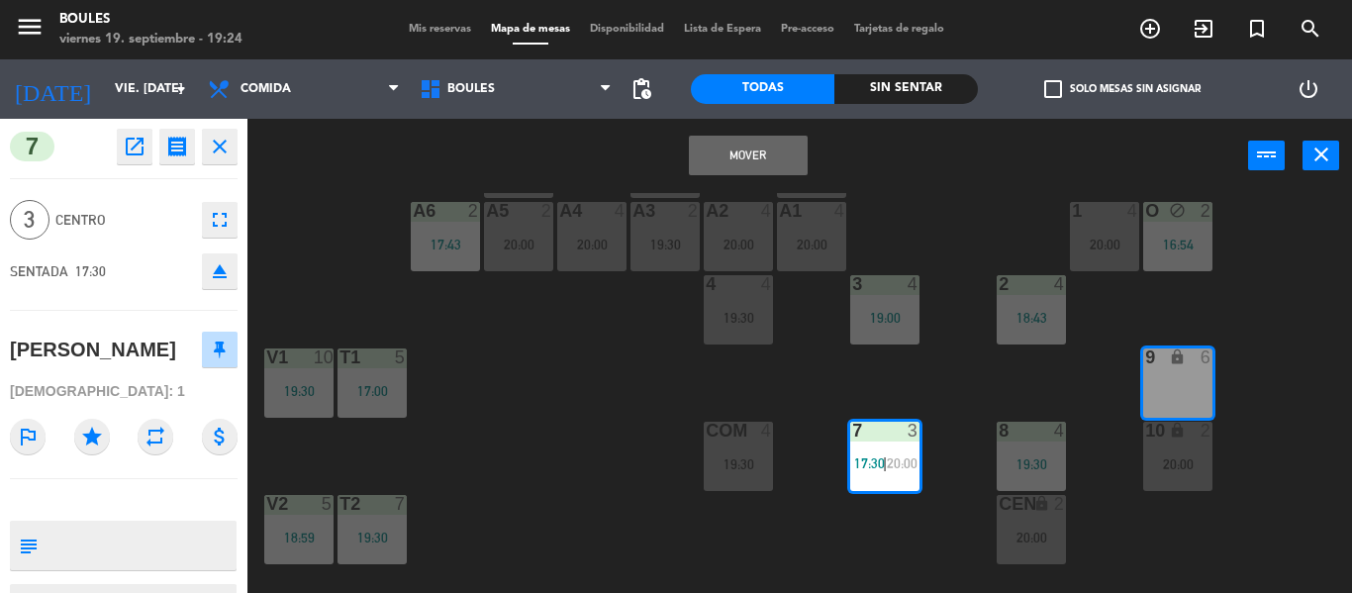
click at [779, 155] on button "Mover" at bounding box center [748, 156] width 119 height 40
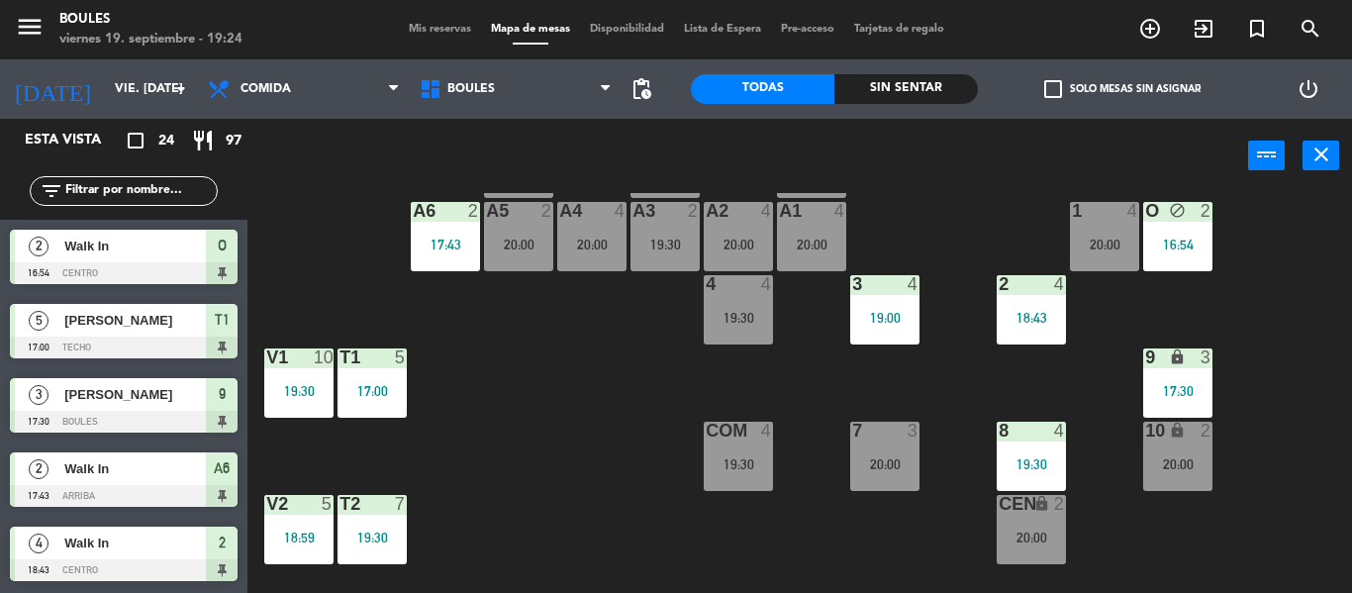
drag, startPoint x: 893, startPoint y: 464, endPoint x: 861, endPoint y: 462, distance: 32.7
drag, startPoint x: 861, startPoint y: 462, endPoint x: 1269, endPoint y: 429, distance: 409.0
drag, startPoint x: 1269, startPoint y: 429, endPoint x: 1269, endPoint y: 469, distance: 39.6
click at [1269, 469] on div "P1 2 20:00 P2 2 19:30 A11 lock 2 A5 2 20:00 A6 2 17:43 A4 4 20:00 A3 2 19:30 A2…" at bounding box center [806, 393] width 1090 height 400
click at [1196, 396] on div "17:30" at bounding box center [1177, 391] width 69 height 14
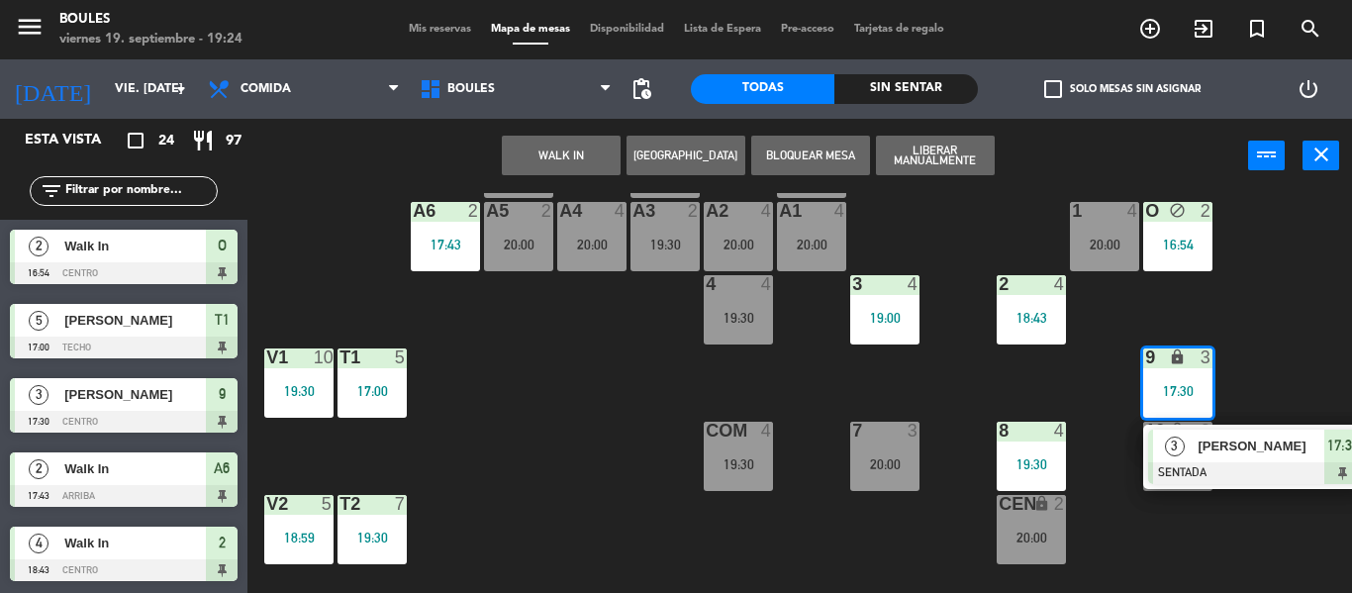
click at [898, 448] on div "7 3 20:00" at bounding box center [884, 456] width 69 height 69
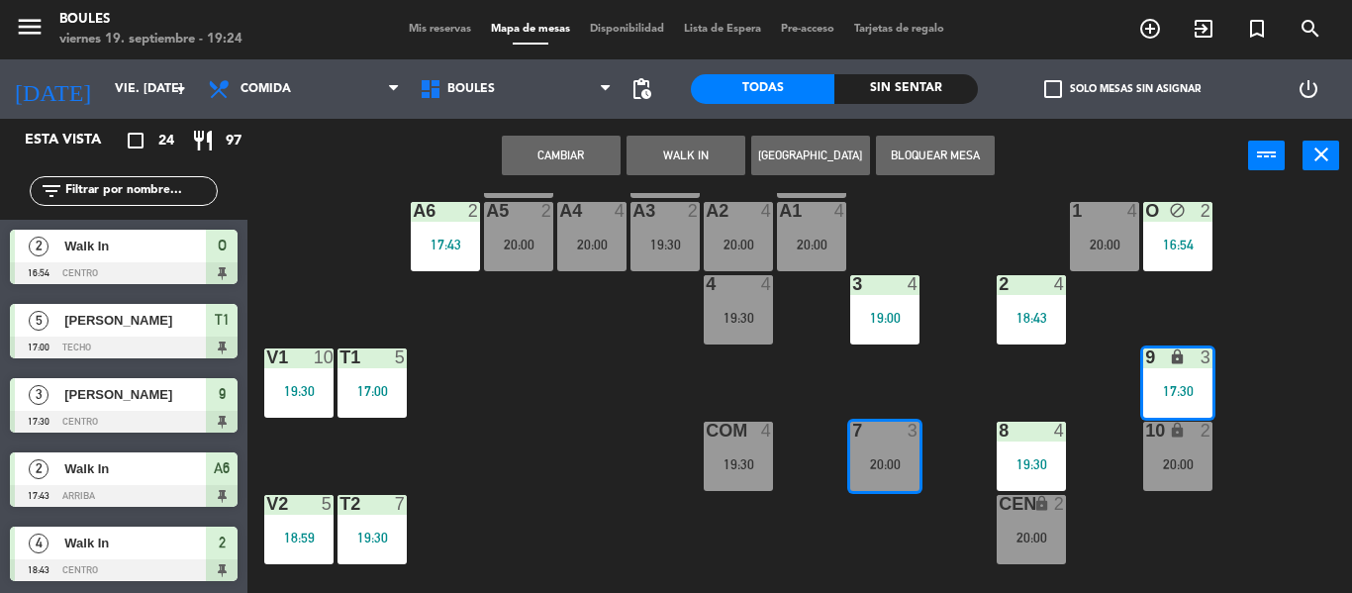
click at [592, 153] on button "Cambiar" at bounding box center [561, 156] width 119 height 40
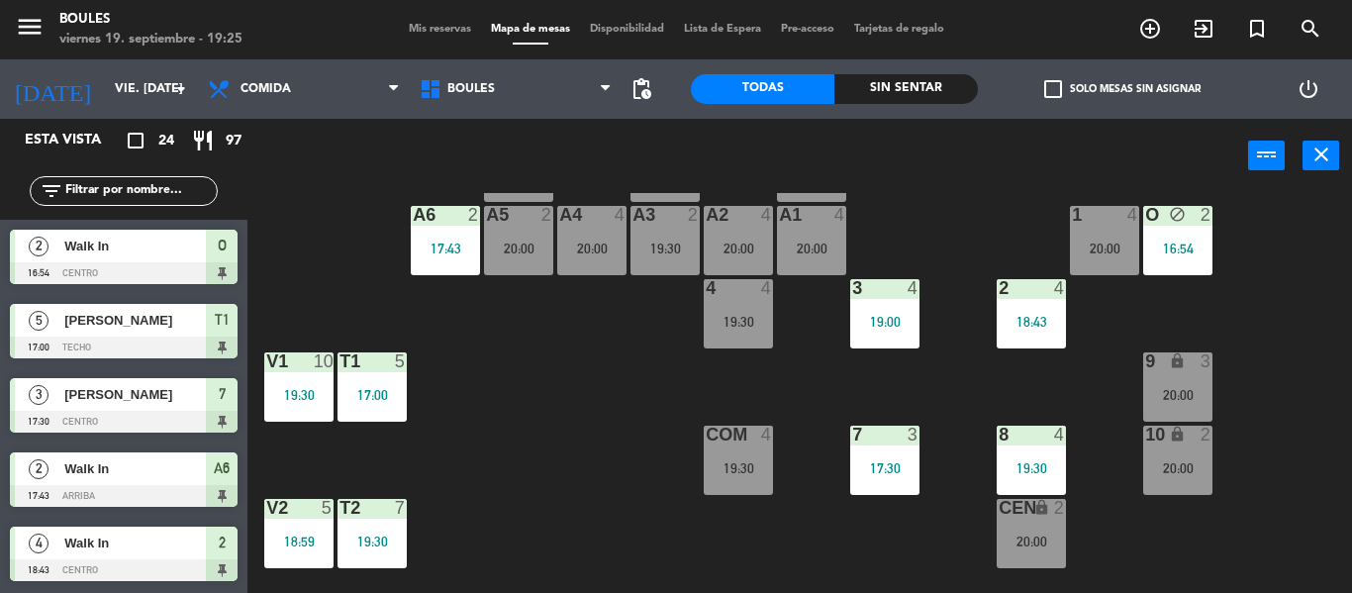
scroll to position [96, 0]
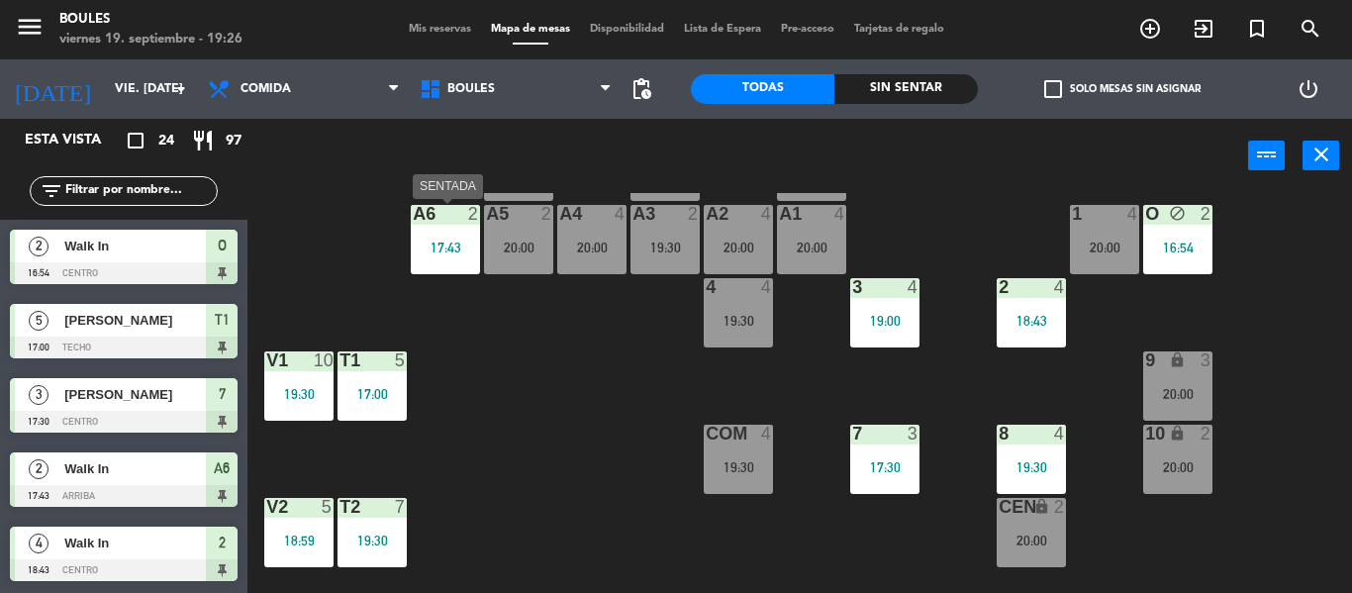
click at [463, 254] on div "A6 2 17:43" at bounding box center [445, 239] width 69 height 69
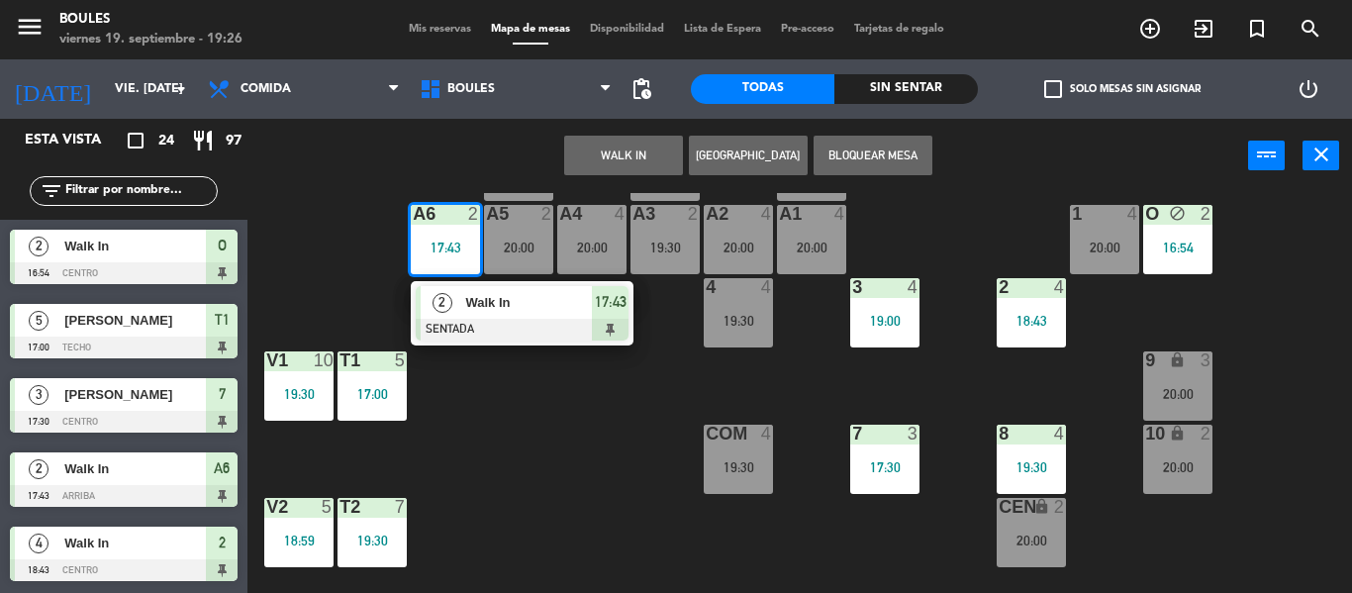
click at [484, 309] on span "Walk In" at bounding box center [528, 302] width 127 height 21
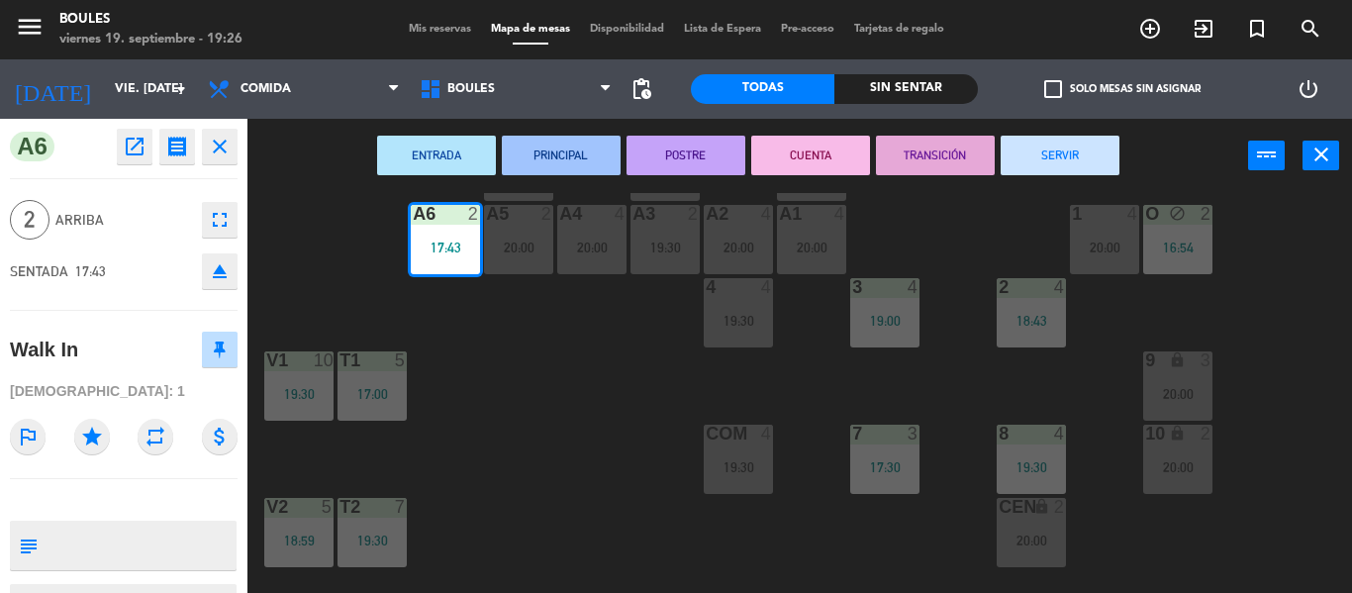
click at [1087, 172] on button "SERVIR" at bounding box center [1059, 156] width 119 height 40
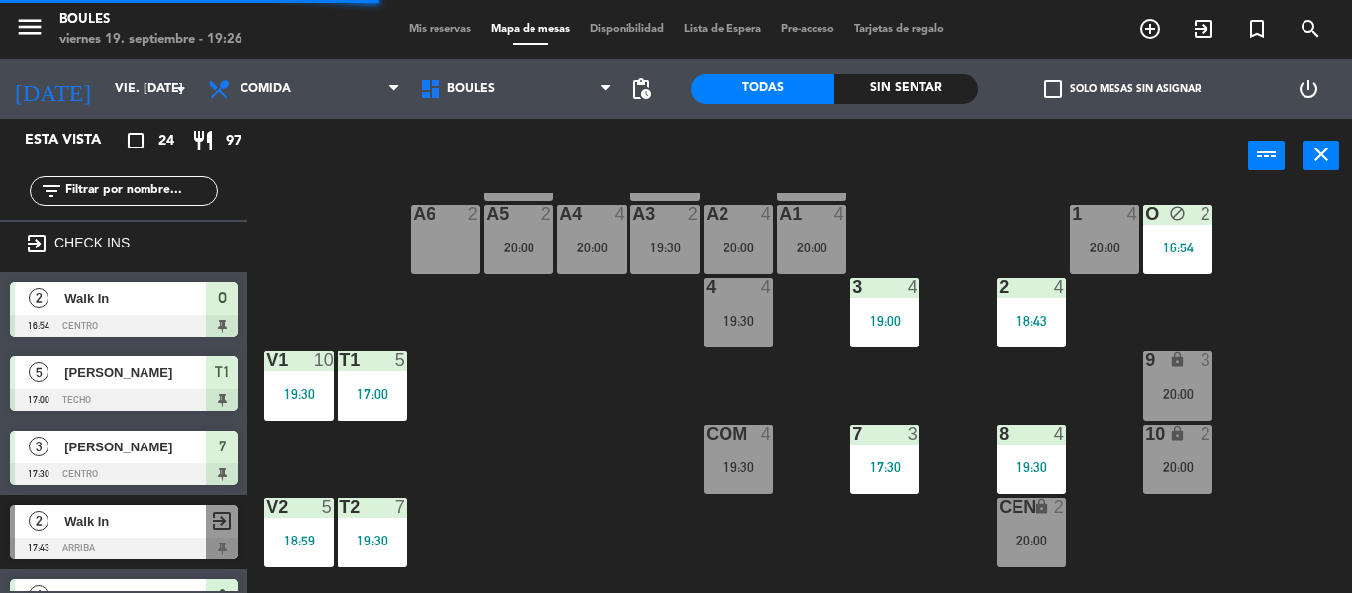
click at [451, 225] on div "A6 2" at bounding box center [445, 215] width 69 height 20
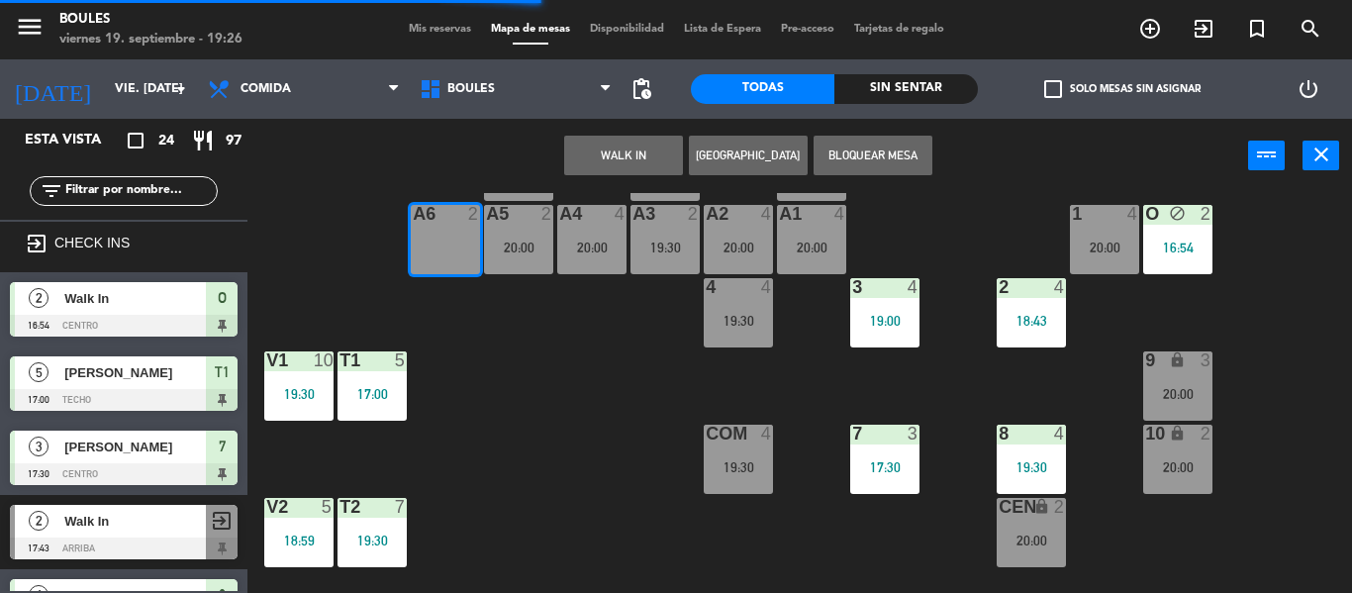
click at [637, 154] on button "WALK IN" at bounding box center [623, 156] width 119 height 40
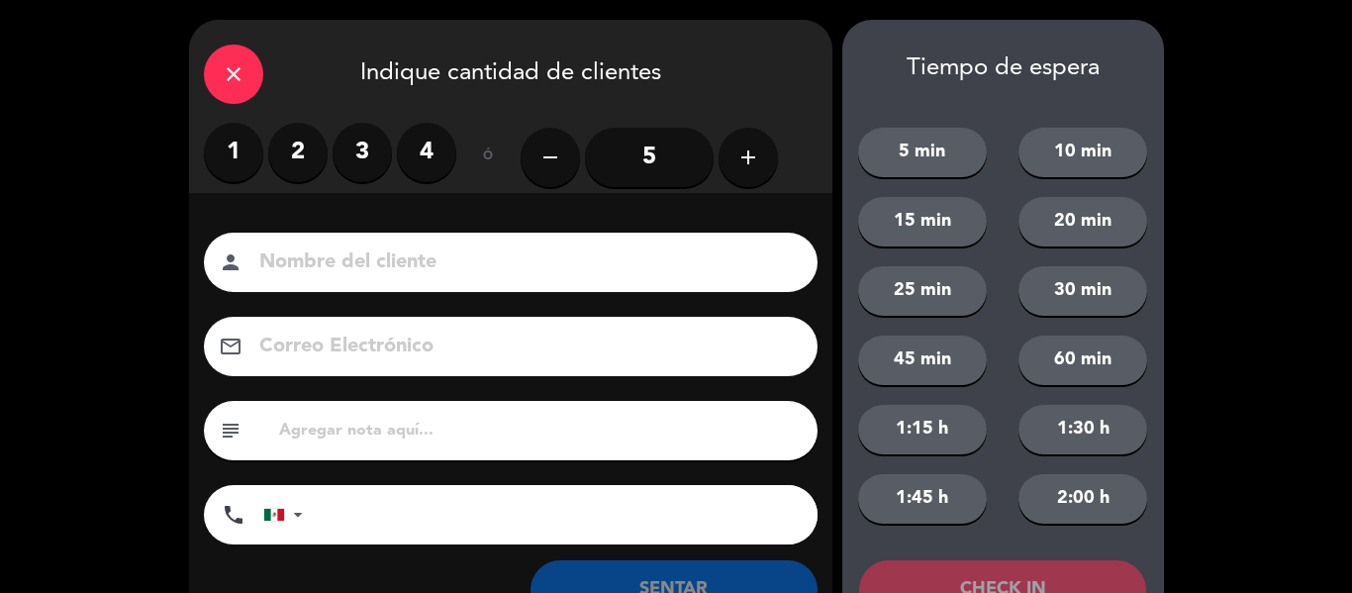
click at [286, 150] on label "2" at bounding box center [297, 152] width 59 height 59
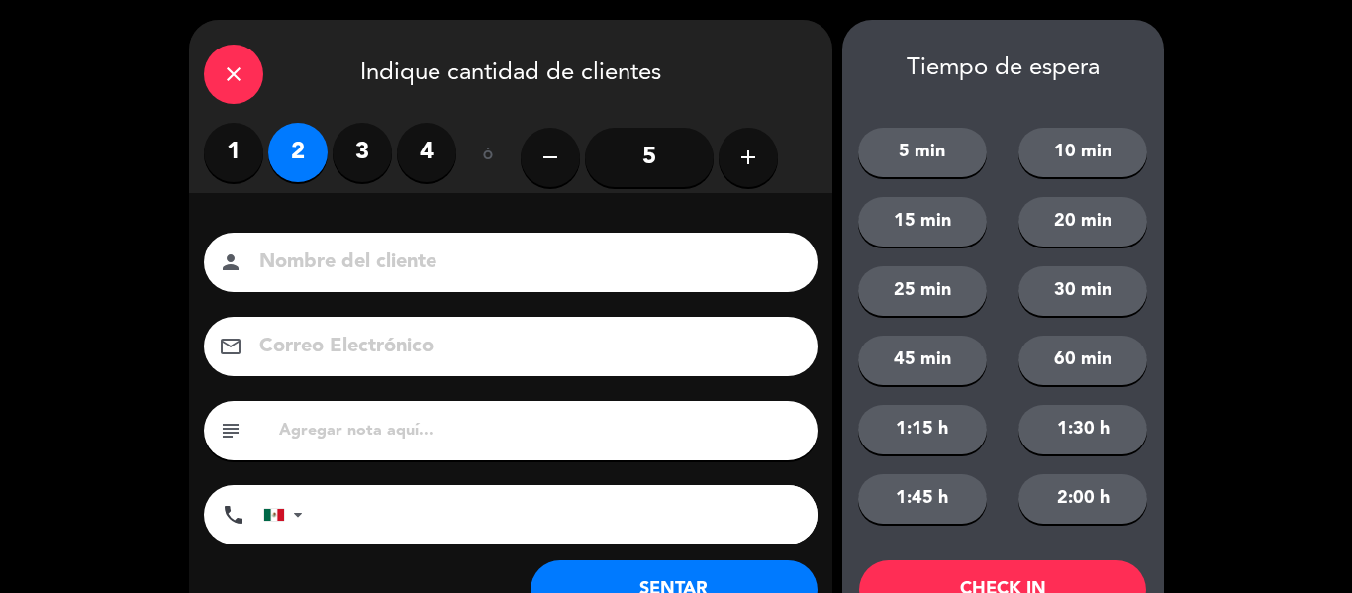
scroll to position [76, 0]
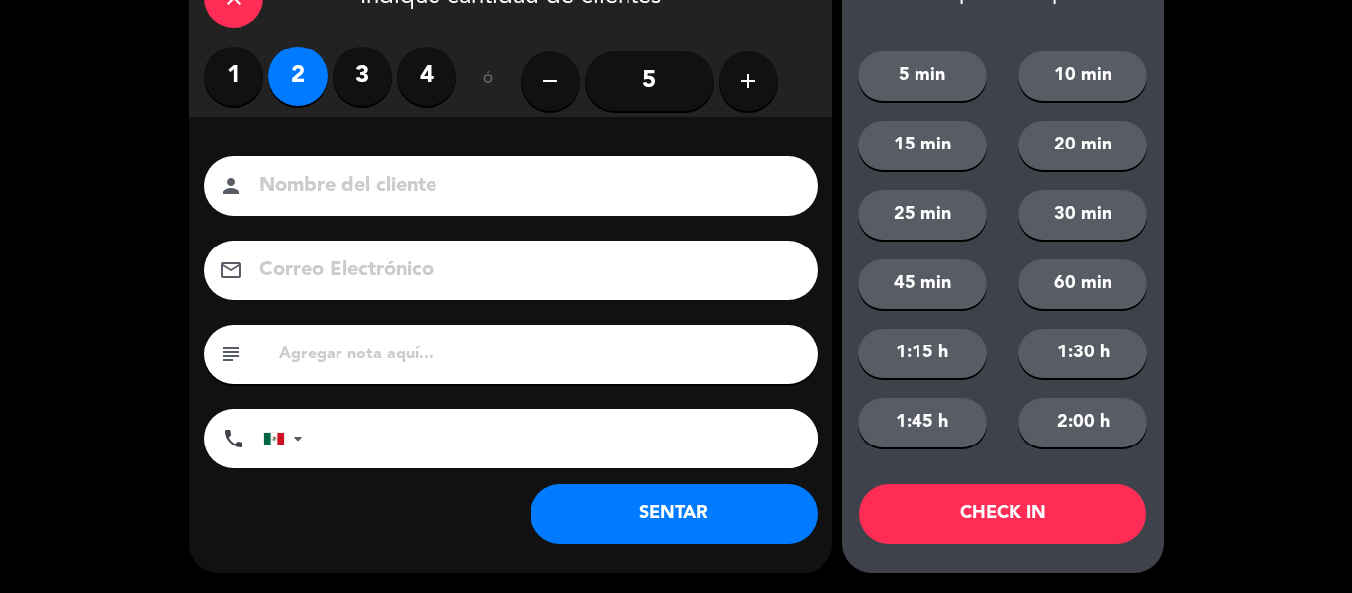
click at [627, 517] on button "SENTAR" at bounding box center [673, 513] width 287 height 59
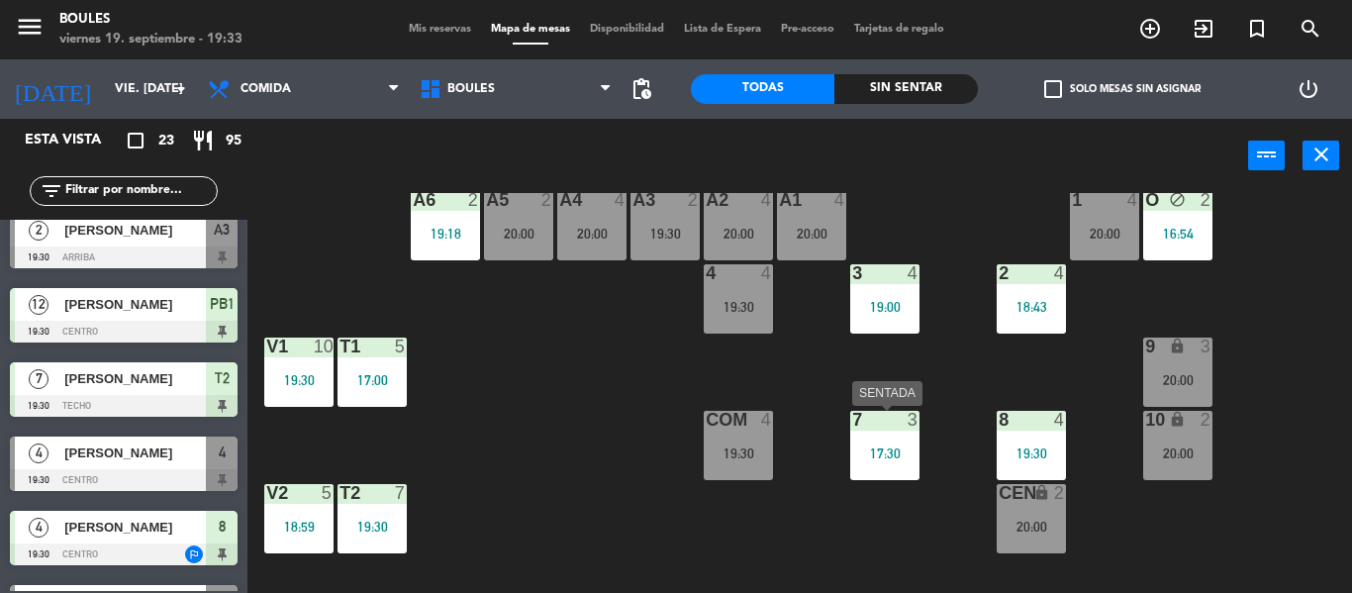
scroll to position [109, 0]
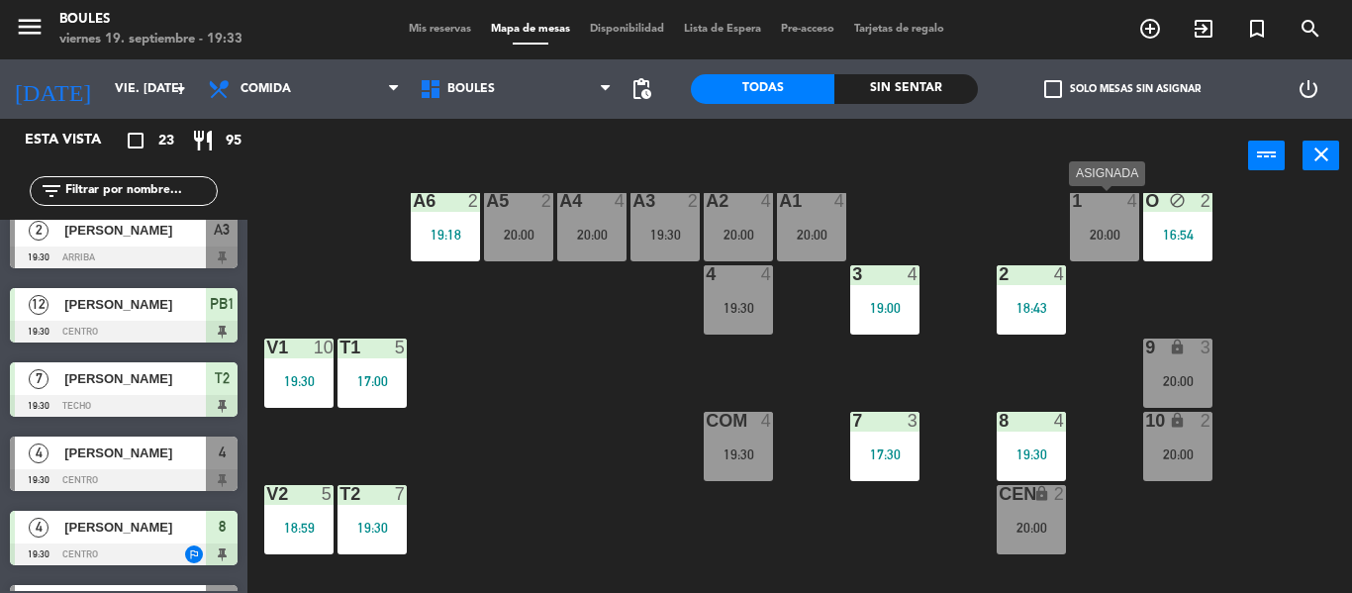
click at [1081, 208] on div "1" at bounding box center [1071, 201] width 33 height 18
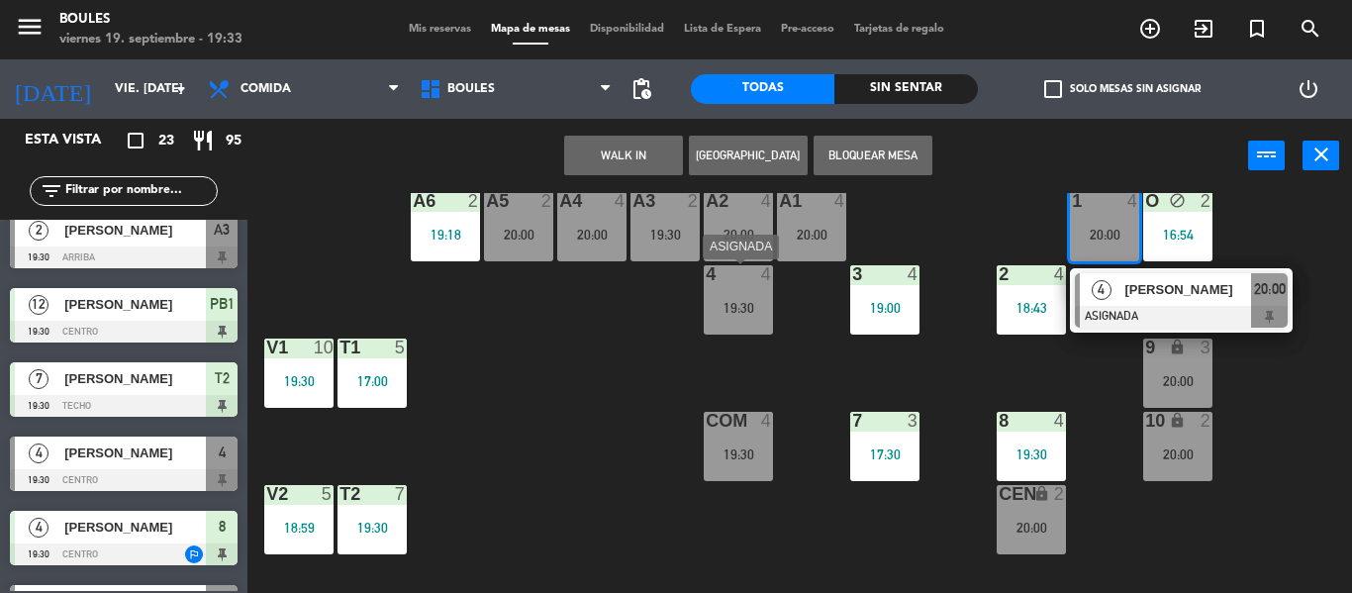
click at [766, 302] on div "19:30" at bounding box center [738, 308] width 69 height 14
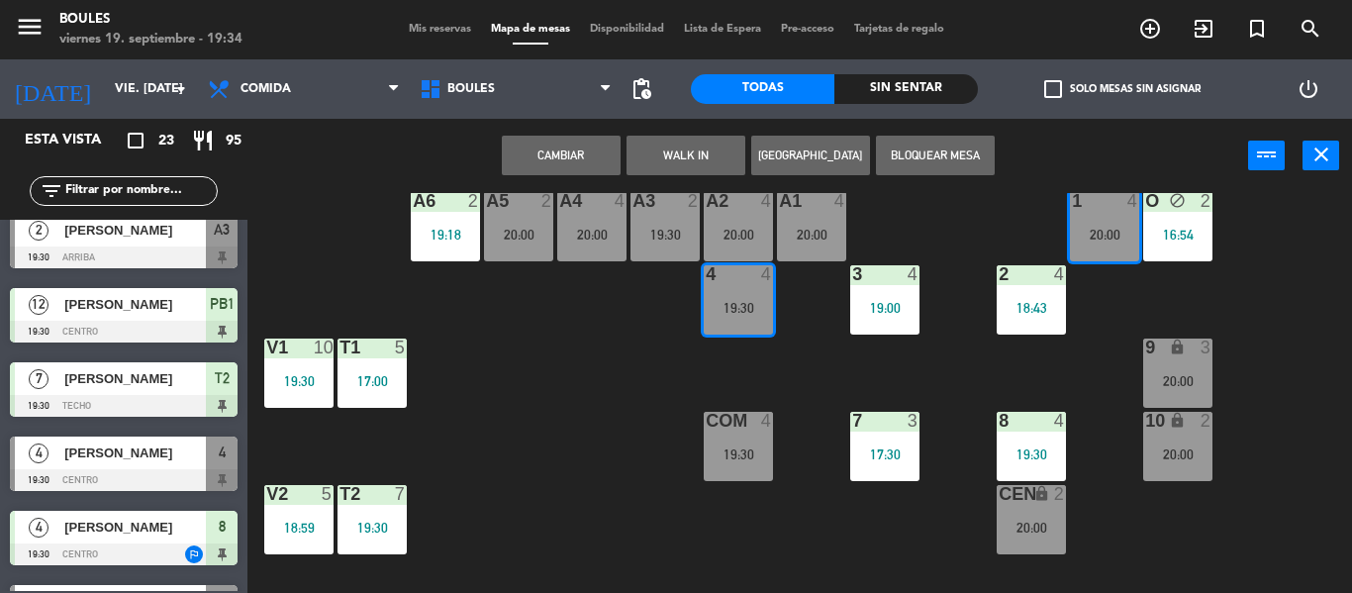
click at [603, 171] on button "Cambiar" at bounding box center [561, 156] width 119 height 40
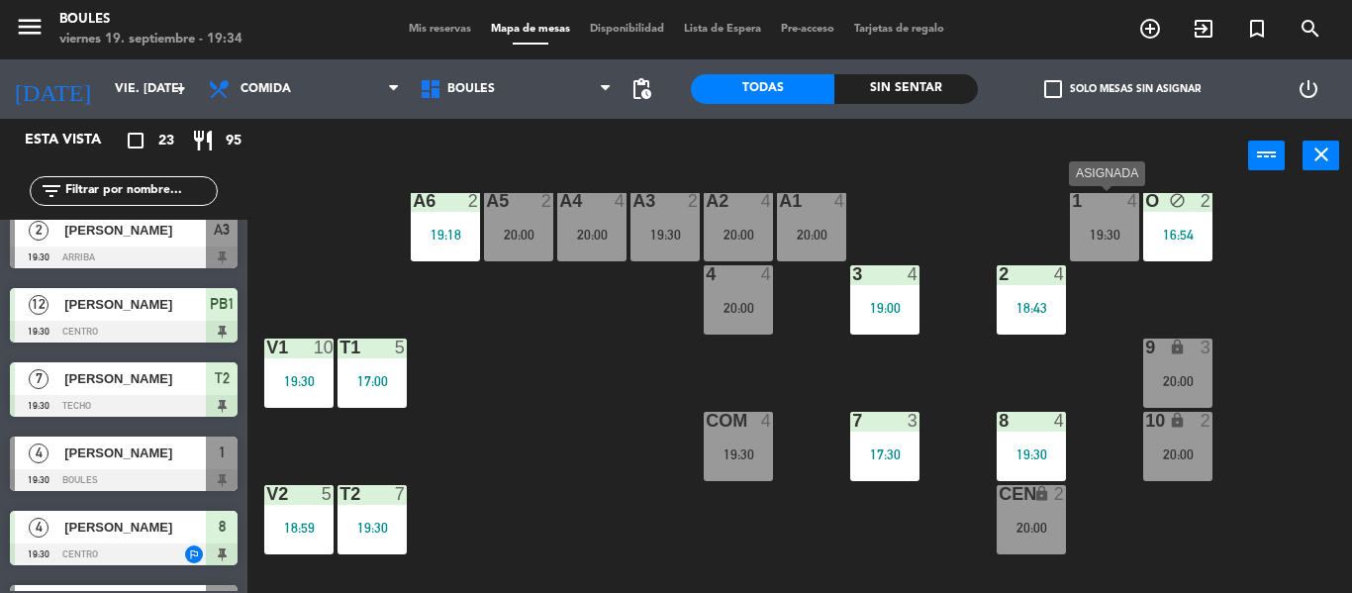
click at [1073, 201] on div "1" at bounding box center [1072, 201] width 1 height 18
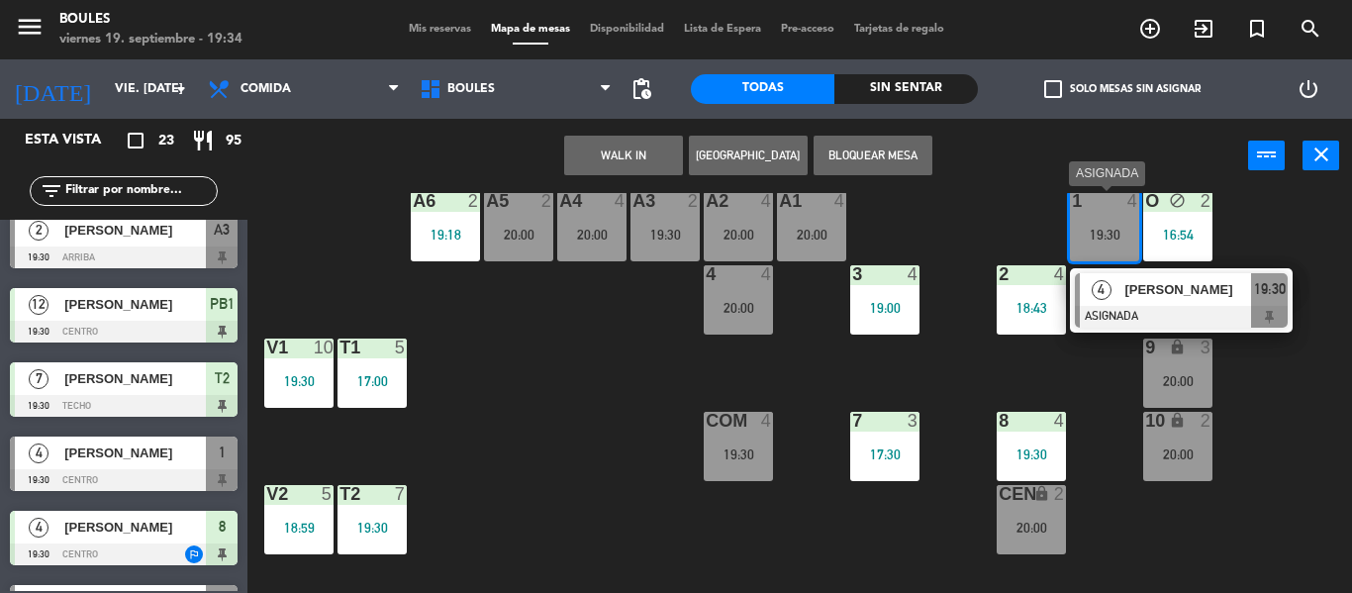
click at [1168, 290] on span "[PERSON_NAME]" at bounding box center [1187, 289] width 127 height 21
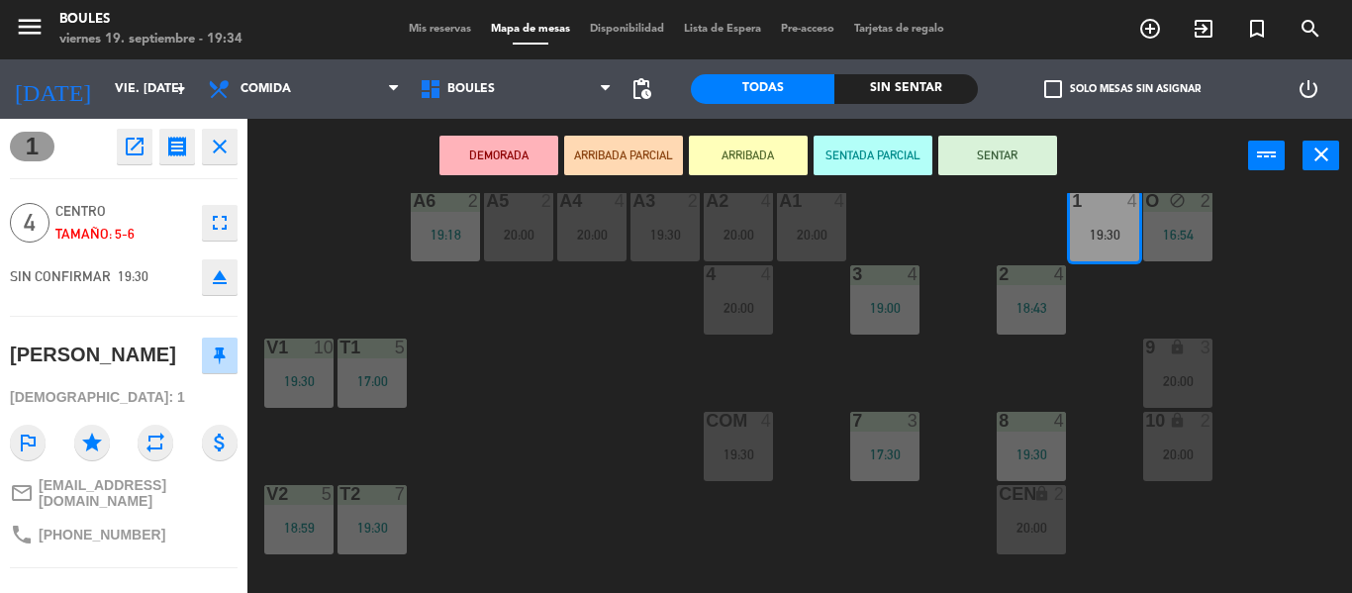
click at [999, 155] on button "SENTAR" at bounding box center [997, 156] width 119 height 40
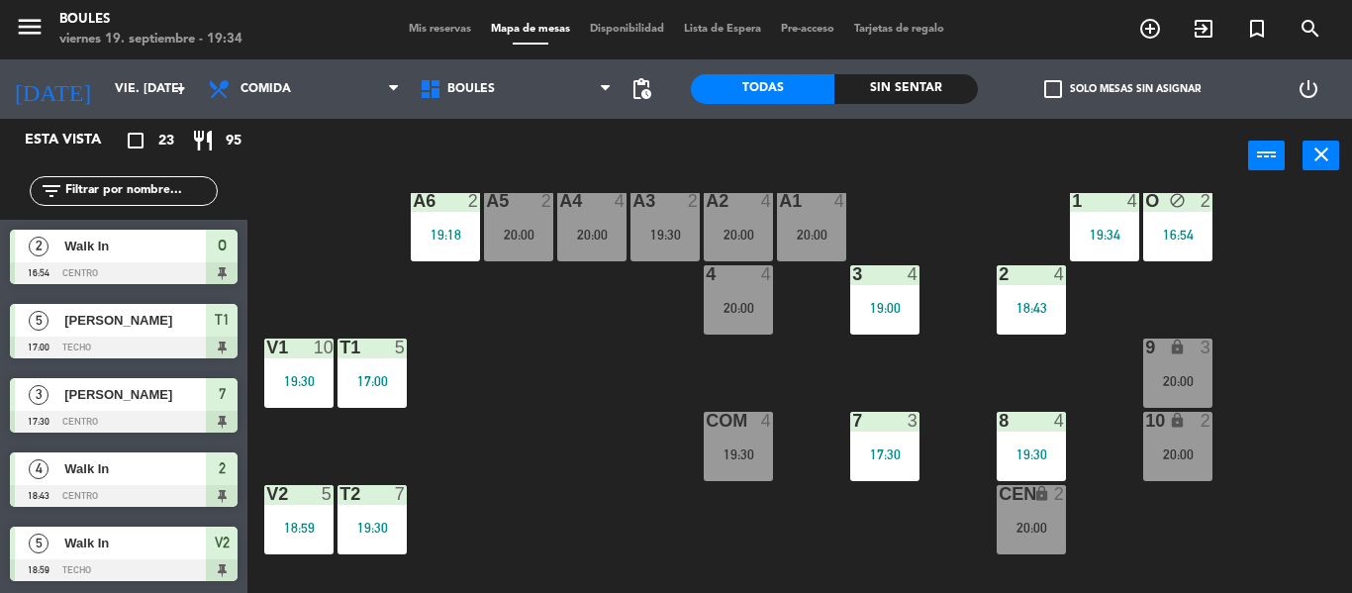
scroll to position [0, 0]
click at [298, 356] on div at bounding box center [298, 347] width 33 height 18
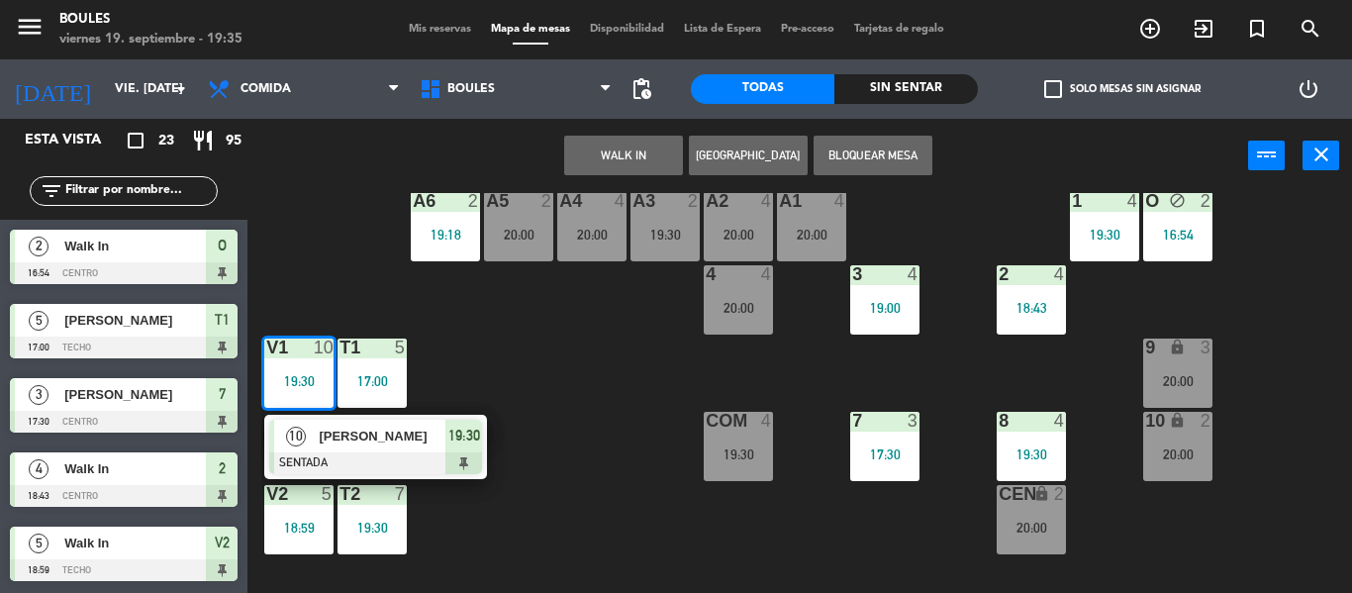
click at [486, 358] on div "P1 2 20:00 P2 2 A11 lock 2 A5 2 20:00 A6 2 19:18 A4 4 20:00 A3 2 19:30 A2 4 20:…" at bounding box center [806, 393] width 1090 height 400
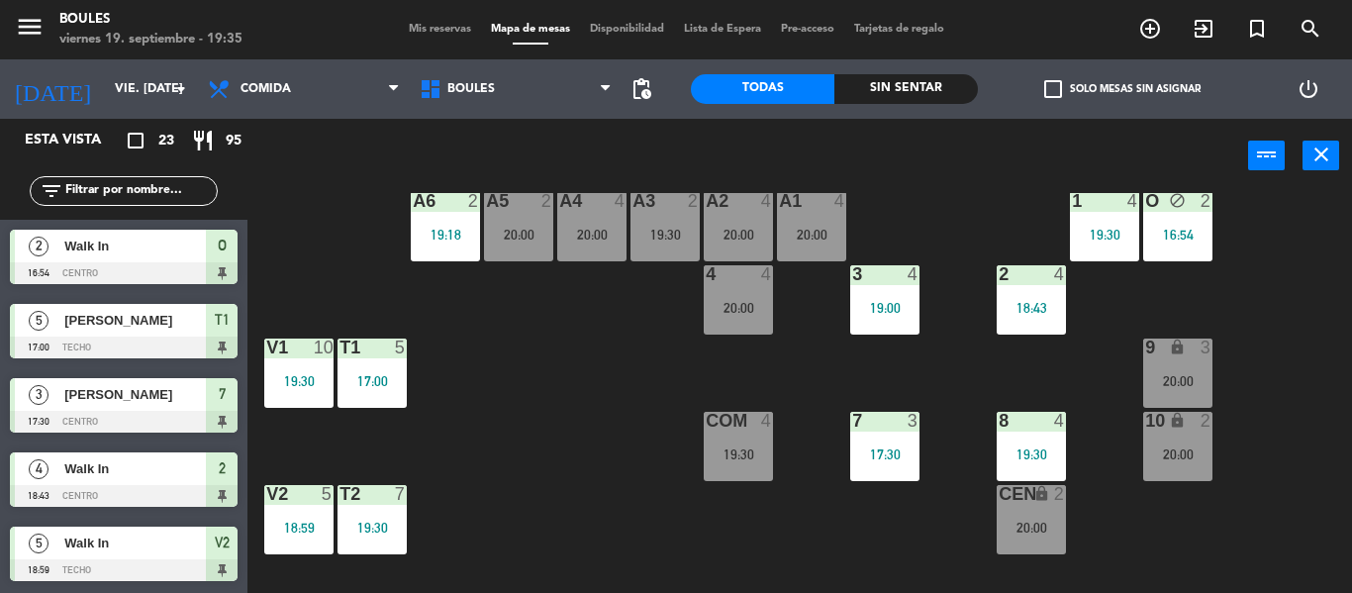
click at [310, 347] on div at bounding box center [298, 347] width 33 height 18
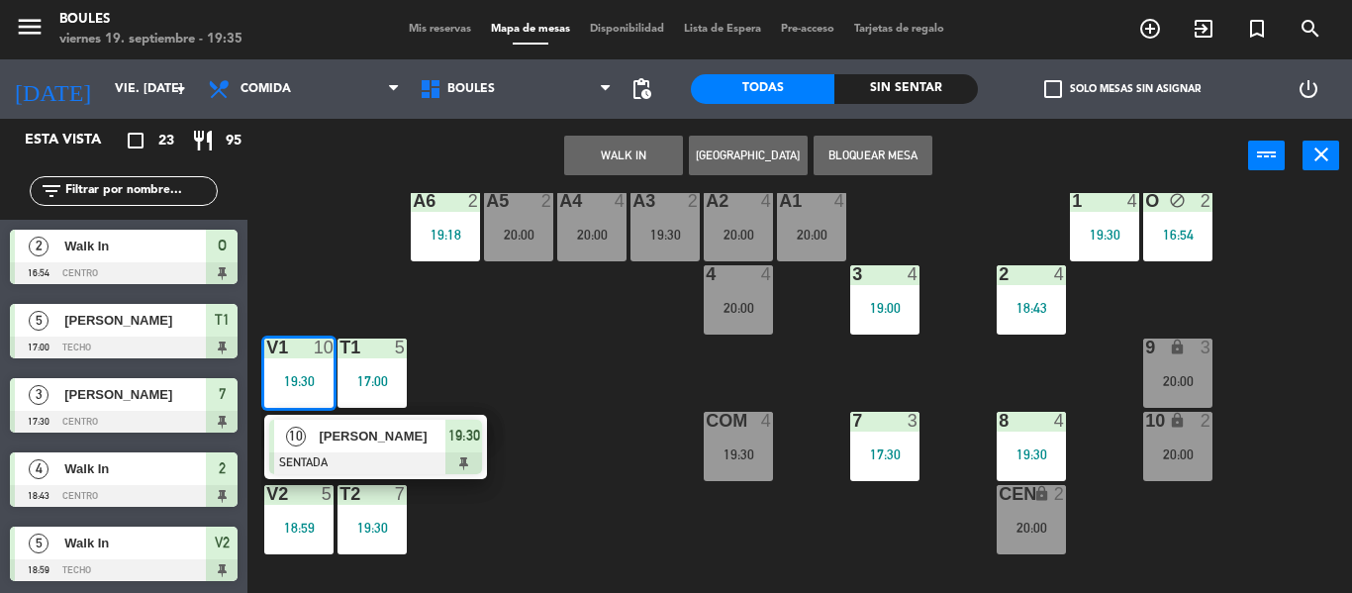
click at [361, 432] on span "[PERSON_NAME]" at bounding box center [382, 435] width 127 height 21
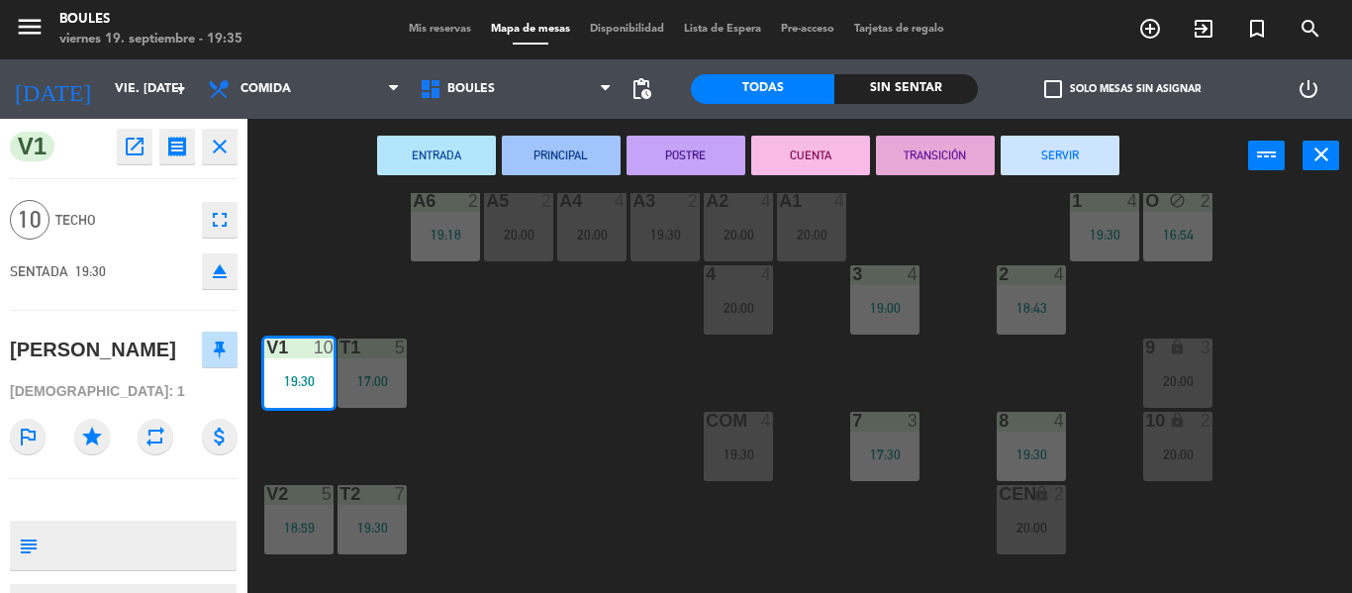
click at [531, 423] on div "P1 2 20:00 P2 2 A11 lock 2 A5 2 20:00 A6 2 19:18 A4 4 20:00 A3 2 19:30 A2 4 20:…" at bounding box center [806, 393] width 1090 height 400
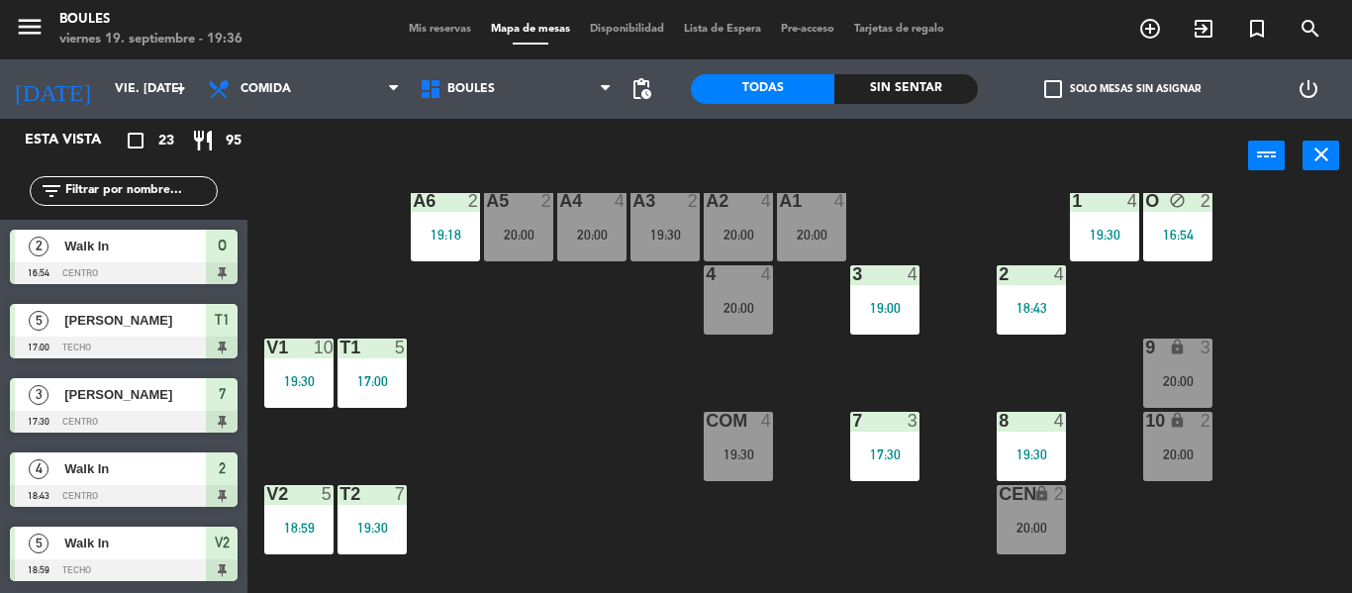
click at [313, 374] on div "19:30" at bounding box center [298, 381] width 69 height 14
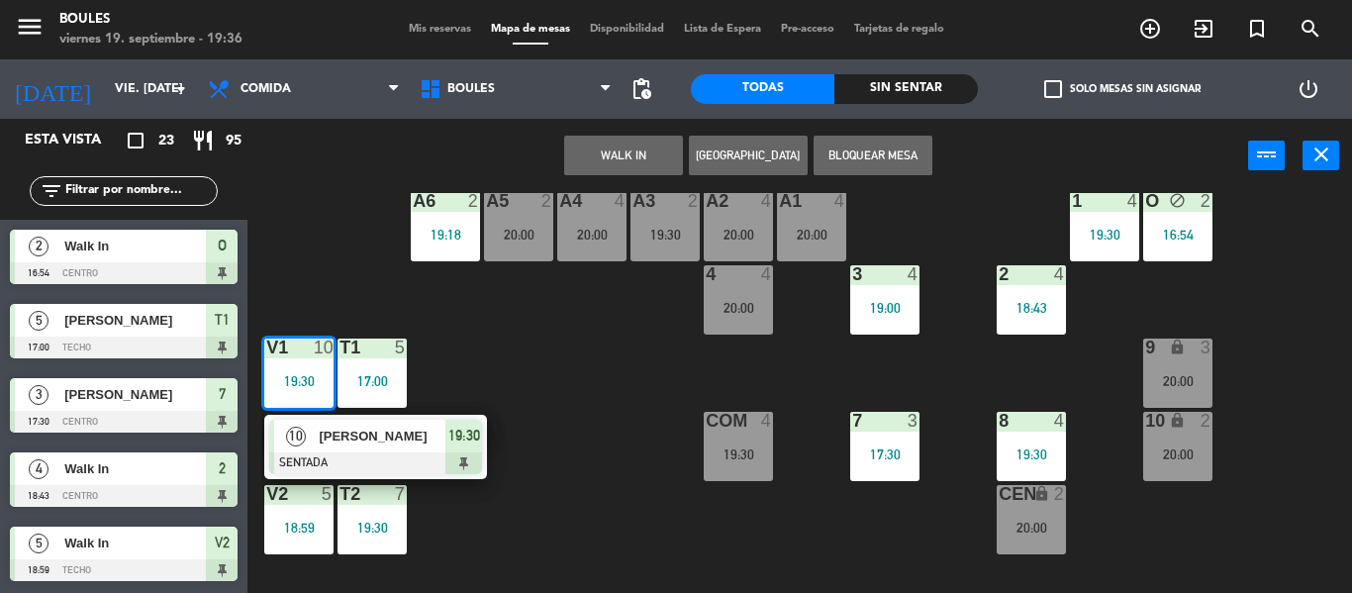
click at [312, 294] on div "P1 2 20:00 P2 2 A11 lock 2 A5 2 20:00 A6 2 19:18 A4 4 20:00 A3 2 19:30 A2 4 20:…" at bounding box center [806, 393] width 1090 height 400
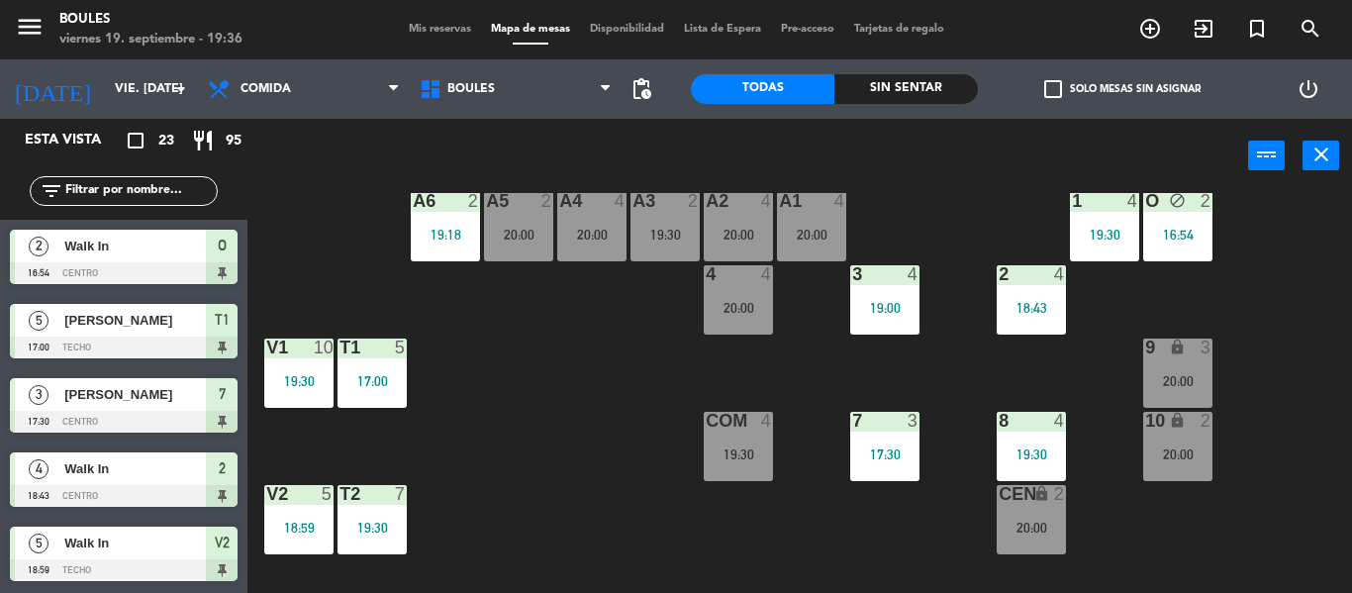
click at [284, 419] on div "P1 2 20:00 P2 2 A11 lock 2 A5 2 20:00 A6 2 19:18 A4 4 20:00 A3 2 19:30 A2 4 20:…" at bounding box center [806, 393] width 1090 height 400
click at [313, 365] on div "V1 10 19:30" at bounding box center [298, 372] width 69 height 69
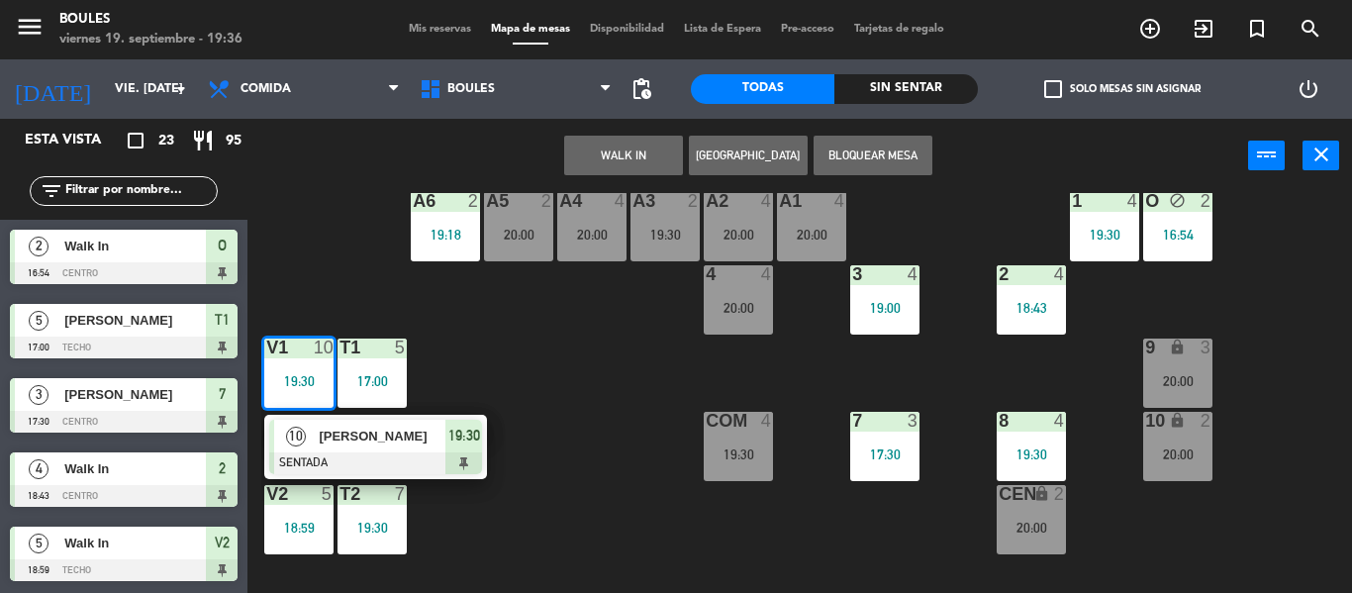
click at [329, 288] on div "P1 2 20:00 P2 2 A11 lock 2 A5 2 20:00 A6 2 19:18 A4 4 20:00 A3 2 19:30 A2 4 20:…" at bounding box center [806, 393] width 1090 height 400
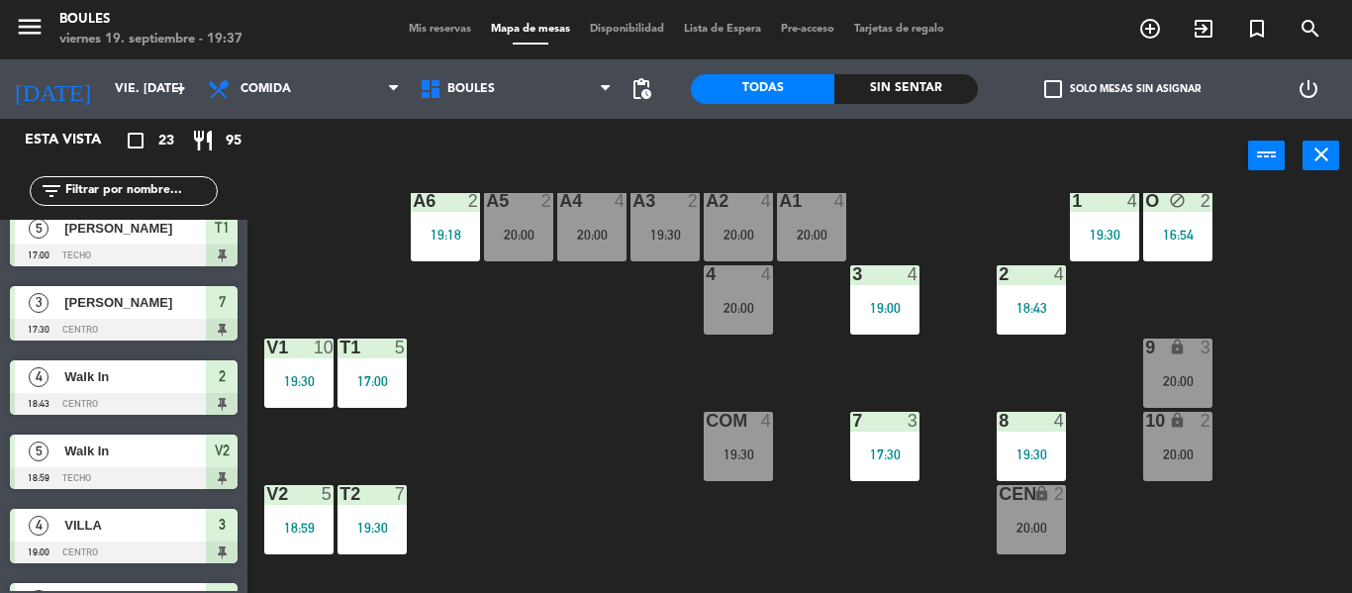
scroll to position [89, 0]
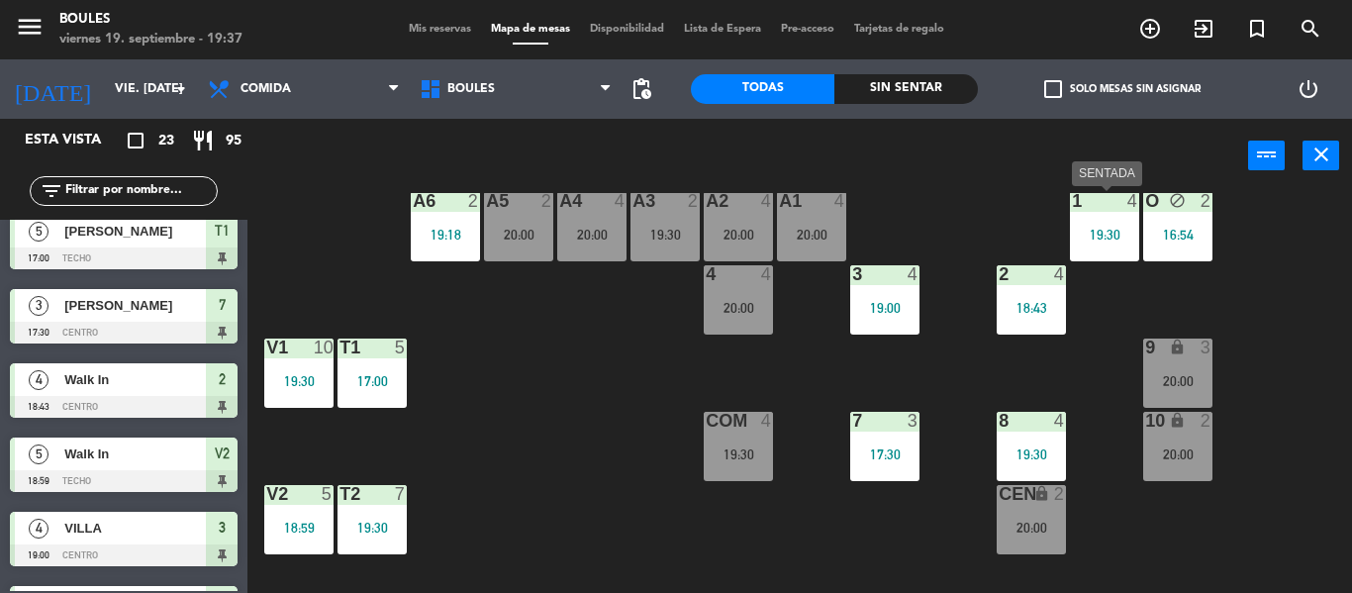
click at [1109, 255] on div "1 4 19:30" at bounding box center [1104, 226] width 69 height 69
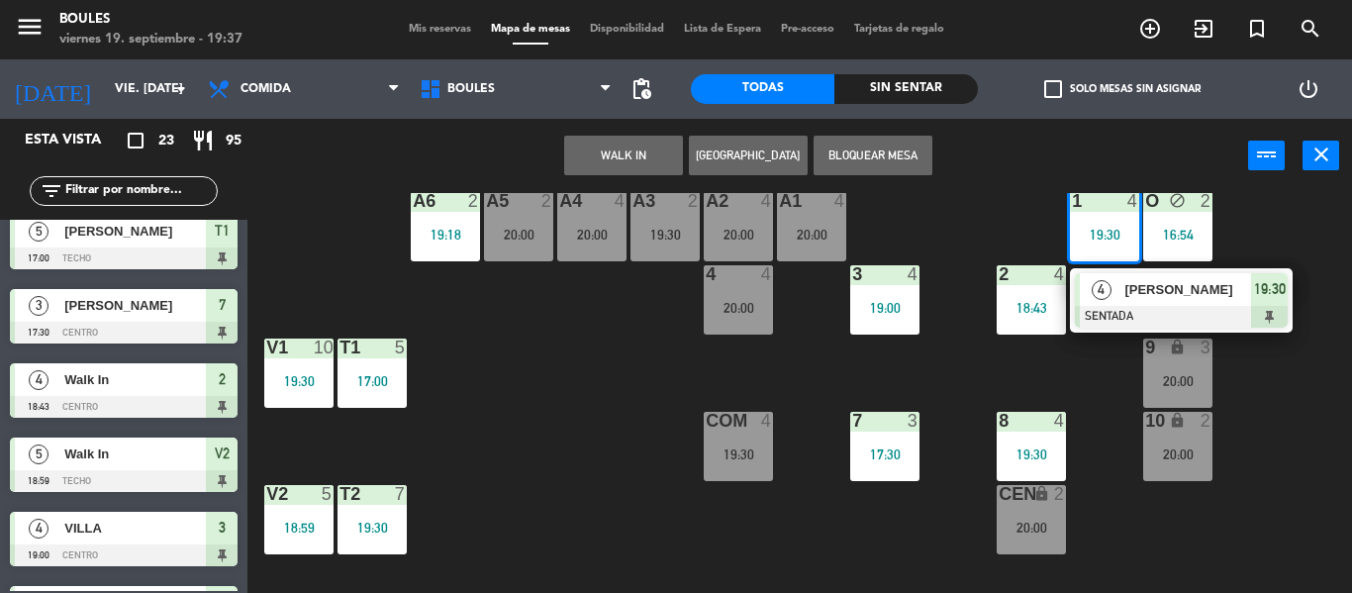
click at [1094, 372] on div "P1 2 20:00 P2 2 A11 lock 2 A5 2 20:00 A6 2 19:18 A4 4 20:00 A3 2 19:30 A2 4 20:…" at bounding box center [806, 393] width 1090 height 400
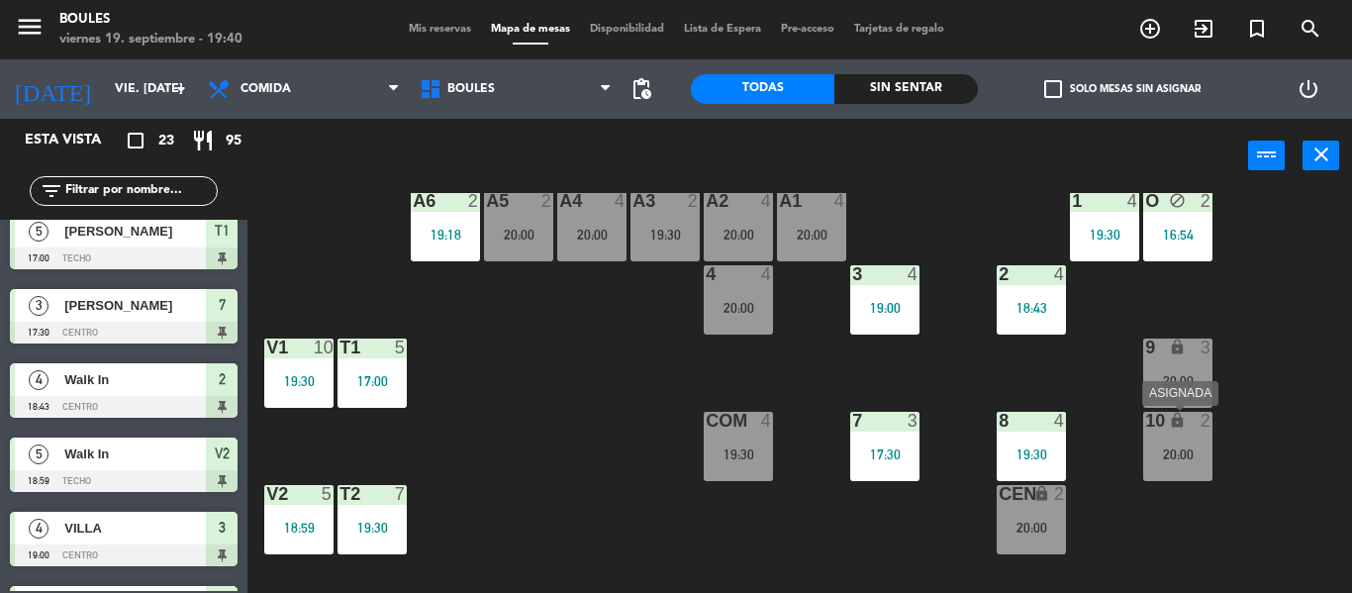
click at [1165, 443] on div "10 lock 2 20:00" at bounding box center [1177, 446] width 69 height 69
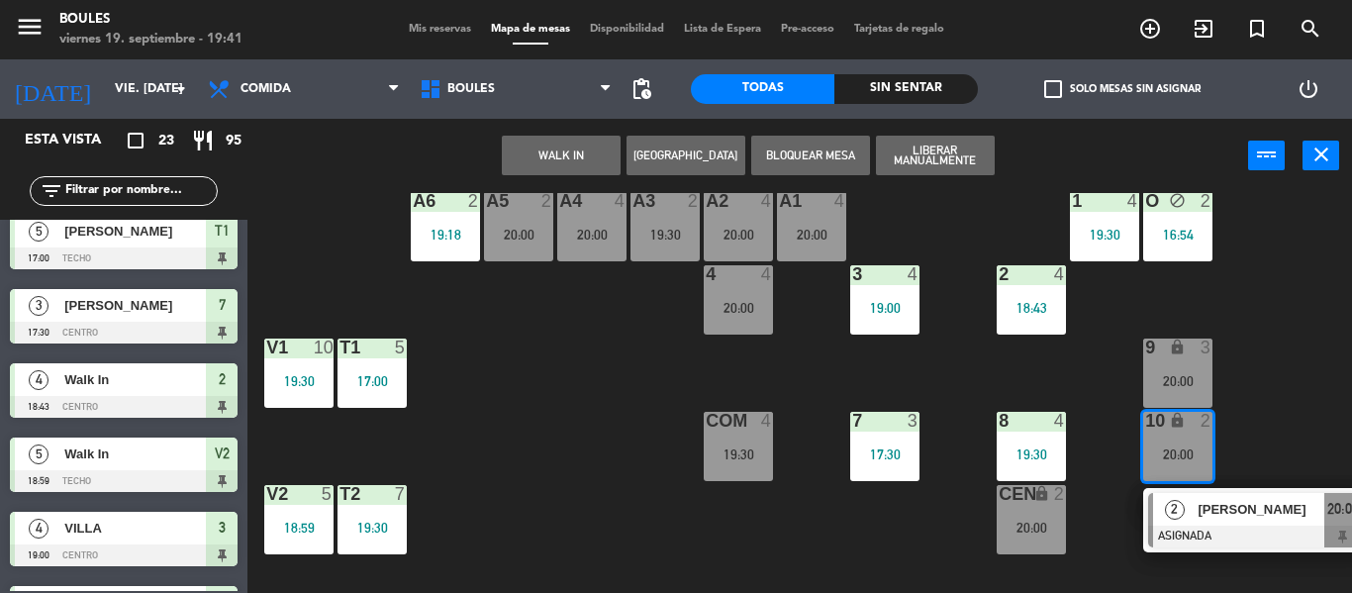
click at [1317, 422] on div "P1 2 20:00 P2 2 A11 lock 2 A5 2 20:00 A6 2 19:18 A4 4 20:00 A3 2 19:30 A2 4 20:…" at bounding box center [806, 393] width 1090 height 400
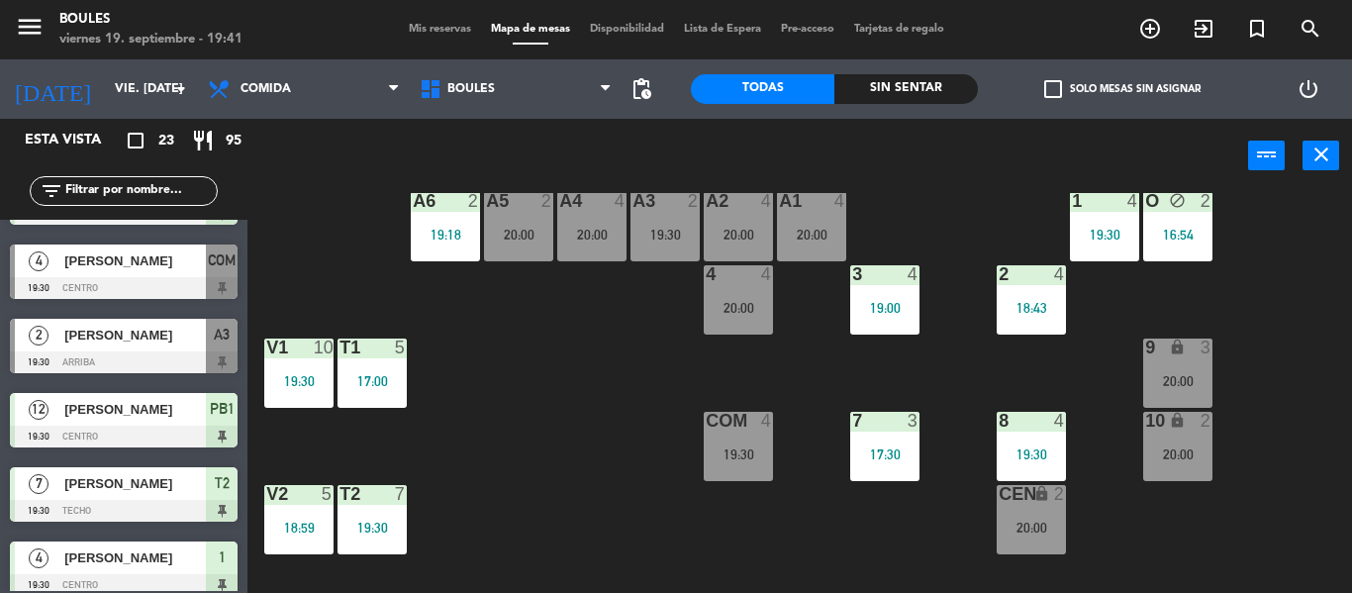
scroll to position [577, 0]
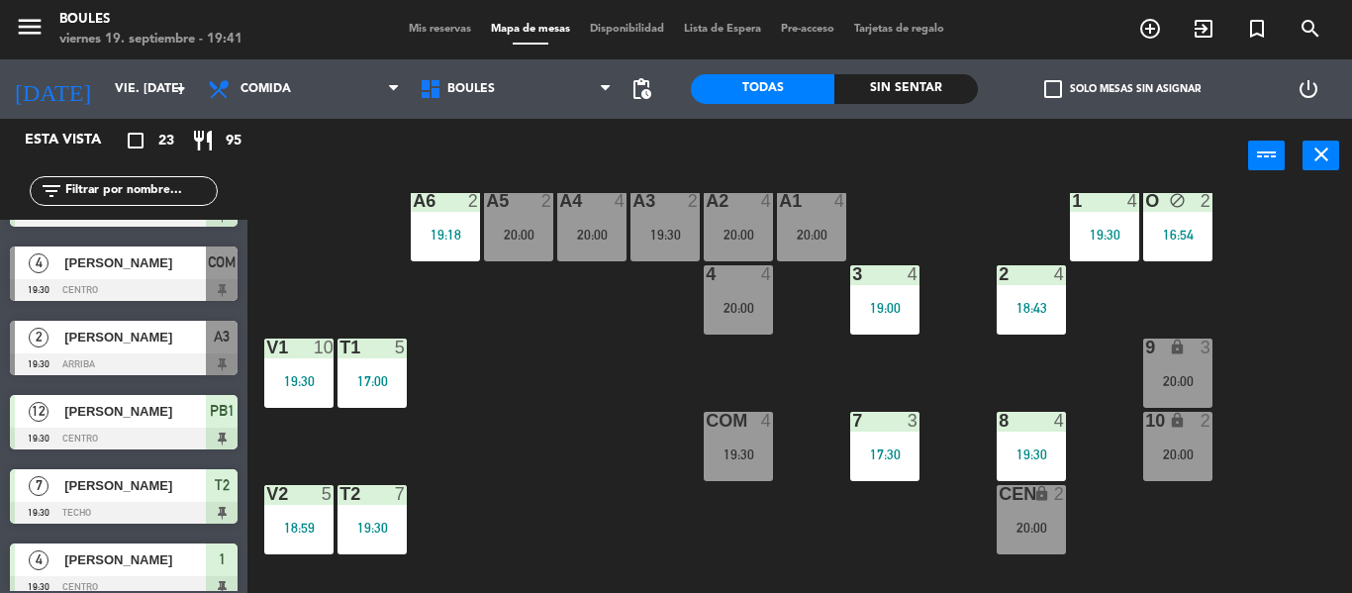
click at [171, 364] on div at bounding box center [124, 364] width 228 height 22
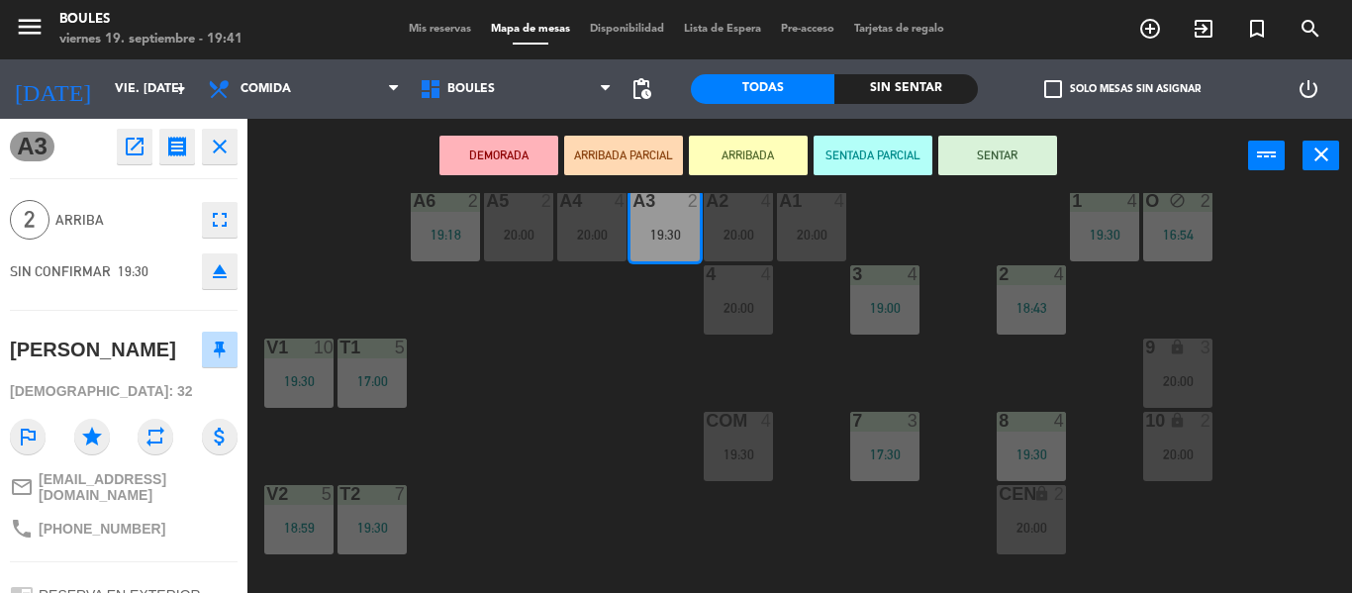
click at [1022, 515] on div "CEN lock 2 20:00" at bounding box center [1030, 519] width 69 height 69
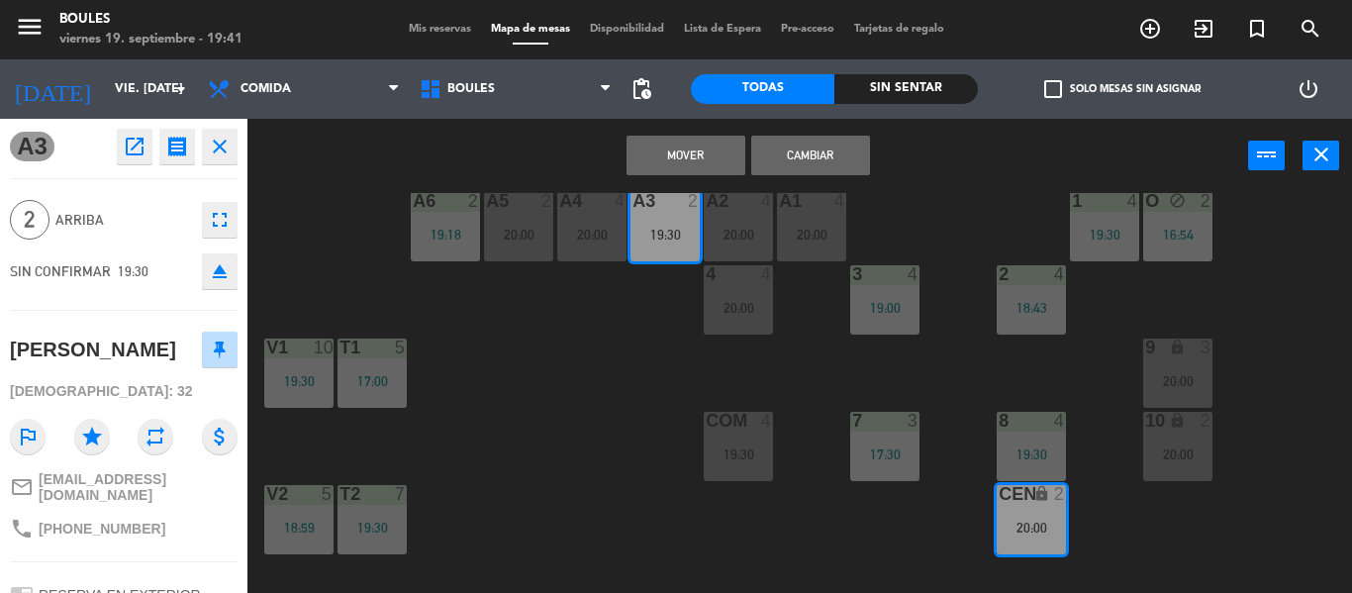
click at [811, 158] on button "Cambiar" at bounding box center [810, 156] width 119 height 40
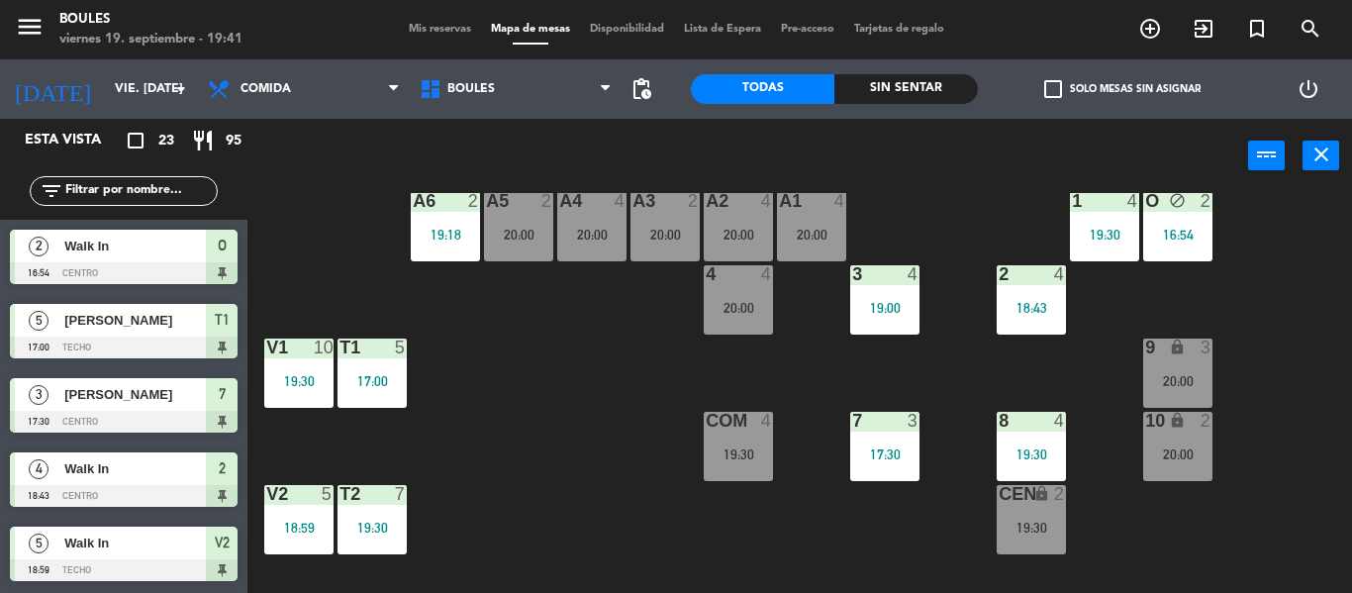
scroll to position [0, 0]
click at [1029, 529] on div "19:30" at bounding box center [1030, 527] width 69 height 14
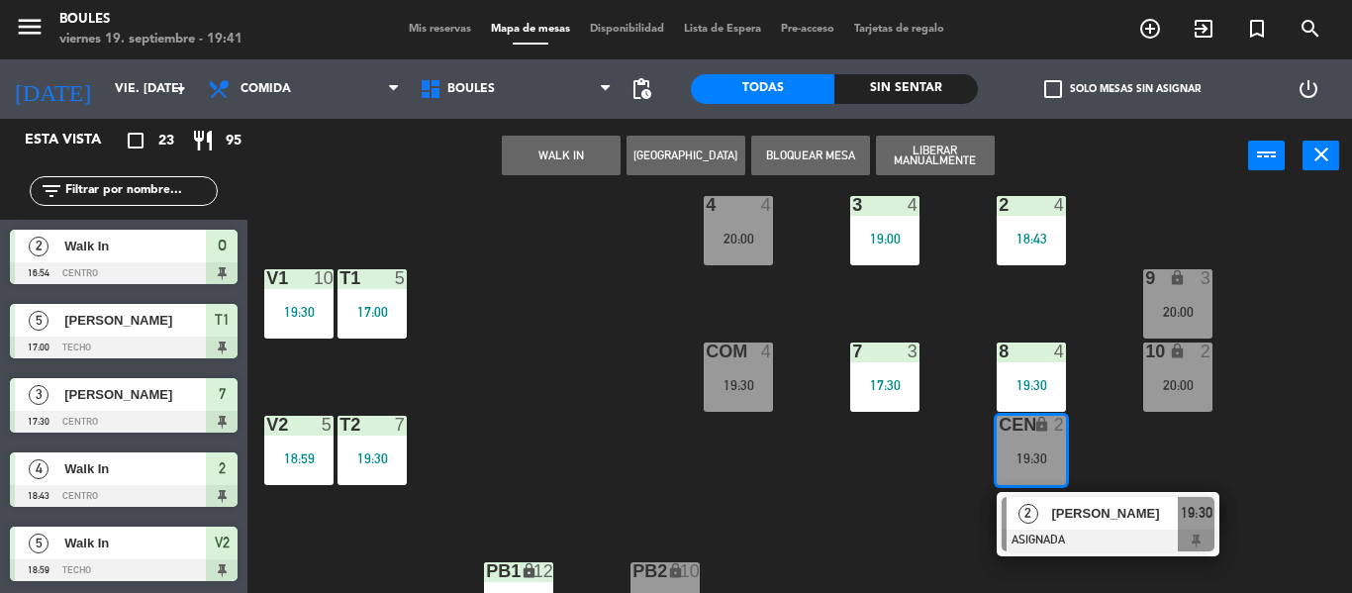
scroll to position [179, 0]
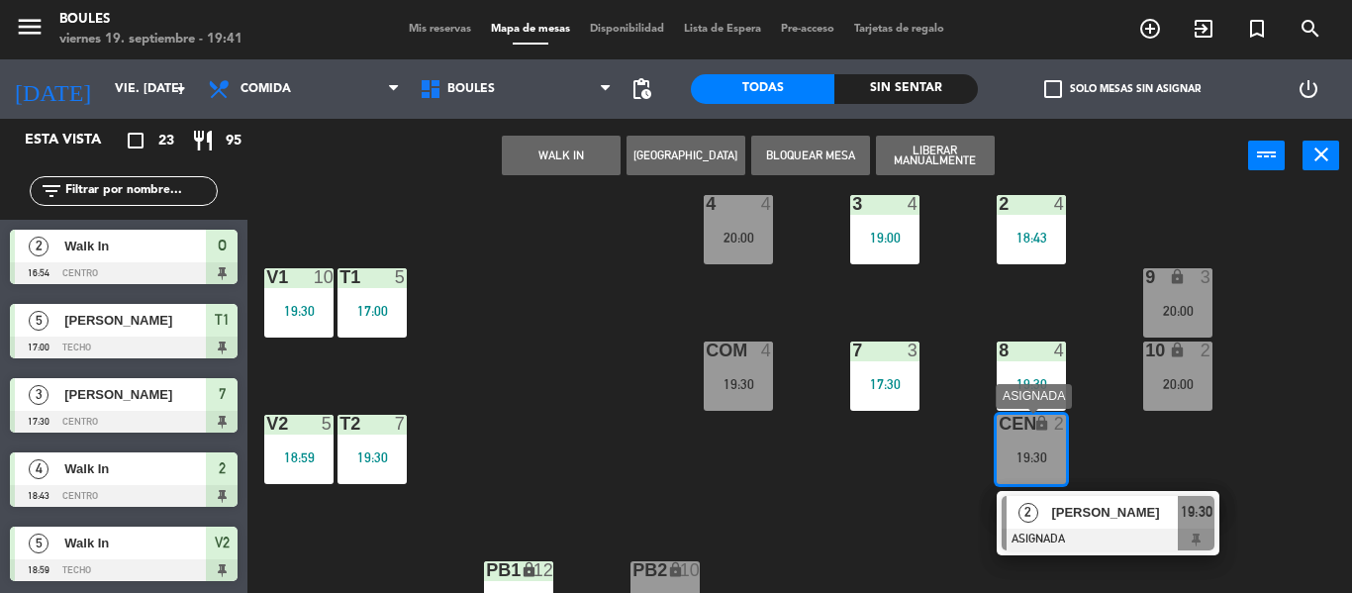
click at [1089, 526] on div "[PERSON_NAME]" at bounding box center [1113, 512] width 129 height 33
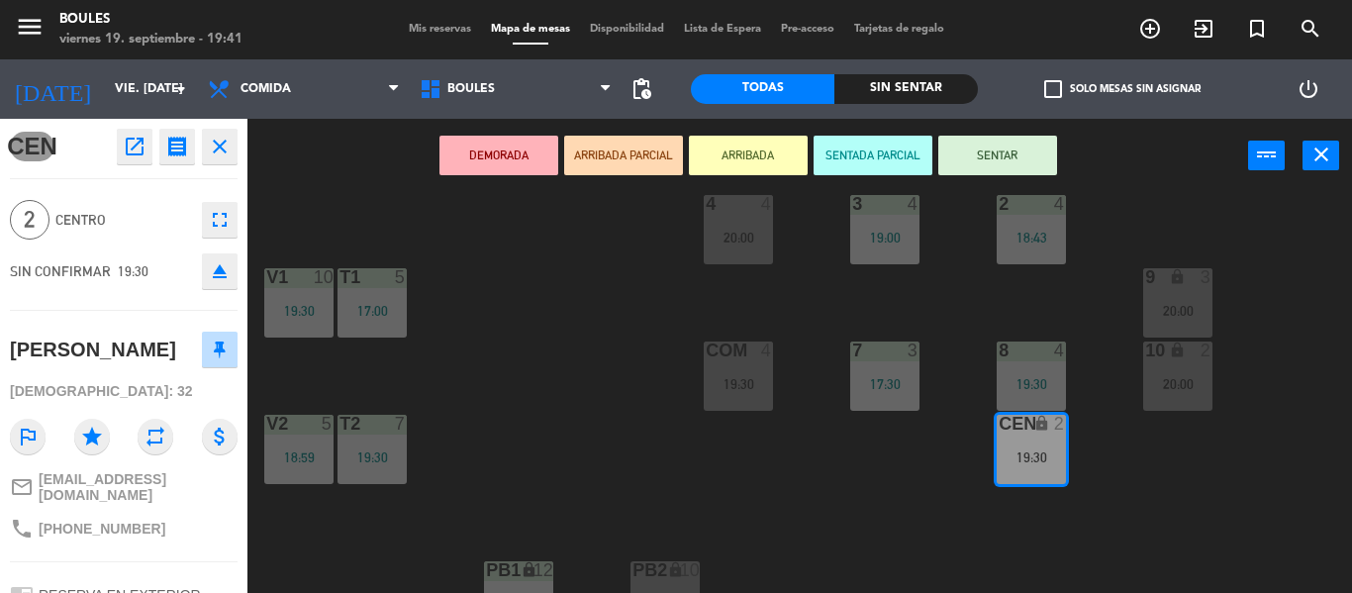
click at [1026, 167] on button "SENTAR" at bounding box center [997, 156] width 119 height 40
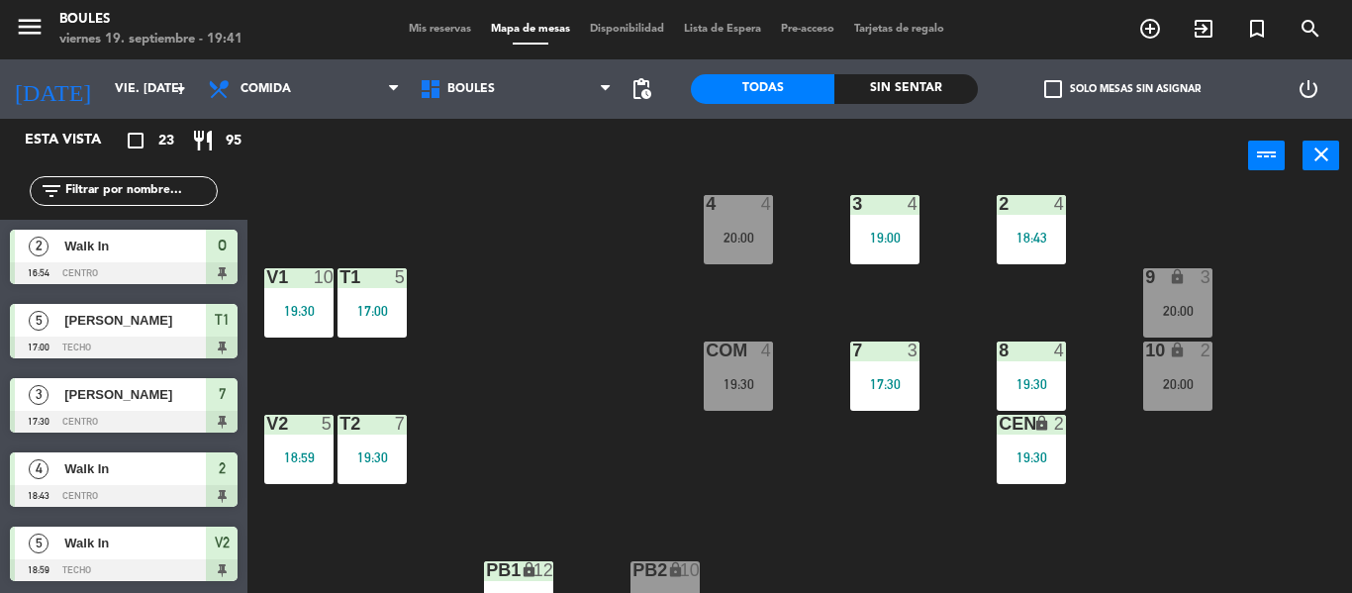
scroll to position [0, 0]
click at [1047, 455] on div "19:30" at bounding box center [1030, 457] width 69 height 14
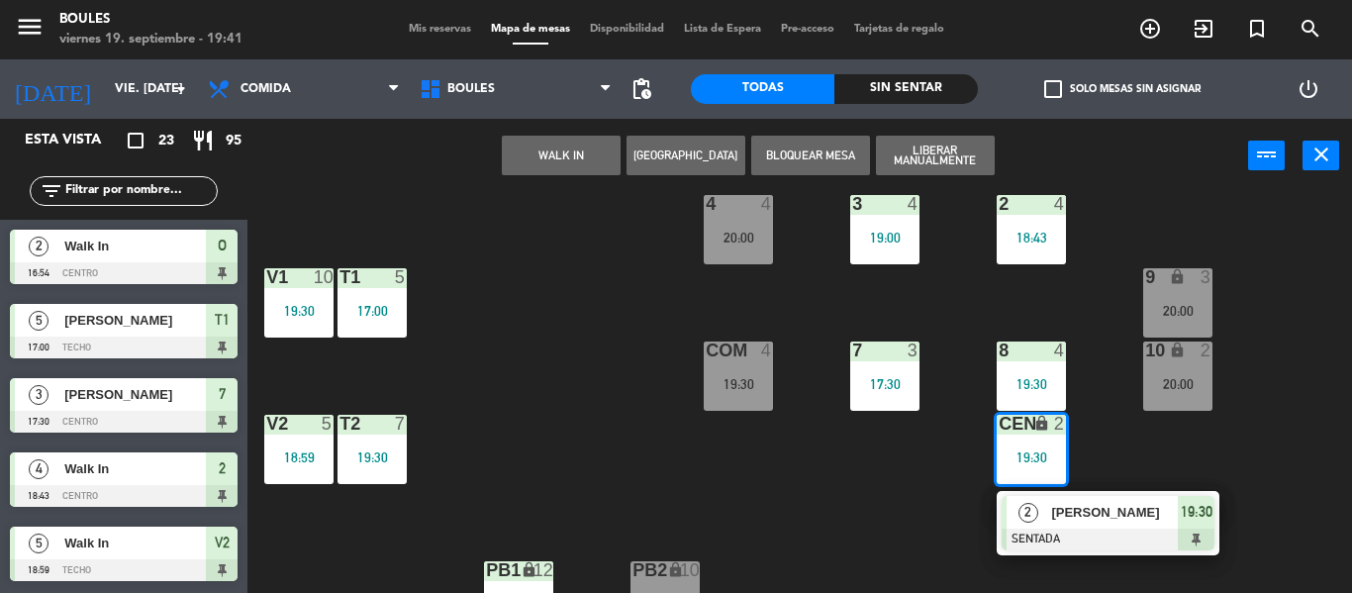
click at [1047, 455] on div "19:30" at bounding box center [1030, 457] width 69 height 14
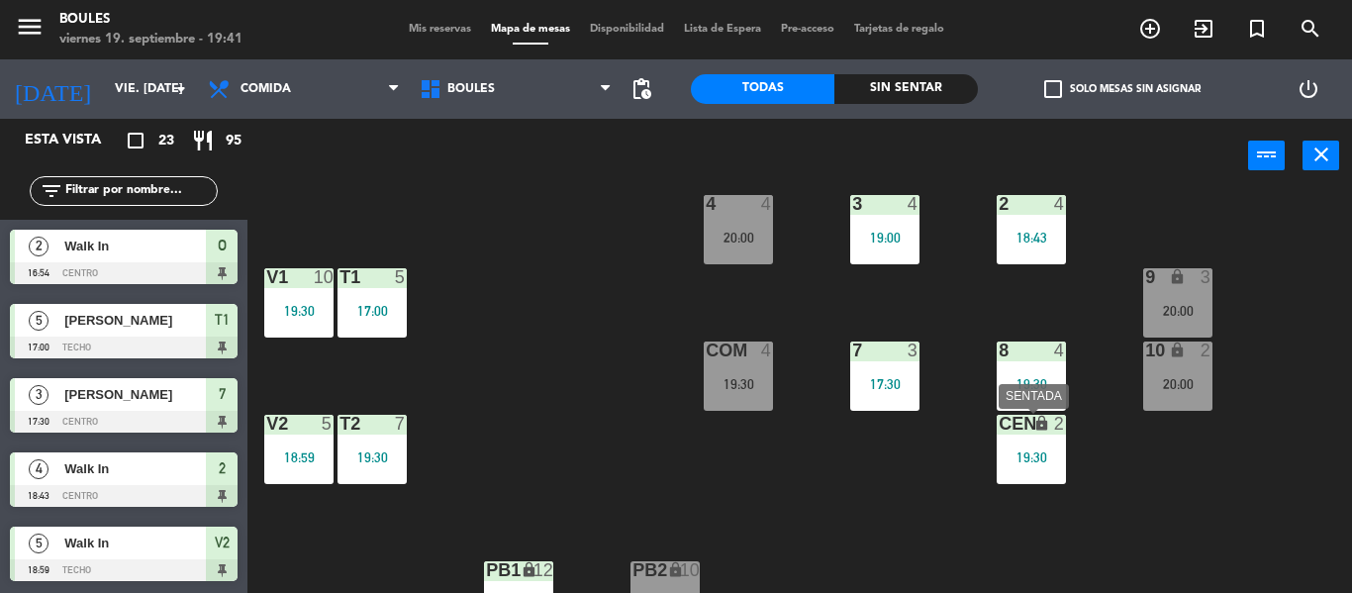
click at [1043, 467] on div "CEN lock 2 19:30" at bounding box center [1030, 449] width 69 height 69
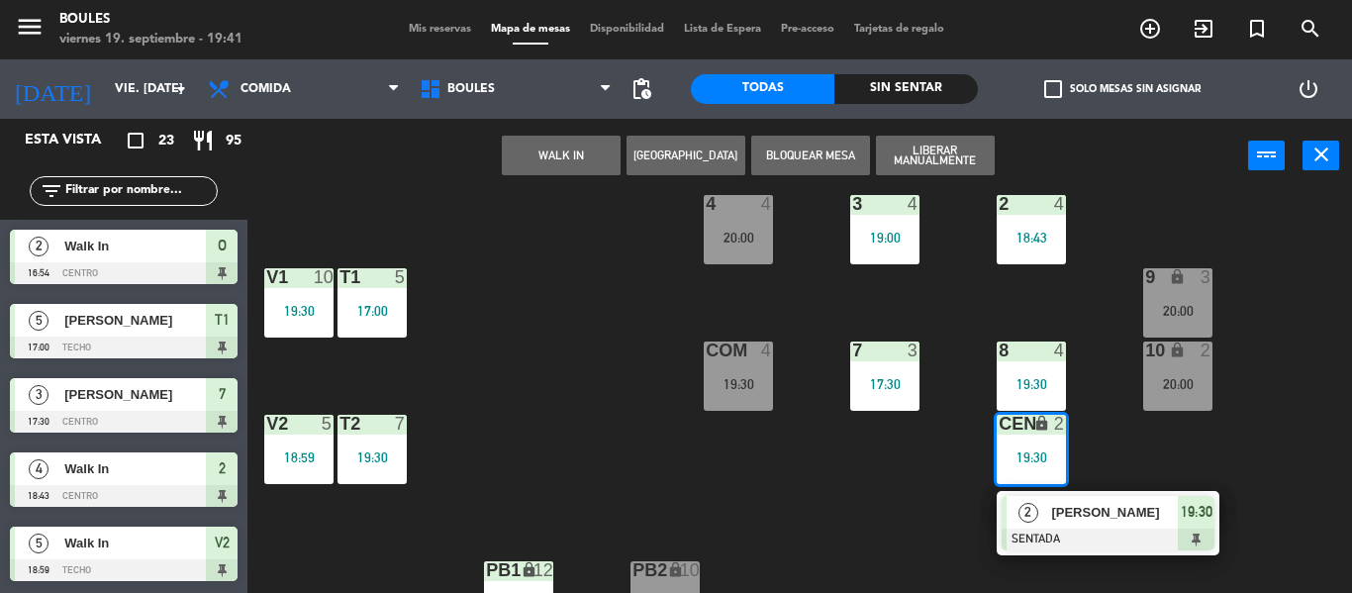
click at [1254, 425] on div "P1 2 20:00 P2 2 A11 lock 2 A5 2 20:00 A6 2 19:18 A4 4 20:00 A3 2 20:00 A2 4 20:…" at bounding box center [806, 393] width 1090 height 400
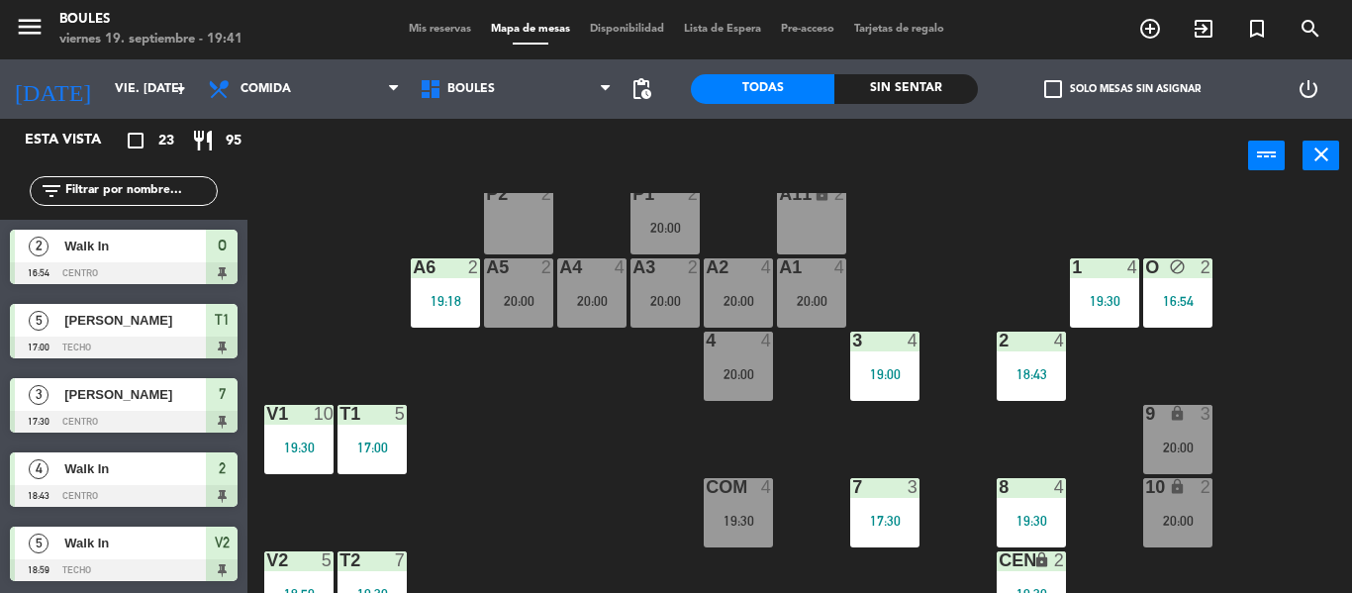
scroll to position [42, 0]
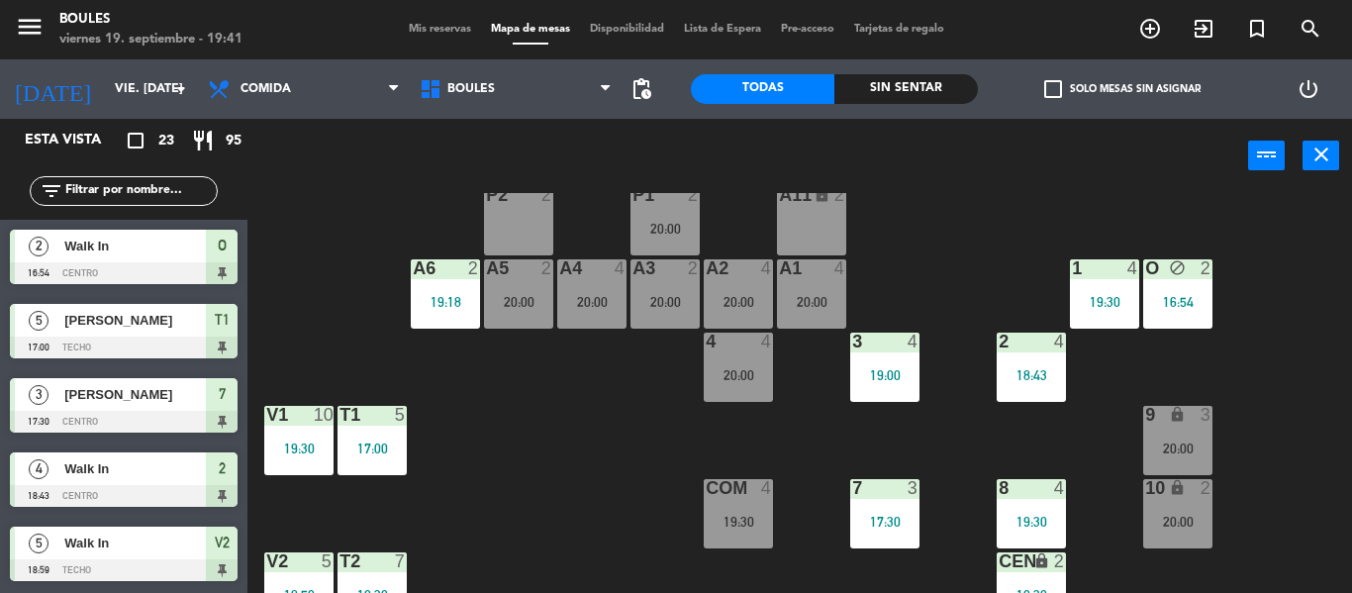
click at [1195, 509] on div "10 lock 2 20:00" at bounding box center [1177, 513] width 69 height 69
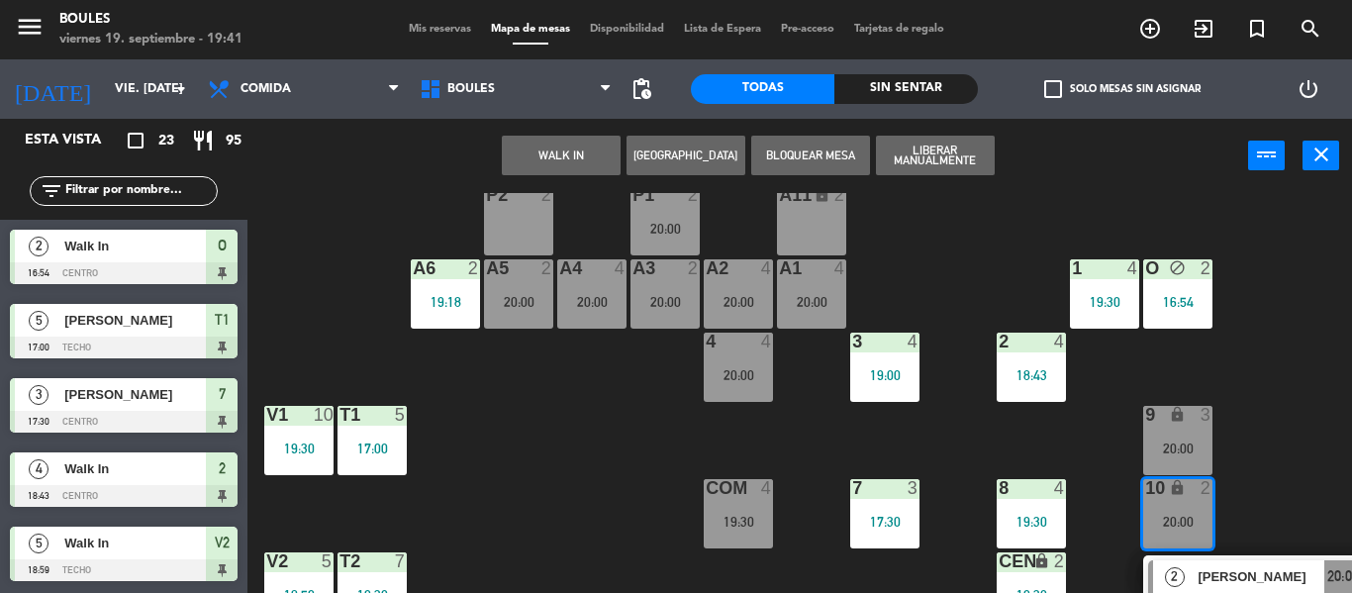
click at [515, 210] on div "P2 2" at bounding box center [518, 220] width 69 height 69
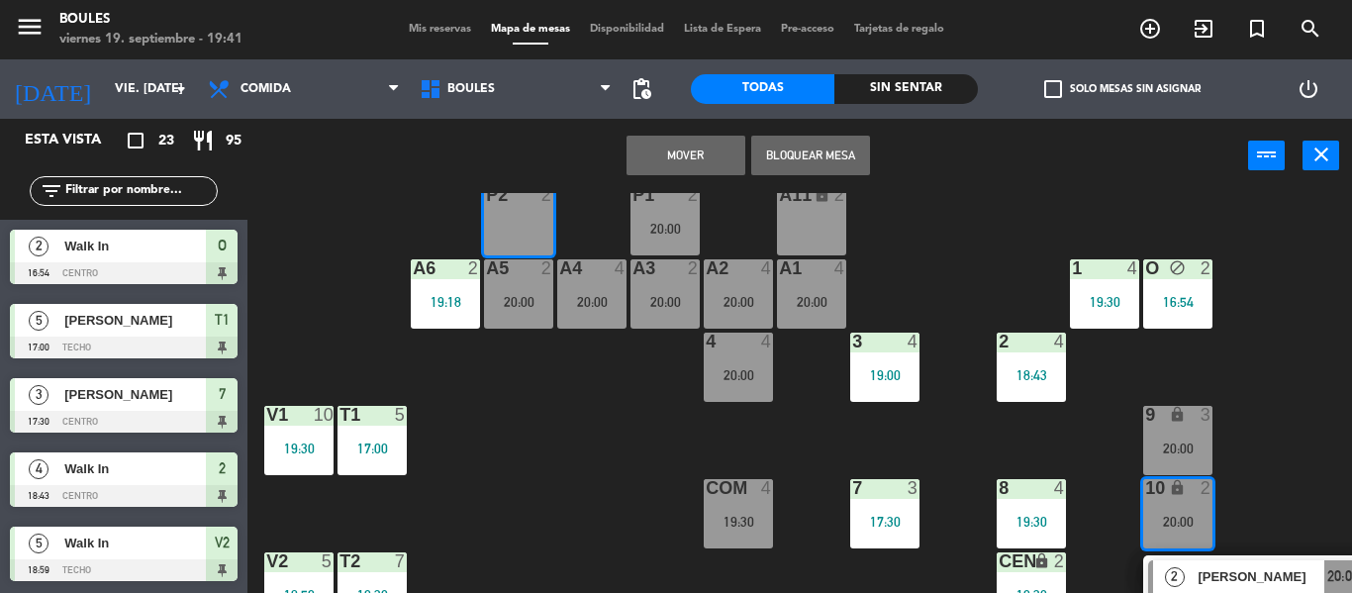
click at [679, 159] on button "Mover" at bounding box center [685, 156] width 119 height 40
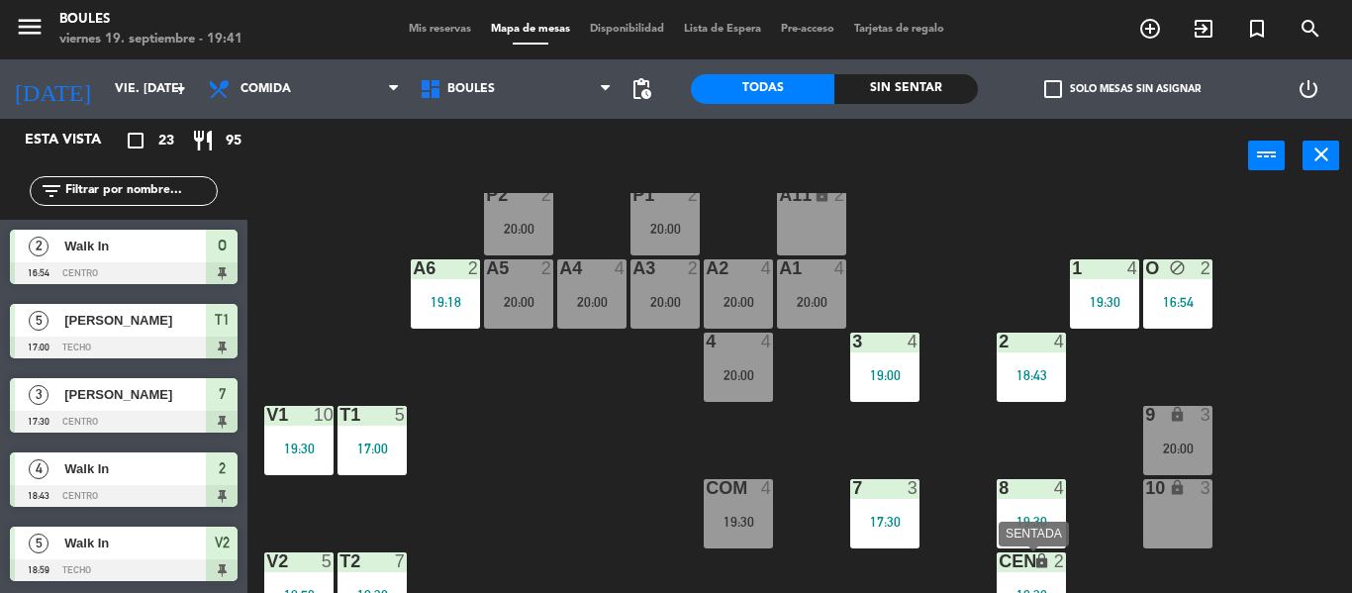
click at [1042, 570] on div "lock" at bounding box center [1030, 561] width 33 height 19
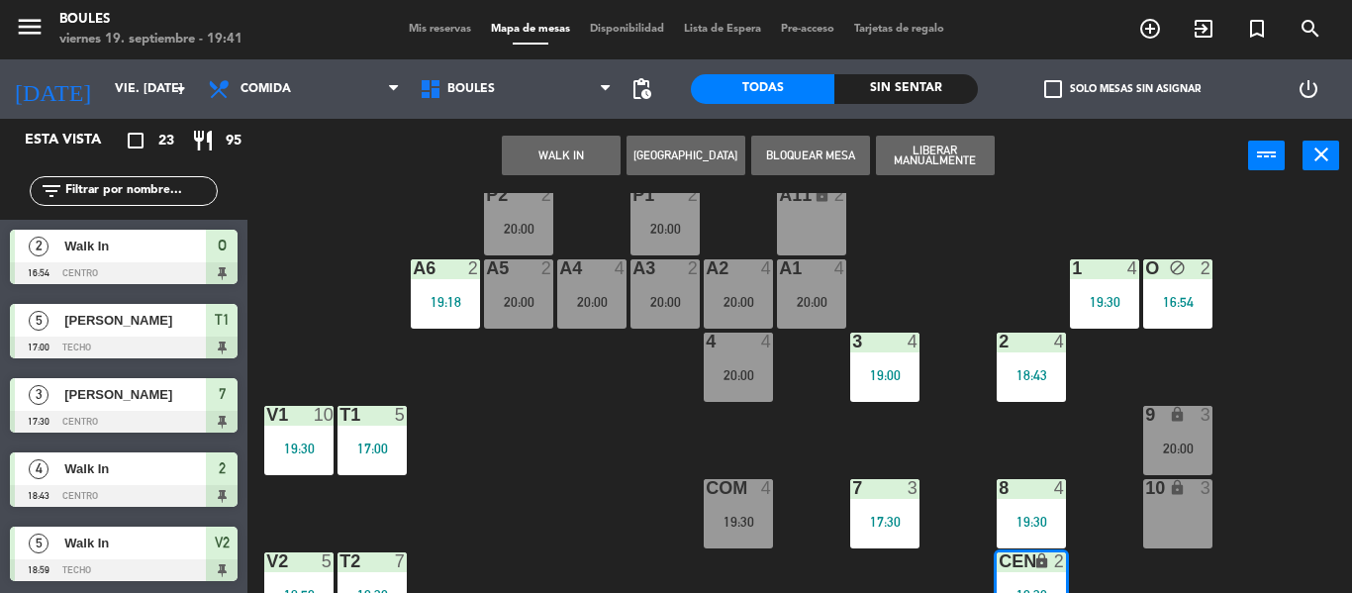
click at [1154, 534] on div "10 lock 3" at bounding box center [1177, 513] width 69 height 69
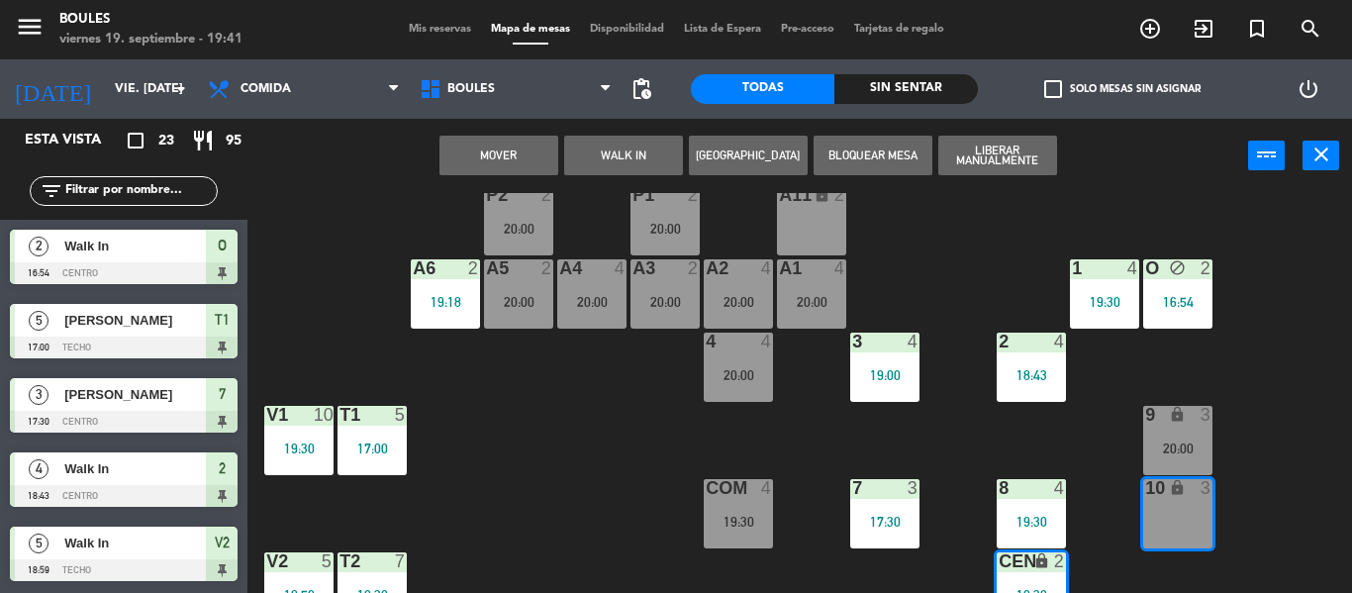
click at [525, 160] on button "Mover" at bounding box center [498, 156] width 119 height 40
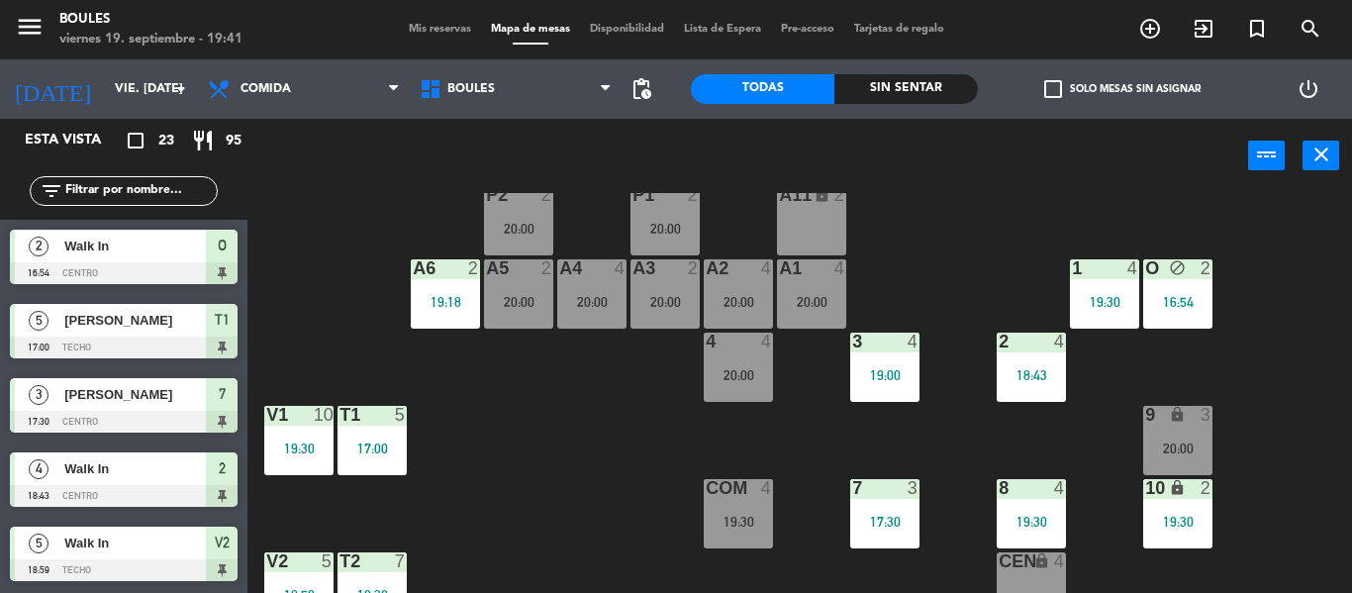
scroll to position [174, 0]
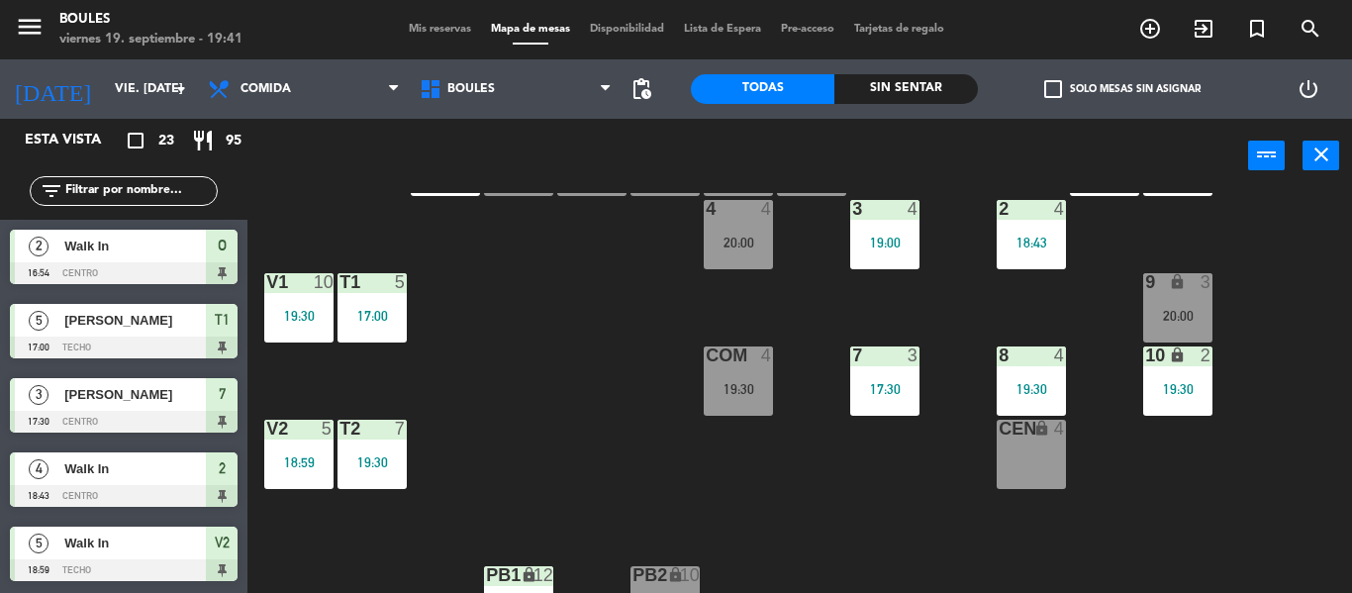
click at [1033, 461] on div "CEN lock 4" at bounding box center [1030, 454] width 69 height 69
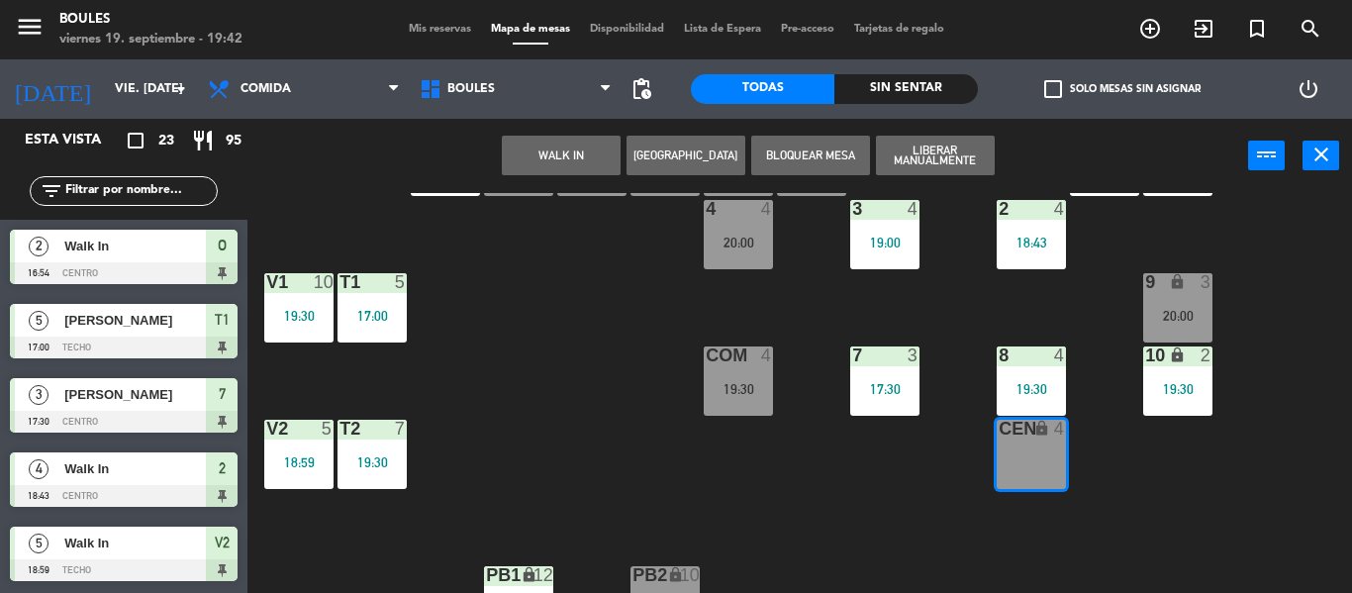
click at [604, 156] on button "WALK IN" at bounding box center [561, 156] width 119 height 40
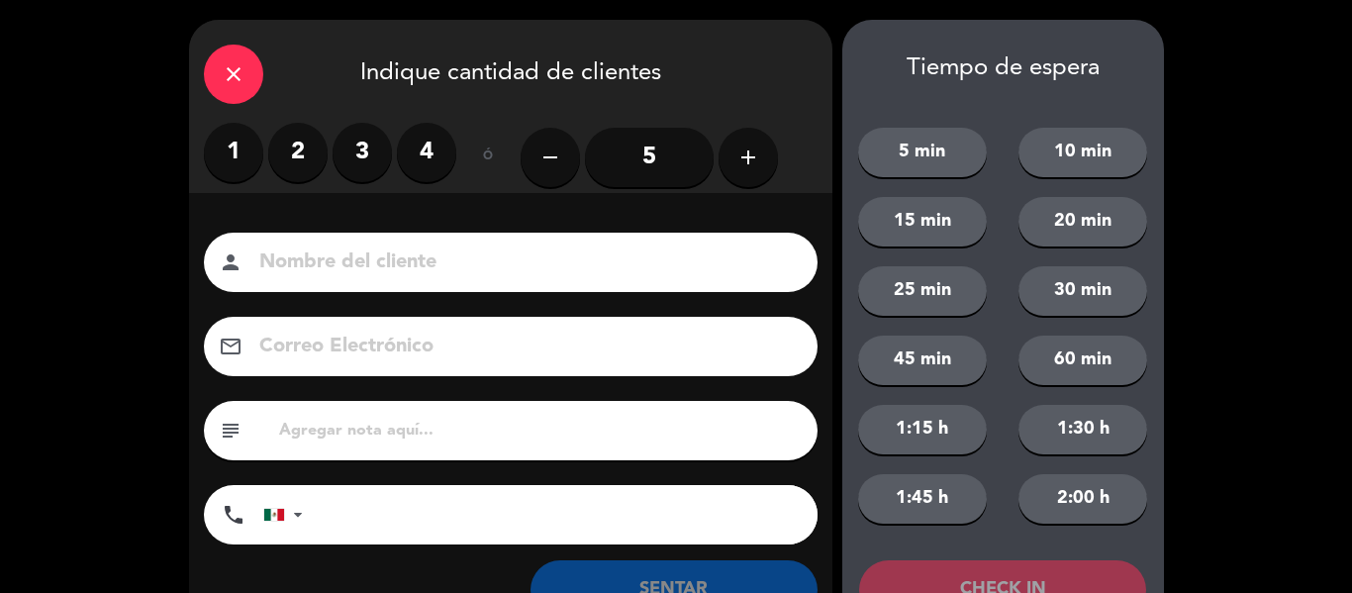
click at [300, 159] on label "2" at bounding box center [297, 152] width 59 height 59
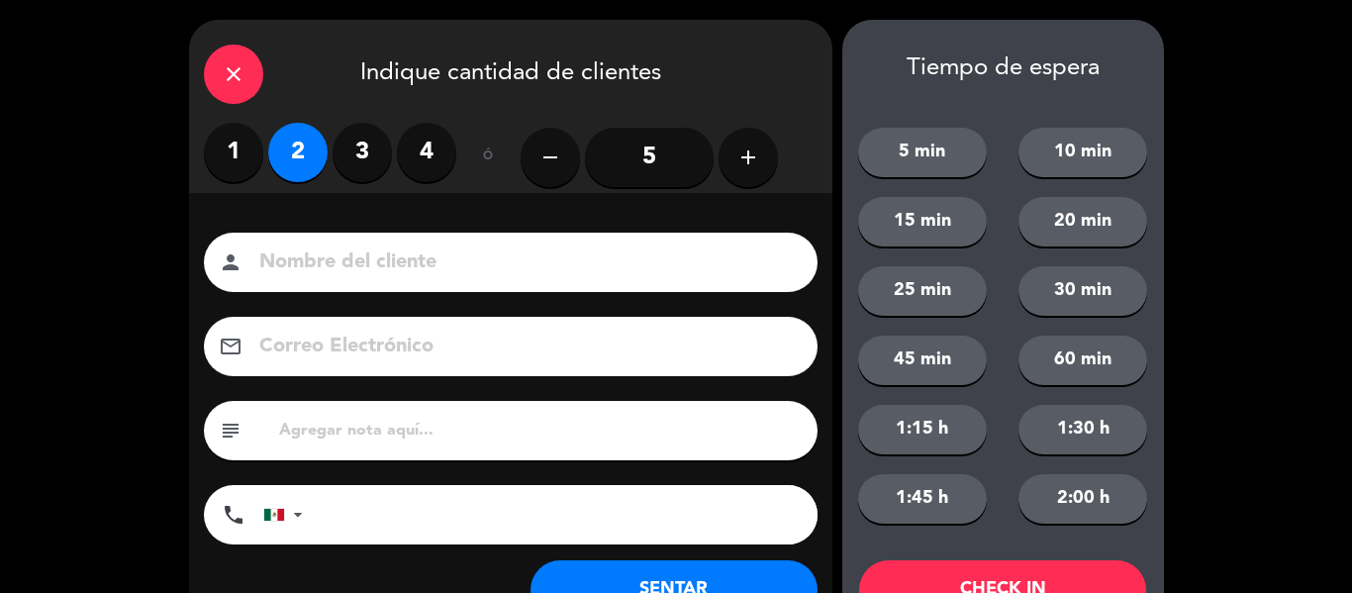
scroll to position [76, 0]
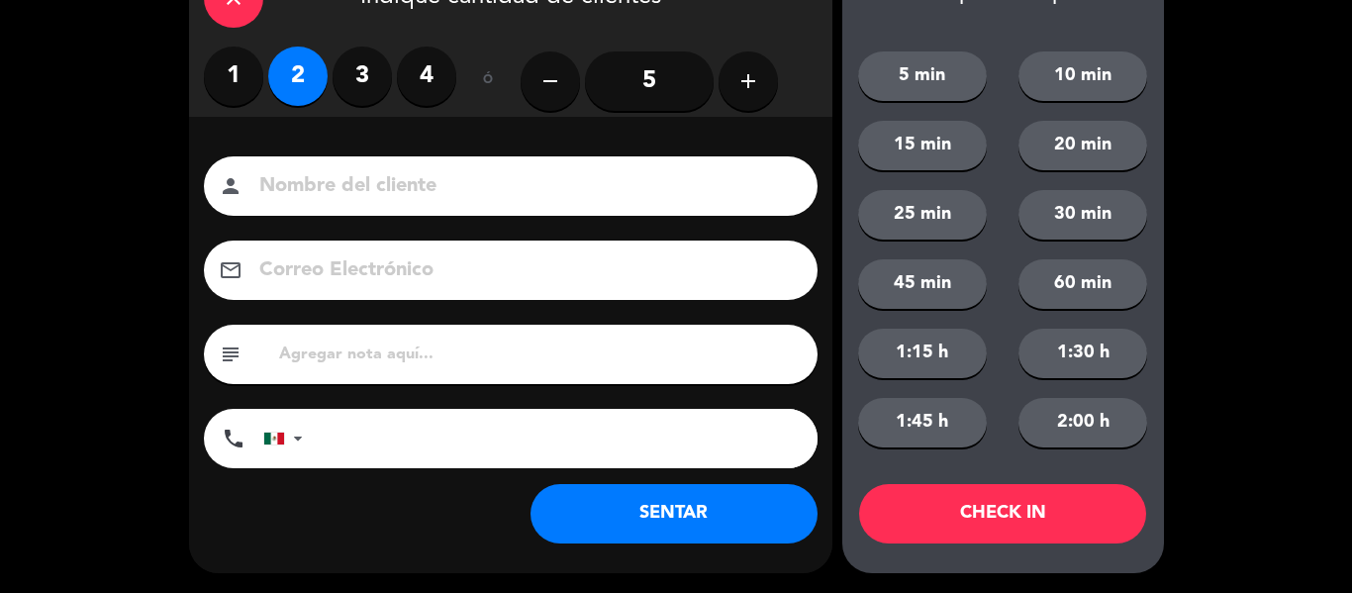
click at [618, 533] on button "SENTAR" at bounding box center [673, 513] width 287 height 59
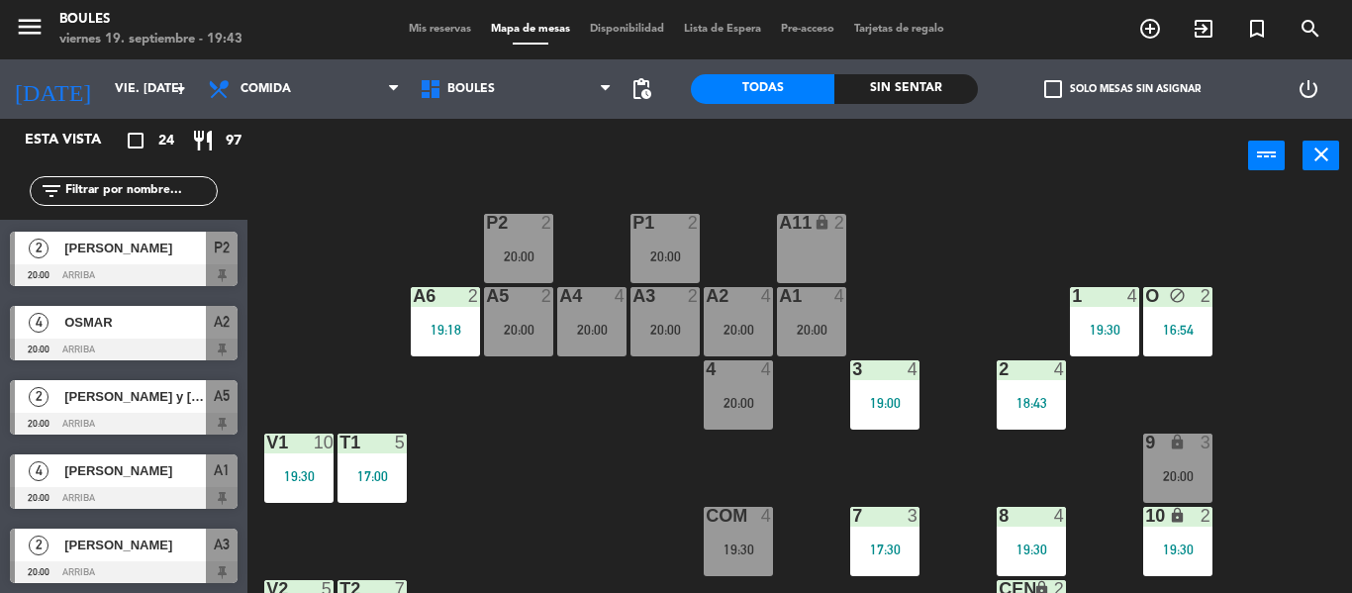
scroll to position [1410, 0]
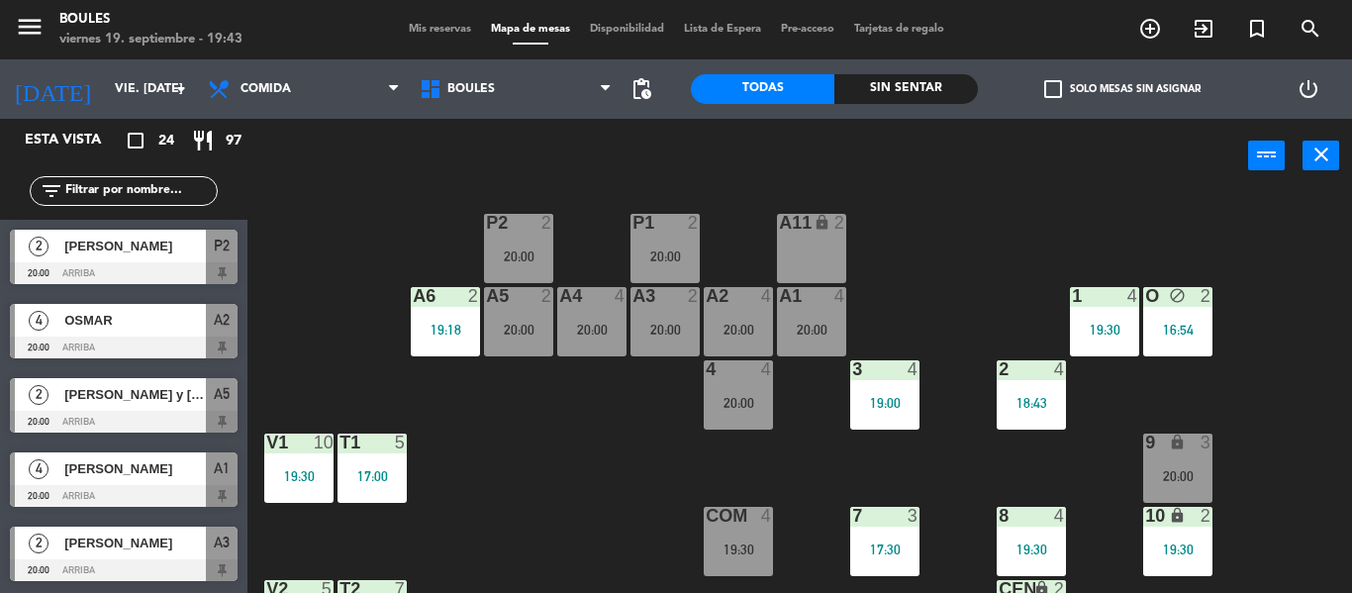
click at [110, 482] on div "[PERSON_NAME]" at bounding box center [133, 468] width 143 height 33
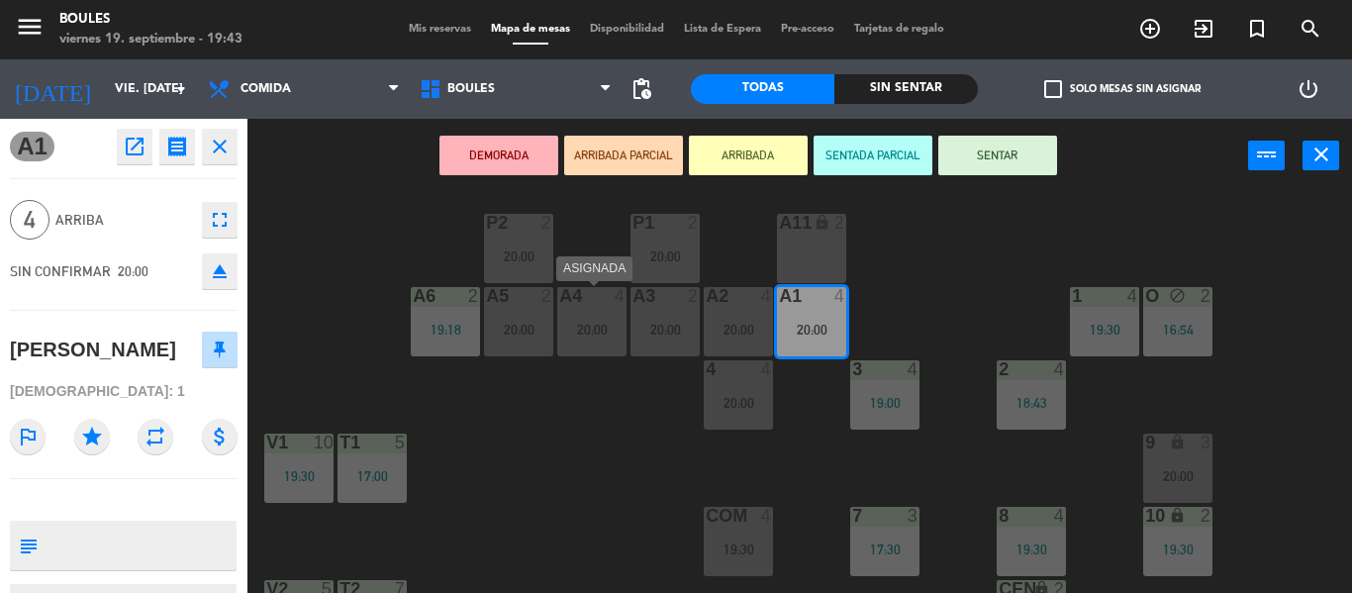
click at [581, 323] on div "20:00" at bounding box center [591, 330] width 69 height 14
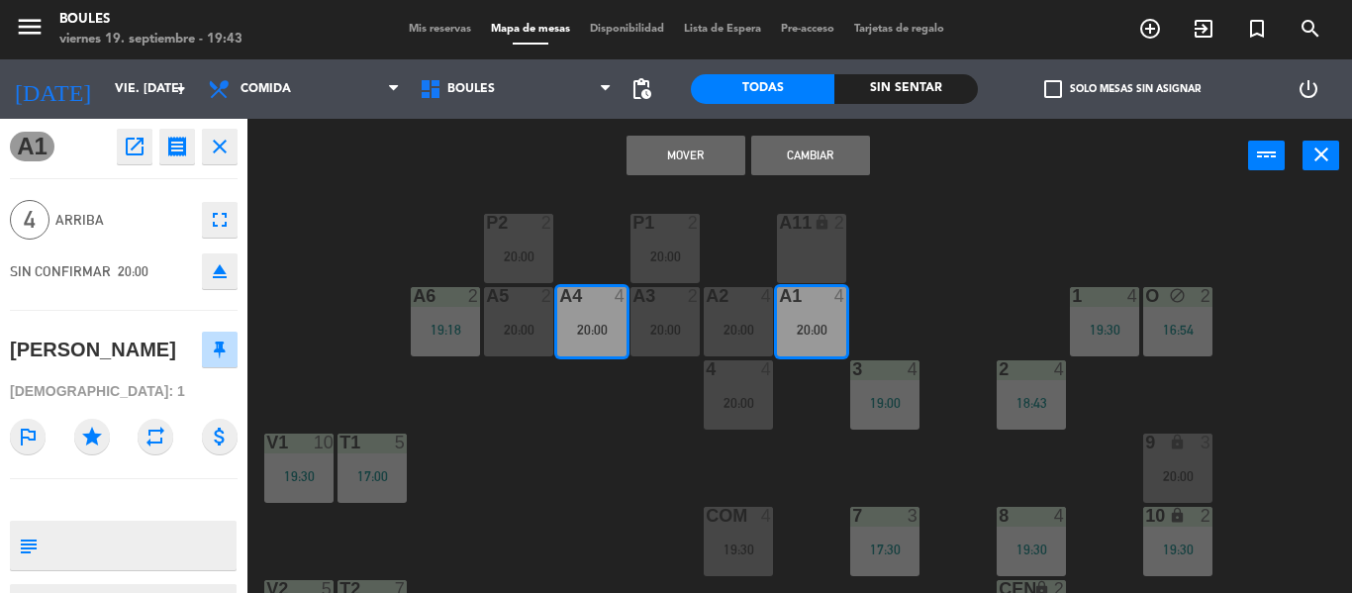
click at [780, 148] on button "Cambiar" at bounding box center [810, 156] width 119 height 40
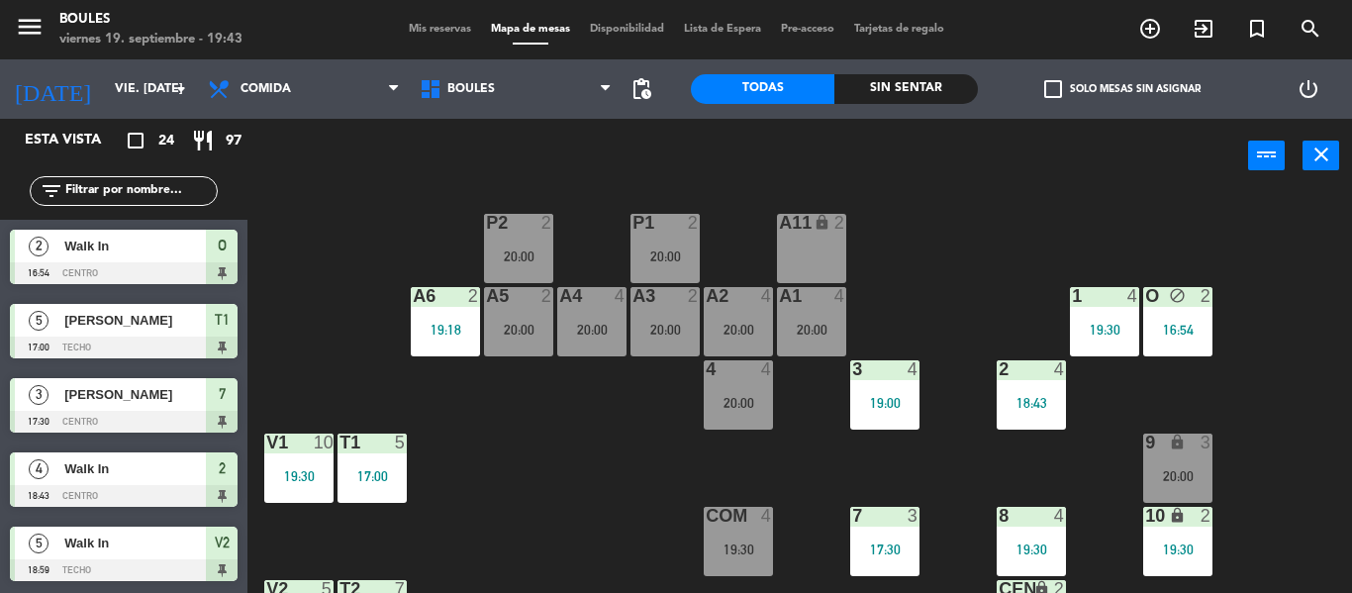
scroll to position [0, 0]
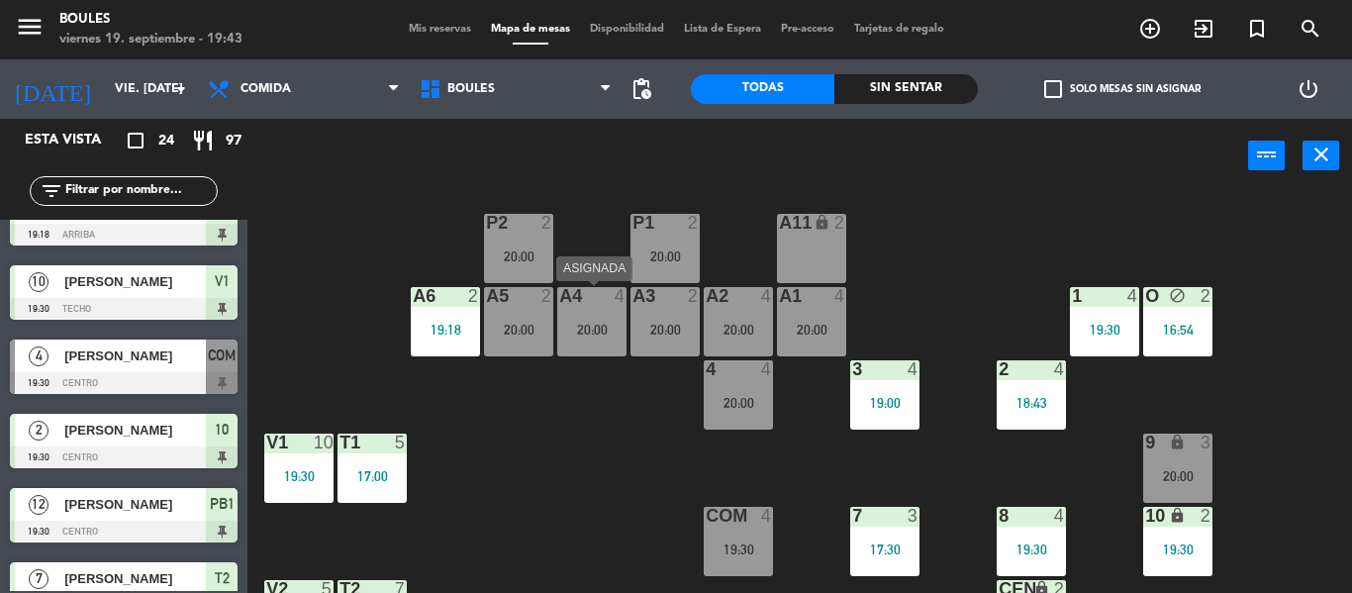
click at [593, 330] on div "20:00" at bounding box center [591, 330] width 69 height 14
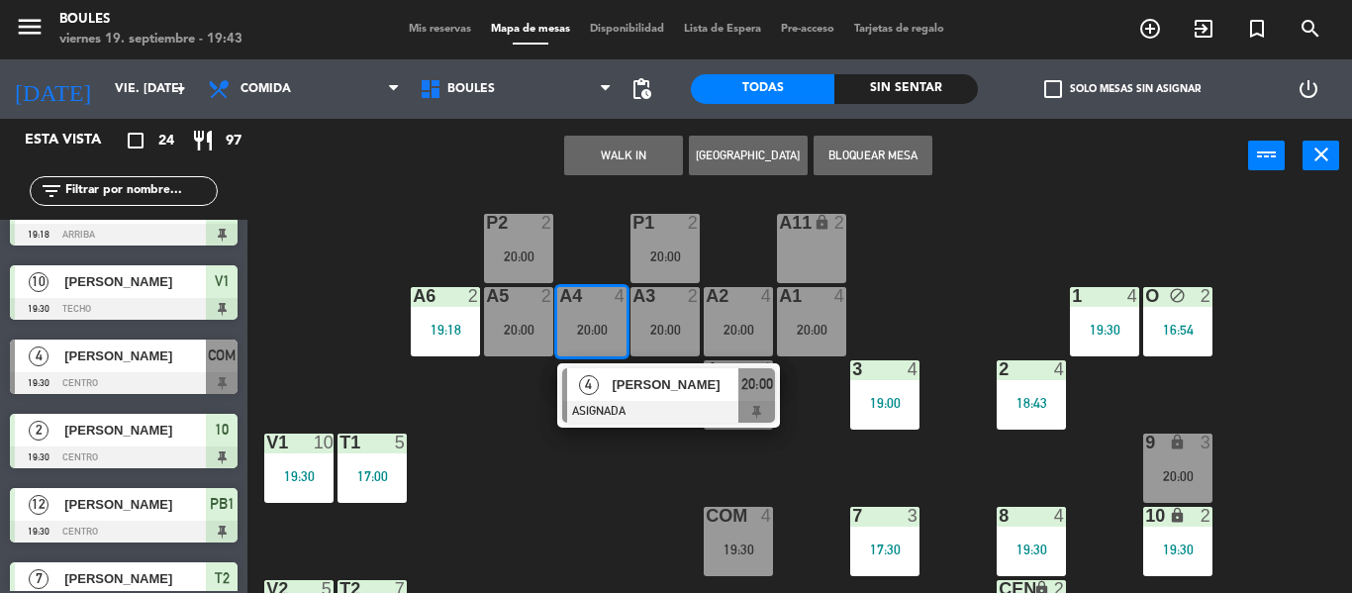
click at [620, 399] on div "[PERSON_NAME]" at bounding box center [674, 384] width 129 height 33
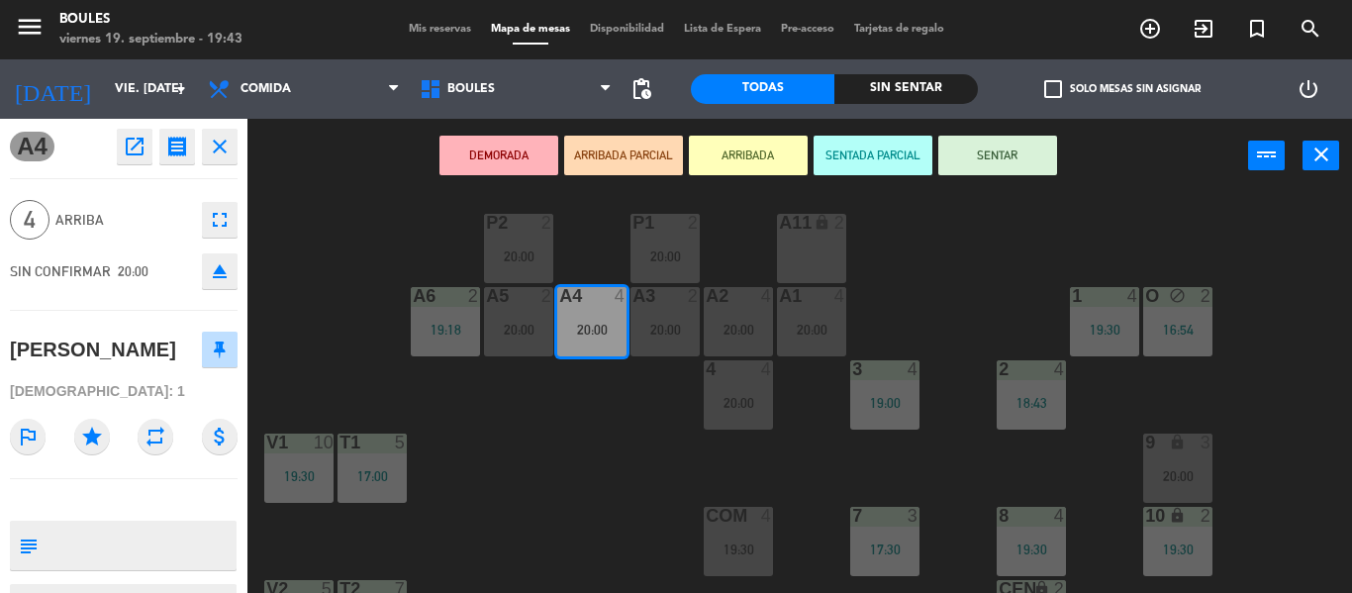
click at [1009, 156] on button "SENTAR" at bounding box center [997, 156] width 119 height 40
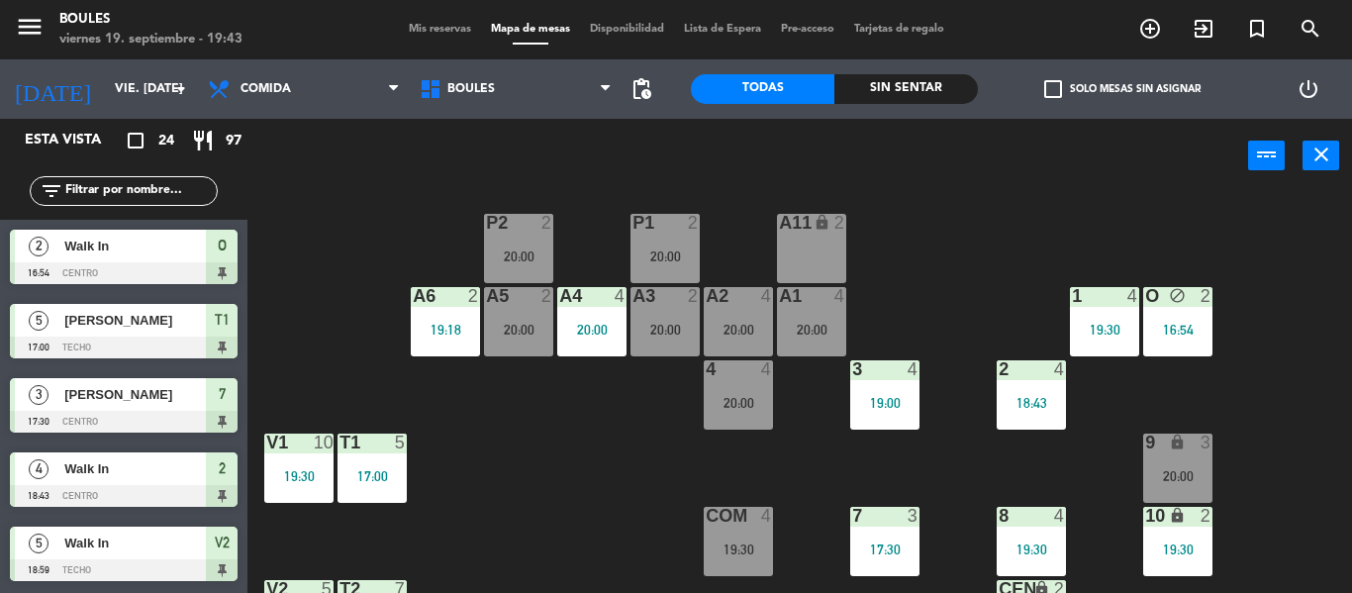
scroll to position [484, 0]
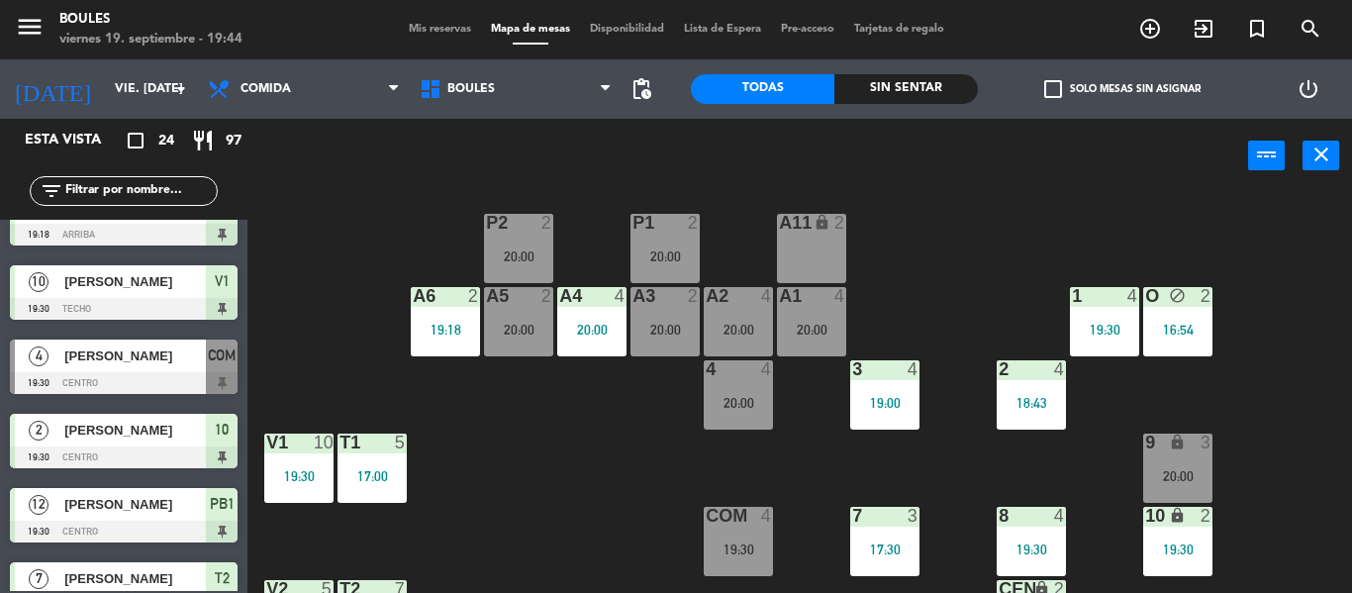
click at [538, 417] on div "P1 2 20:00 P2 2 20:00 A11 lock 2 A5 2 20:00 A6 2 19:18 A4 4 20:00 A3 2 20:00 A2…" at bounding box center [806, 393] width 1090 height 400
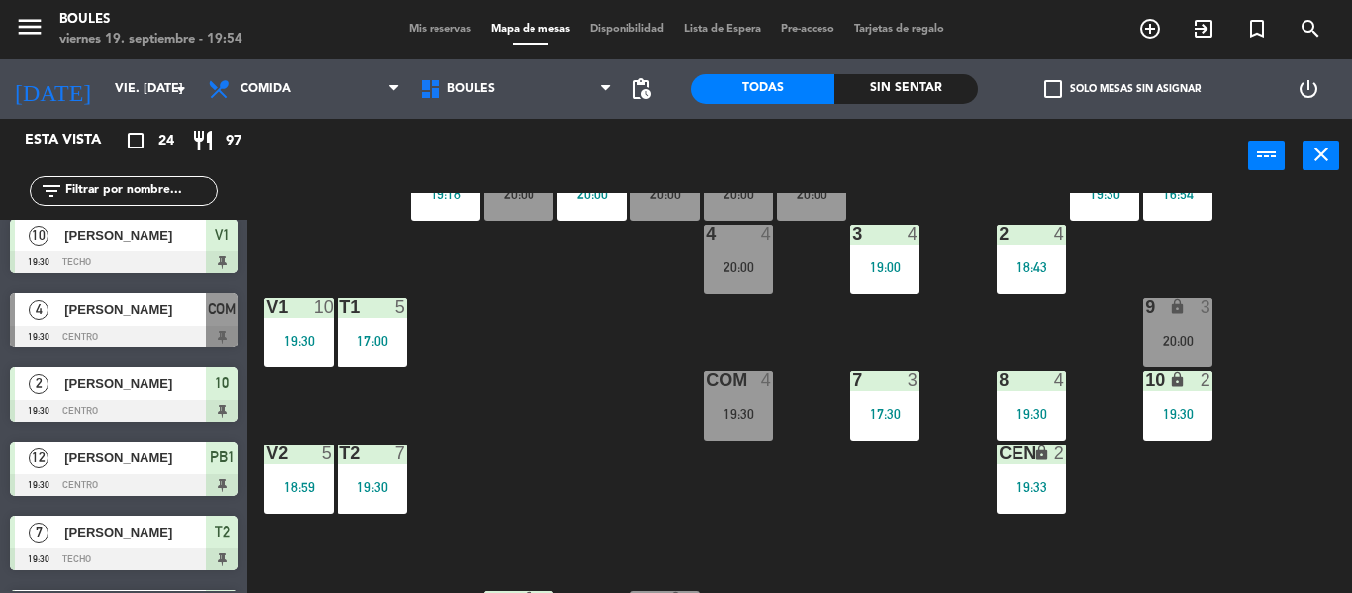
scroll to position [529, 0]
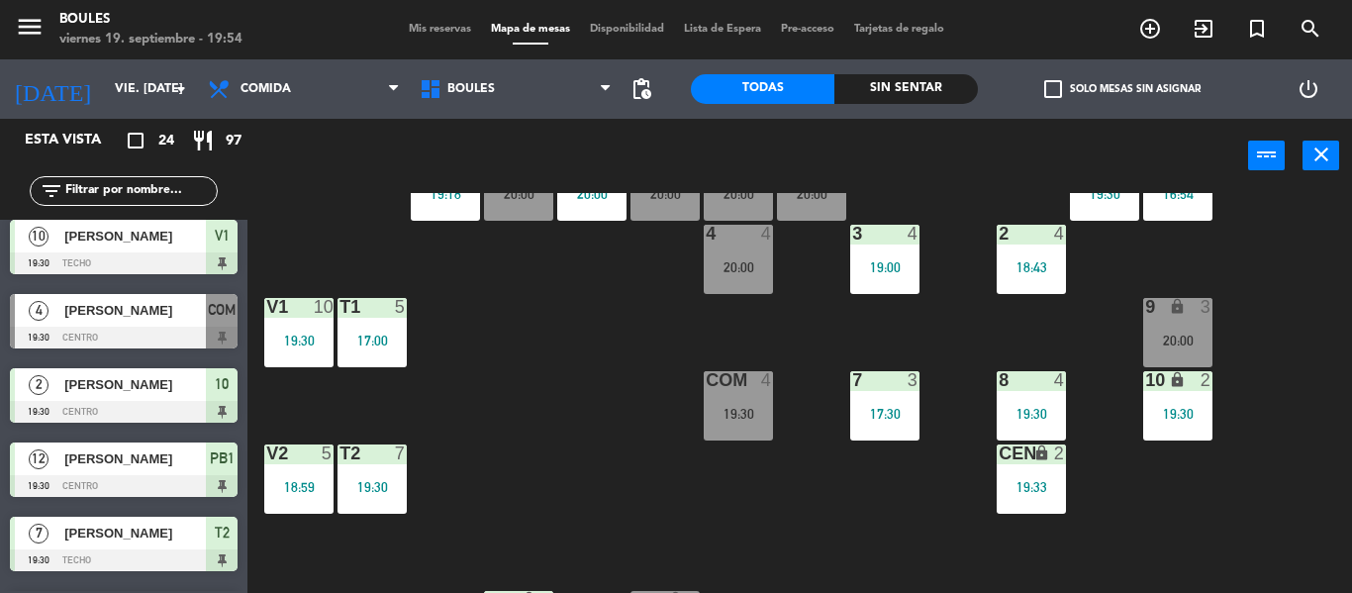
click at [101, 321] on span "[PERSON_NAME]" at bounding box center [134, 310] width 141 height 21
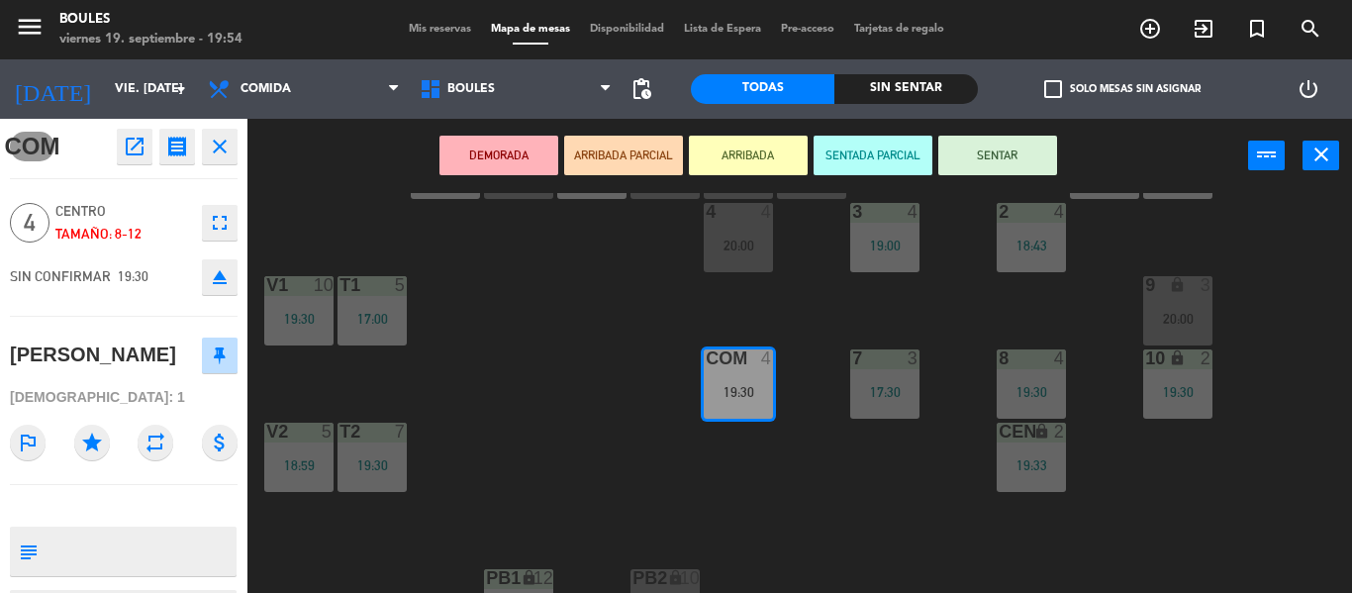
scroll to position [172, 0]
click at [432, 404] on div "P1 2 20:00 P2 2 20:00 A11 lock 2 A5 2 20:00 A6 2 19:18 A4 4 20:00 A3 2 20:00 A2…" at bounding box center [806, 393] width 1090 height 400
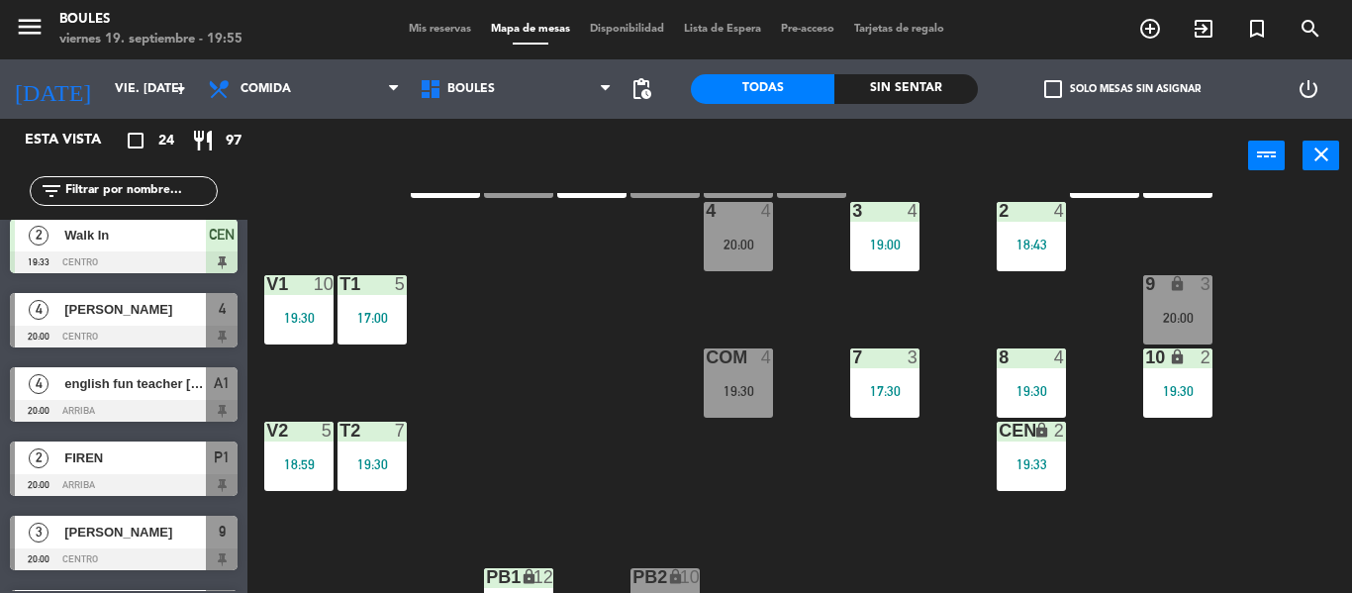
scroll to position [1058, 0]
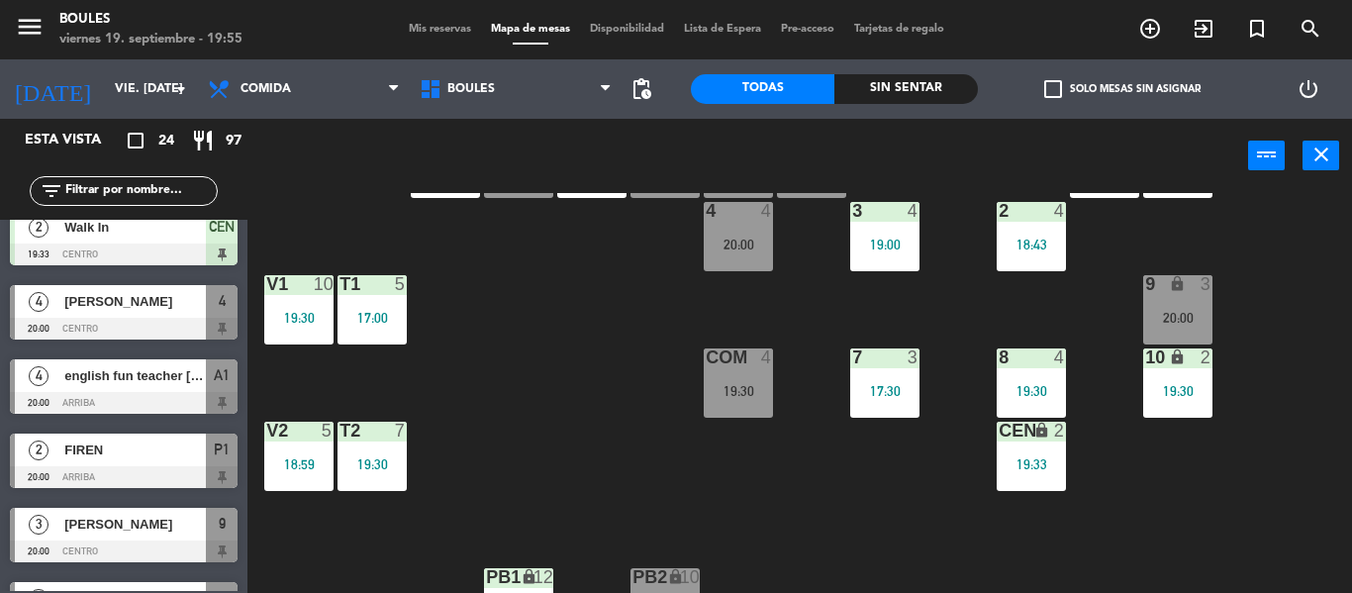
click at [92, 395] on div at bounding box center [124, 403] width 228 height 22
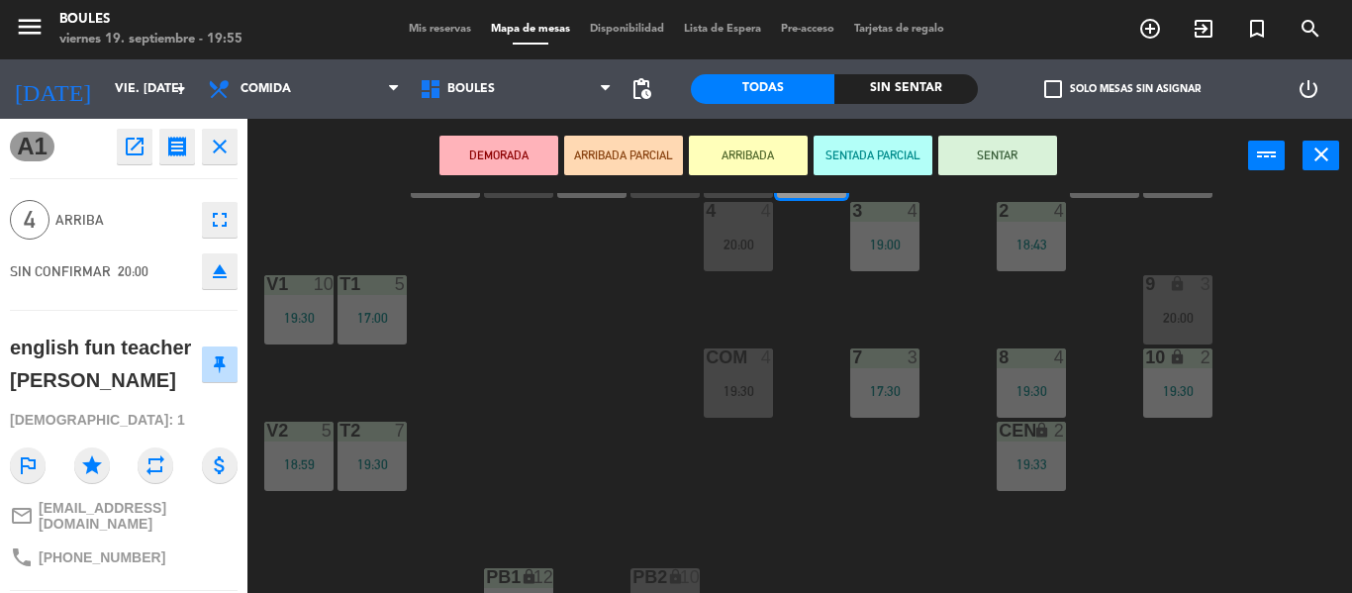
click at [620, 493] on div "P1 2 20:00 P2 2 20:00 A11 lock 2 A5 2 20:00 A6 2 19:18 A4 4 20:00 A3 2 20:00 A2…" at bounding box center [806, 393] width 1090 height 400
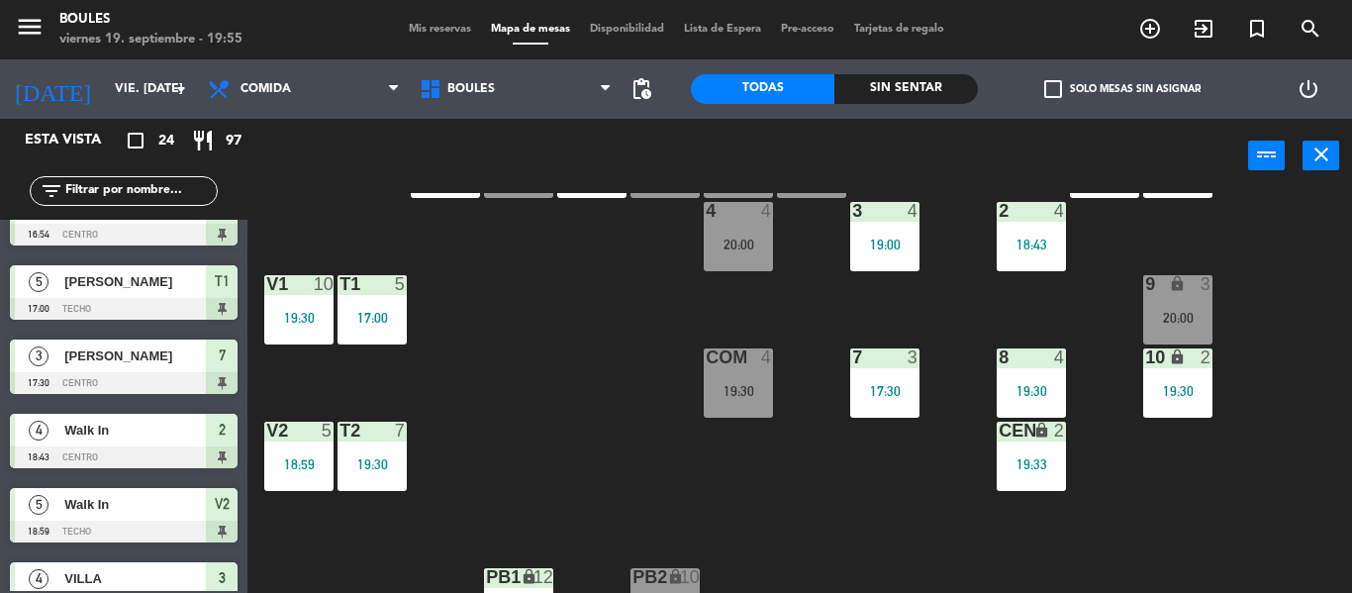
scroll to position [0, 0]
click at [726, 267] on div "4 4 20:00" at bounding box center [738, 236] width 69 height 69
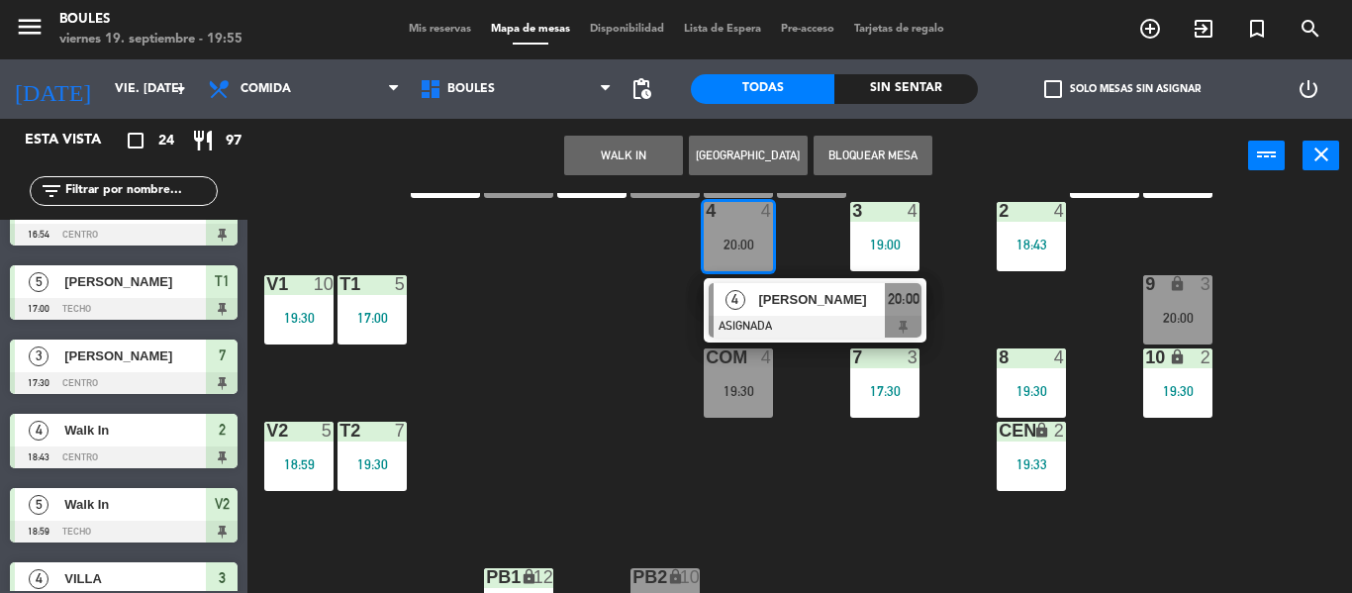
click at [635, 326] on div "P1 2 20:00 P2 2 20:00 A11 lock 2 A5 2 20:00 A6 2 19:18 A4 4 20:00 A3 2 20:00 A2…" at bounding box center [806, 393] width 1090 height 400
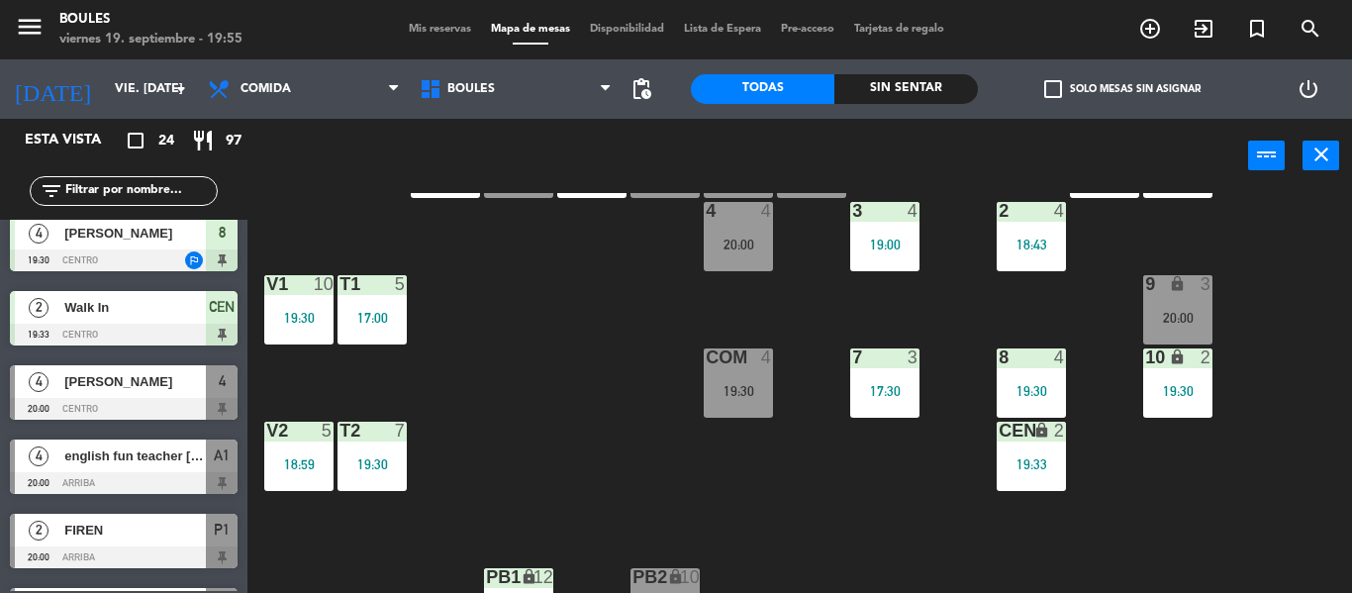
scroll to position [979, 0]
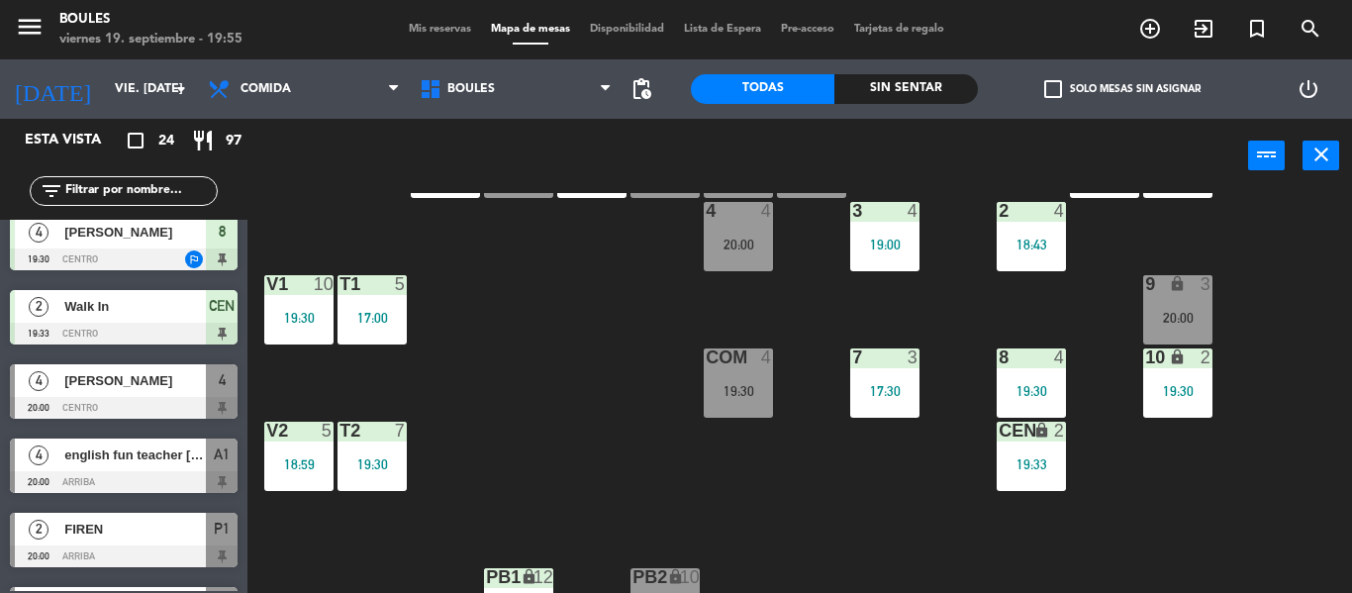
click at [119, 460] on span "english fun teacher [PERSON_NAME]" at bounding box center [134, 454] width 141 height 21
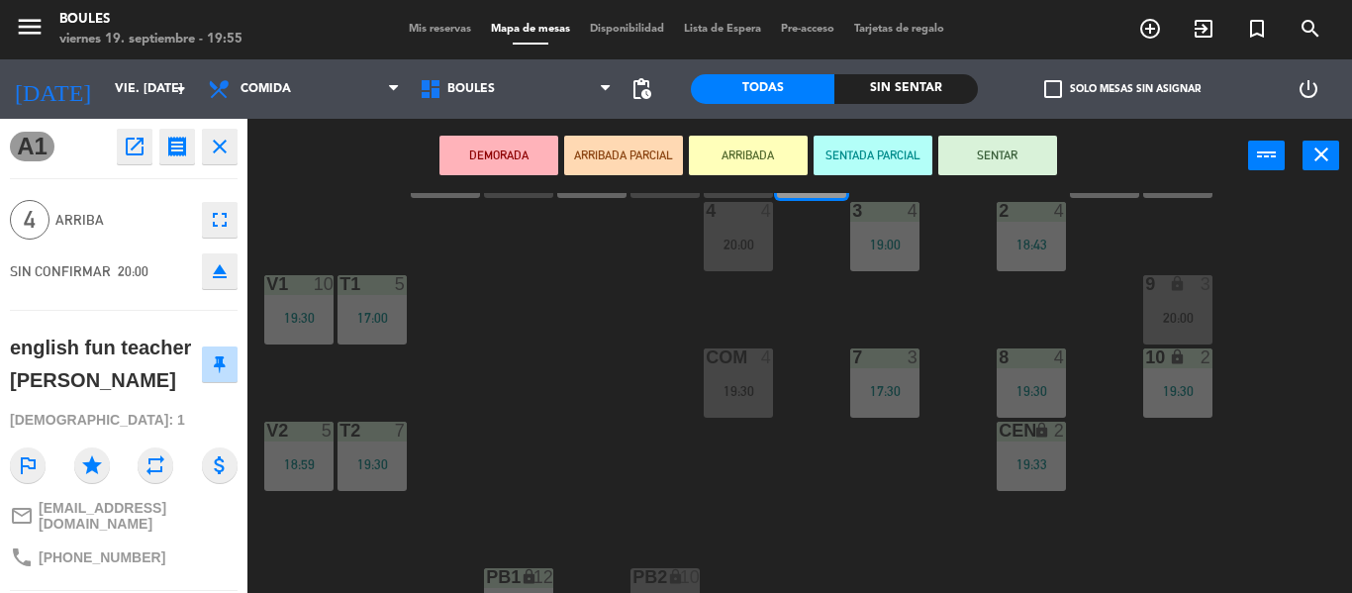
click at [456, 457] on div "P1 2 20:00 P2 2 20:00 A11 lock 2 A5 2 20:00 A6 2 19:18 A4 4 20:00 A3 2 20:00 A2…" at bounding box center [806, 393] width 1090 height 400
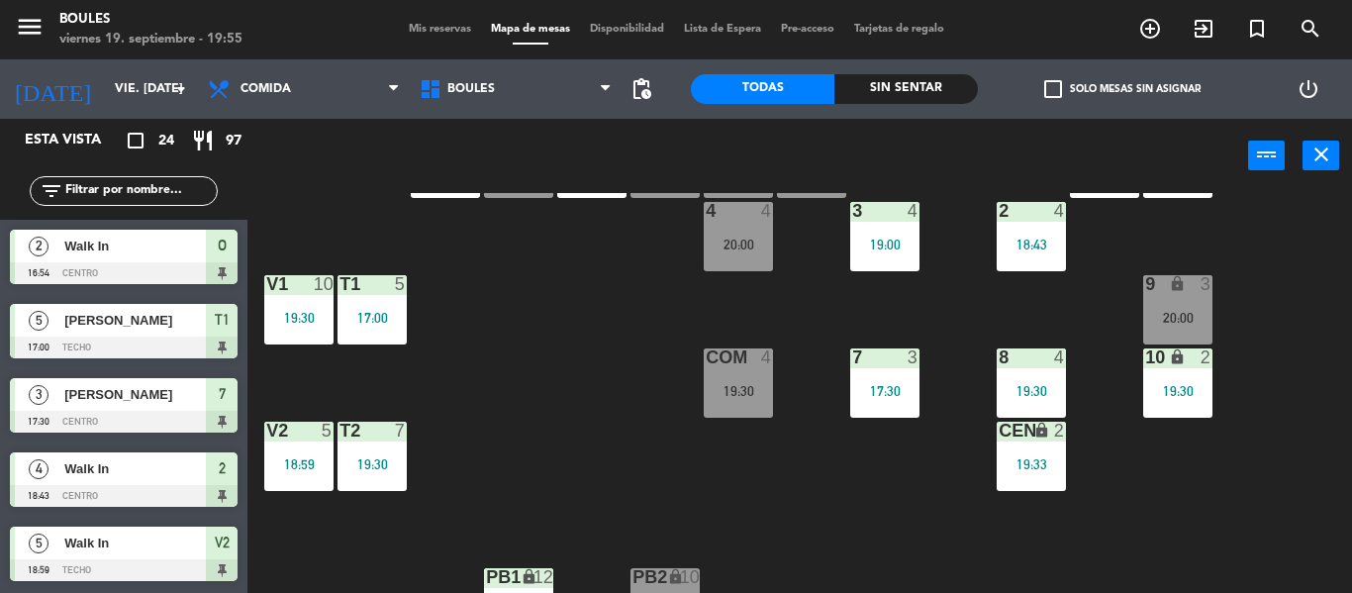
scroll to position [39, 0]
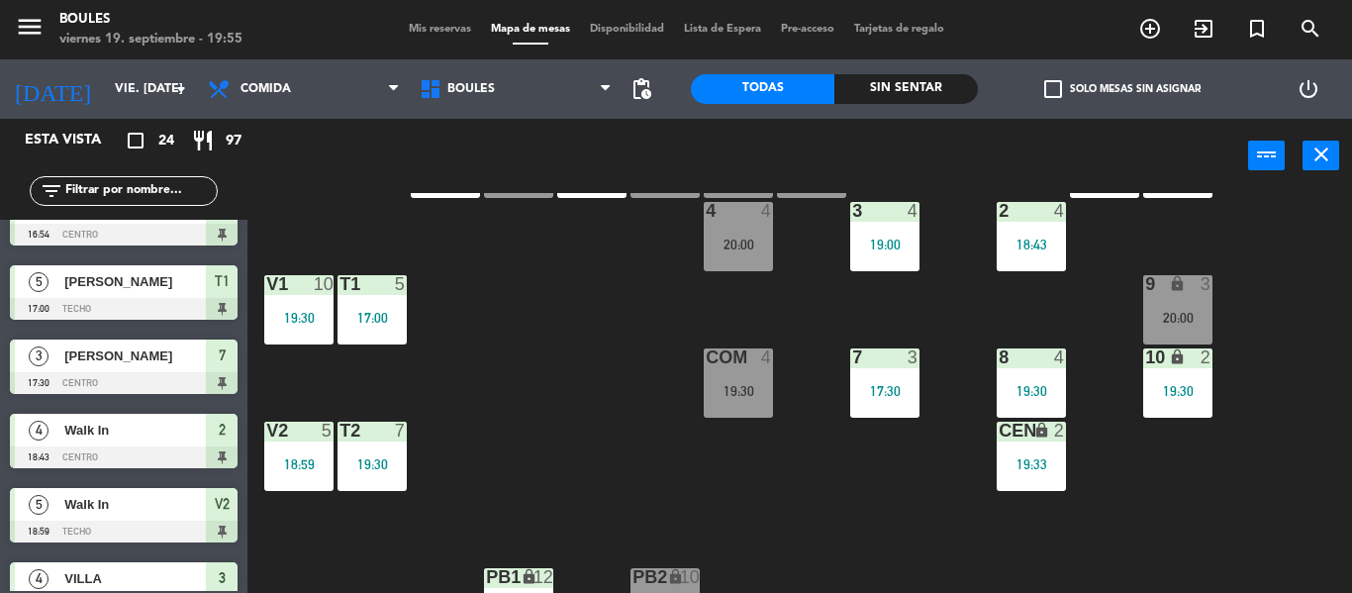
drag, startPoint x: 149, startPoint y: 409, endPoint x: 184, endPoint y: 237, distance: 174.6
click at [184, 237] on div "2 Walk In 16:54 Centro O 5 [PERSON_NAME] 17:00 Techo T1 3 [PERSON_NAME] 17:30 C…" at bounding box center [123, 405] width 247 height 371
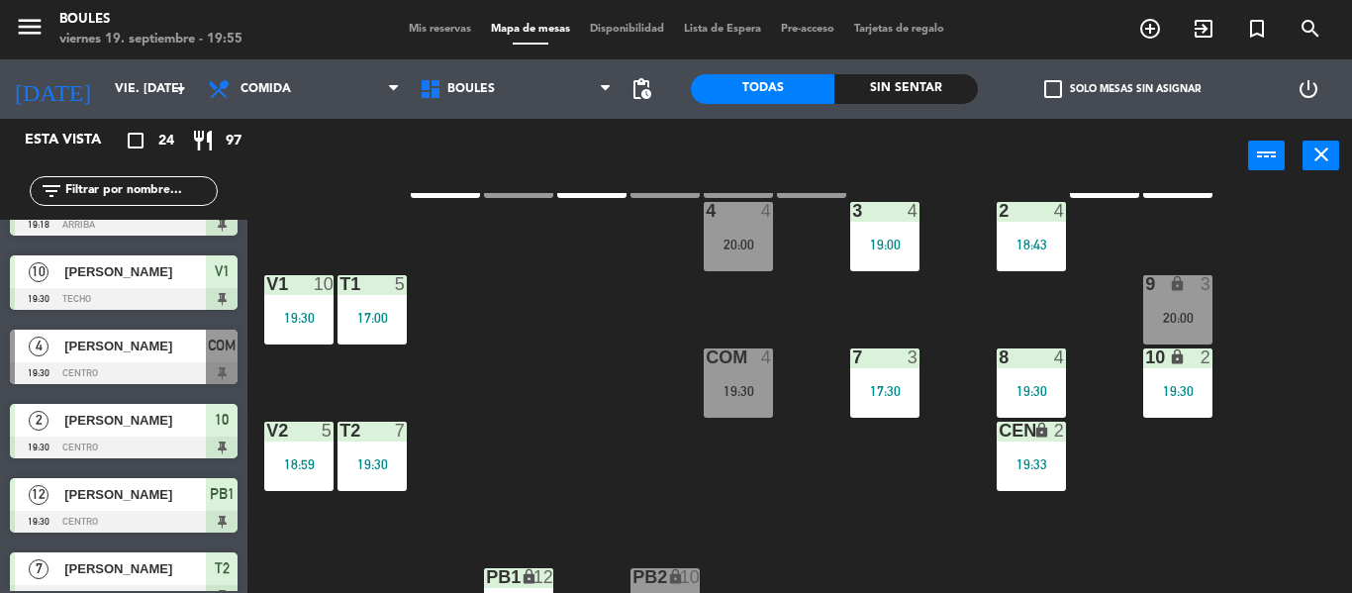
scroll to position [495, 0]
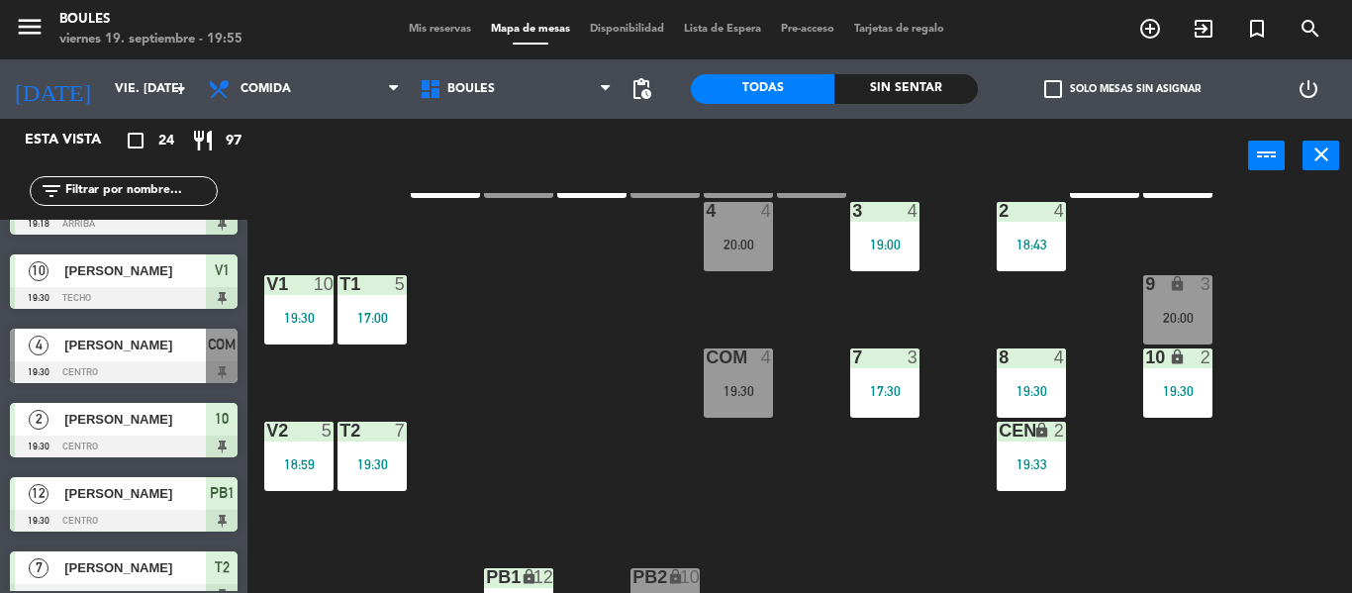
click at [622, 390] on div "P1 2 20:00 P2 2 20:00 A11 lock 2 A5 2 20:00 A6 2 19:18 A4 4 20:00 A3 2 20:00 A2…" at bounding box center [806, 393] width 1090 height 400
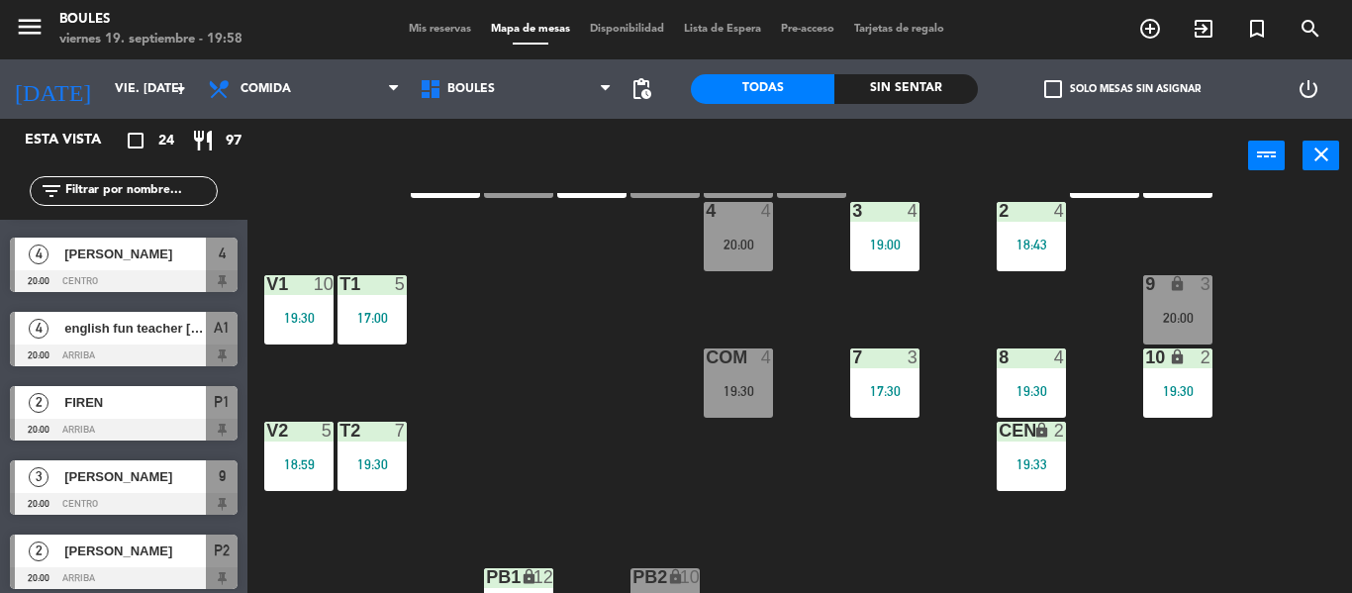
scroll to position [1104, 0]
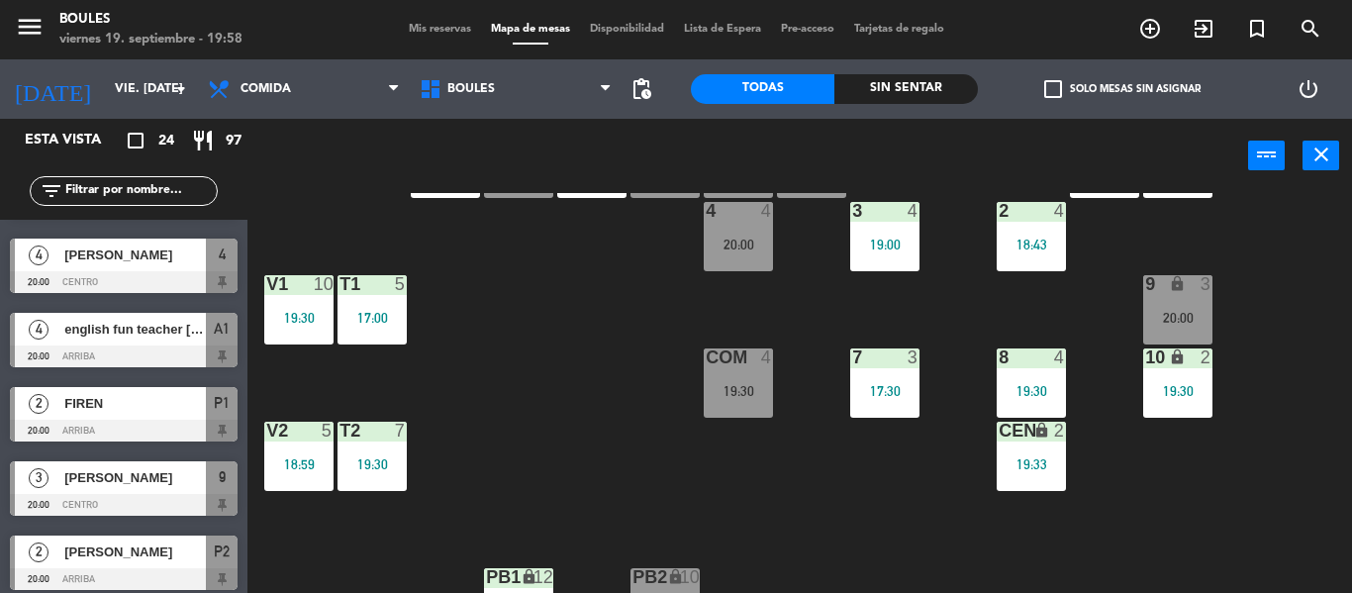
click at [104, 409] on span "FIREN" at bounding box center [134, 403] width 141 height 21
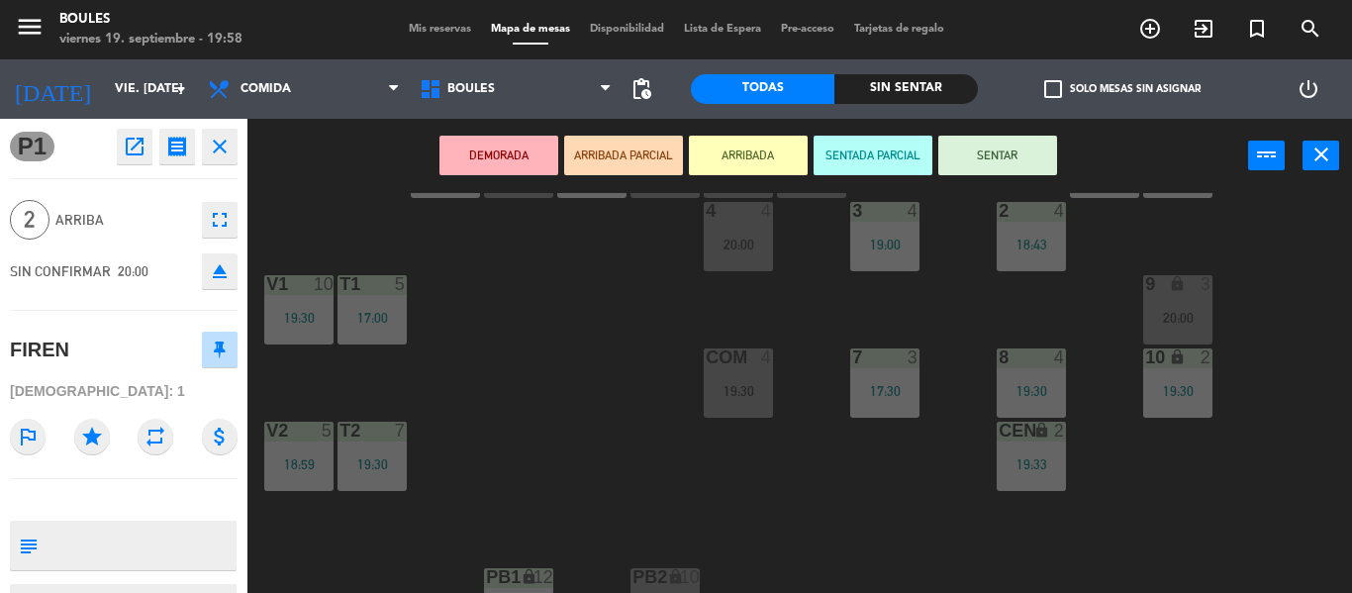
scroll to position [10, 0]
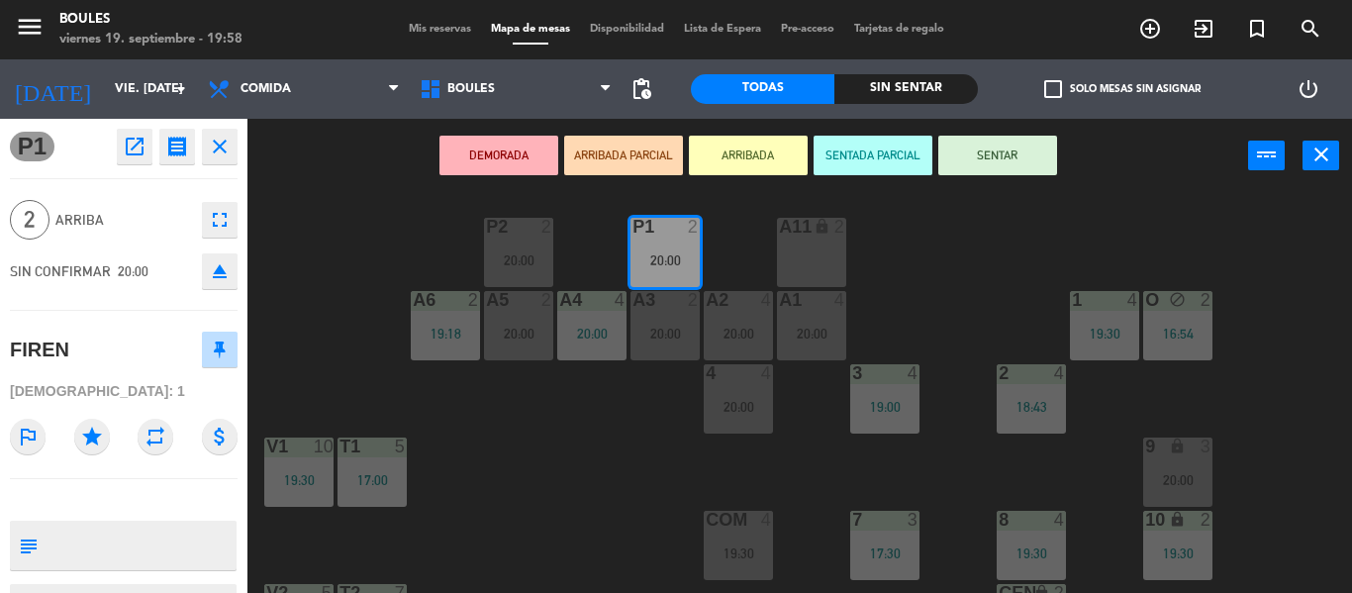
click at [988, 160] on button "SENTAR" at bounding box center [997, 156] width 119 height 40
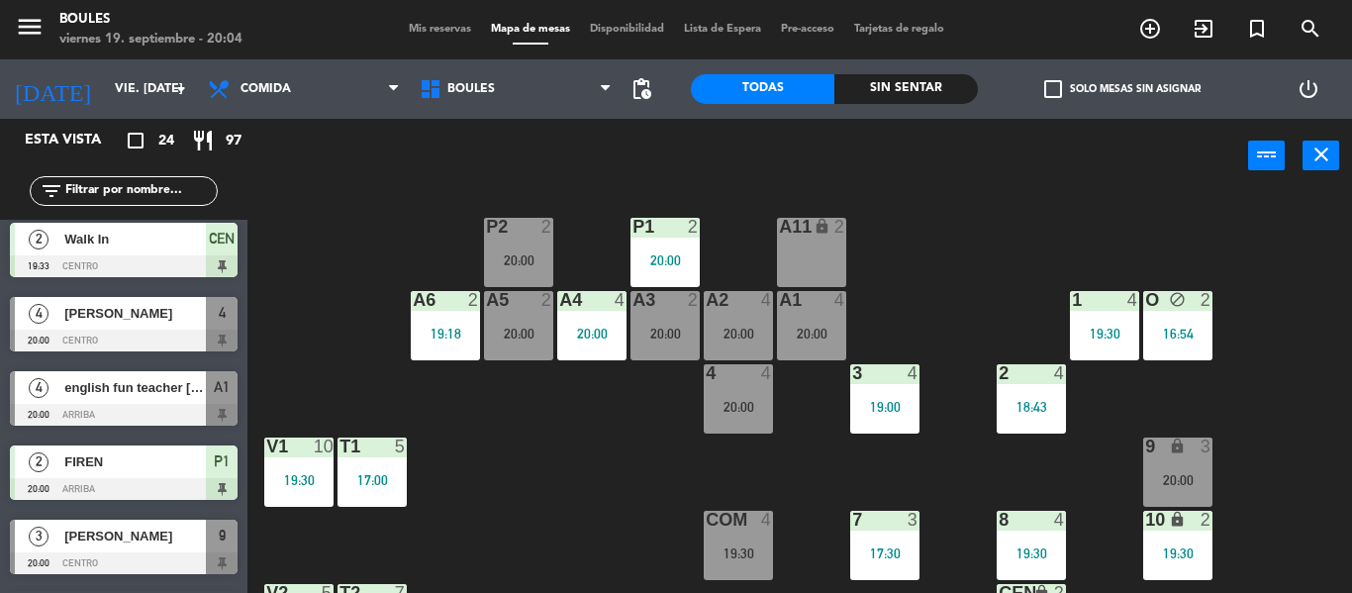
scroll to position [1055, 0]
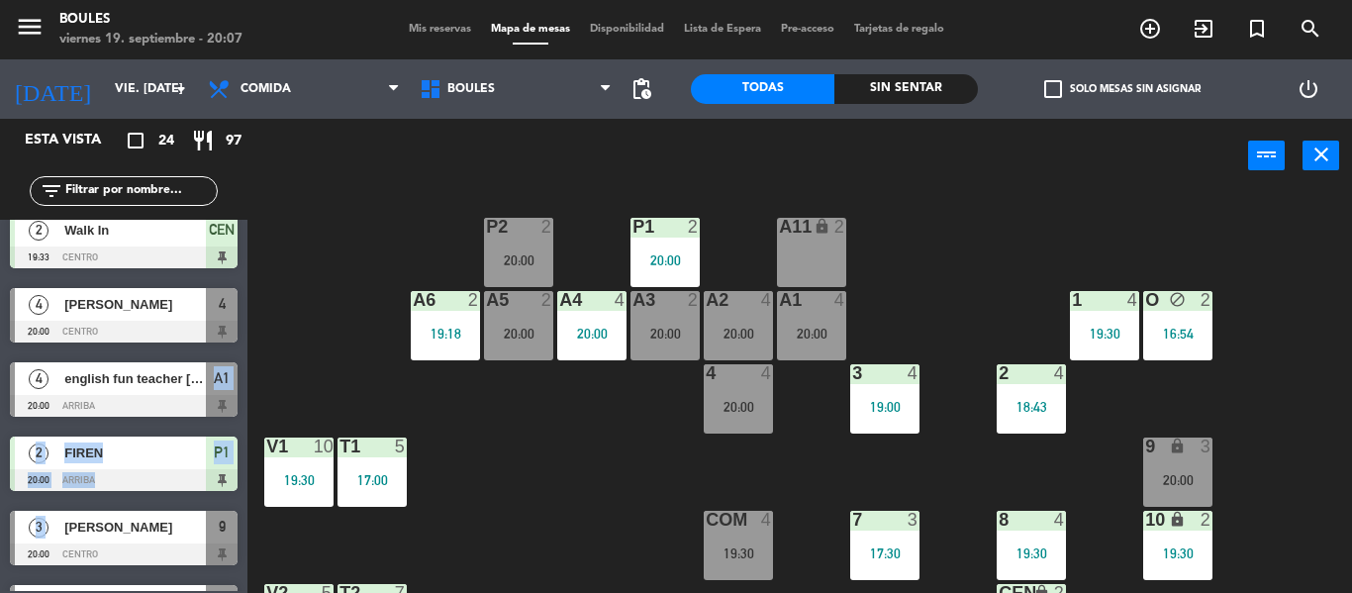
drag, startPoint x: 135, startPoint y: 505, endPoint x: 220, endPoint y: 359, distance: 168.5
click at [220, 359] on div "2 Walk In 16:54 Centro O 5 [PERSON_NAME] 17:00 Techo T1 3 [PERSON_NAME] 17:30 C…" at bounding box center [123, 405] width 247 height 371
click at [279, 344] on div "P1 2 20:00 P2 2 20:00 A11 lock 2 A5 2 20:00 A6 2 19:18 A4 4 20:00 A3 2 20:00 A2…" at bounding box center [806, 393] width 1090 height 400
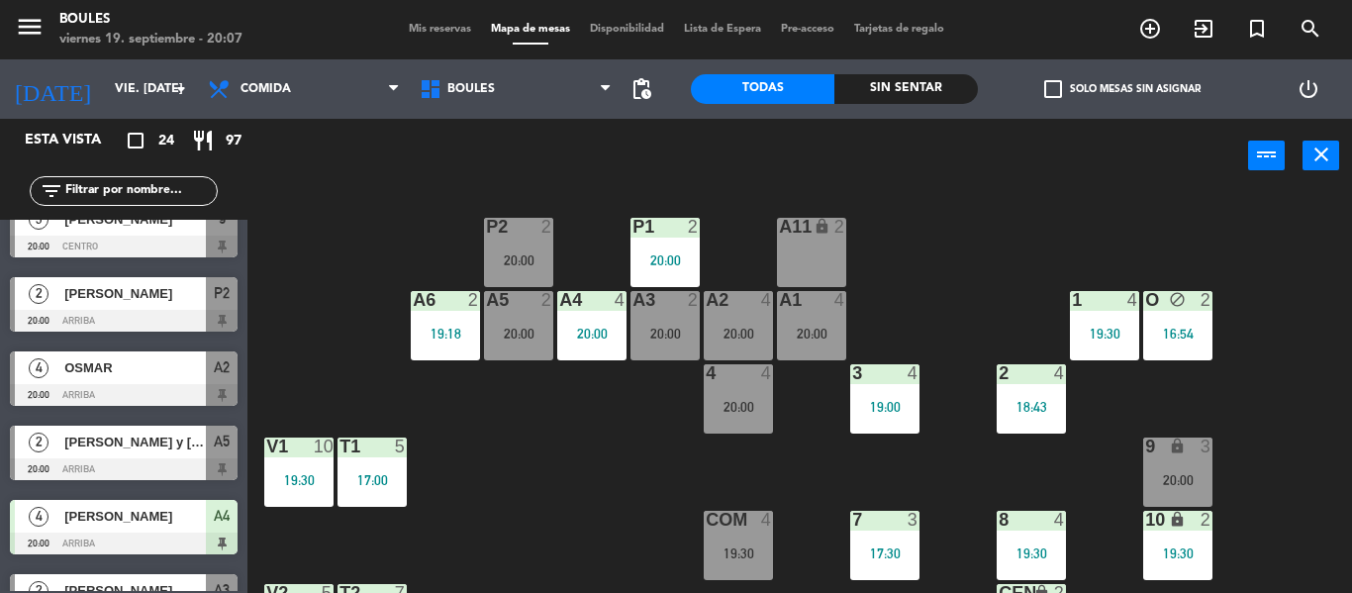
scroll to position [1410, 0]
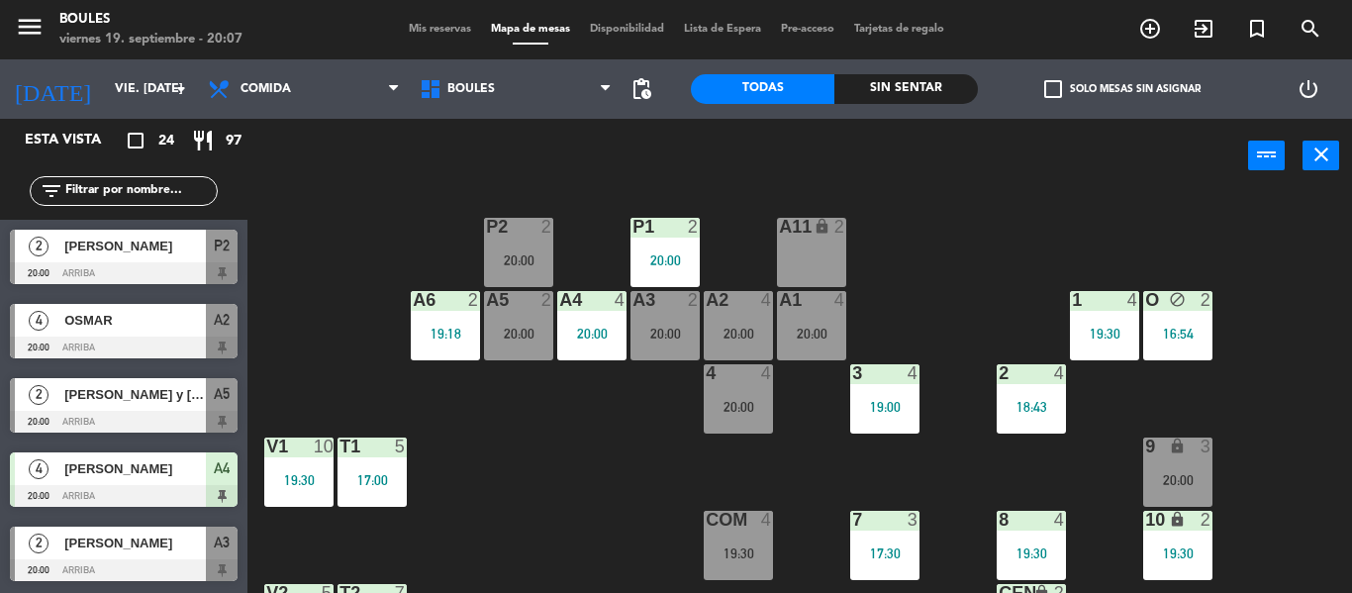
click at [765, 313] on div "A2 4 20:00" at bounding box center [738, 325] width 69 height 69
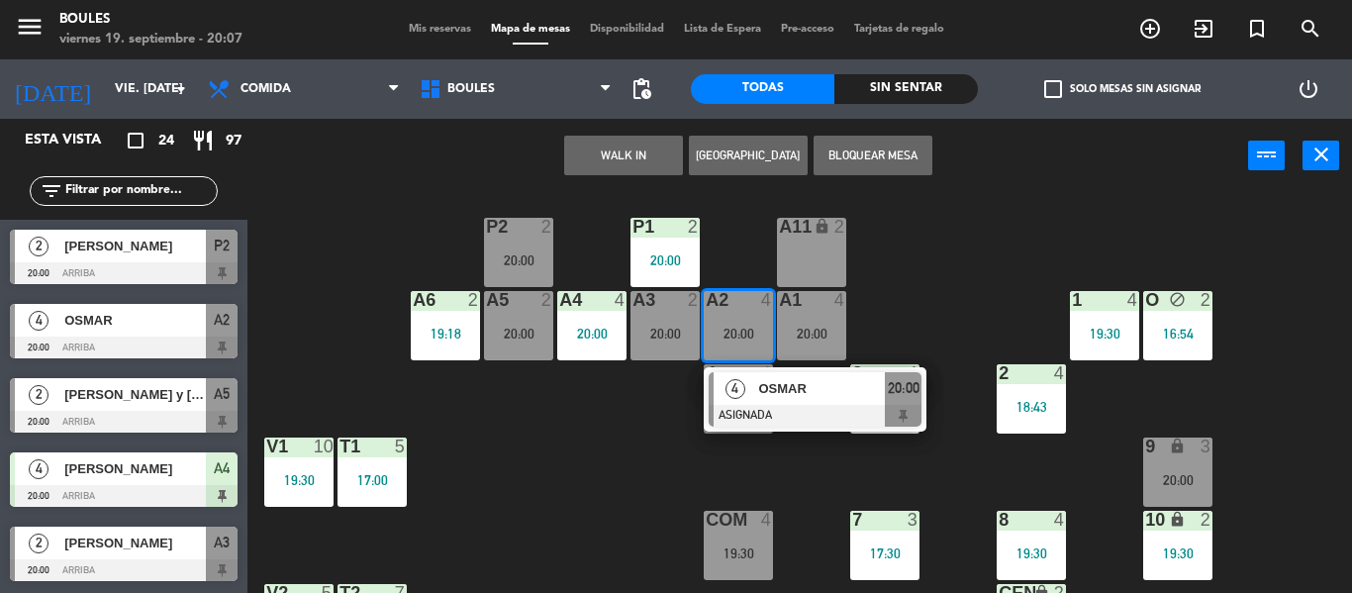
click at [751, 392] on div "4" at bounding box center [734, 388] width 43 height 33
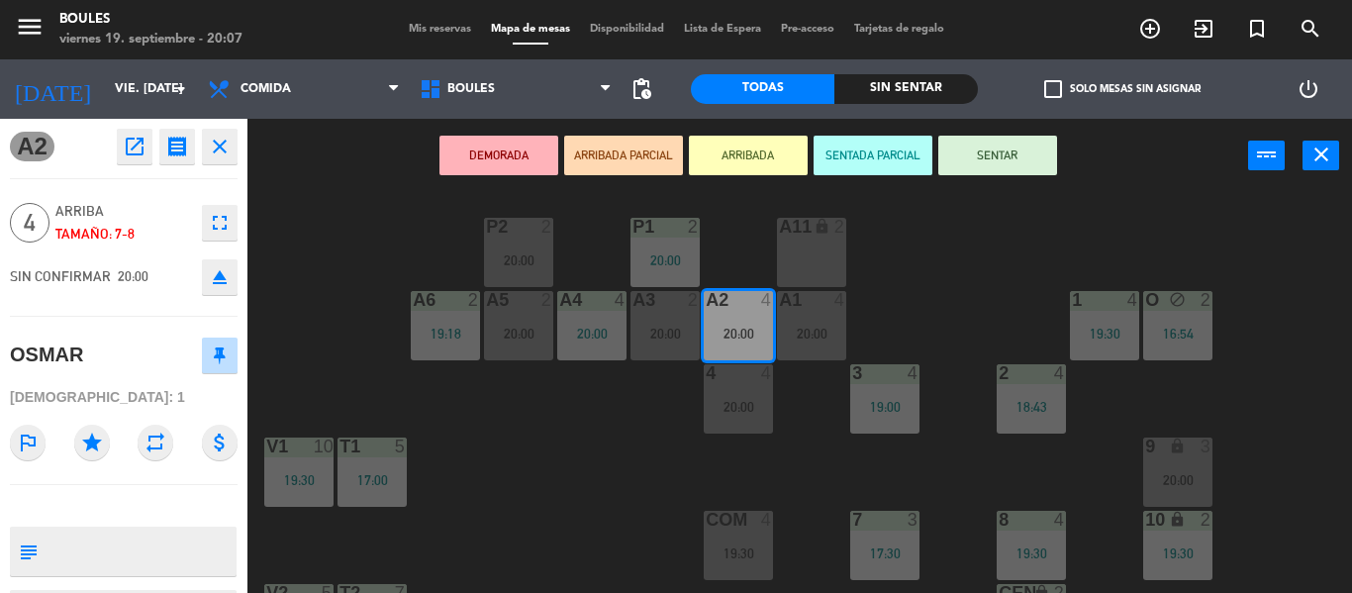
click at [744, 396] on div "4 4 20:00" at bounding box center [738, 398] width 69 height 69
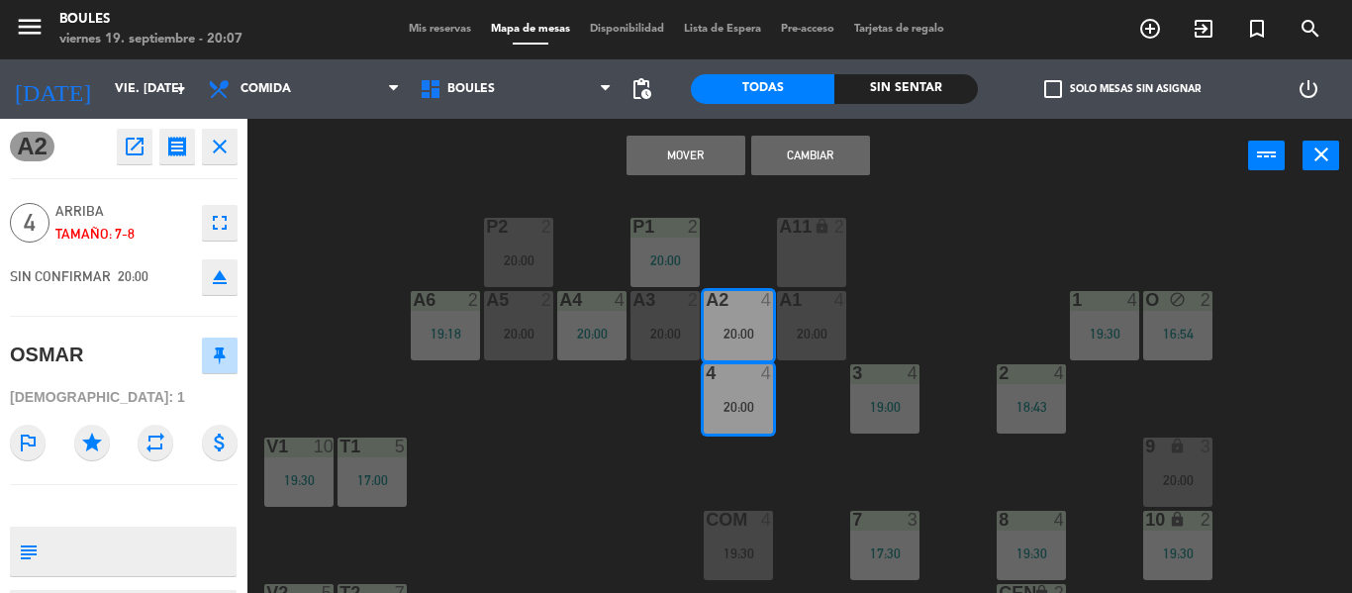
click at [867, 166] on button "Cambiar" at bounding box center [810, 156] width 119 height 40
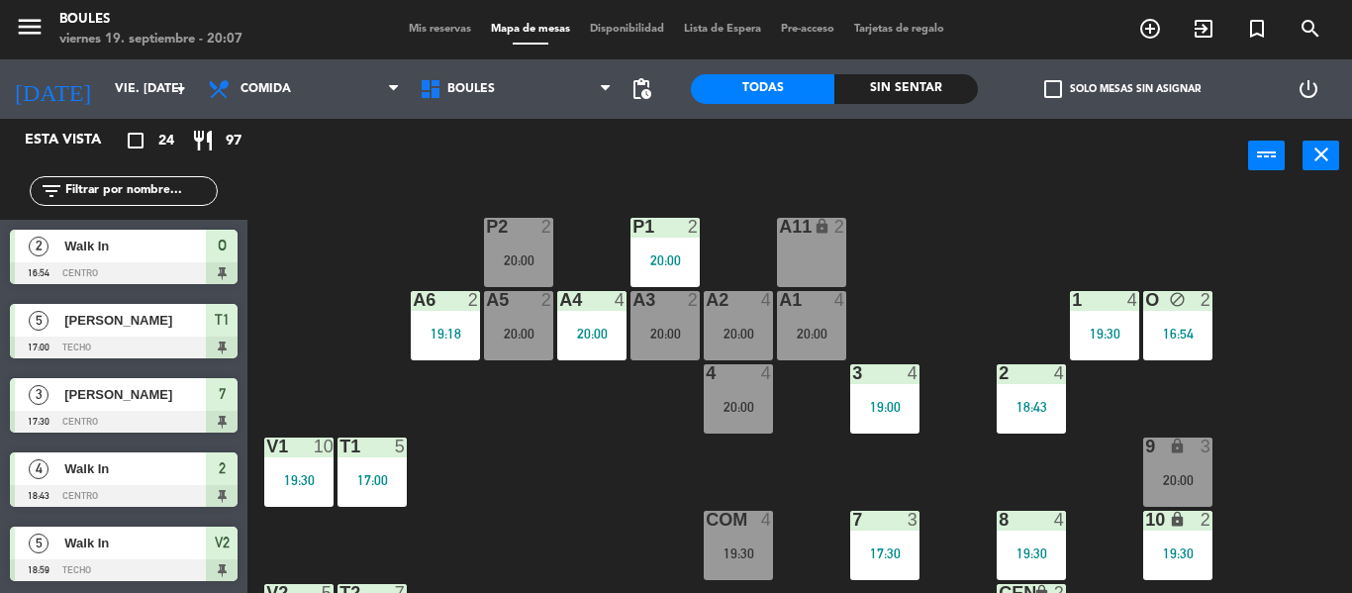
scroll to position [335, 0]
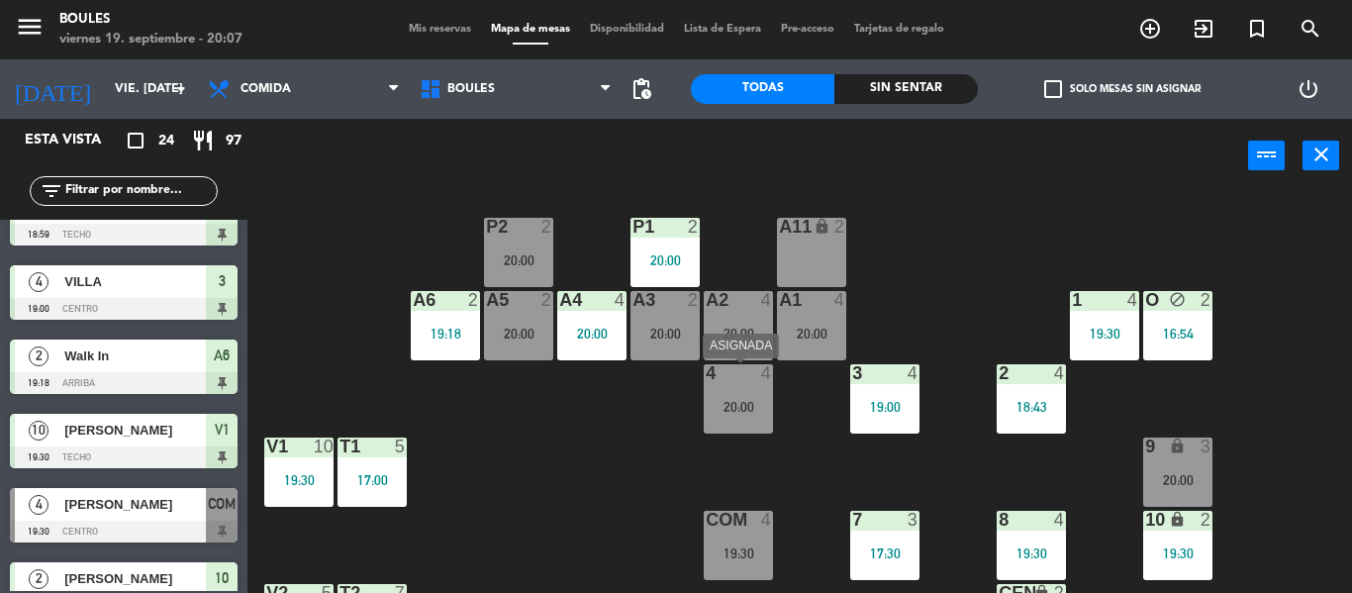
click at [747, 383] on div "4 4" at bounding box center [738, 374] width 69 height 20
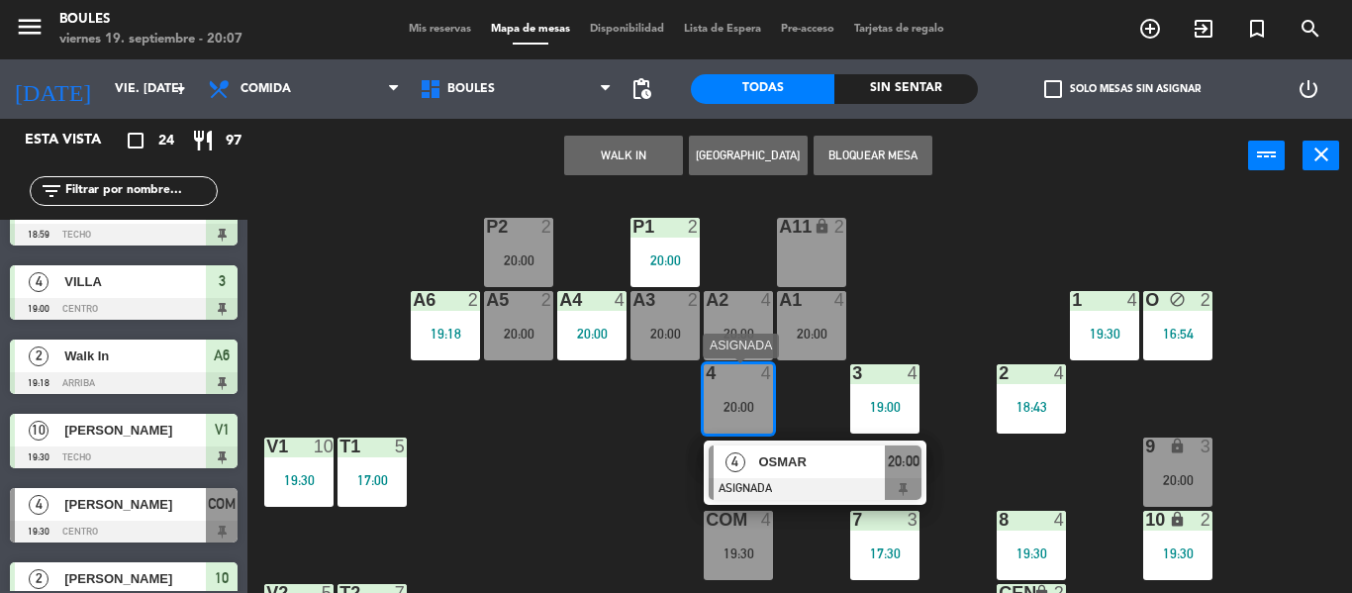
click at [784, 462] on span "OSMAR" at bounding box center [821, 461] width 127 height 21
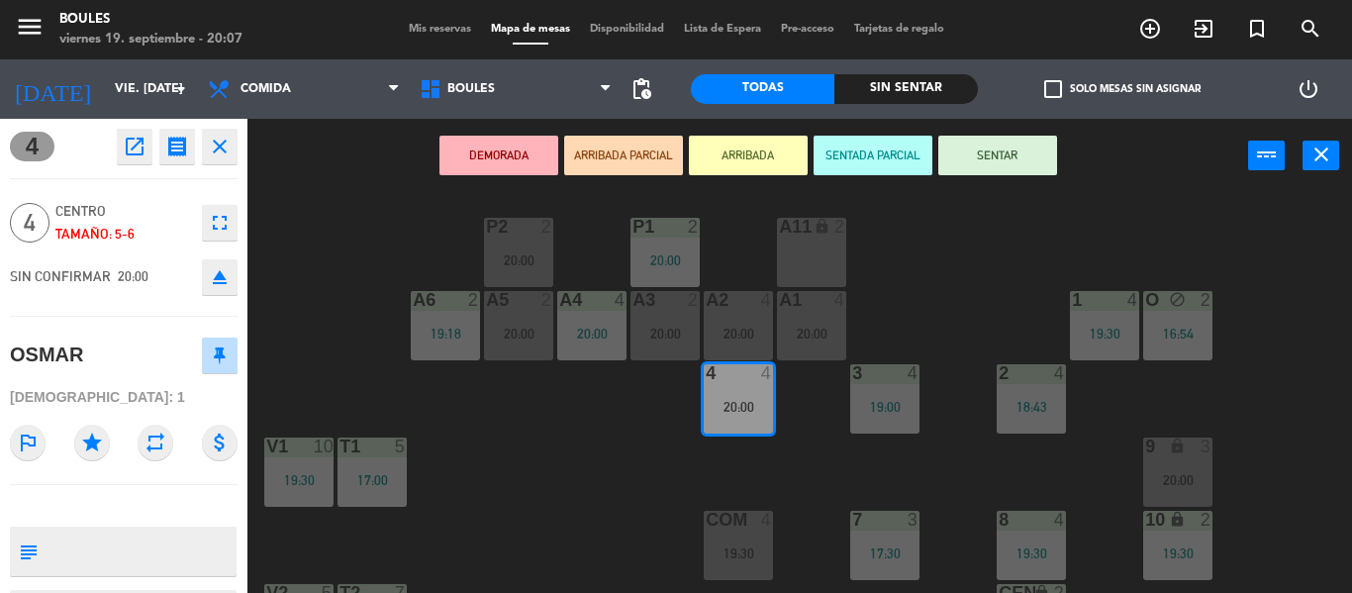
click at [1000, 143] on button "SENTAR" at bounding box center [997, 156] width 119 height 40
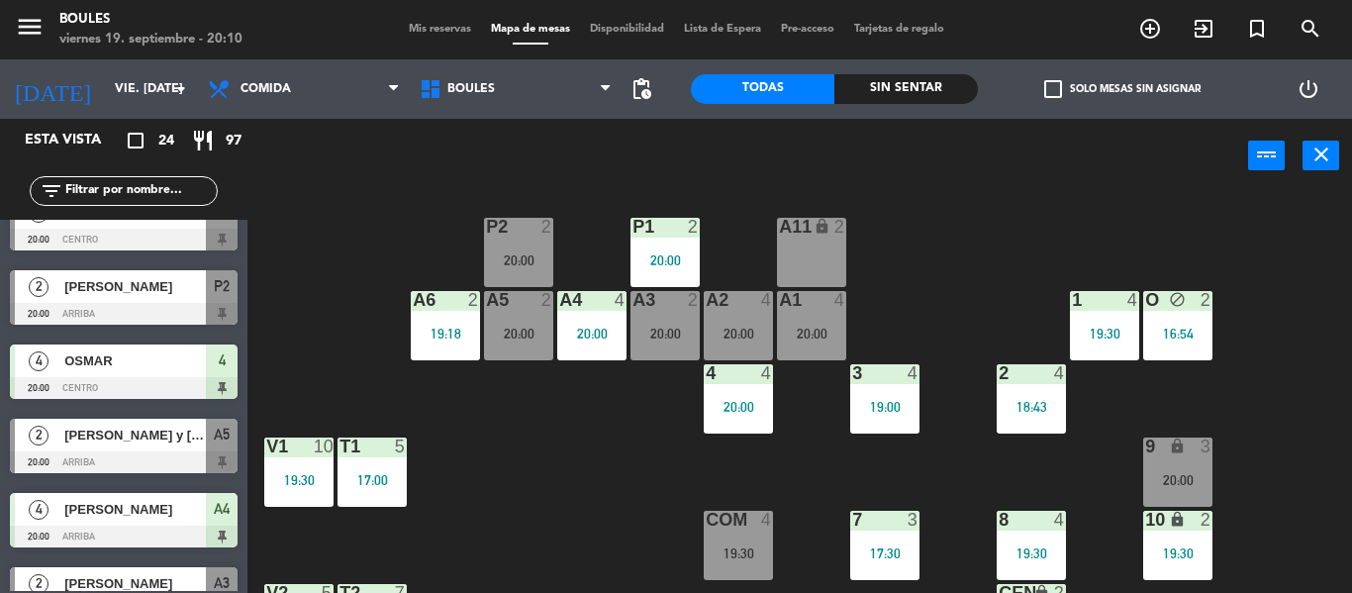
scroll to position [1368, 0]
click at [174, 413] on div "2 [PERSON_NAME] y [PERSON_NAME] 20:00 Arriba A5" at bounding box center [123, 447] width 247 height 74
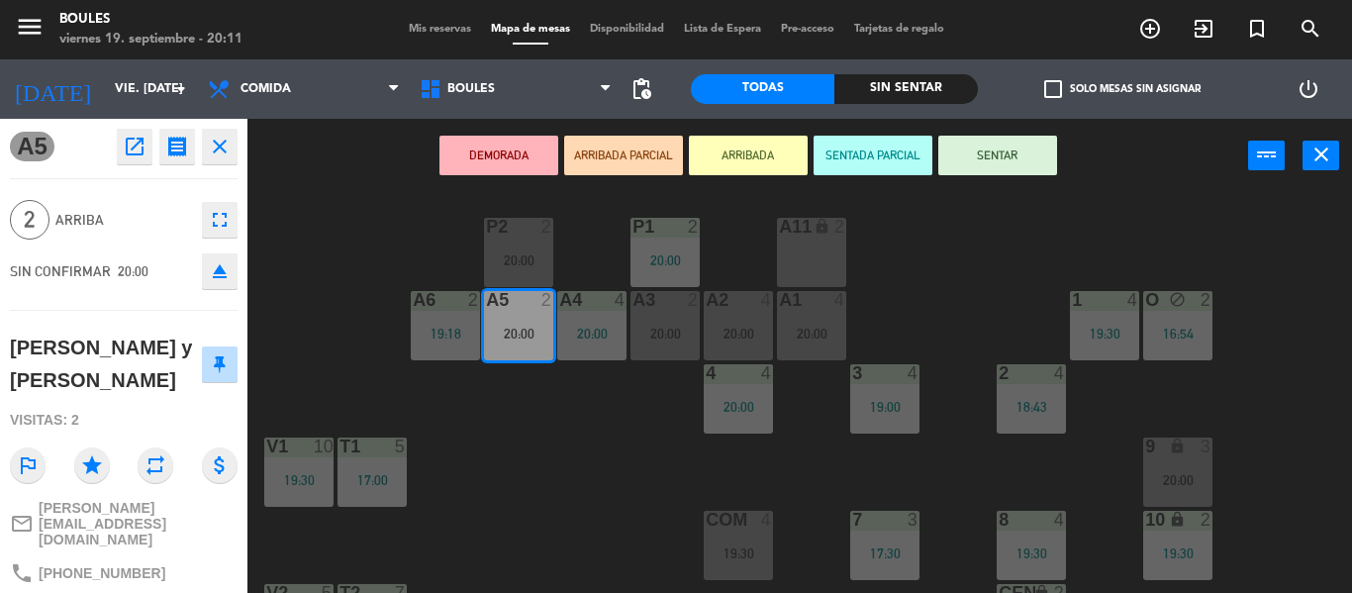
click at [479, 558] on div "P1 2 20:00 P2 2 20:00 A11 lock 2 A5 2 20:00 A6 2 19:18 A4 4 20:00 A3 2 20:00 A2…" at bounding box center [806, 393] width 1090 height 400
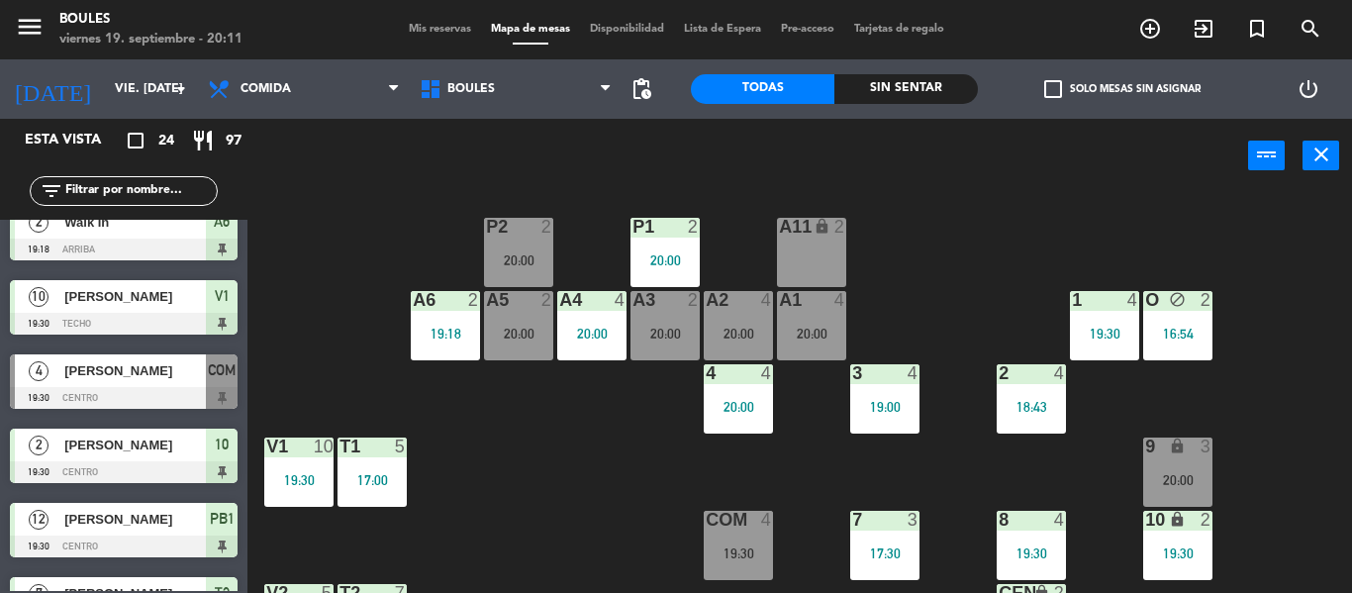
scroll to position [472, 0]
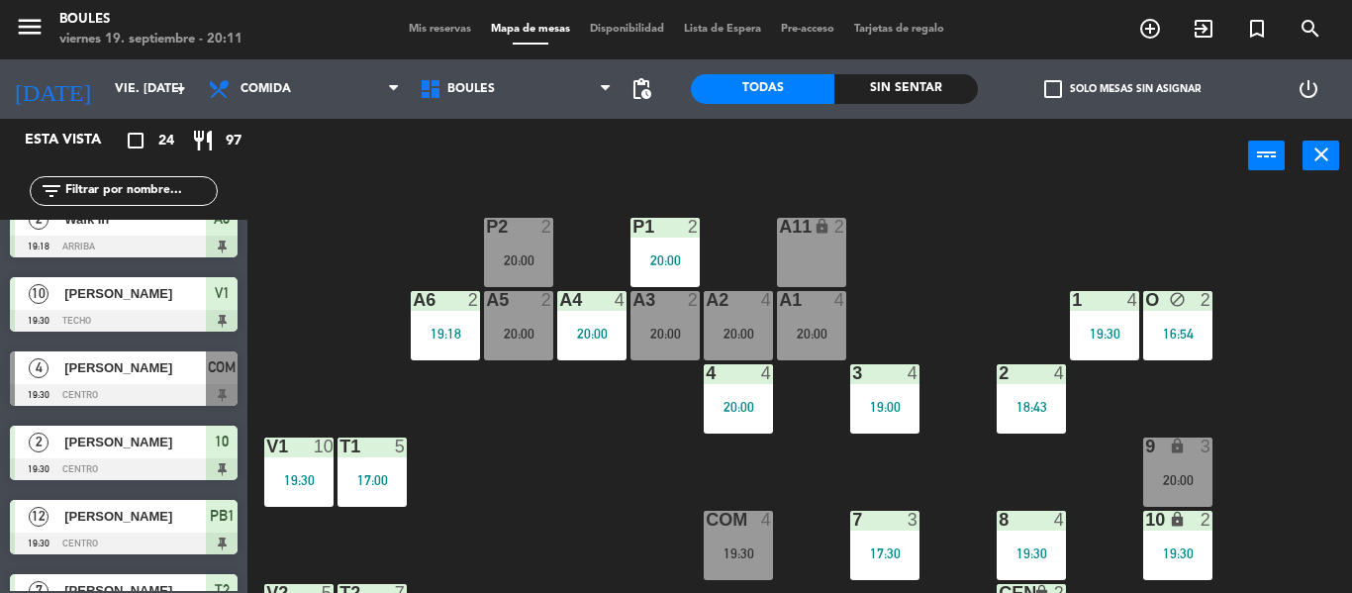
click at [168, 387] on div at bounding box center [124, 395] width 228 height 22
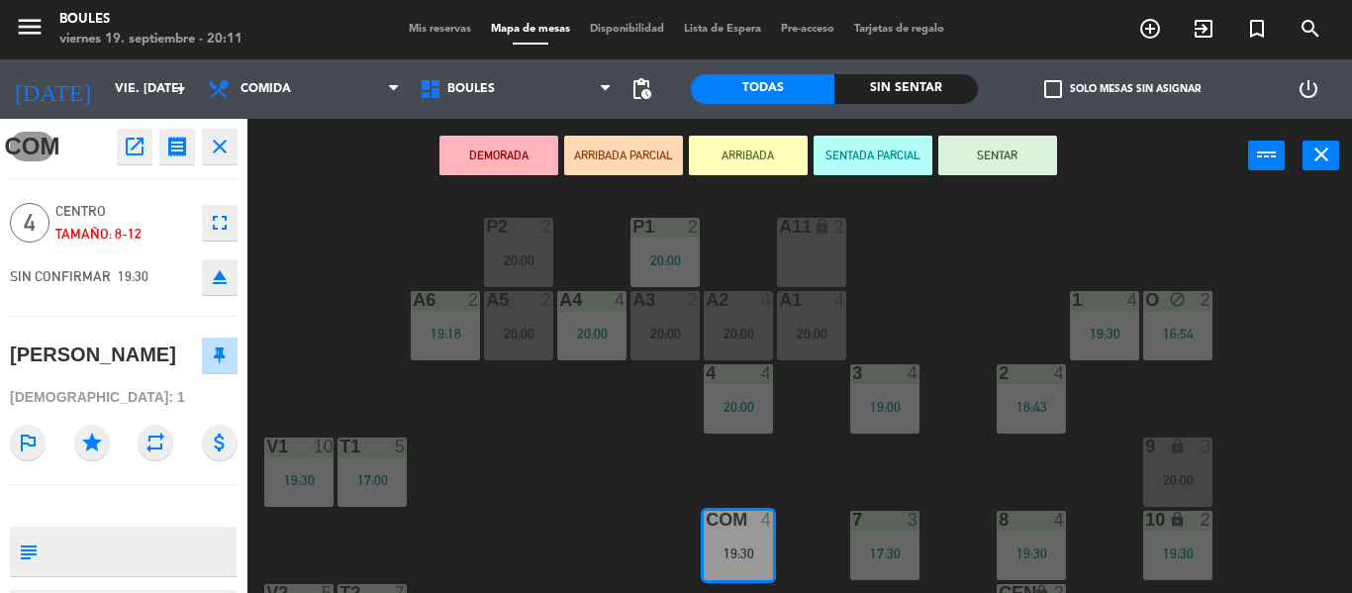
click at [1016, 153] on button "SENTAR" at bounding box center [997, 156] width 119 height 40
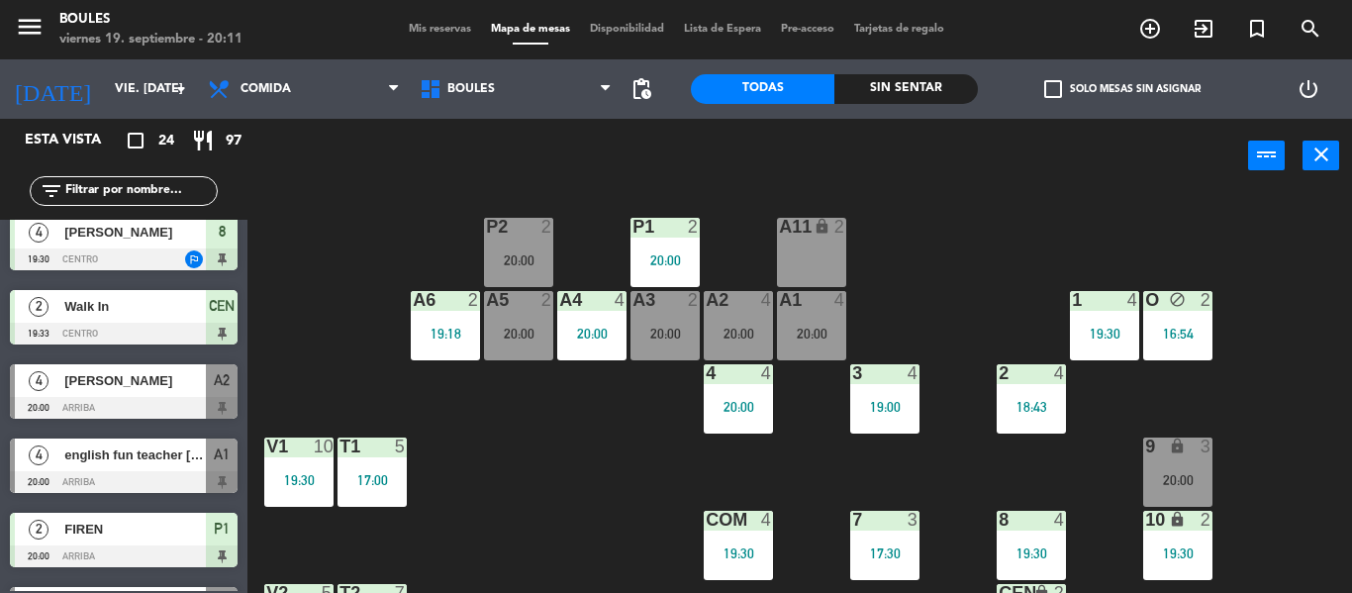
scroll to position [981, 0]
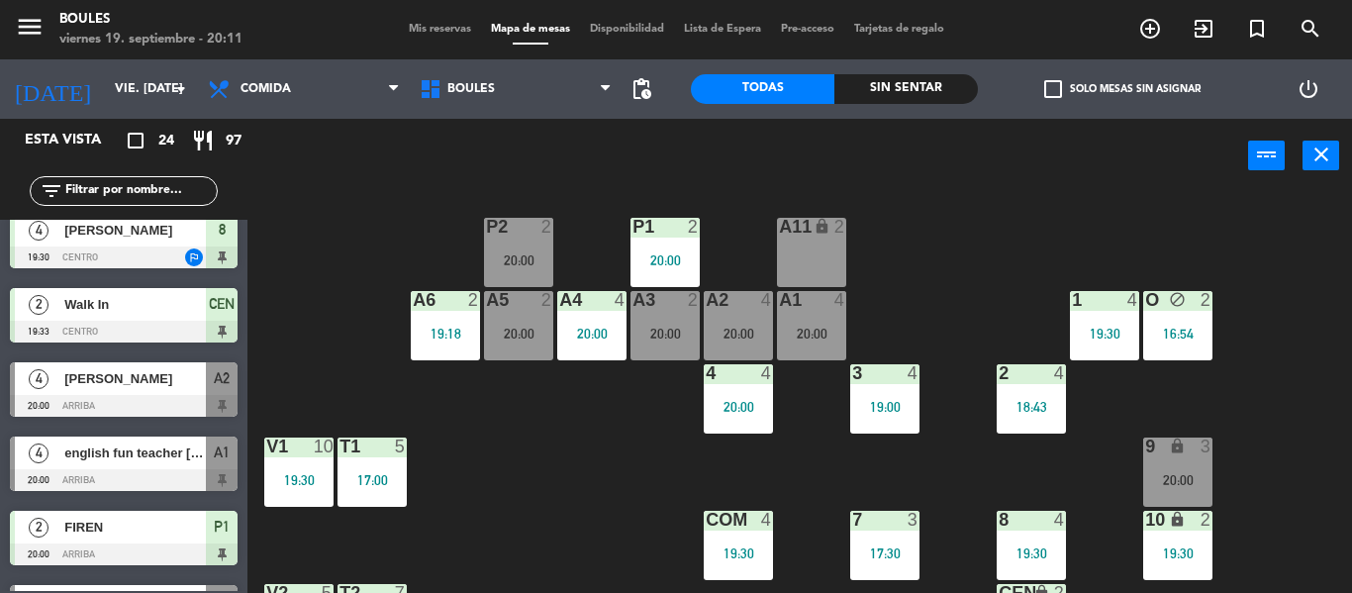
click at [130, 455] on span "english fun teacher [PERSON_NAME]" at bounding box center [134, 452] width 141 height 21
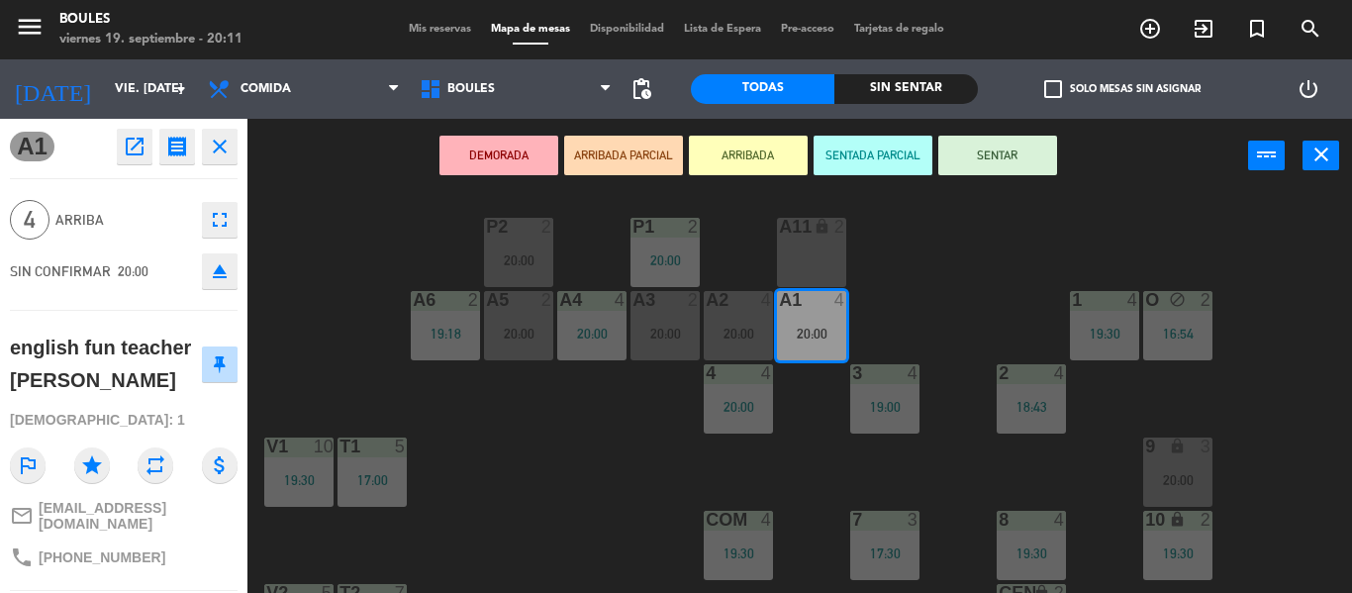
click at [989, 160] on button "SENTAR" at bounding box center [997, 156] width 119 height 40
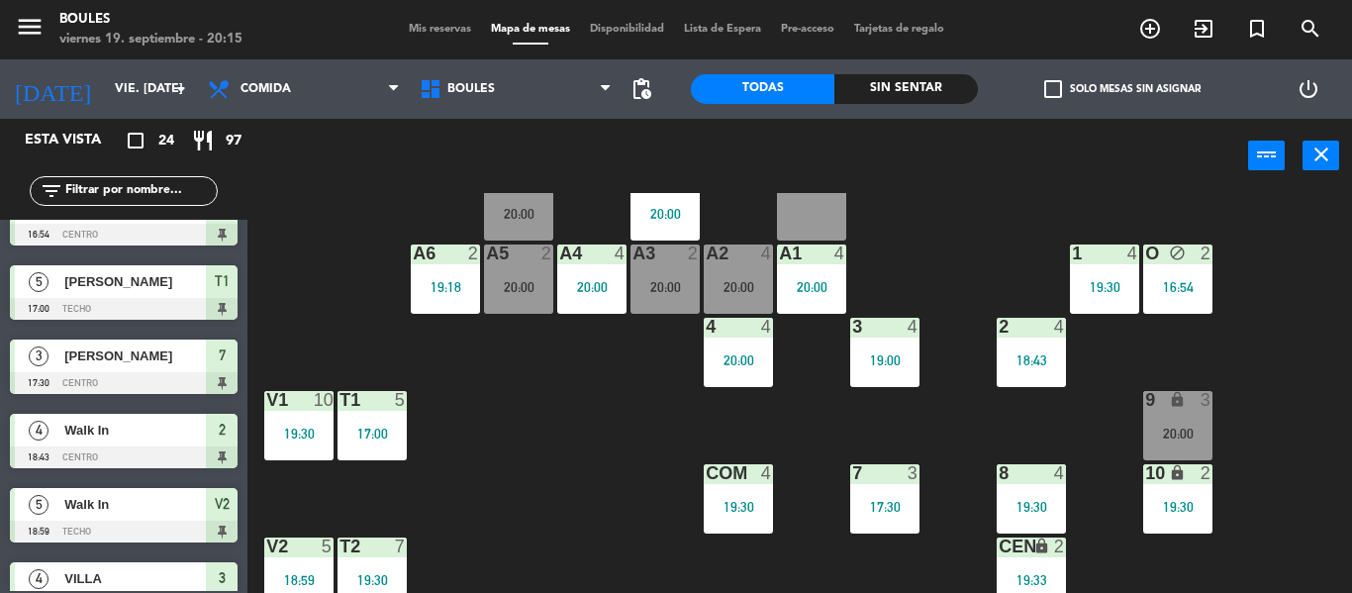
scroll to position [36, 0]
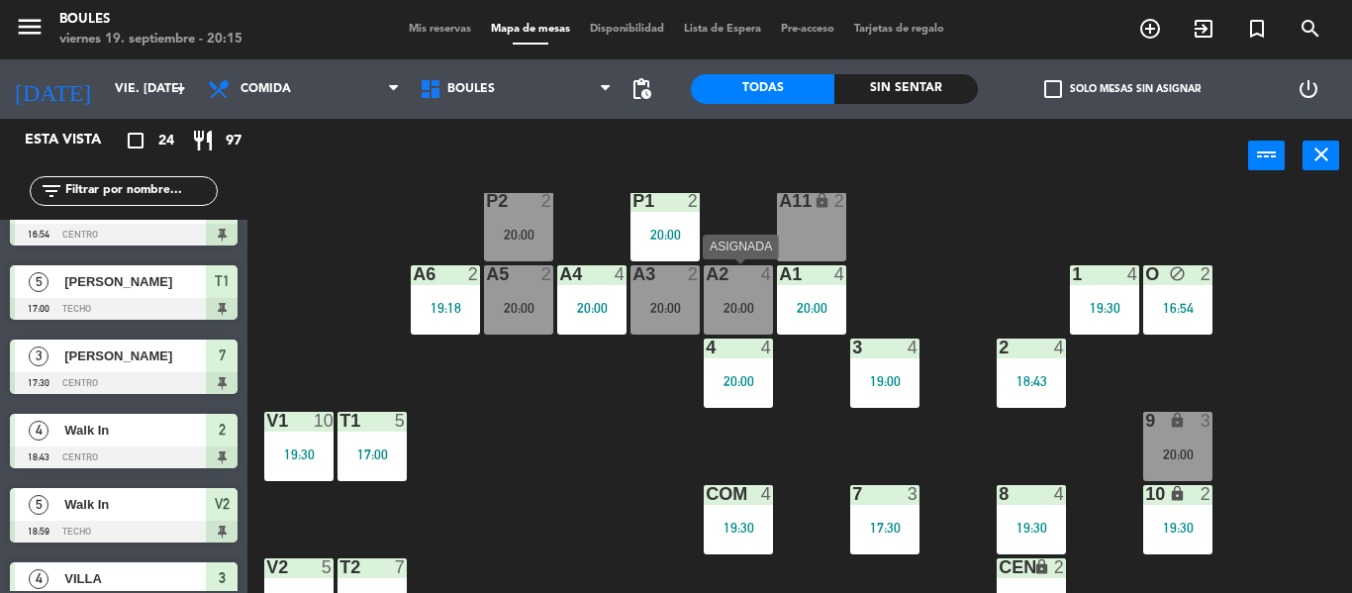
click at [753, 303] on div "20:00" at bounding box center [738, 308] width 69 height 14
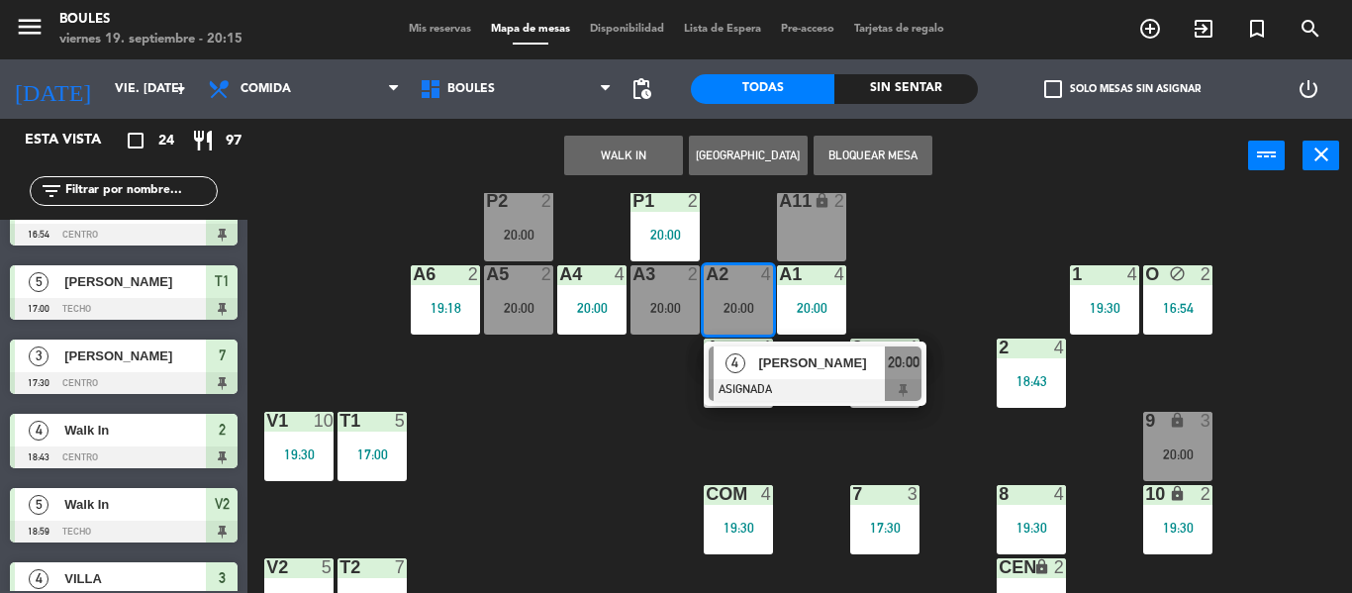
click at [611, 466] on div "P1 2 20:00 P2 2 20:00 A11 lock 2 A5 2 20:00 A6 2 19:18 A4 4 20:00 A3 2 20:00 A2…" at bounding box center [806, 393] width 1090 height 400
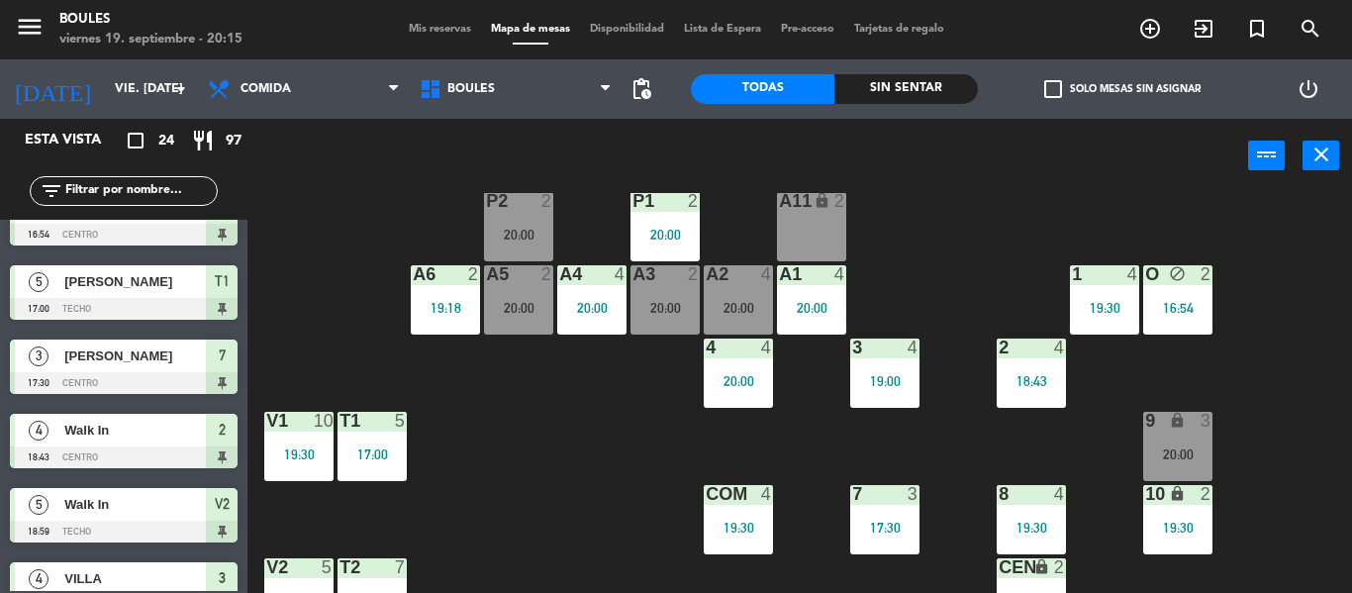
click at [586, 323] on div "A4 4 20:00" at bounding box center [591, 299] width 69 height 69
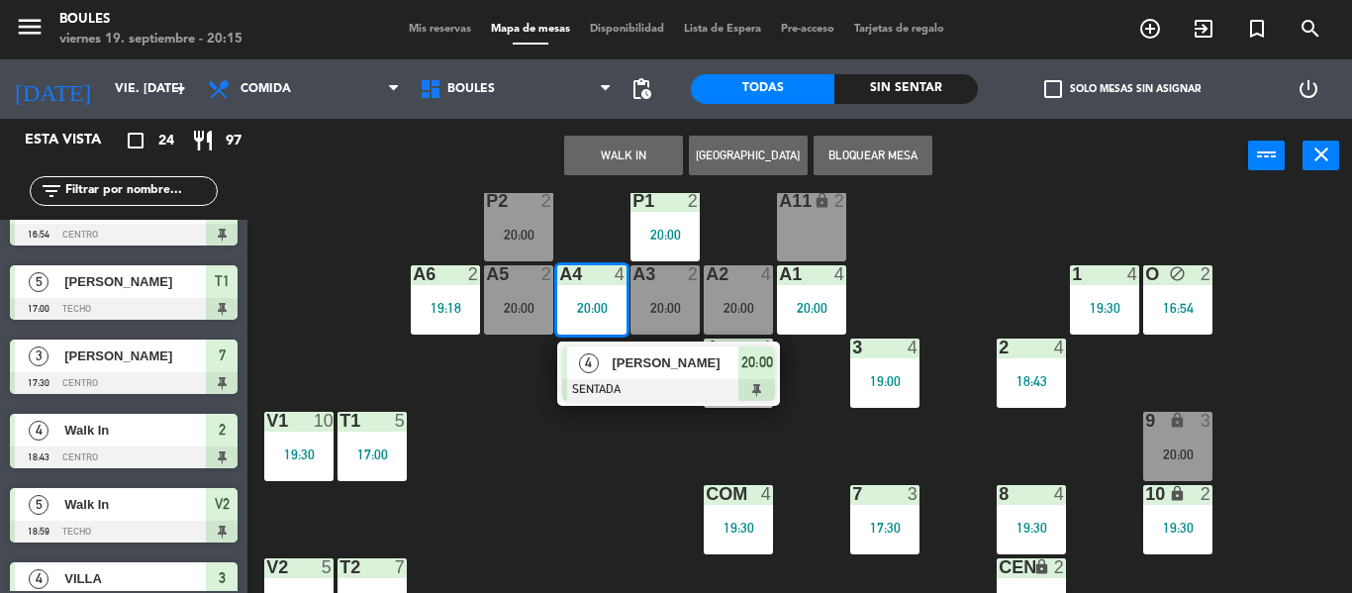
click at [645, 494] on div "P1 2 20:00 P2 2 20:00 A11 lock 2 A5 2 20:00 A6 2 19:18 A4 4 20:00 4 [PERSON_NAM…" at bounding box center [806, 393] width 1090 height 400
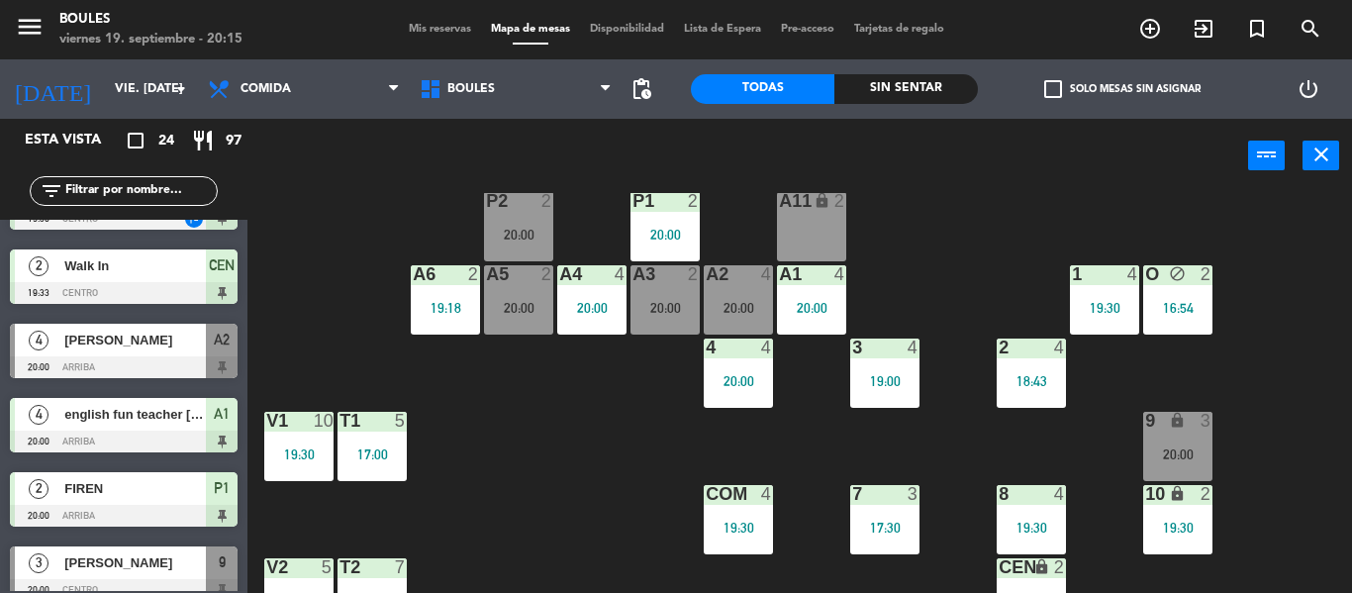
scroll to position [1020, 0]
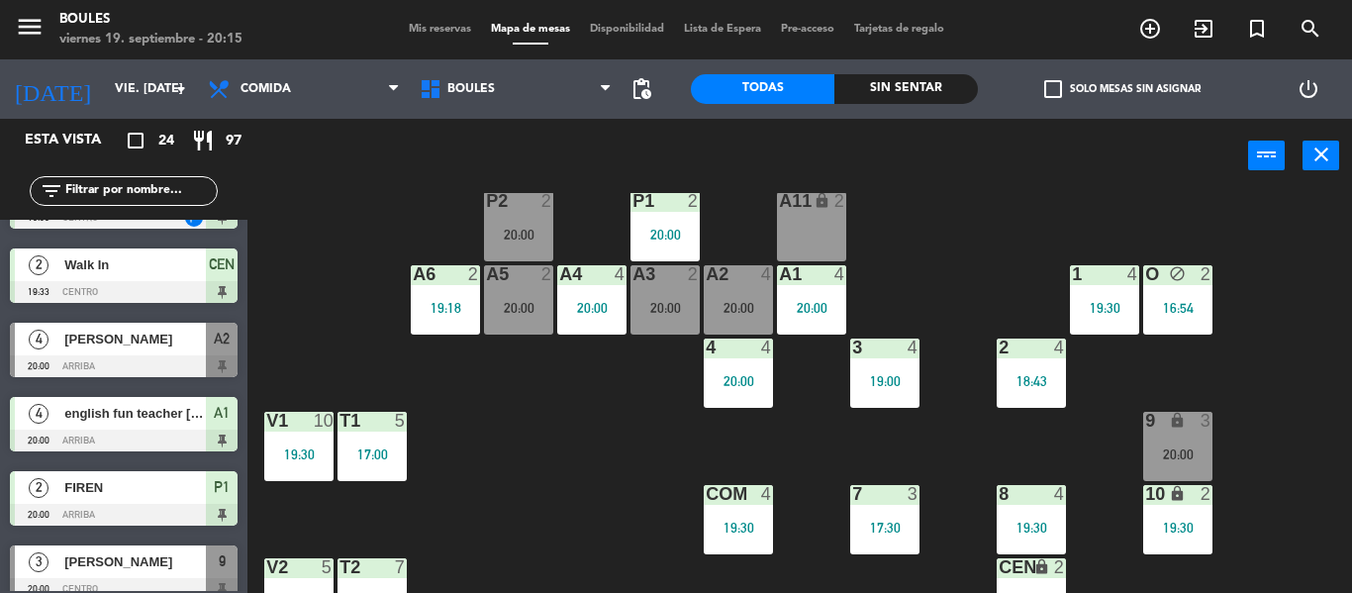
click at [807, 298] on div "A1 4 20:00" at bounding box center [811, 299] width 69 height 69
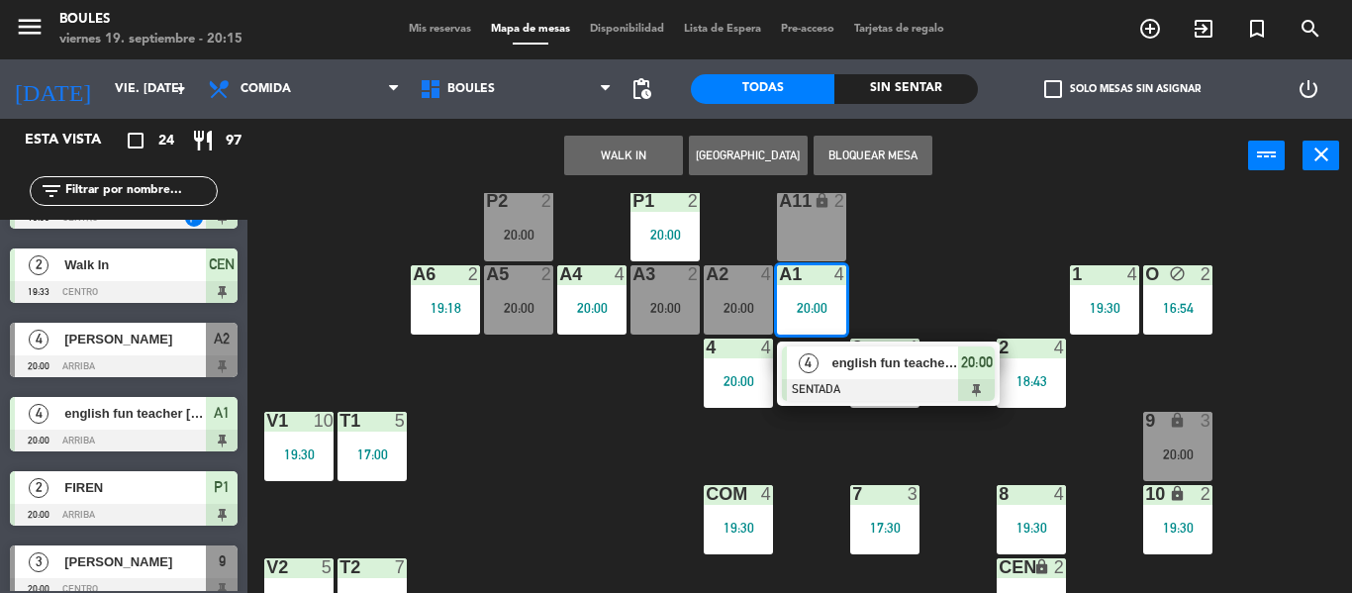
click at [720, 298] on div "A2 4 20:00" at bounding box center [738, 299] width 69 height 69
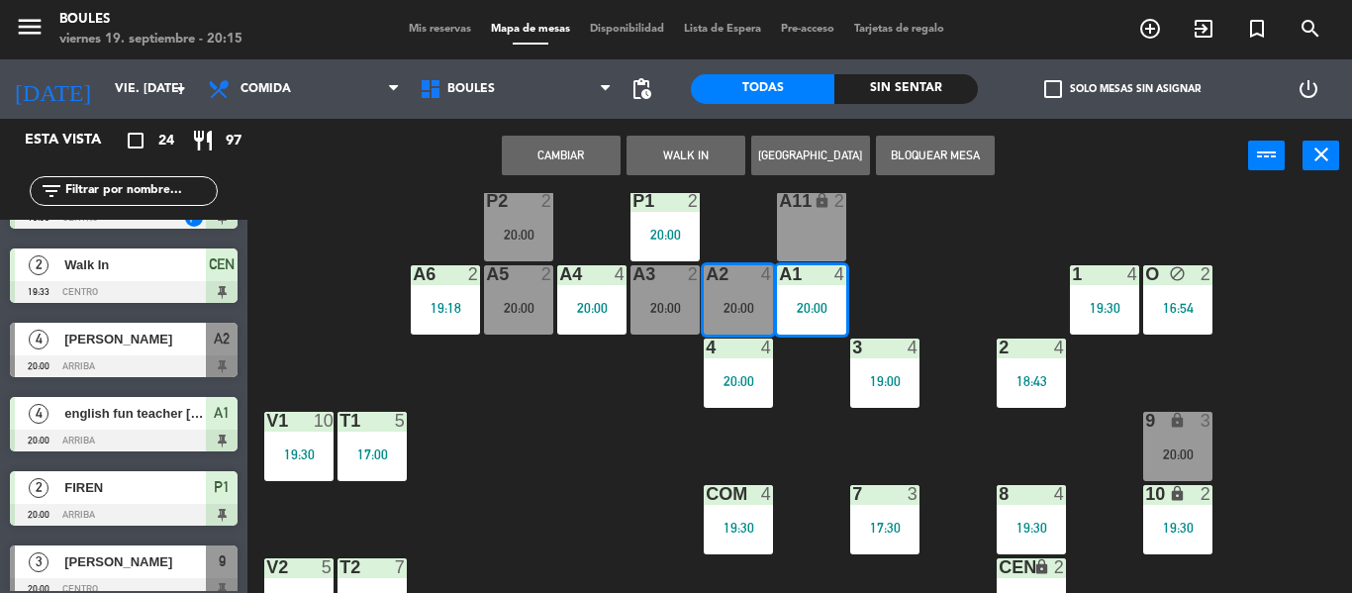
click at [580, 153] on button "Cambiar" at bounding box center [561, 156] width 119 height 40
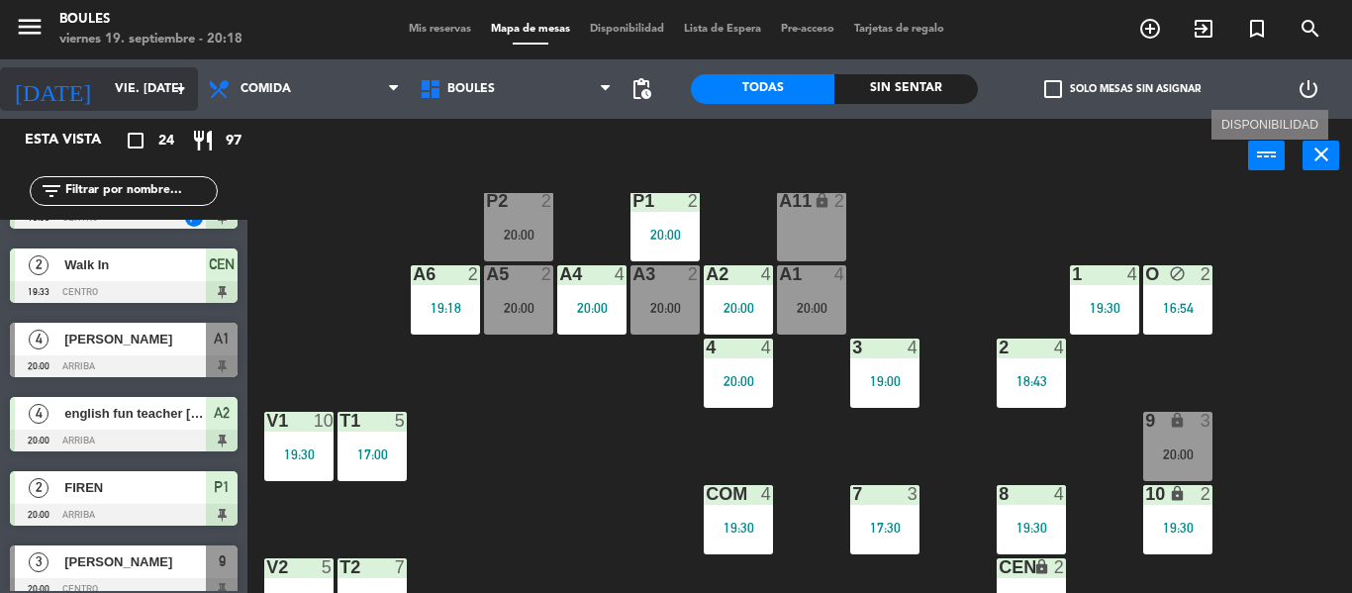
click at [172, 84] on icon "arrow_drop_down" at bounding box center [181, 89] width 24 height 24
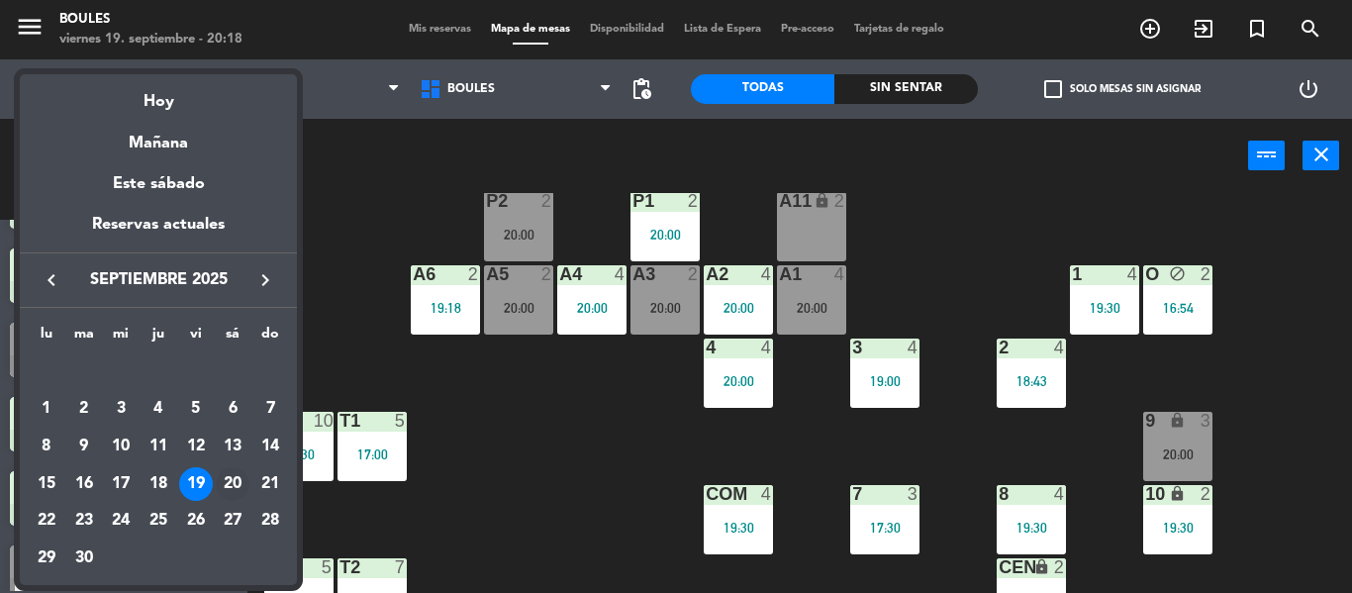
click at [238, 486] on div "20" at bounding box center [233, 484] width 34 height 34
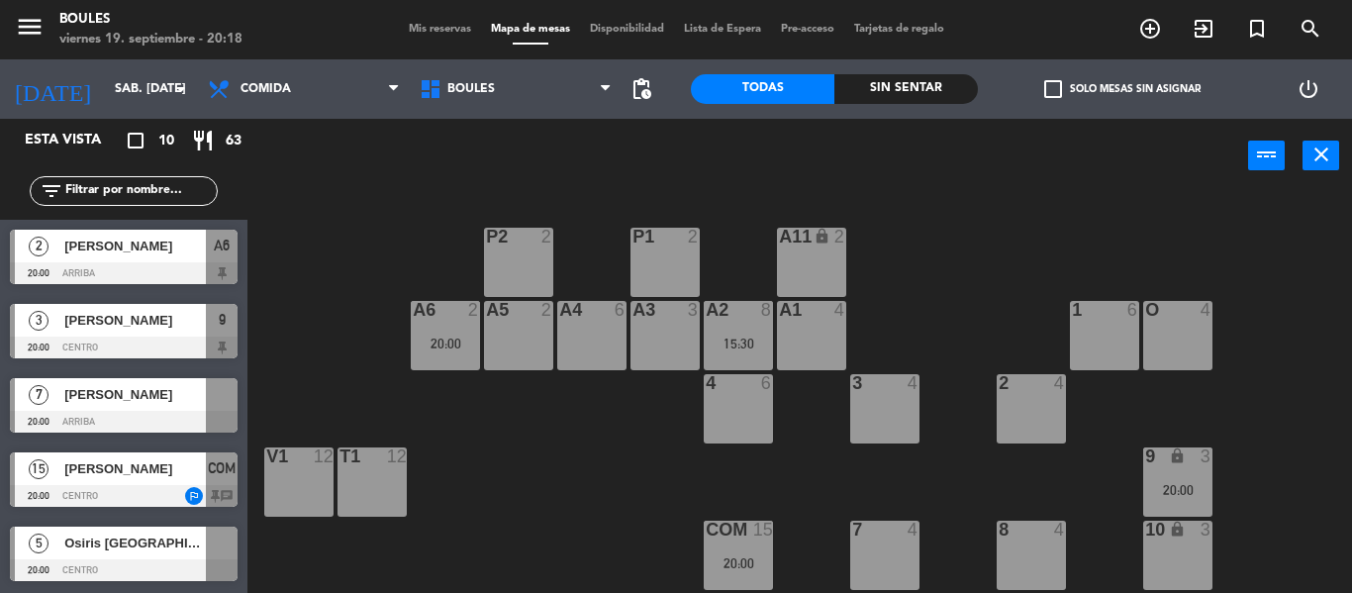
scroll to position [217, 0]
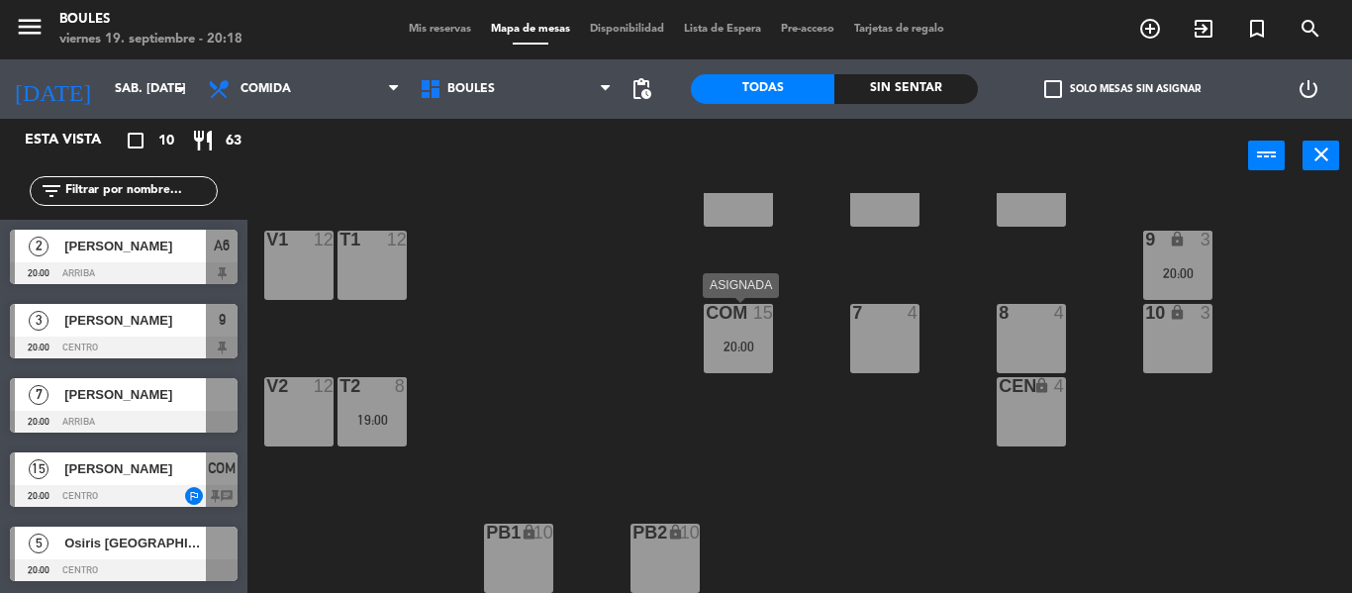
click at [739, 352] on div "20:00" at bounding box center [738, 346] width 69 height 14
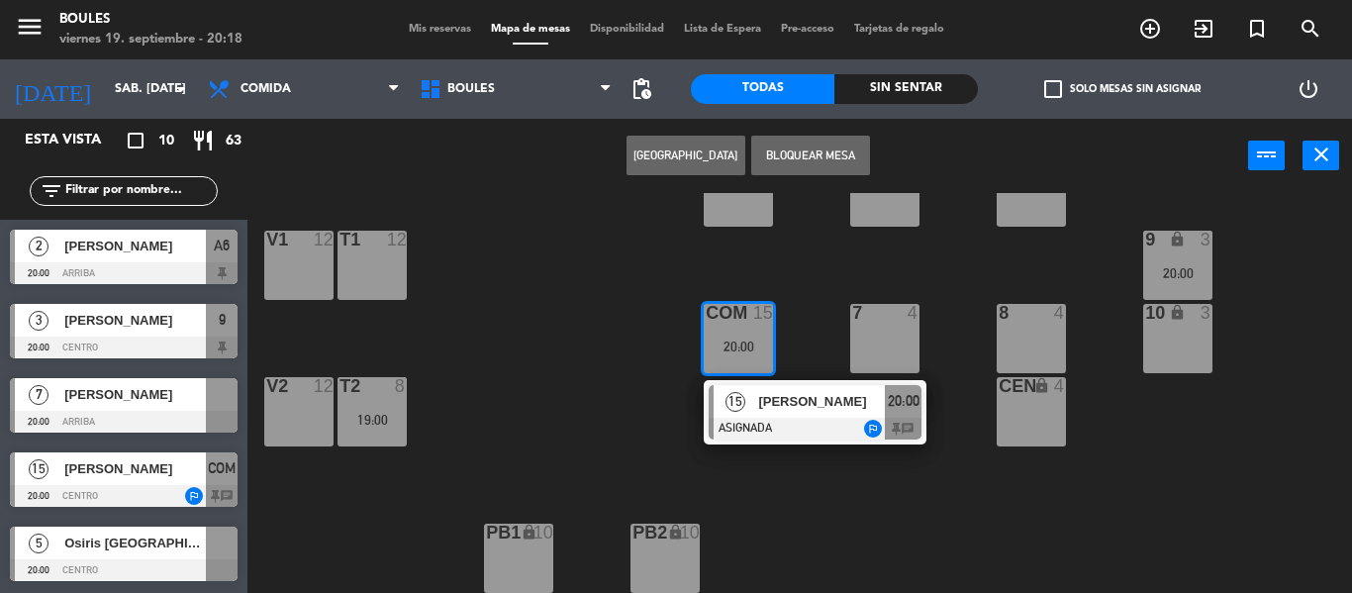
click at [634, 373] on div "P1 2 P2 2 A11 lock 2 A5 2 A6 2 20:00 A4 6 A3 3 A2 8 15:30 A1 4 1 6 O 4 4 6 3 4 …" at bounding box center [806, 393] width 1090 height 400
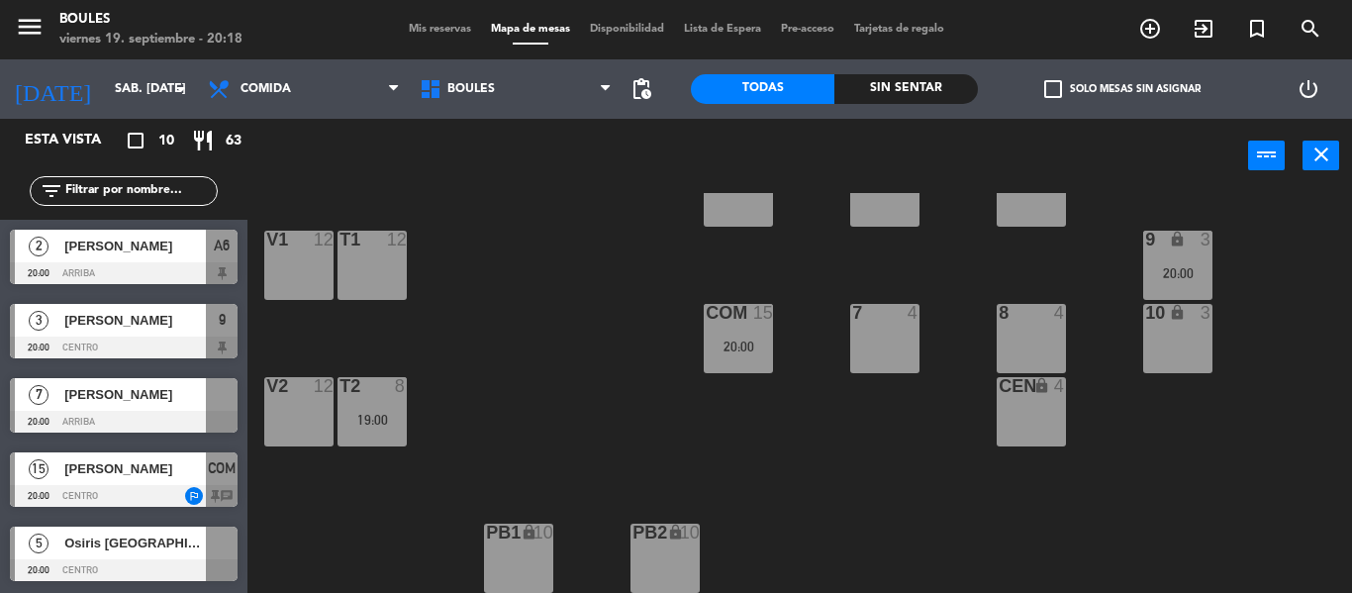
click at [114, 404] on span "[PERSON_NAME]" at bounding box center [134, 394] width 141 height 21
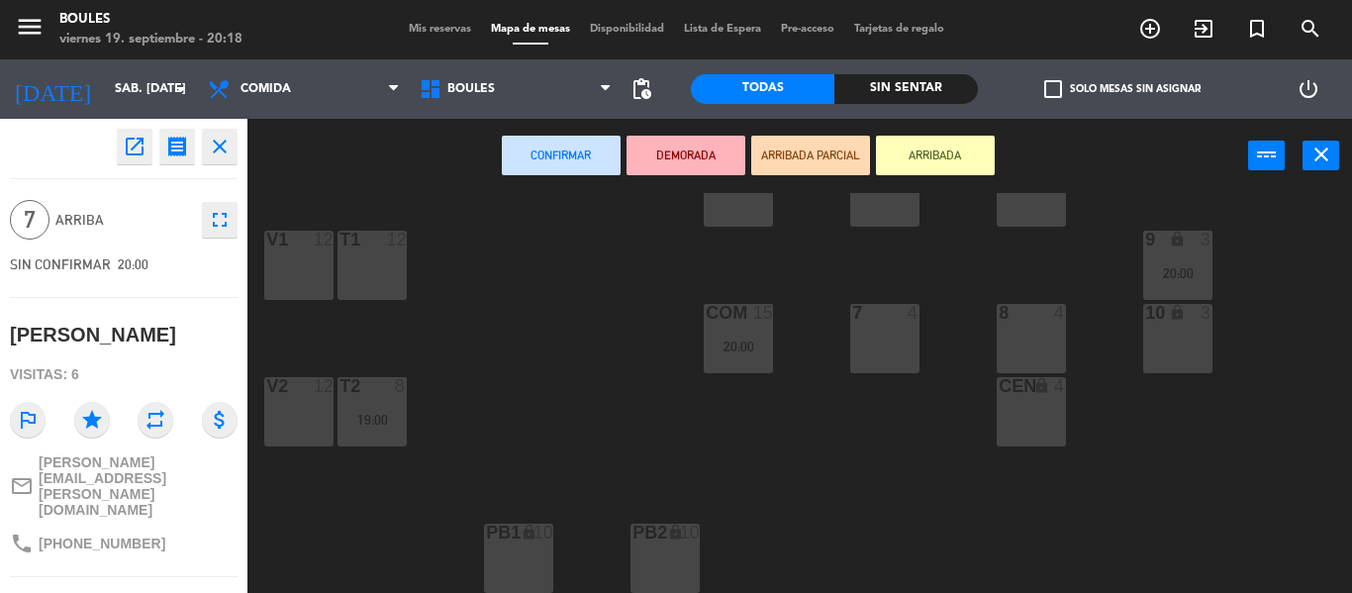
click at [411, 338] on div "P1 2 P2 2 A11 lock 2 A5 2 A6 2 20:00 A4 6 A3 3 A2 8 15:30 A1 4 1 6 O 4 4 6 3 4 …" at bounding box center [806, 393] width 1090 height 400
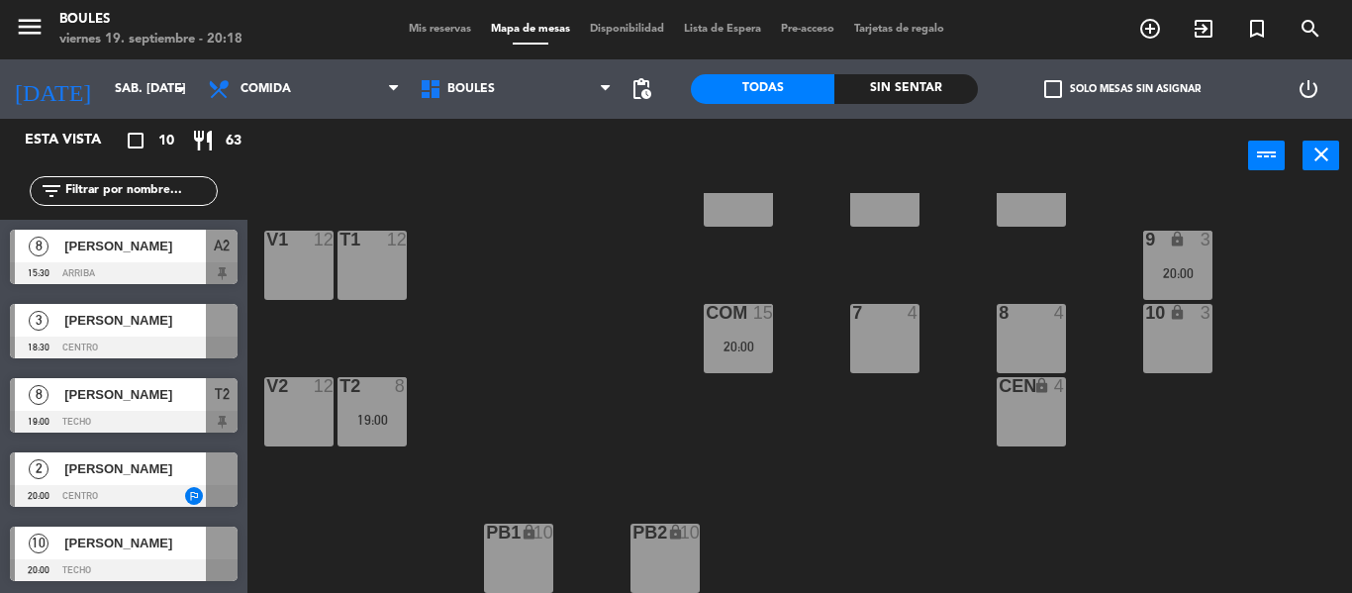
scroll to position [46, 0]
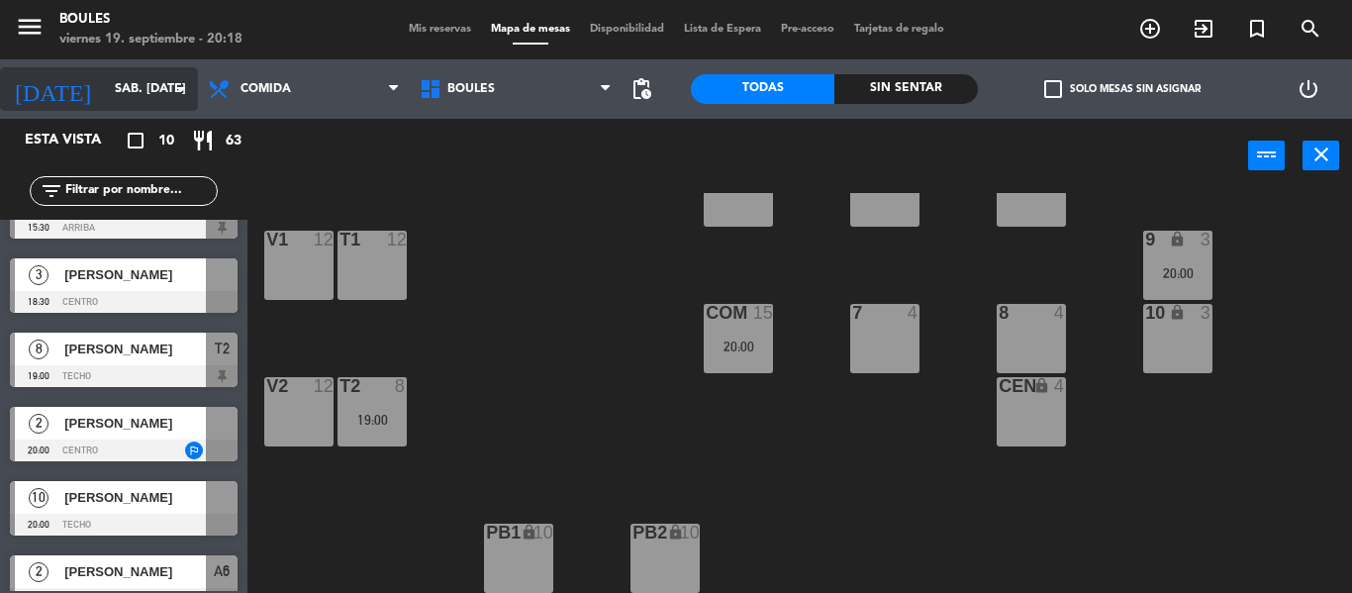
click at [162, 96] on input "sáb. [DATE]" at bounding box center [188, 89] width 167 height 34
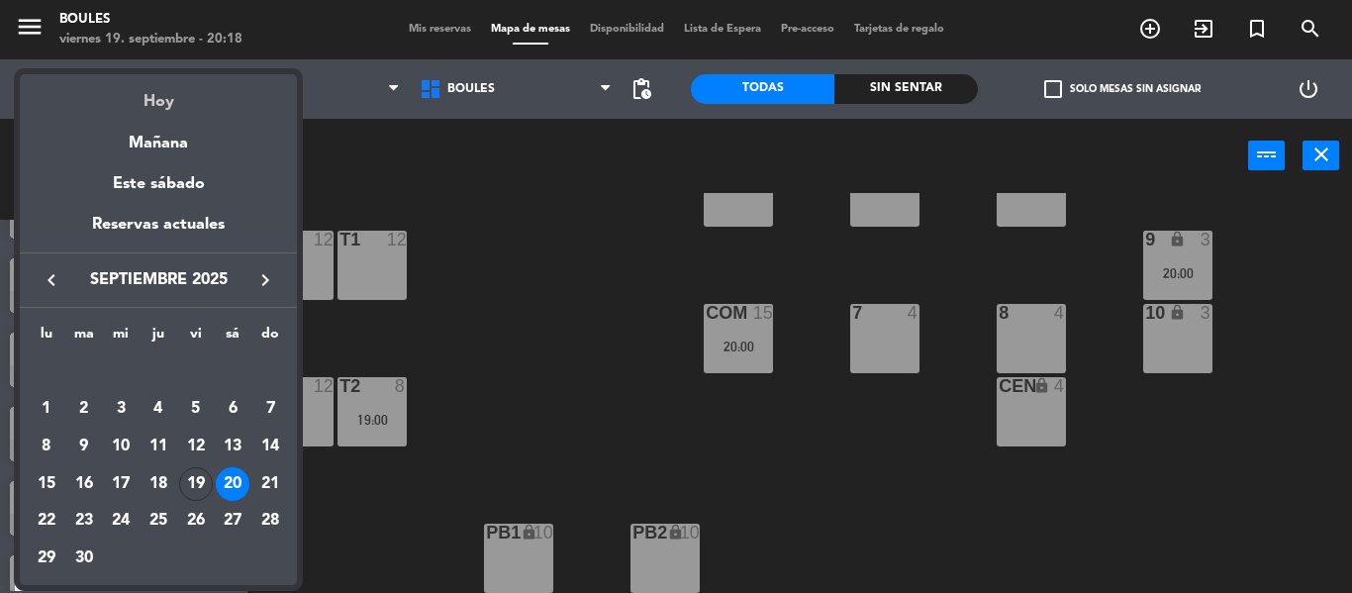
click at [160, 95] on div "Hoy" at bounding box center [158, 94] width 277 height 41
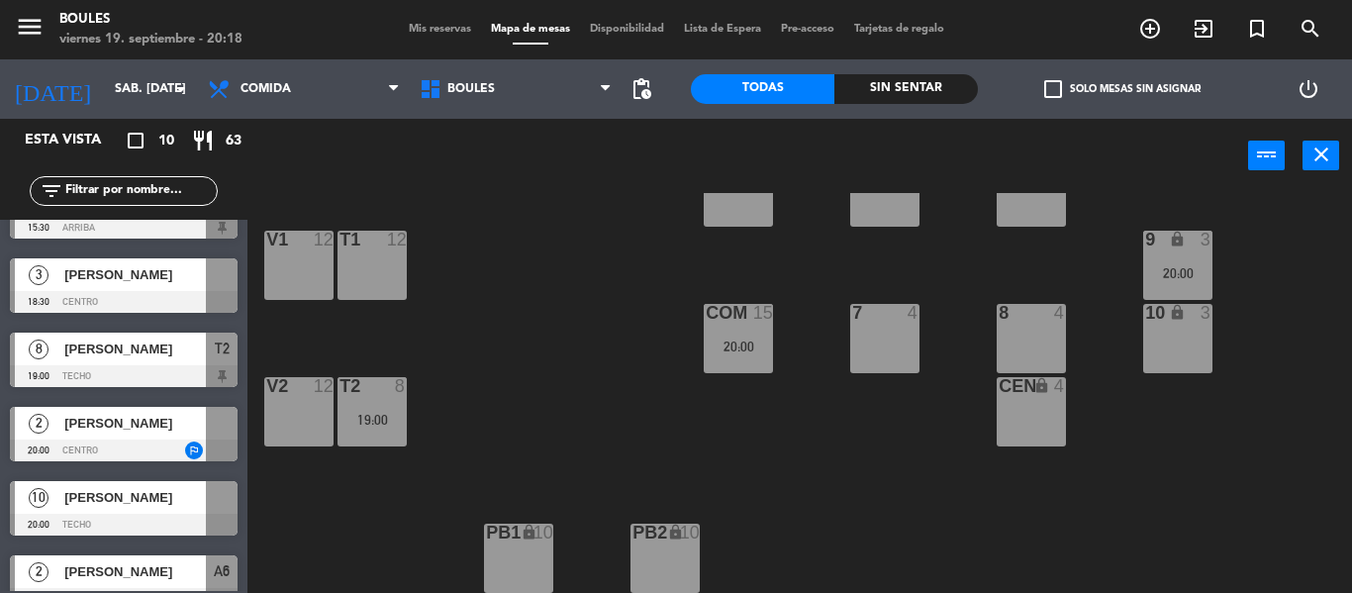
type input "vie. [DATE]"
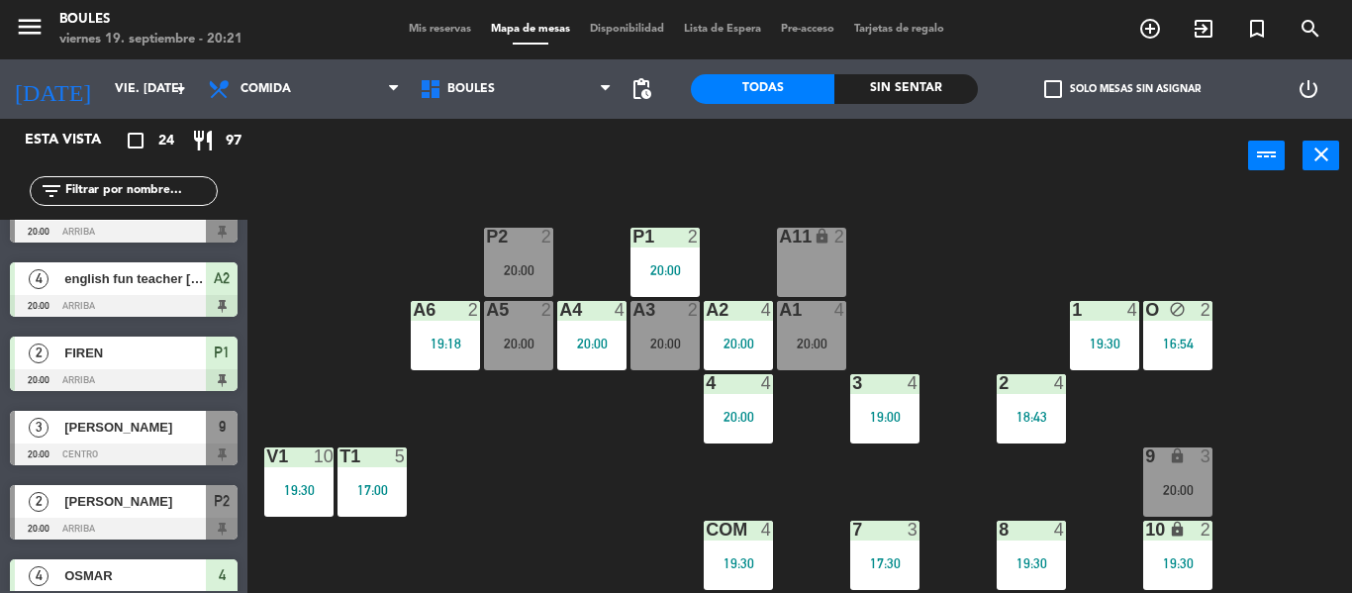
scroll to position [1410, 0]
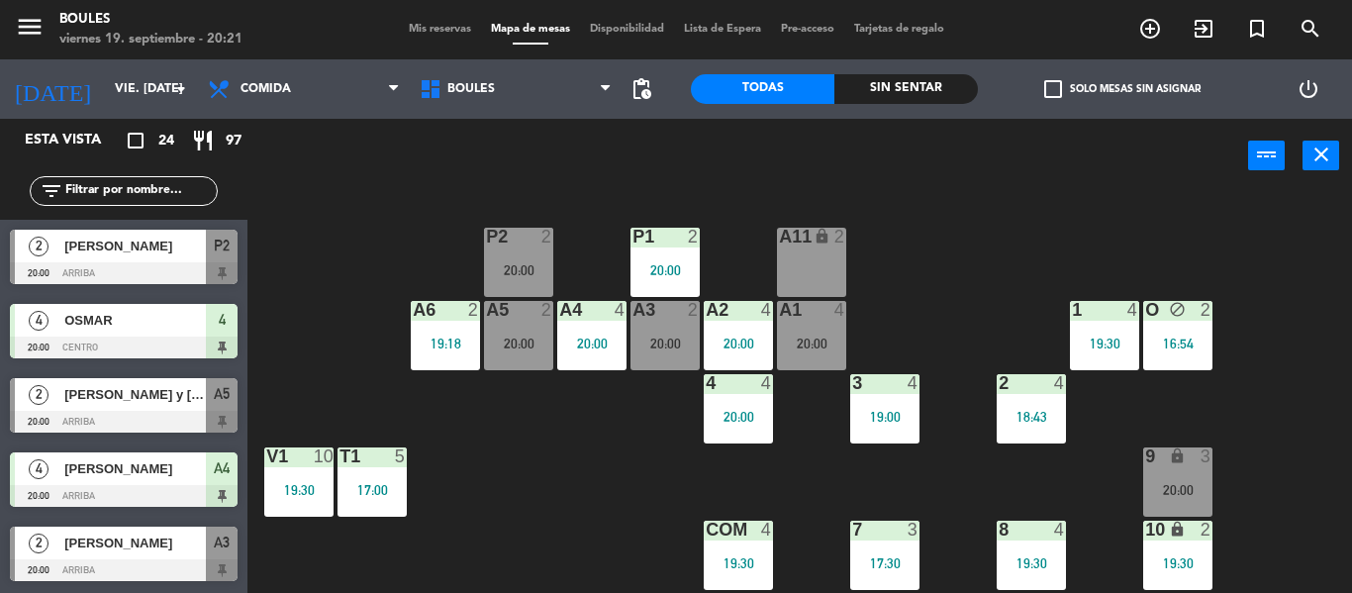
click at [159, 572] on div at bounding box center [124, 570] width 228 height 22
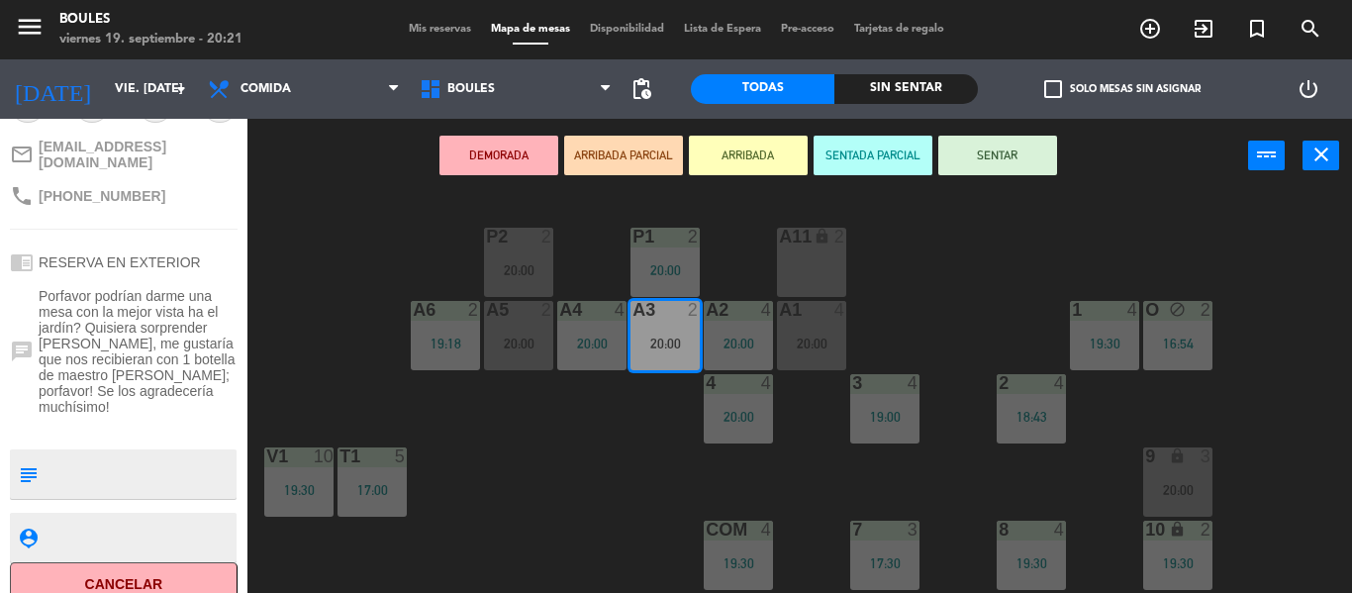
scroll to position [0, 0]
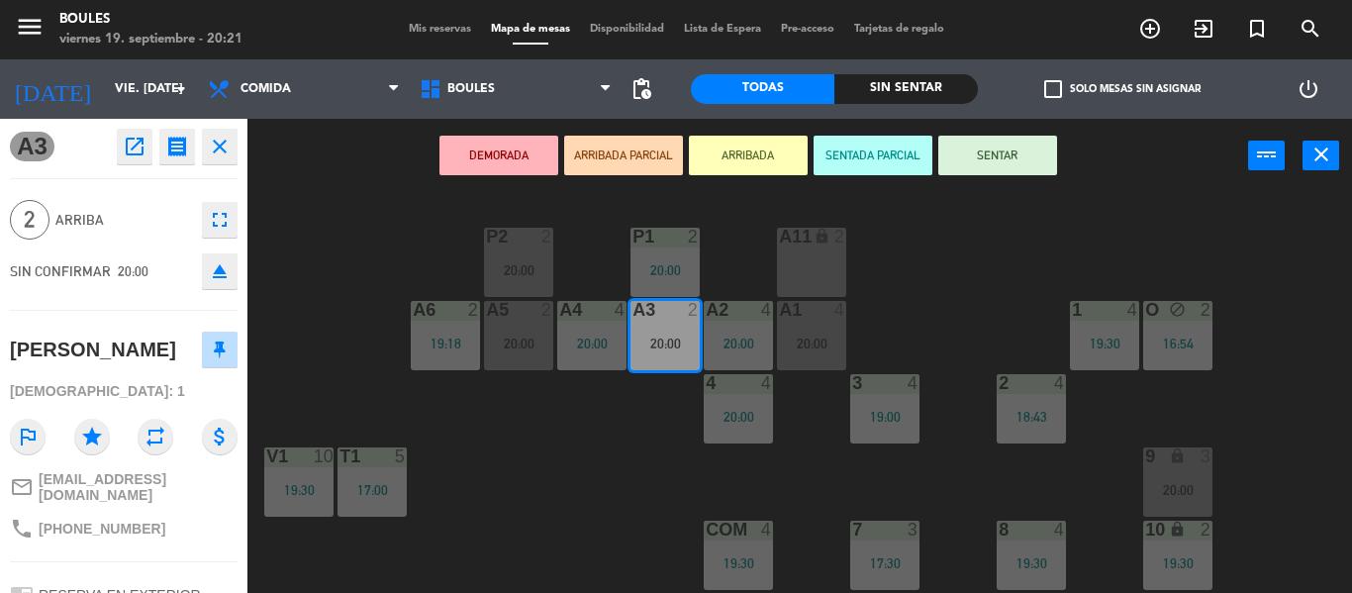
click at [32, 439] on icon "outlined_flag" at bounding box center [28, 437] width 36 height 36
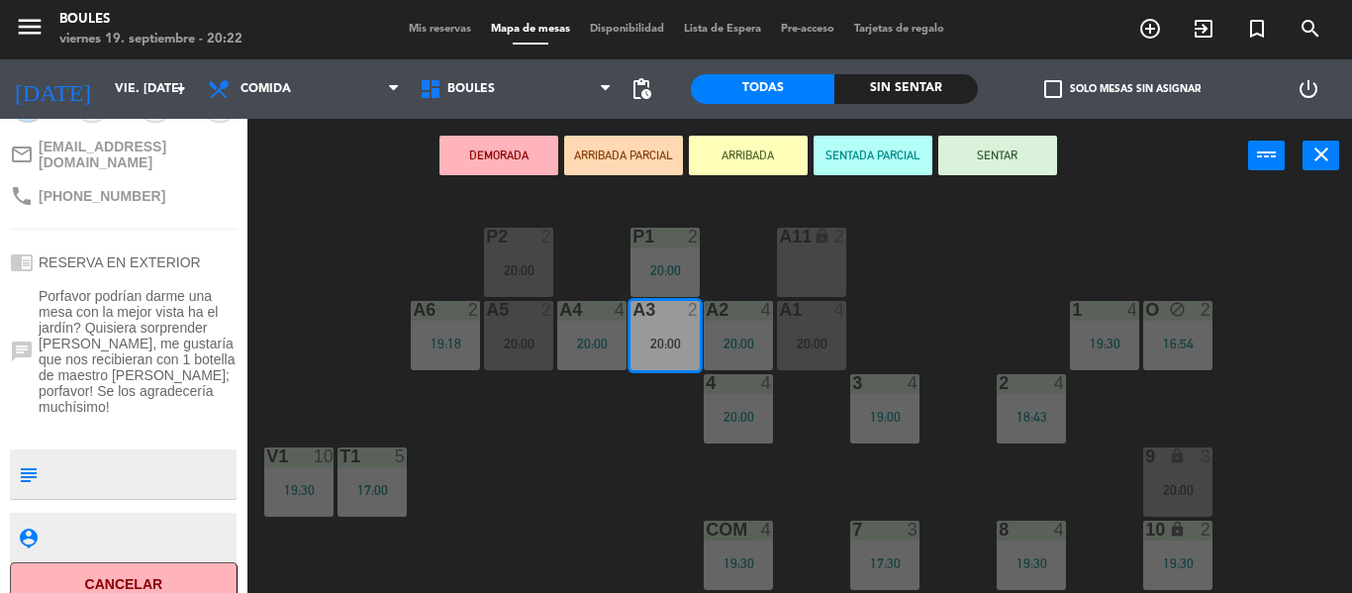
click at [520, 514] on div "P1 2 20:00 P2 2 20:00 A11 lock 2 A5 2 20:00 A6 2 19:18 A4 4 20:00 A3 2 20:00 A2…" at bounding box center [806, 393] width 1090 height 400
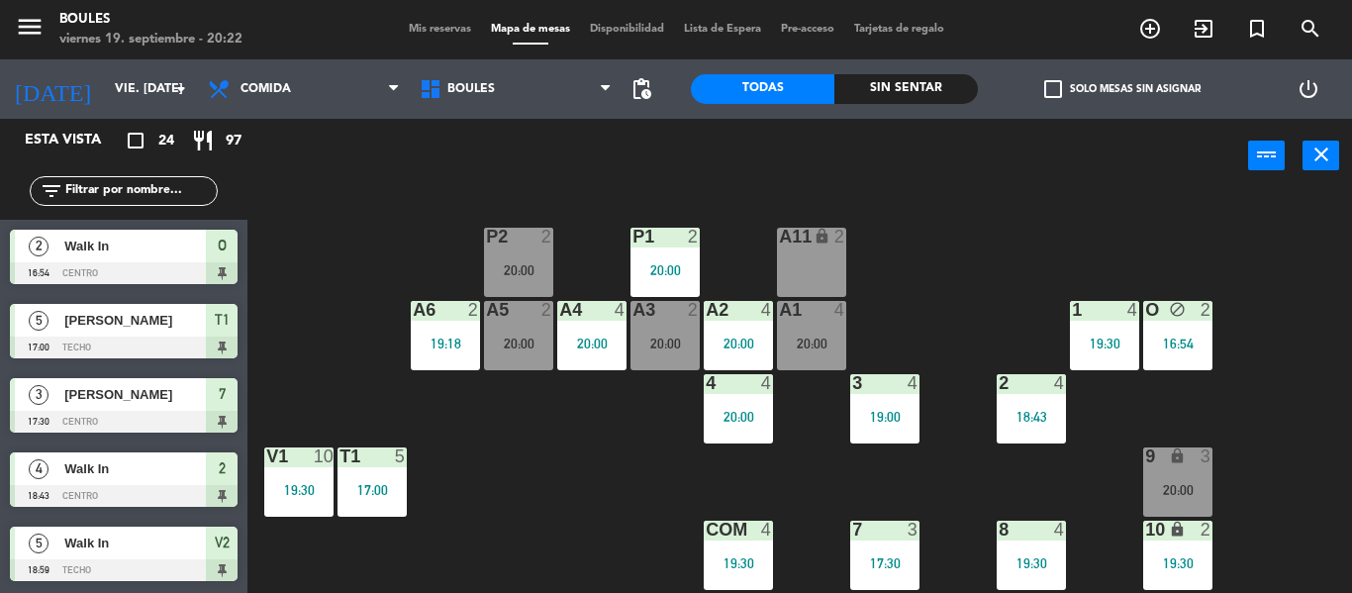
scroll to position [558, 0]
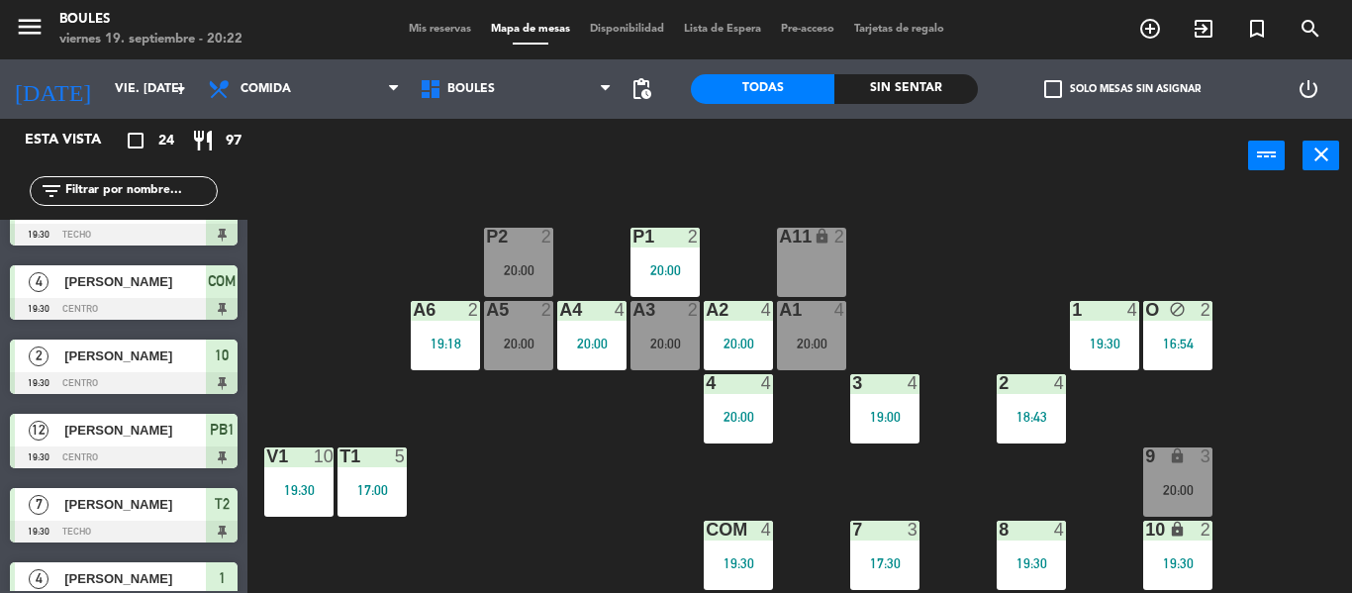
click at [1026, 411] on div "18:43" at bounding box center [1030, 417] width 69 height 14
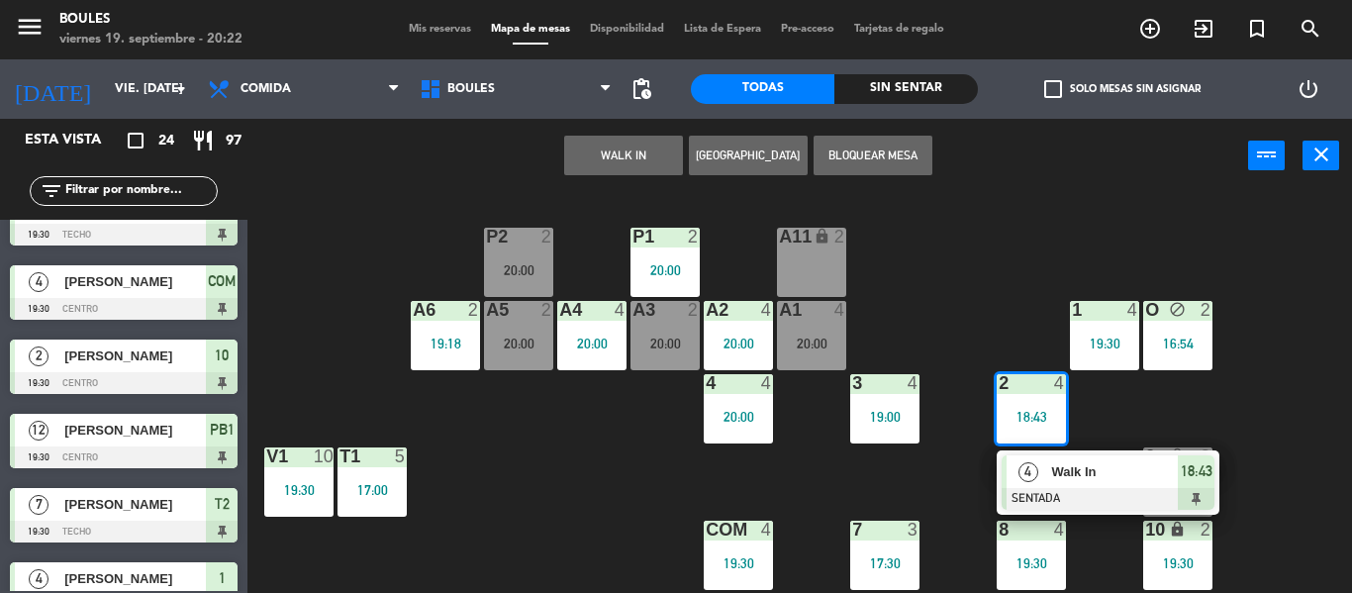
click at [1085, 498] on div at bounding box center [1107, 499] width 213 height 22
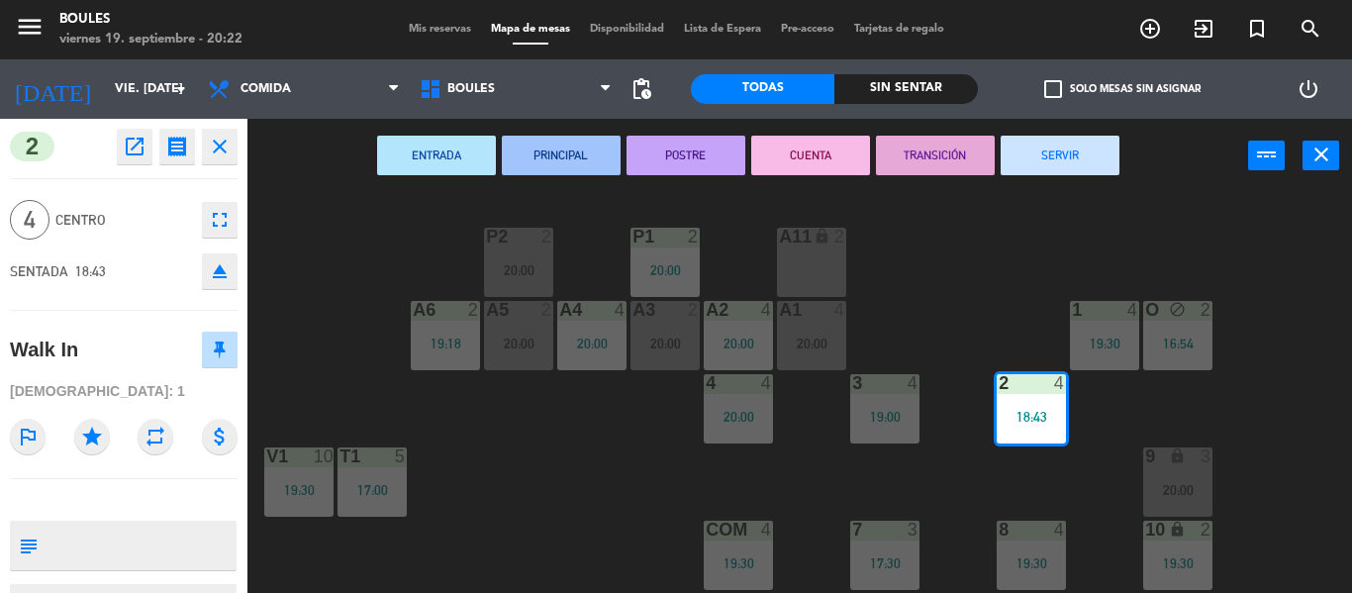
click at [1076, 157] on button "SERVIR" at bounding box center [1059, 156] width 119 height 40
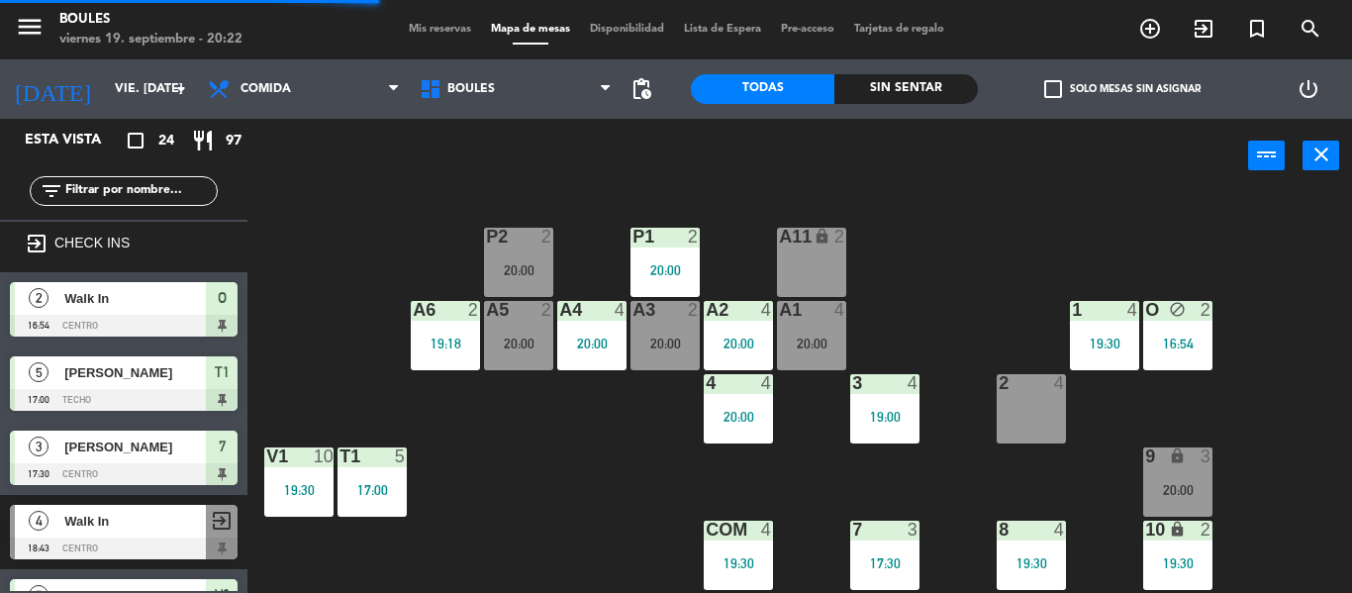
click at [652, 343] on div "20:00" at bounding box center [664, 343] width 69 height 14
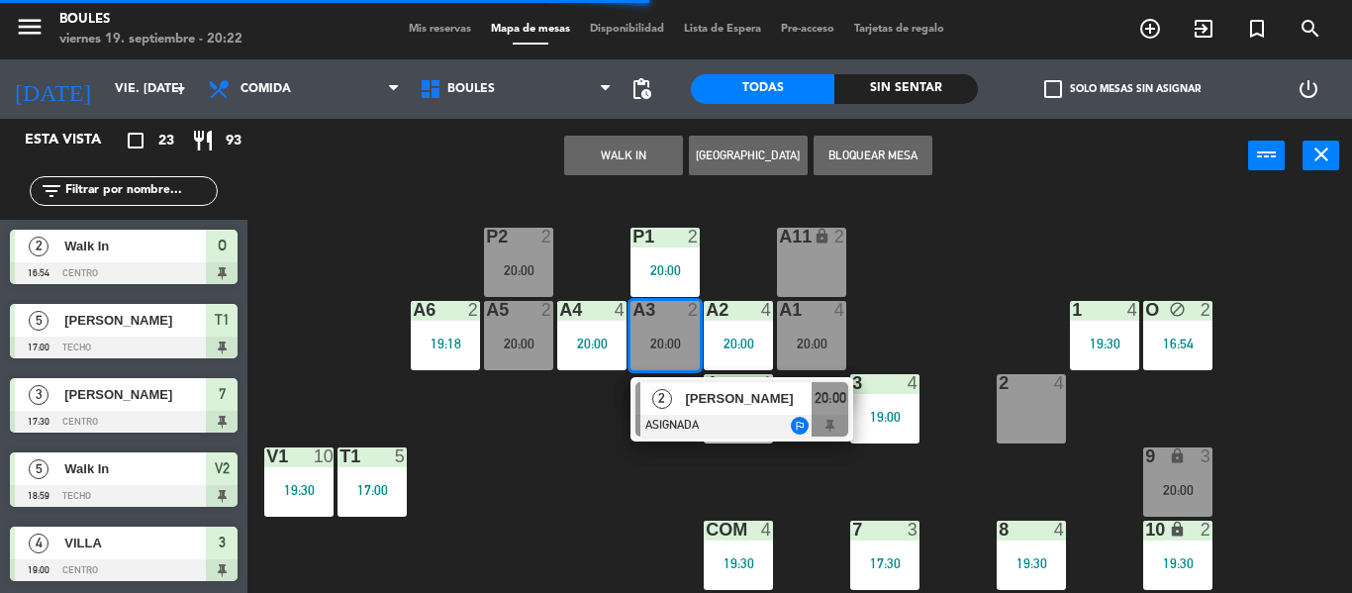
click at [1047, 416] on div "2 4" at bounding box center [1030, 408] width 69 height 69
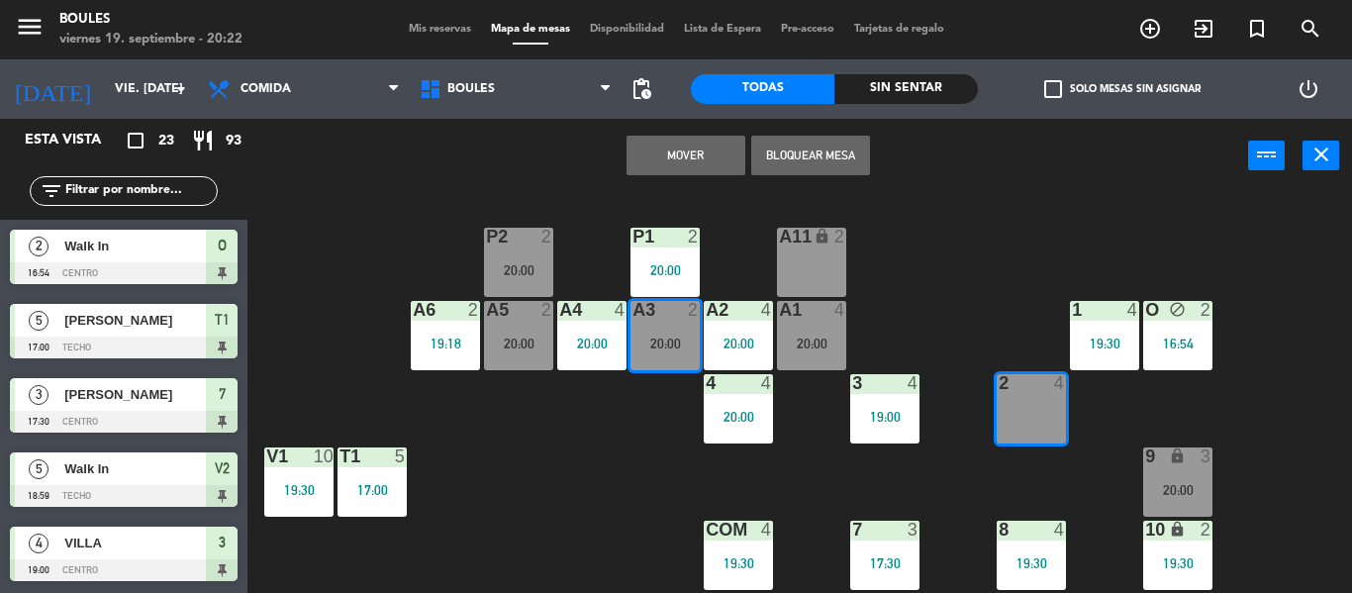
click at [705, 151] on button "Mover" at bounding box center [685, 156] width 119 height 40
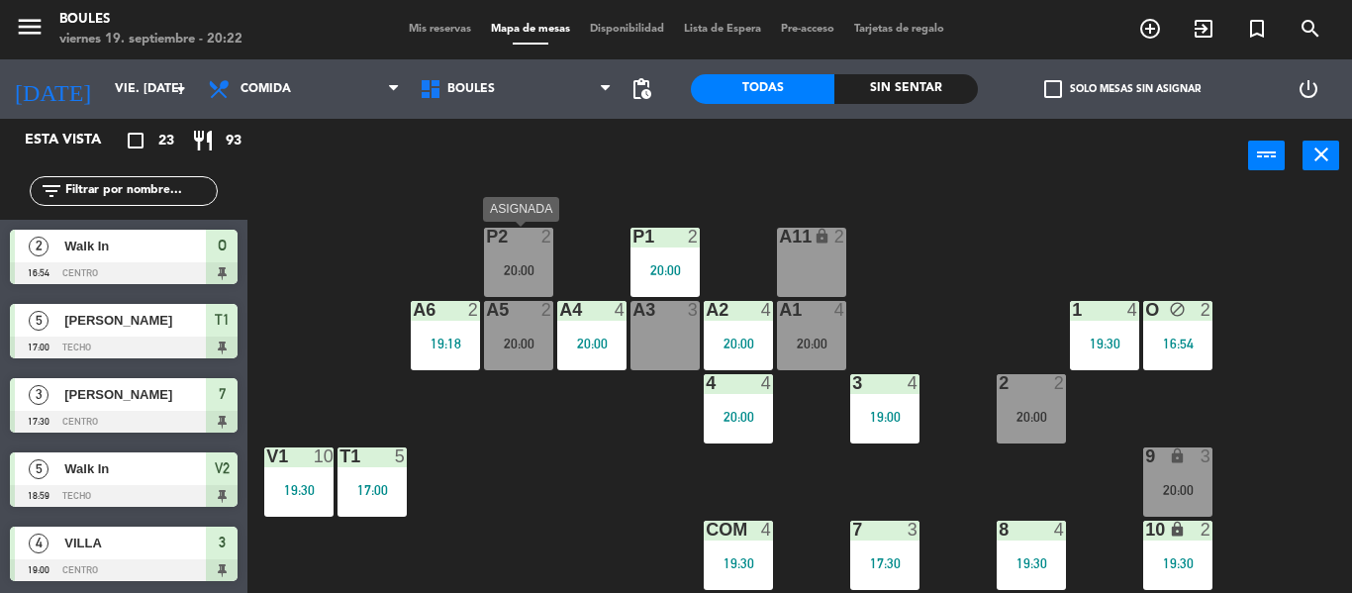
click at [526, 254] on div "P2 2 20:00" at bounding box center [518, 262] width 69 height 69
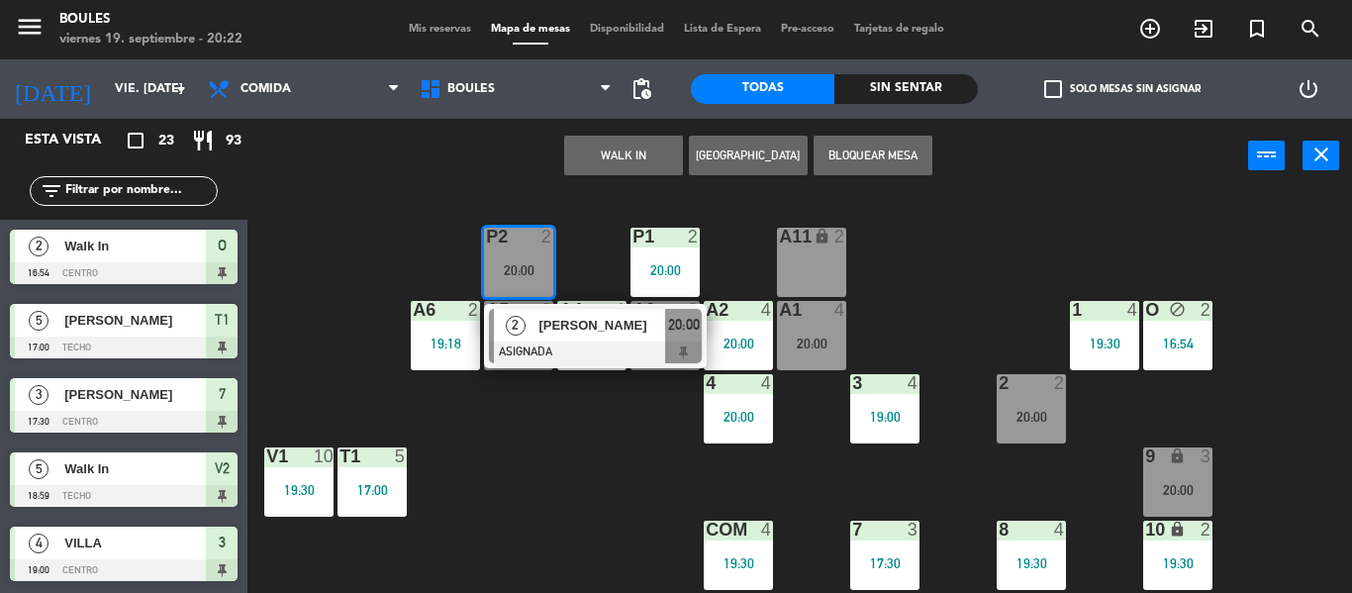
click at [612, 449] on div "P1 2 20:00 P2 2 20:00 2 [PERSON_NAME] ASIGNADA 20:00 A11 lock 2 A5 2 20:00 A6 2…" at bounding box center [806, 393] width 1090 height 400
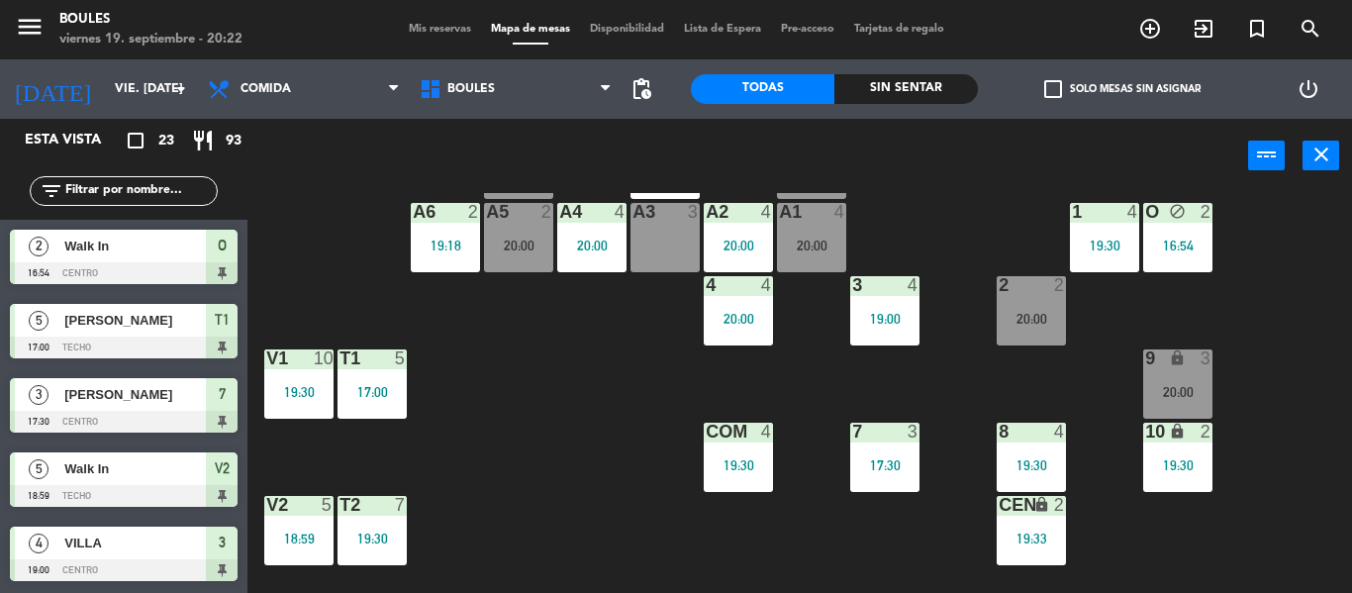
scroll to position [99, 0]
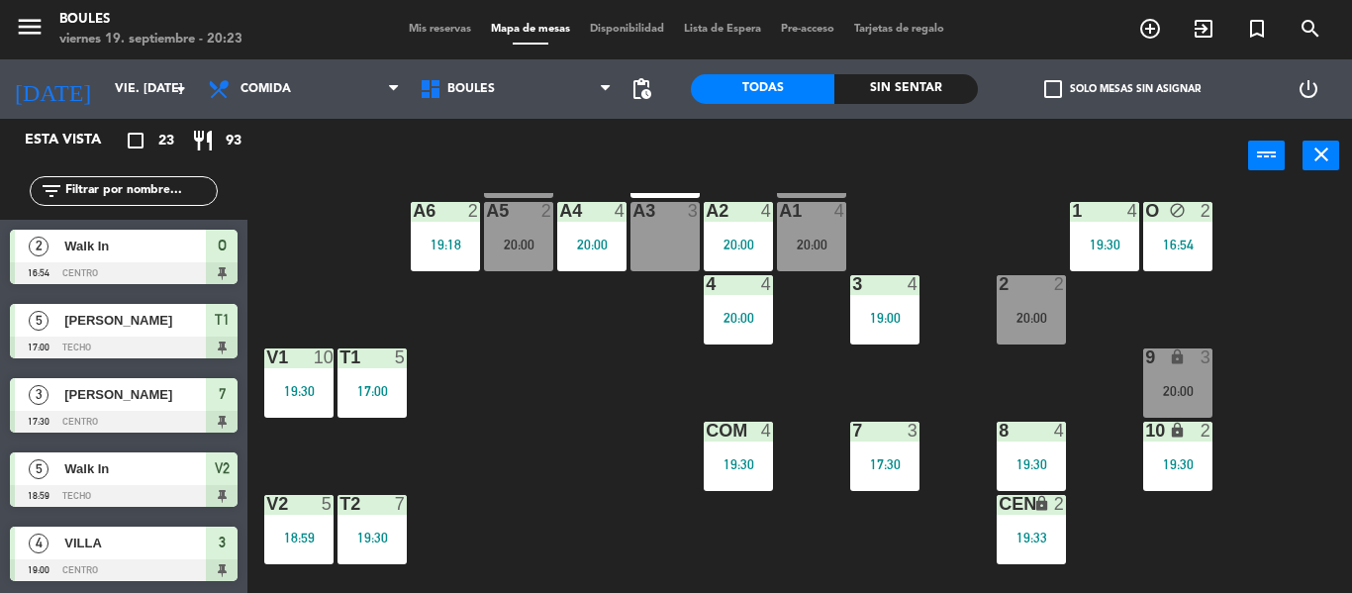
click at [1163, 372] on div "9 lock 3 20:00" at bounding box center [1177, 382] width 69 height 69
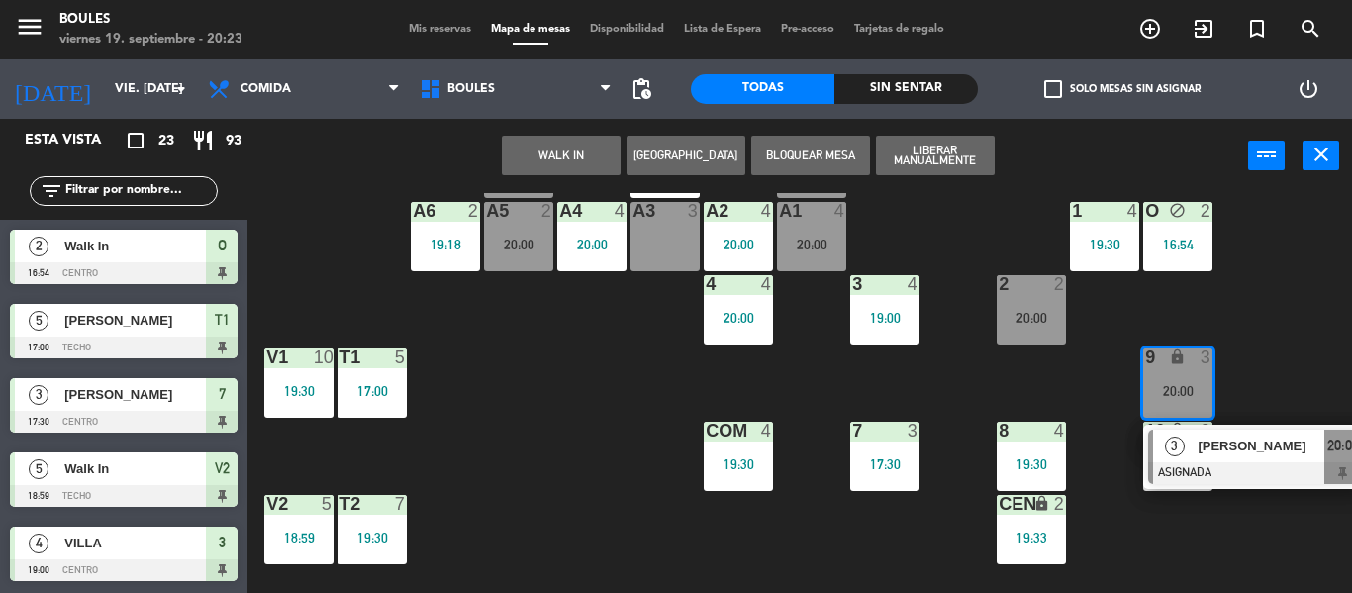
click at [1230, 467] on div at bounding box center [1254, 473] width 213 height 22
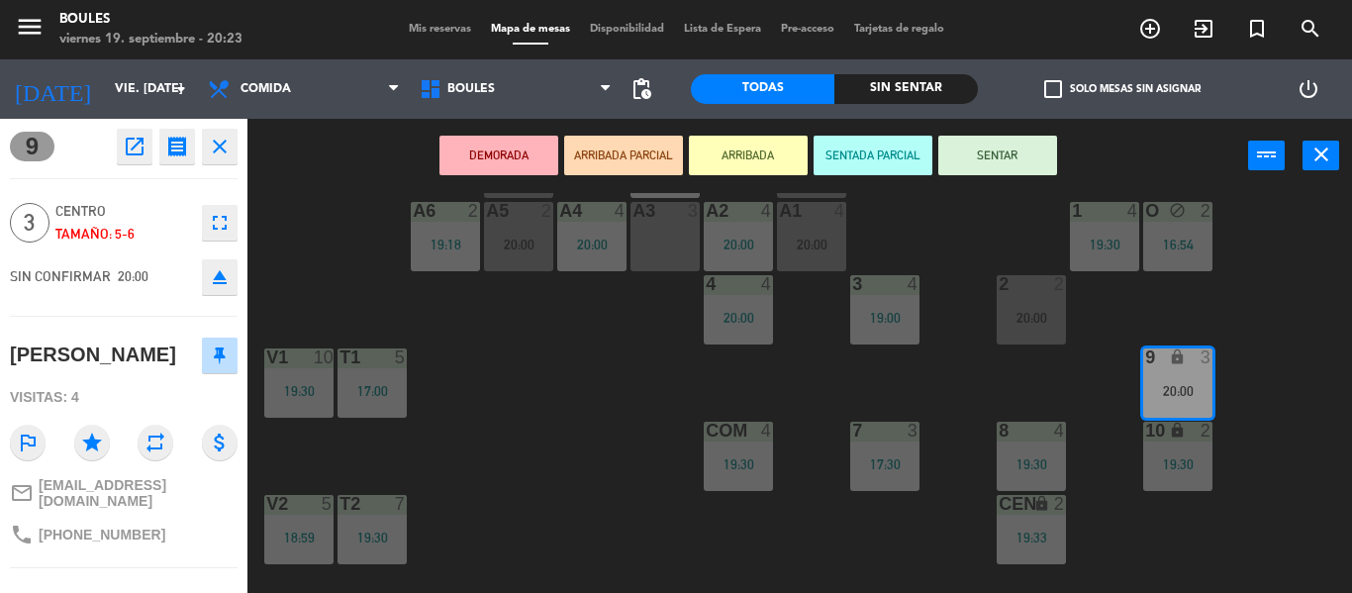
click at [1048, 152] on button "SENTAR" at bounding box center [997, 156] width 119 height 40
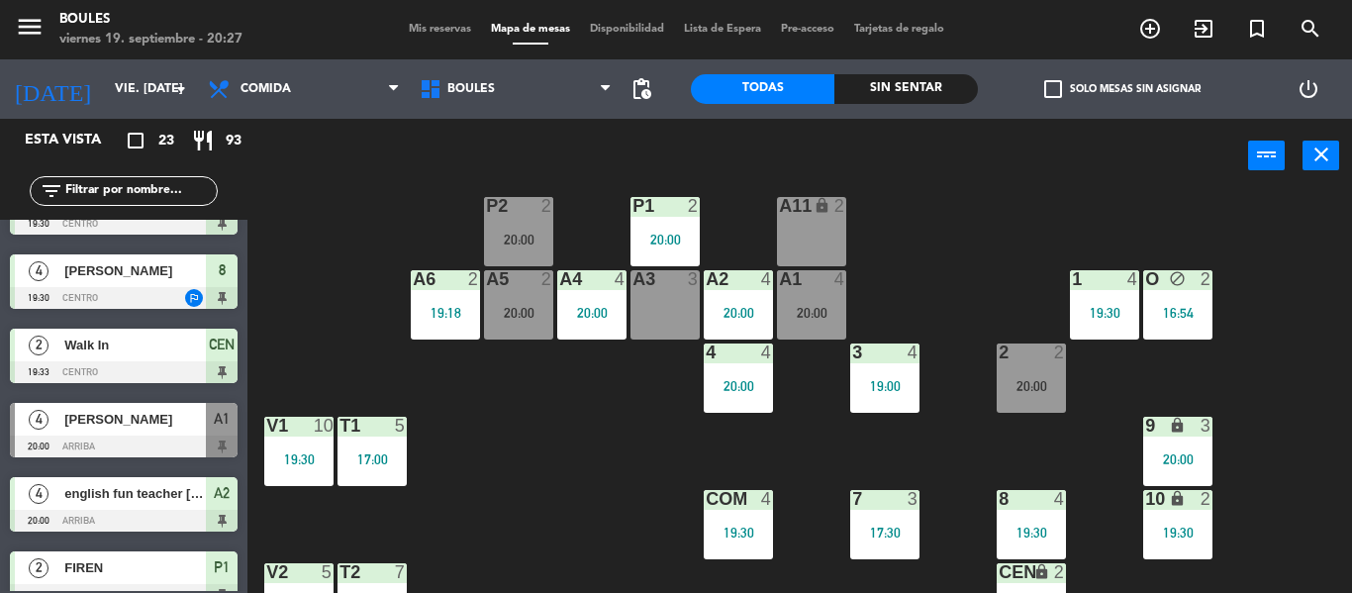
scroll to position [867, 0]
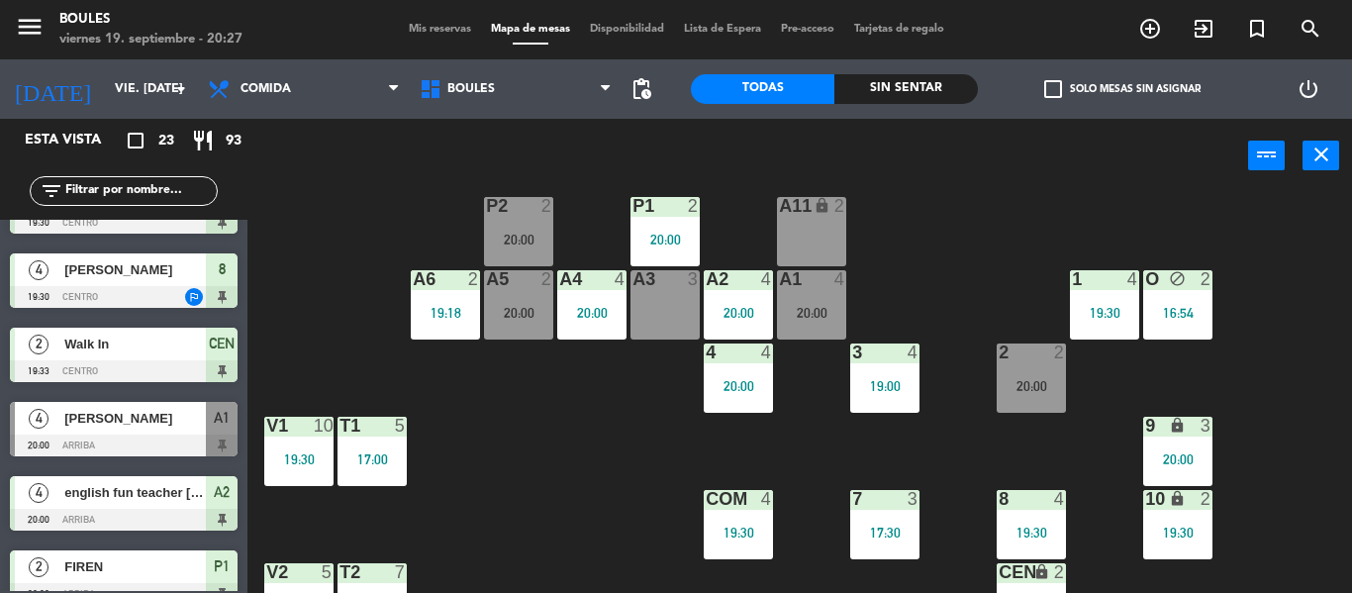
click at [456, 325] on div "A6 2 19:18" at bounding box center [445, 304] width 69 height 69
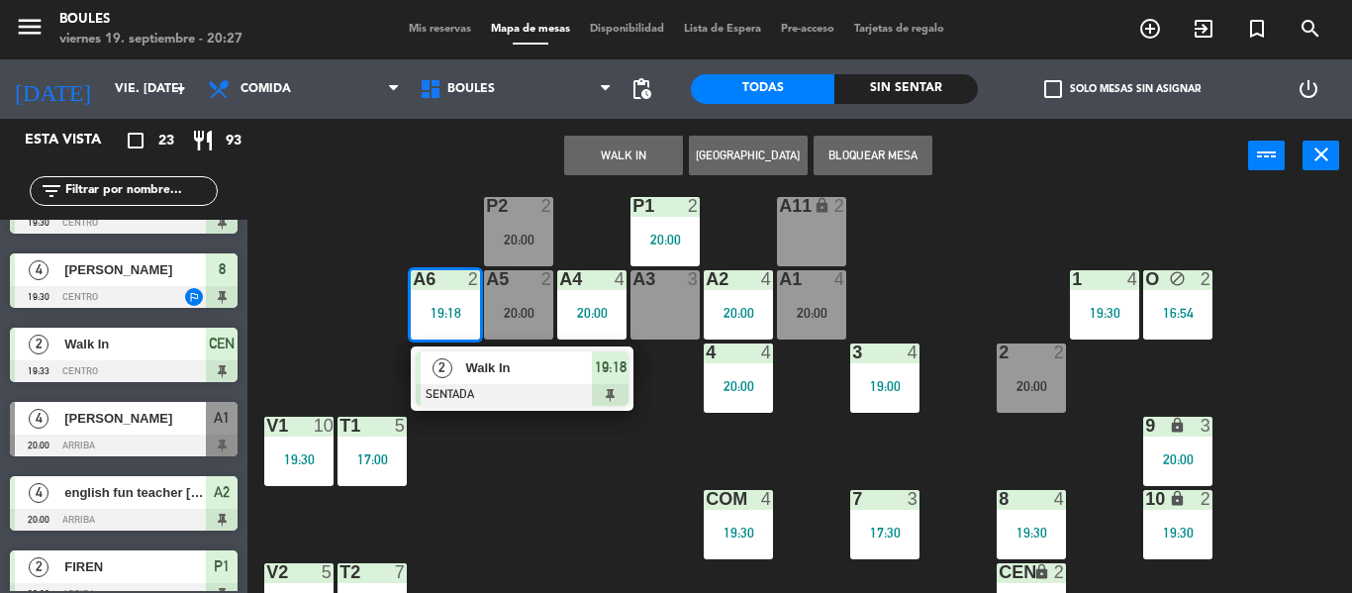
click at [528, 381] on div "Walk In" at bounding box center [527, 367] width 129 height 33
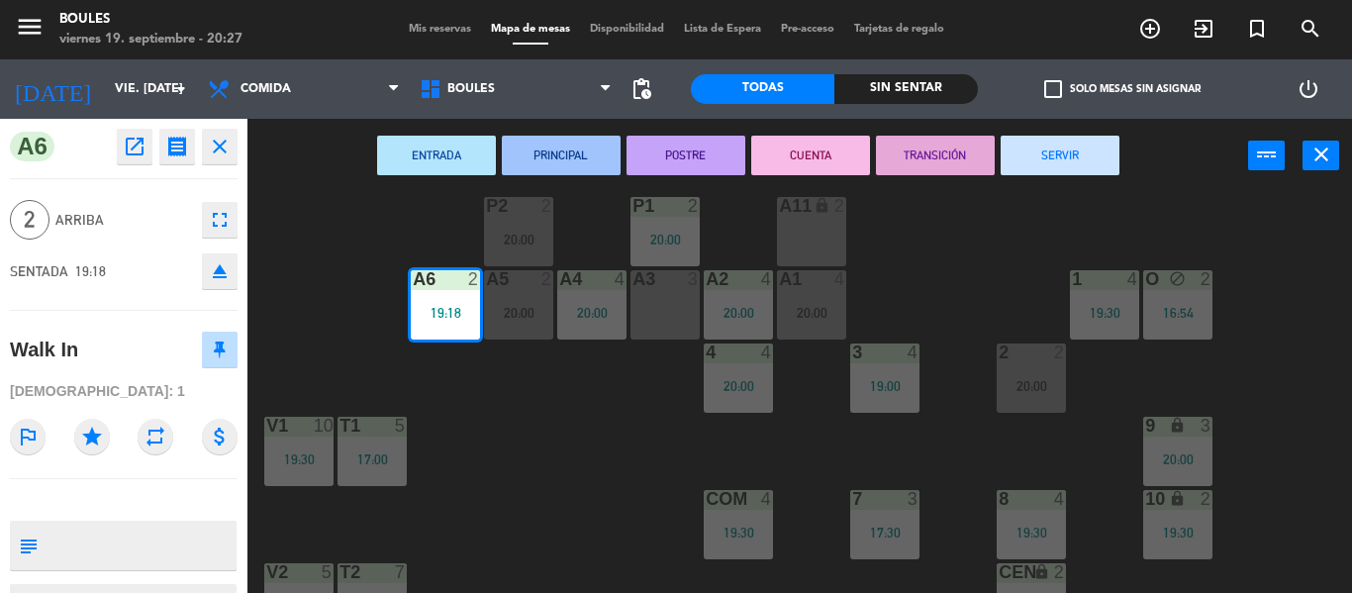
click at [1059, 149] on button "SERVIR" at bounding box center [1059, 156] width 119 height 40
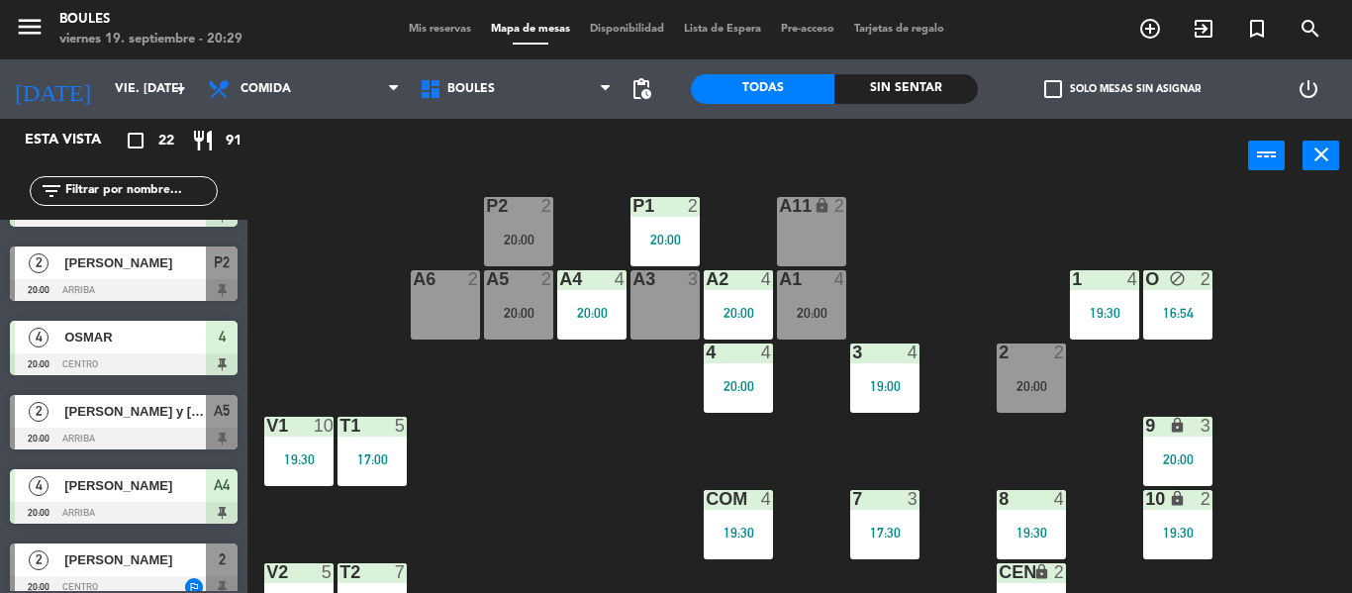
scroll to position [1262, 0]
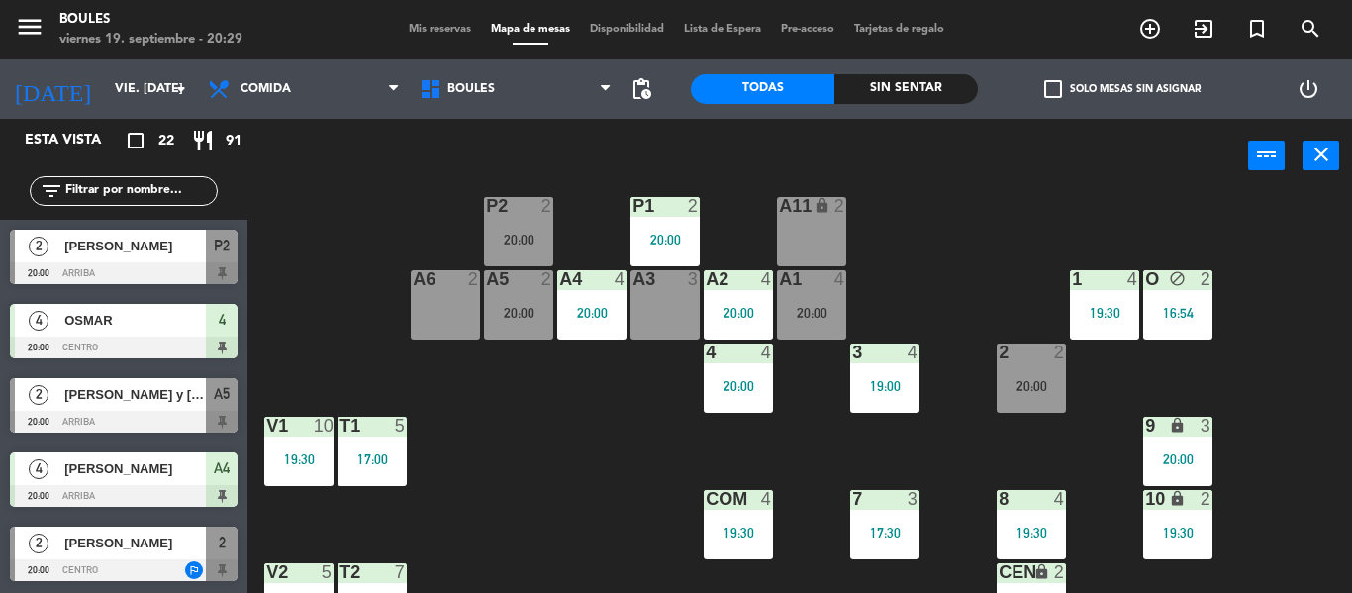
click at [125, 558] on div "[PERSON_NAME]" at bounding box center [133, 542] width 143 height 33
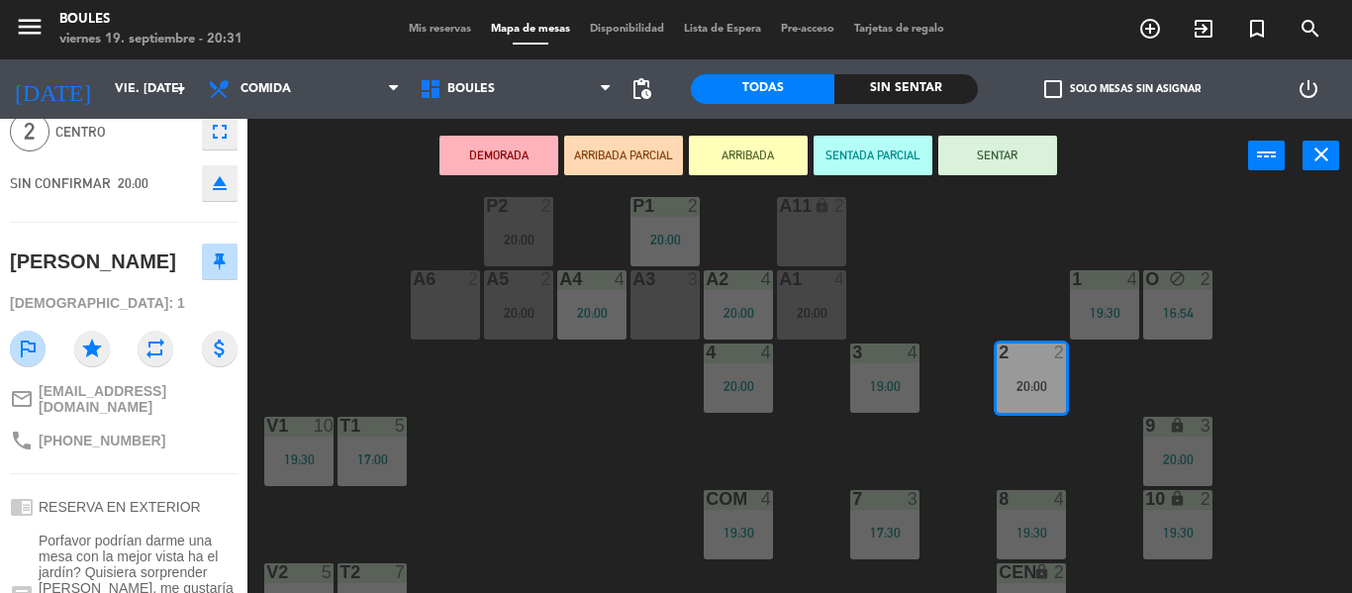
scroll to position [87, 0]
click at [343, 395] on div "P1 2 20:00 P2 2 20:00 A11 lock 2 A5 2 20:00 A6 2 A4 4 20:00 A3 3 A2 4 20:00 A1 …" at bounding box center [806, 393] width 1090 height 400
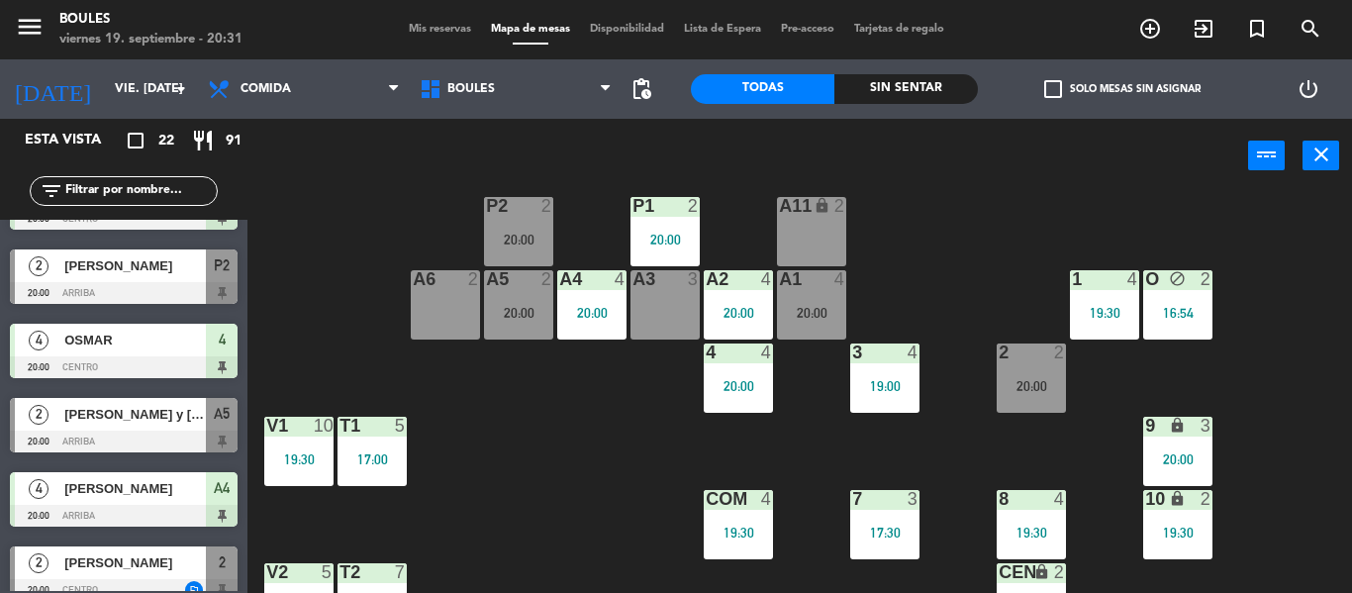
scroll to position [1262, 0]
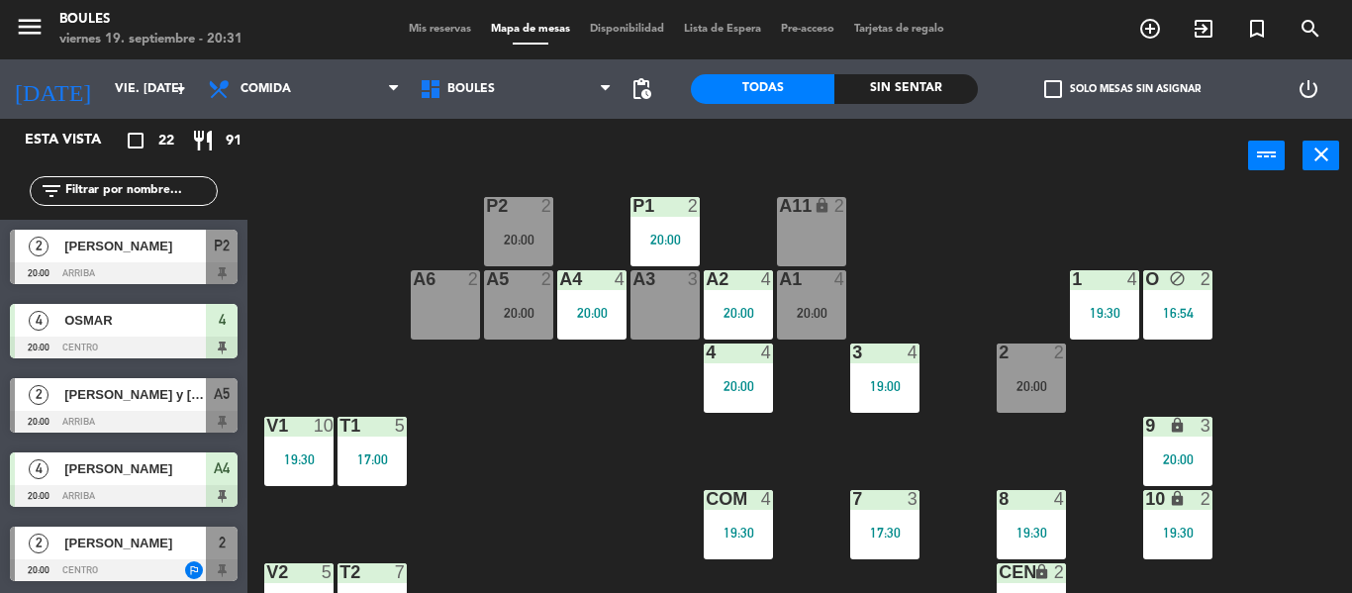
click at [530, 309] on div "20:00" at bounding box center [518, 313] width 69 height 14
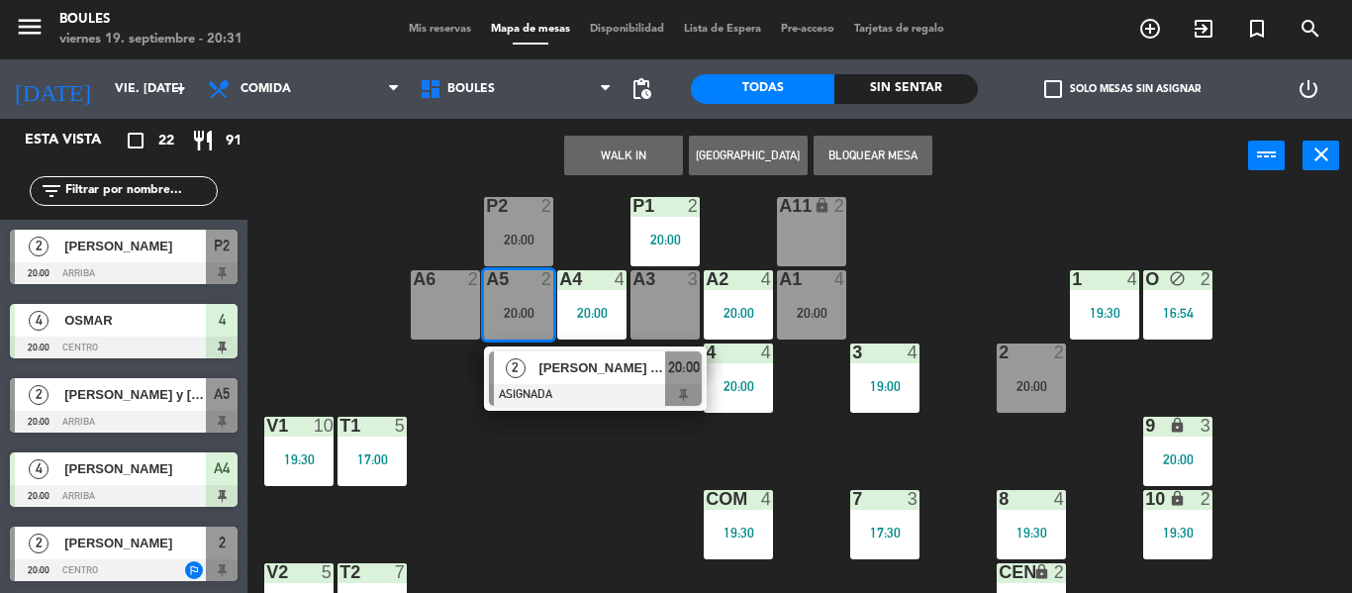
click at [576, 542] on div "P1 2 20:00 P2 2 20:00 A11 lock 2 A5 2 20:00 2 [PERSON_NAME] y [PERSON_NAME] ASI…" at bounding box center [806, 393] width 1090 height 400
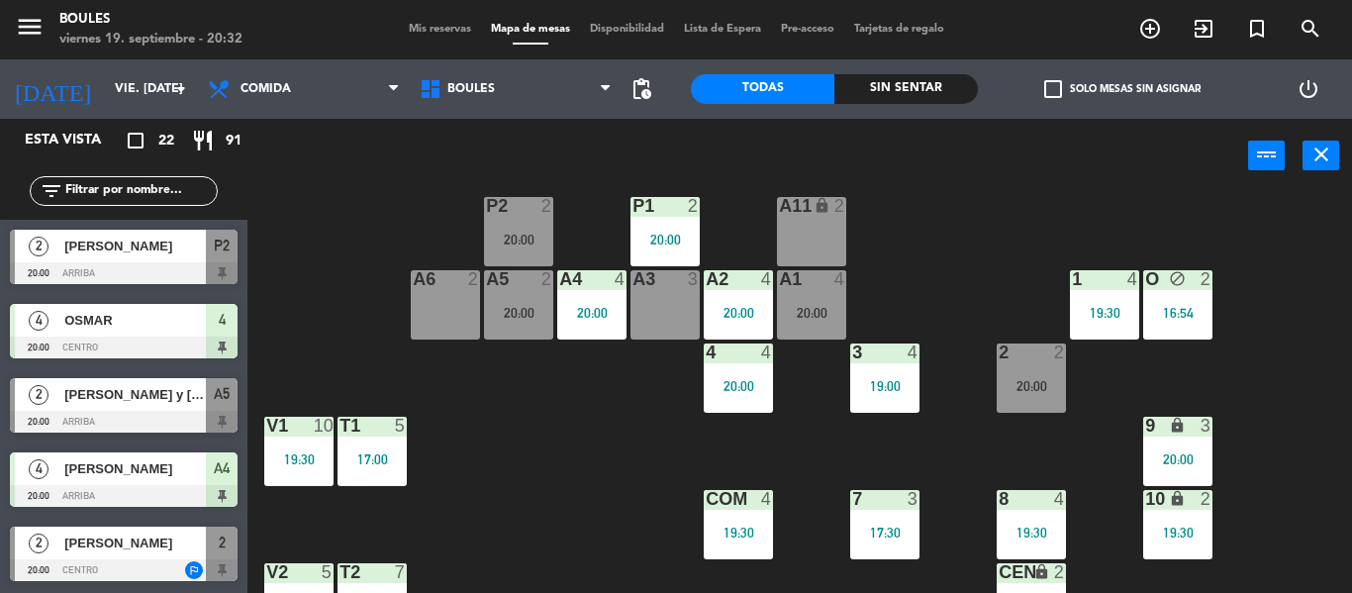
click at [672, 215] on div at bounding box center [664, 206] width 33 height 18
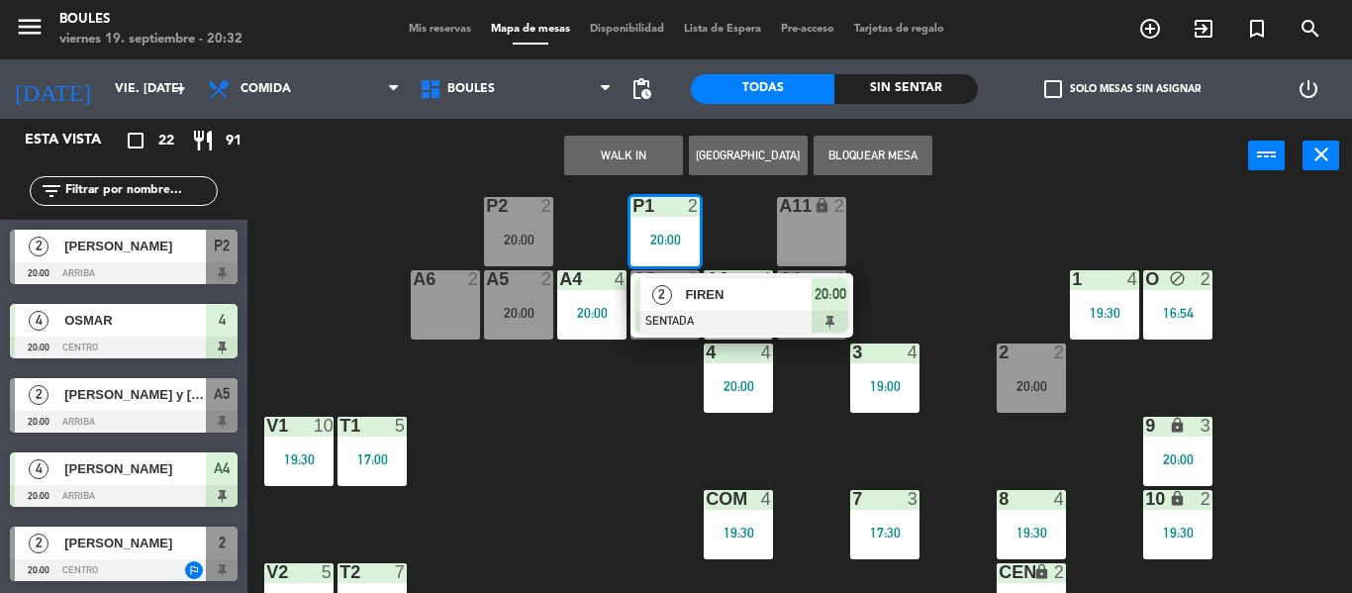
click at [705, 316] on div at bounding box center [741, 322] width 213 height 22
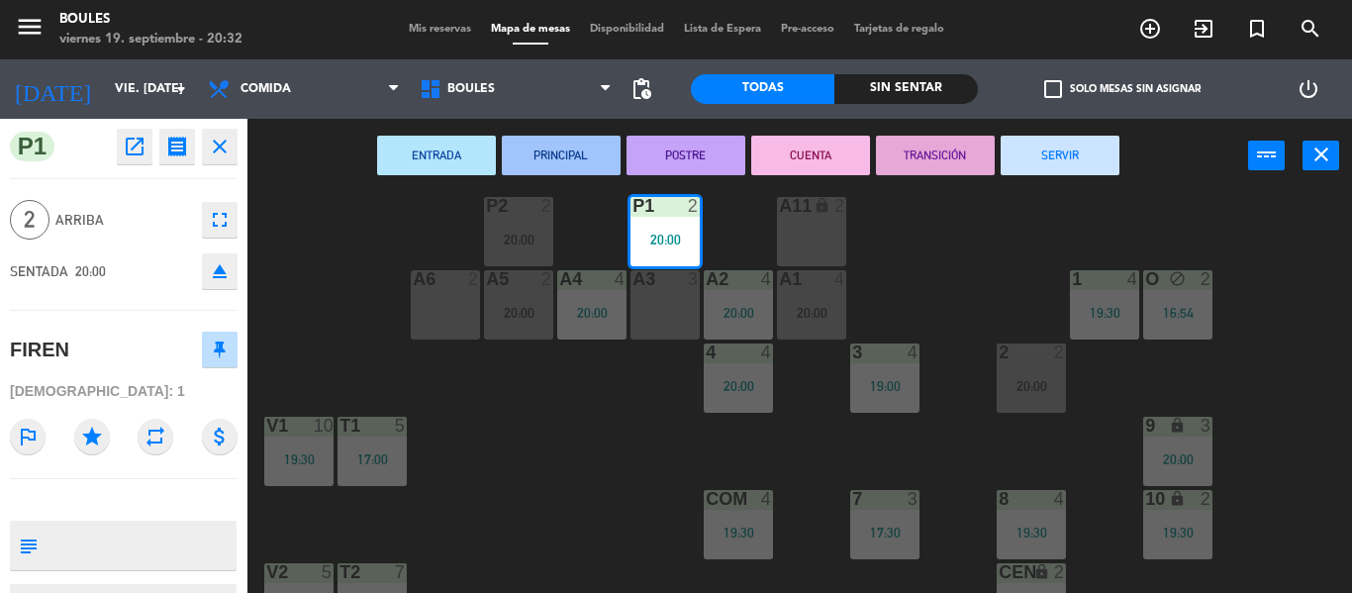
click at [678, 306] on div "A3 3" at bounding box center [664, 304] width 69 height 69
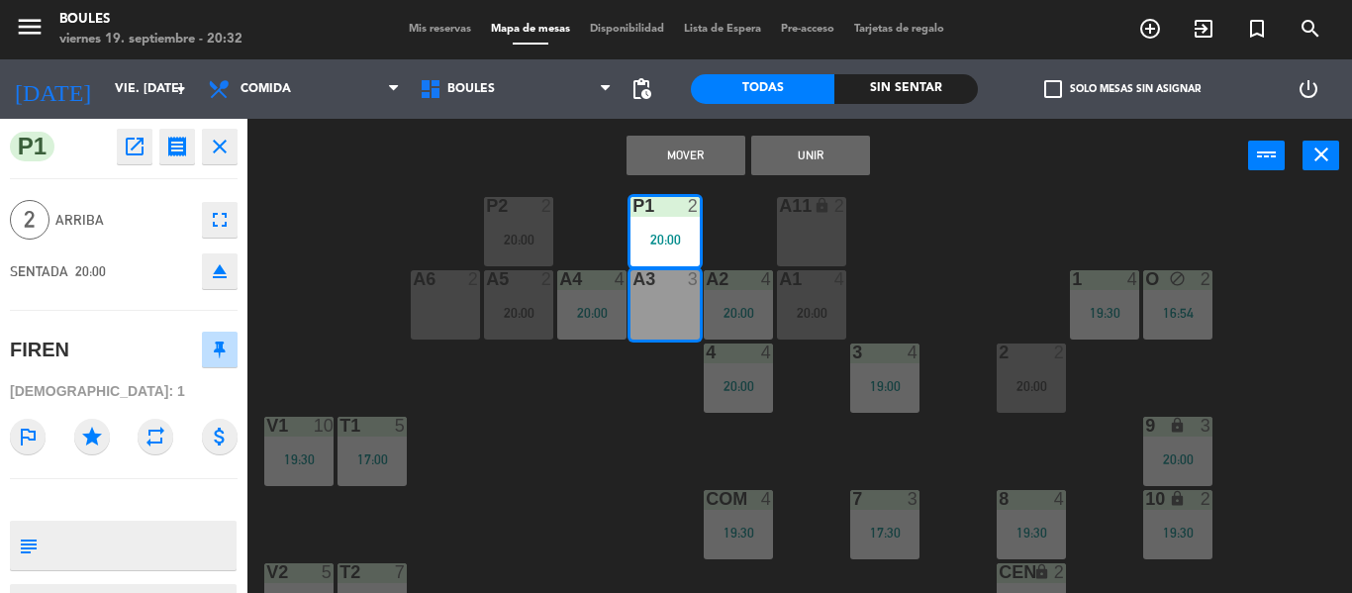
click at [706, 146] on button "Mover" at bounding box center [685, 156] width 119 height 40
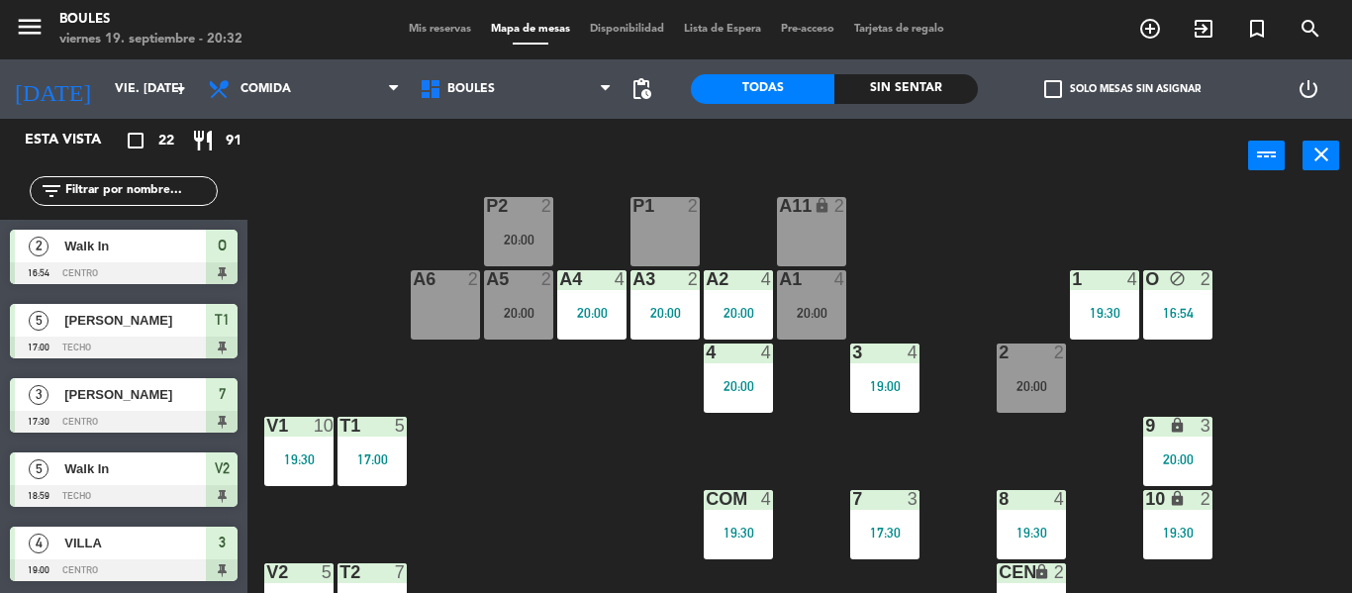
scroll to position [60, 0]
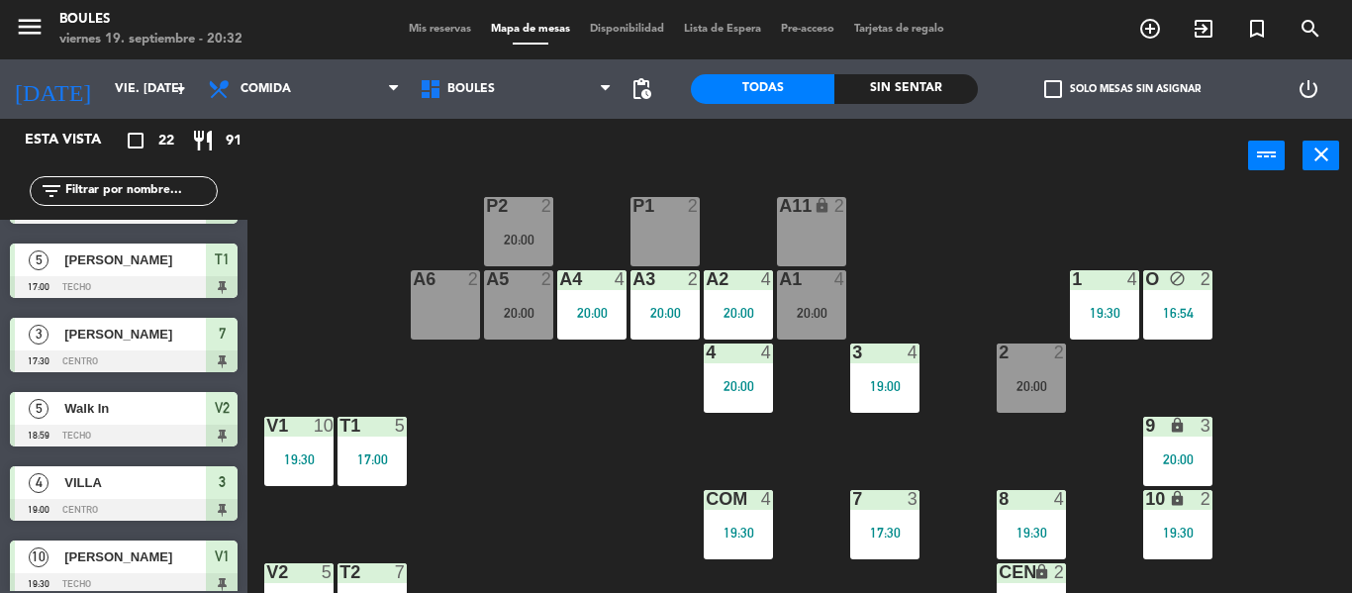
click at [557, 305] on div "20:00" at bounding box center [591, 312] width 69 height 15
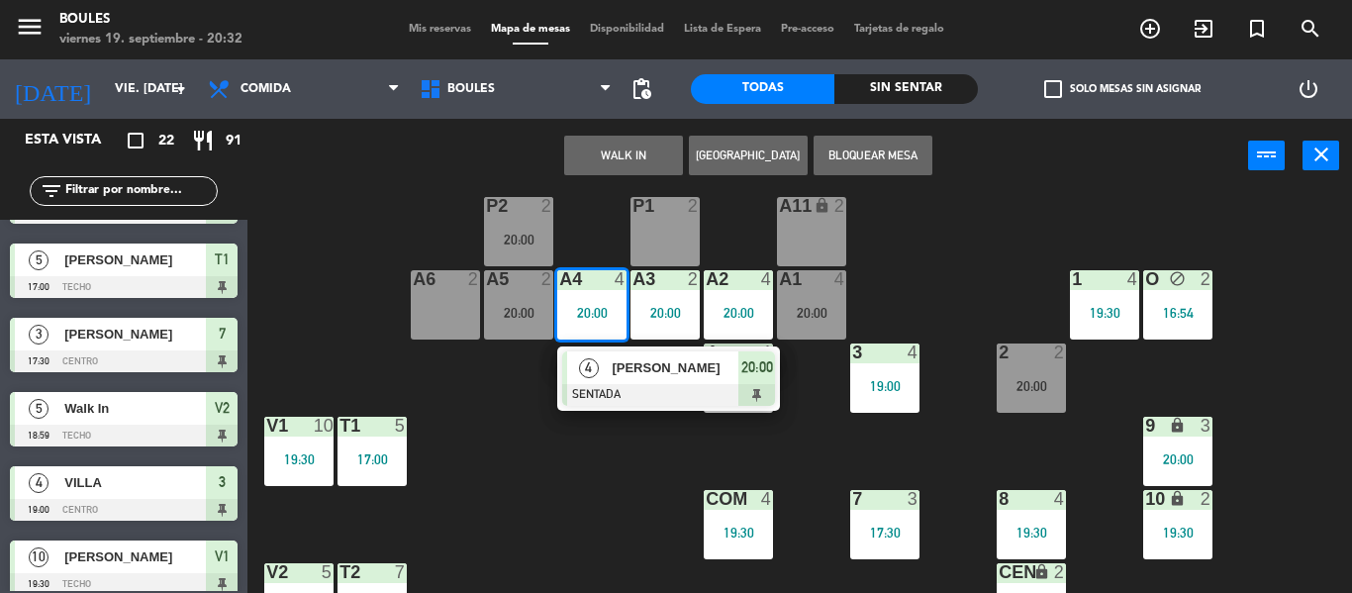
click at [498, 425] on div "P1 2 P2 2 20:00 A11 lock 2 A5 2 20:00 A6 2 A4 4 20:00 4 [PERSON_NAME] SENTADA 2…" at bounding box center [806, 393] width 1090 height 400
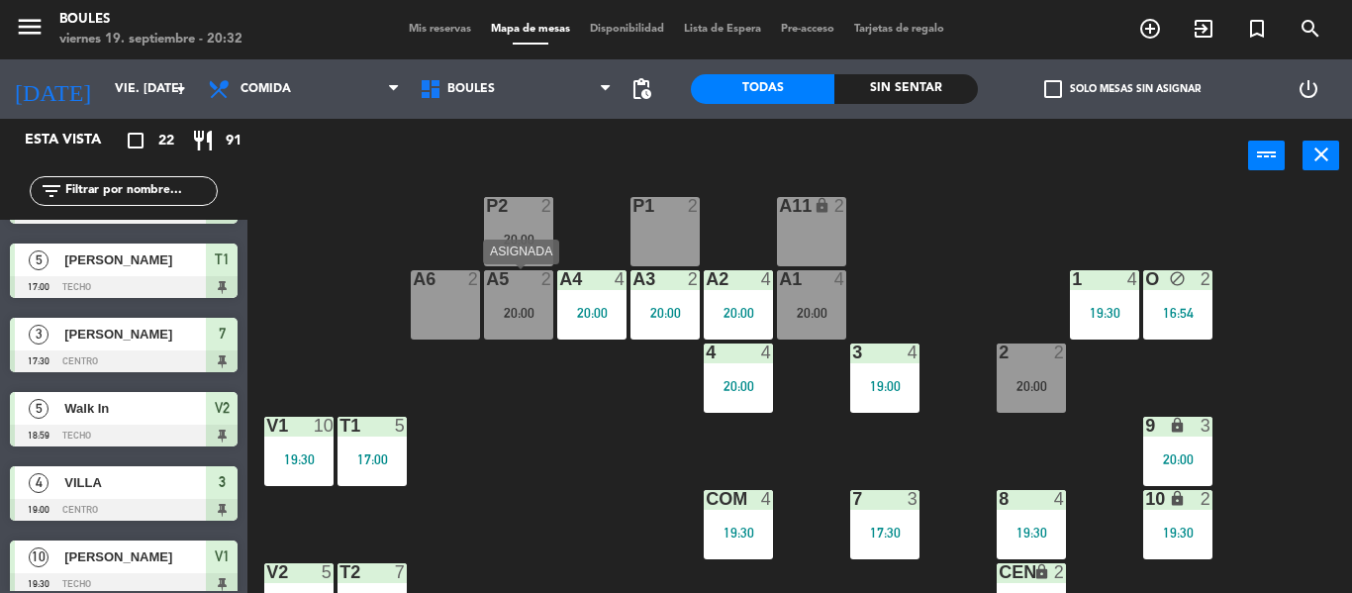
click at [523, 313] on div "20:00" at bounding box center [518, 313] width 69 height 14
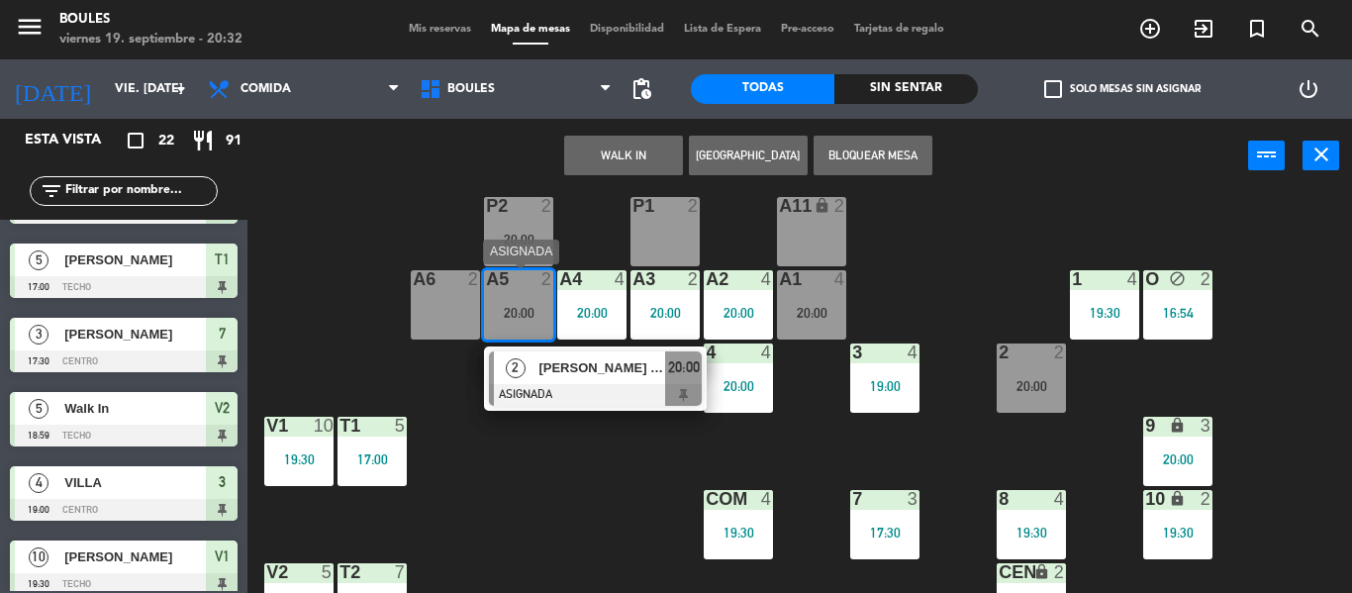
click at [616, 375] on span "[PERSON_NAME] y [PERSON_NAME]" at bounding box center [601, 367] width 127 height 21
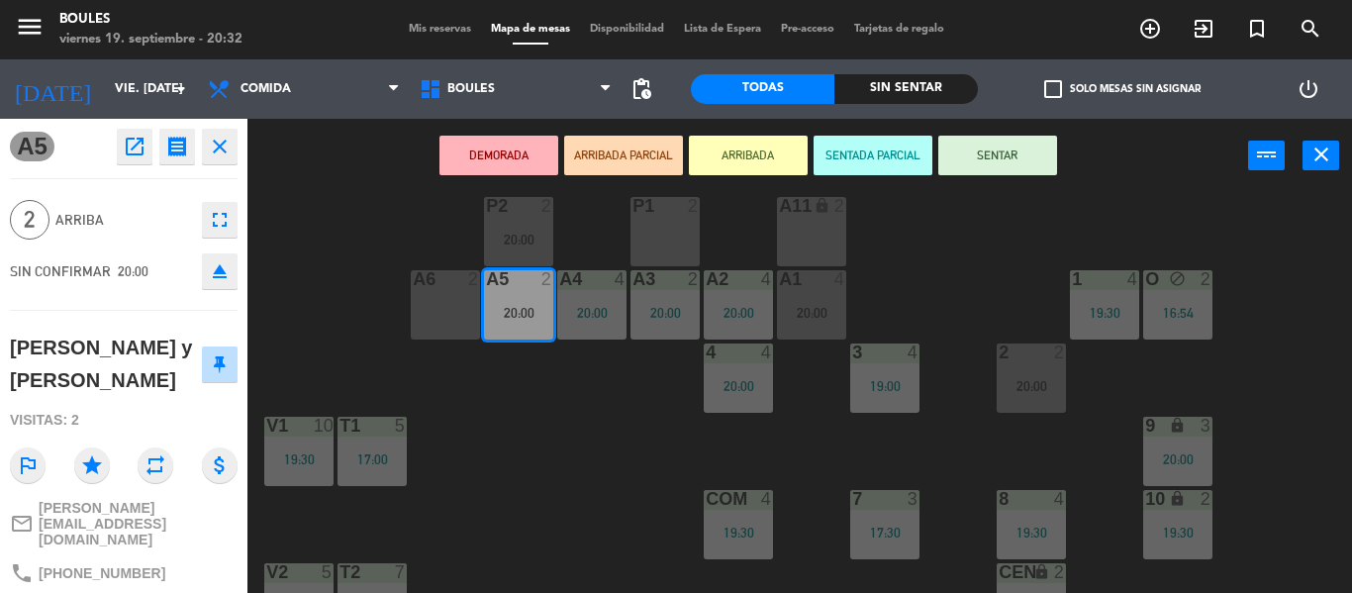
click at [675, 245] on div "P1 2" at bounding box center [664, 231] width 69 height 69
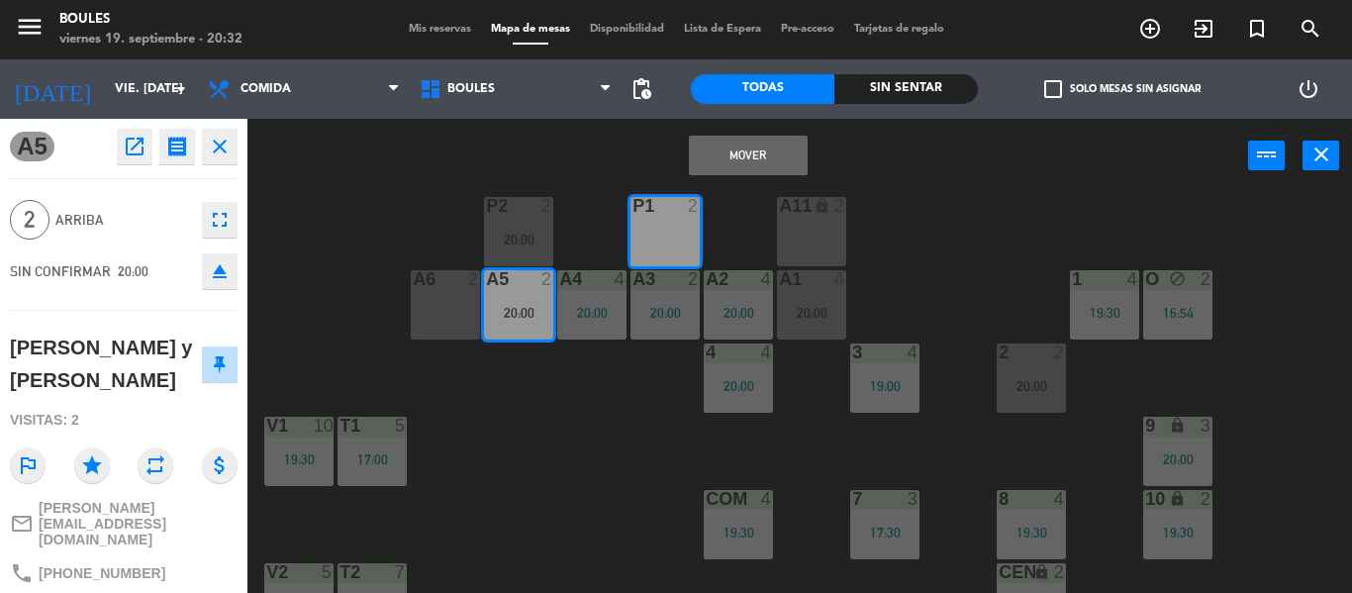
click at [724, 144] on button "Mover" at bounding box center [748, 156] width 119 height 40
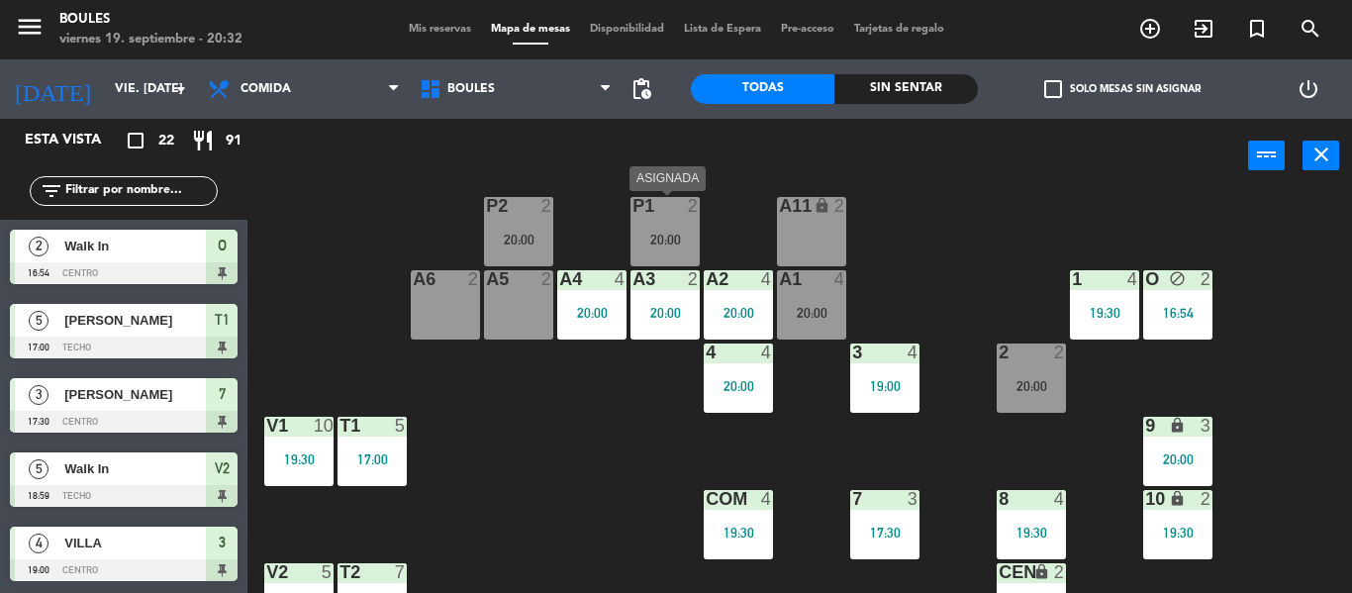
scroll to position [357, 0]
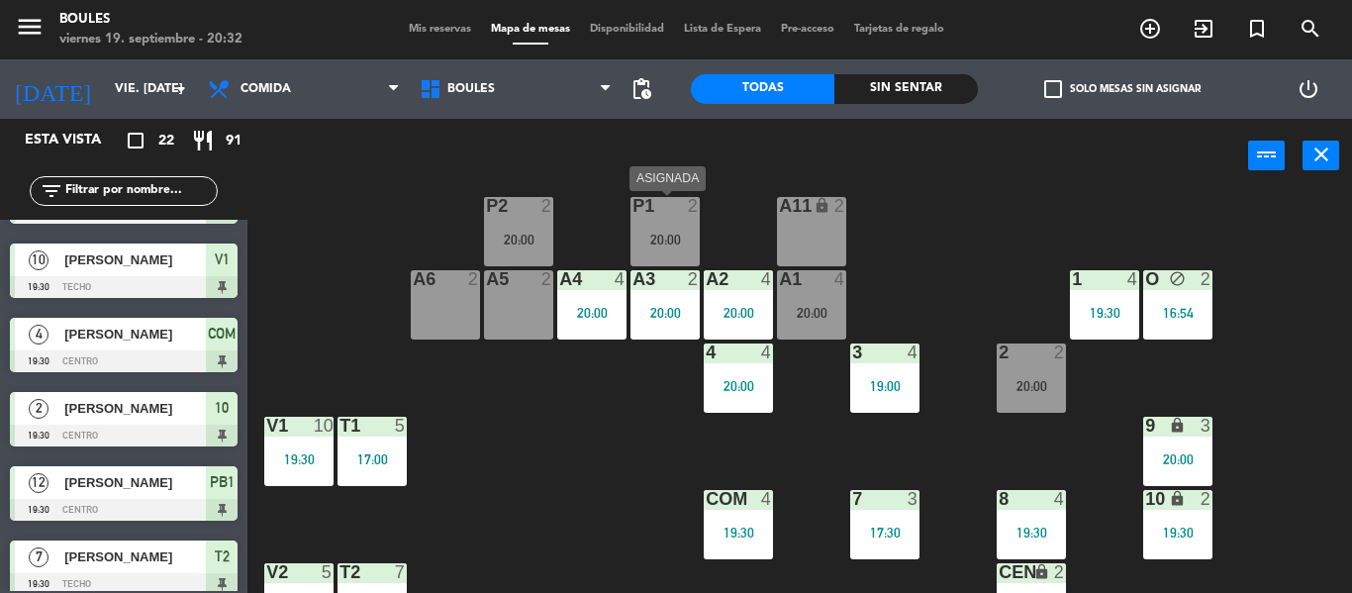
click at [681, 242] on div "20:00" at bounding box center [664, 240] width 69 height 14
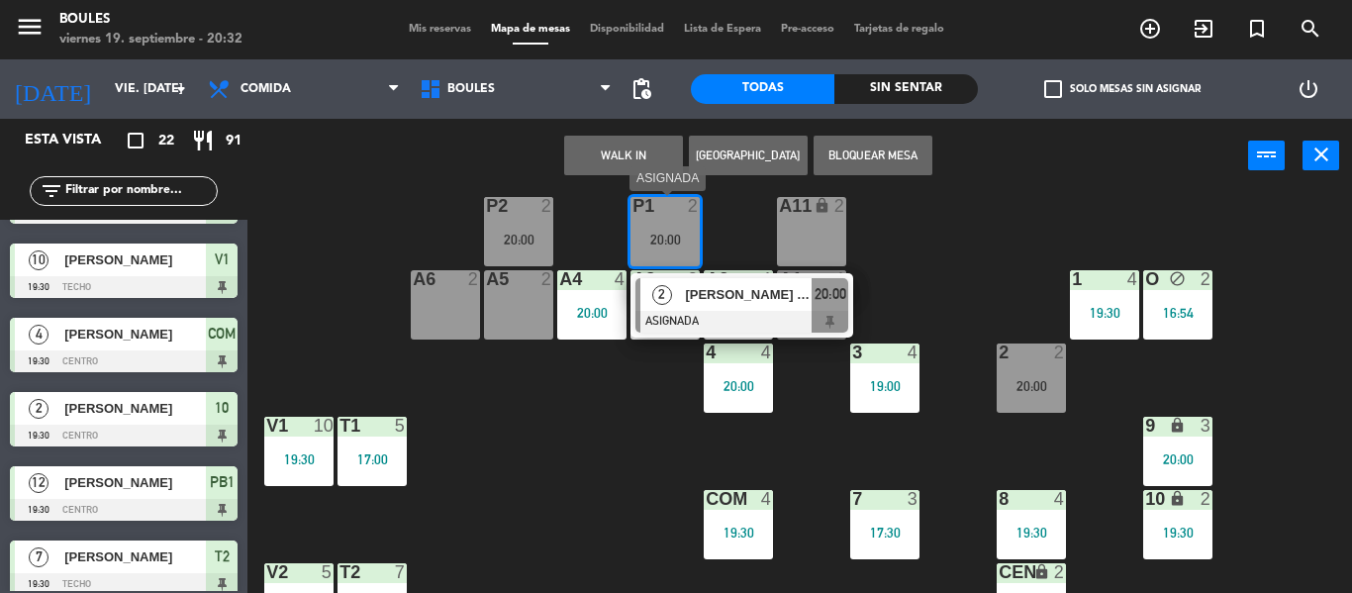
click at [701, 294] on span "[PERSON_NAME] y [PERSON_NAME]" at bounding box center [748, 294] width 127 height 21
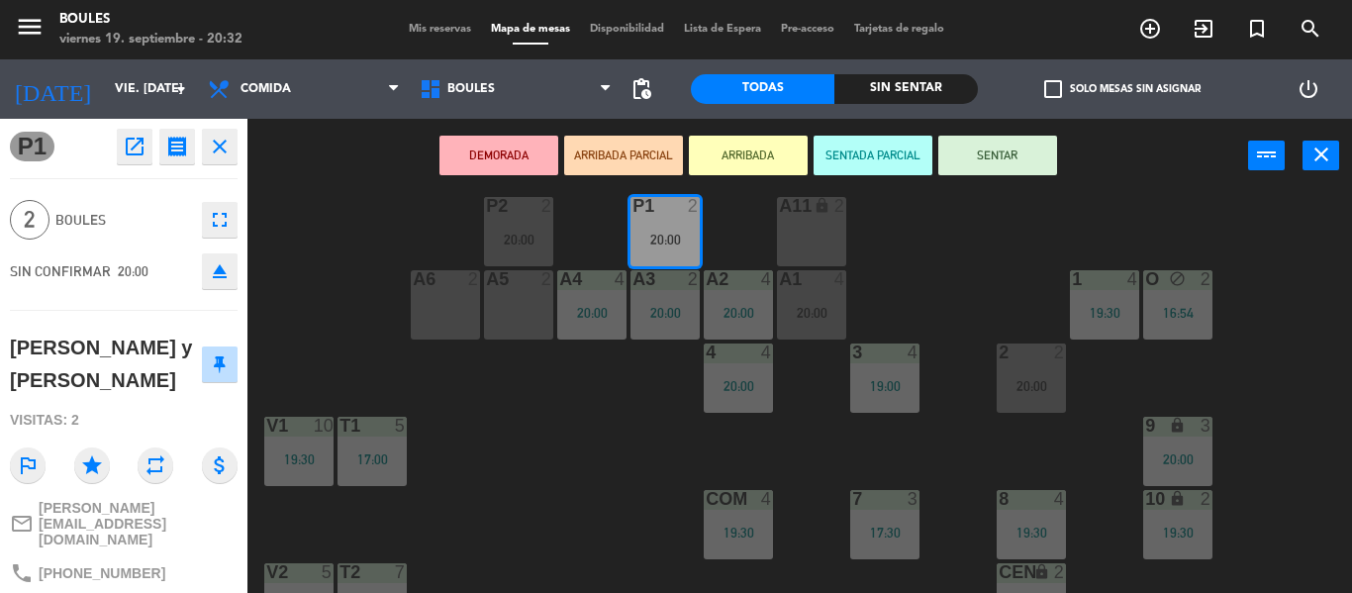
click at [952, 172] on button "SENTAR" at bounding box center [997, 156] width 119 height 40
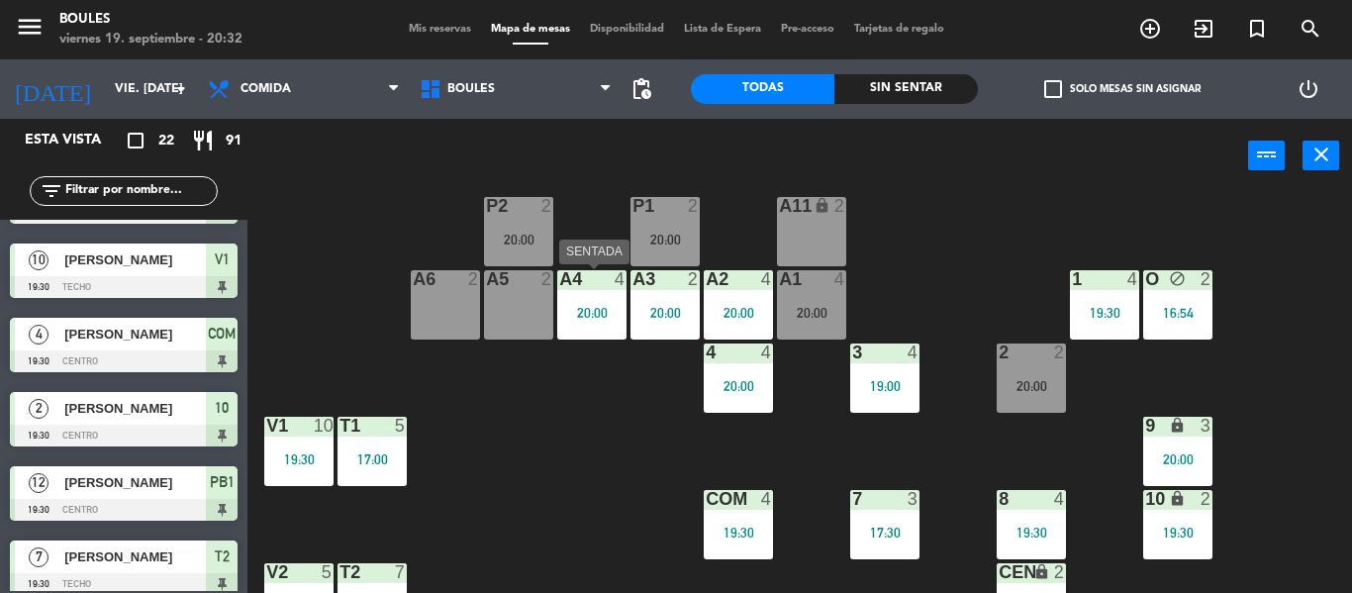
click at [538, 294] on div "A5 2" at bounding box center [518, 304] width 69 height 69
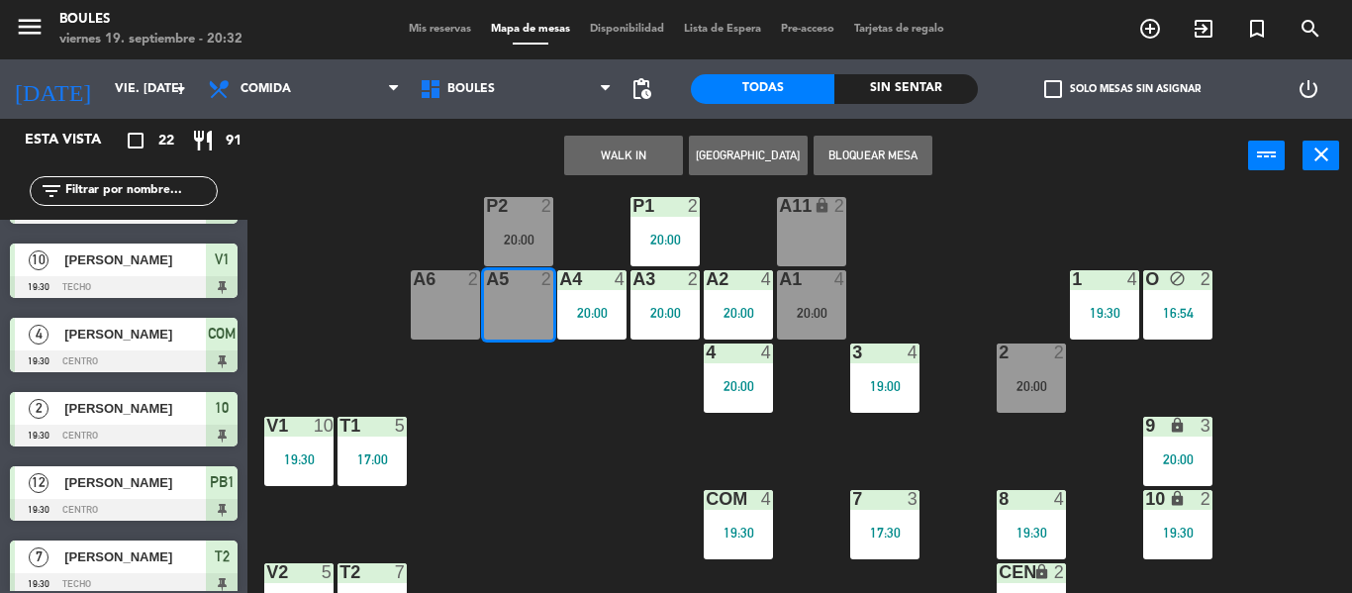
click at [625, 167] on button "WALK IN" at bounding box center [623, 156] width 119 height 40
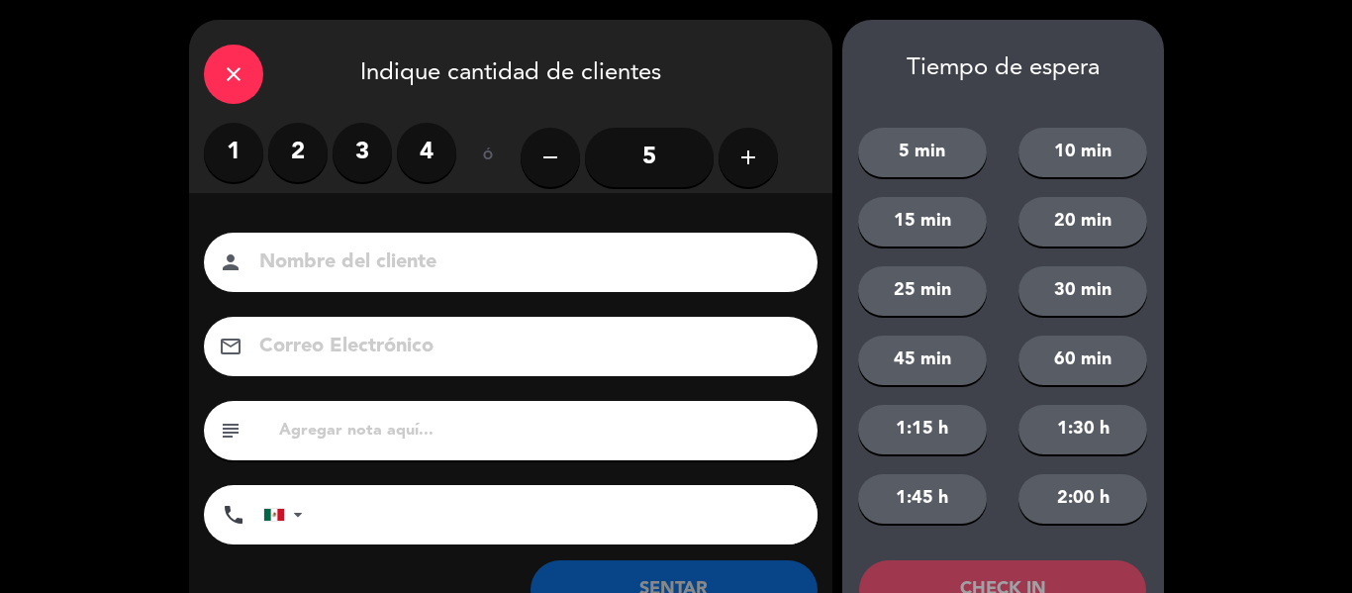
click at [304, 141] on label "2" at bounding box center [297, 152] width 59 height 59
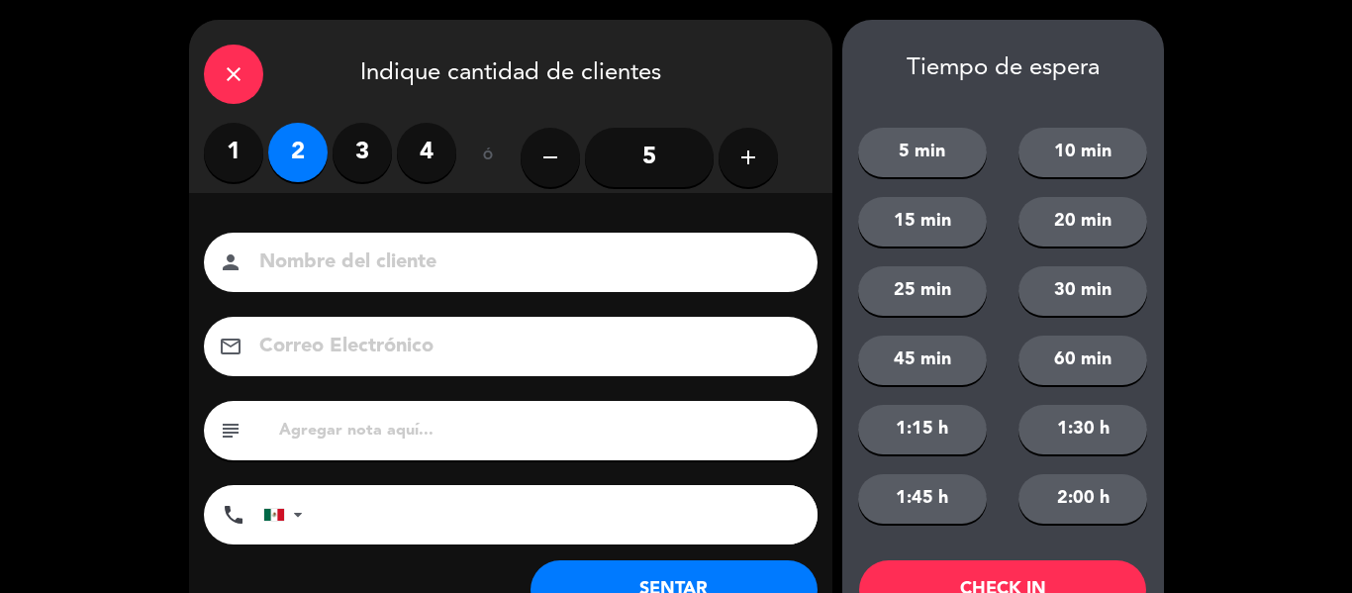
scroll to position [76, 0]
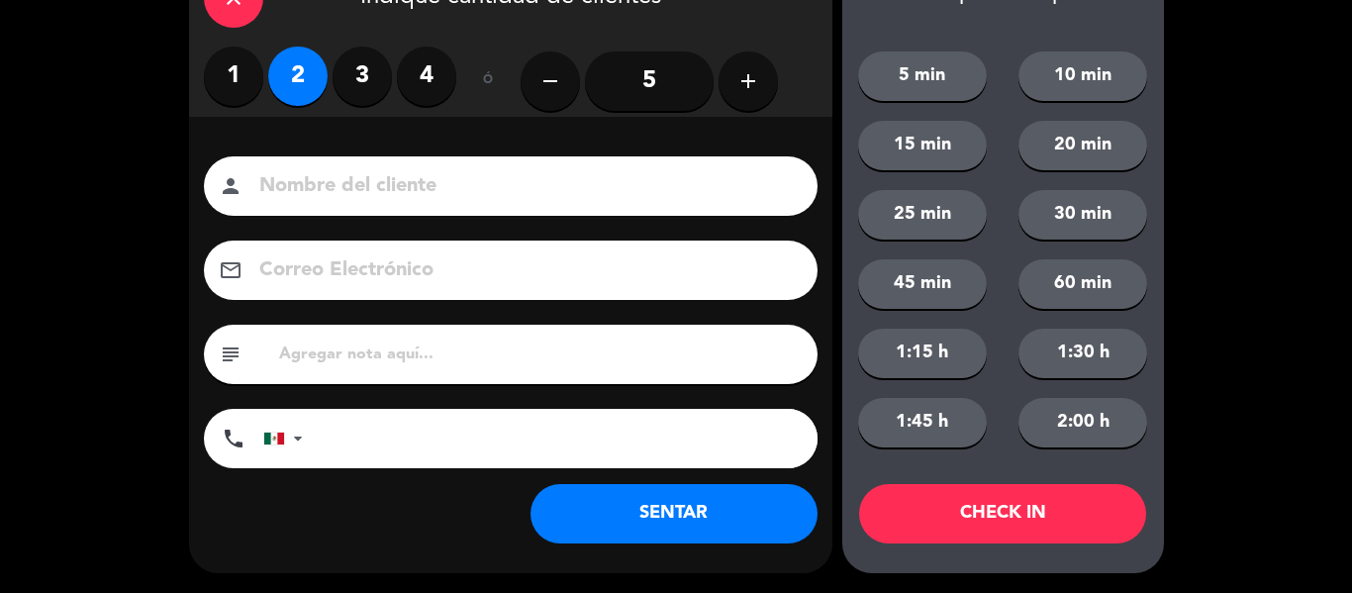
click at [643, 511] on button "SENTAR" at bounding box center [673, 513] width 287 height 59
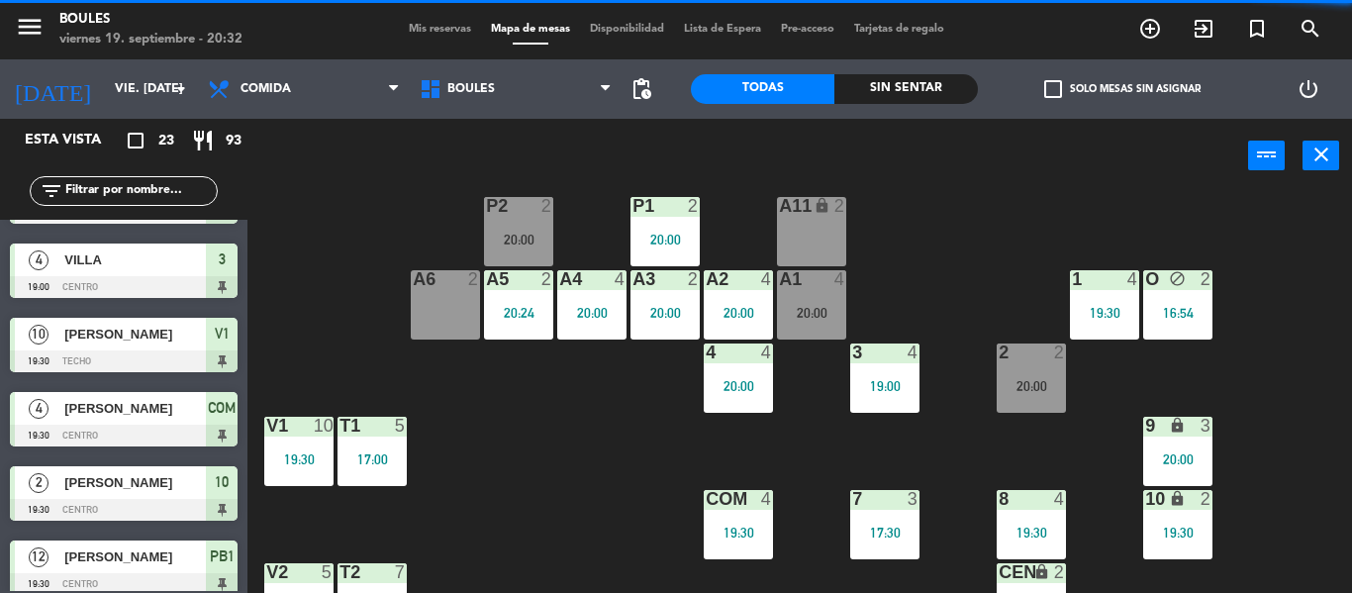
scroll to position [0, 0]
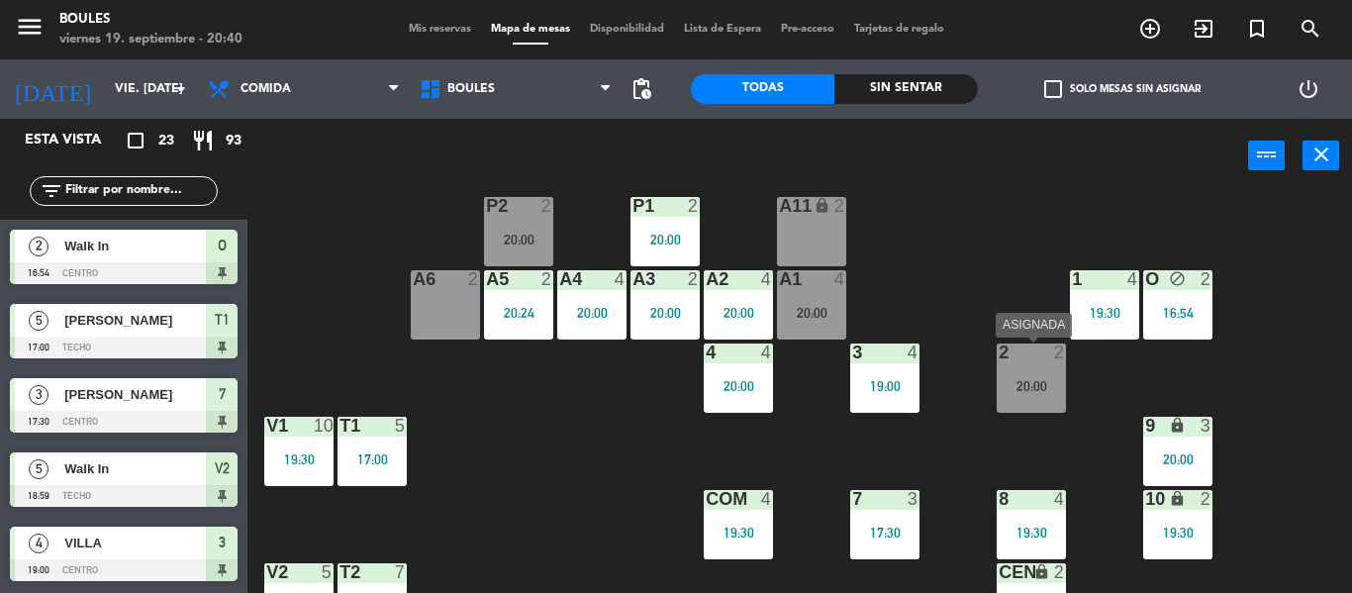
click at [1036, 384] on div "20:00" at bounding box center [1030, 386] width 69 height 14
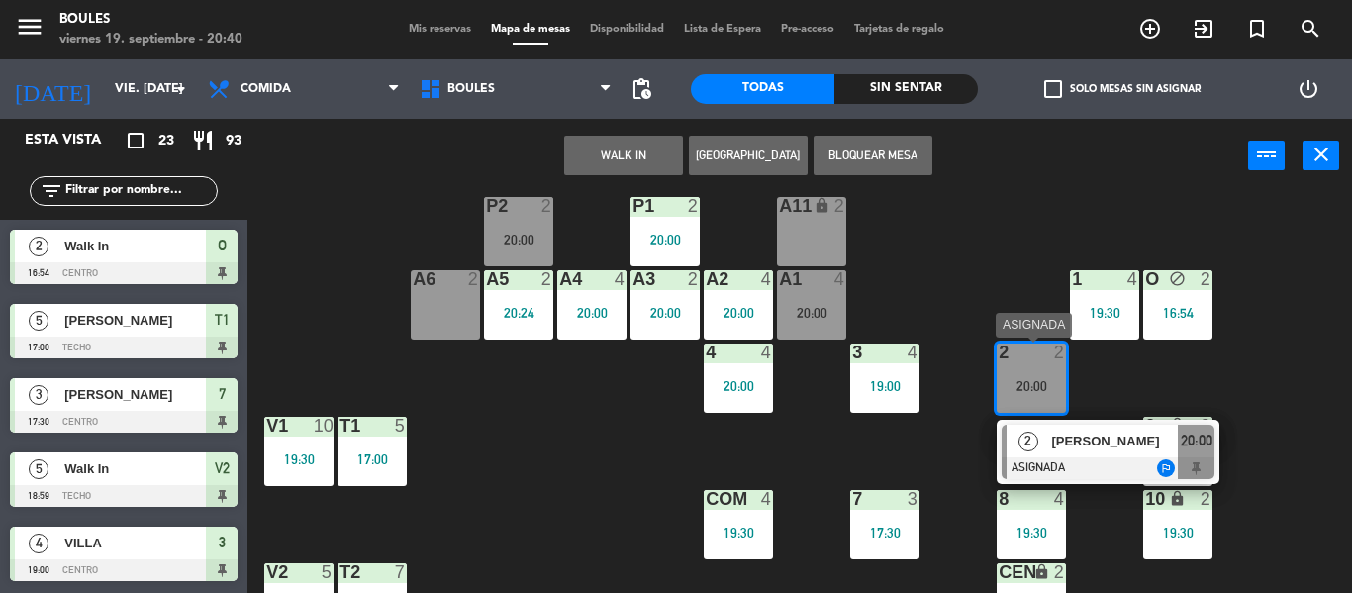
click at [1059, 445] on span "[PERSON_NAME]" at bounding box center [1114, 440] width 127 height 21
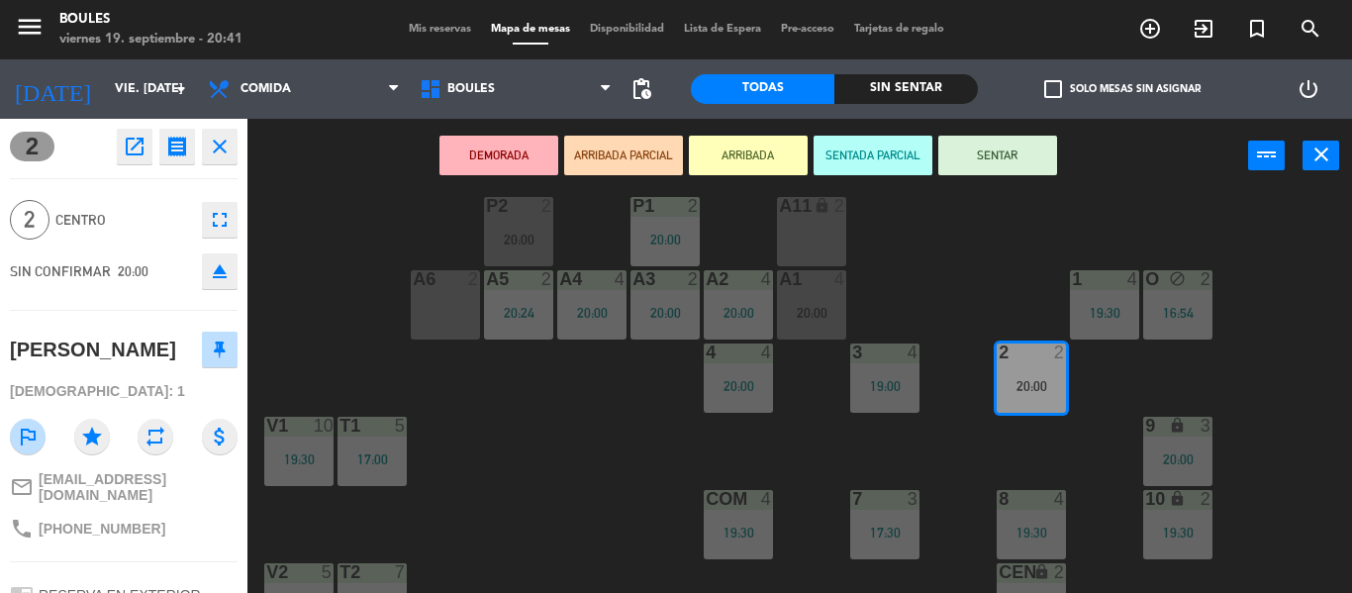
click at [1014, 169] on button "SENTAR" at bounding box center [997, 156] width 119 height 40
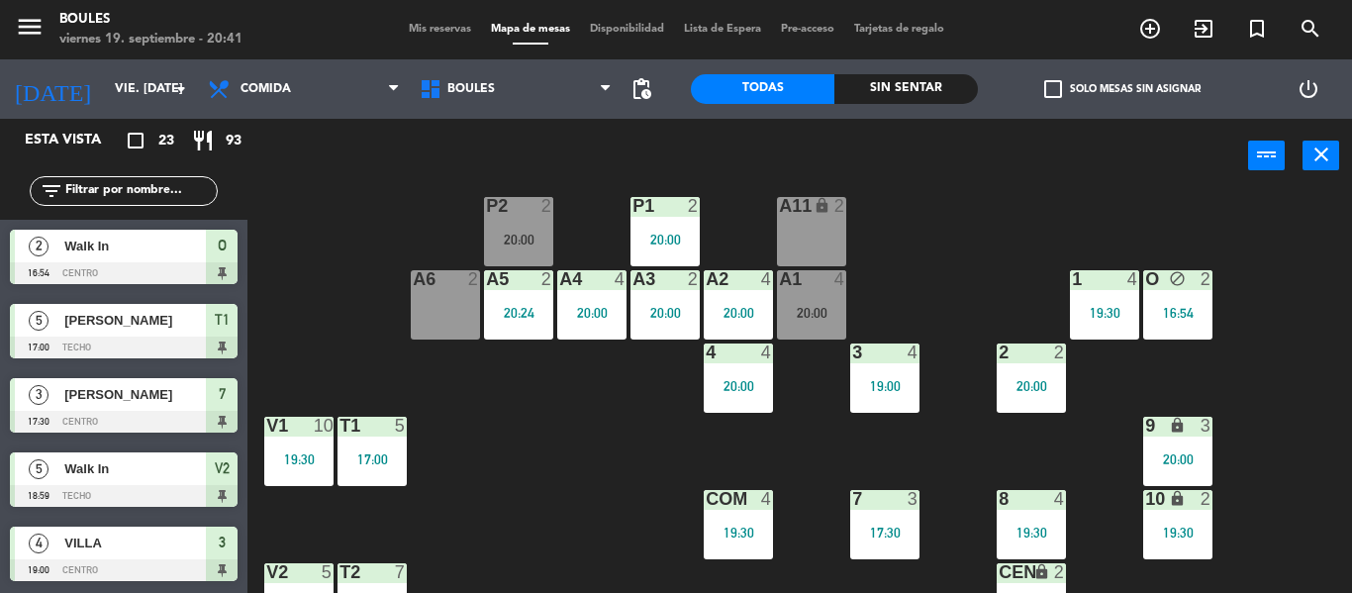
scroll to position [457, 0]
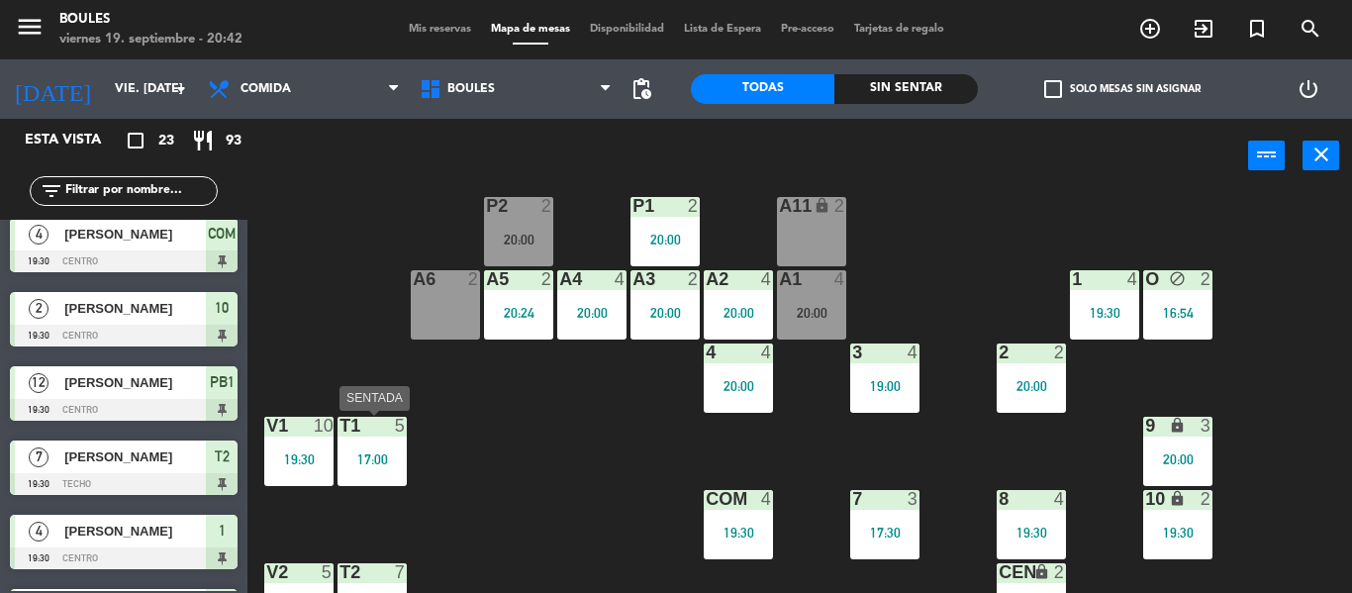
click at [373, 451] on div "17:00" at bounding box center [371, 458] width 69 height 15
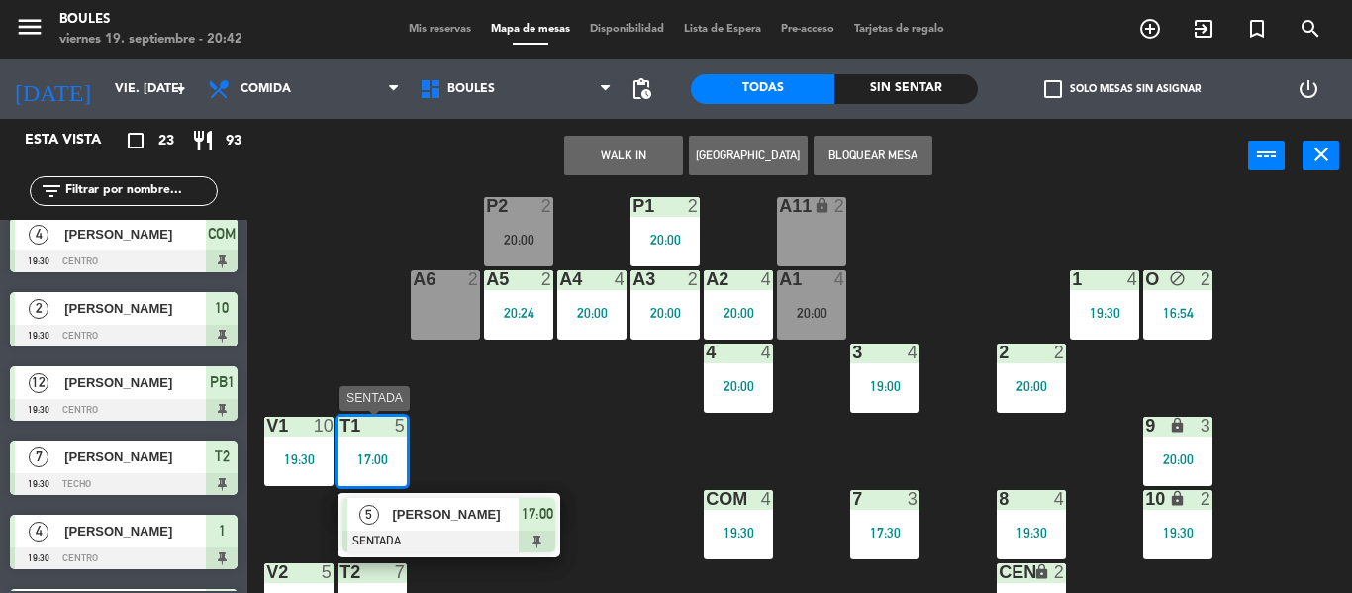
click at [465, 528] on div "[PERSON_NAME]" at bounding box center [454, 514] width 129 height 33
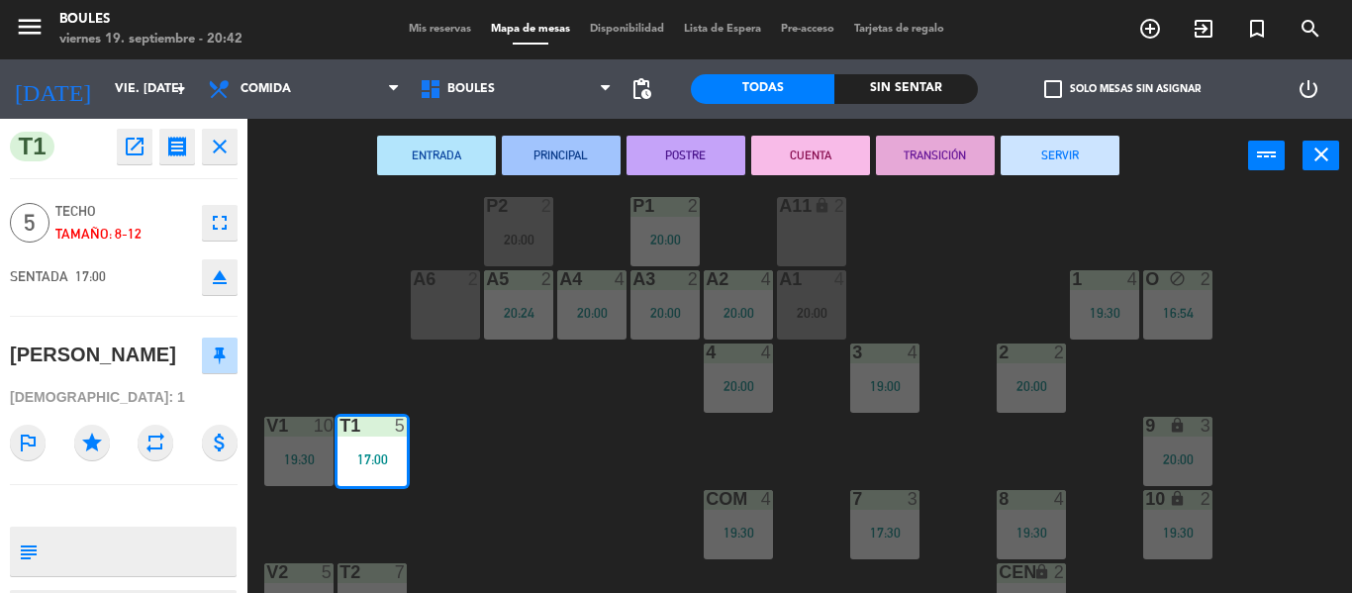
click at [1096, 170] on button "SERVIR" at bounding box center [1059, 156] width 119 height 40
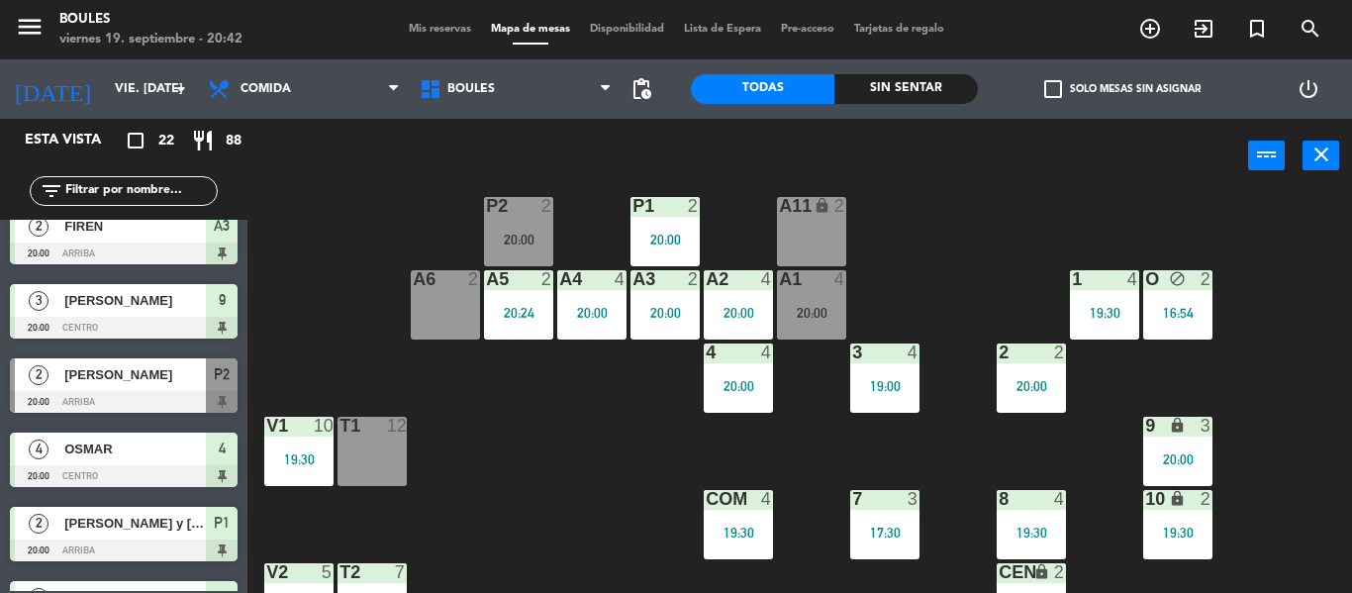
scroll to position [1024, 0]
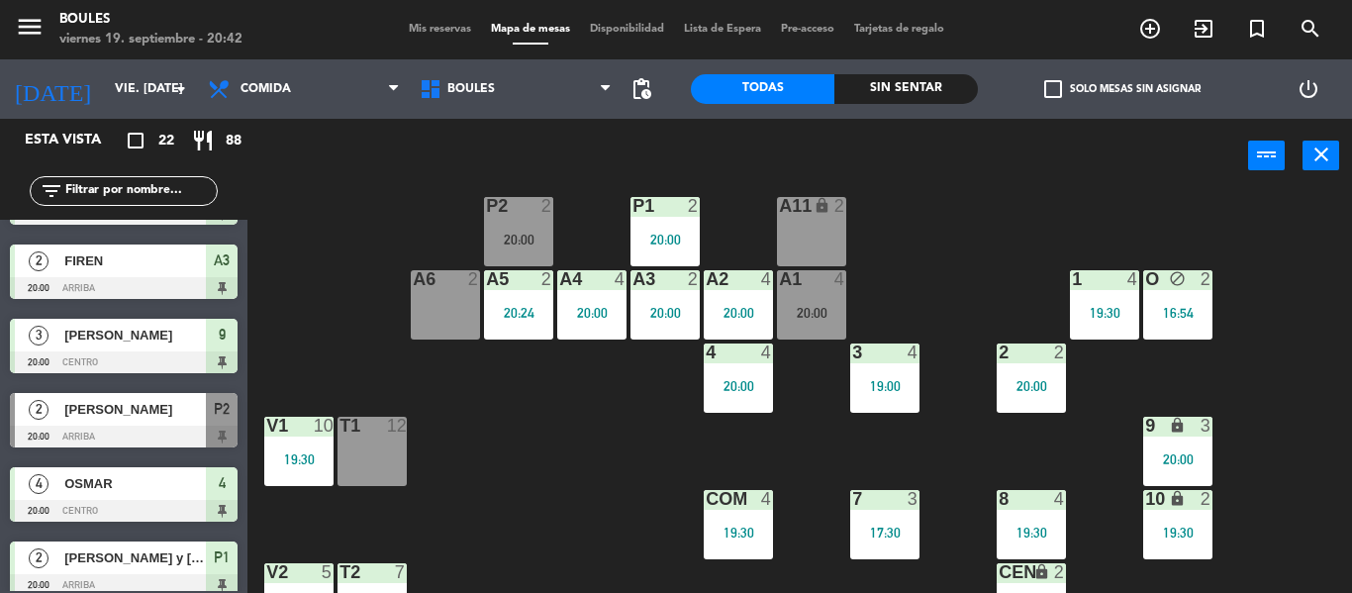
click at [141, 419] on span "[PERSON_NAME]" at bounding box center [134, 409] width 141 height 21
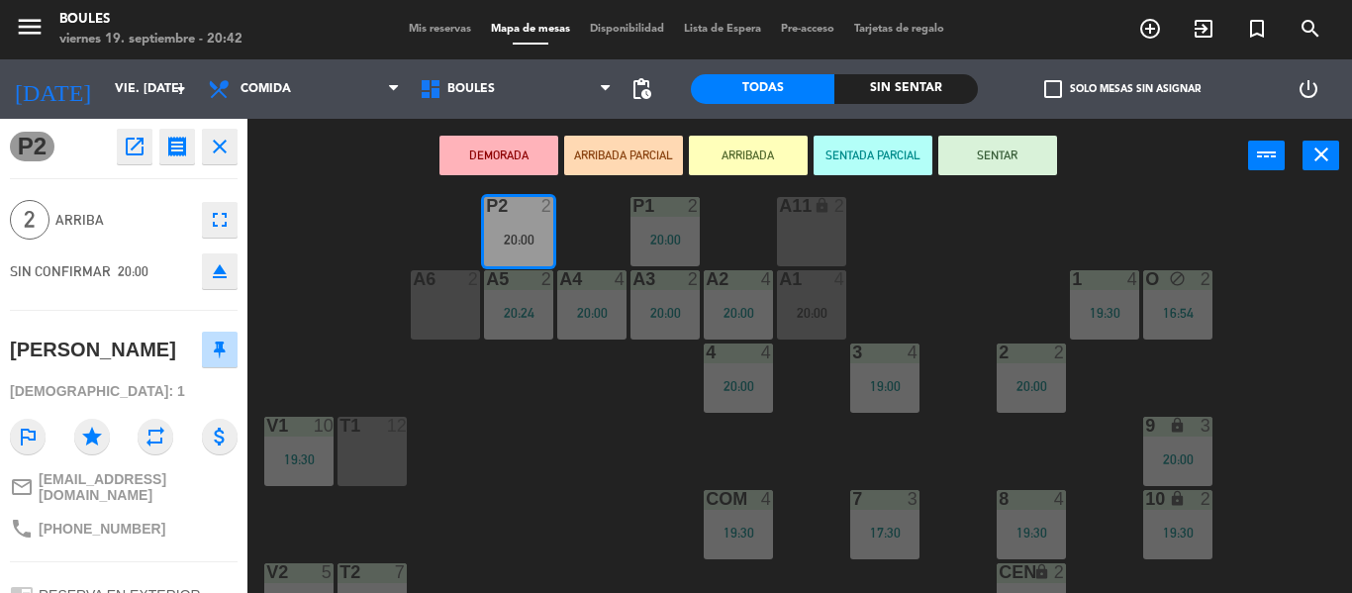
scroll to position [253, 0]
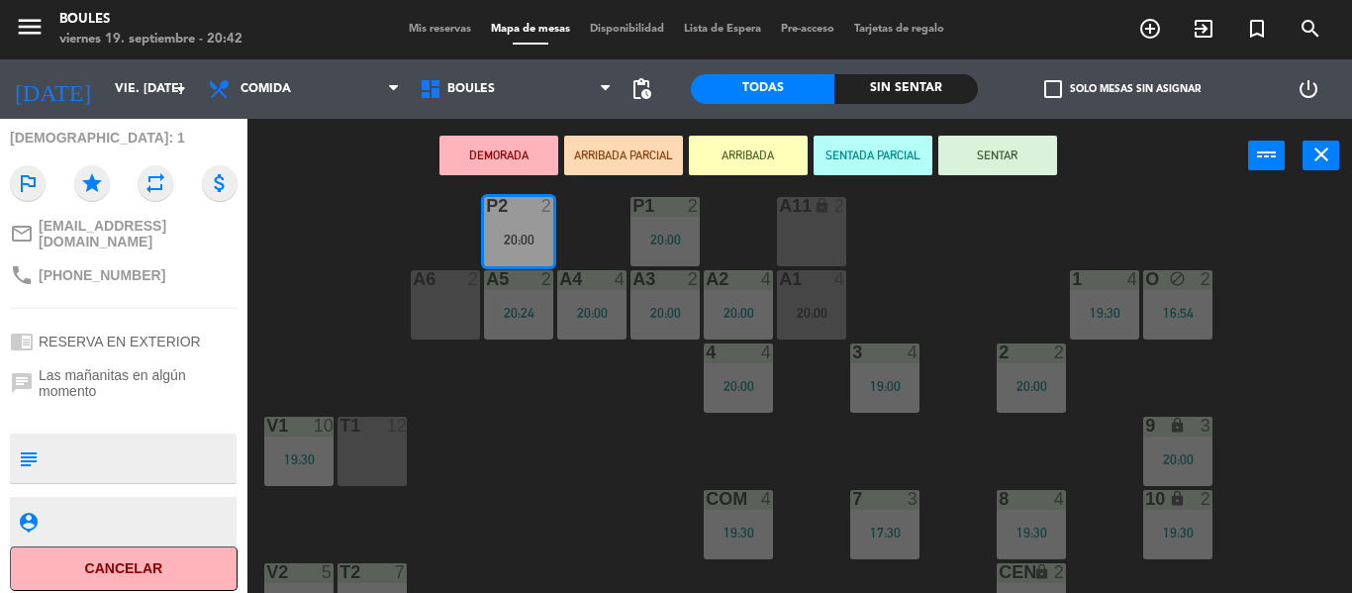
click at [140, 571] on button "Cancelar" at bounding box center [124, 568] width 228 height 45
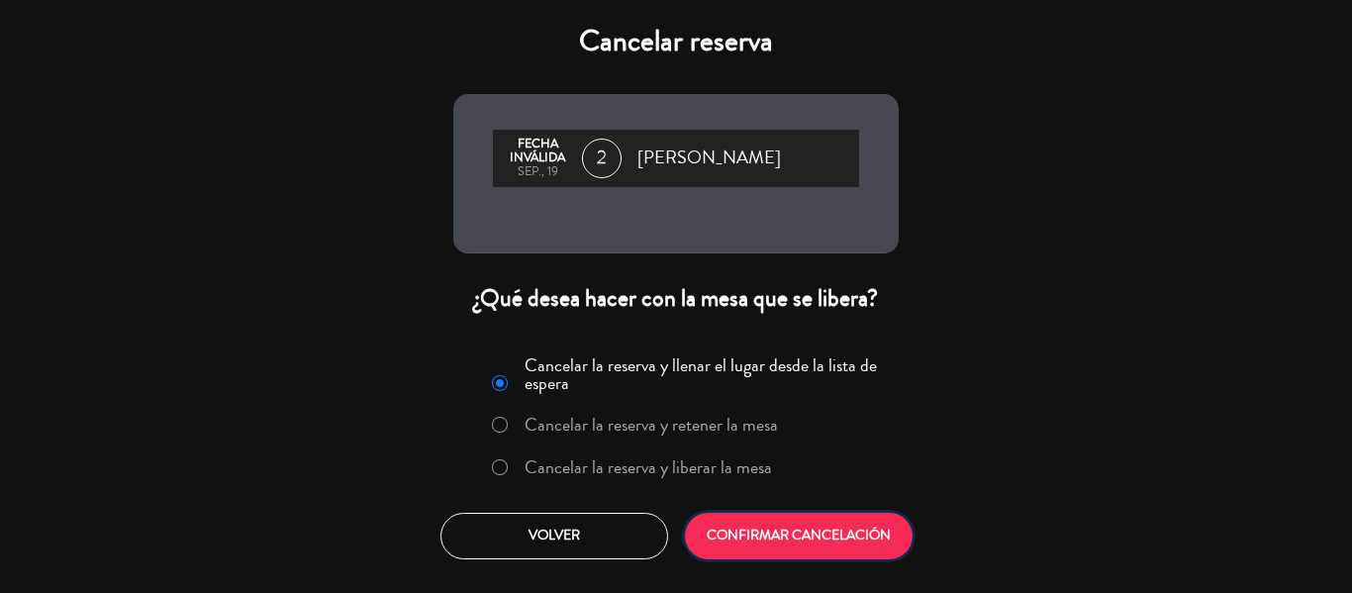
click at [808, 526] on button "CONFIRMAR CANCELACIÓN" at bounding box center [799, 536] width 228 height 47
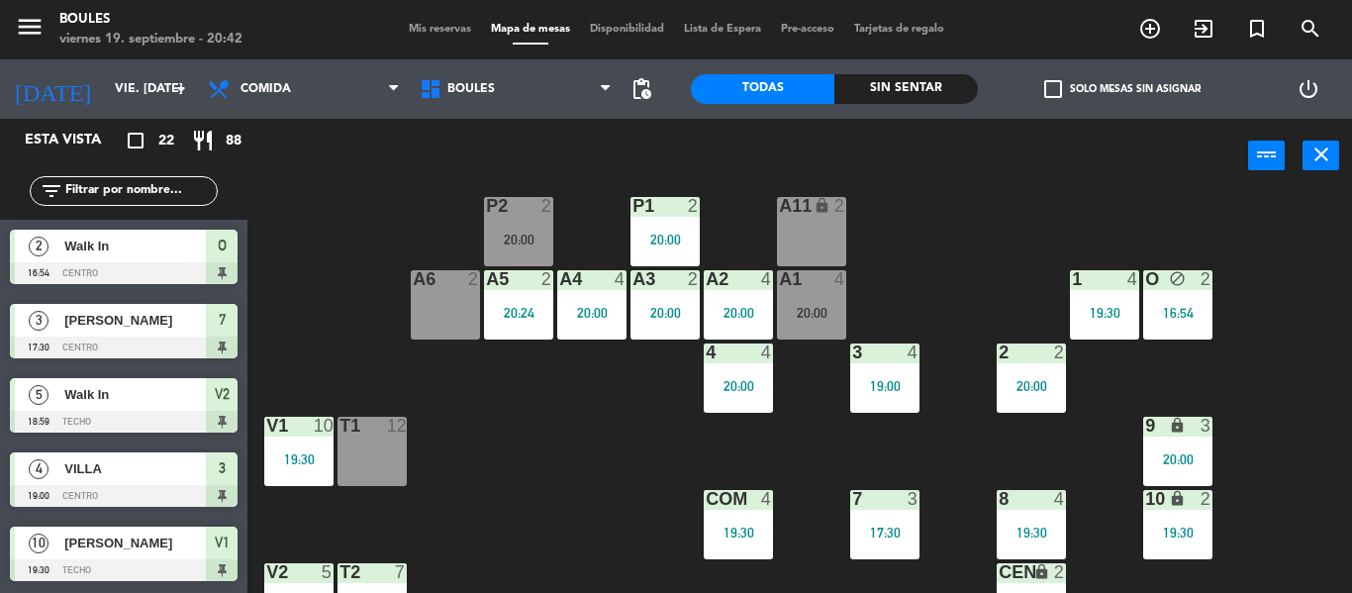
scroll to position [135, 0]
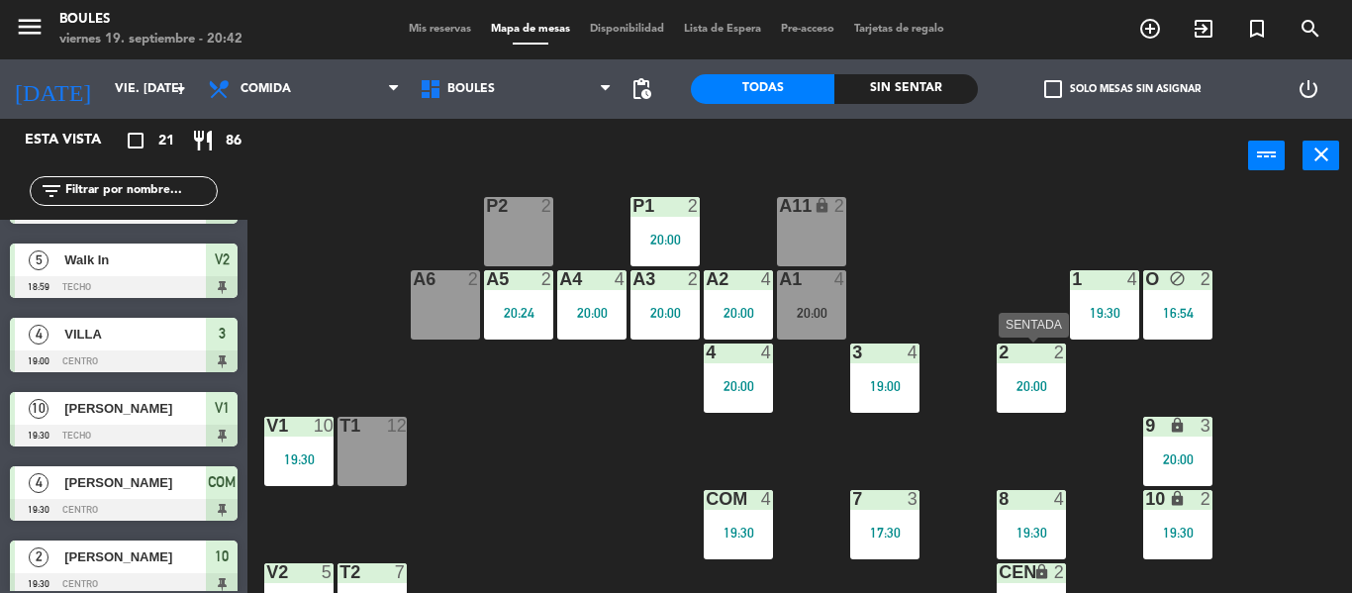
click at [1012, 375] on div "2 2 20:00" at bounding box center [1030, 377] width 69 height 69
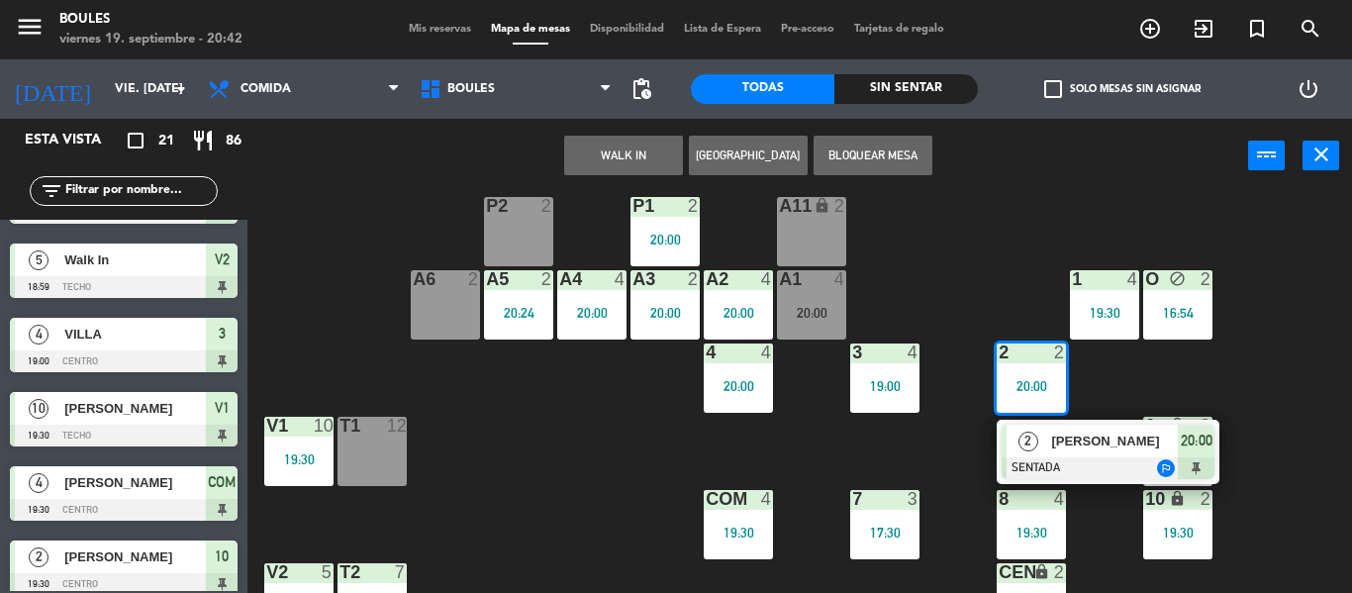
click at [960, 300] on div "P1 2 20:00 P2 2 A11 lock 2 A5 2 20:24 A6 2 A4 4 20:00 A3 2 20:00 A2 4 20:00 A1 …" at bounding box center [806, 393] width 1090 height 400
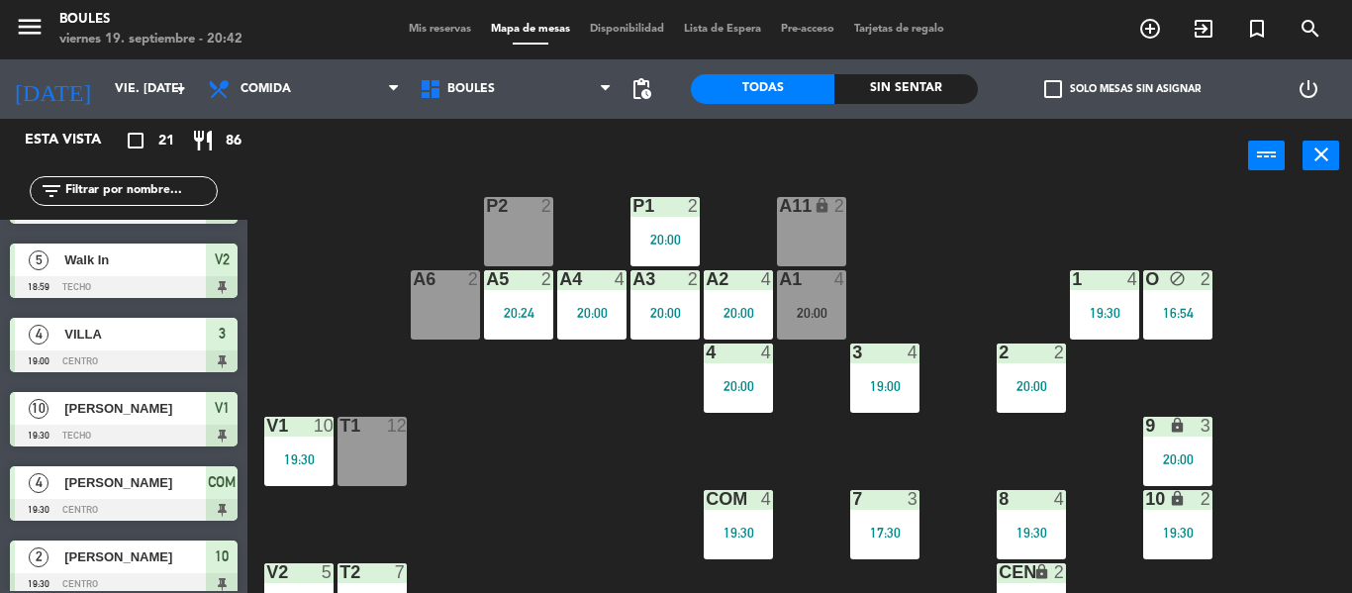
click at [383, 465] on div "T1 12" at bounding box center [371, 451] width 69 height 69
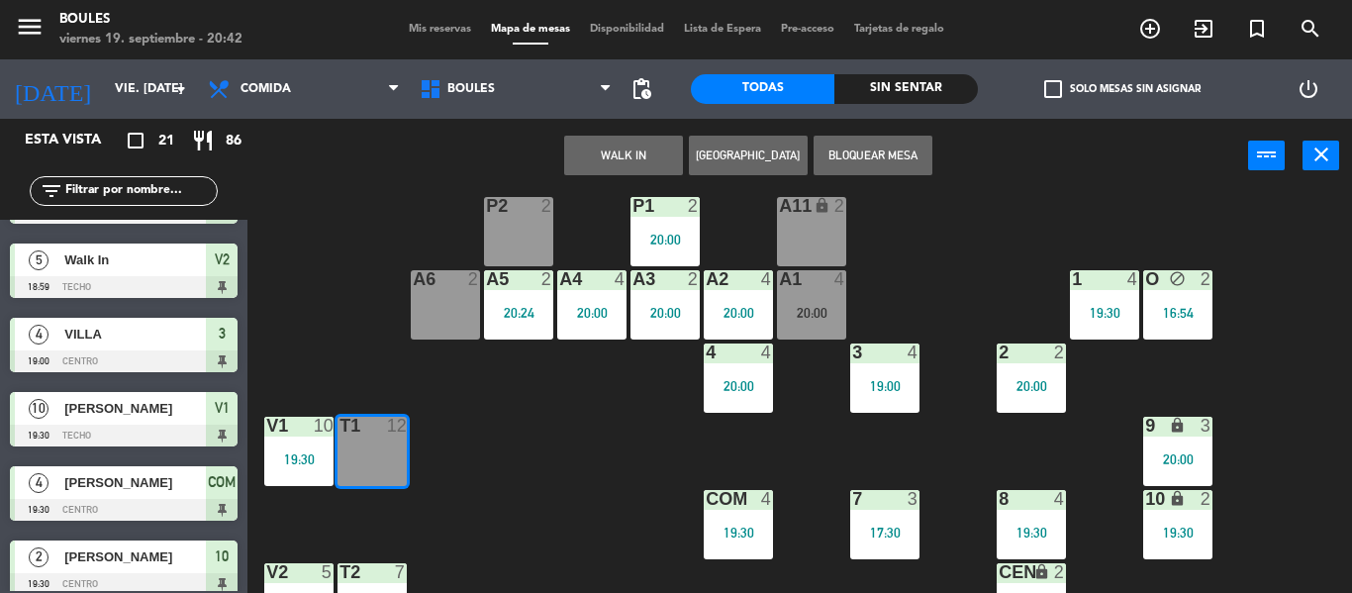
click at [657, 154] on button "WALK IN" at bounding box center [623, 156] width 119 height 40
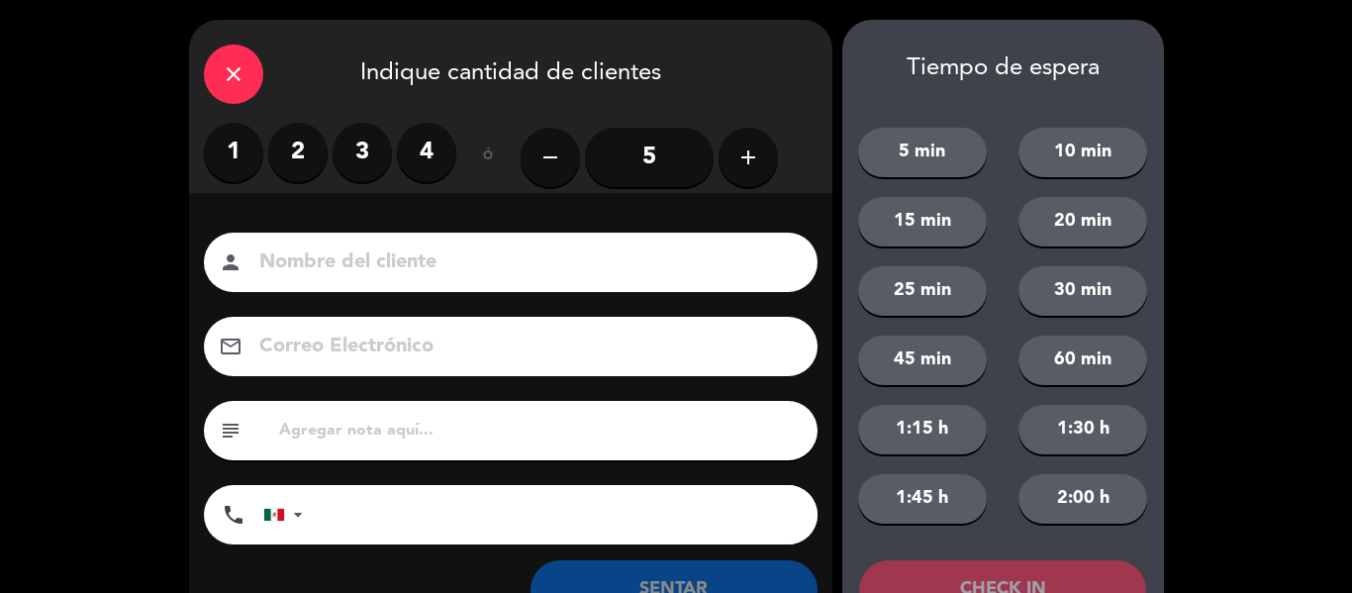
click at [379, 146] on label "3" at bounding box center [361, 152] width 59 height 59
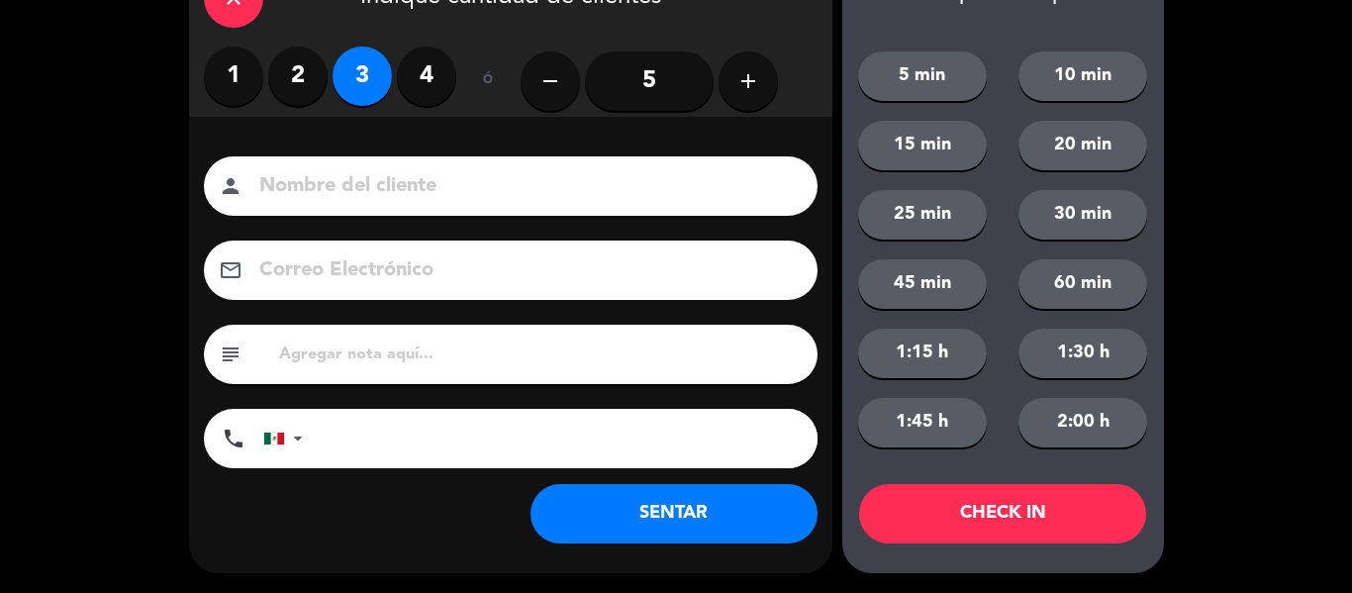
scroll to position [0, 0]
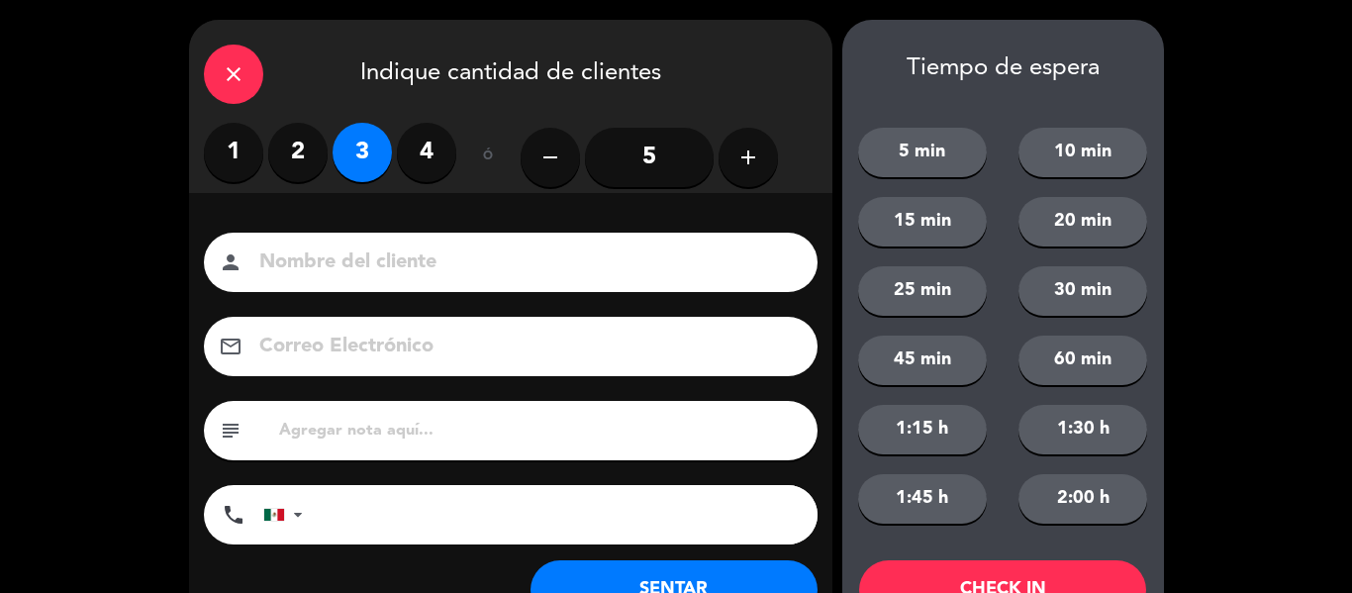
click at [231, 78] on icon "close" at bounding box center [234, 74] width 24 height 24
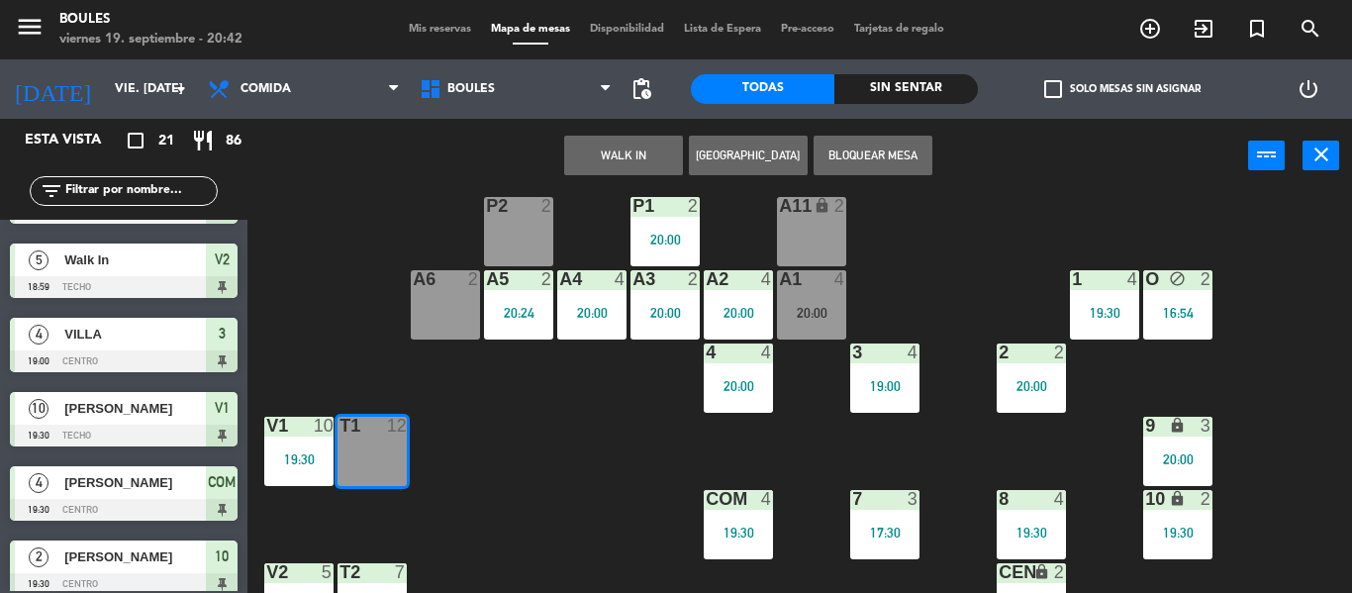
click at [634, 166] on button "WALK IN" at bounding box center [623, 156] width 119 height 40
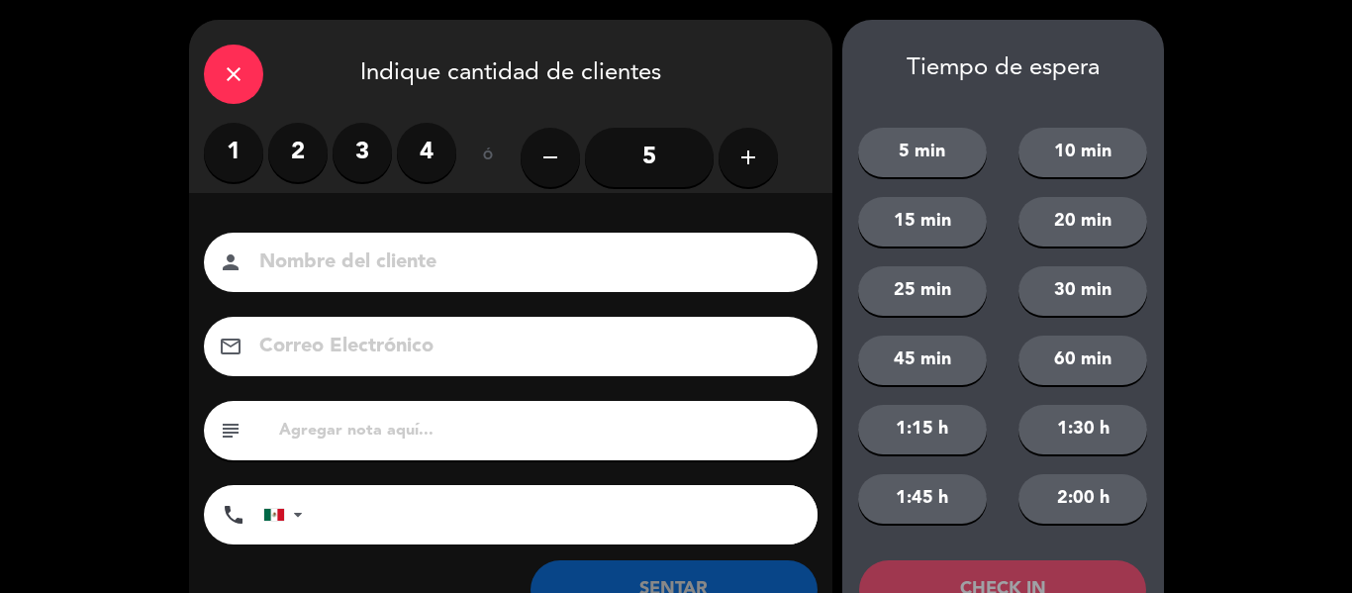
click at [741, 169] on icon "add" at bounding box center [748, 157] width 24 height 24
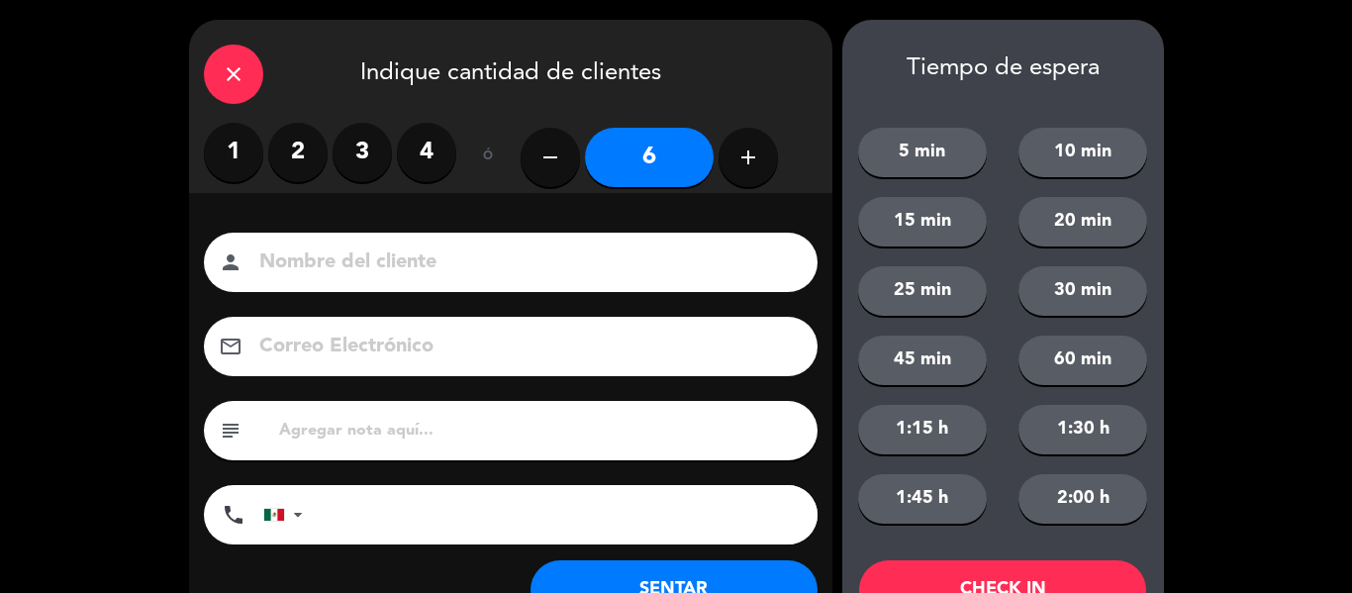
click at [741, 169] on icon "add" at bounding box center [748, 157] width 24 height 24
type input "9"
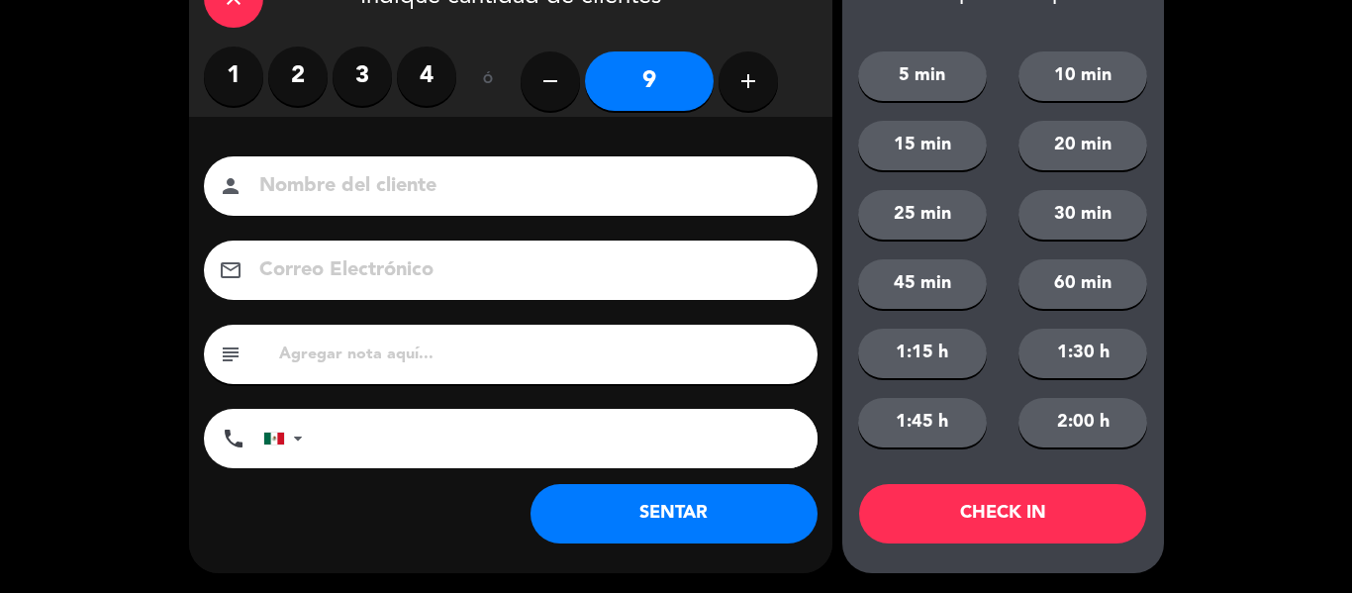
click at [700, 510] on button "SENTAR" at bounding box center [673, 513] width 287 height 59
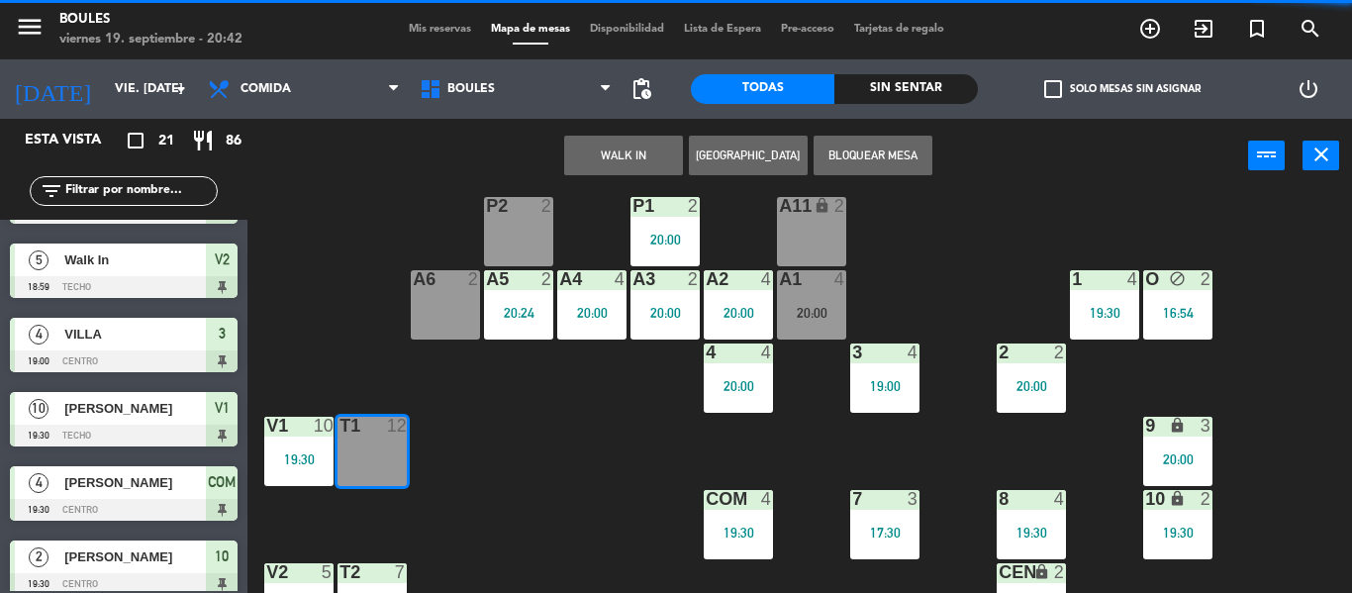
scroll to position [0, 0]
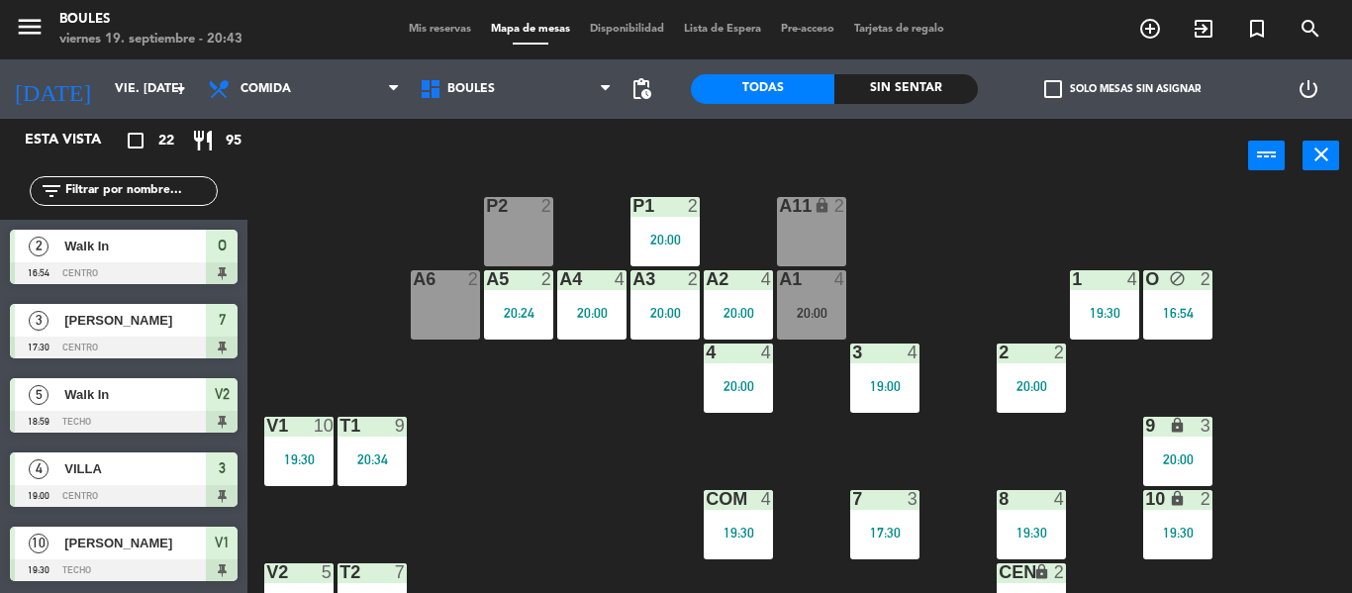
click at [457, 309] on div "A6 2" at bounding box center [445, 304] width 69 height 69
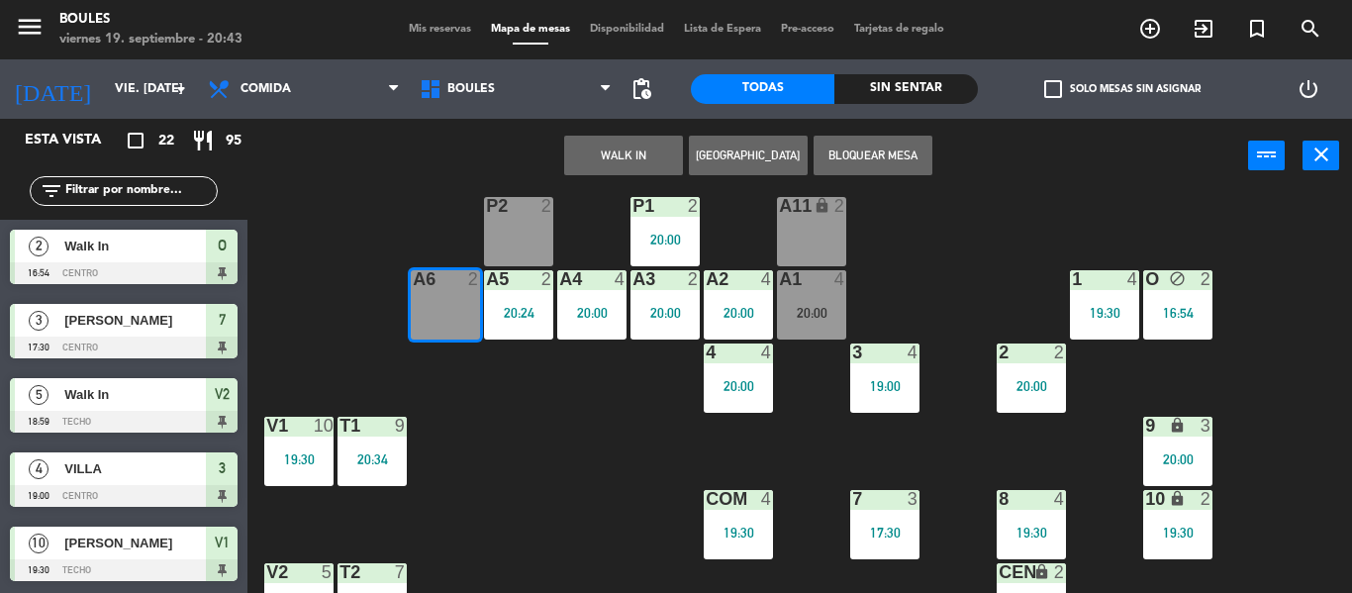
click at [669, 164] on button "WALK IN" at bounding box center [623, 156] width 119 height 40
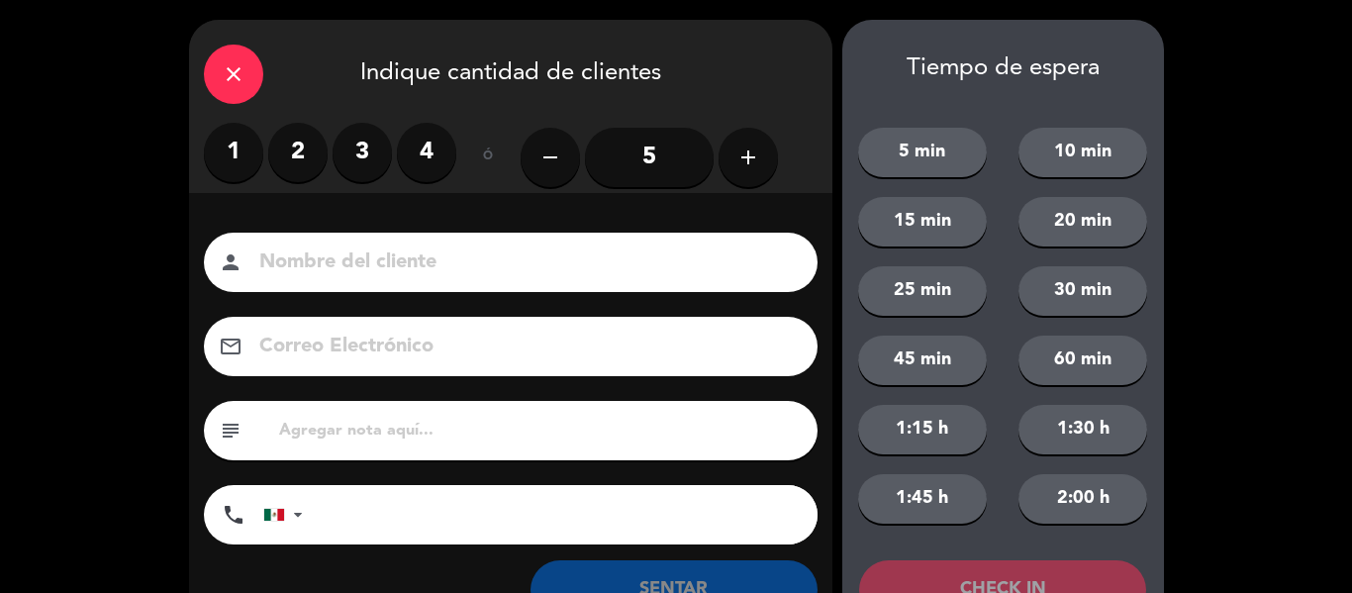
click at [367, 151] on label "3" at bounding box center [361, 152] width 59 height 59
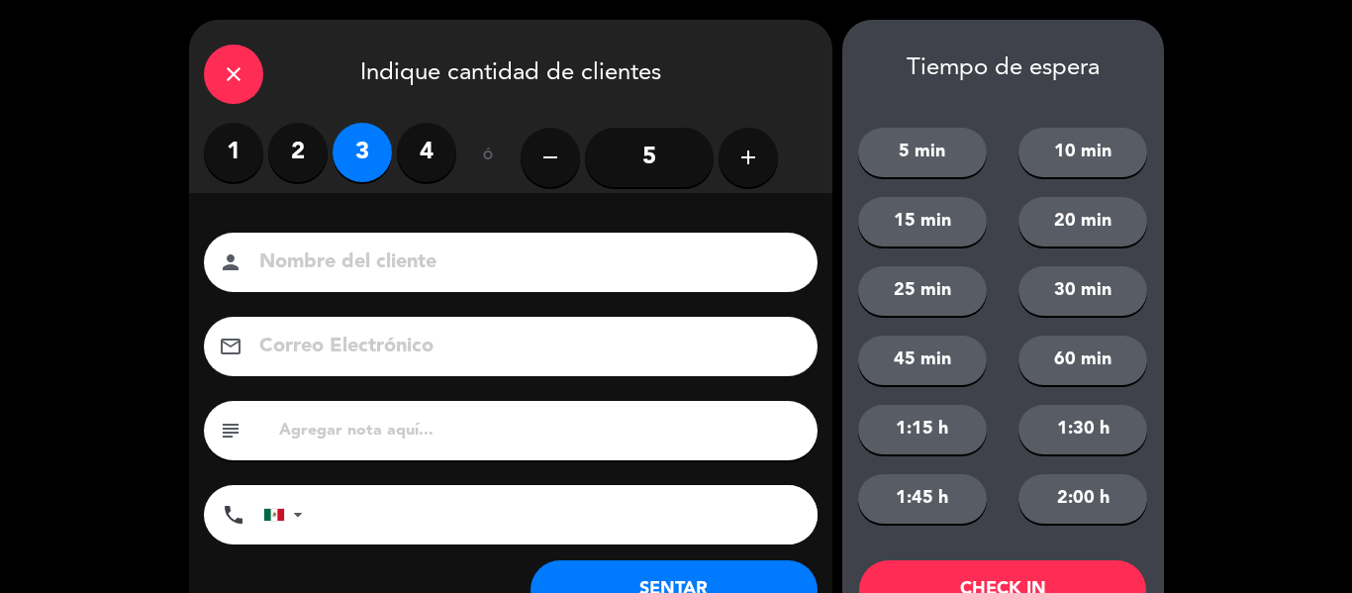
scroll to position [76, 0]
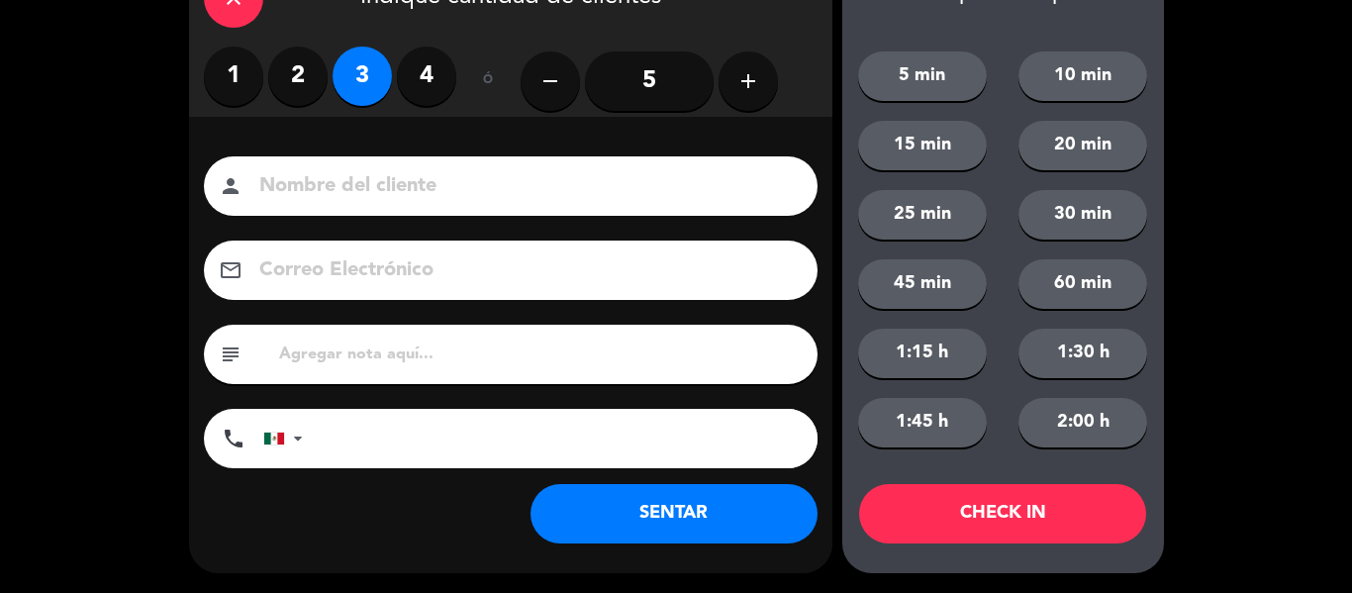
click at [761, 534] on button "SENTAR" at bounding box center [673, 513] width 287 height 59
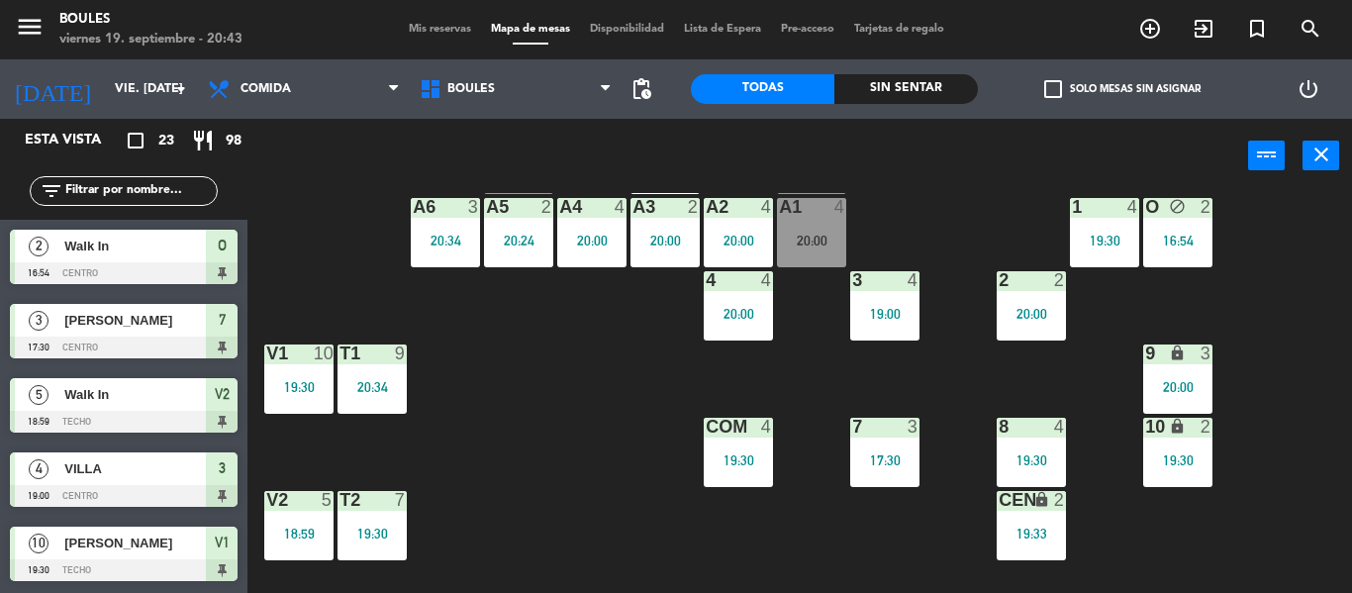
scroll to position [0, 0]
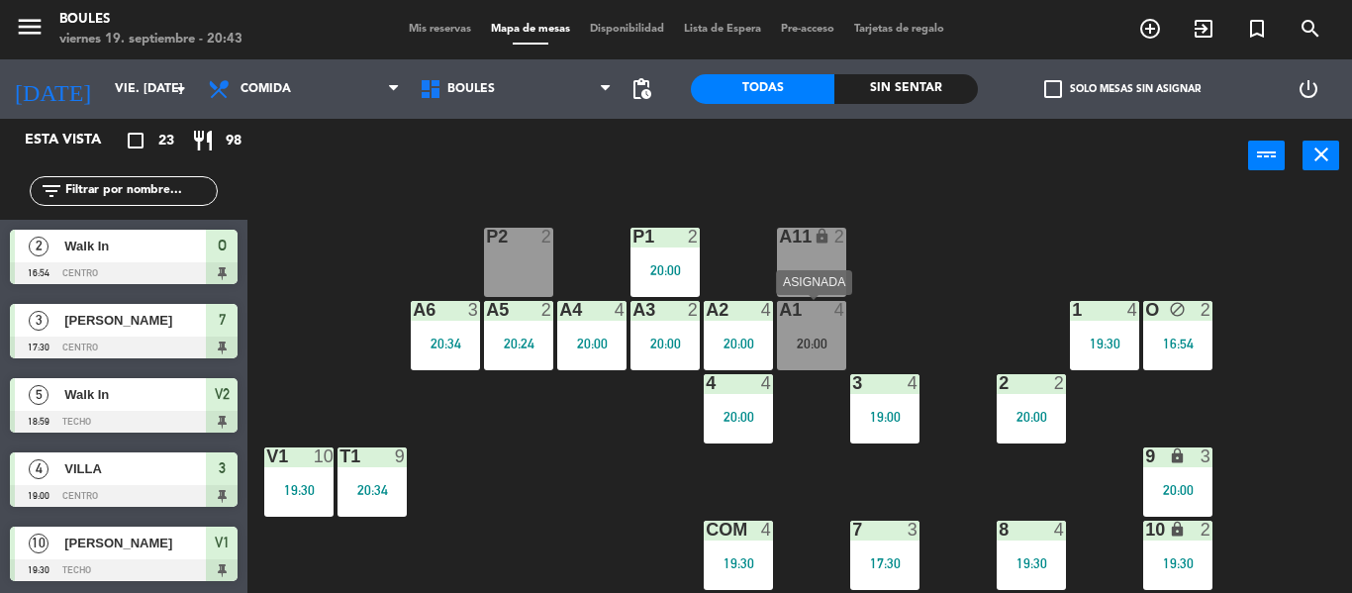
click at [823, 347] on div "20:00" at bounding box center [811, 343] width 69 height 14
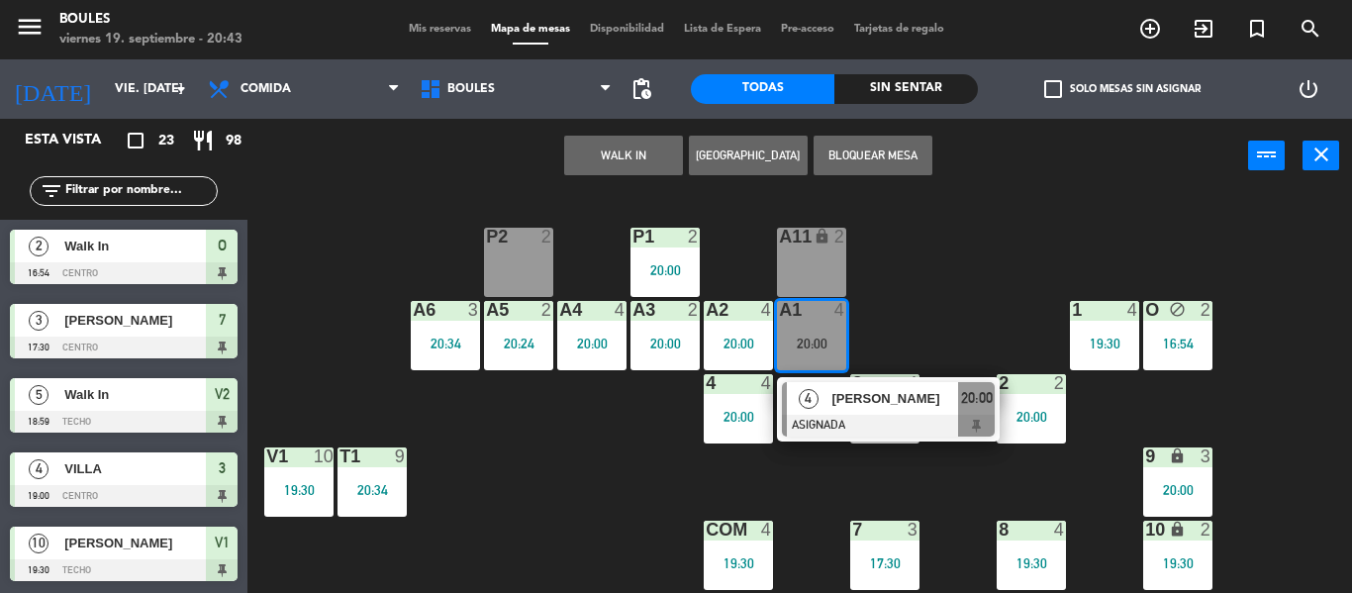
click at [847, 416] on div at bounding box center [888, 426] width 213 height 22
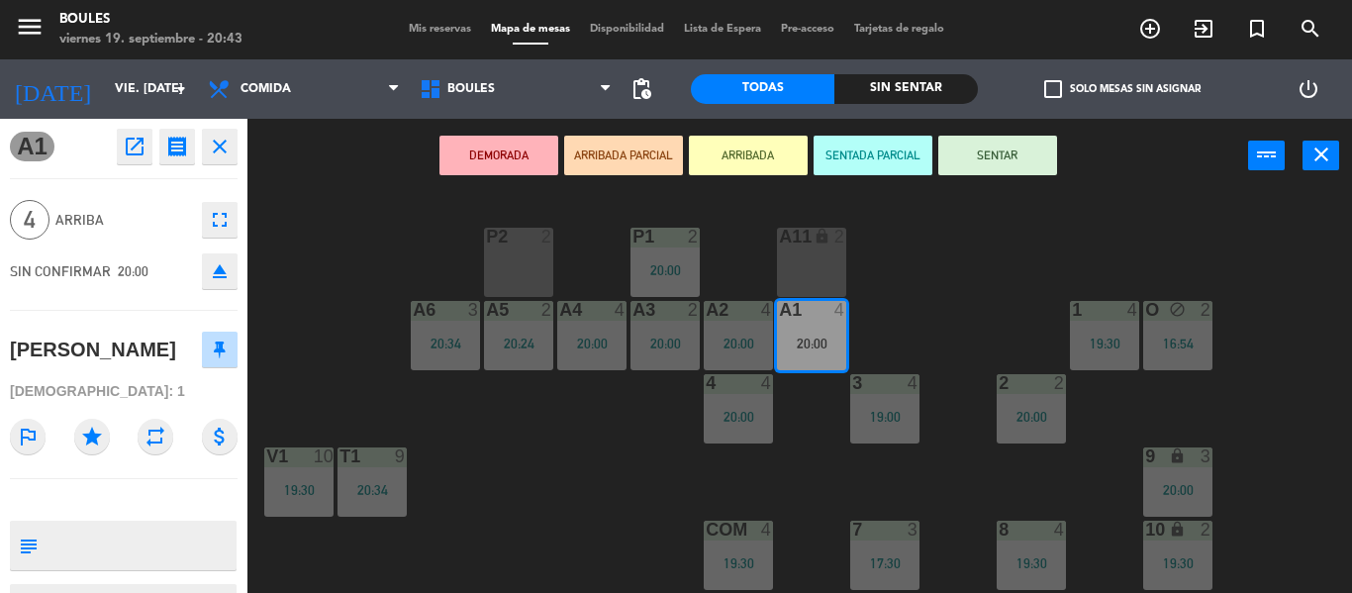
scroll to position [95, 0]
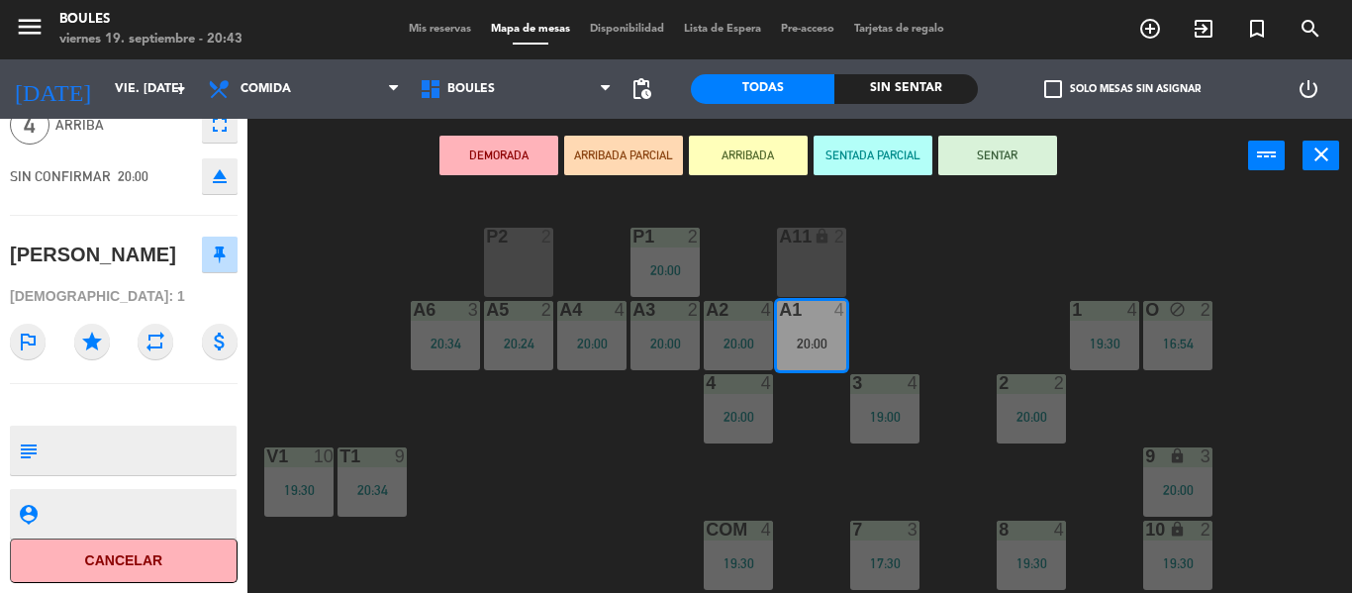
click at [166, 567] on button "Cancelar" at bounding box center [124, 560] width 228 height 45
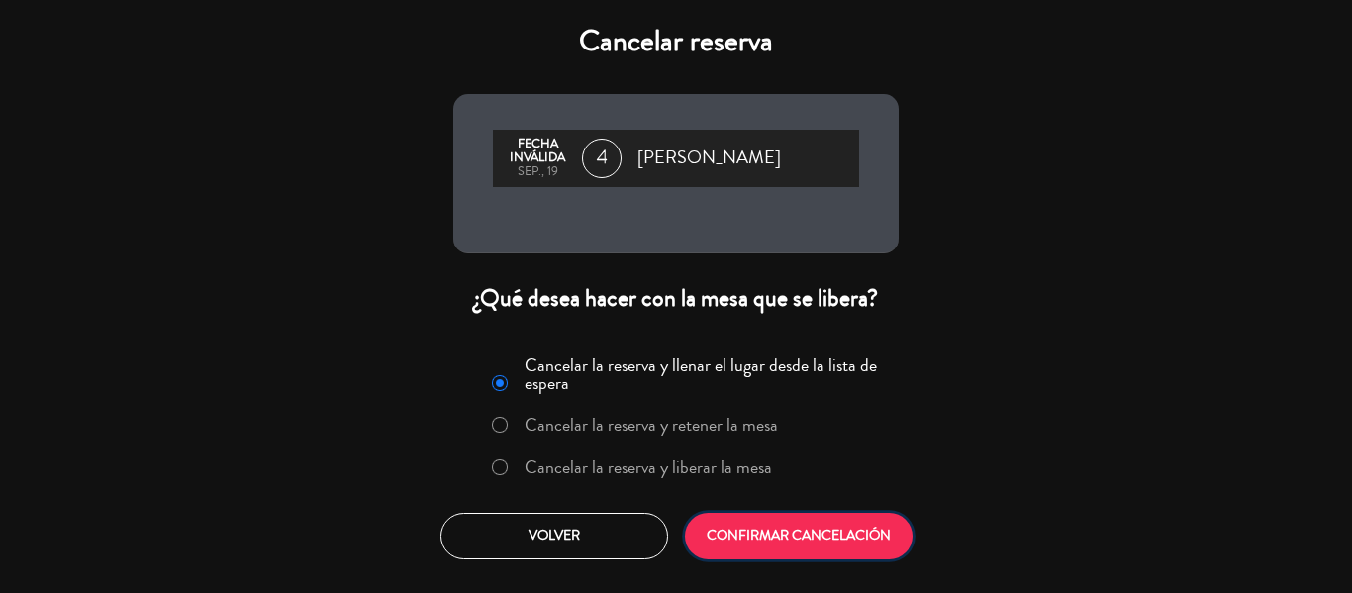
click at [819, 537] on button "CONFIRMAR CANCELACIÓN" at bounding box center [799, 536] width 228 height 47
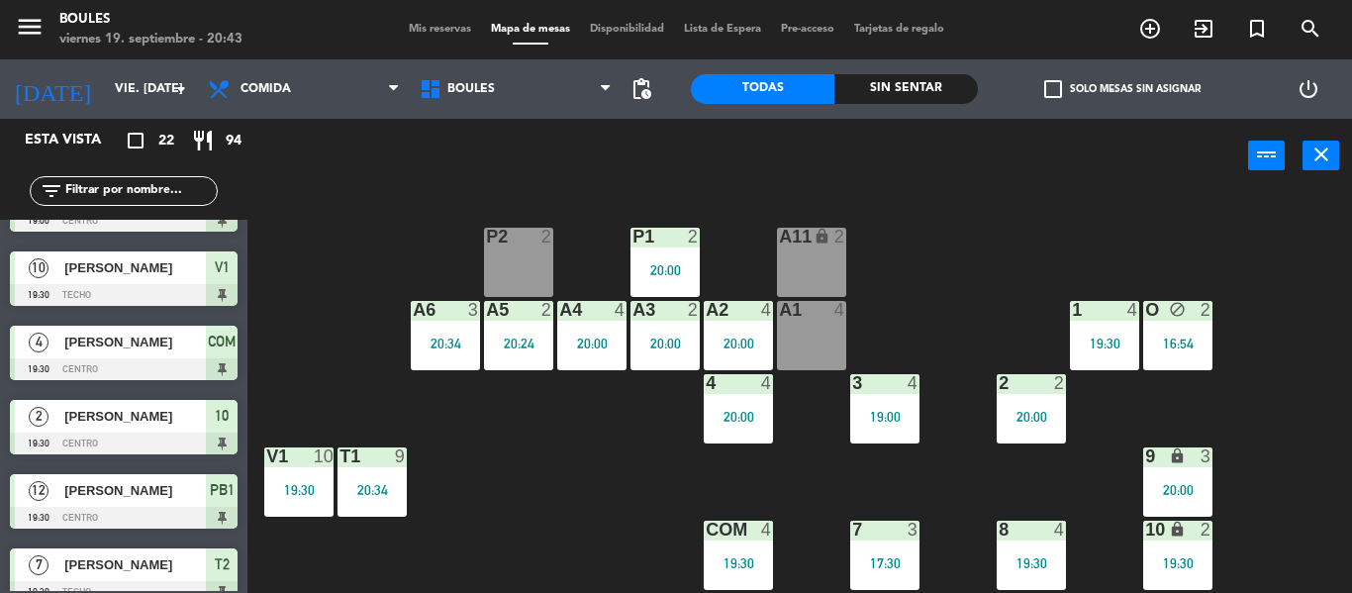
scroll to position [0, 0]
